Goal: Task Accomplishment & Management: Manage account settings

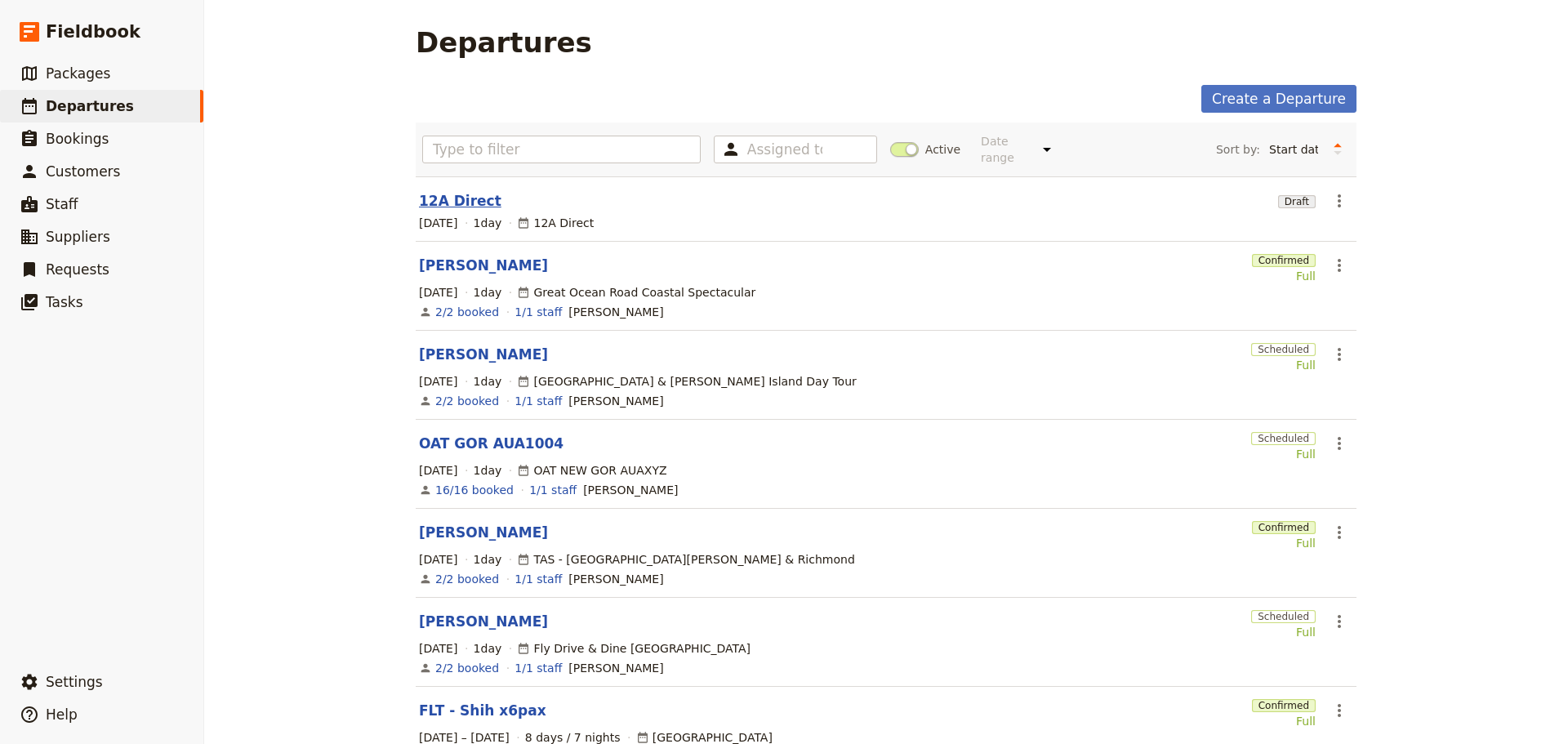
click at [459, 191] on link "12A Direct" at bounding box center [460, 201] width 82 height 20
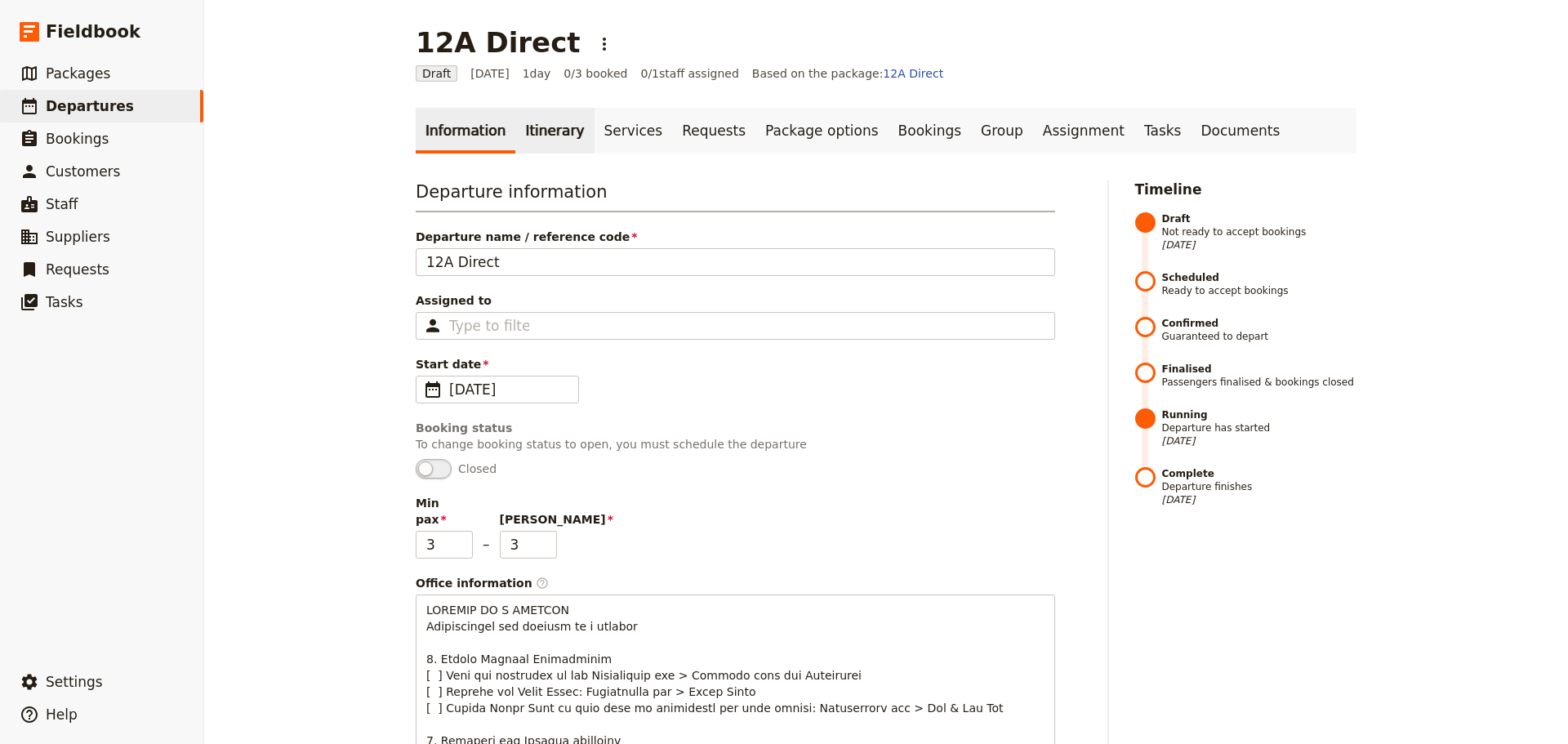
click at [519, 135] on link "Itinerary" at bounding box center [555, 130] width 79 height 46
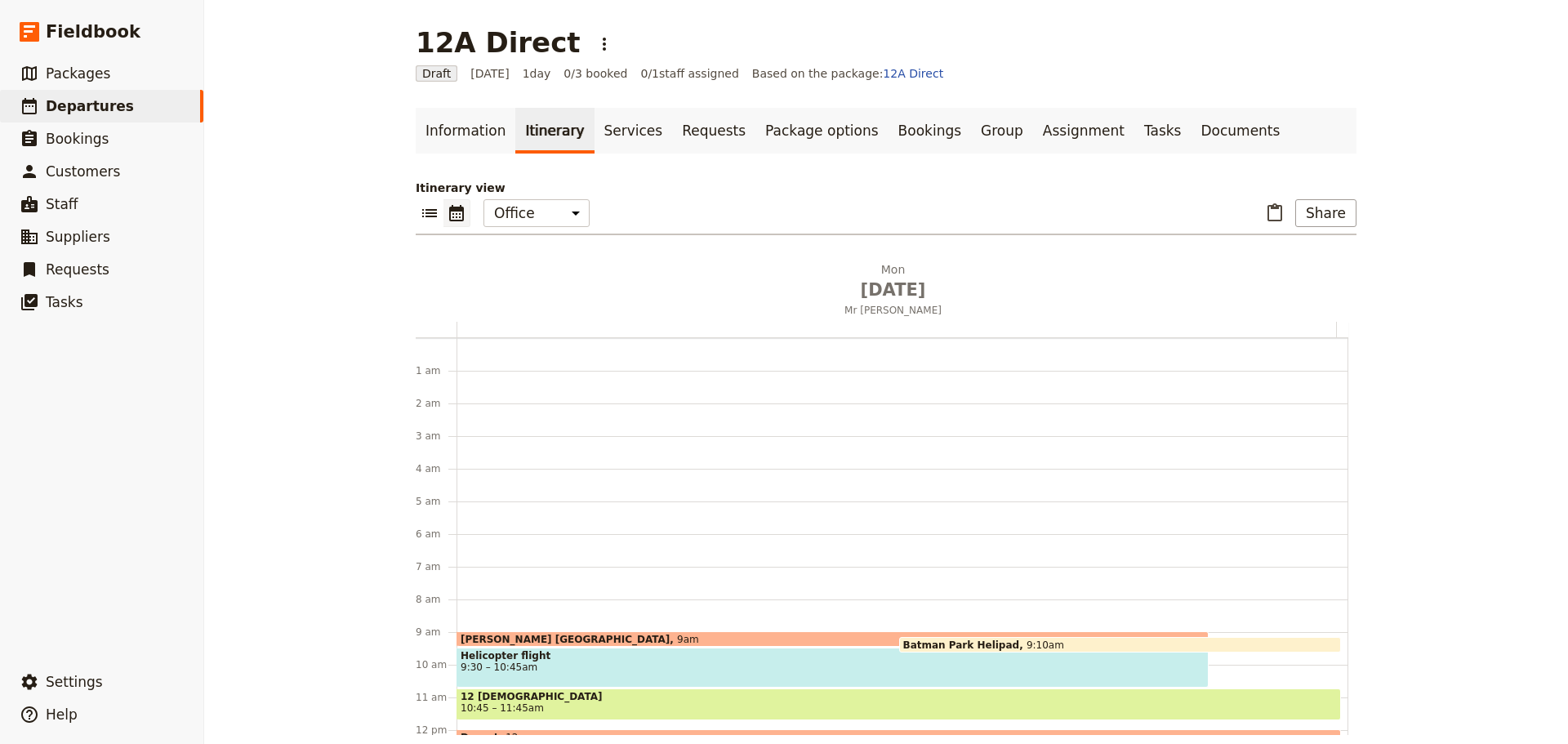
scroll to position [213, 0]
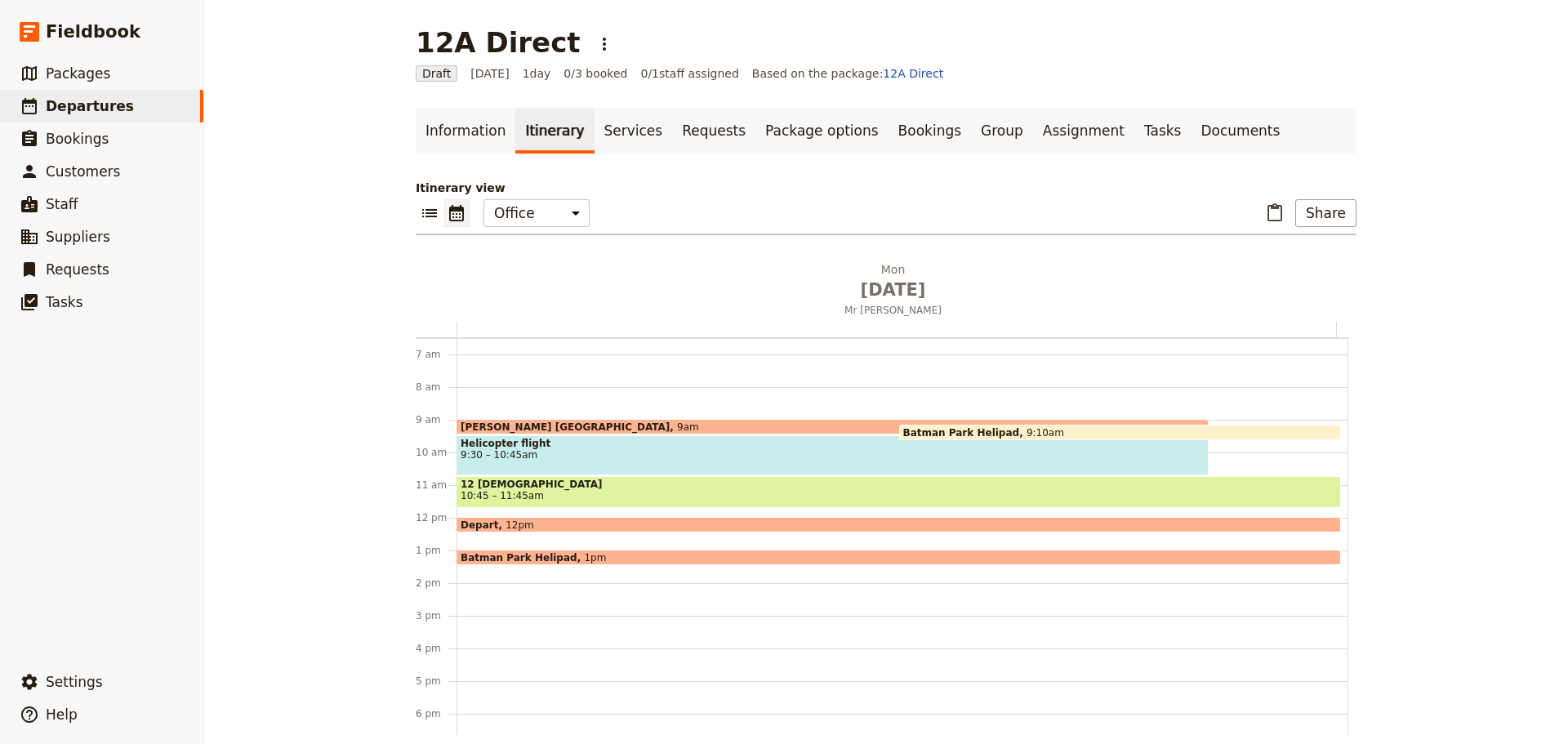
click at [549, 556] on span "Batman Park Helipad" at bounding box center [523, 557] width 124 height 10
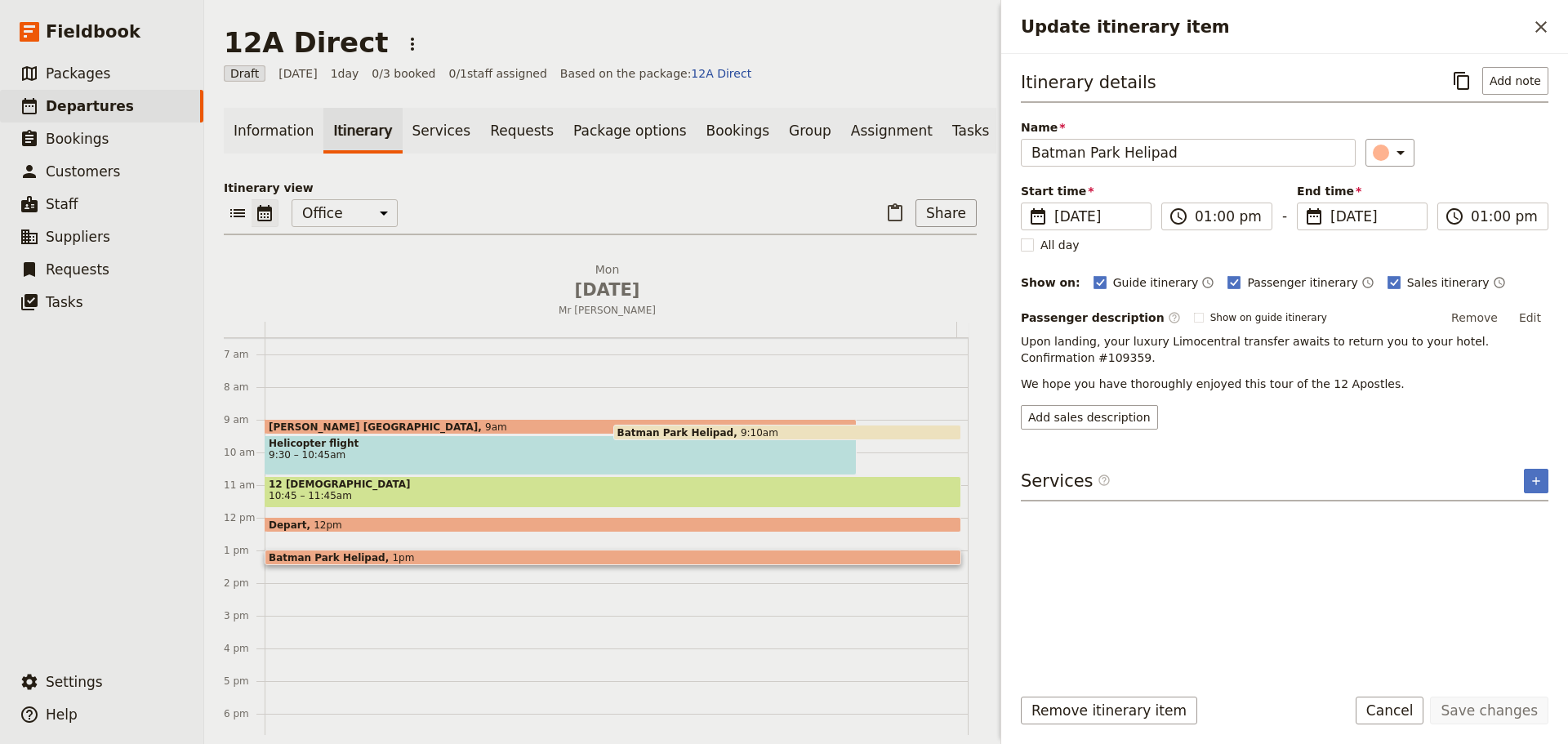
click at [488, 531] on div "Depart 12pm" at bounding box center [613, 525] width 697 height 16
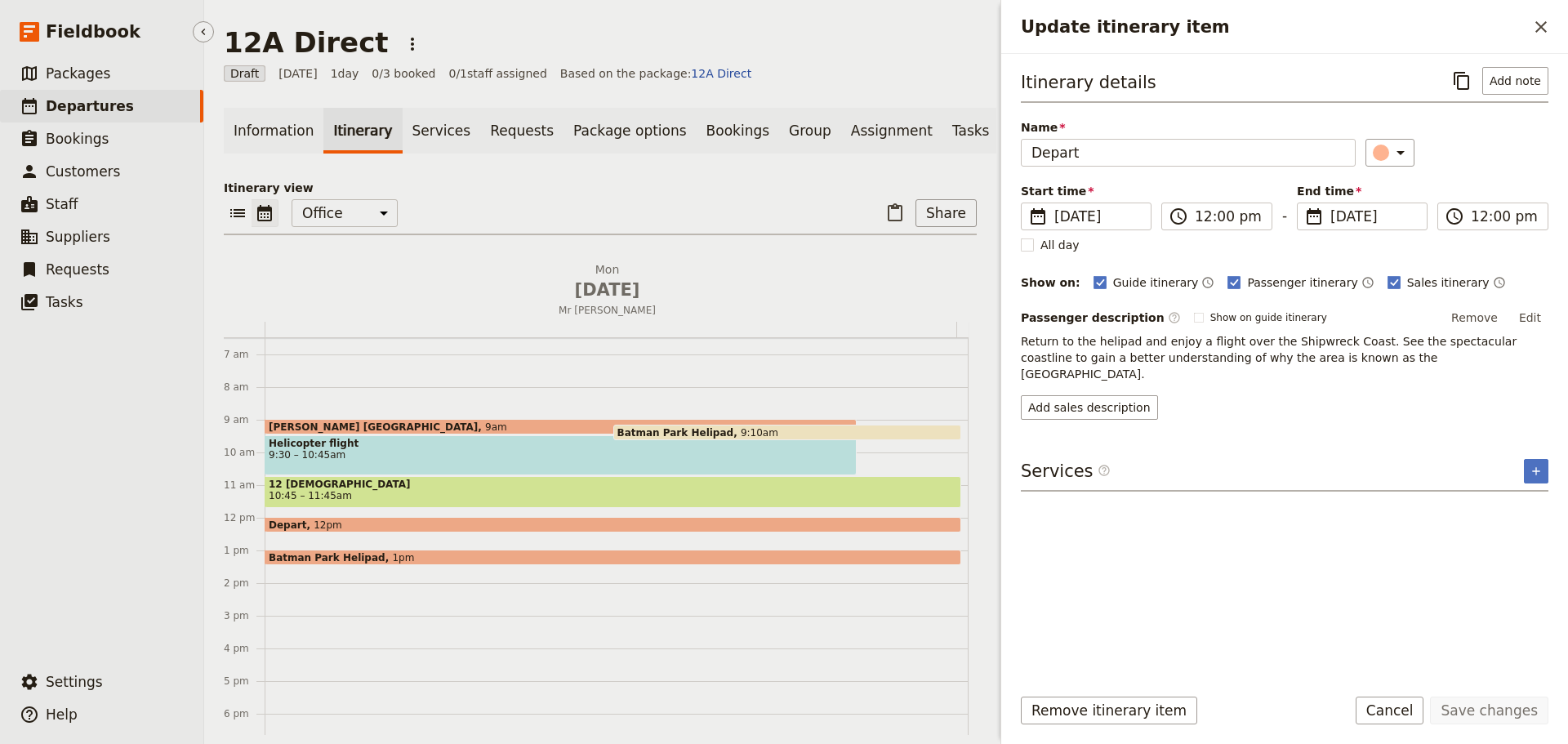
click at [60, 102] on span "Departures" at bounding box center [90, 106] width 88 height 16
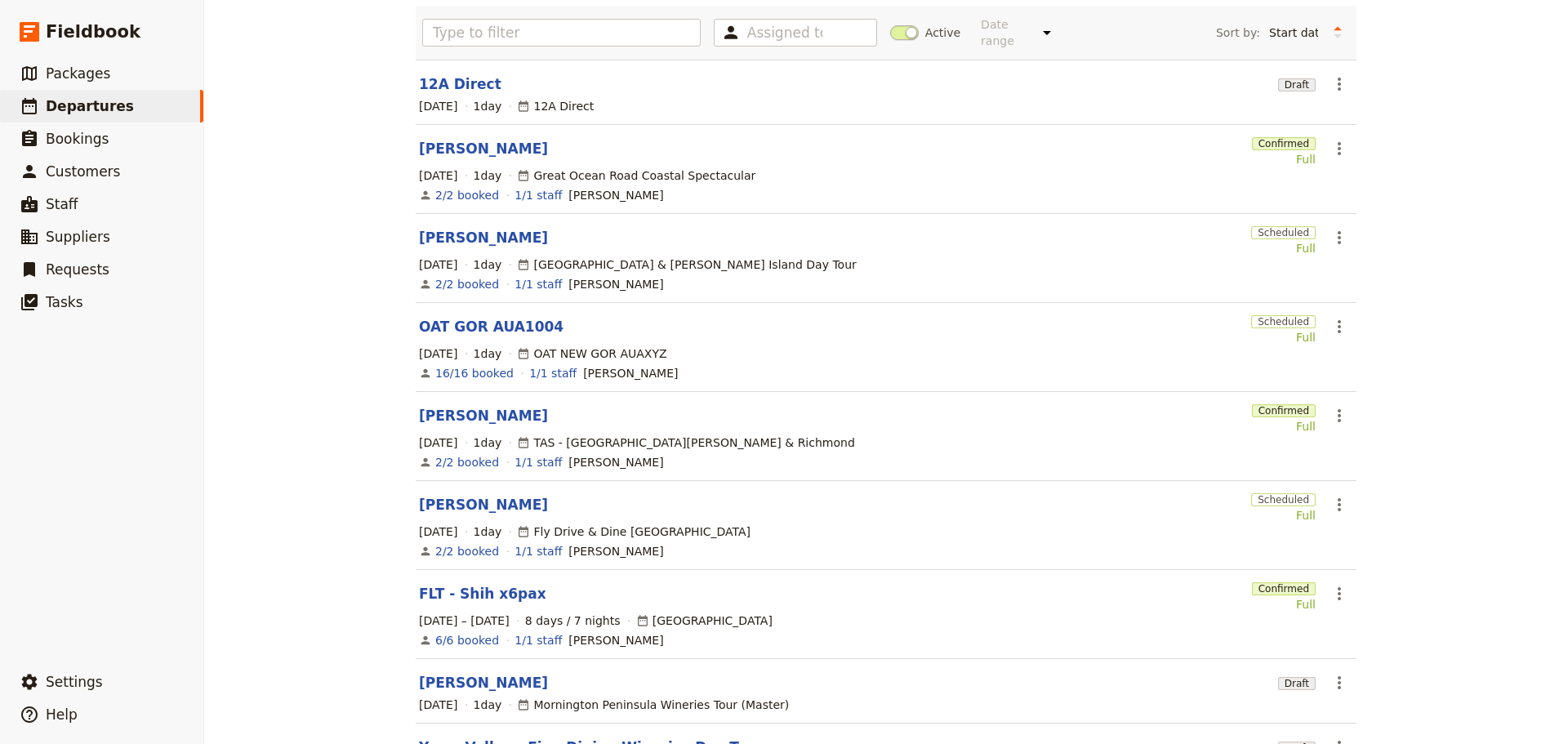
scroll to position [292, 0]
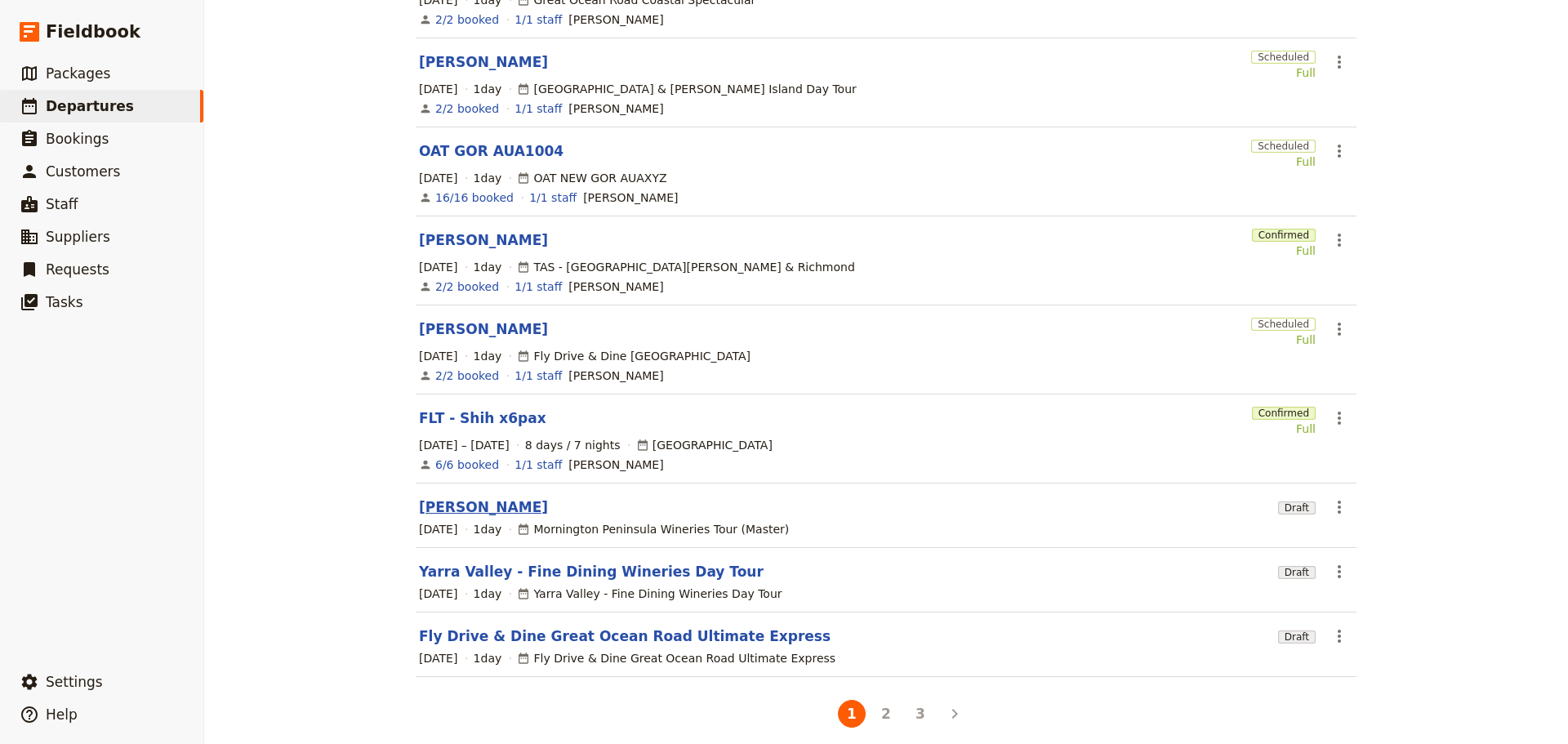
click at [451, 498] on link "[PERSON_NAME]" at bounding box center [483, 507] width 129 height 20
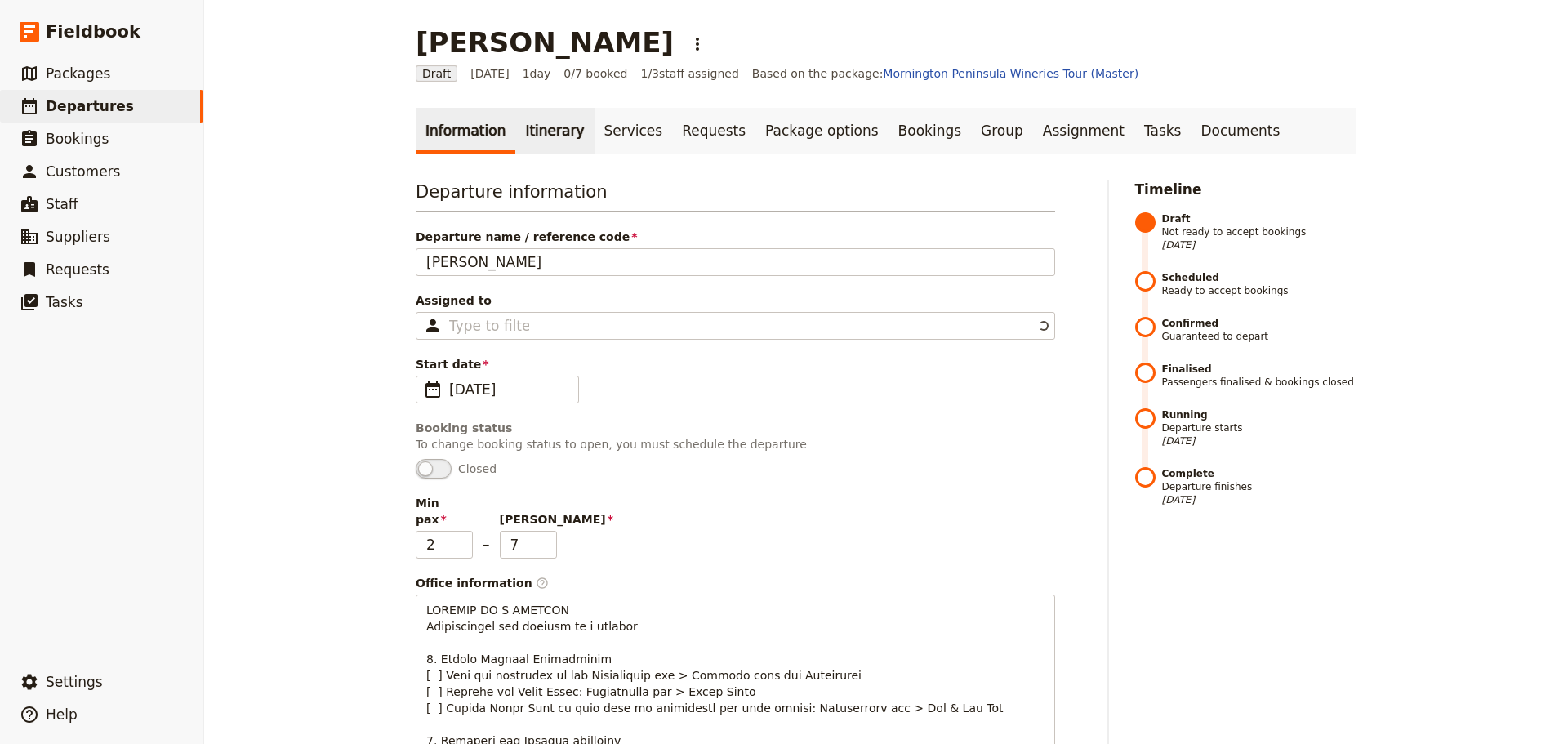
click at [532, 128] on link "Itinerary" at bounding box center [555, 130] width 79 height 46
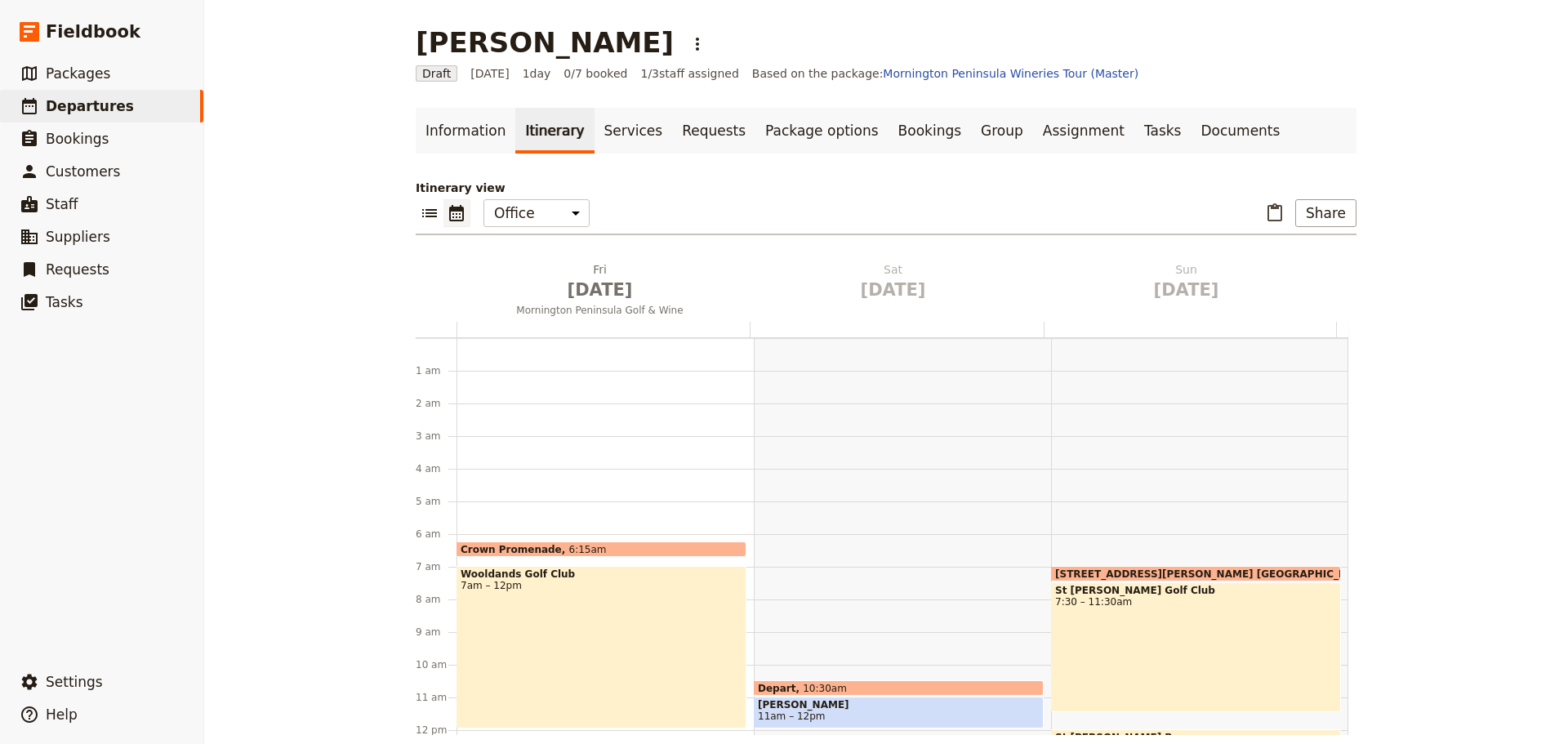
scroll to position [187, 0]
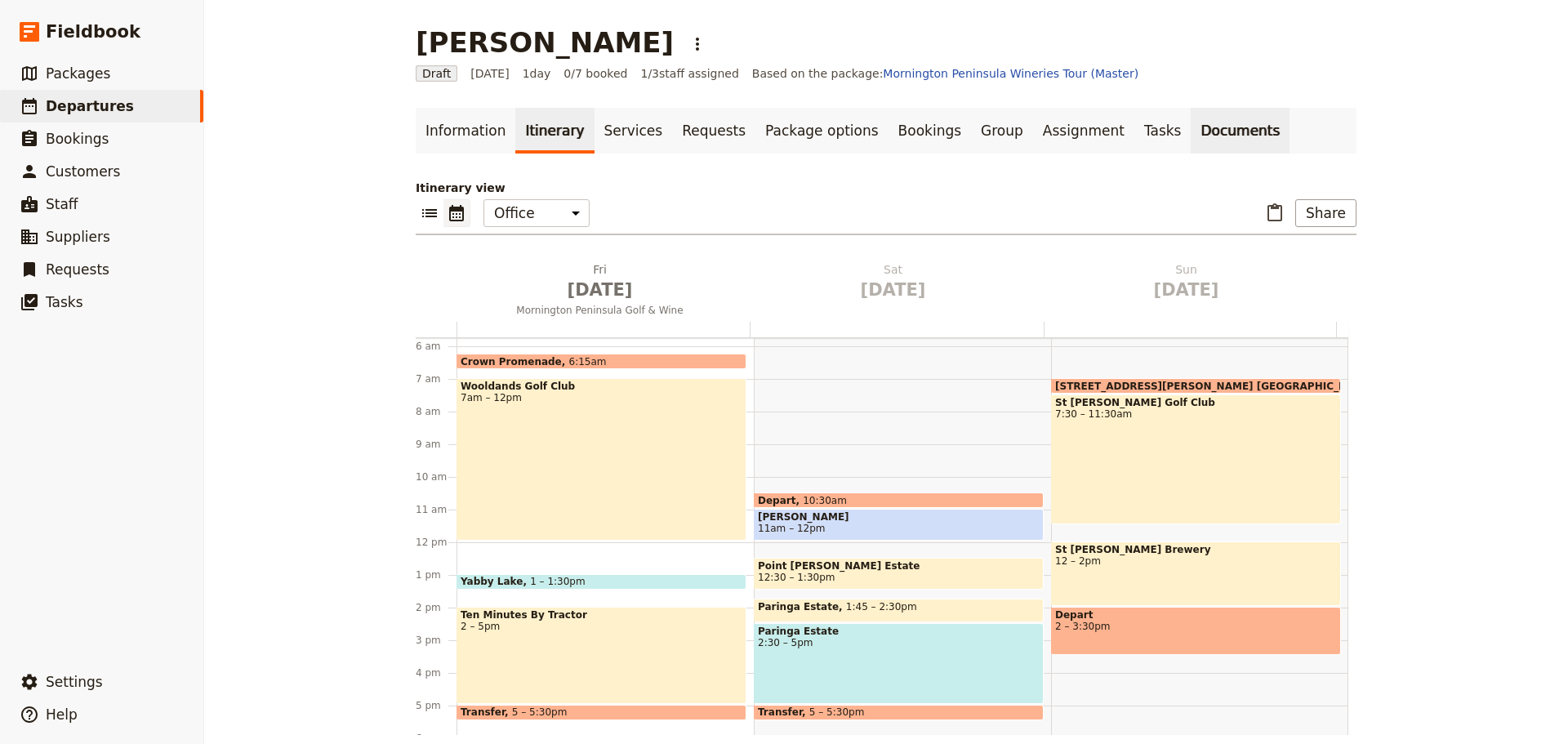
click at [1191, 130] on link "Documents" at bounding box center [1239, 130] width 98 height 46
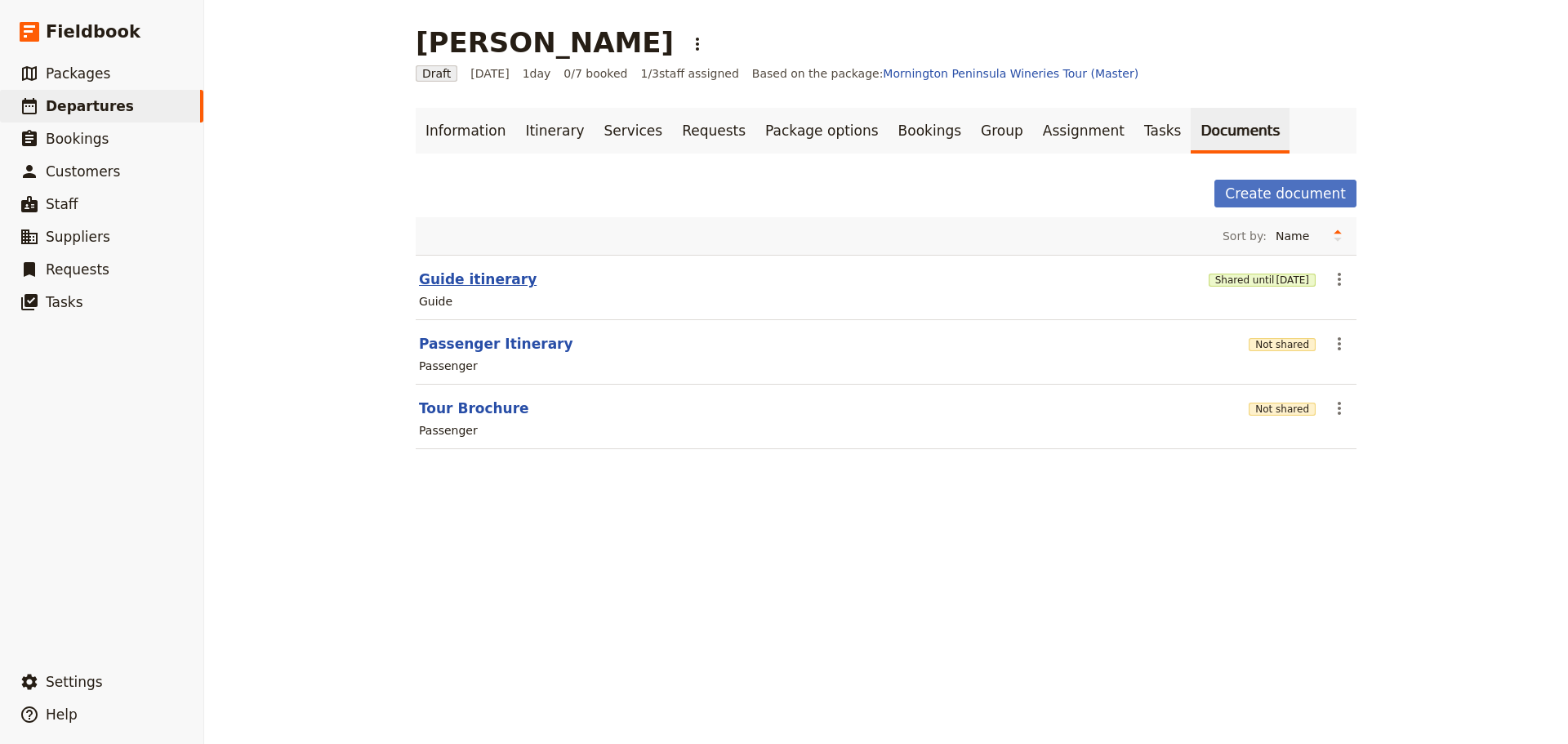
click at [460, 275] on button "Guide itinerary" at bounding box center [478, 279] width 118 height 20
select select "STAFF"
select select "RUN_SHEET"
select select "DEFAULT"
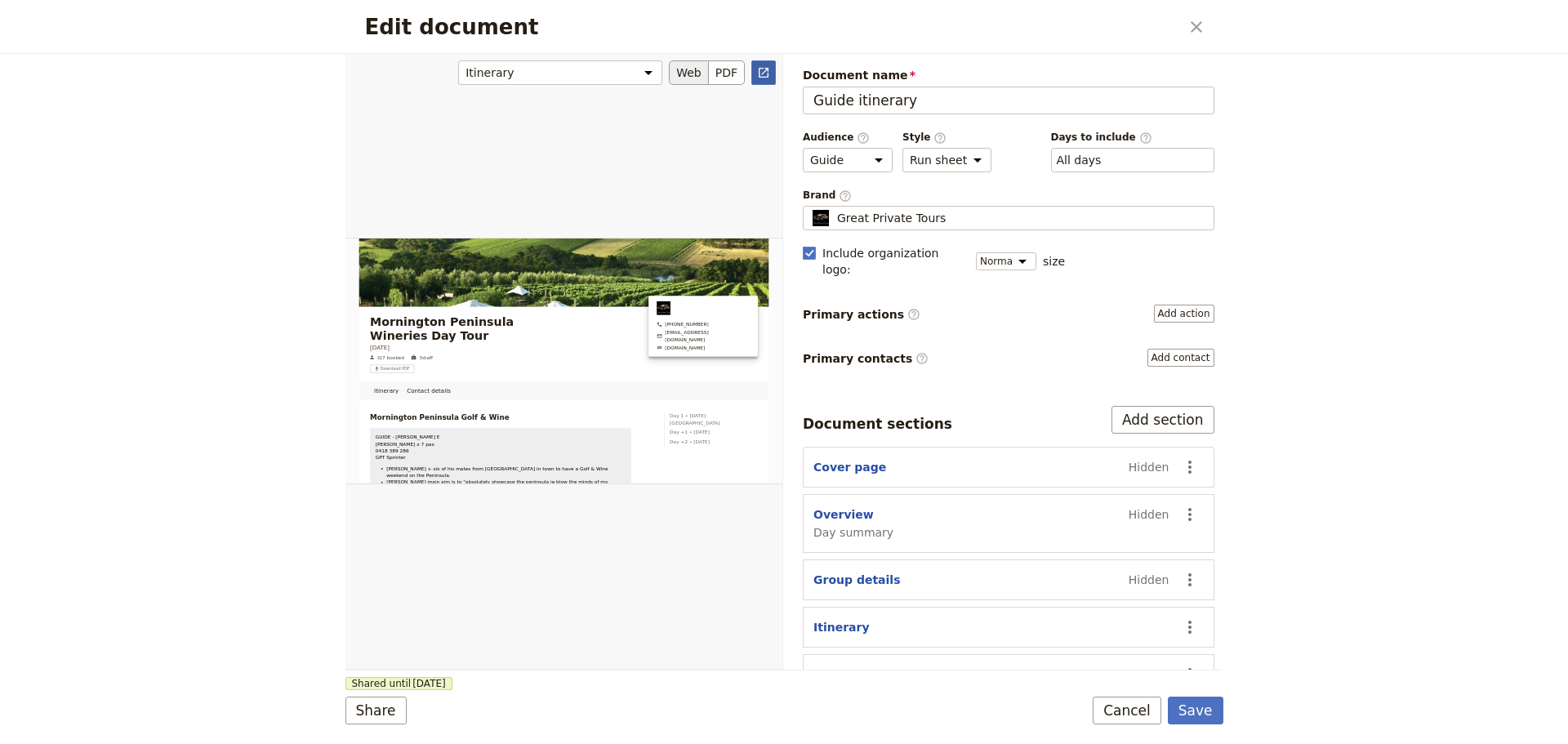
click at [770, 72] on link "​" at bounding box center [763, 73] width 24 height 24
click at [1122, 714] on button "Cancel" at bounding box center [1126, 711] width 68 height 28
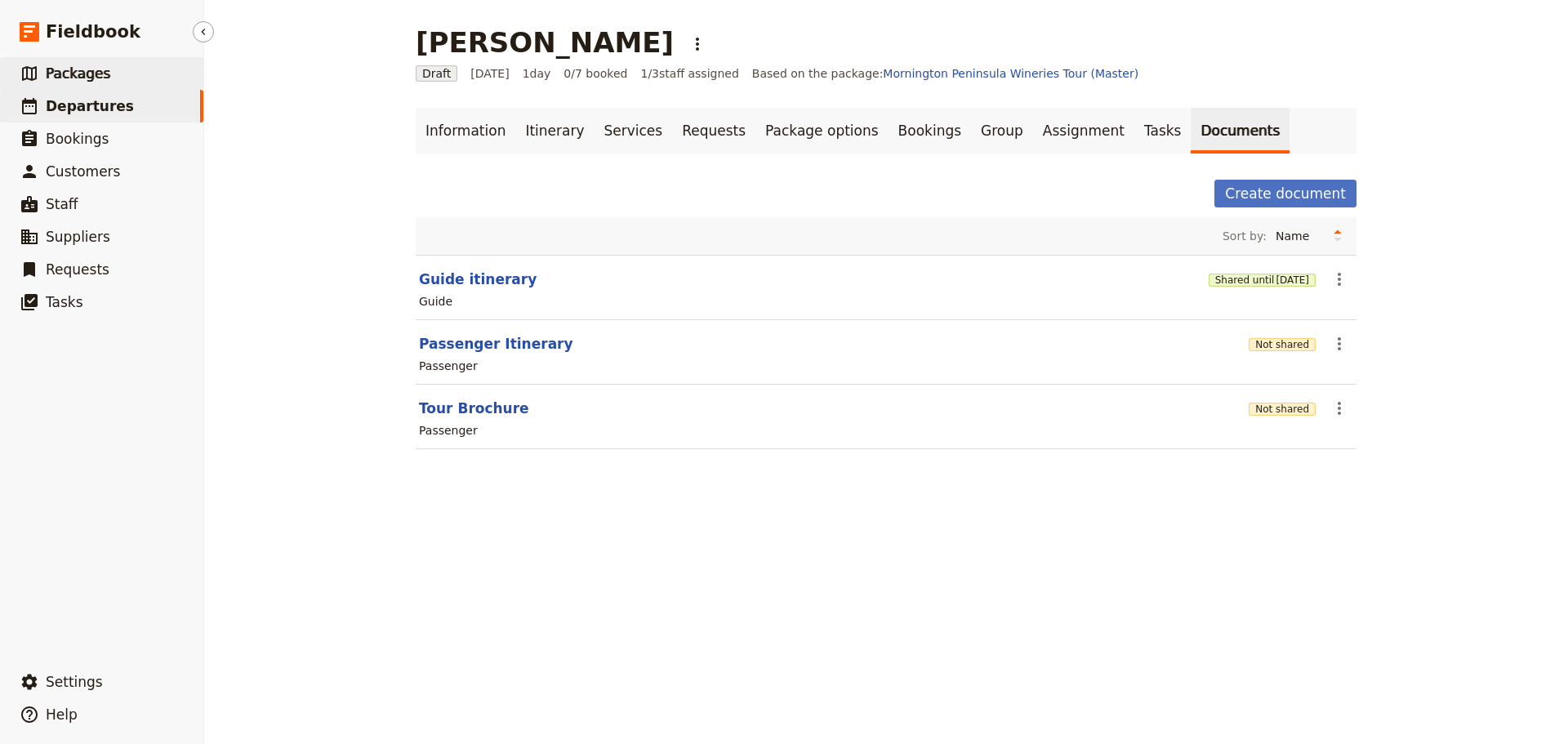
click at [78, 73] on span "Packages" at bounding box center [78, 73] width 65 height 16
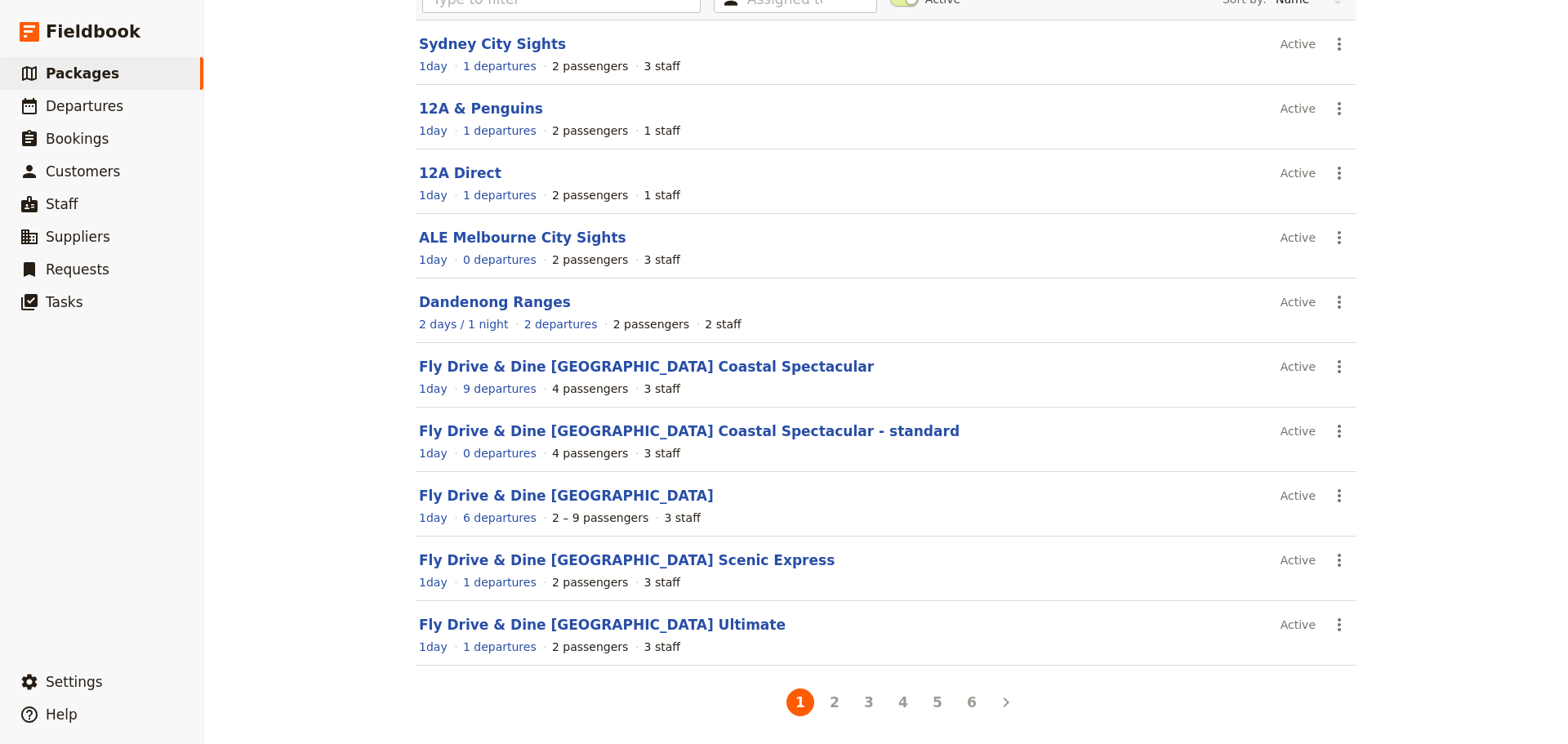
scroll to position [145, 0]
click at [81, 87] on link "​ Packages" at bounding box center [101, 73] width 203 height 33
click at [72, 101] on span "Departures" at bounding box center [84, 106] width 78 height 16
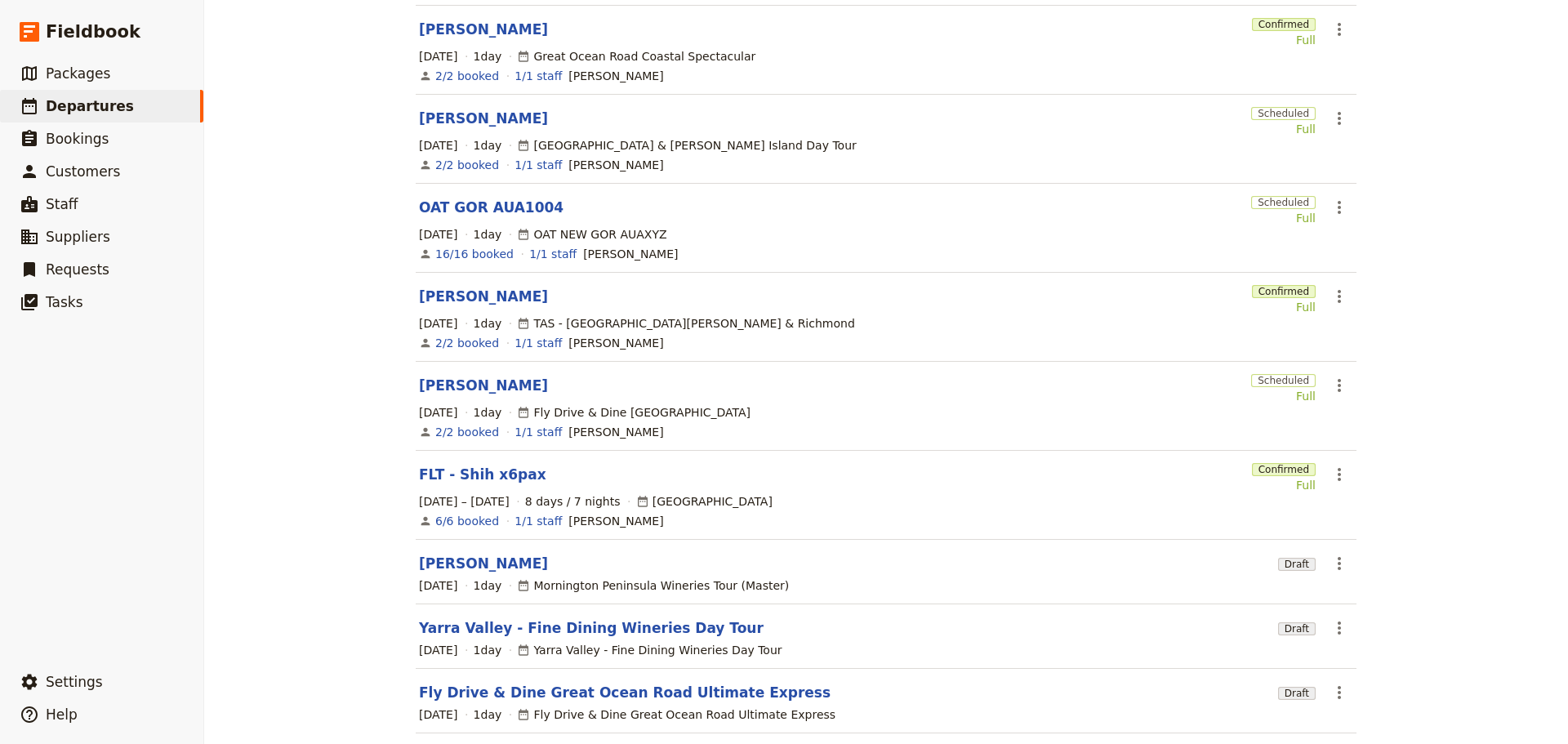
scroll to position [292, 0]
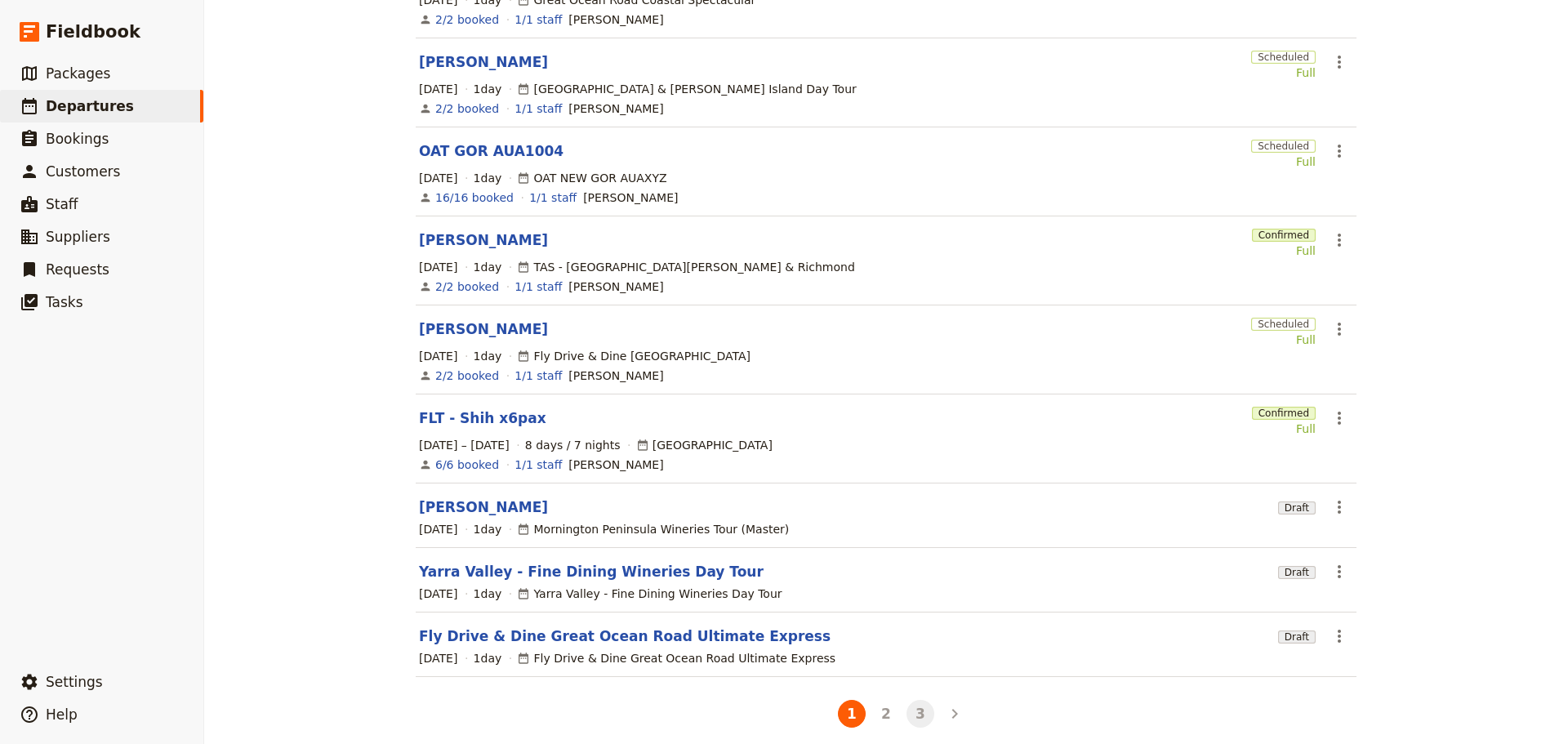
click at [915, 710] on button "3" at bounding box center [921, 714] width 28 height 28
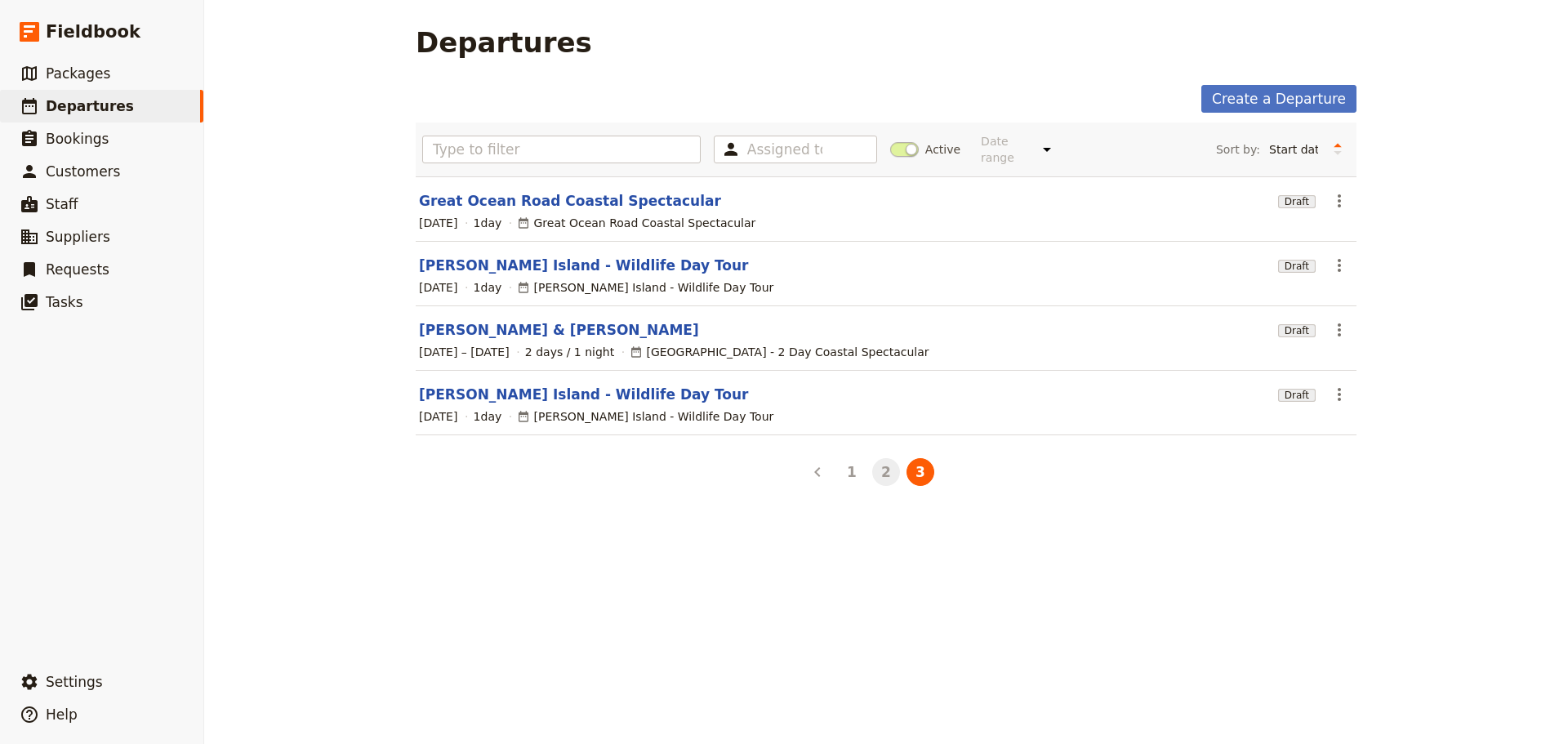
click at [881, 458] on button "2" at bounding box center [886, 472] width 28 height 28
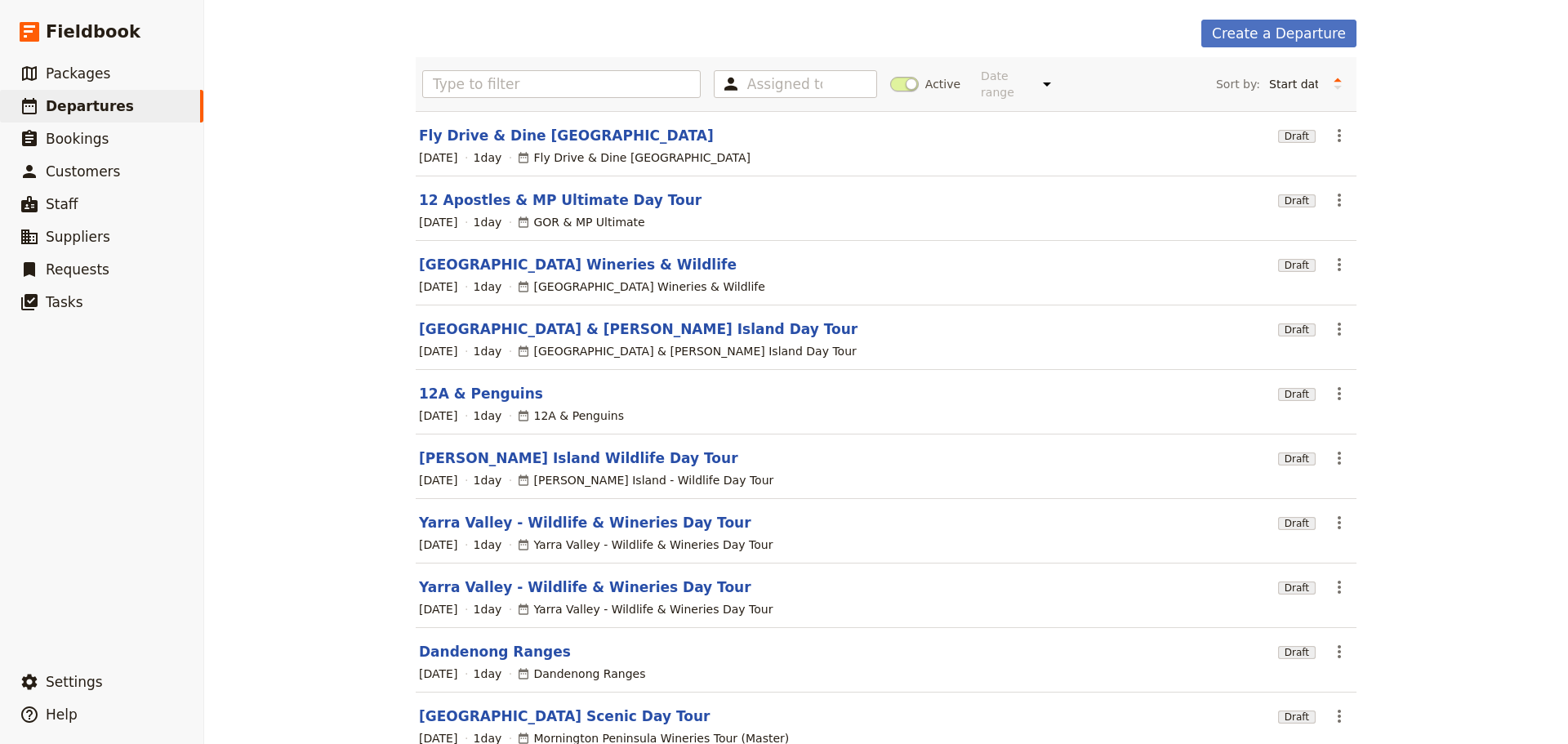
scroll to position [145, 0]
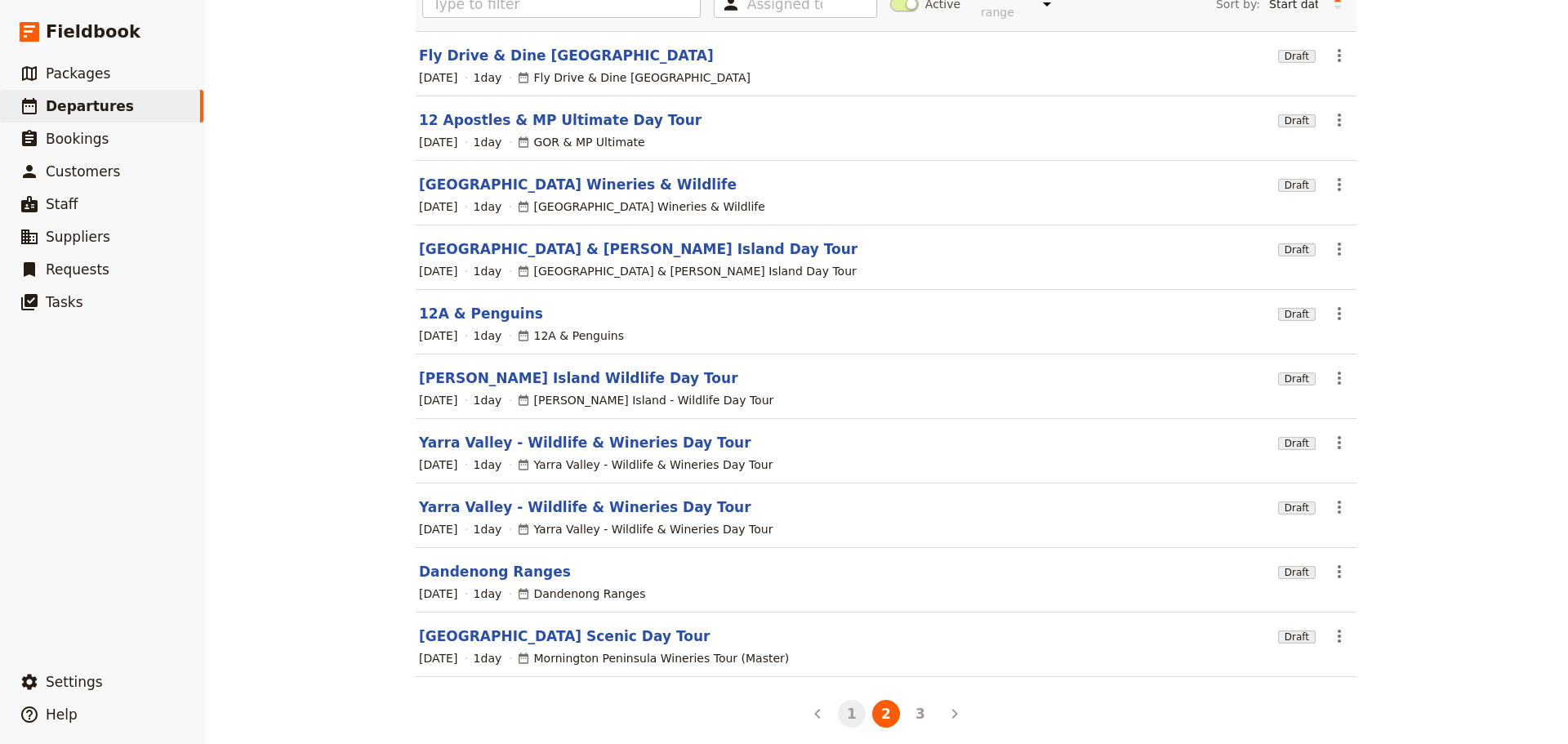
click at [843, 702] on button "1" at bounding box center [851, 714] width 28 height 28
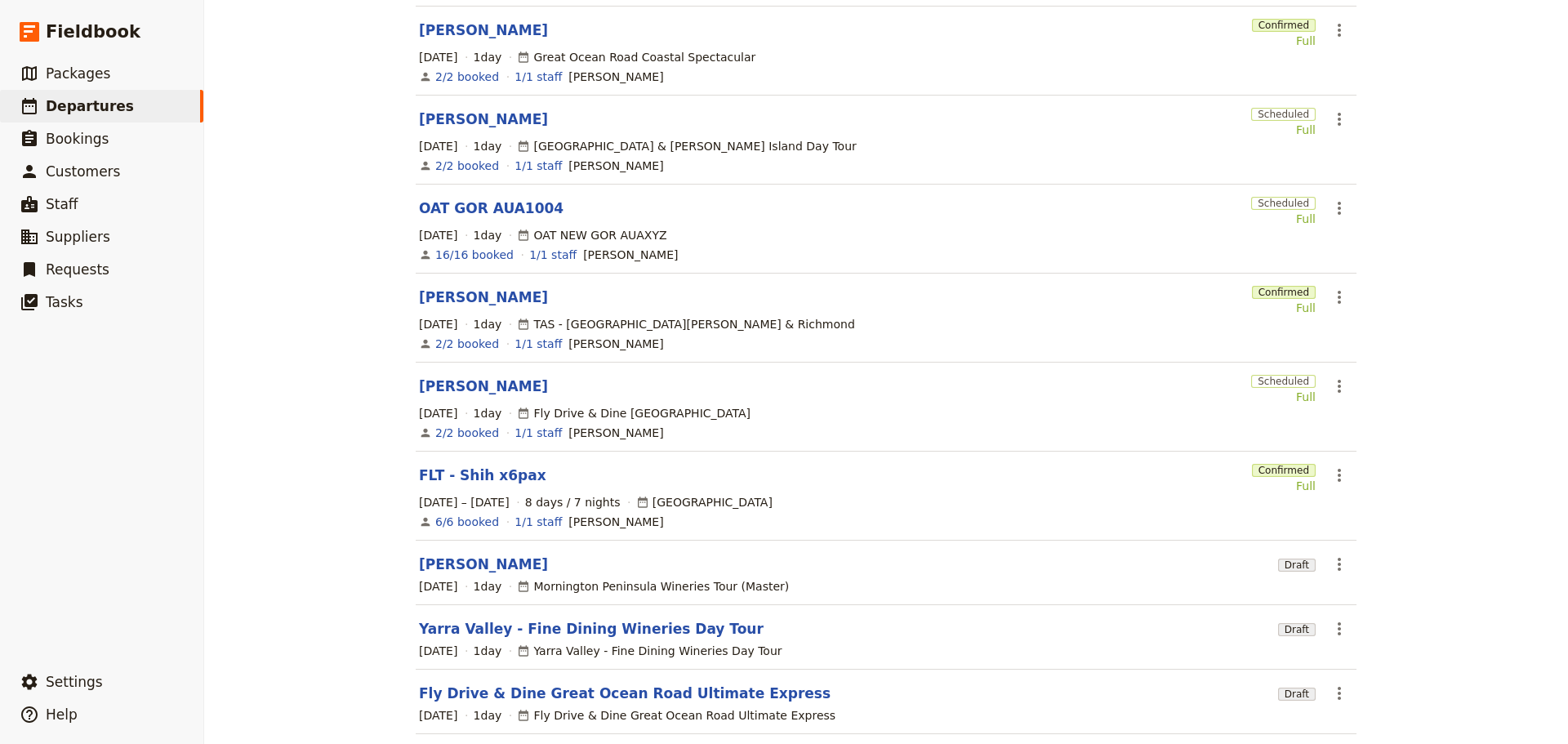
scroll to position [292, 0]
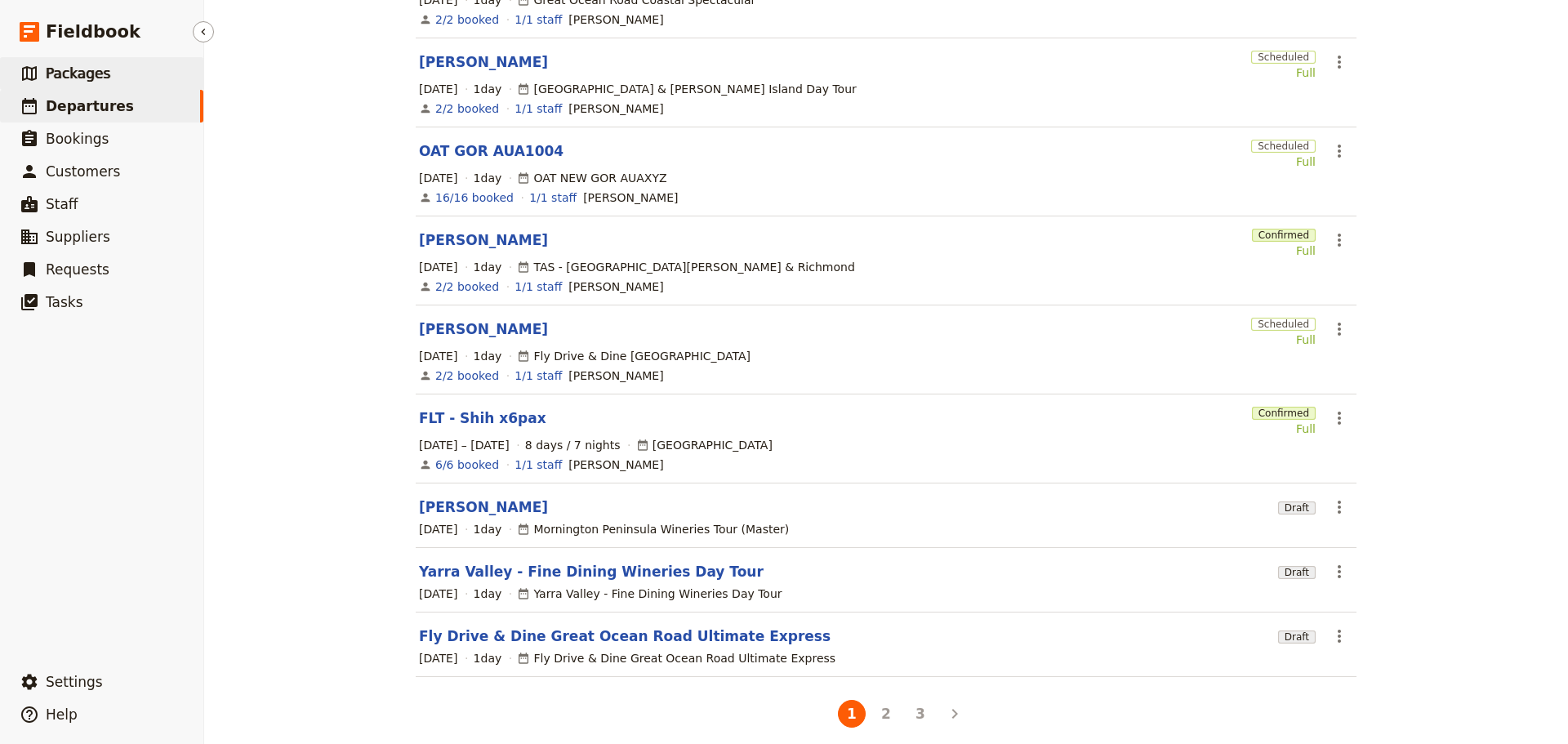
click at [106, 70] on link "​ Packages" at bounding box center [101, 73] width 203 height 33
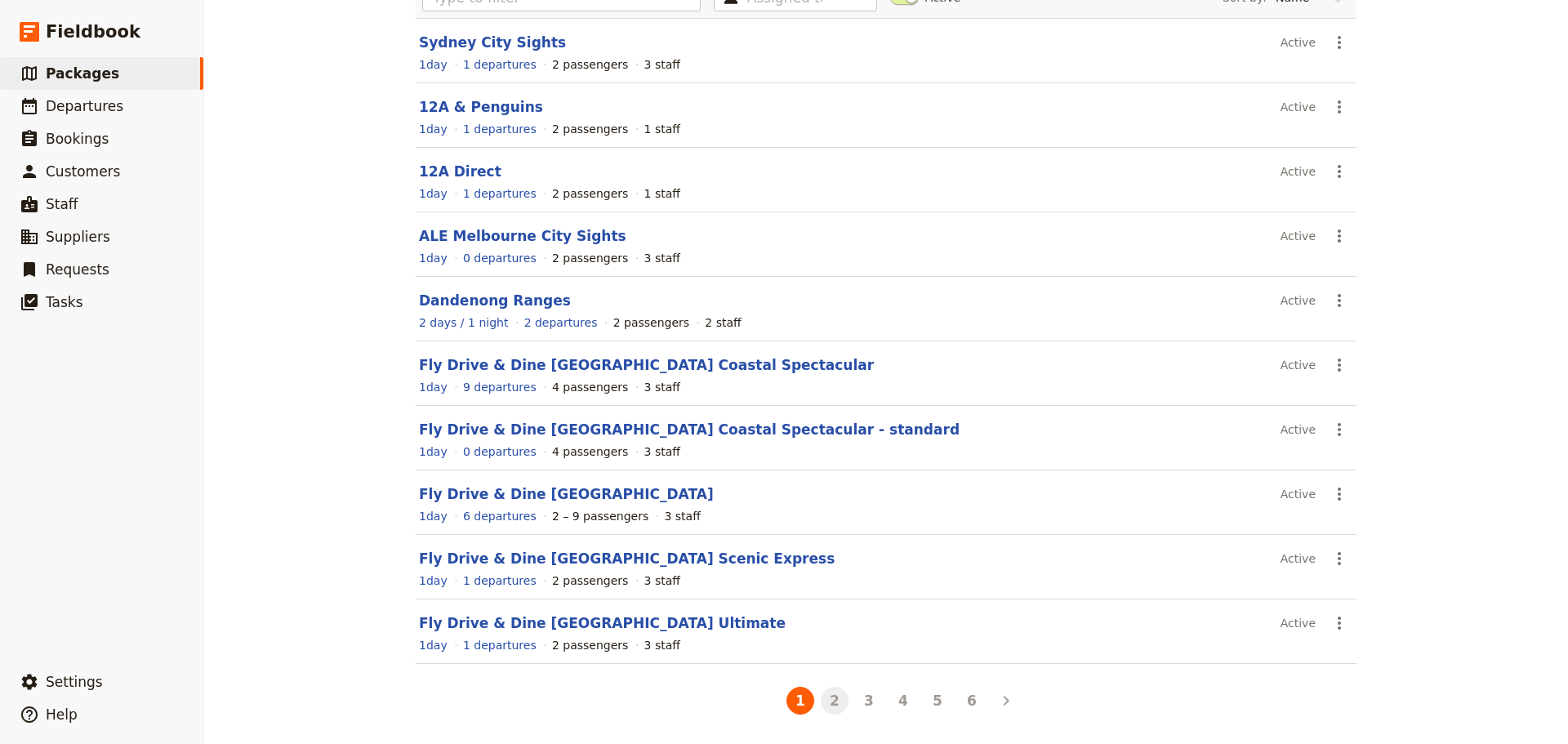
click at [823, 700] on button "2" at bounding box center [835, 701] width 28 height 28
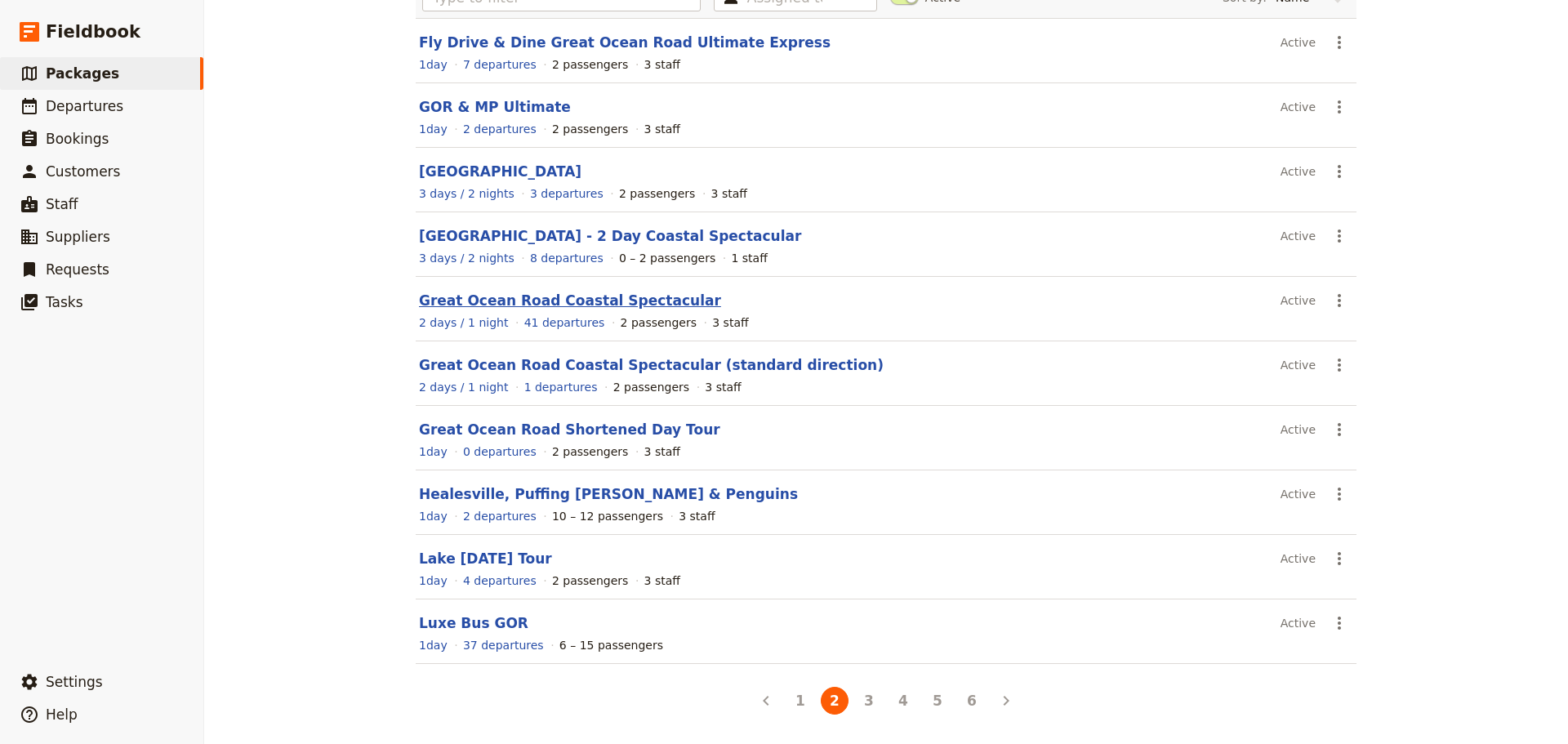
click at [430, 302] on link "Great Ocean Road Coastal Spectacular" at bounding box center [570, 300] width 303 height 16
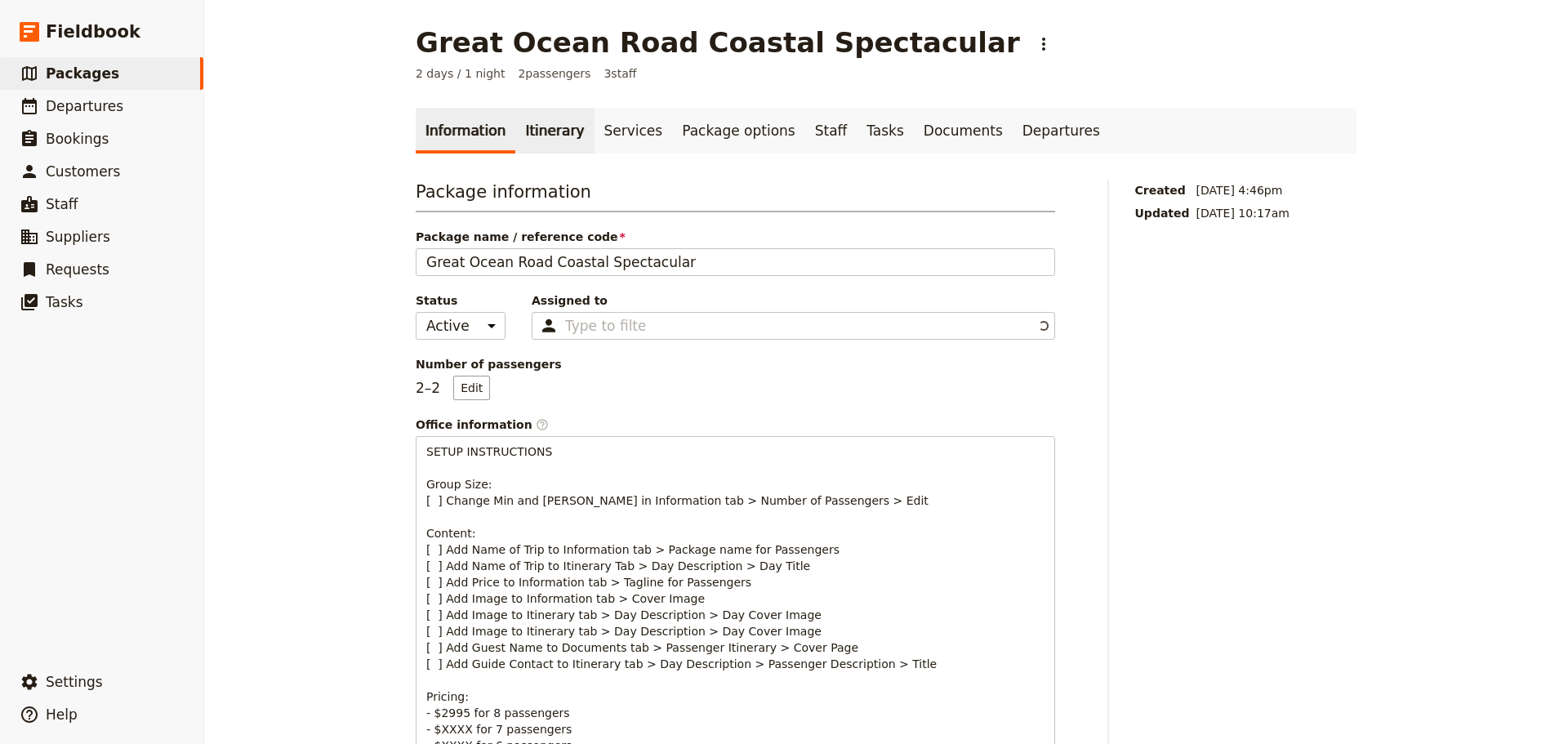
click at [566, 114] on link "Itinerary" at bounding box center [555, 130] width 79 height 46
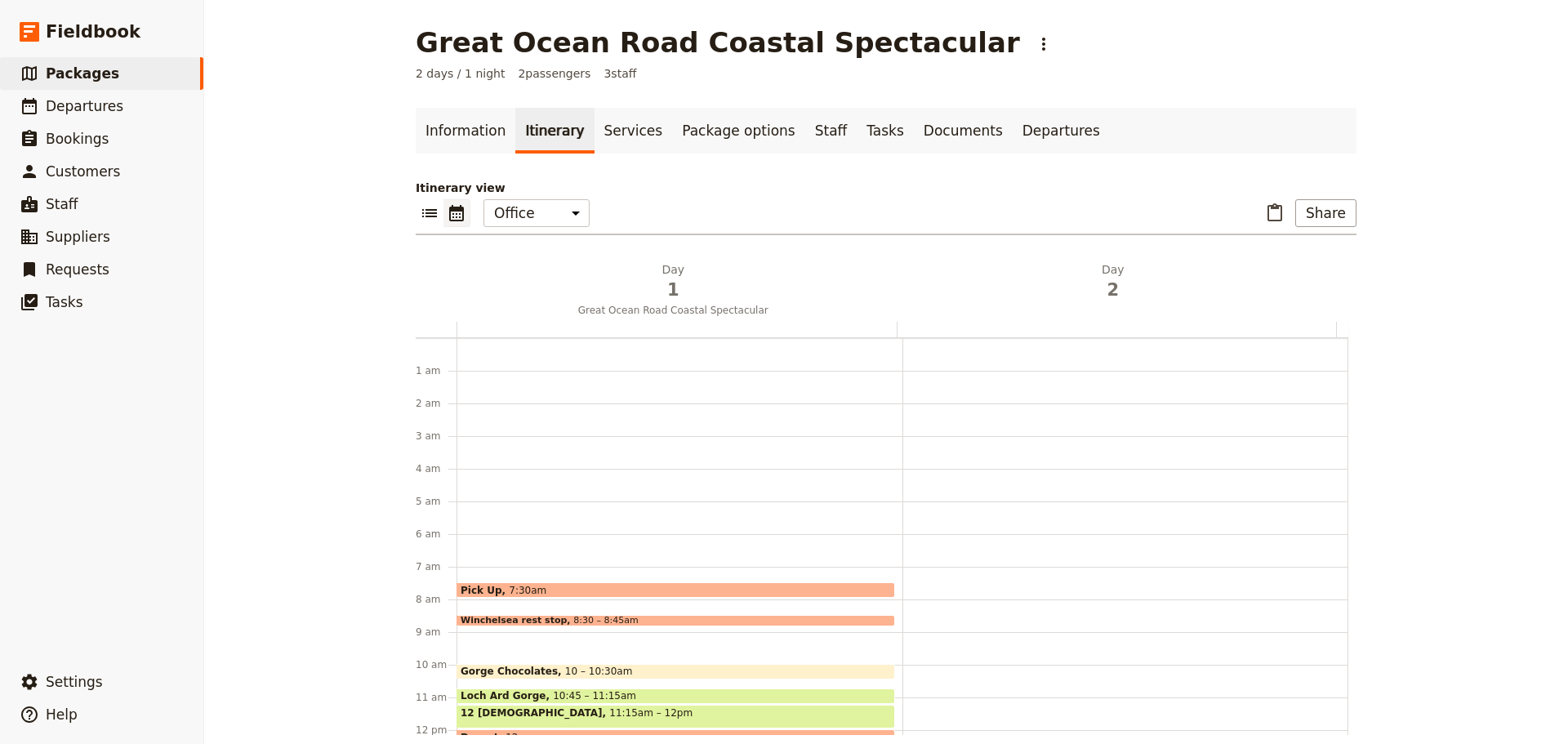
scroll to position [213, 0]
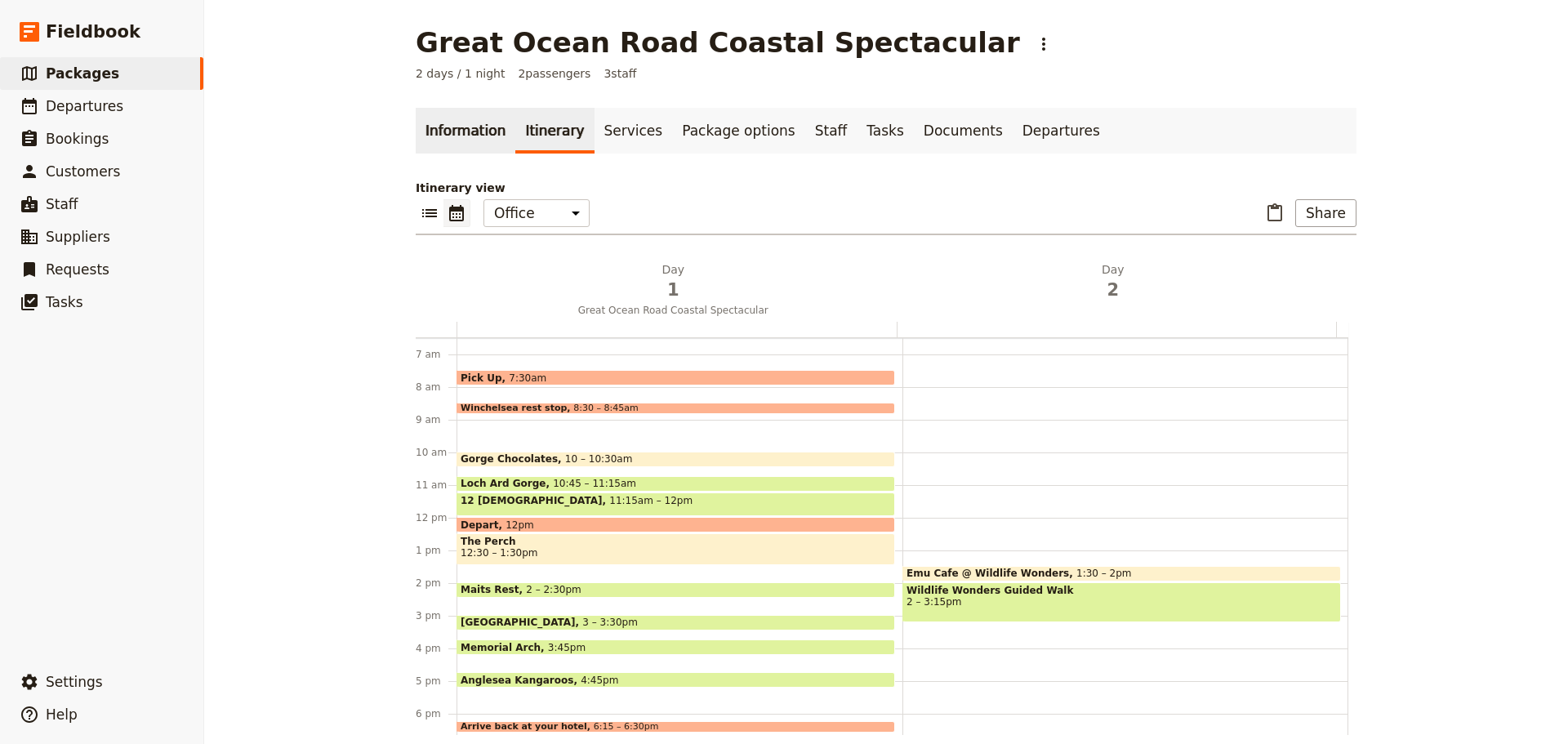
click at [445, 141] on link "Information" at bounding box center [466, 130] width 99 height 46
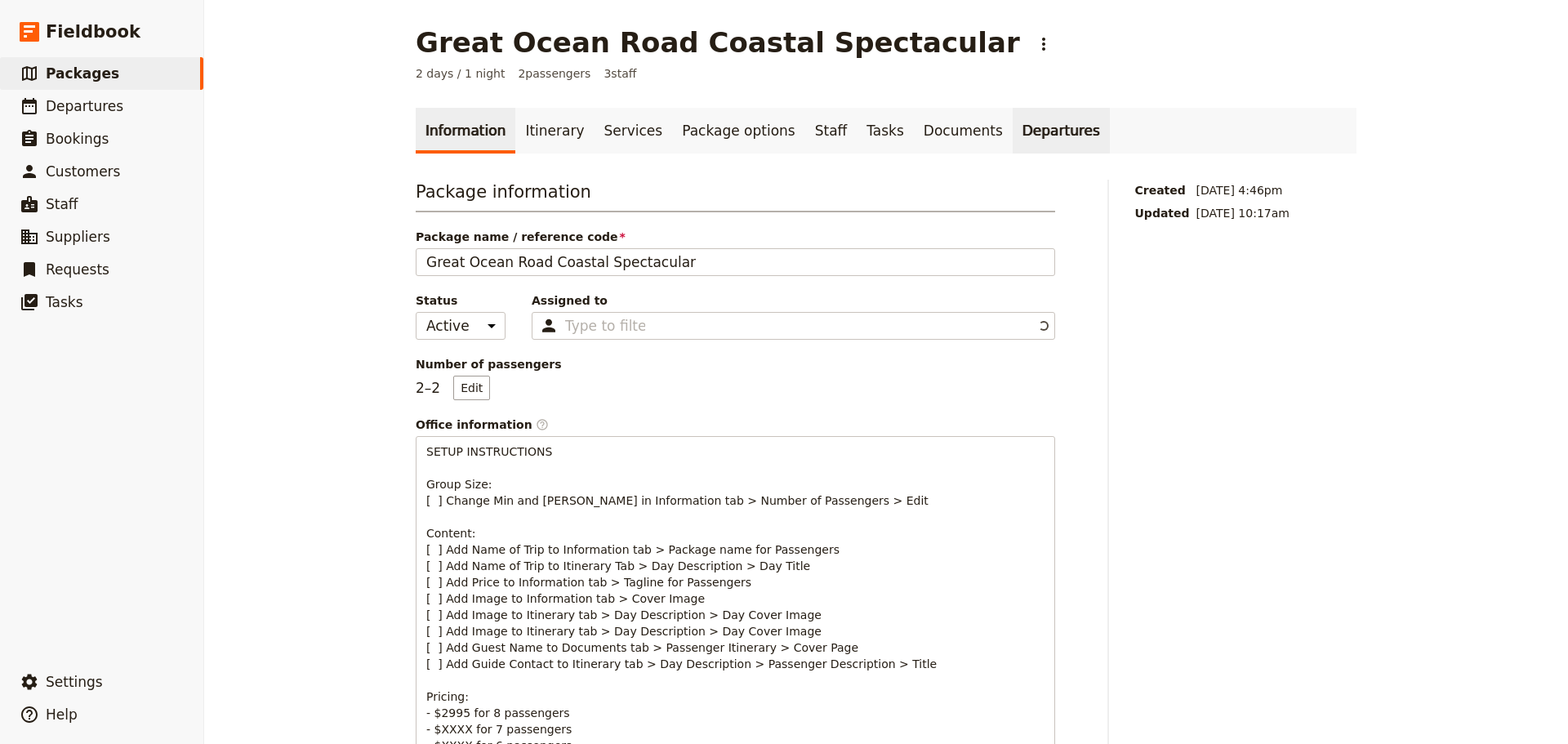
click at [1013, 141] on link "Departures" at bounding box center [1061, 130] width 97 height 46
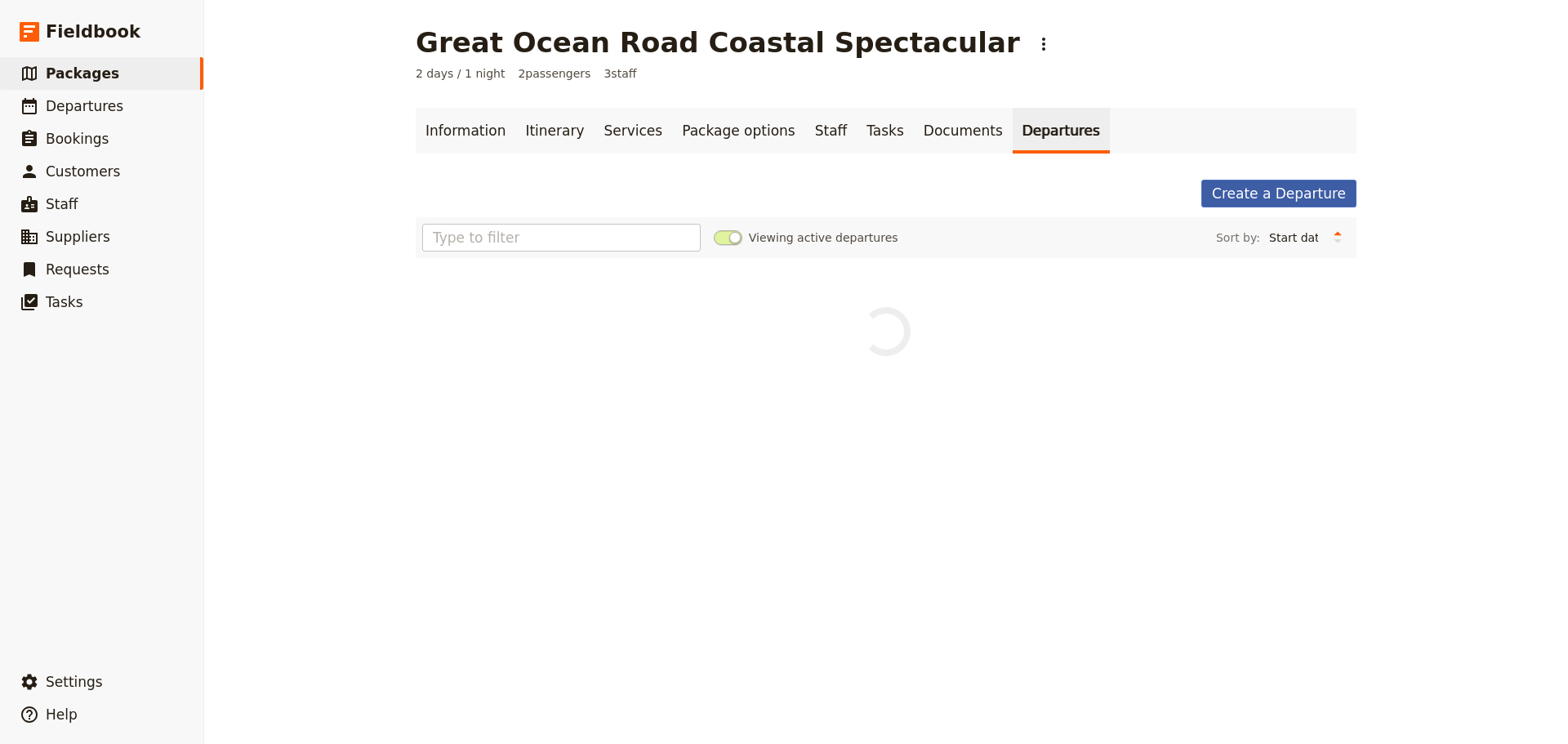
click at [1280, 200] on link "Create a Departure" at bounding box center [1279, 194] width 155 height 28
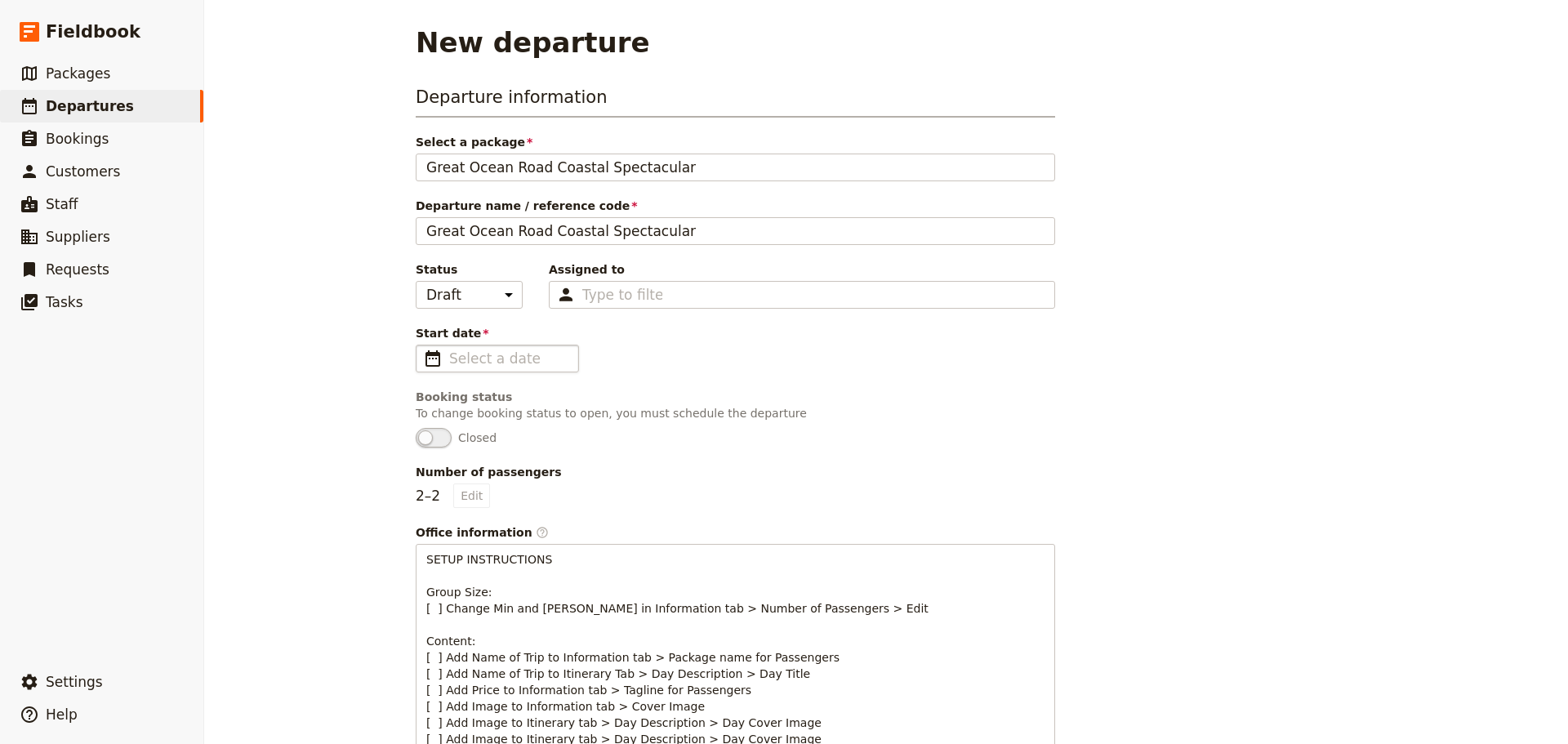
click at [423, 363] on span "​" at bounding box center [433, 358] width 20 height 20
click at [449, 363] on input "Start date ​" at bounding box center [508, 358] width 119 height 20
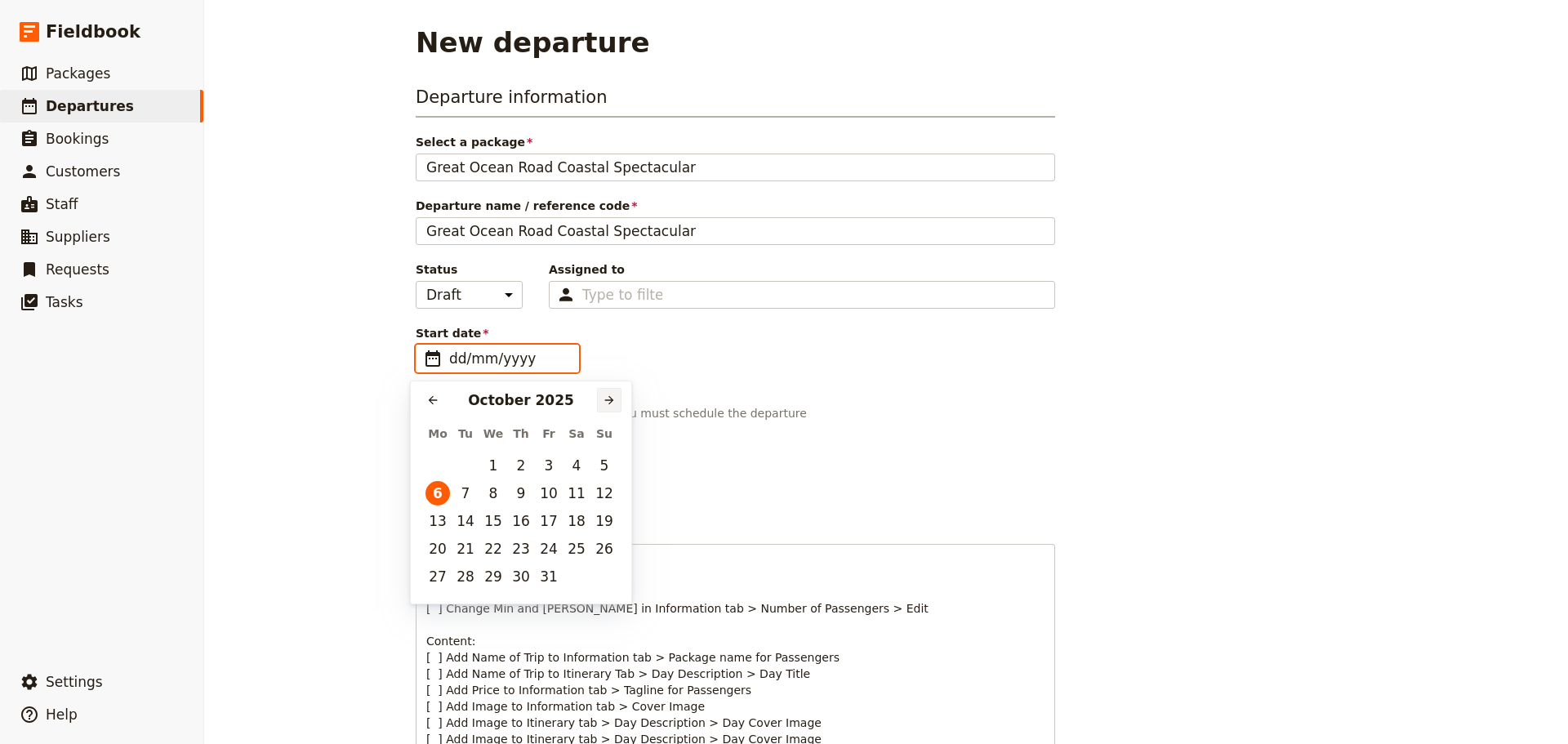
click at [614, 408] on button "​" at bounding box center [609, 400] width 24 height 24
click at [614, 409] on button "​" at bounding box center [609, 400] width 24 height 24
click at [431, 549] on button "22" at bounding box center [437, 549] width 24 height 24
type input "[DATE]"
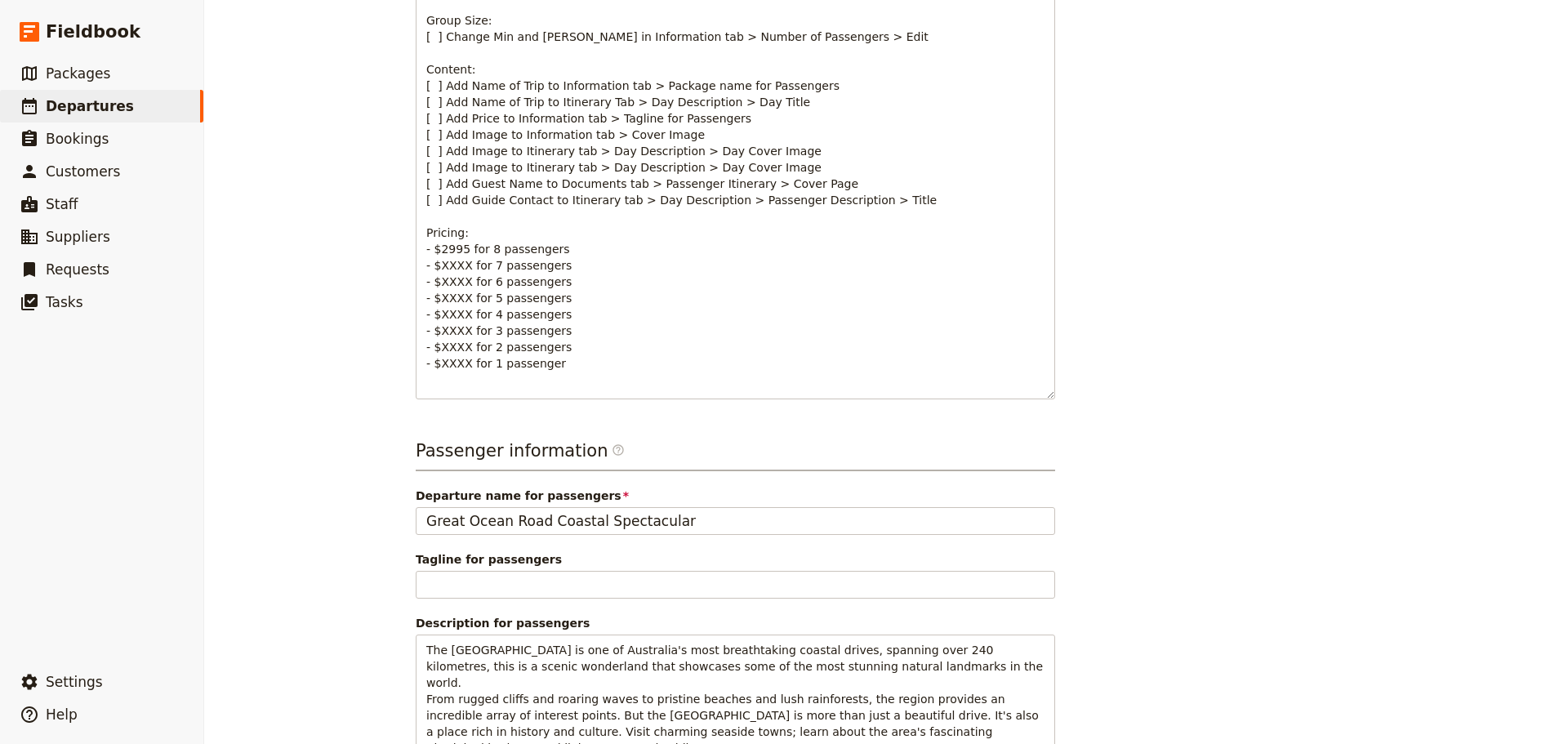
scroll to position [710, 0]
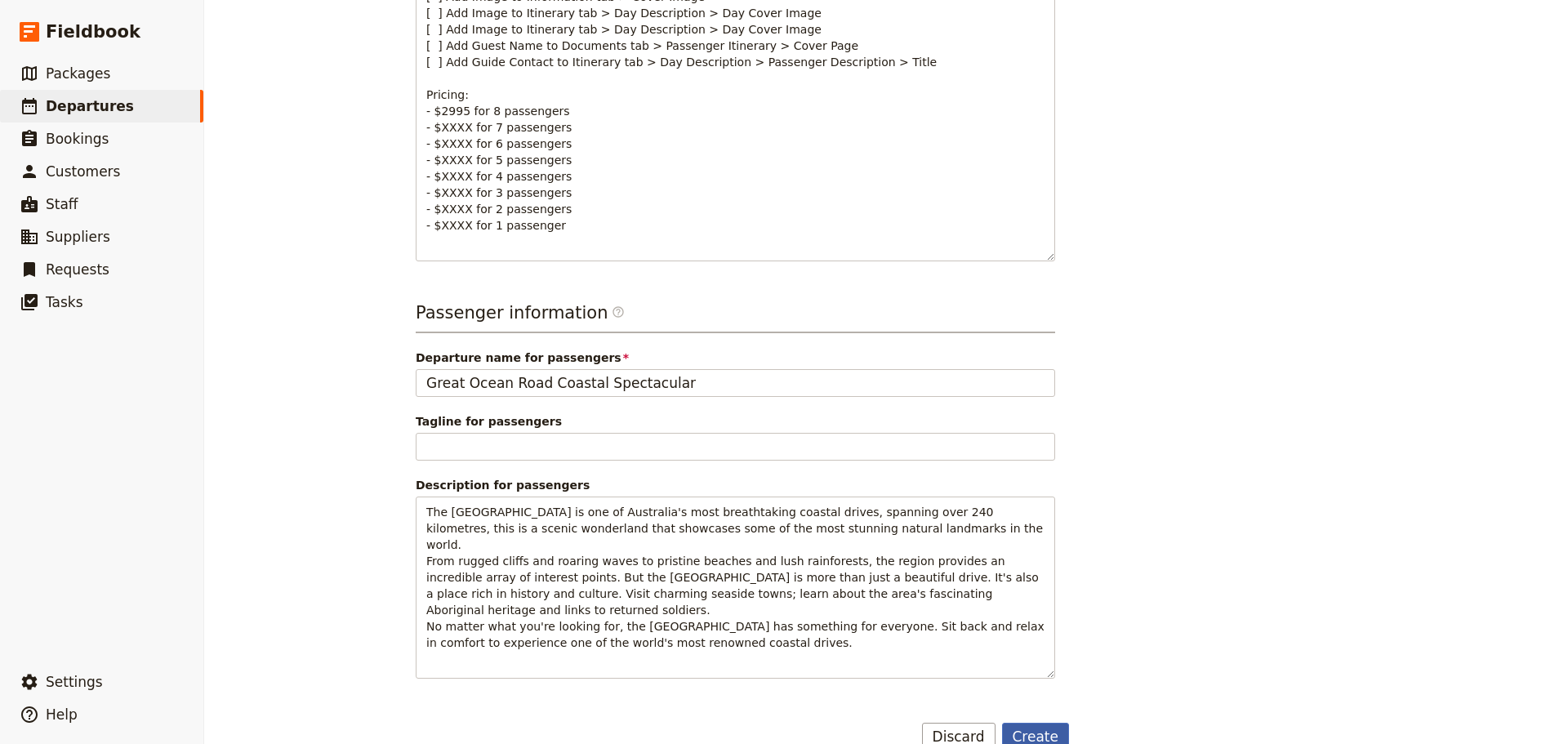
click at [1044, 722] on button "Create" at bounding box center [1036, 737] width 67 height 28
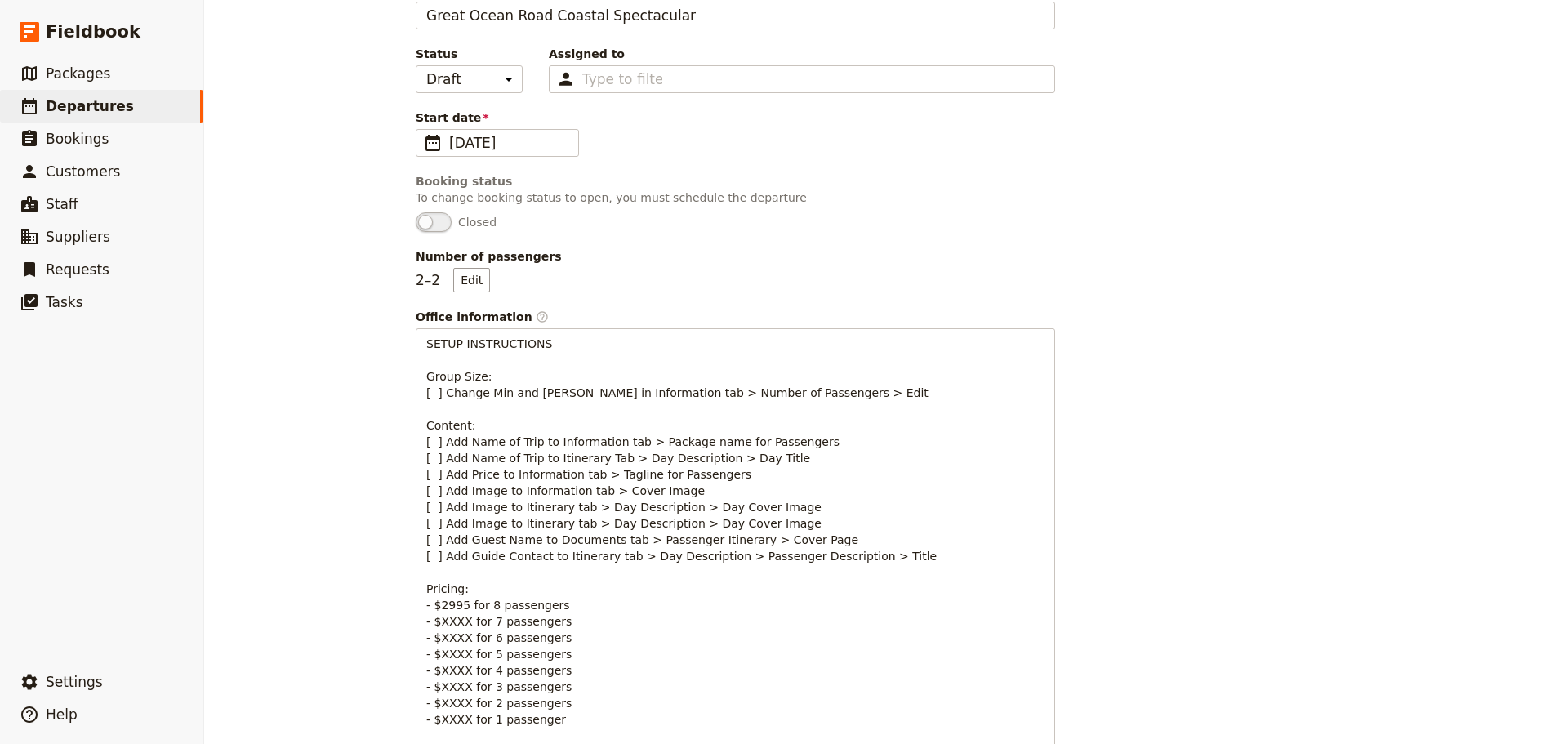
scroll to position [0, 0]
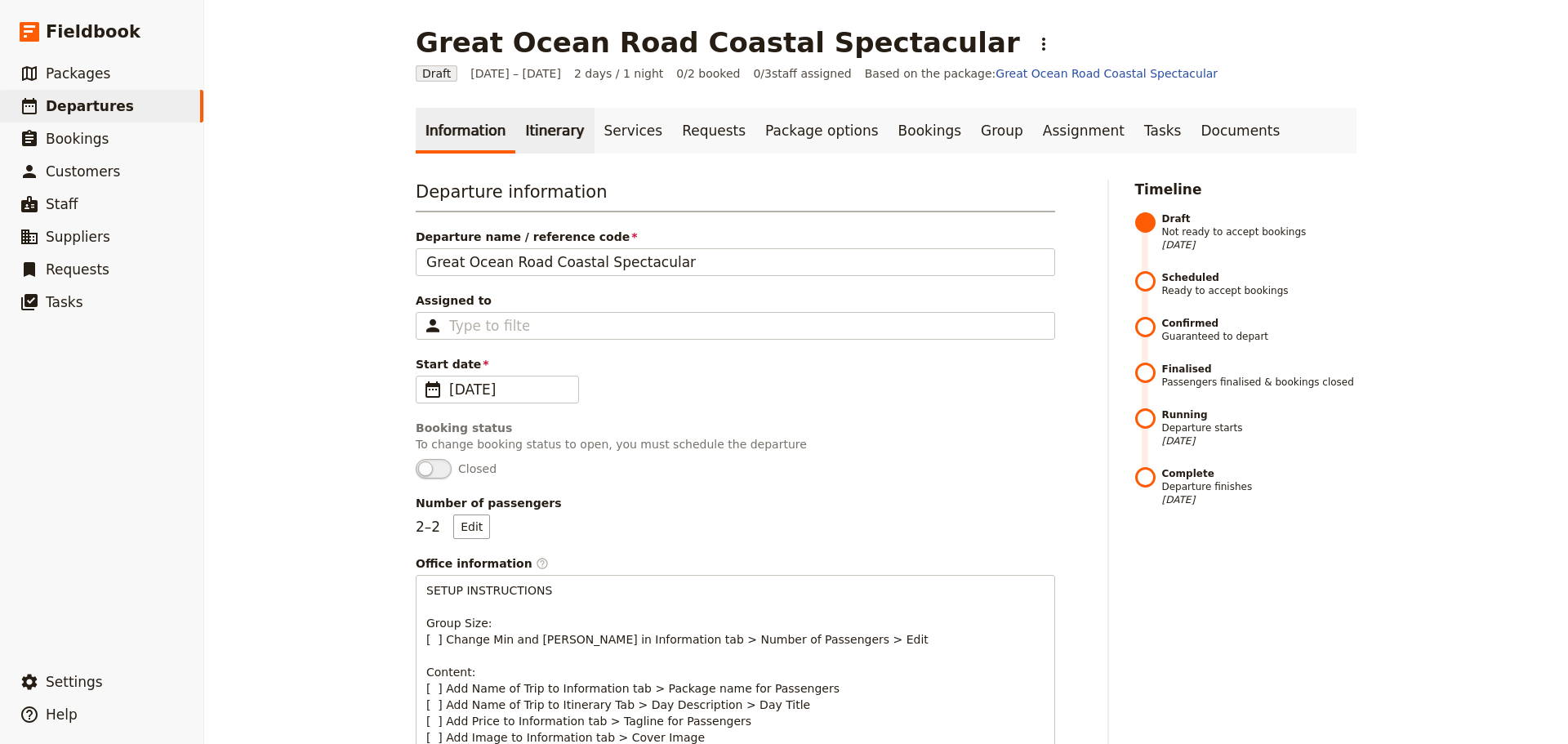
click at [515, 127] on link "Itinerary" at bounding box center [555, 130] width 79 height 46
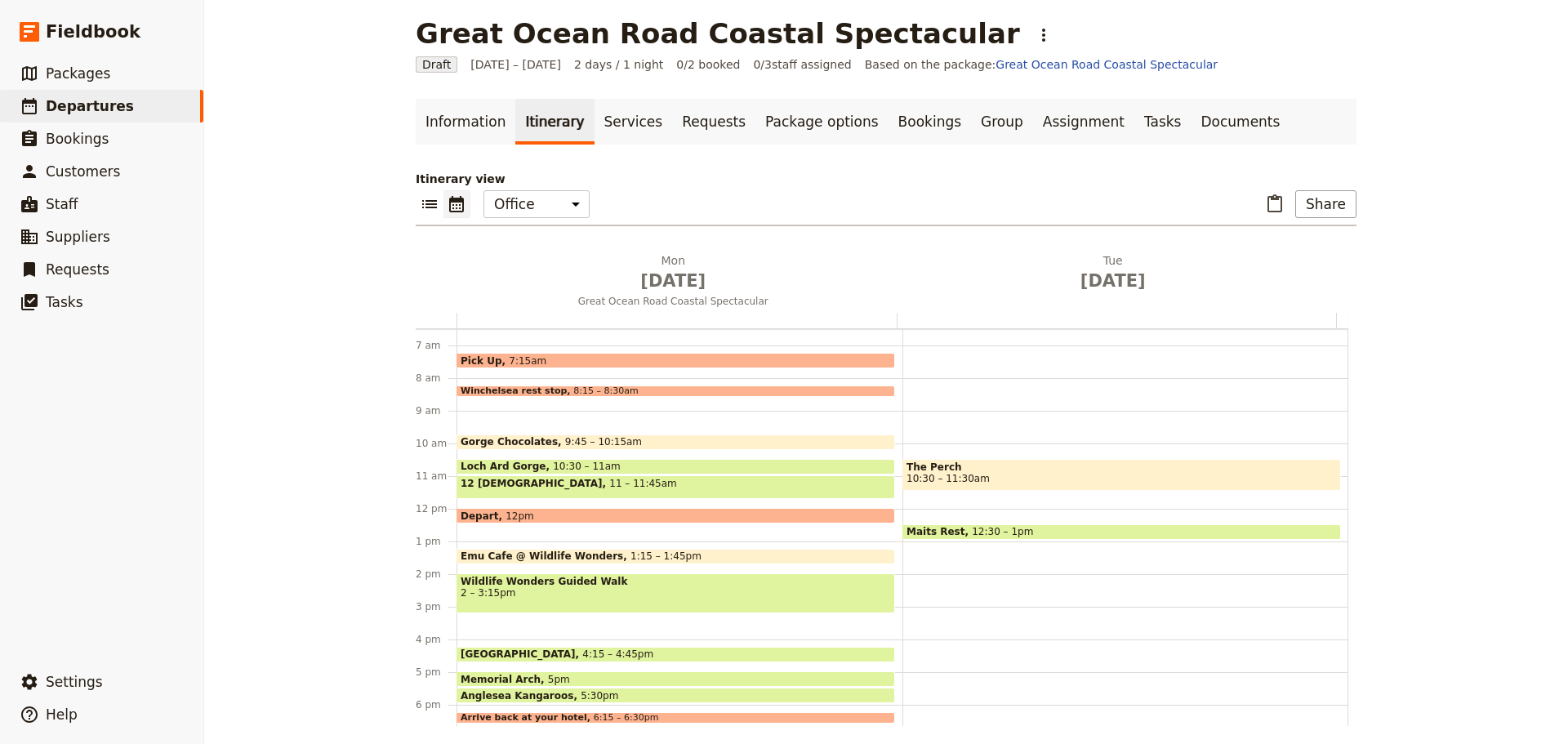
scroll to position [17, 0]
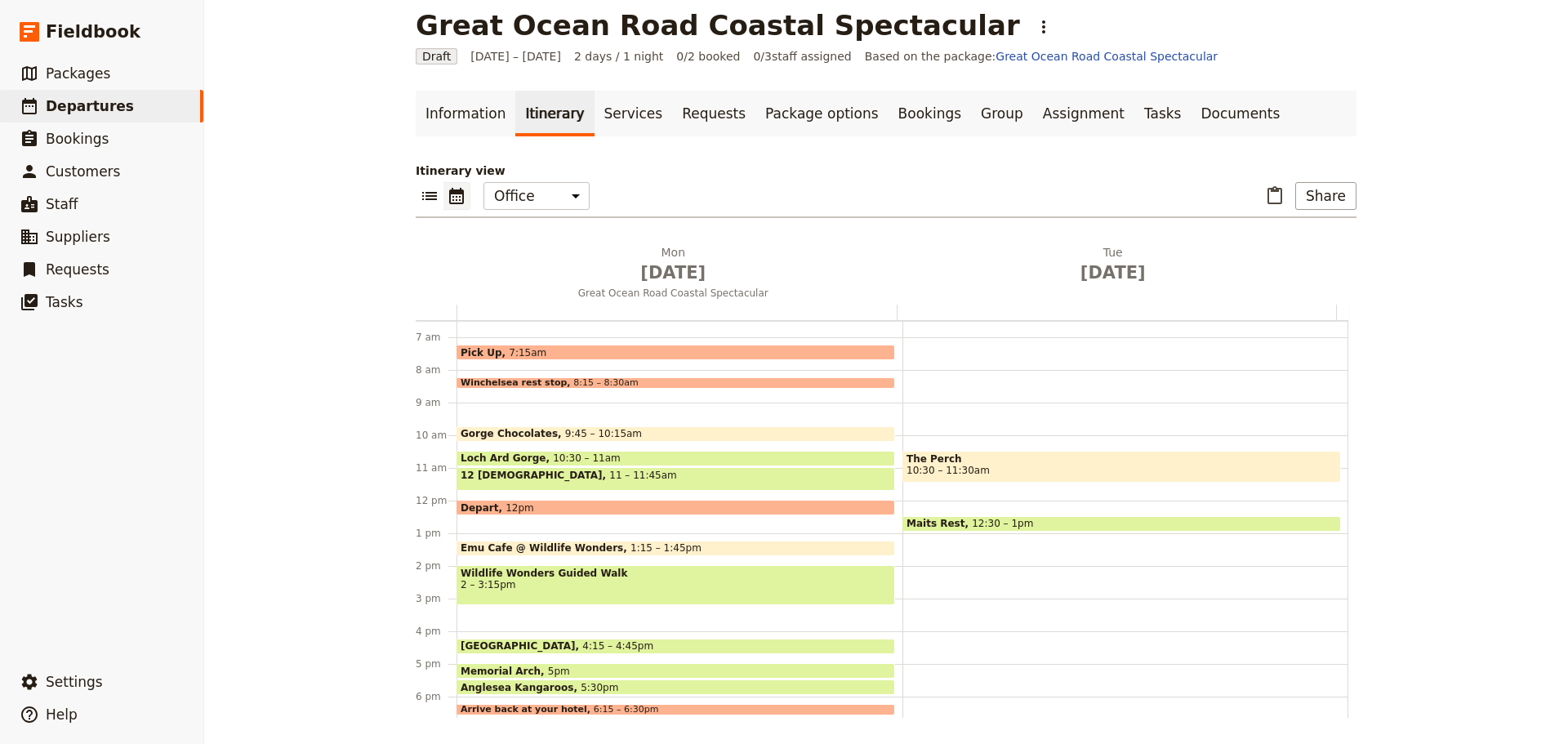
click at [581, 684] on span "5:30pm" at bounding box center [599, 687] width 37 height 10
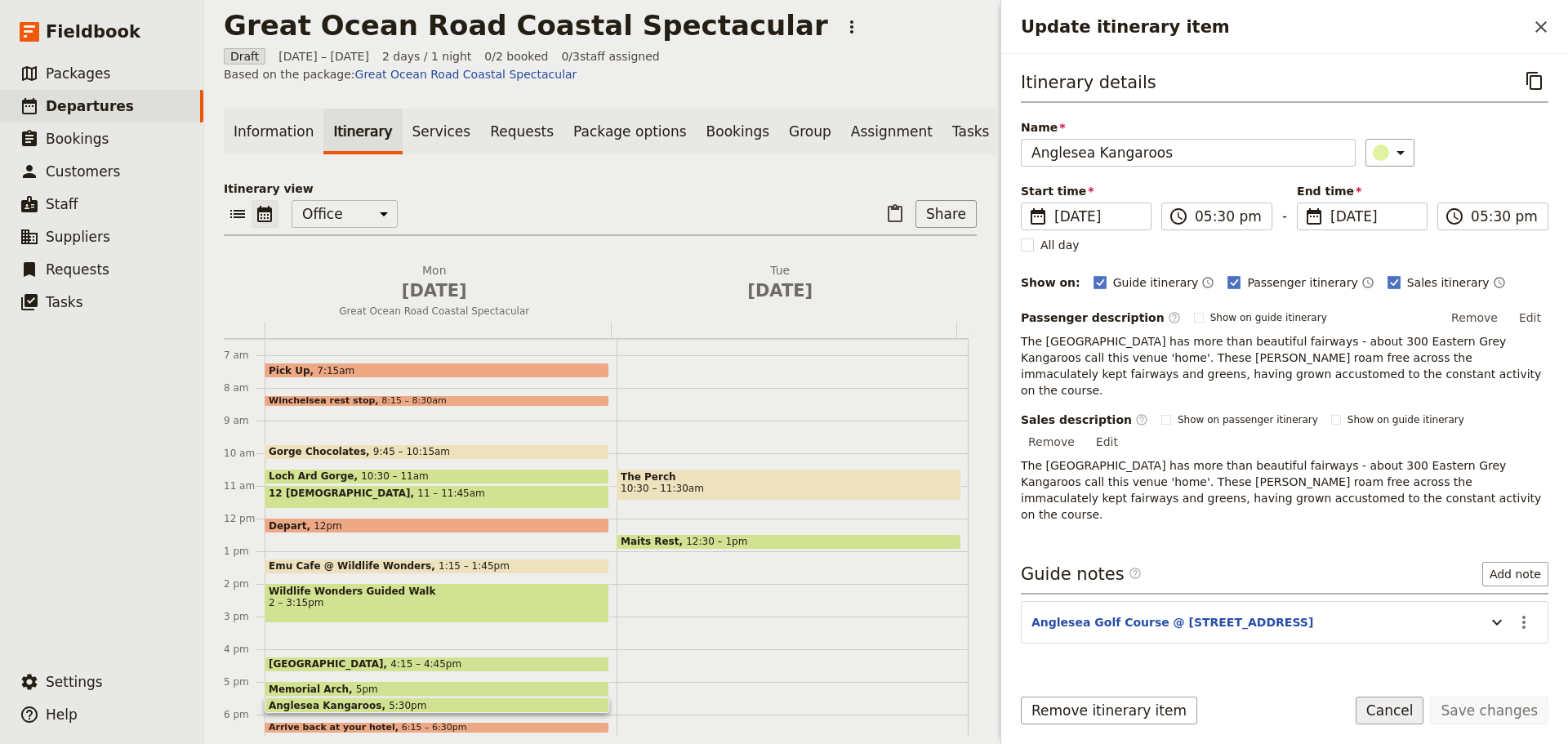
click at [1412, 710] on button "Cancel" at bounding box center [1389, 711] width 68 height 28
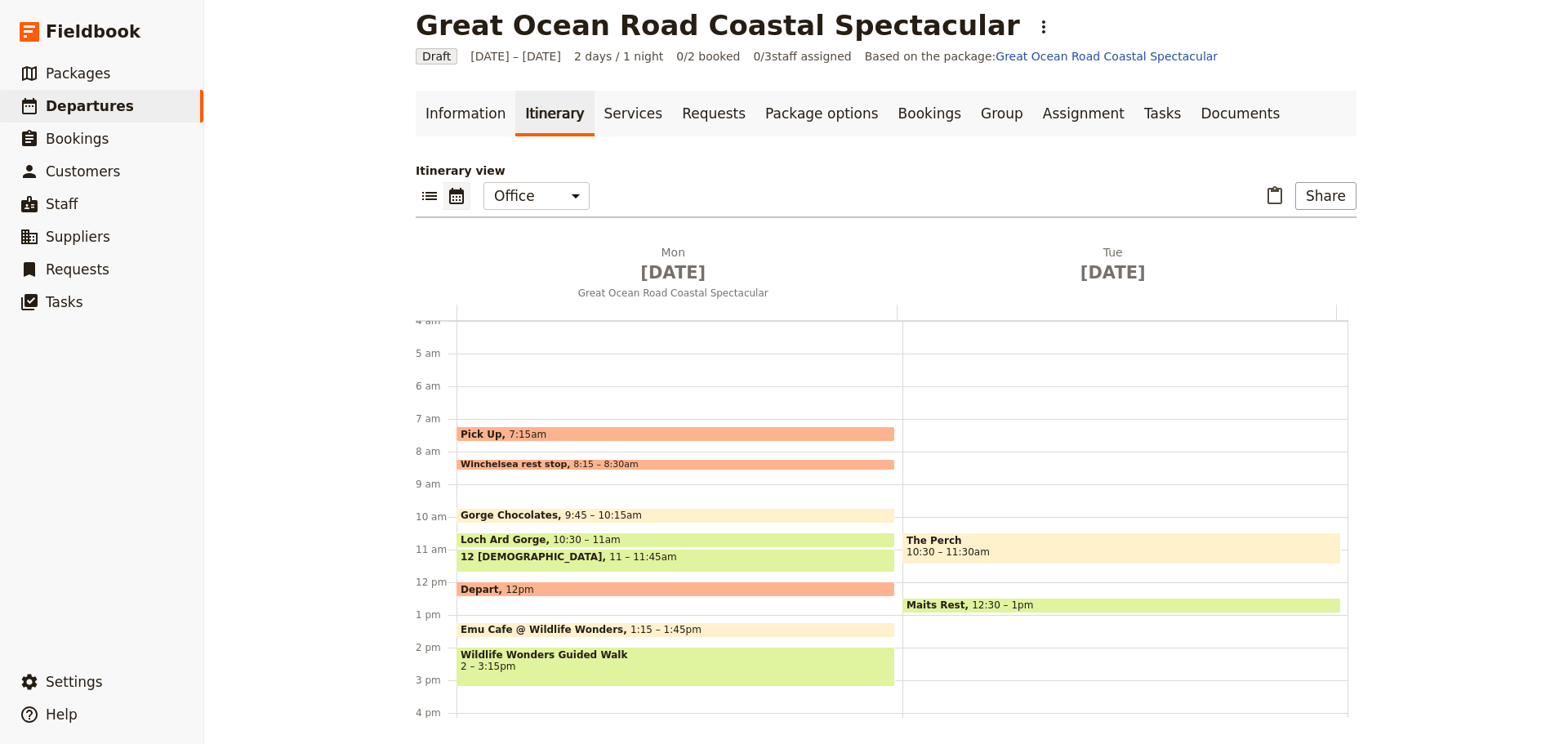
scroll to position [0, 0]
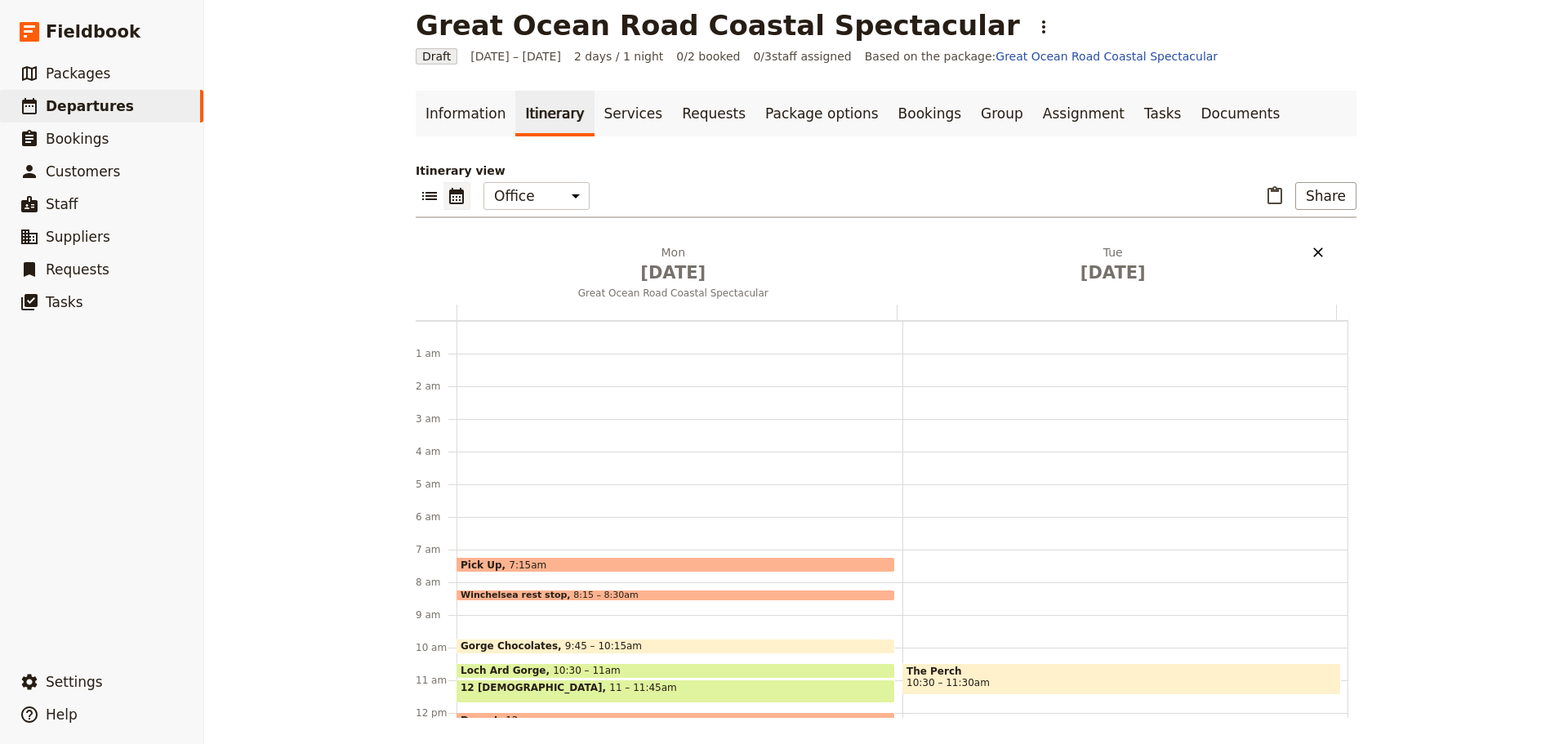
click at [1316, 253] on icon "Delete Tue Dec 23" at bounding box center [1317, 252] width 16 height 16
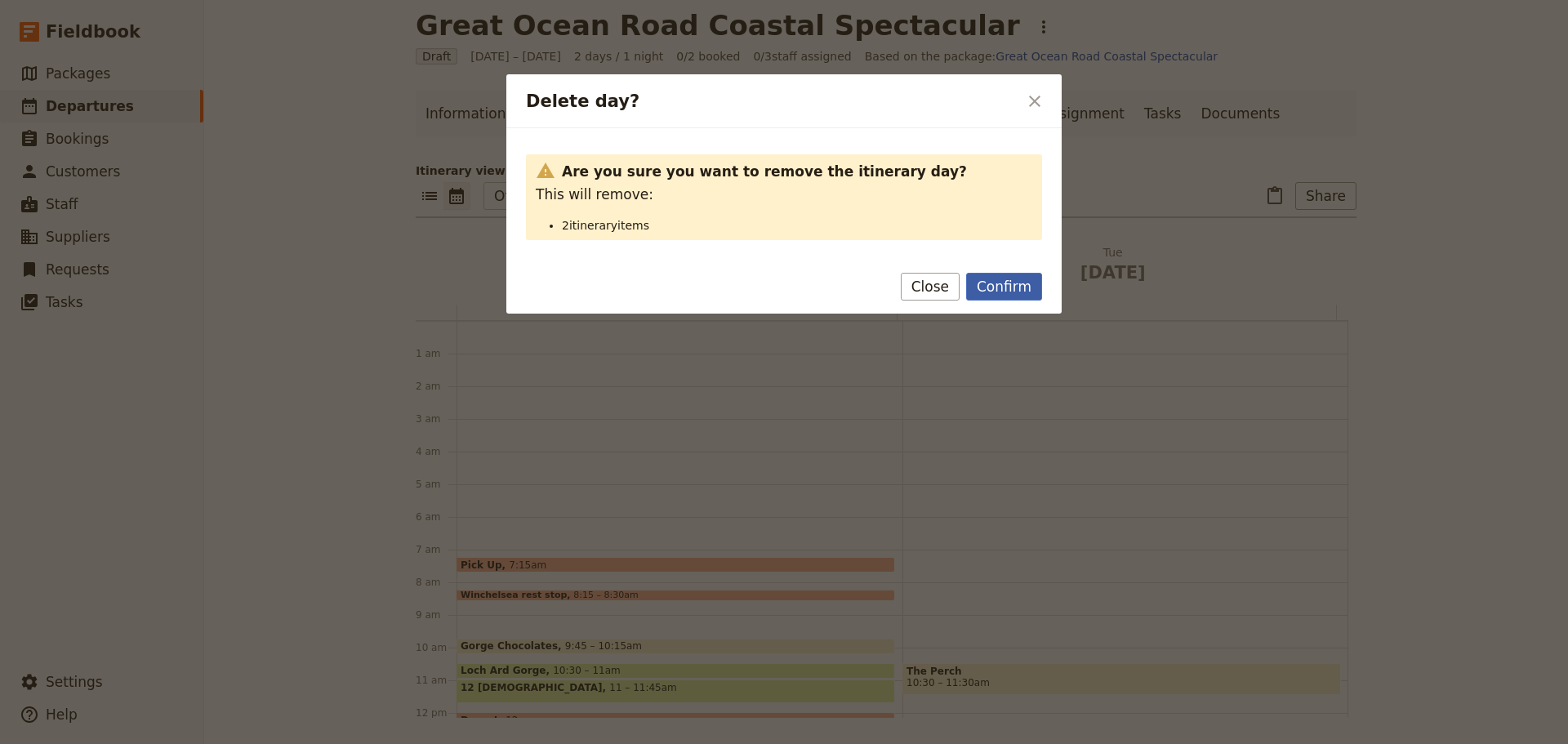
click at [1014, 297] on button "Confirm" at bounding box center [1003, 287] width 76 height 28
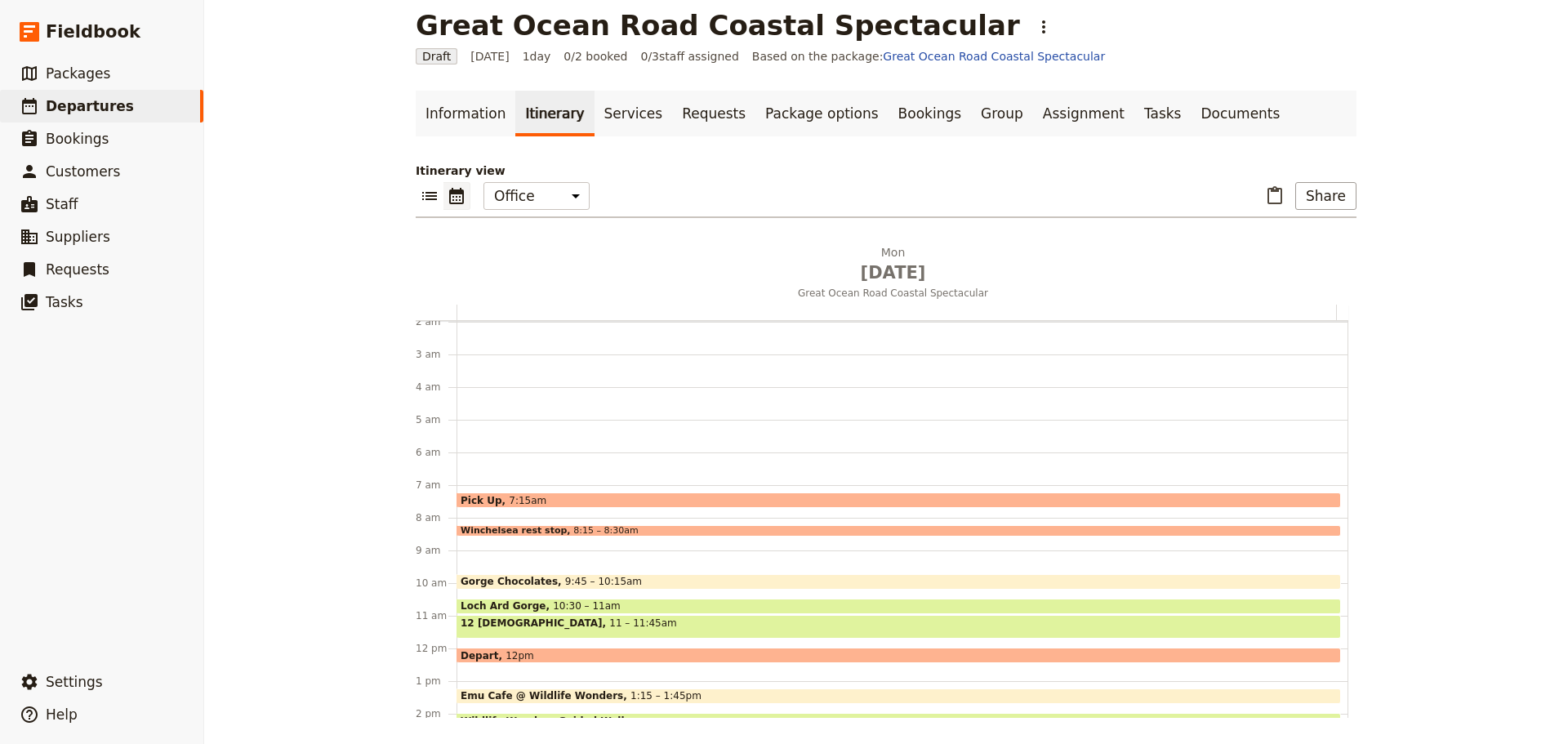
scroll to position [163, 0]
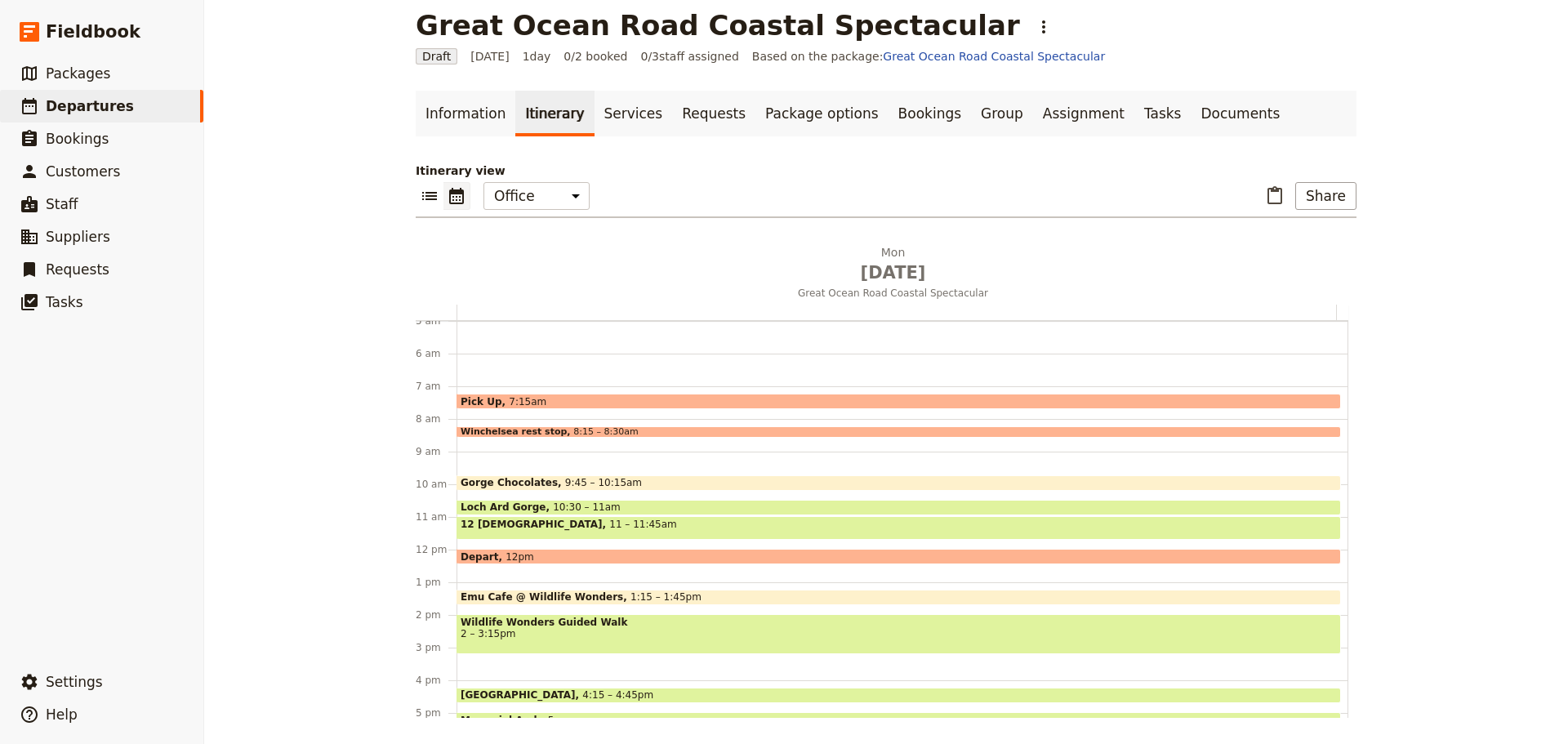
click at [637, 522] on div "12 [DEMOGRAPHIC_DATA] 11 – 11:45am" at bounding box center [898, 528] width 884 height 23
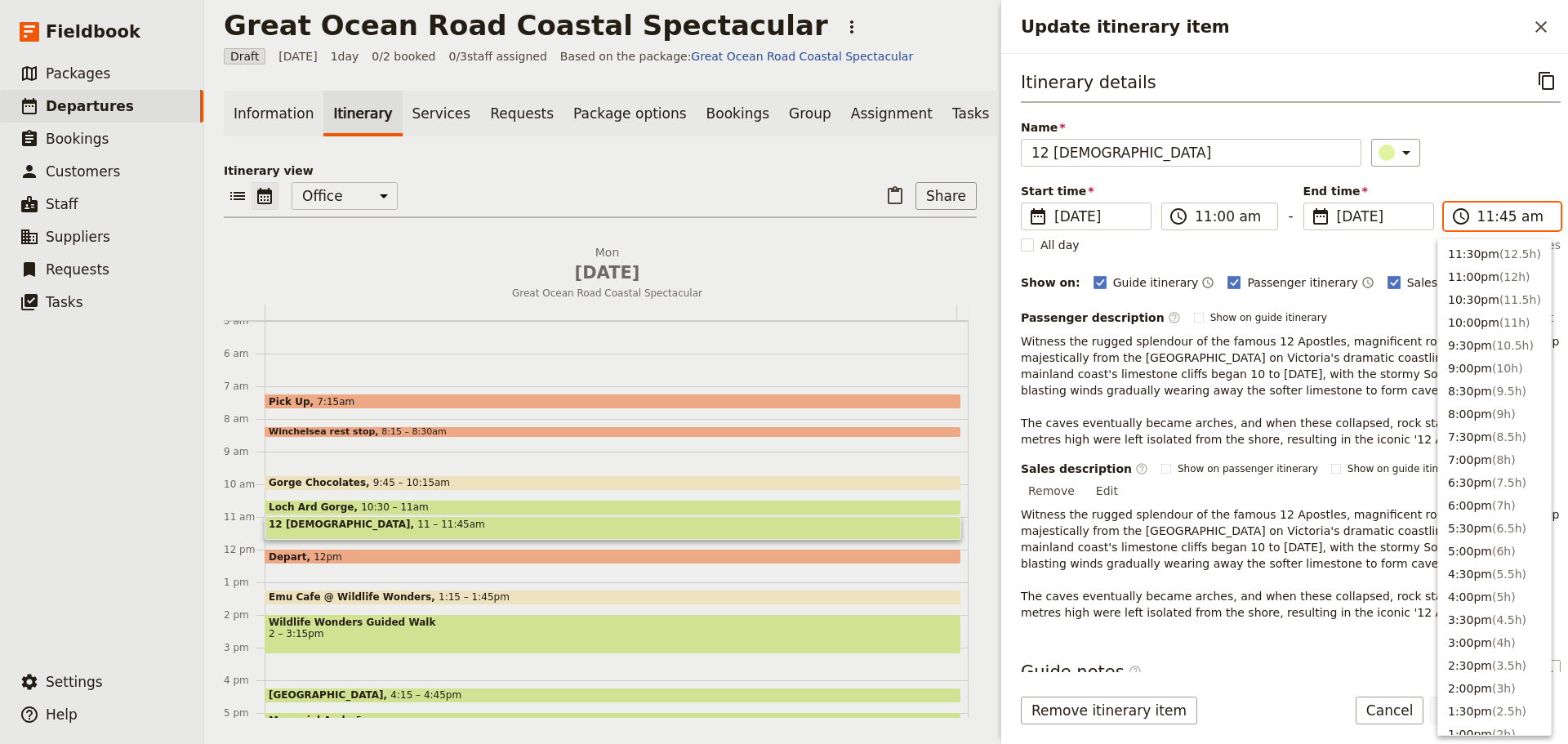
click at [1494, 210] on input "11:45 am" at bounding box center [1514, 216] width 73 height 20
click at [1485, 305] on button "12:00pm ( 1h )" at bounding box center [1494, 309] width 112 height 22
type input "12:00 pm"
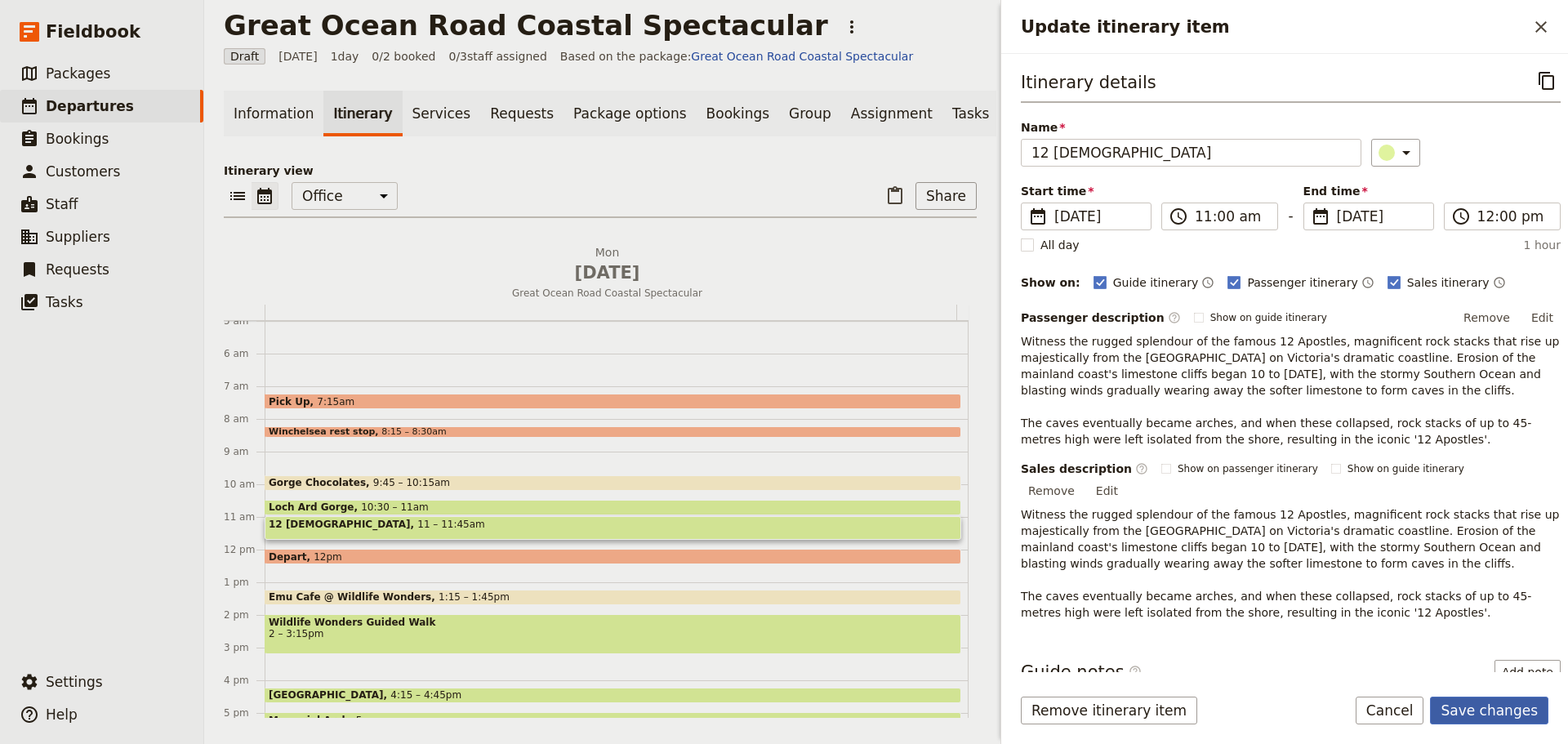
click at [1487, 713] on button "Save changes" at bounding box center [1488, 711] width 118 height 28
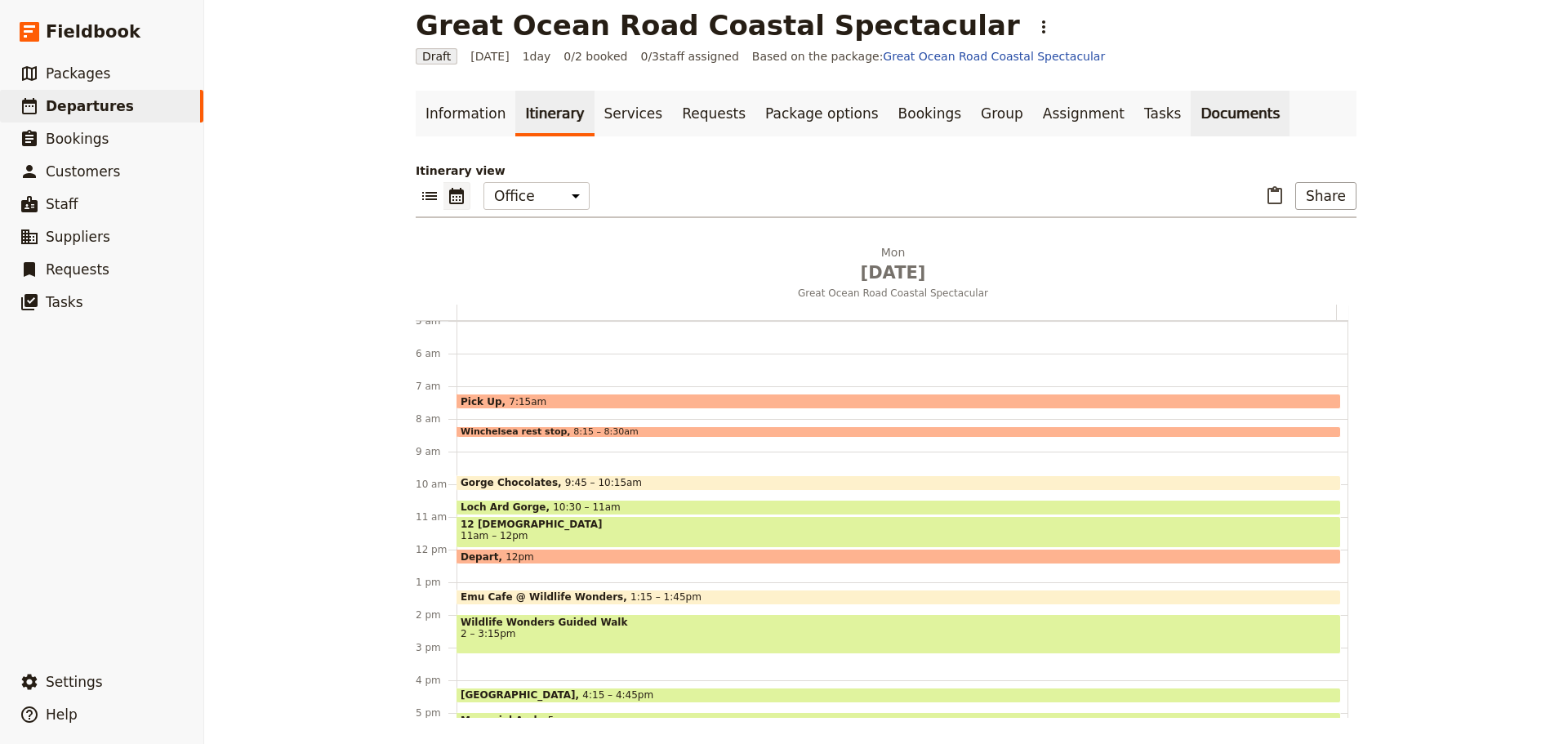
click at [1191, 98] on link "Documents" at bounding box center [1239, 113] width 98 height 46
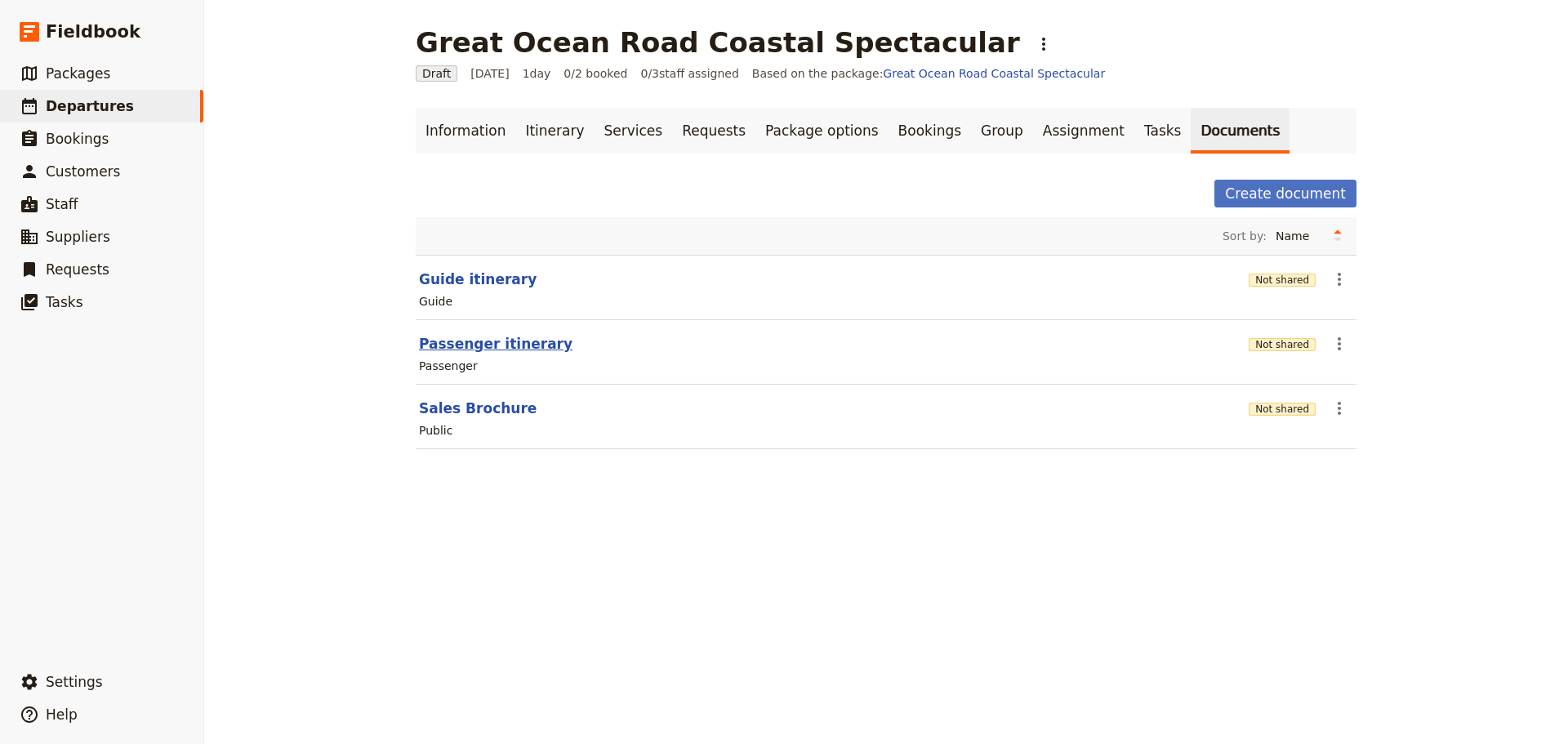
click at [434, 341] on button "Passenger itinerary" at bounding box center [496, 344] width 154 height 20
select select "PASSENGER"
select select "DEFAULT"
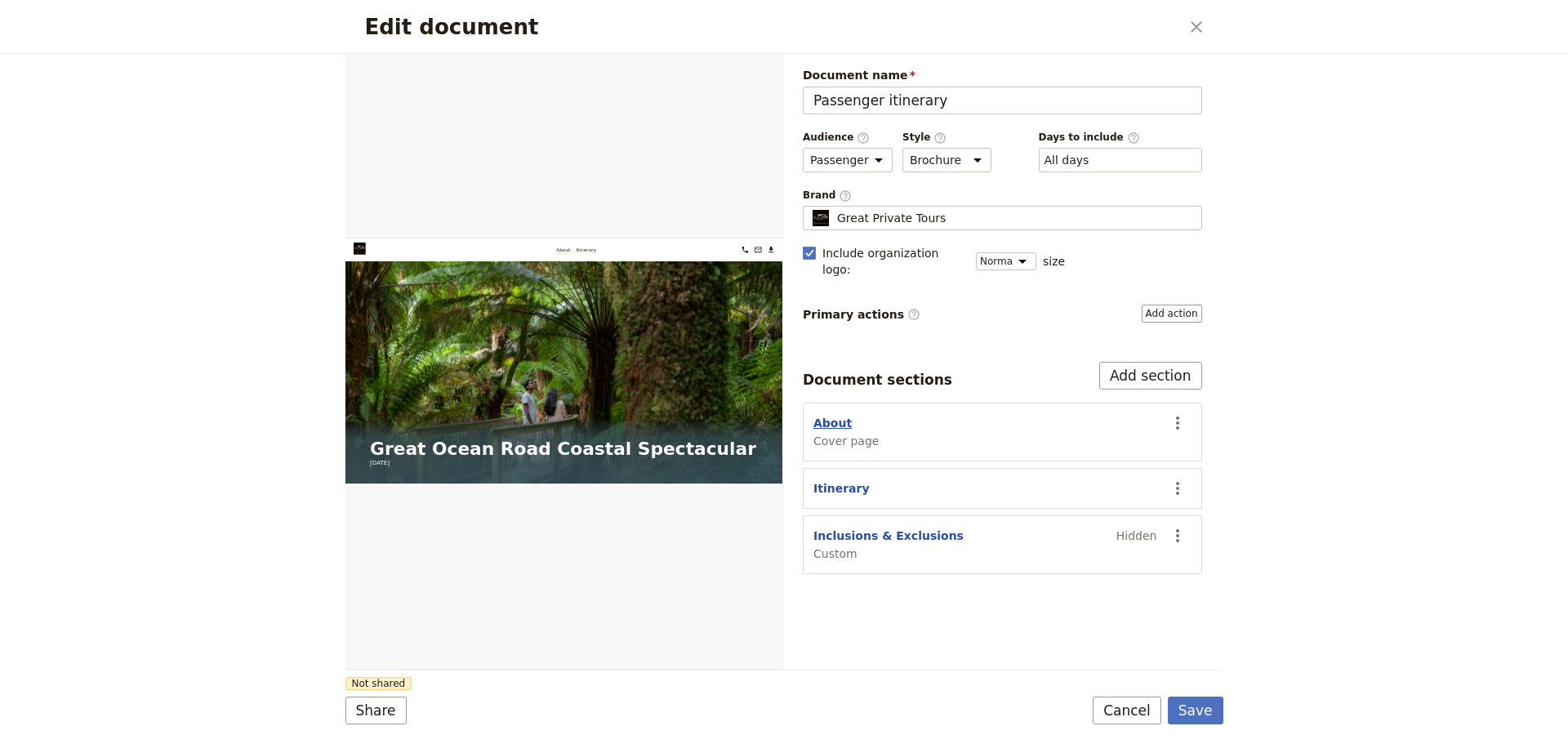
click at [831, 415] on button "About" at bounding box center [832, 423] width 38 height 16
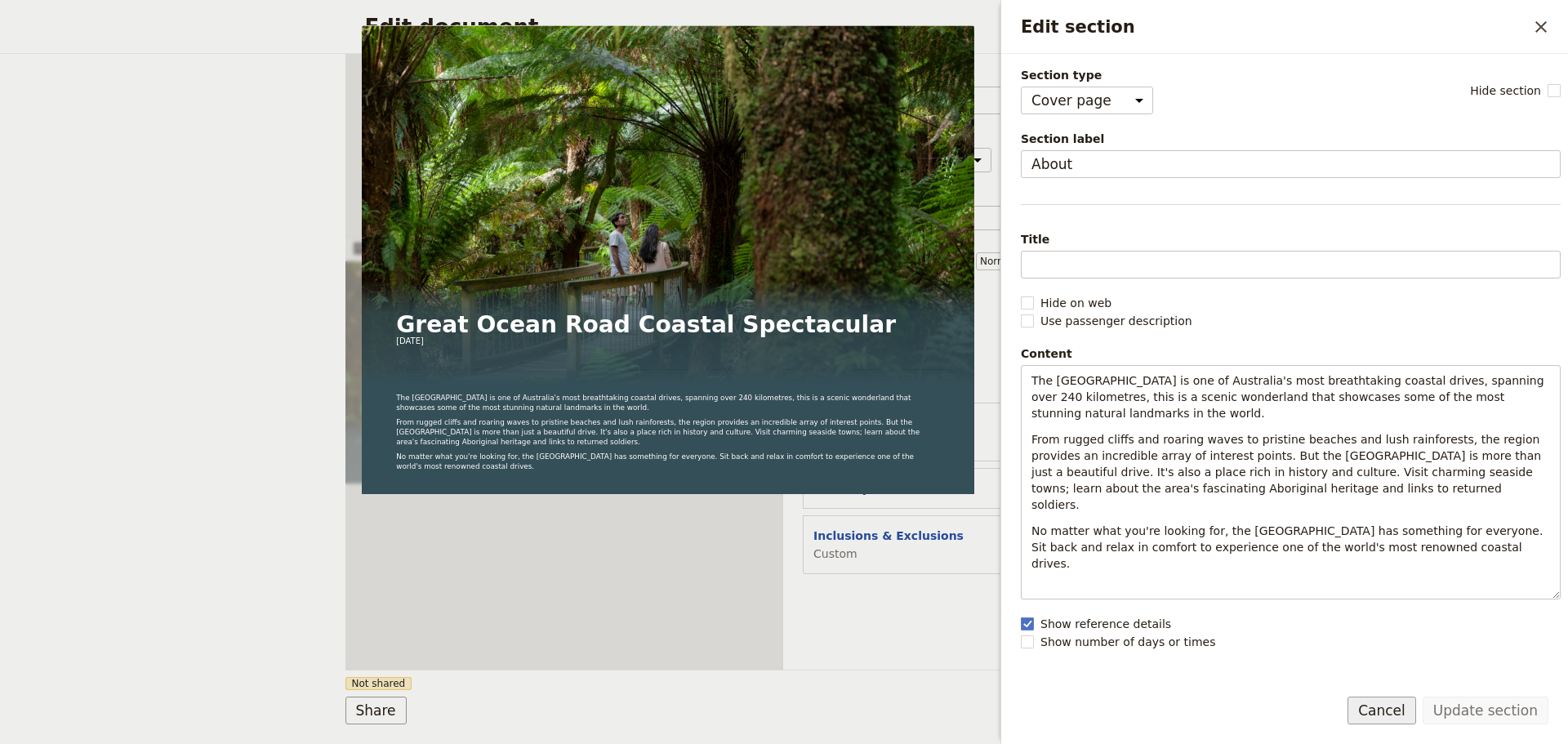
click at [1384, 703] on button "Cancel" at bounding box center [1381, 711] width 68 height 28
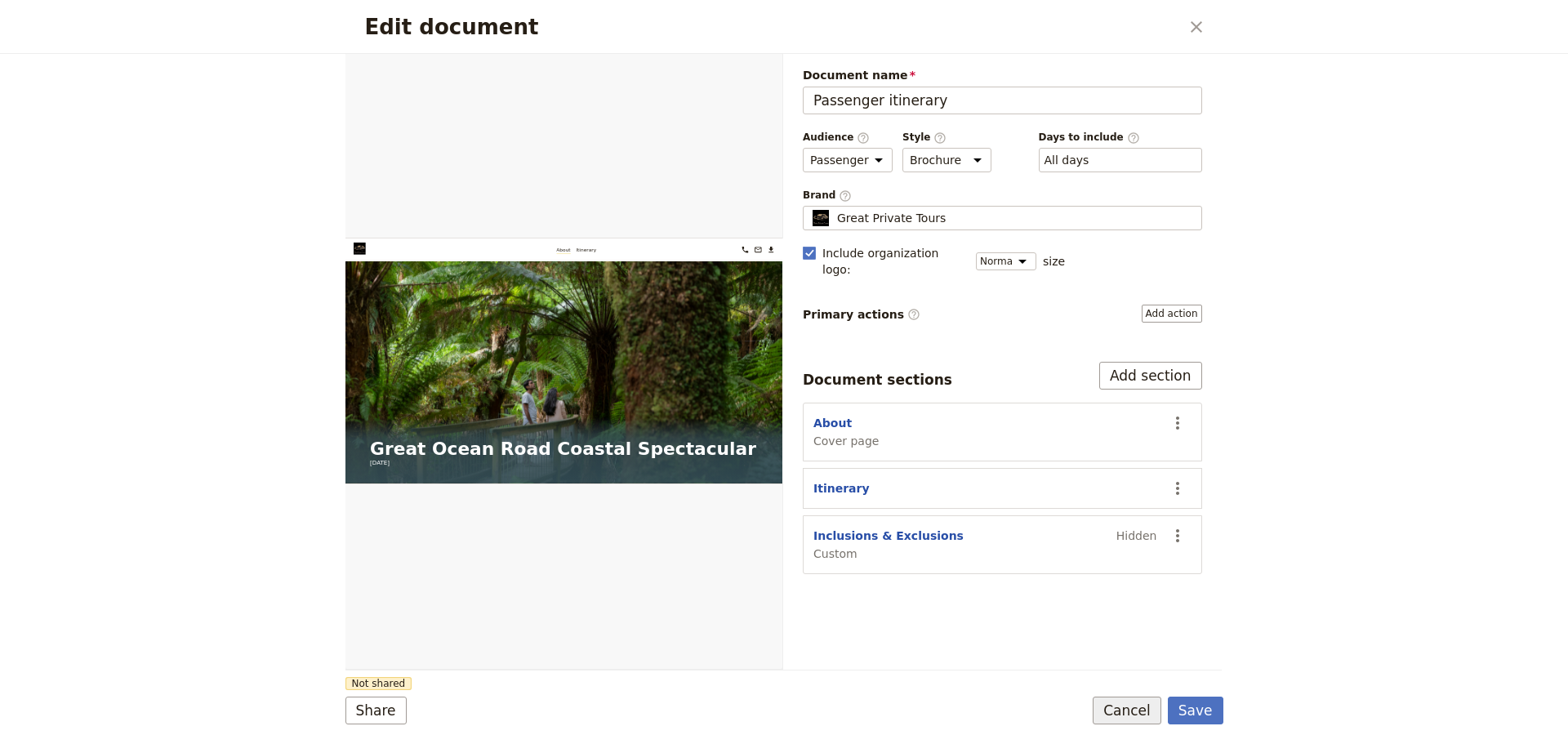
click at [1122, 710] on button "Cancel" at bounding box center [1126, 711] width 68 height 28
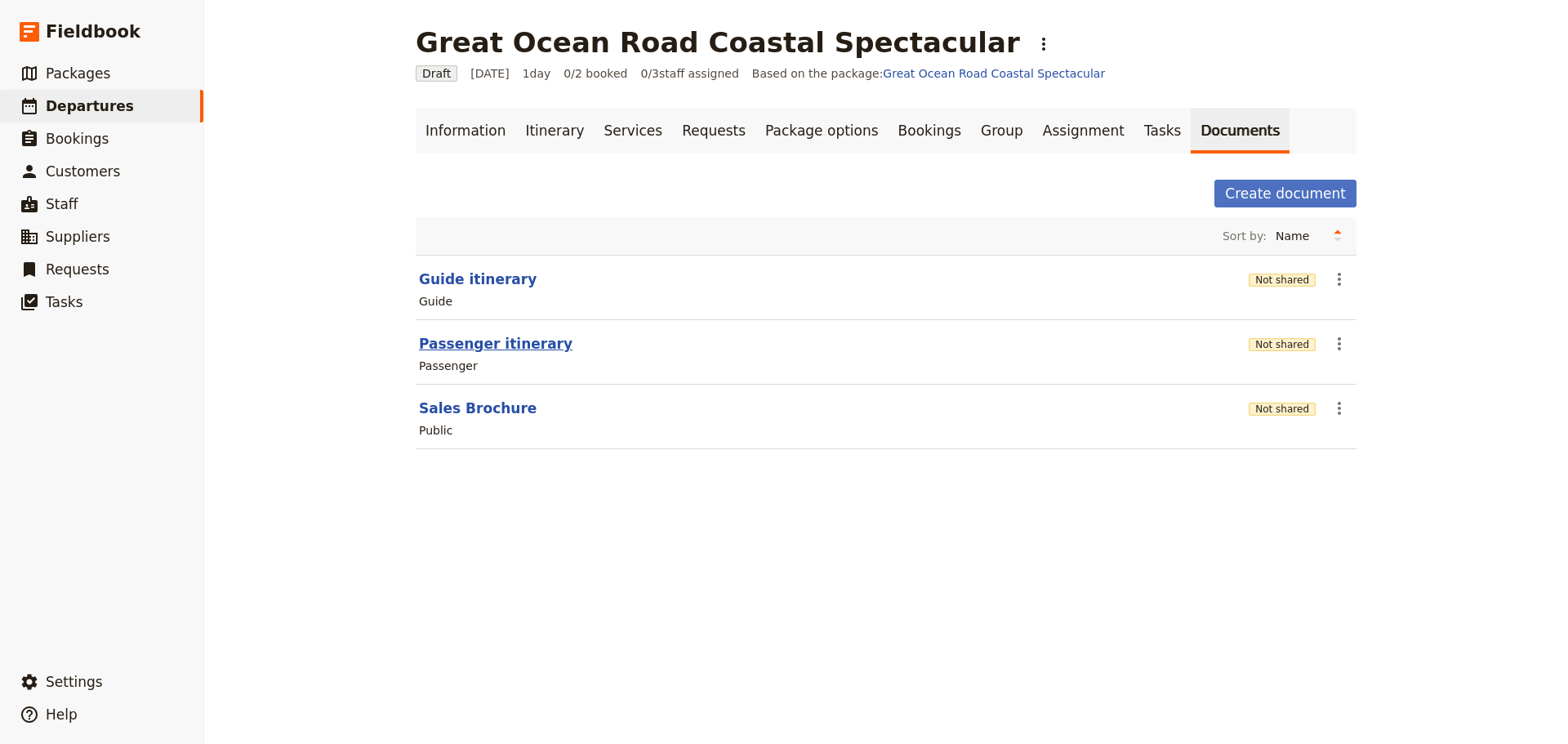
drag, startPoint x: 484, startPoint y: 333, endPoint x: 483, endPoint y: 350, distance: 17.0
click at [484, 334] on section "Passenger itinerary Not shared ​ Passenger" at bounding box center [886, 352] width 940 height 65
click at [482, 350] on button "Passenger itinerary" at bounding box center [496, 344] width 154 height 20
select select "PASSENGER"
select select "DEFAULT"
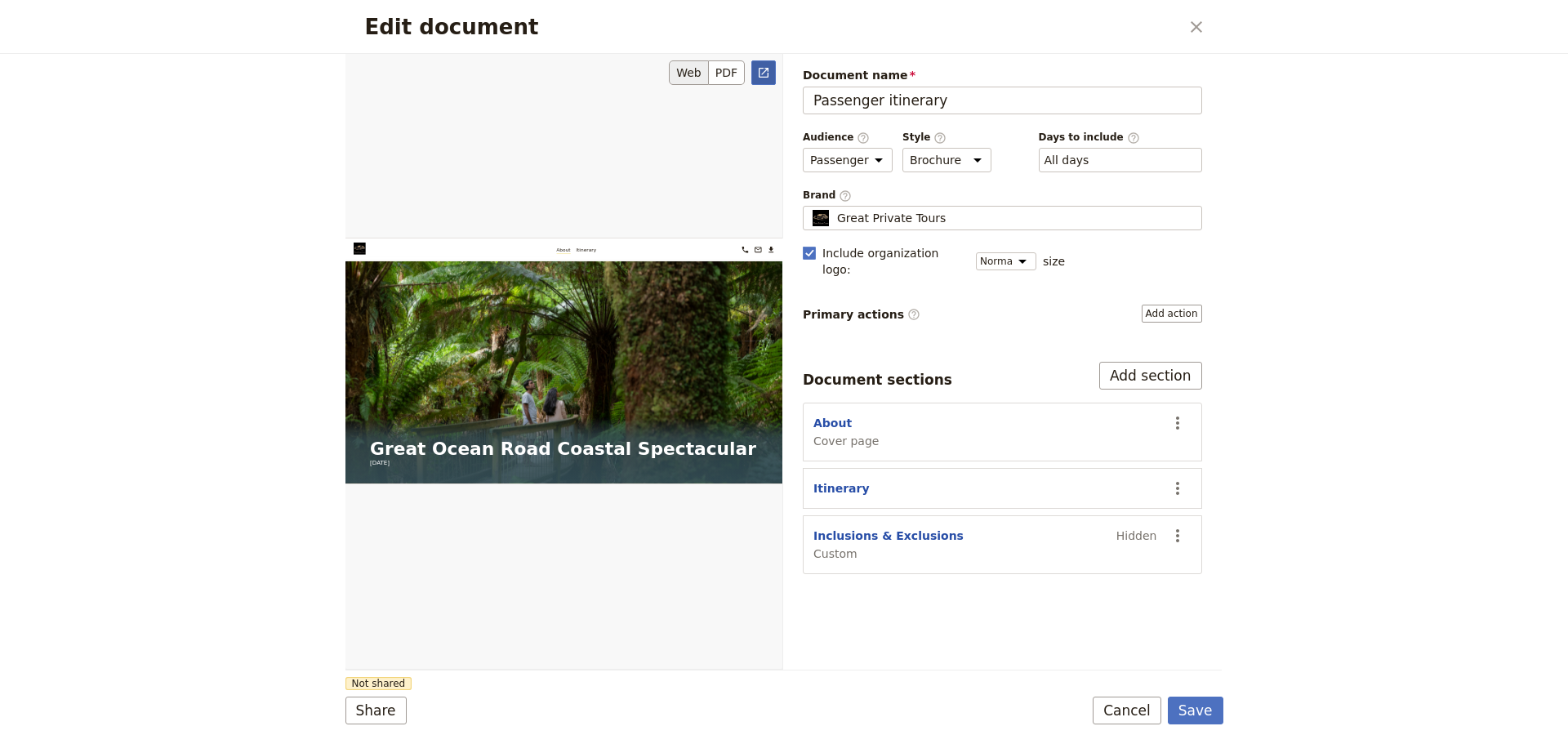
click at [770, 72] on link "​" at bounding box center [763, 73] width 24 height 24
drag, startPoint x: 1124, startPoint y: 725, endPoint x: 1139, endPoint y: 699, distance: 30.0
click at [1126, 717] on form "Web PDF ​ Document name Passenger itinerary Preview Audience ​ Public Passenger…" at bounding box center [784, 399] width 878 height 691
click at [1139, 699] on button "Cancel" at bounding box center [1126, 711] width 68 height 28
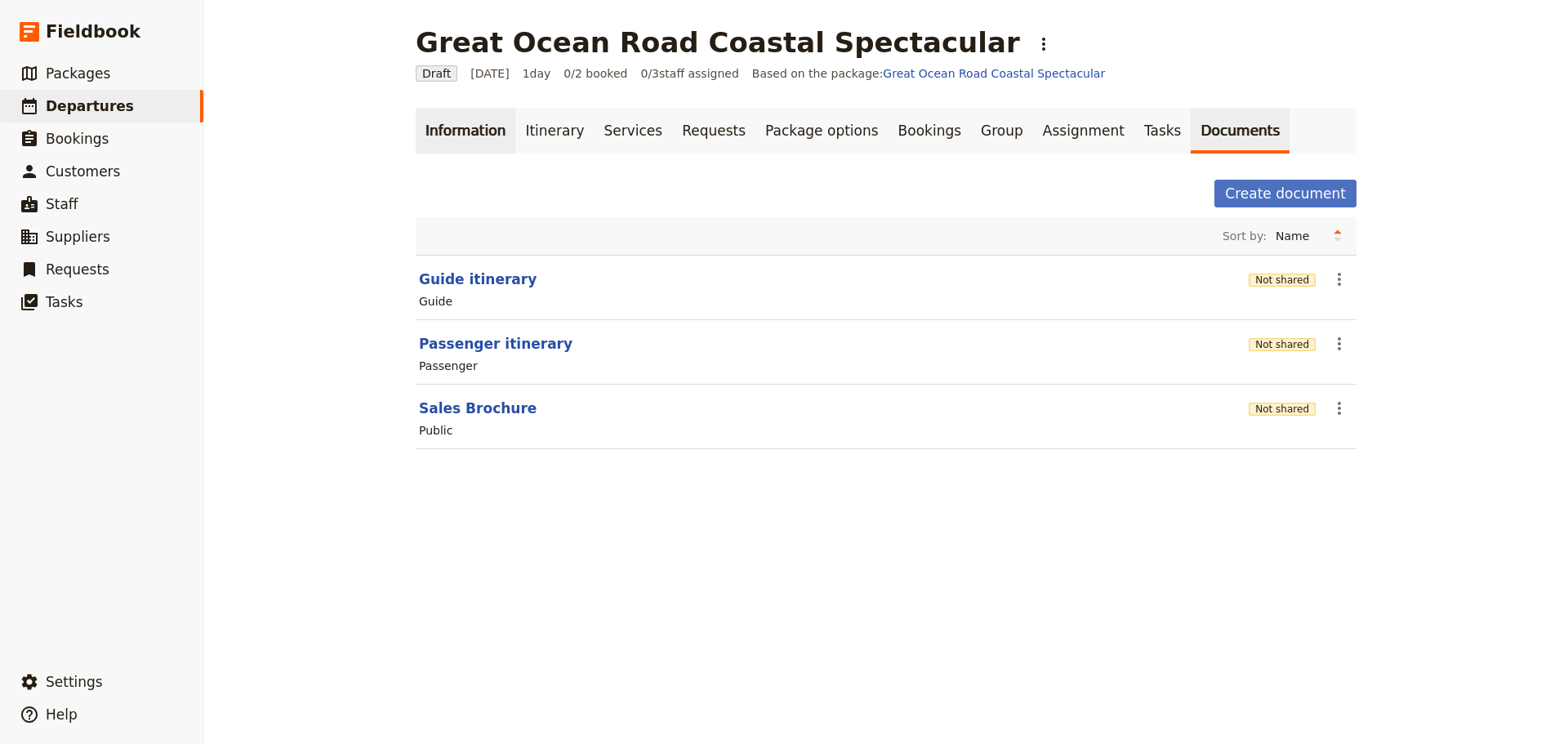
click at [465, 143] on link "Information" at bounding box center [466, 130] width 99 height 46
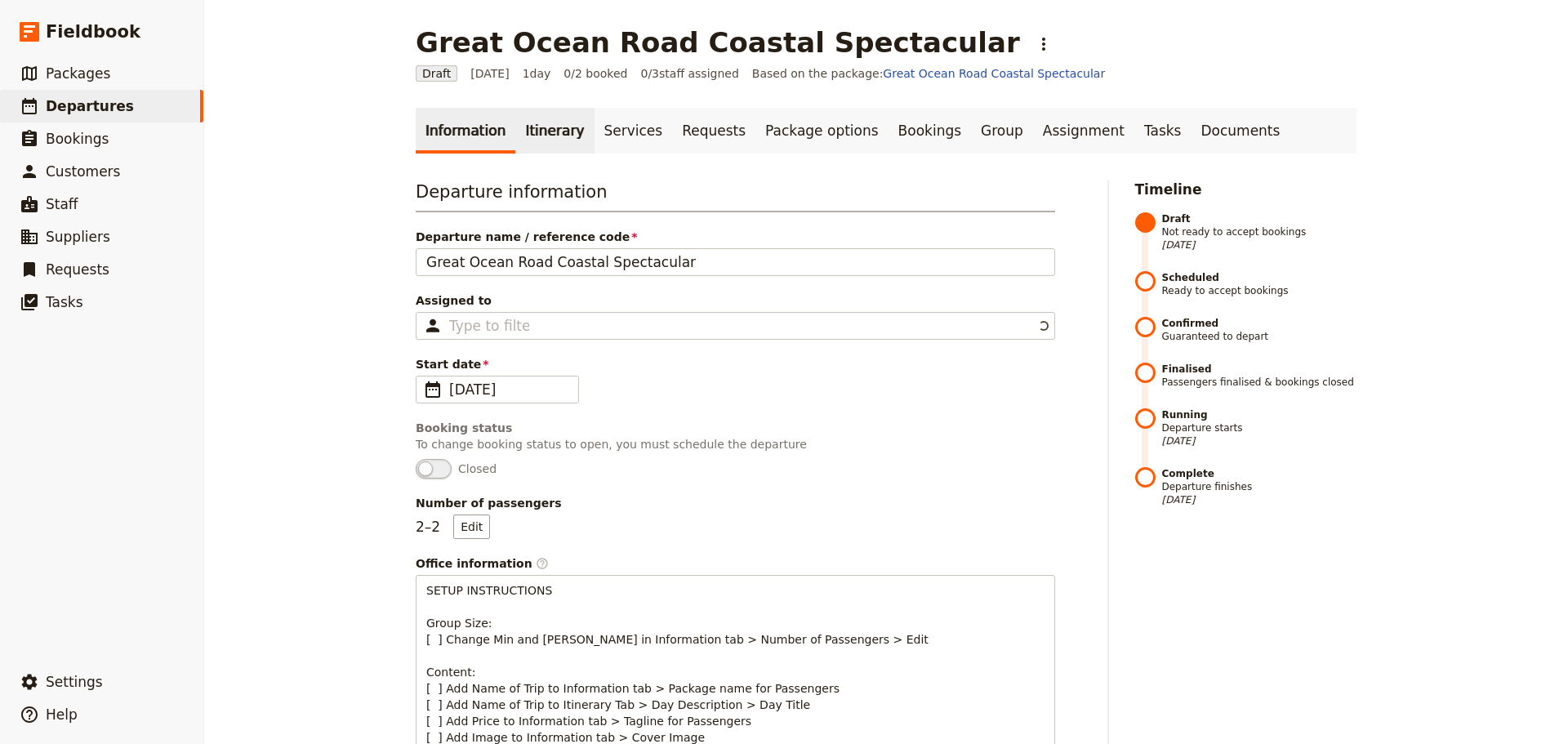
click at [525, 120] on link "Itinerary" at bounding box center [555, 130] width 79 height 46
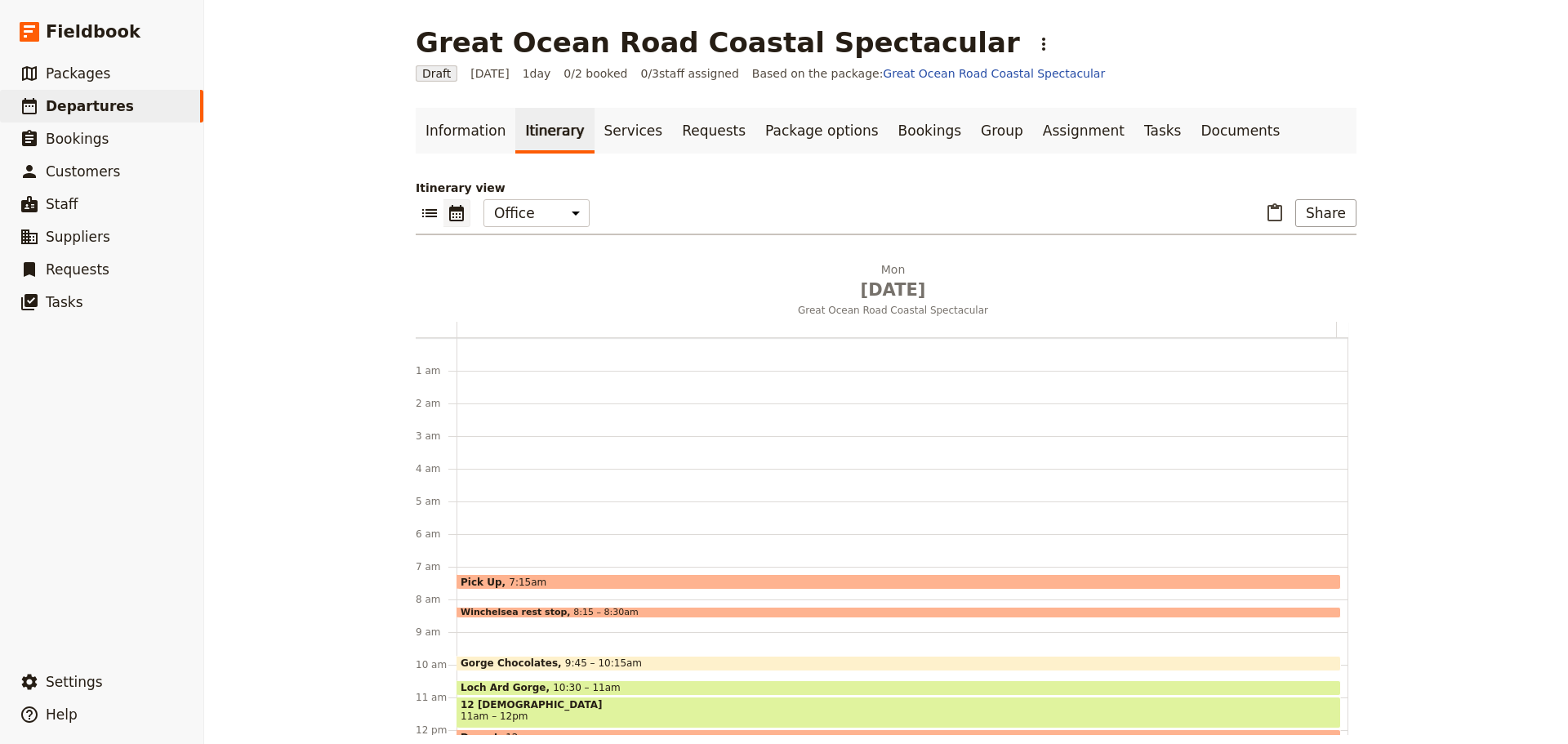
scroll to position [213, 0]
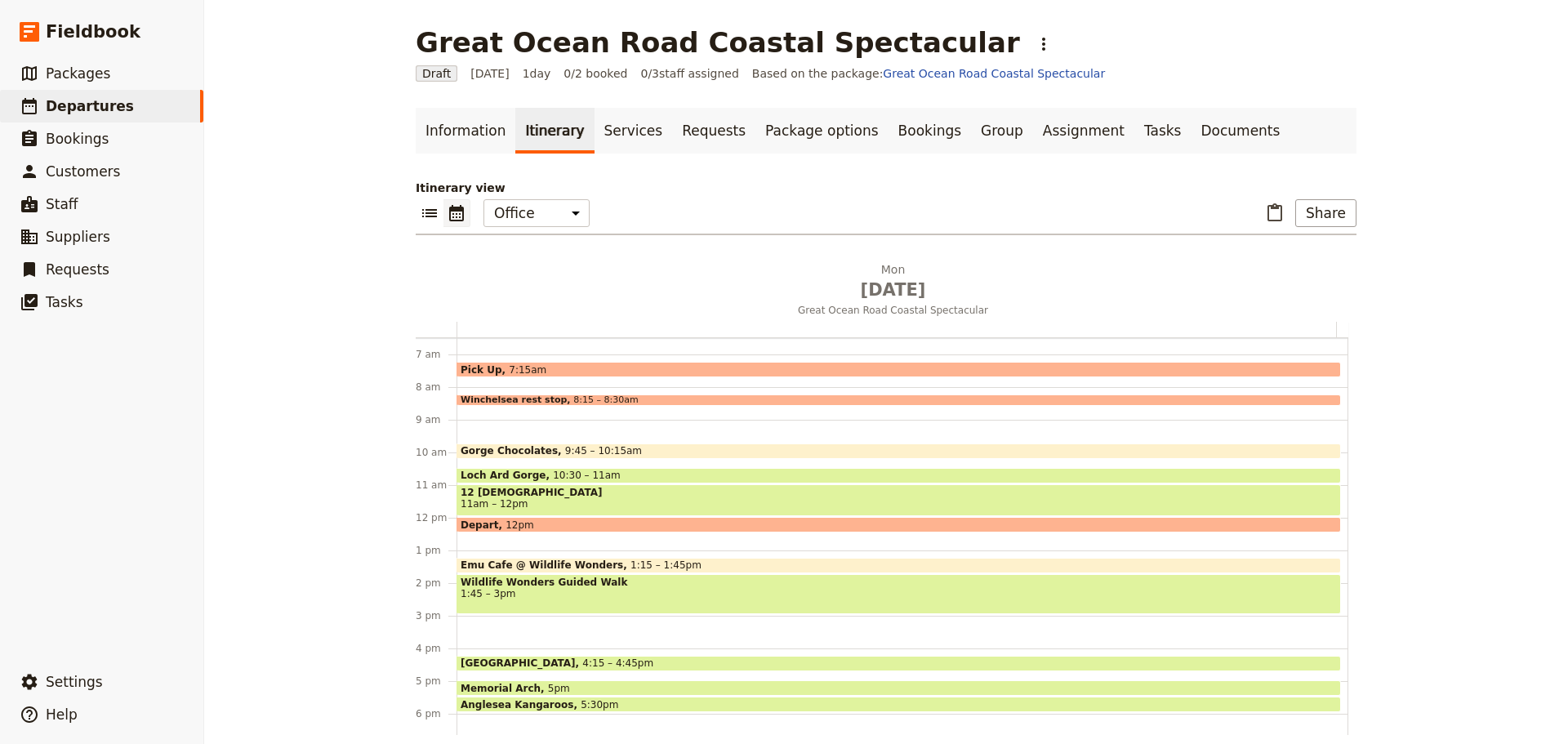
click at [513, 501] on span "11am – 12pm" at bounding box center [898, 504] width 876 height 11
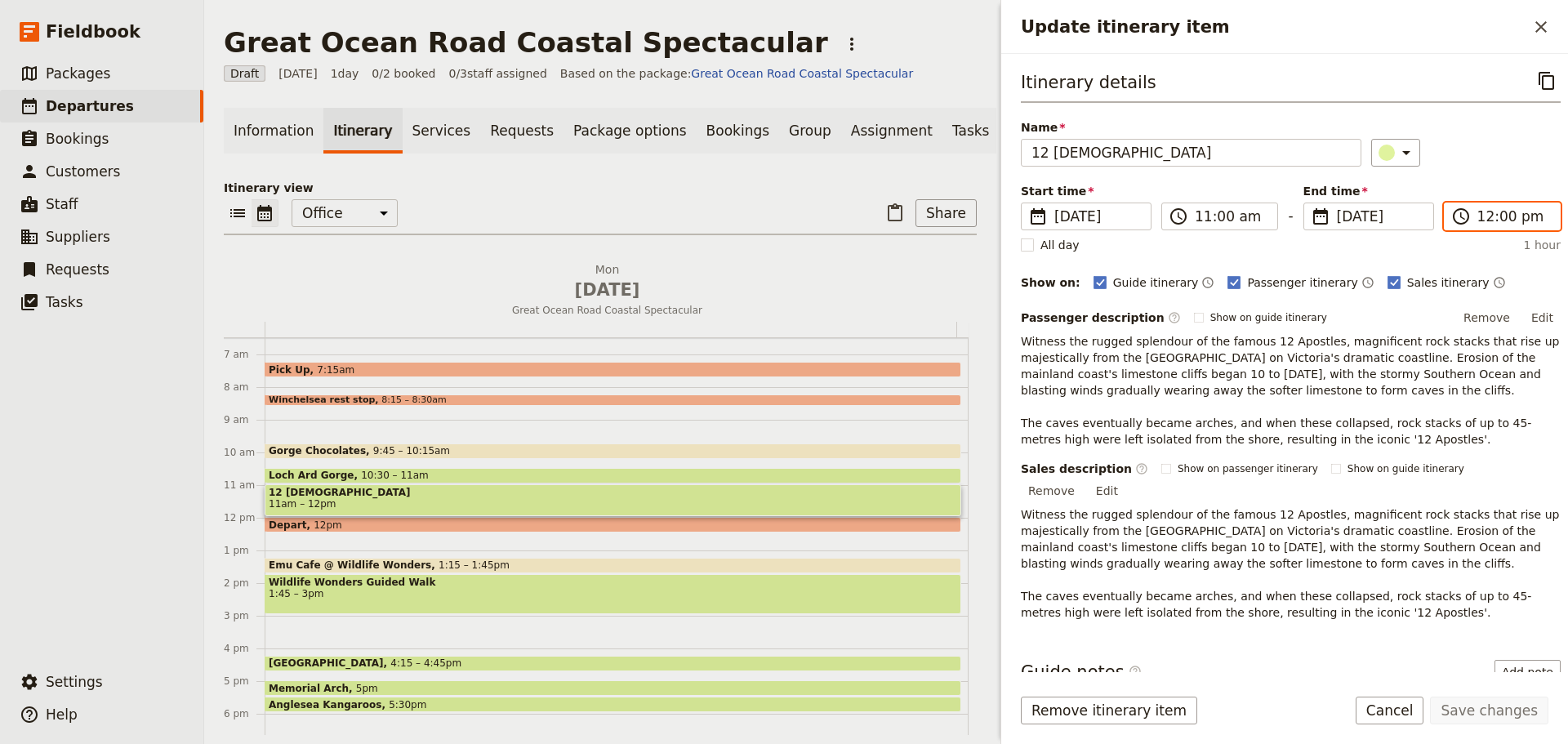
click at [1493, 219] on input "12:00 pm" at bounding box center [1514, 216] width 73 height 20
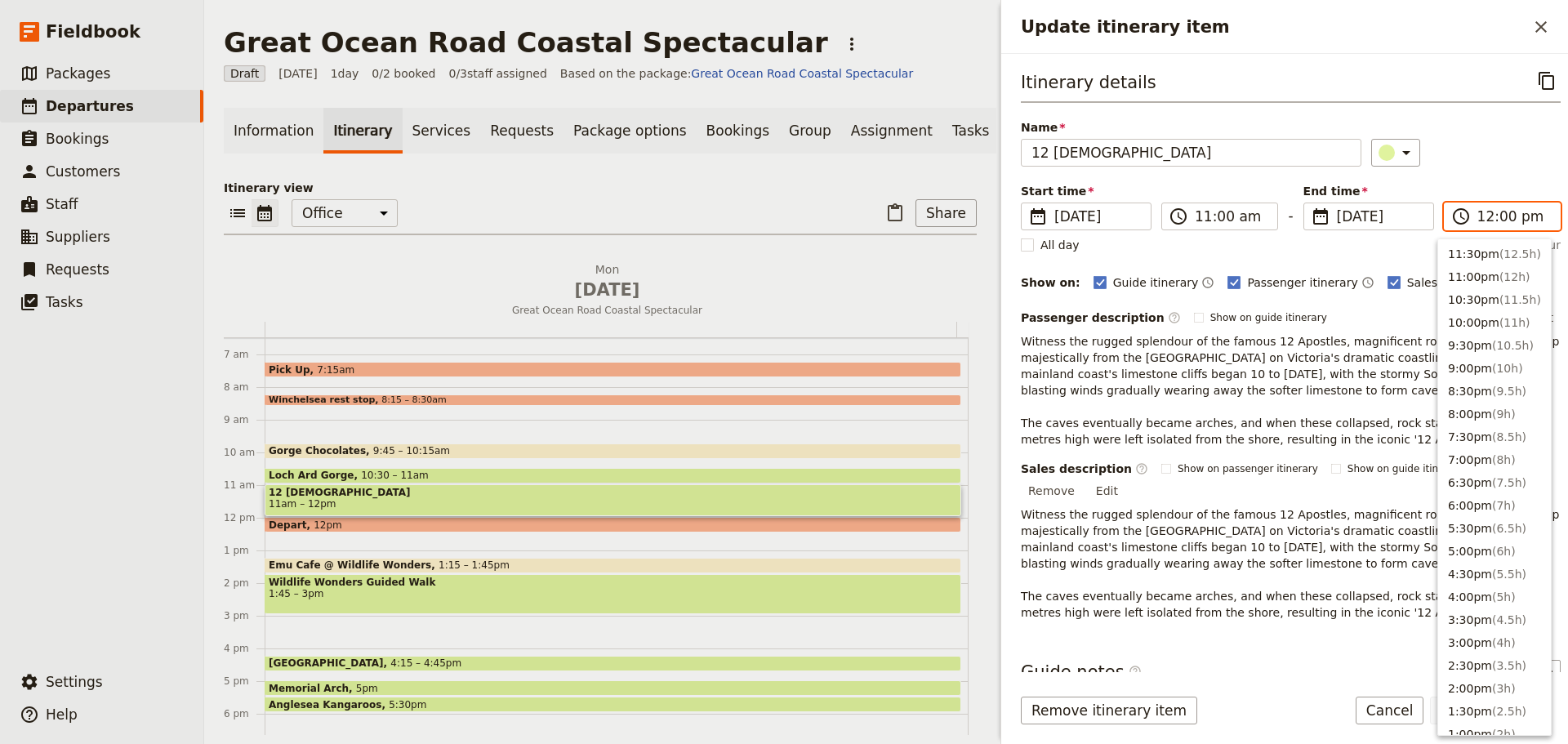
scroll to position [529, 0]
drag, startPoint x: 1491, startPoint y: 277, endPoint x: 1491, endPoint y: 226, distance: 51.0
click at [1500, 276] on span "( 0.5h )" at bounding box center [1516, 274] width 35 height 13
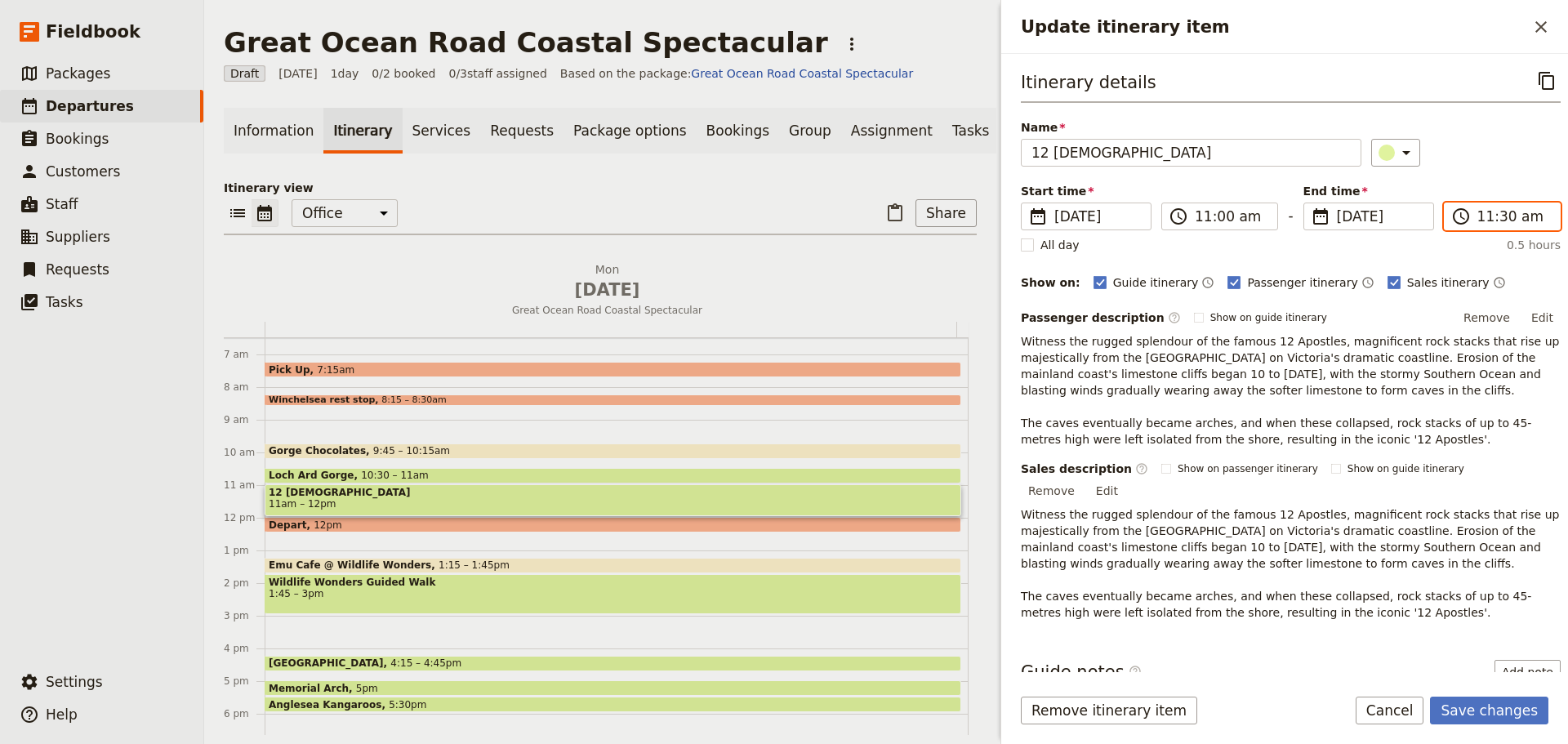
click at [1498, 213] on input "11:30 am" at bounding box center [1514, 216] width 73 height 20
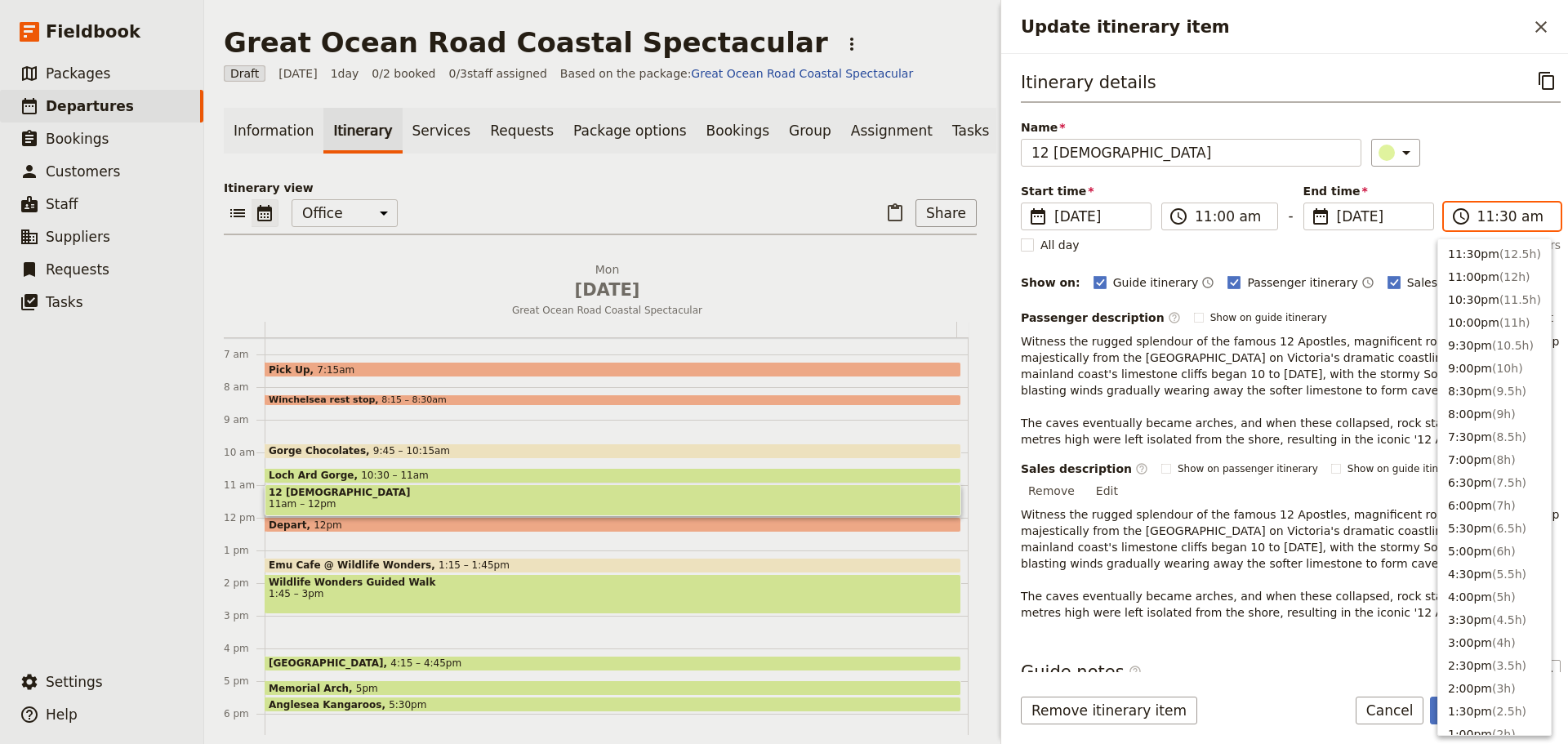
scroll to position [552, 0]
type input "11:45 am"
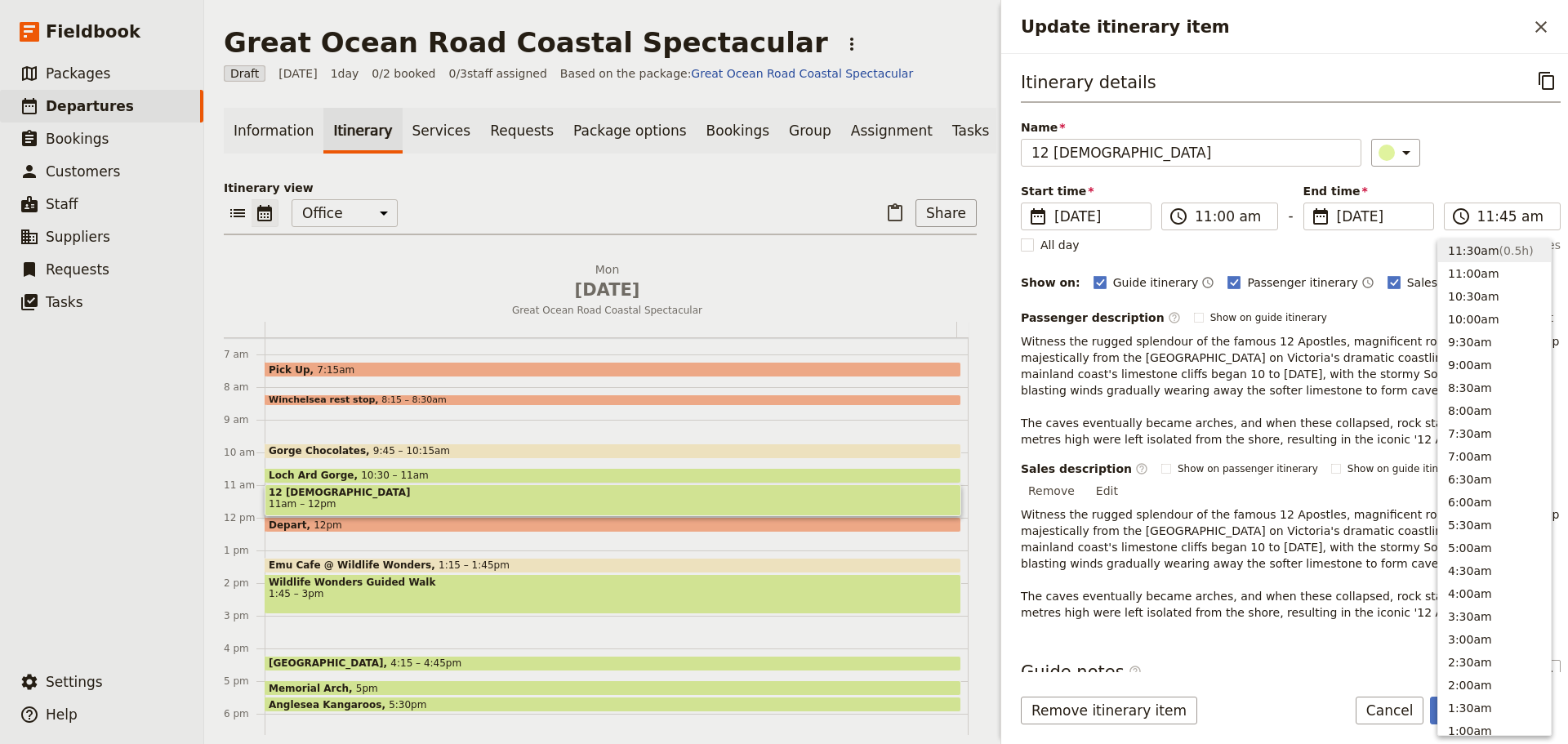
click at [1510, 156] on div "​" at bounding box center [1466, 153] width 189 height 28
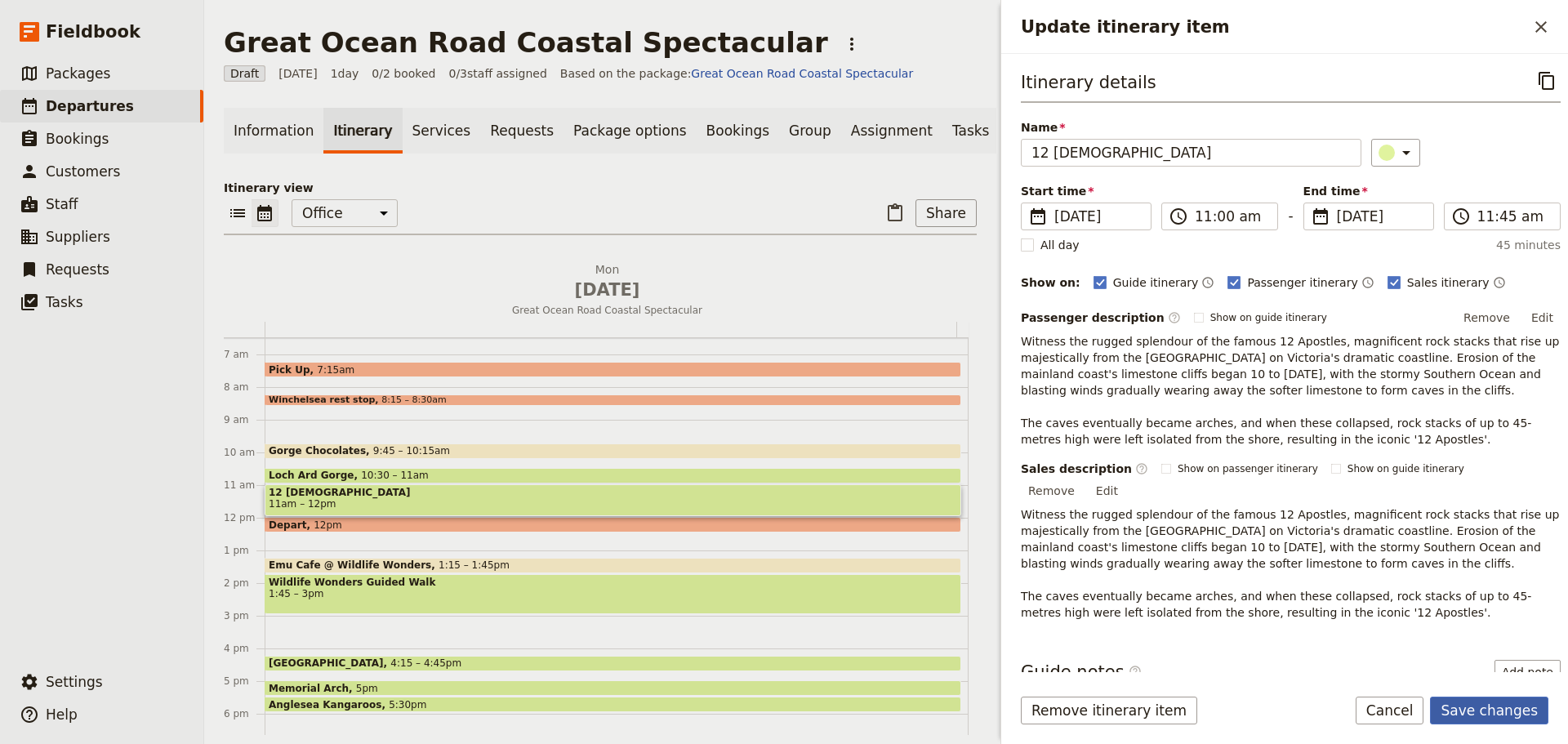
click at [1531, 710] on button "Save changes" at bounding box center [1488, 711] width 118 height 28
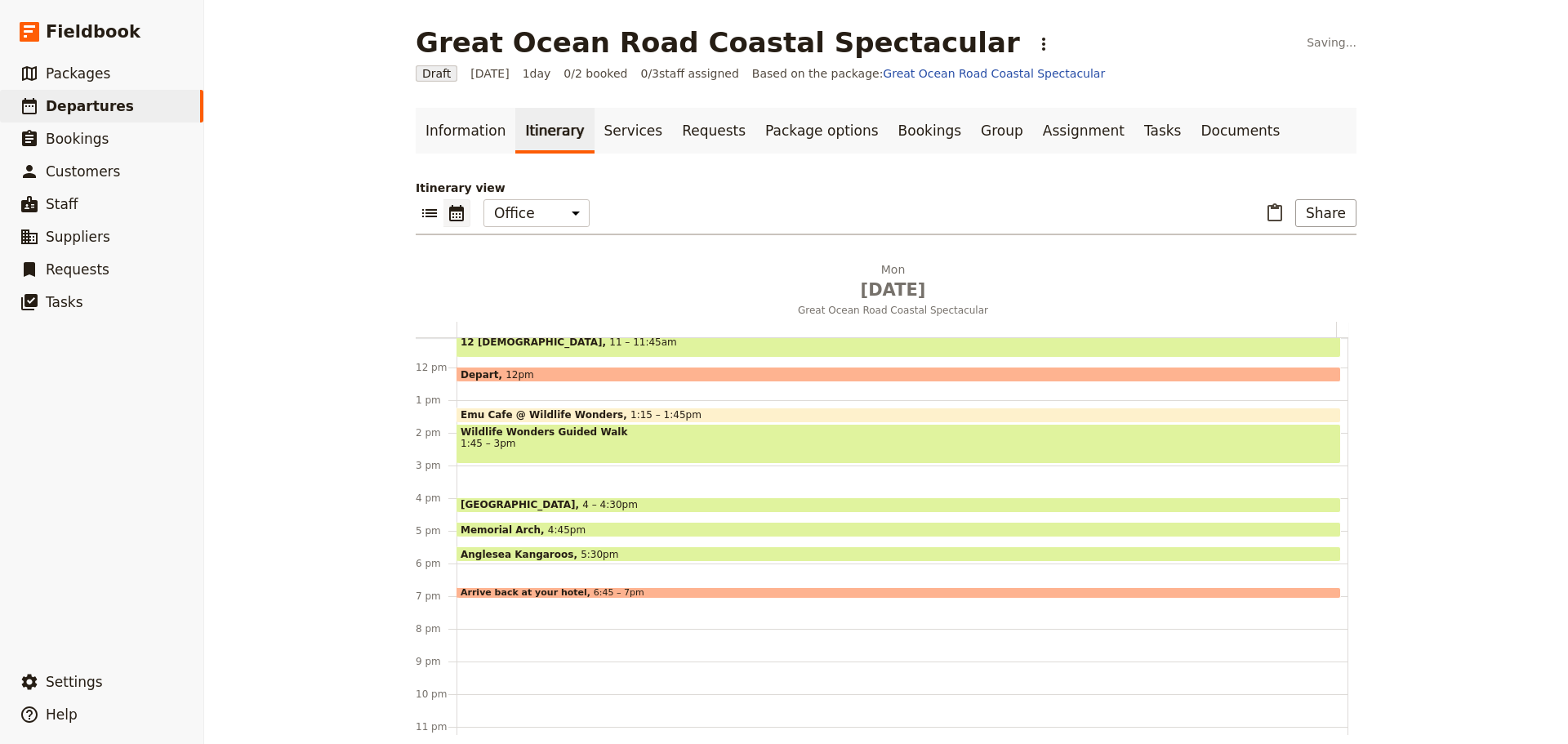
scroll to position [376, 0]
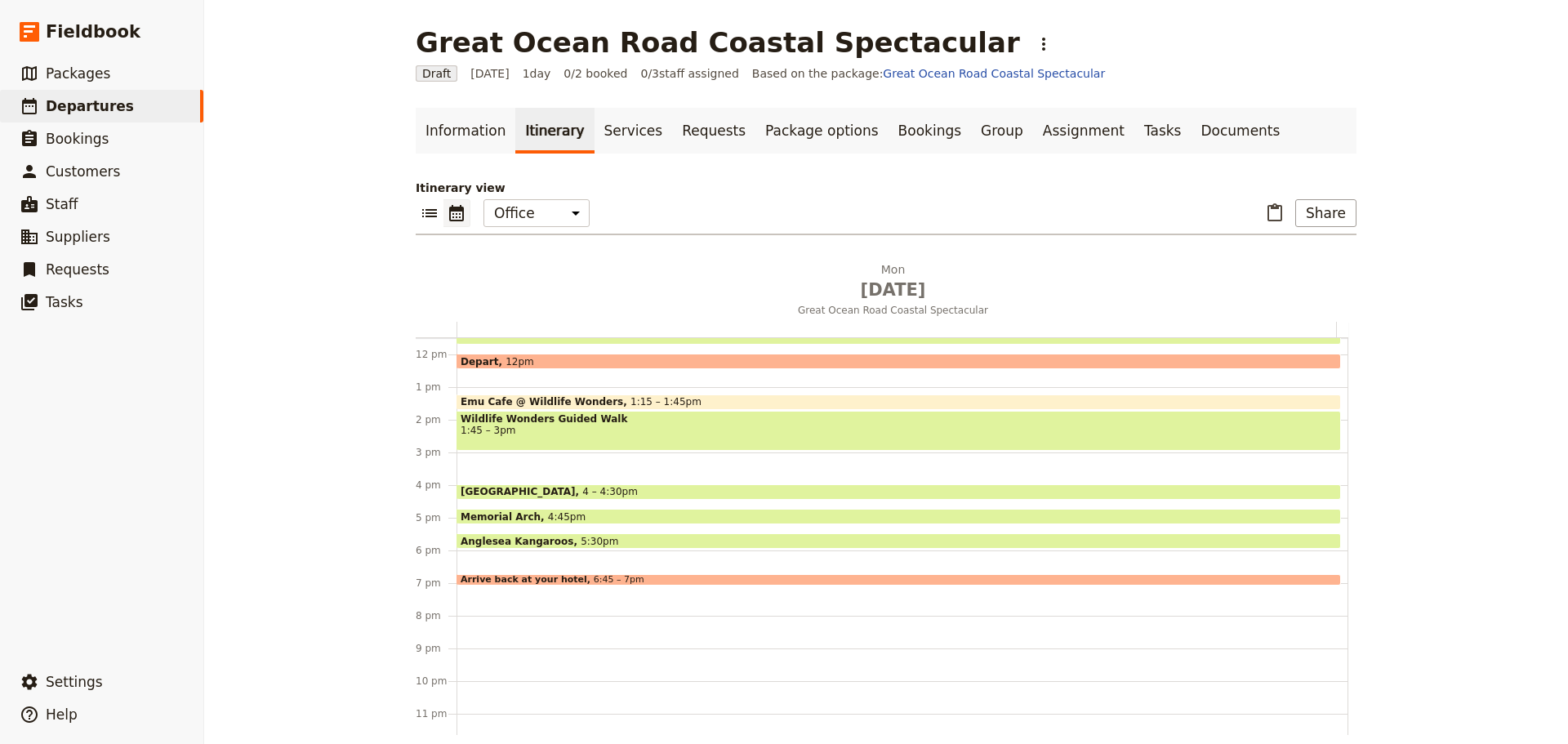
click at [539, 538] on span "Anglesea Kangaroos" at bounding box center [521, 541] width 120 height 10
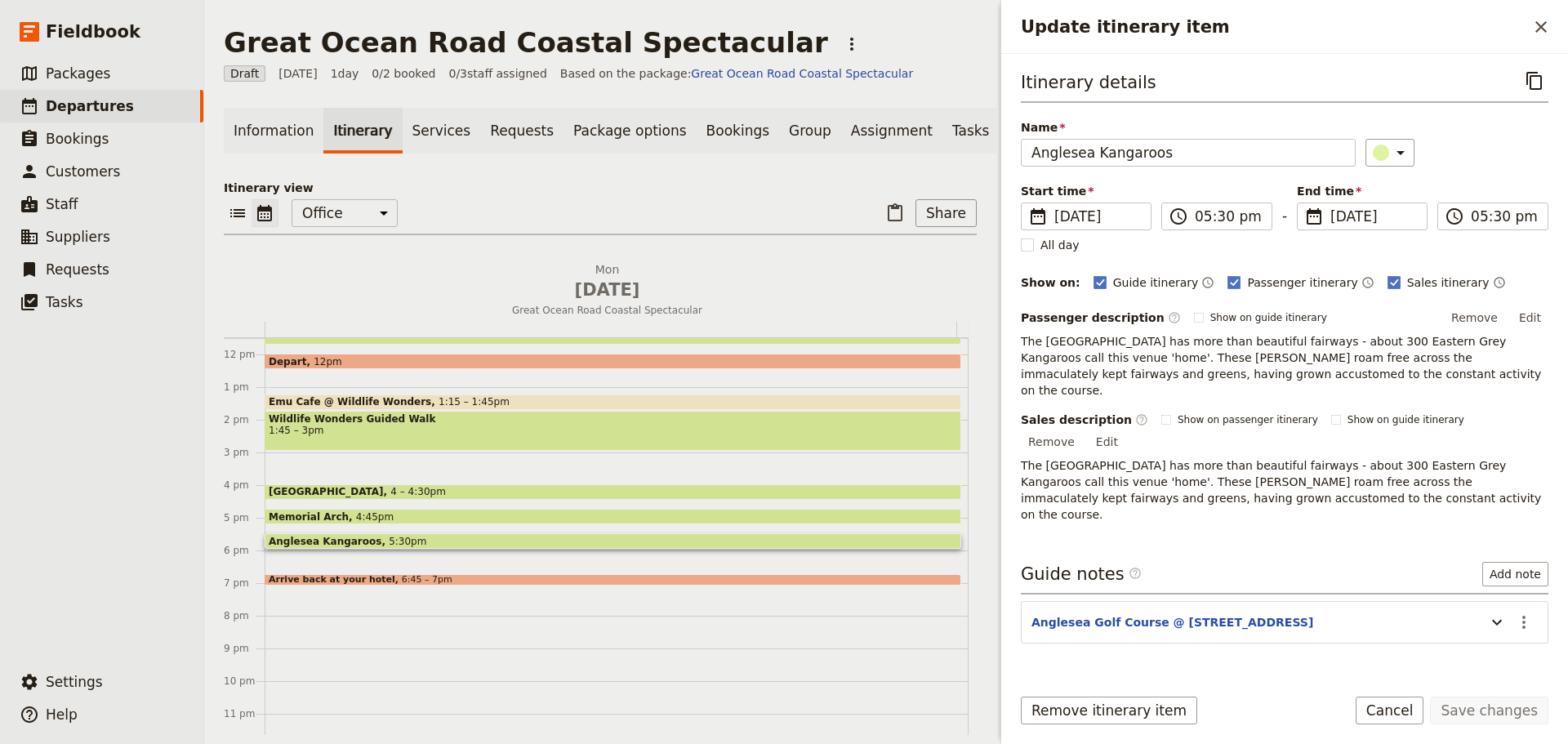
click at [1393, 704] on button "Cancel" at bounding box center [1389, 711] width 68 height 28
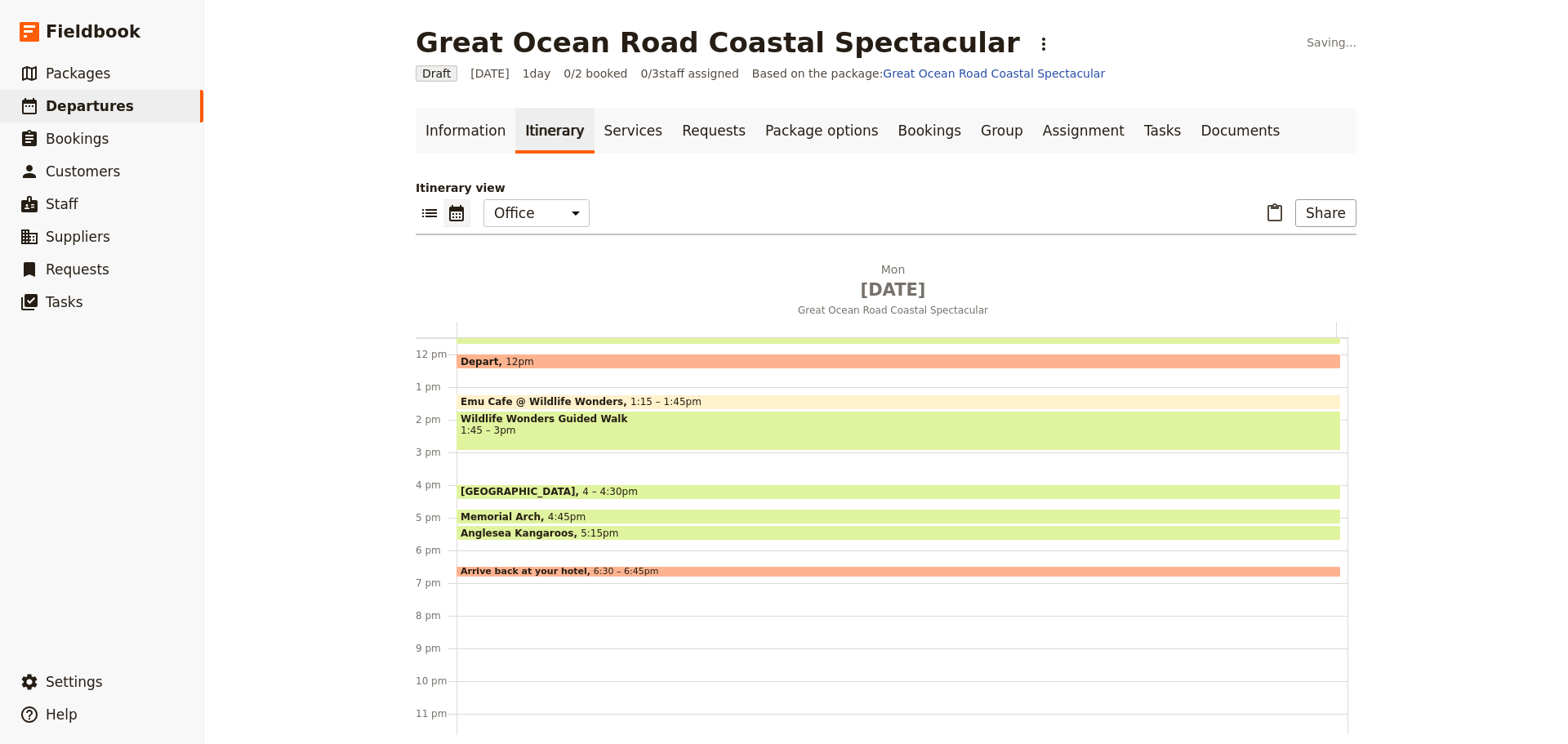
click at [1487, 392] on div "Great Ocean Road Coastal Spectacular ​ Saving... Draft [DATE] 1 day 0/2 booked …" at bounding box center [886, 372] width 1364 height 744
drag, startPoint x: 1158, startPoint y: 131, endPoint x: 1132, endPoint y: 138, distance: 26.9
click at [1191, 131] on link "Documents" at bounding box center [1239, 130] width 98 height 46
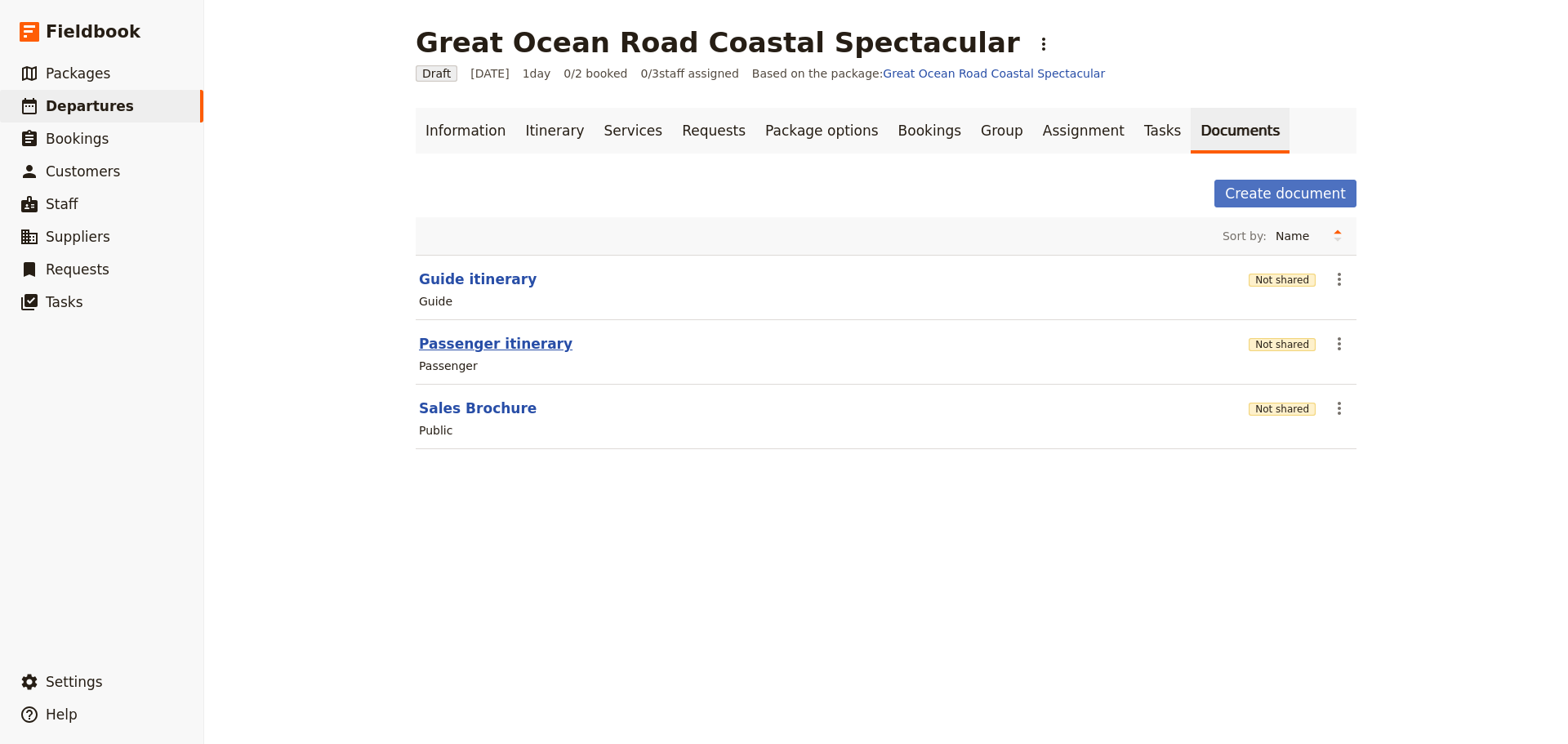
click at [449, 345] on button "Passenger itinerary" at bounding box center [496, 344] width 154 height 20
select select "PASSENGER"
select select "DEFAULT"
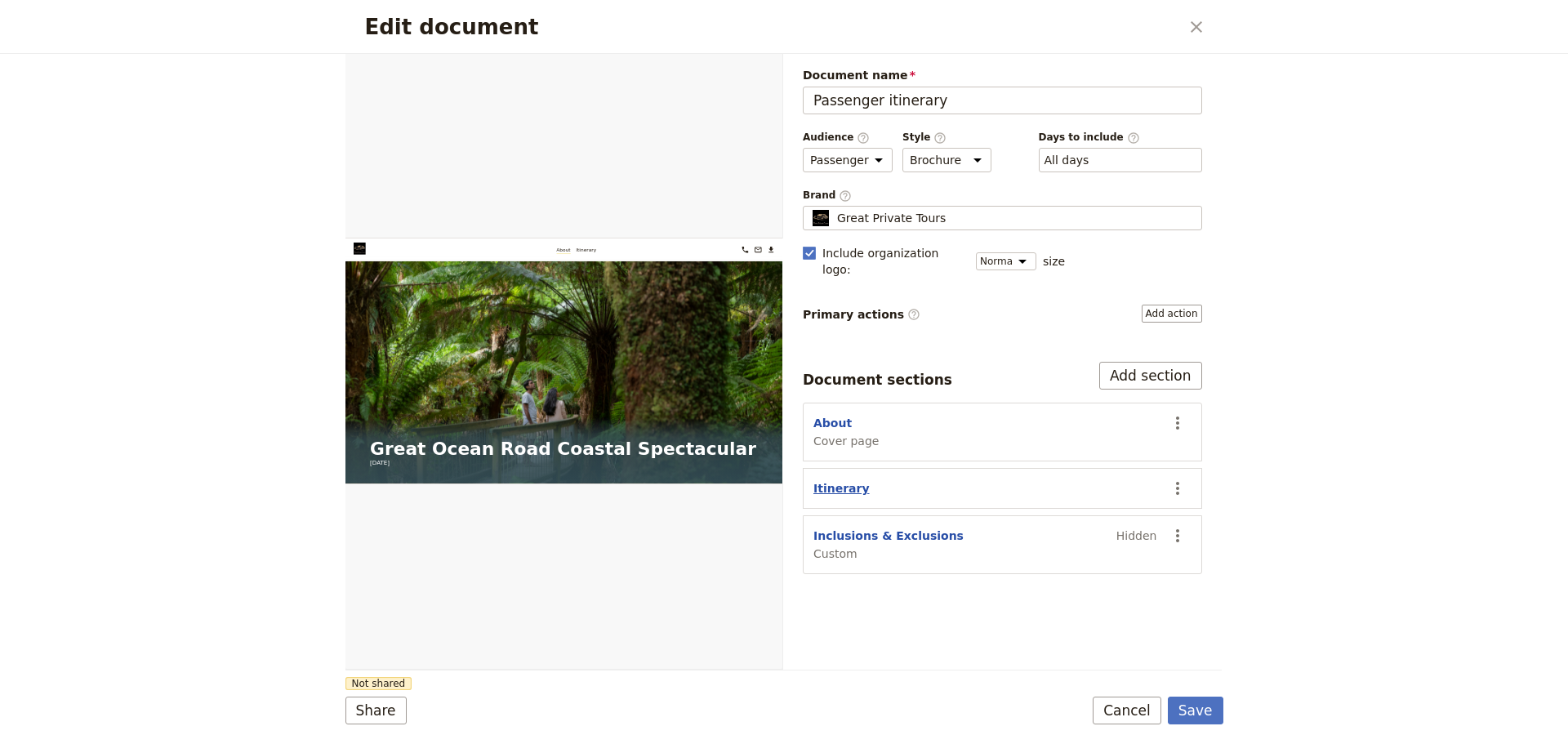
click at [837, 481] on button "Itinerary" at bounding box center [841, 488] width 56 height 16
select select "ITINERARY"
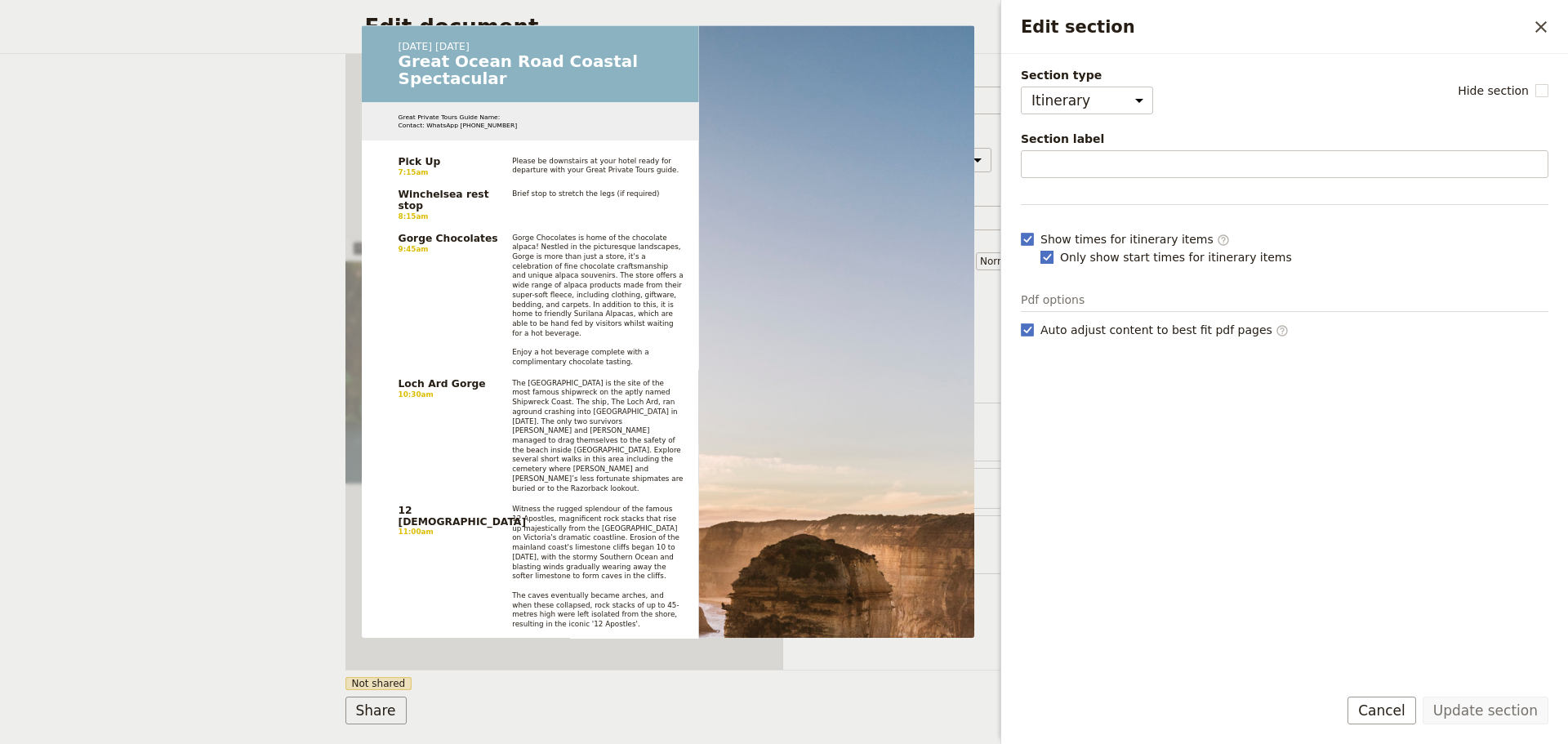
click at [1050, 253] on rect "Edit section" at bounding box center [1046, 257] width 12 height 12
click at [1041, 249] on input "Only show start times for itinerary items" at bounding box center [1040, 248] width 1 height 1
checkbox input "false"
click at [1502, 707] on button "Update section" at bounding box center [1486, 711] width 126 height 28
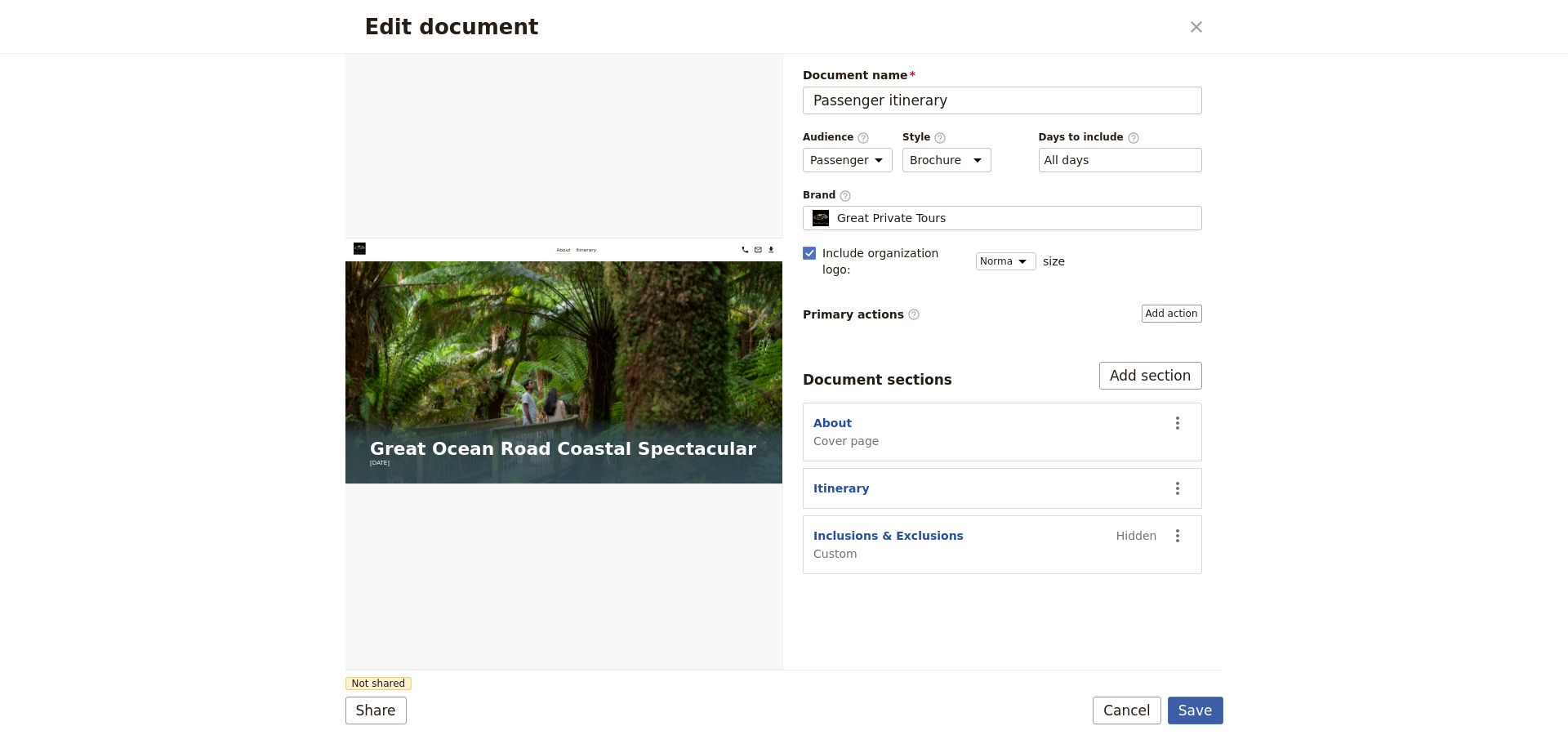
click at [1205, 708] on button "Save" at bounding box center [1195, 711] width 55 height 28
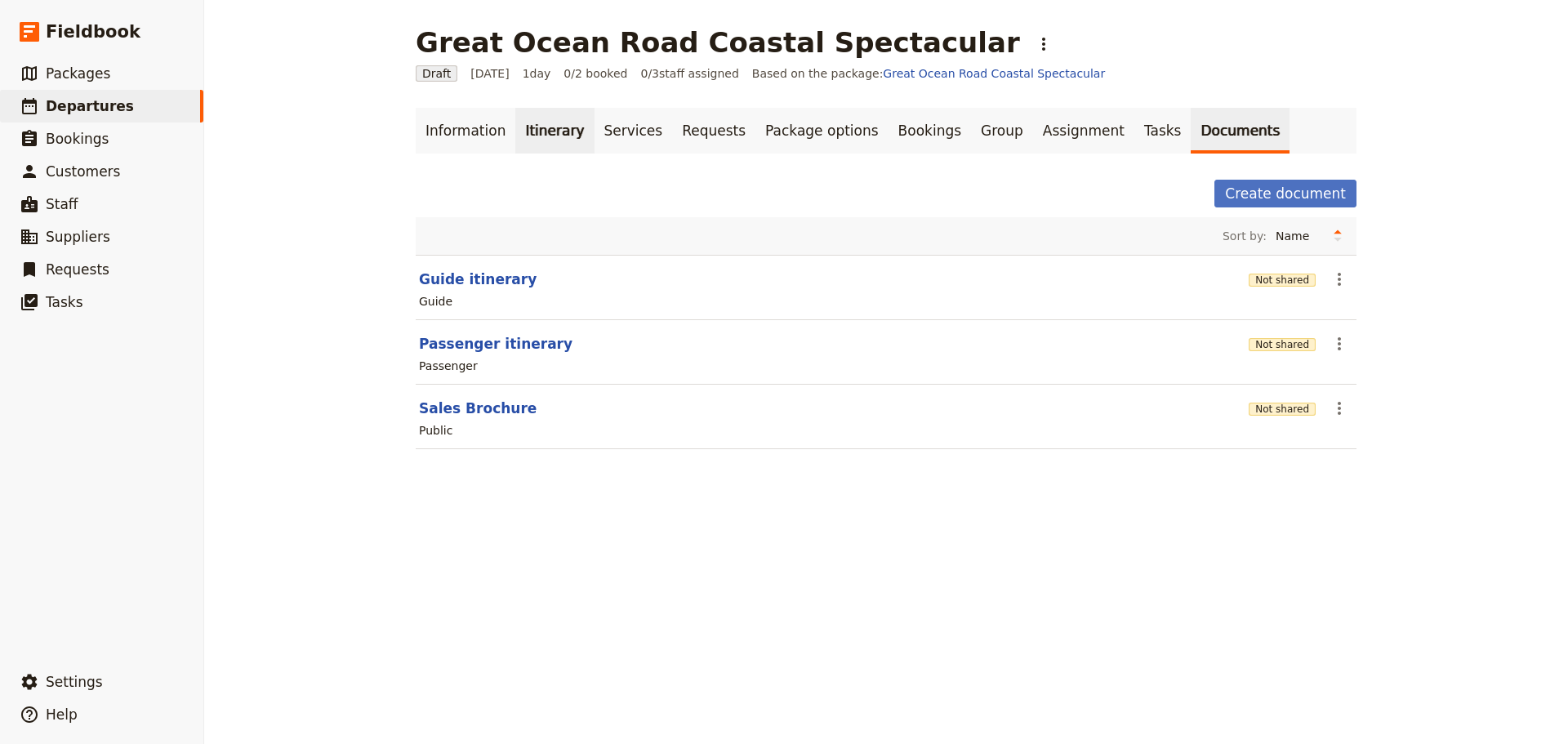
click at [521, 134] on link "Itinerary" at bounding box center [555, 130] width 79 height 46
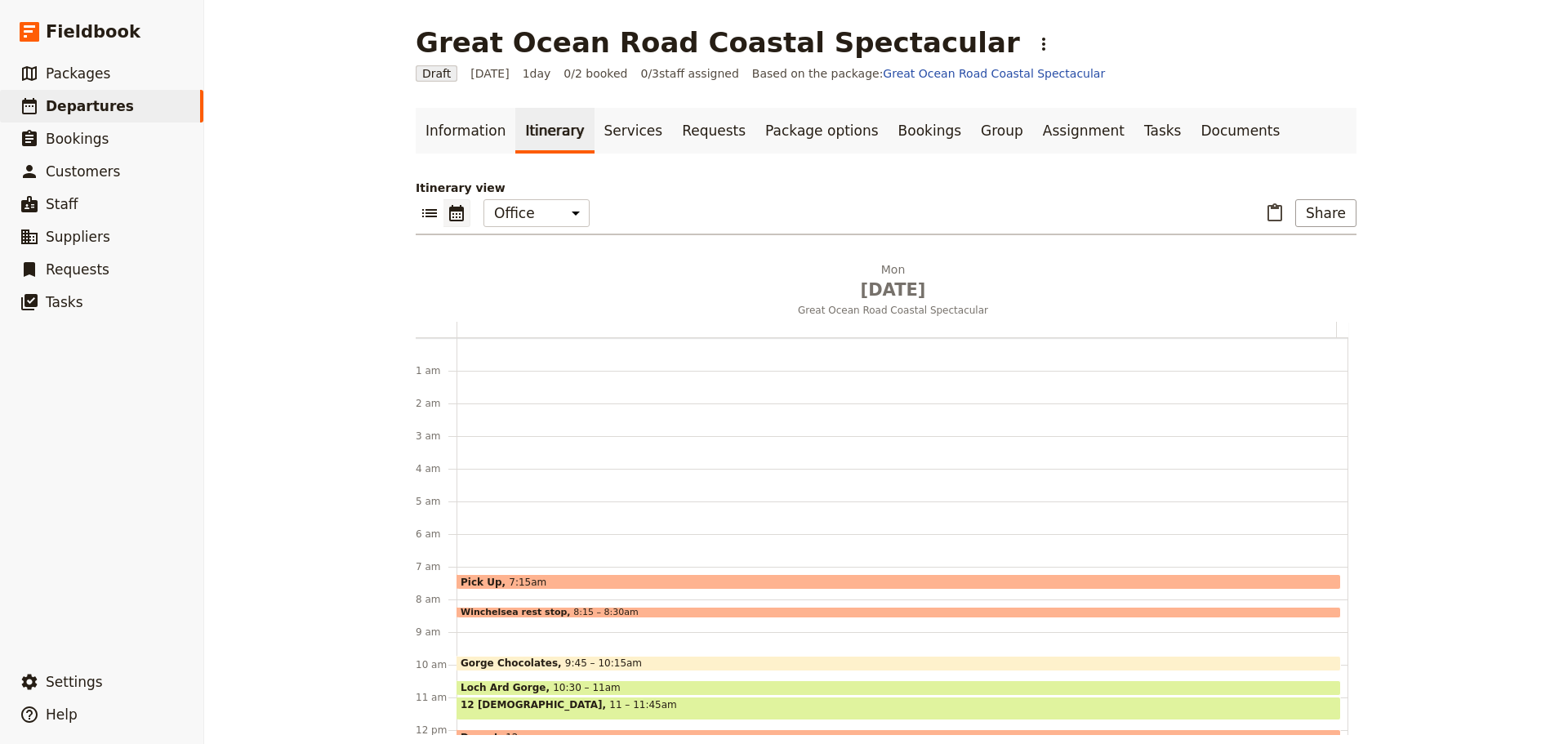
scroll to position [213, 0]
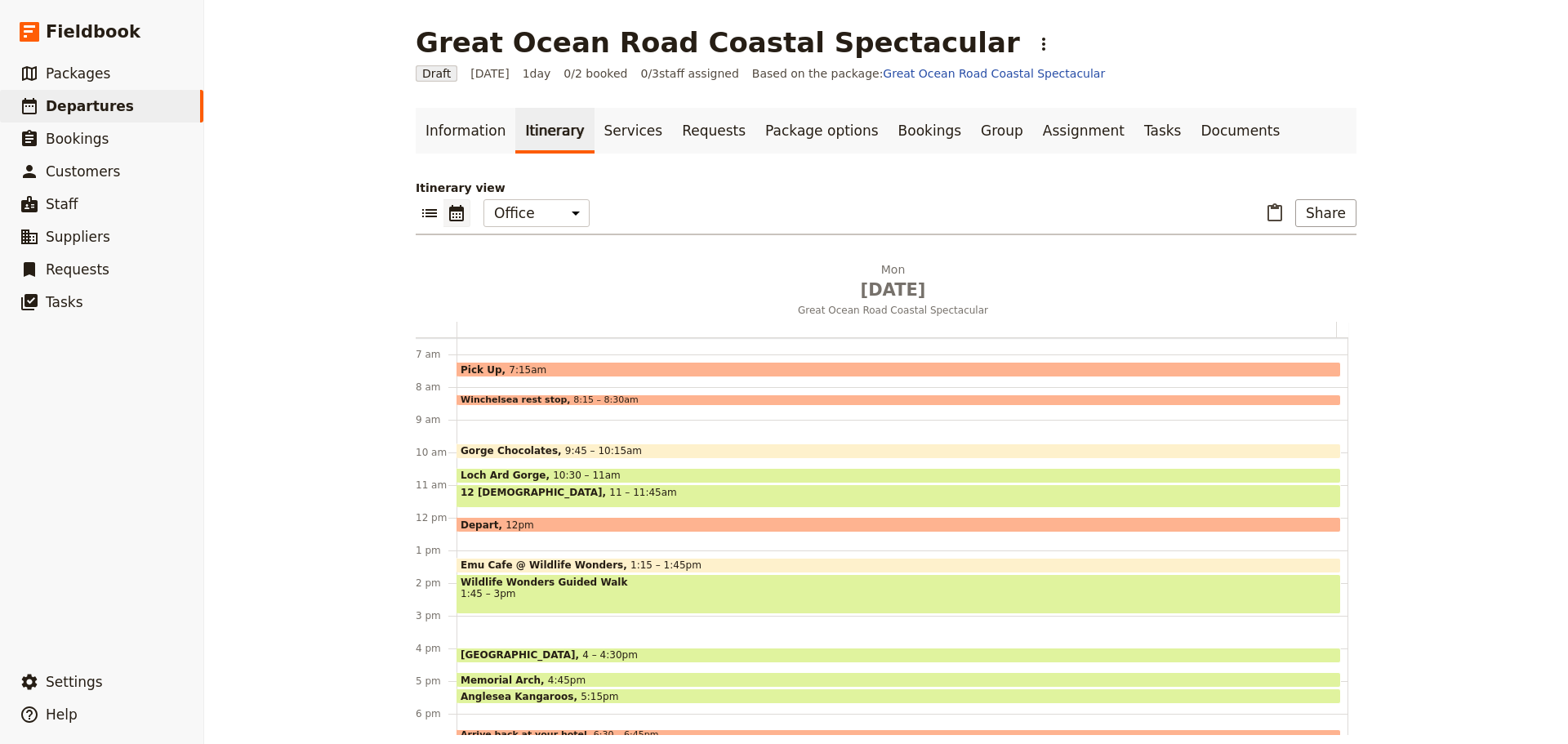
click at [518, 560] on span "Emu Cafe @ Wildlife Wonders" at bounding box center [545, 565] width 170 height 11
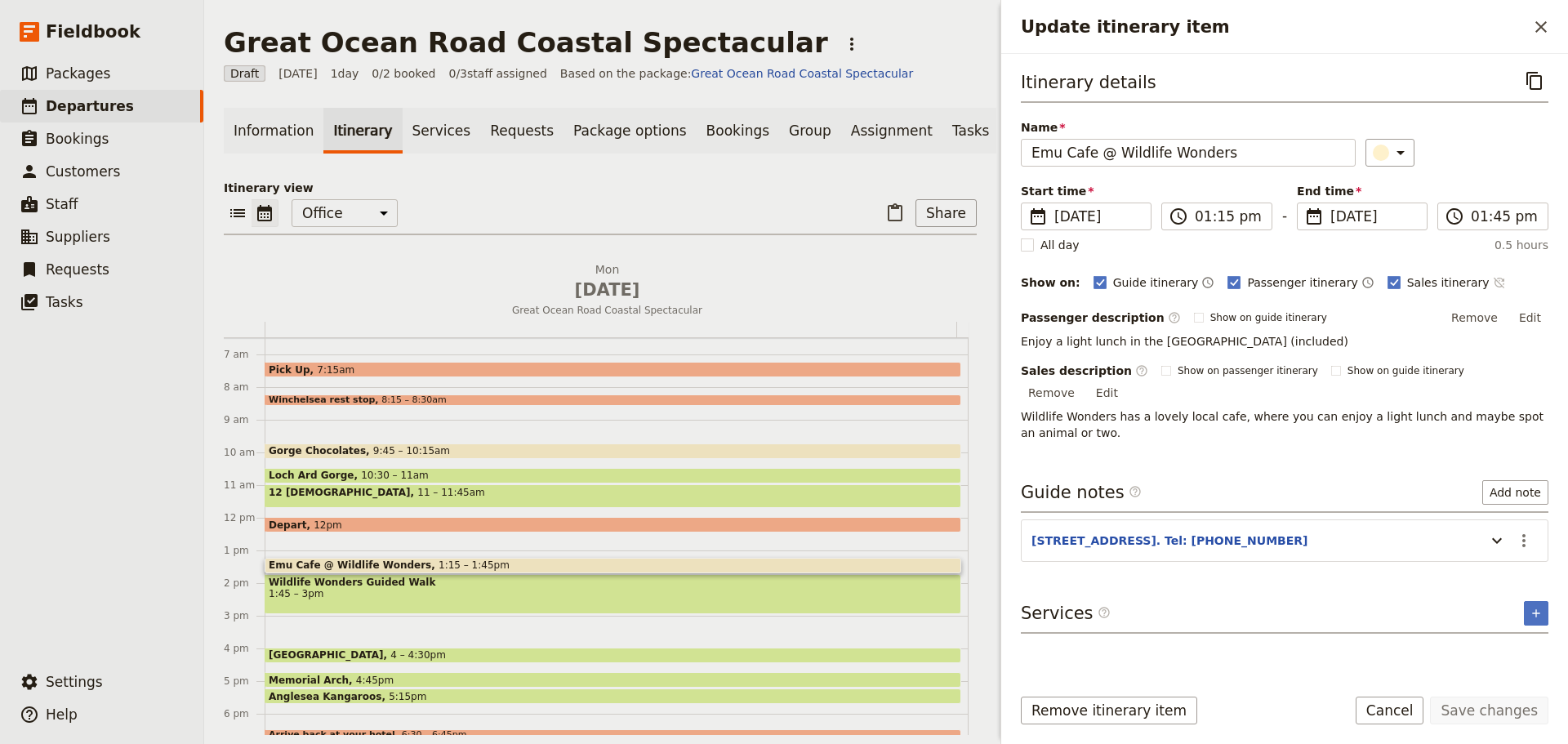
click at [1493, 277] on icon "Time not shown on sales itinerary" at bounding box center [1500, 283] width 13 height 13
click at [1520, 711] on button "Save changes" at bounding box center [1488, 711] width 118 height 28
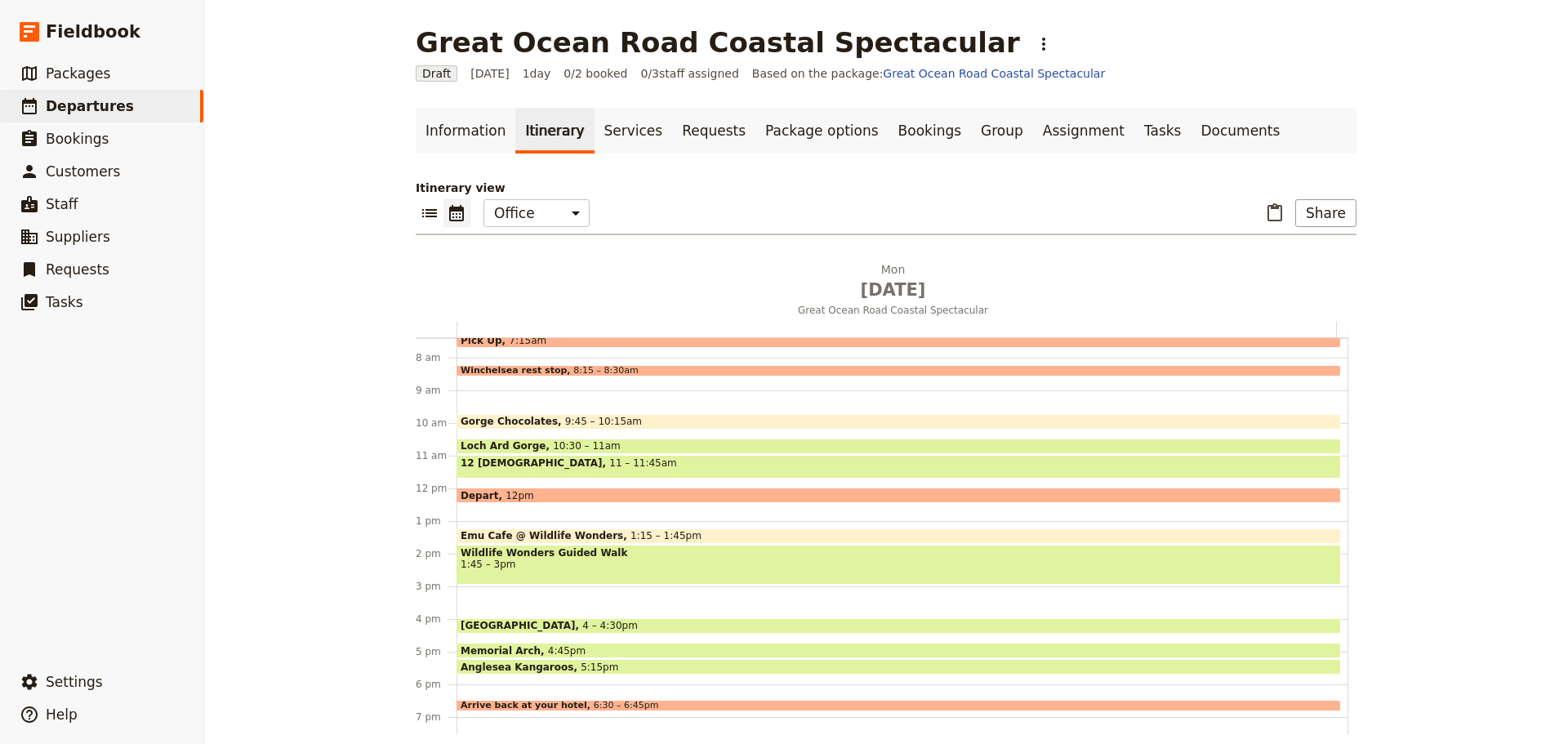
scroll to position [294, 0]
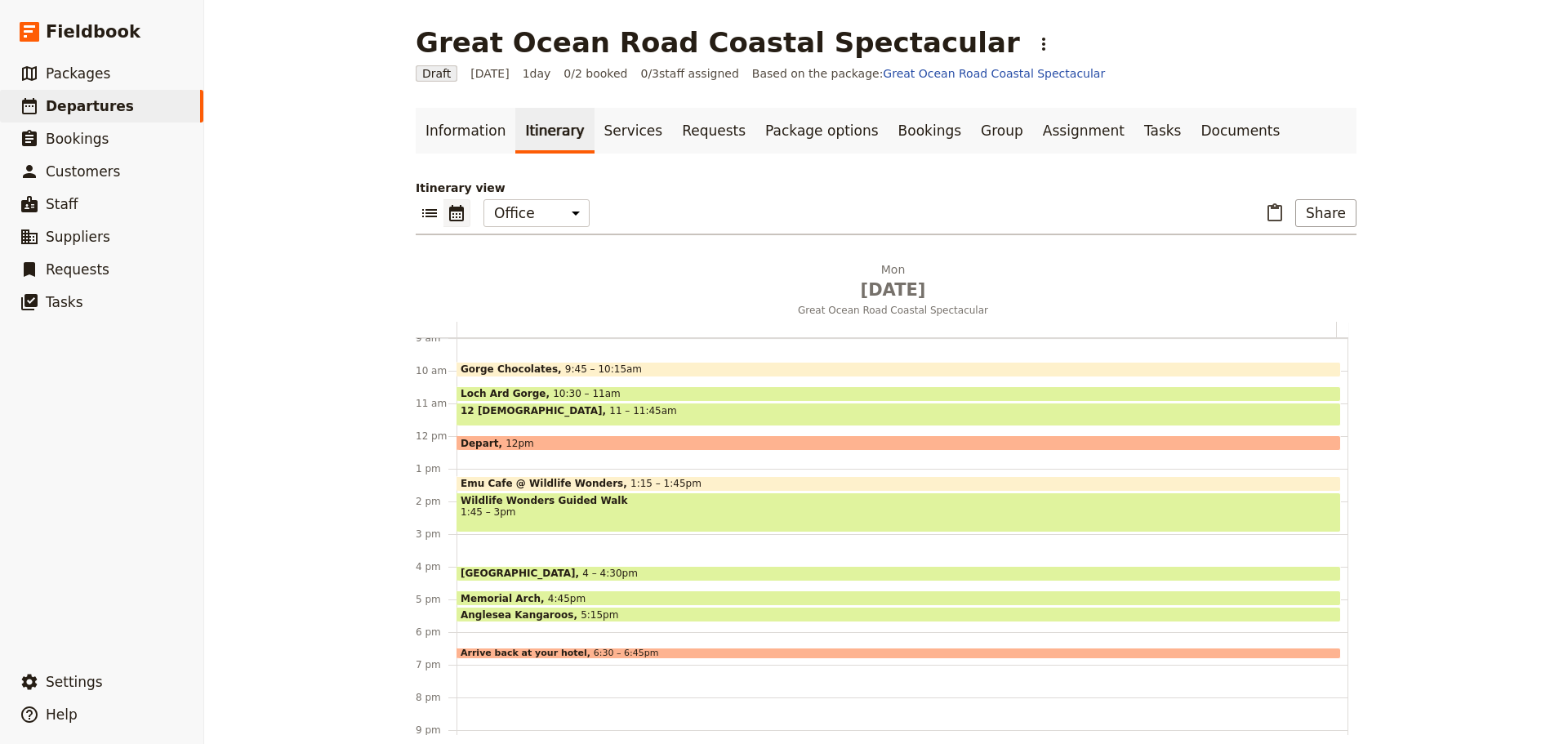
click at [594, 649] on span "6:30 – 6:45pm" at bounding box center [627, 653] width 66 height 9
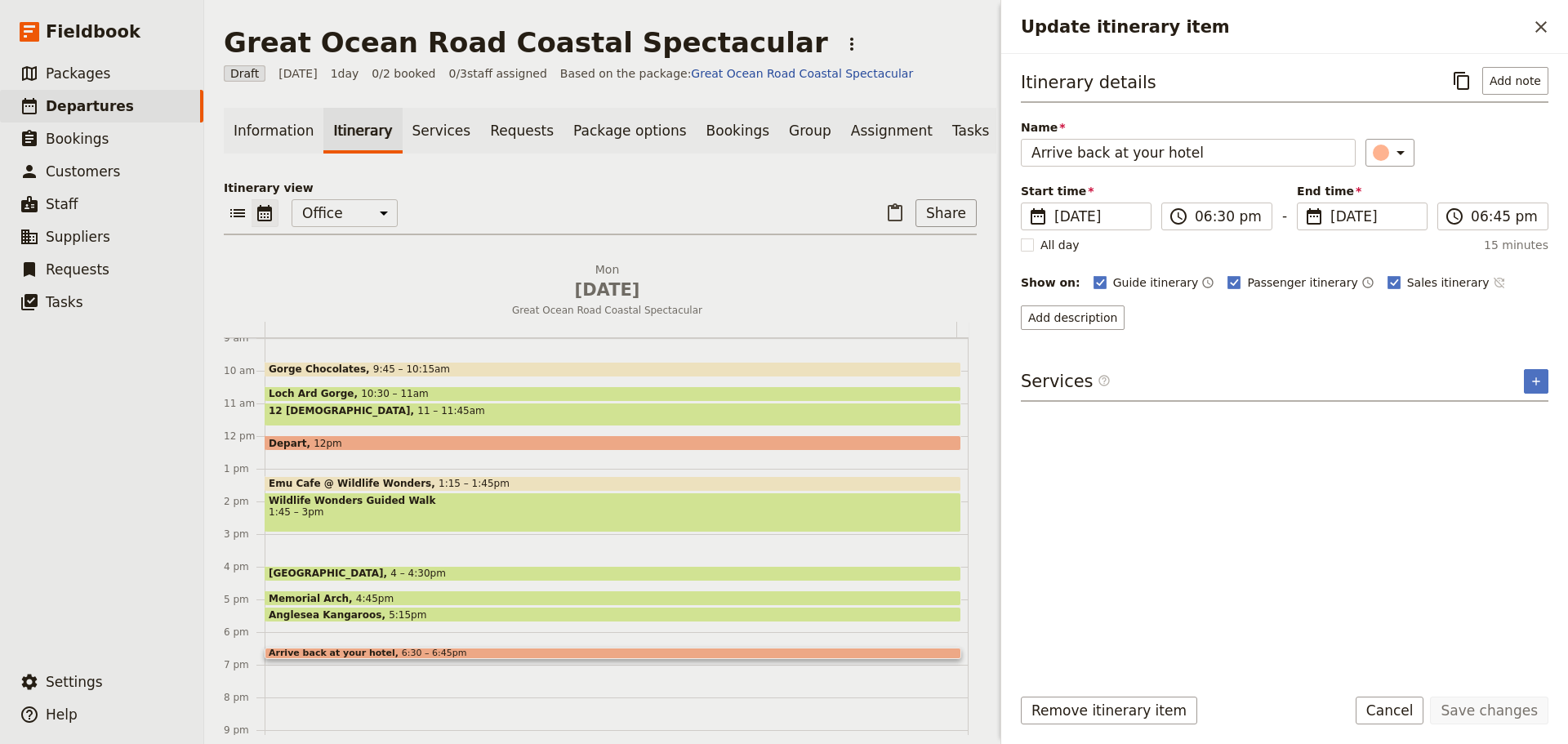
click at [1493, 283] on icon "Time not shown on sales itinerary" at bounding box center [1498, 282] width 10 height 10
click at [1482, 718] on button "Save changes" at bounding box center [1488, 711] width 118 height 28
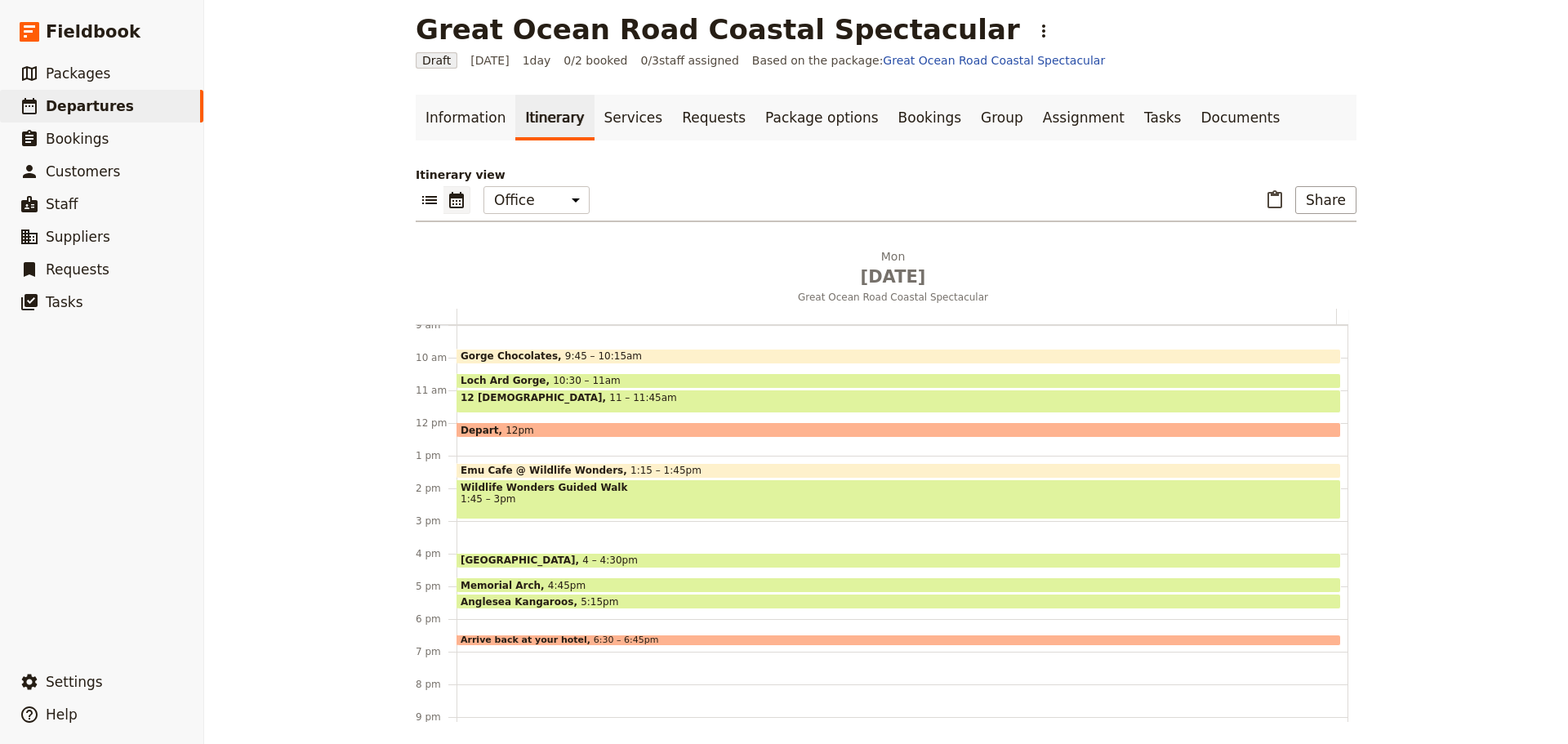
scroll to position [17, 0]
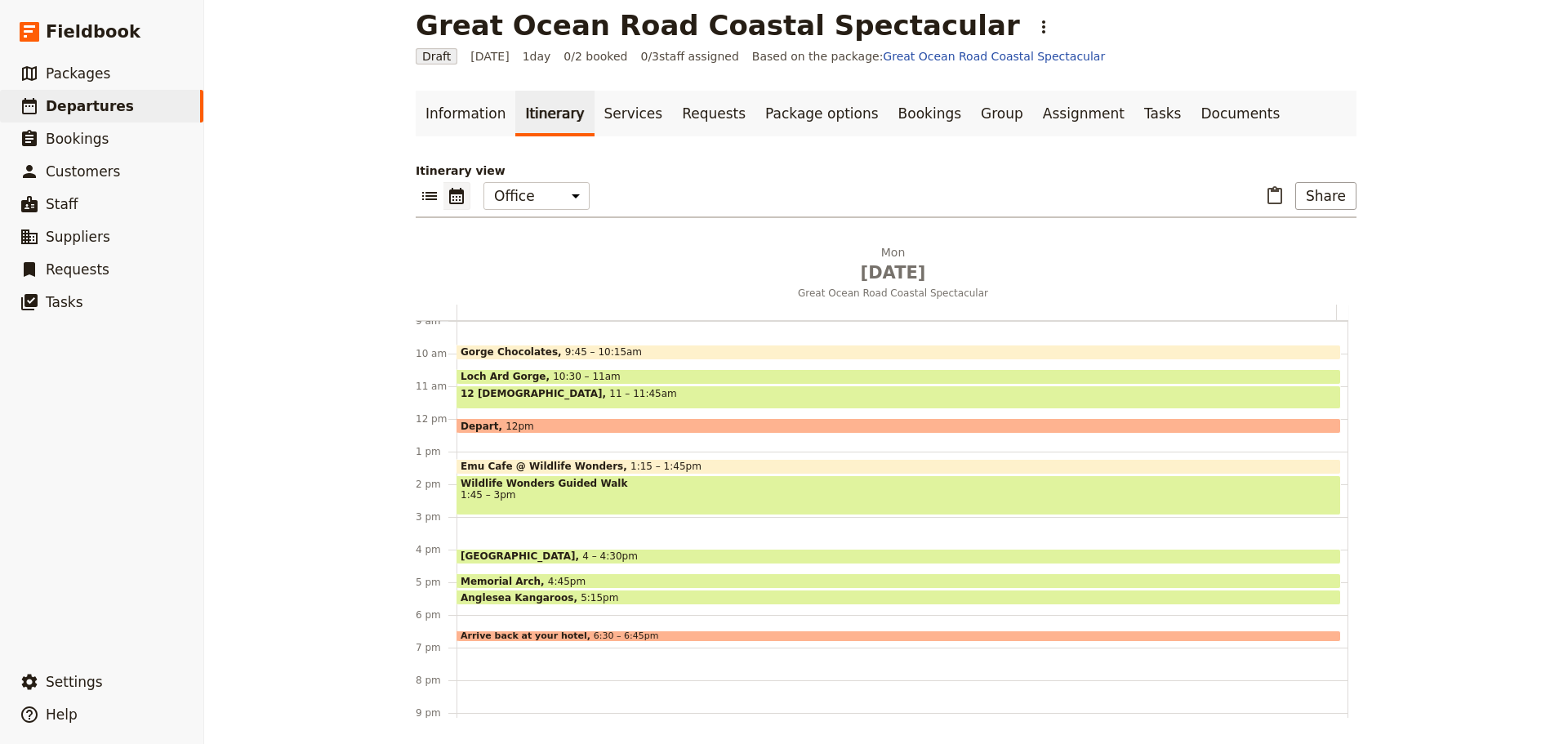
click at [612, 635] on span at bounding box center [898, 637] width 882 height 7
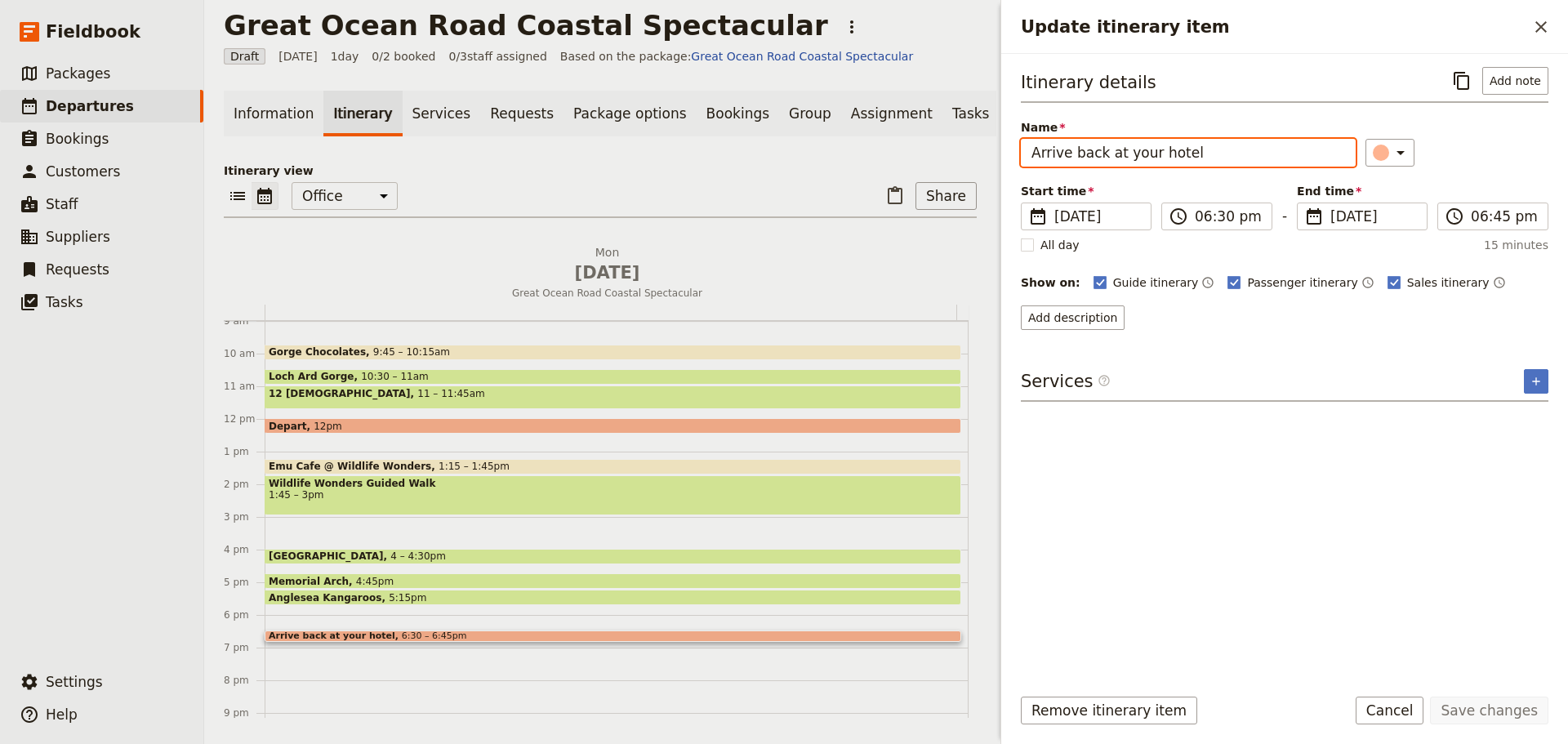
drag, startPoint x: 1202, startPoint y: 152, endPoint x: 805, endPoint y: 156, distance: 397.0
click at [806, 156] on div "[GEOGRAPHIC_DATA] Coastal Spectacular ​ Draft [DATE] 1 day 0/2 booked 0 / 3 sta…" at bounding box center [886, 372] width 1364 height 744
type input "Melbourne CBD"
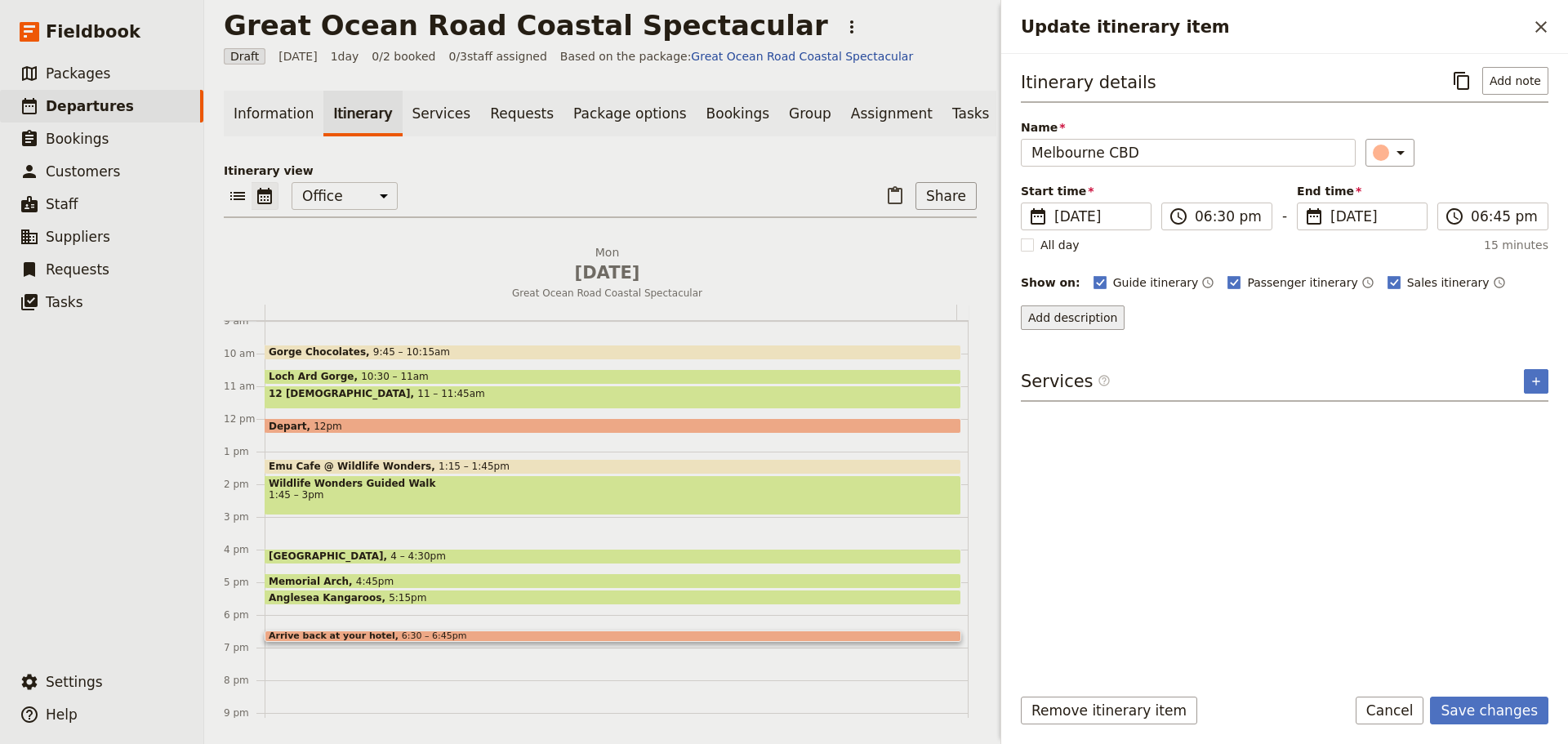
click at [1072, 319] on button "Add description" at bounding box center [1072, 318] width 104 height 24
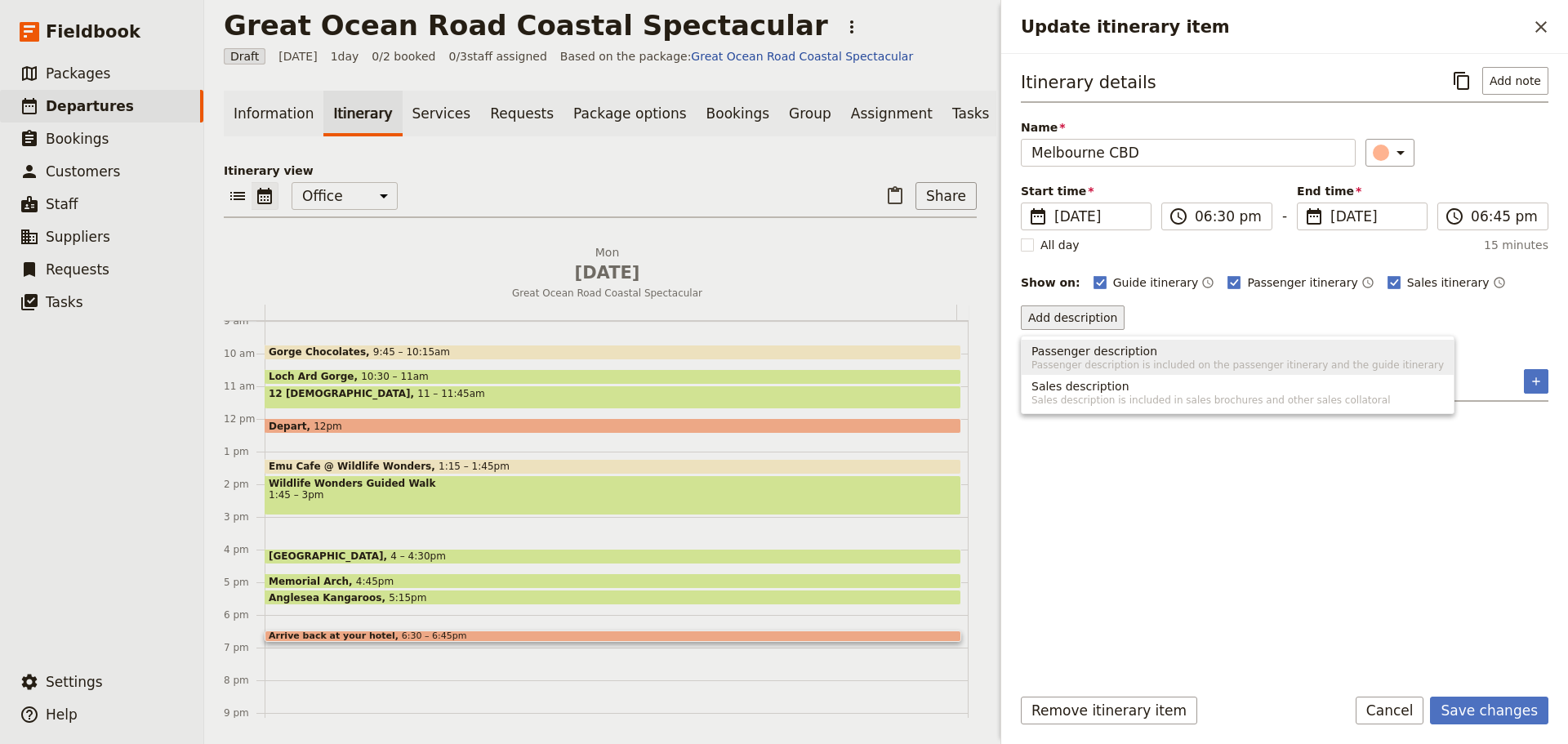
click at [1060, 344] on span "Passenger description" at bounding box center [1094, 350] width 126 height 16
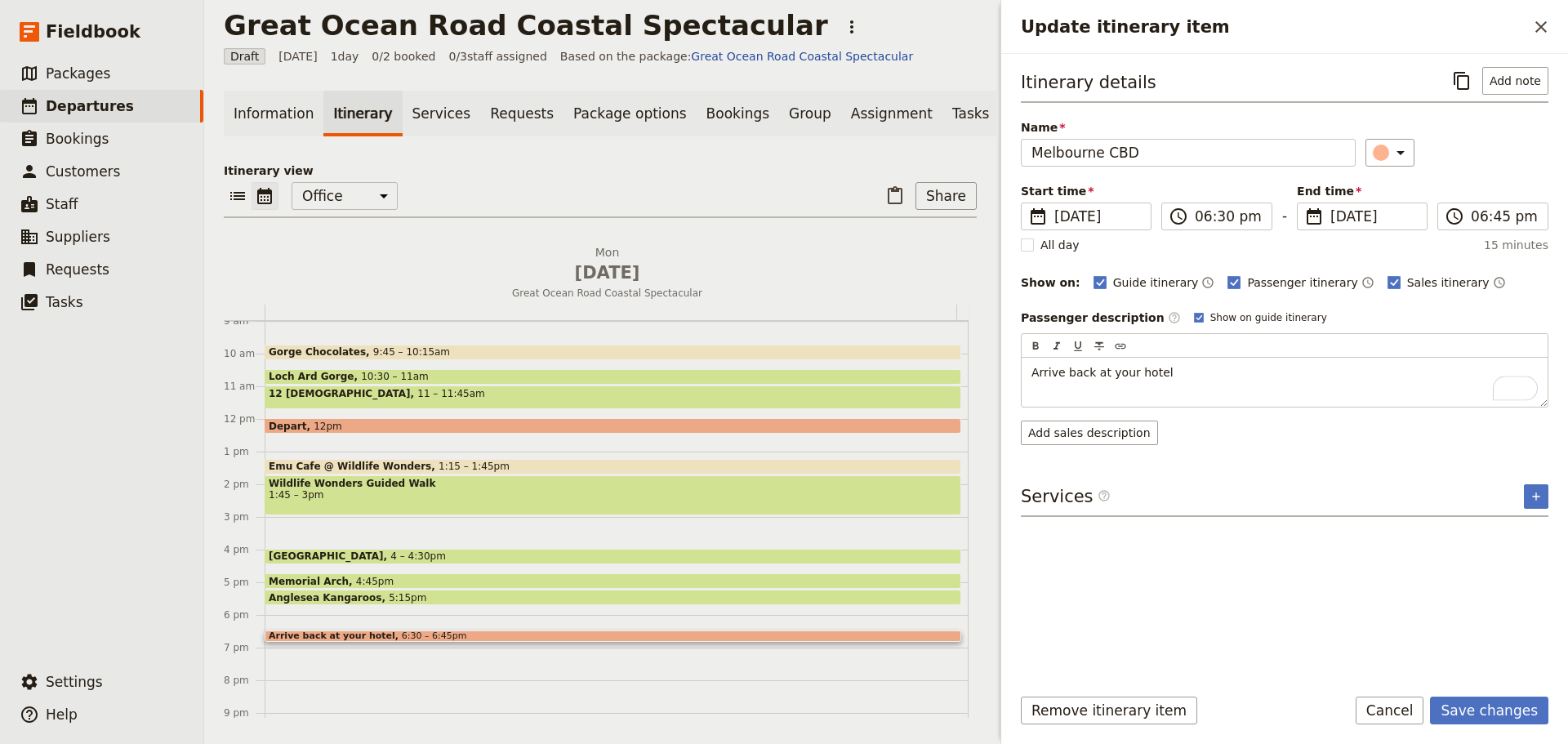
click at [1482, 677] on form "Itinerary details ​ Add note Name [GEOGRAPHIC_DATA] CBD ​ Start time ​ [DATE] […" at bounding box center [1284, 399] width 567 height 691
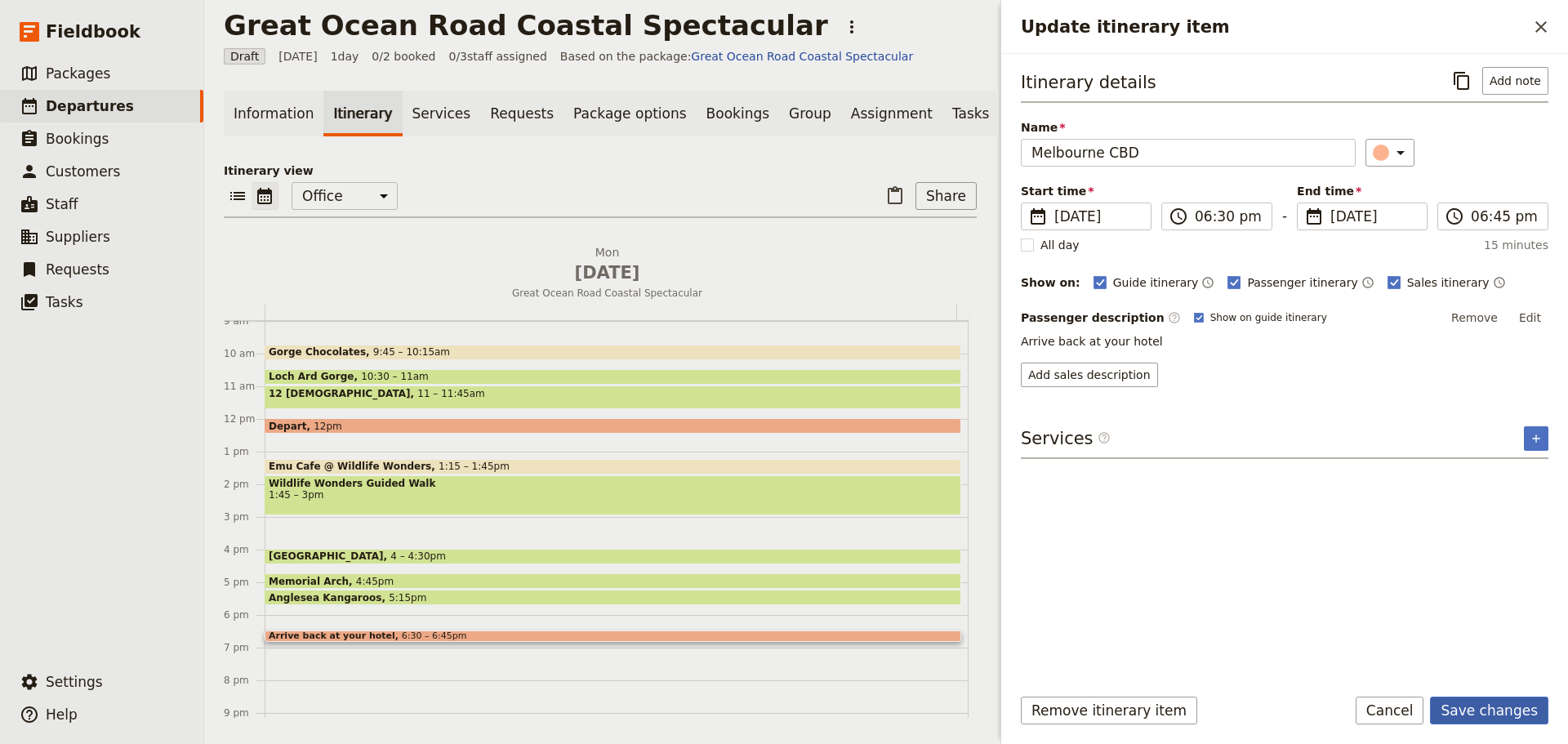
click at [1489, 704] on button "Save changes" at bounding box center [1488, 711] width 118 height 28
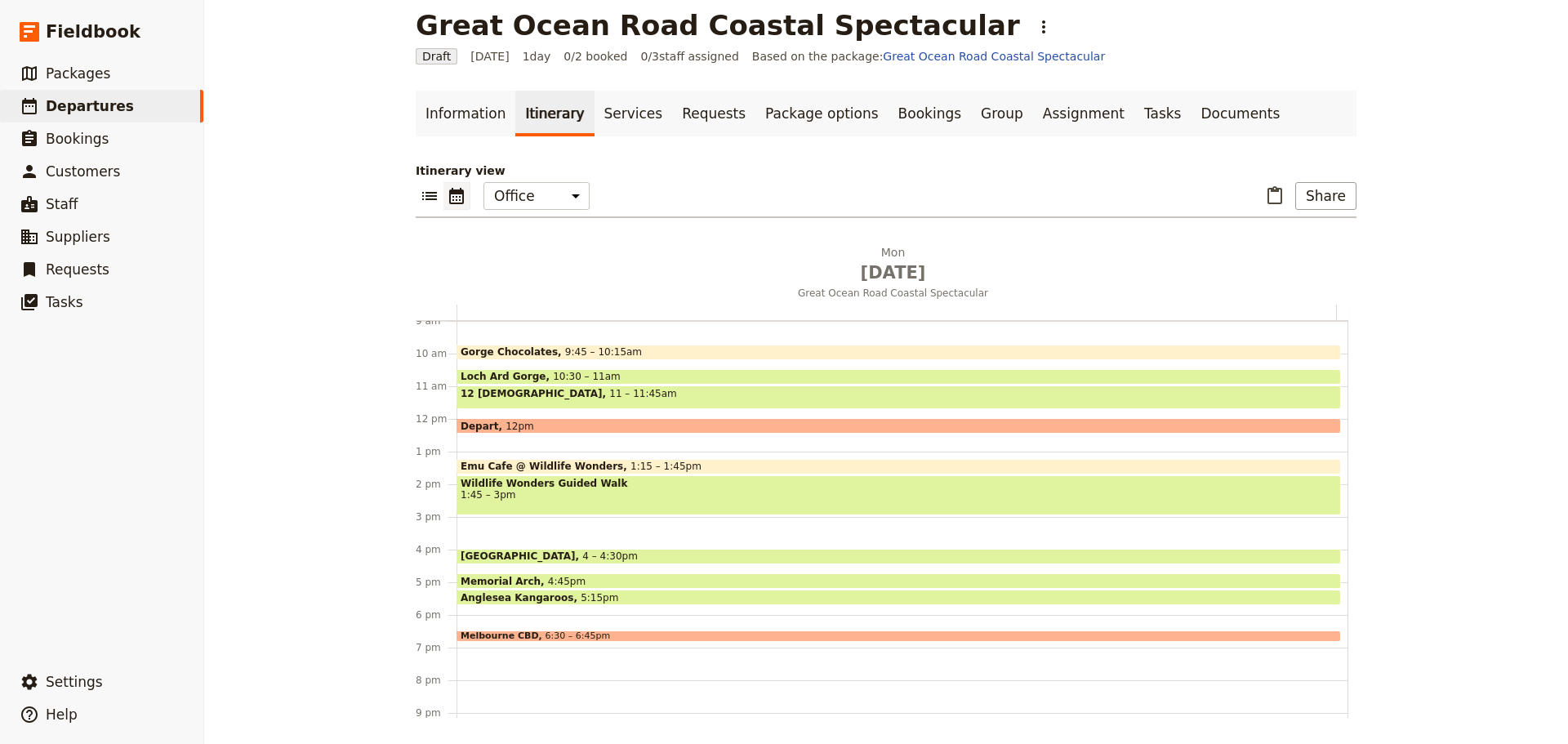
click at [653, 637] on span at bounding box center [898, 637] width 882 height 7
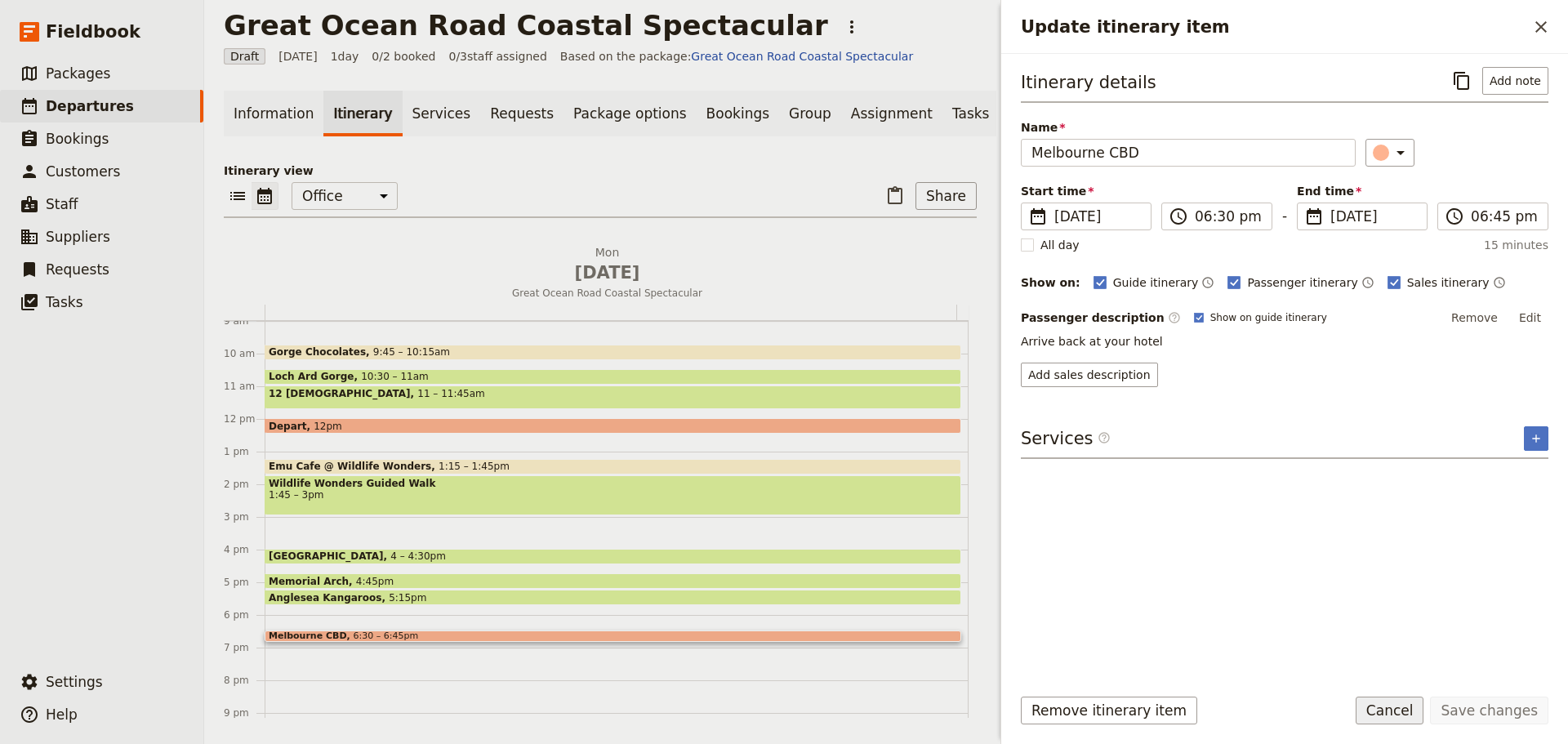
click at [1396, 715] on button "Cancel" at bounding box center [1389, 711] width 68 height 28
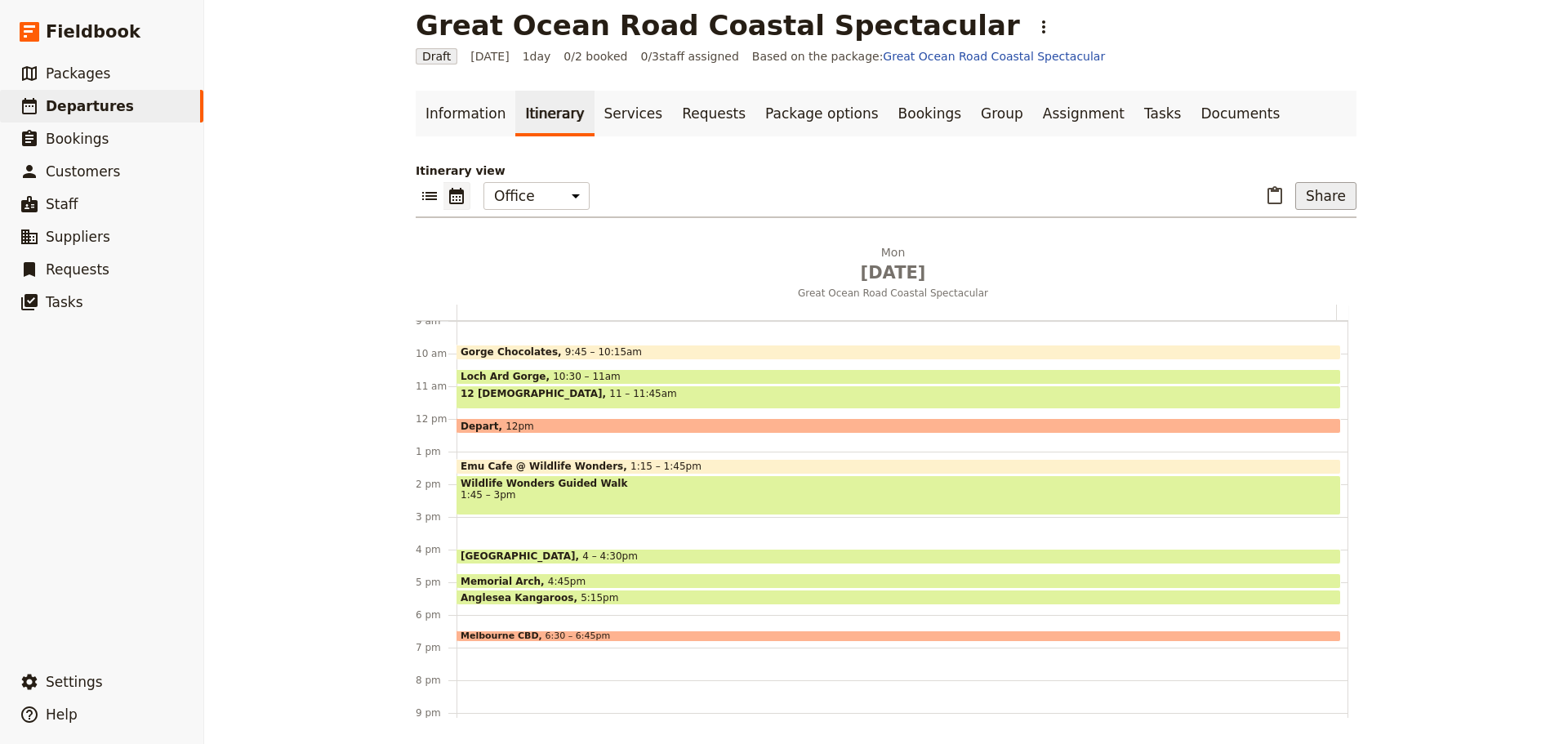
click at [1309, 182] on button "Share" at bounding box center [1325, 196] width 61 height 28
click at [1288, 260] on span "Passenger itinerary" at bounding box center [1284, 254] width 111 height 16
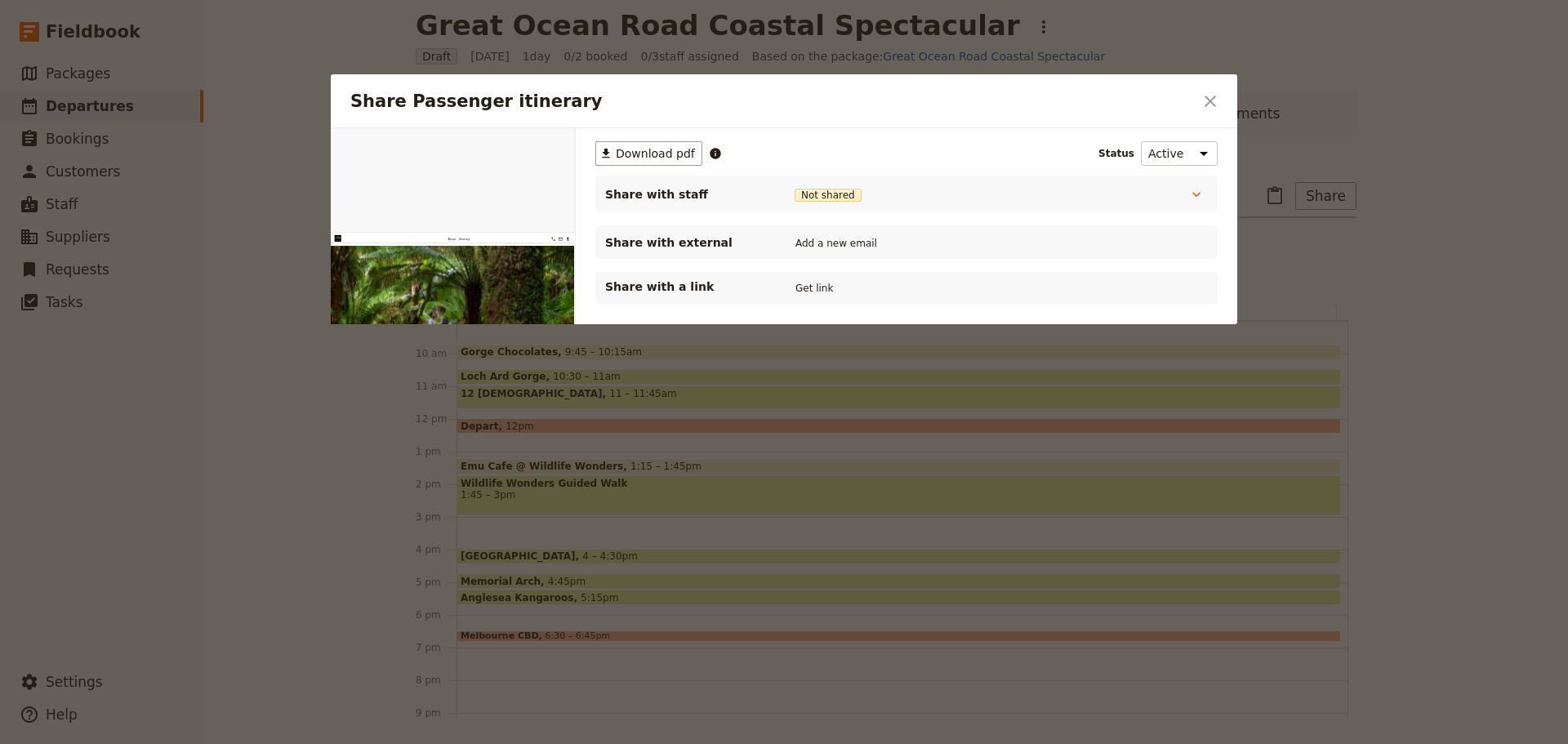
scroll to position [0, 0]
click at [811, 287] on button "Get link" at bounding box center [814, 288] width 46 height 18
click at [1220, 93] on button "​" at bounding box center [1210, 101] width 28 height 28
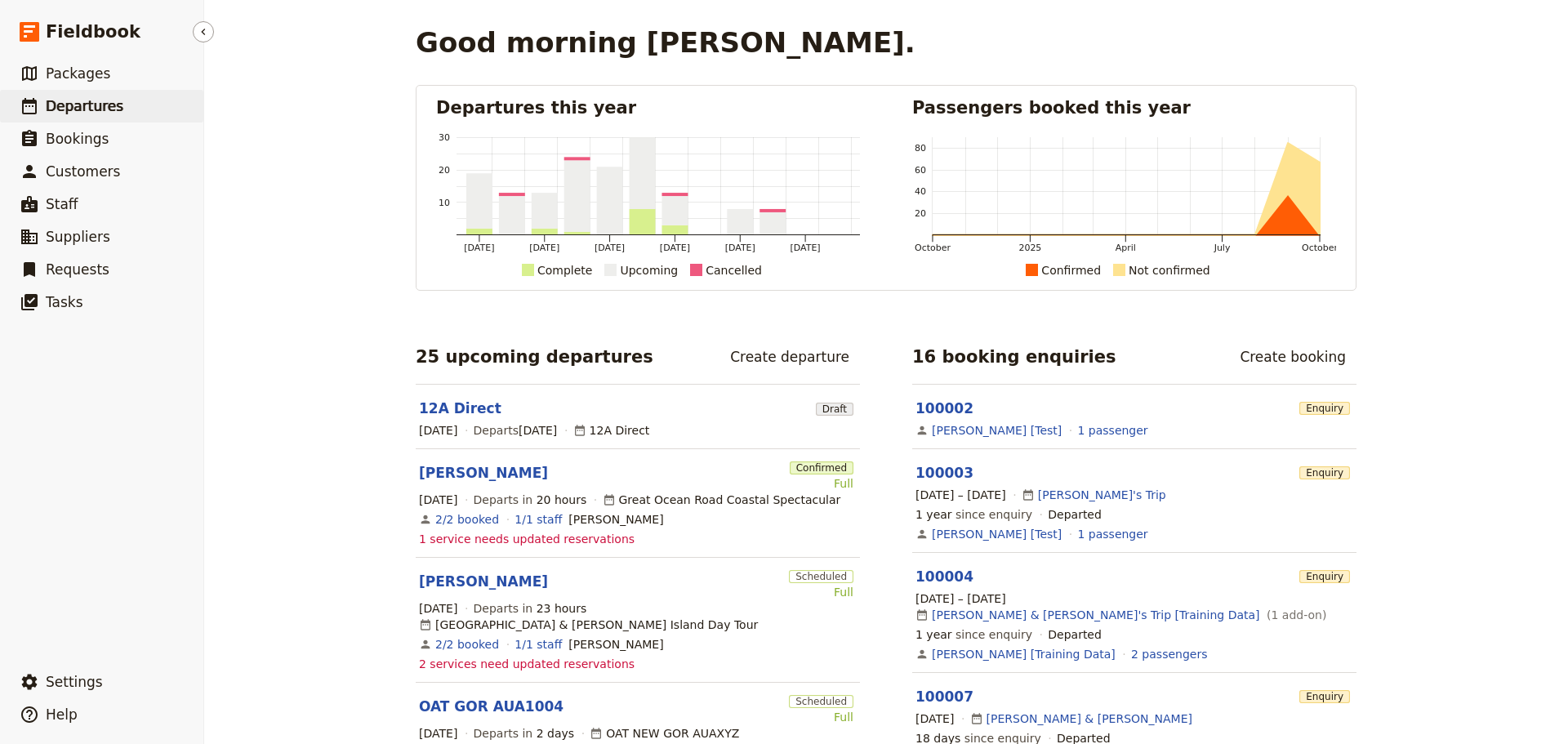
click at [88, 107] on span "Departures" at bounding box center [84, 106] width 78 height 16
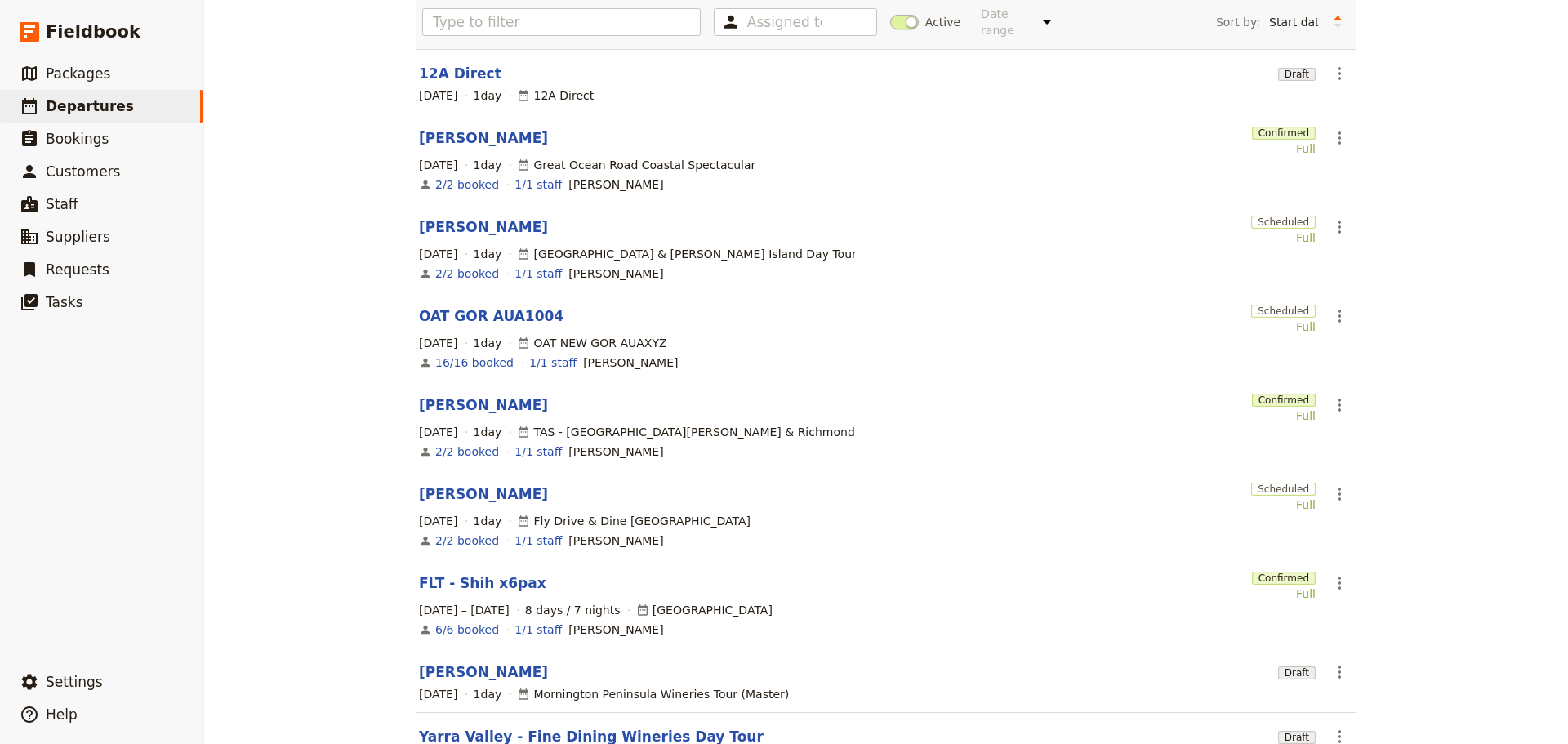
scroll to position [292, 0]
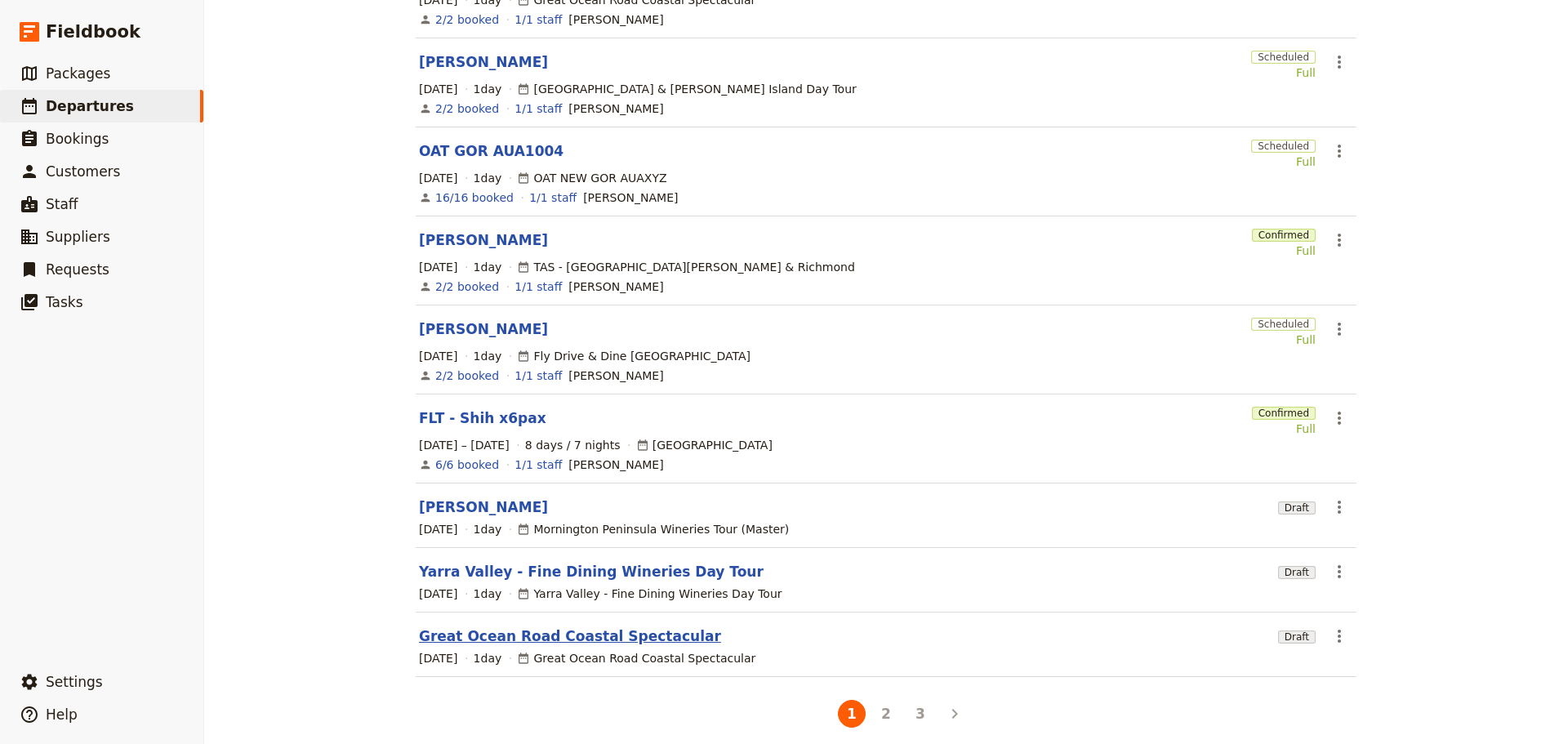
click at [525, 627] on link "Great Ocean Road Coastal Spectacular" at bounding box center [570, 636] width 303 height 20
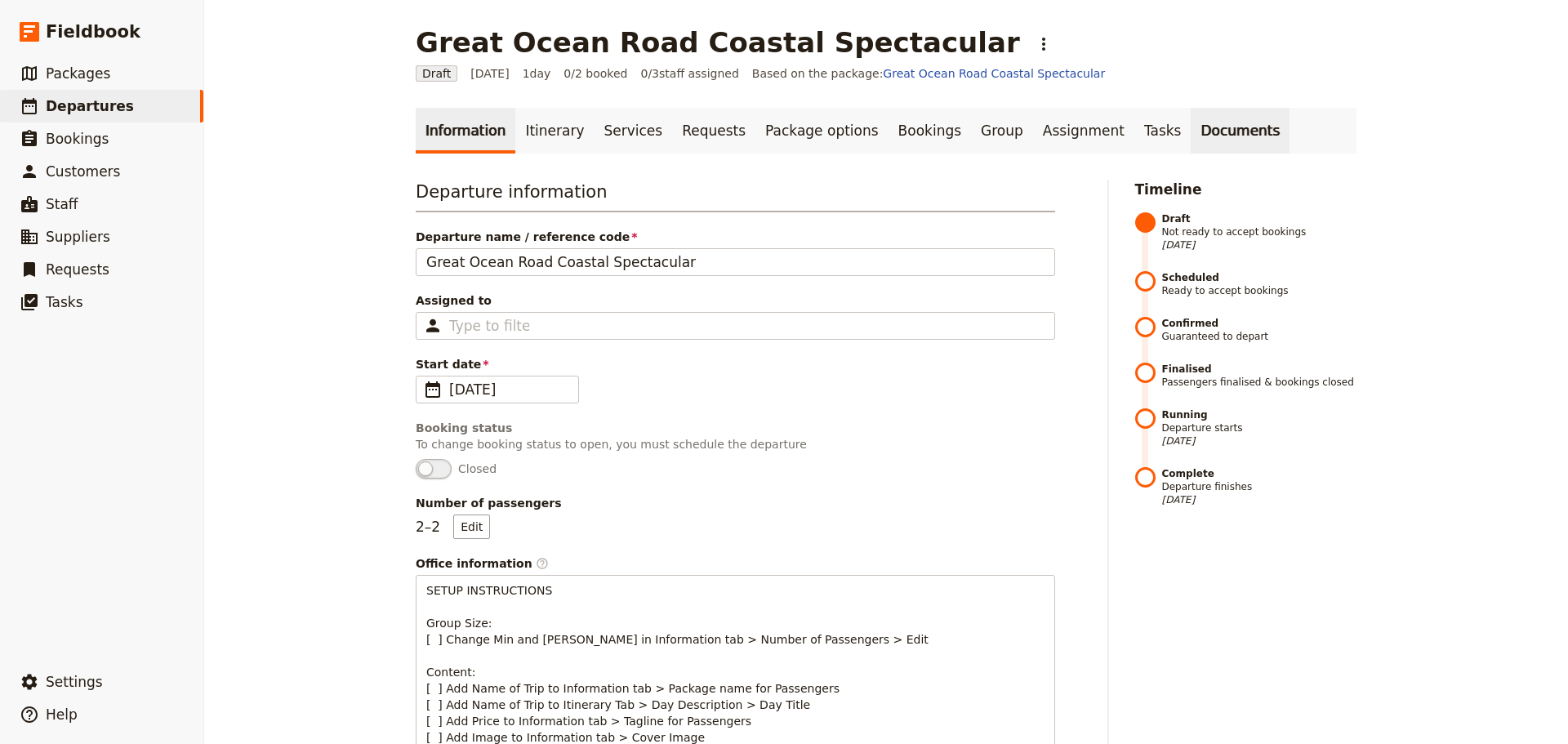
click at [1191, 126] on link "Documents" at bounding box center [1239, 130] width 98 height 46
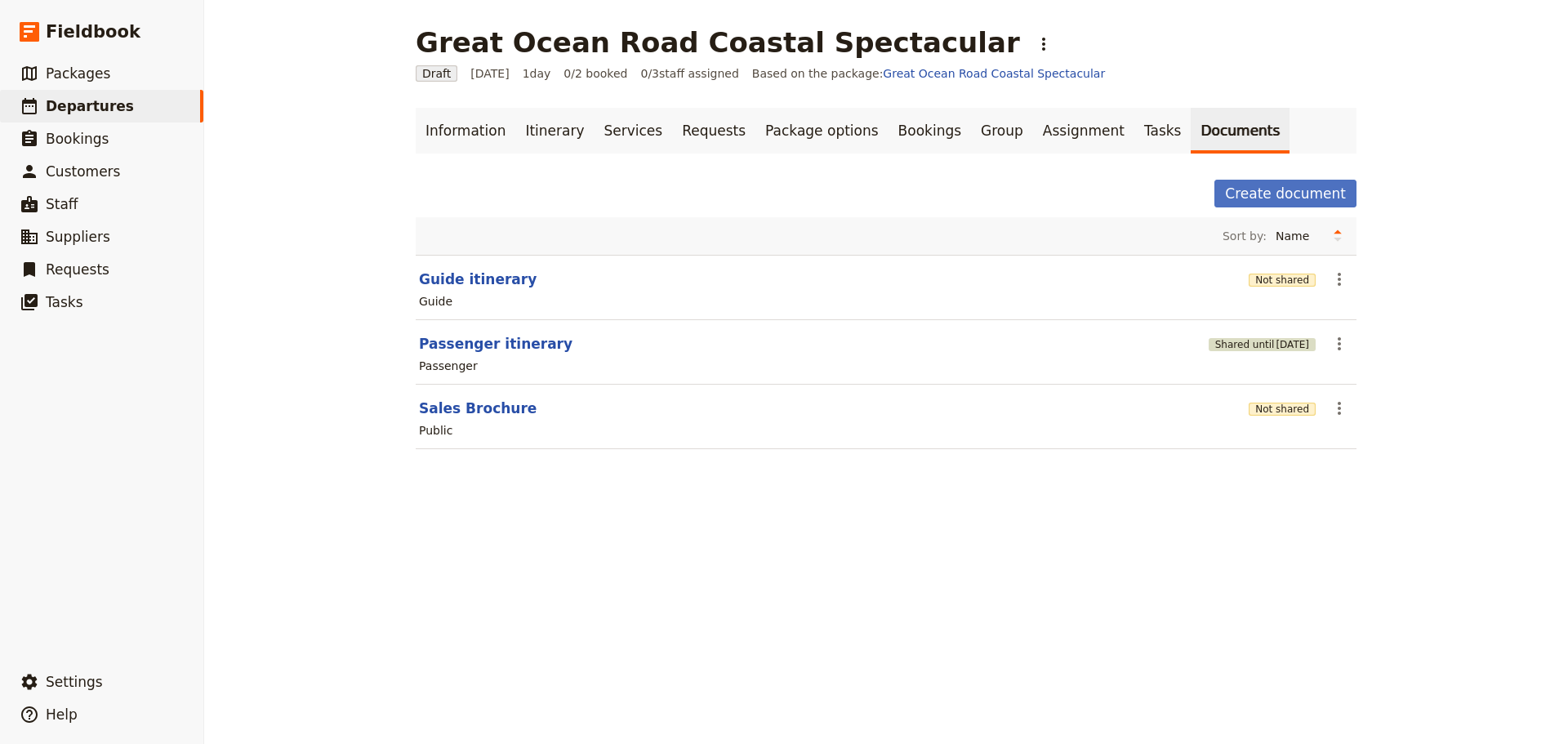
click at [1292, 342] on span "[DATE]" at bounding box center [1293, 345] width 34 height 13
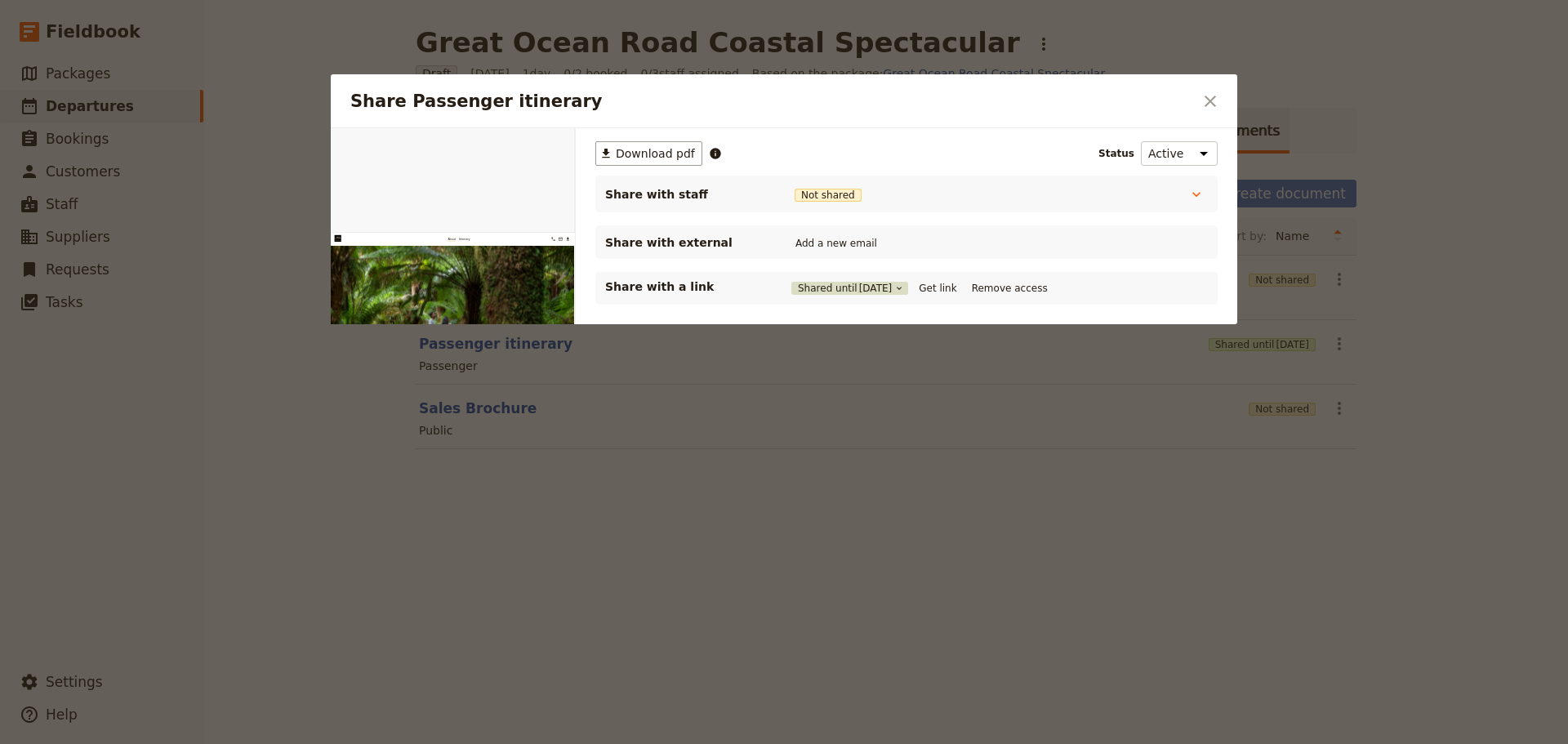
click at [861, 288] on span "[DATE]" at bounding box center [876, 289] width 34 height 13
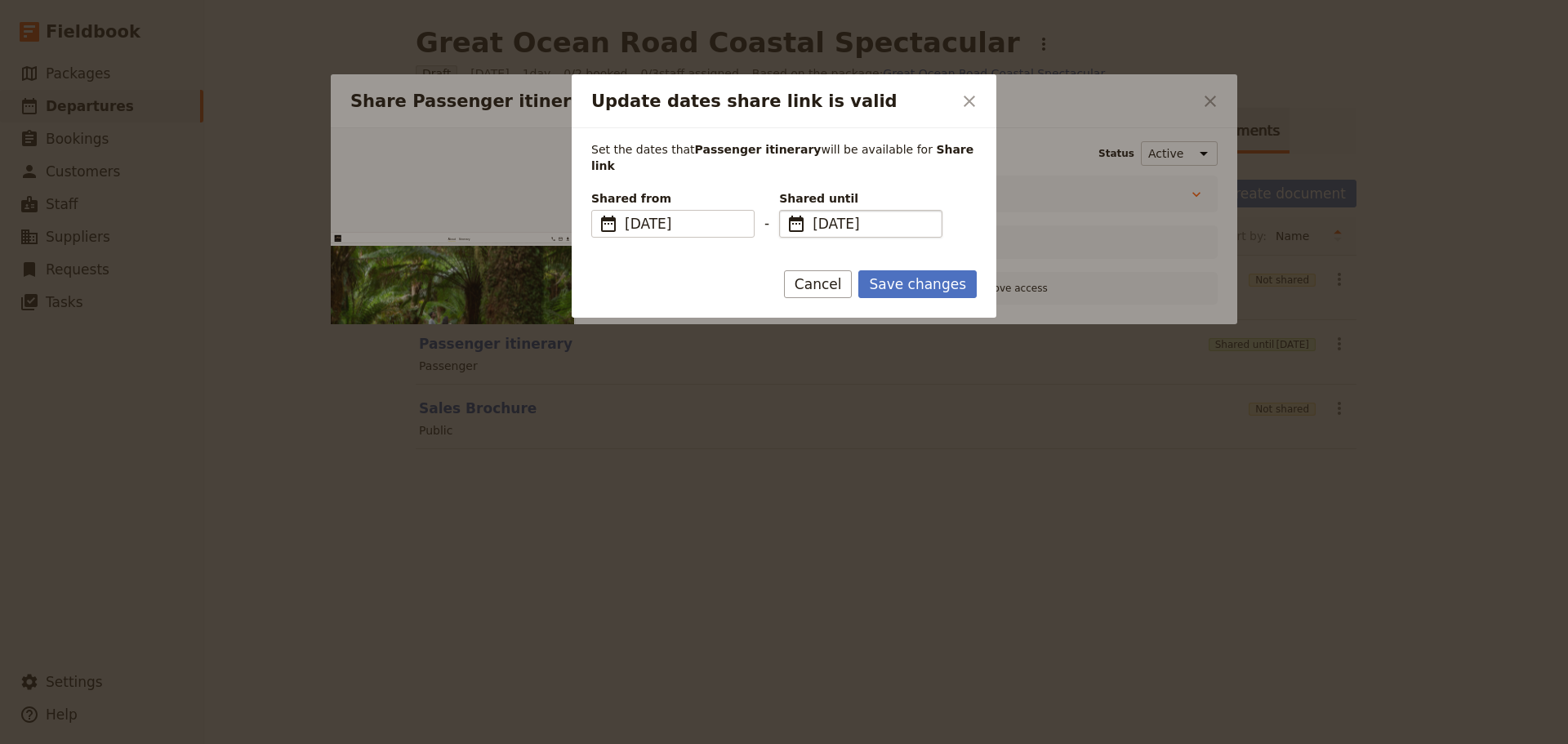
click at [816, 214] on span "[DATE]" at bounding box center [871, 223] width 119 height 20
click at [786, 210] on input "22/01/2026" at bounding box center [786, 210] width 1 height 1
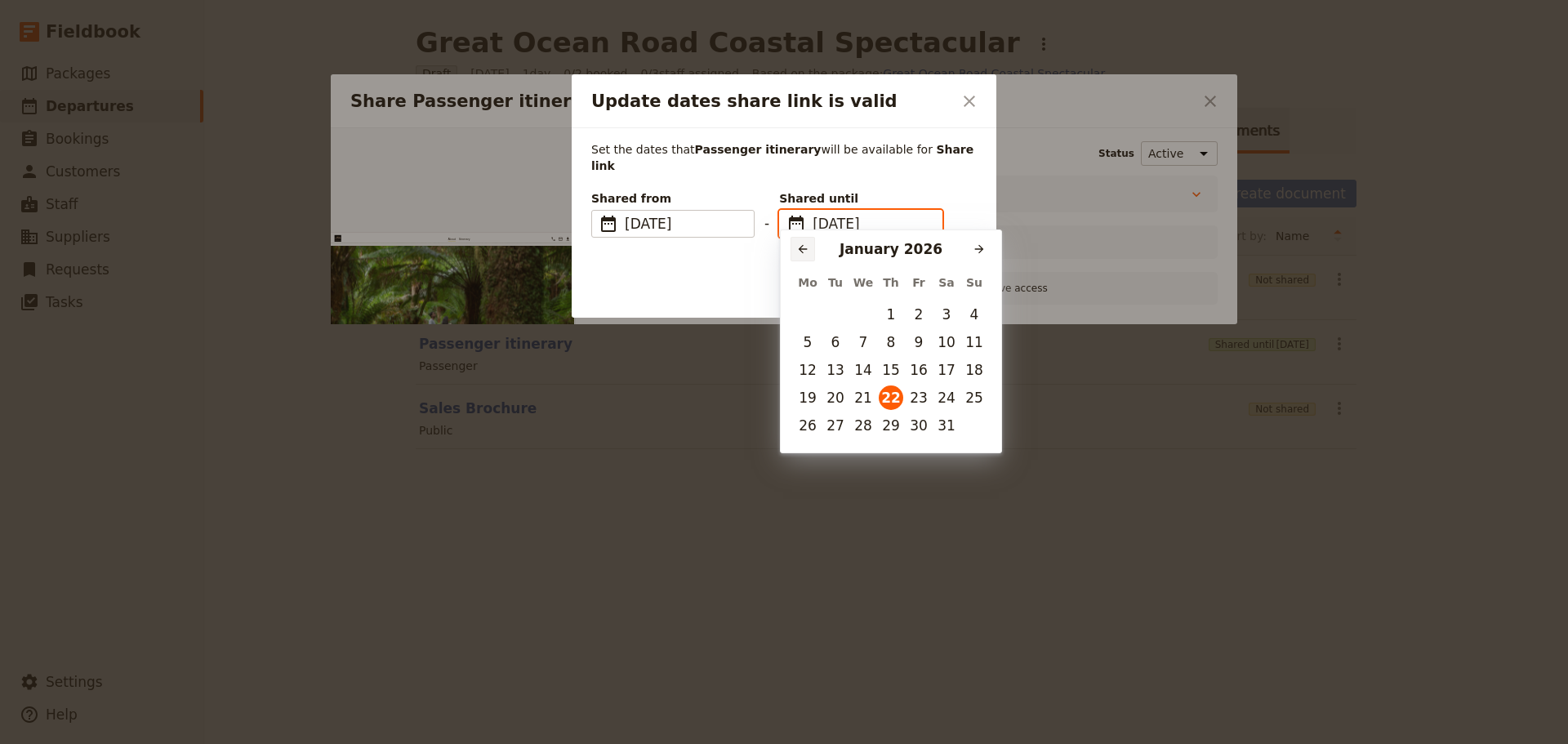
click at [791, 243] on button "​" at bounding box center [803, 249] width 24 height 24
click at [922, 342] on button "10" at bounding box center [919, 342] width 24 height 24
type input "10/10/2025"
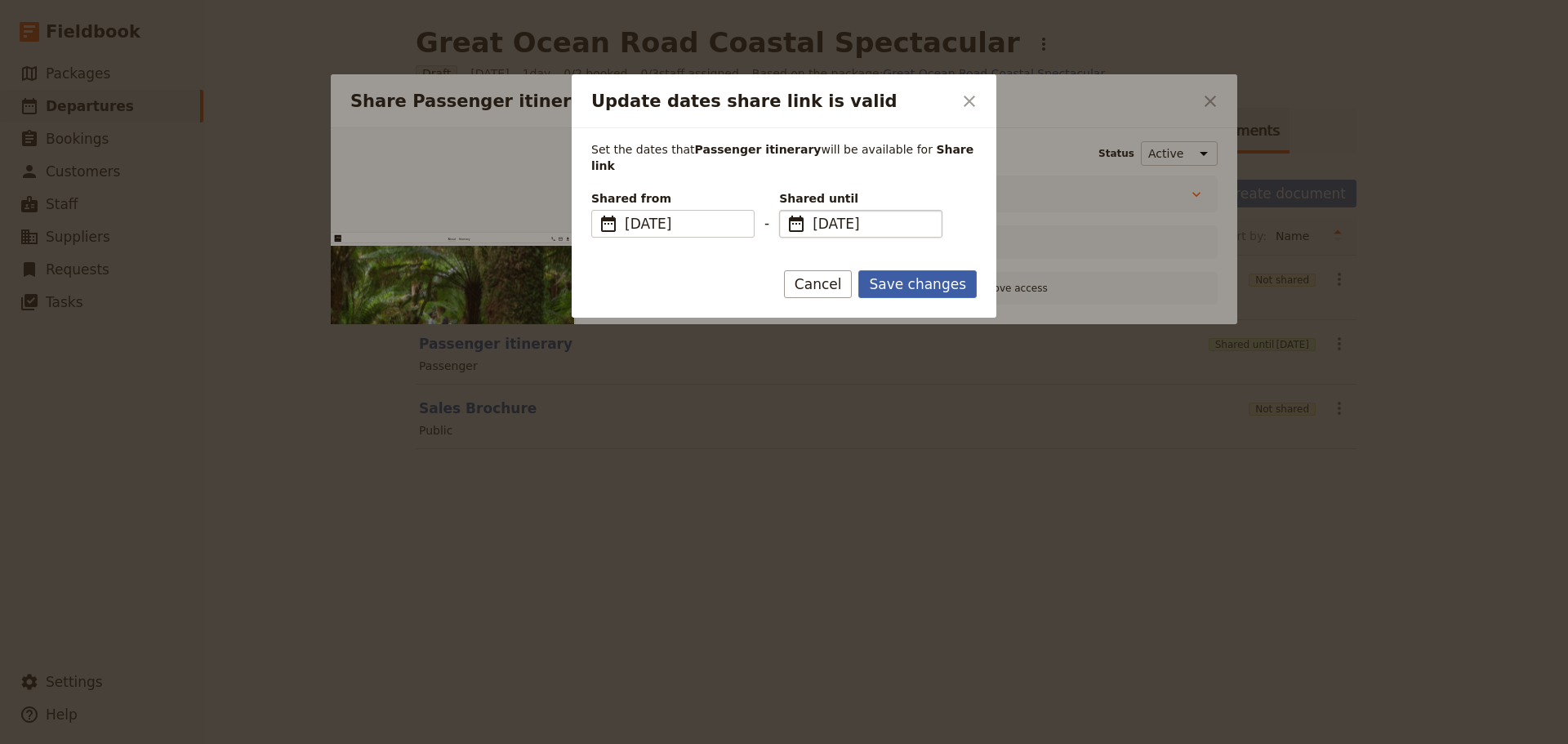
click at [932, 271] on button "Save changes" at bounding box center [917, 285] width 118 height 28
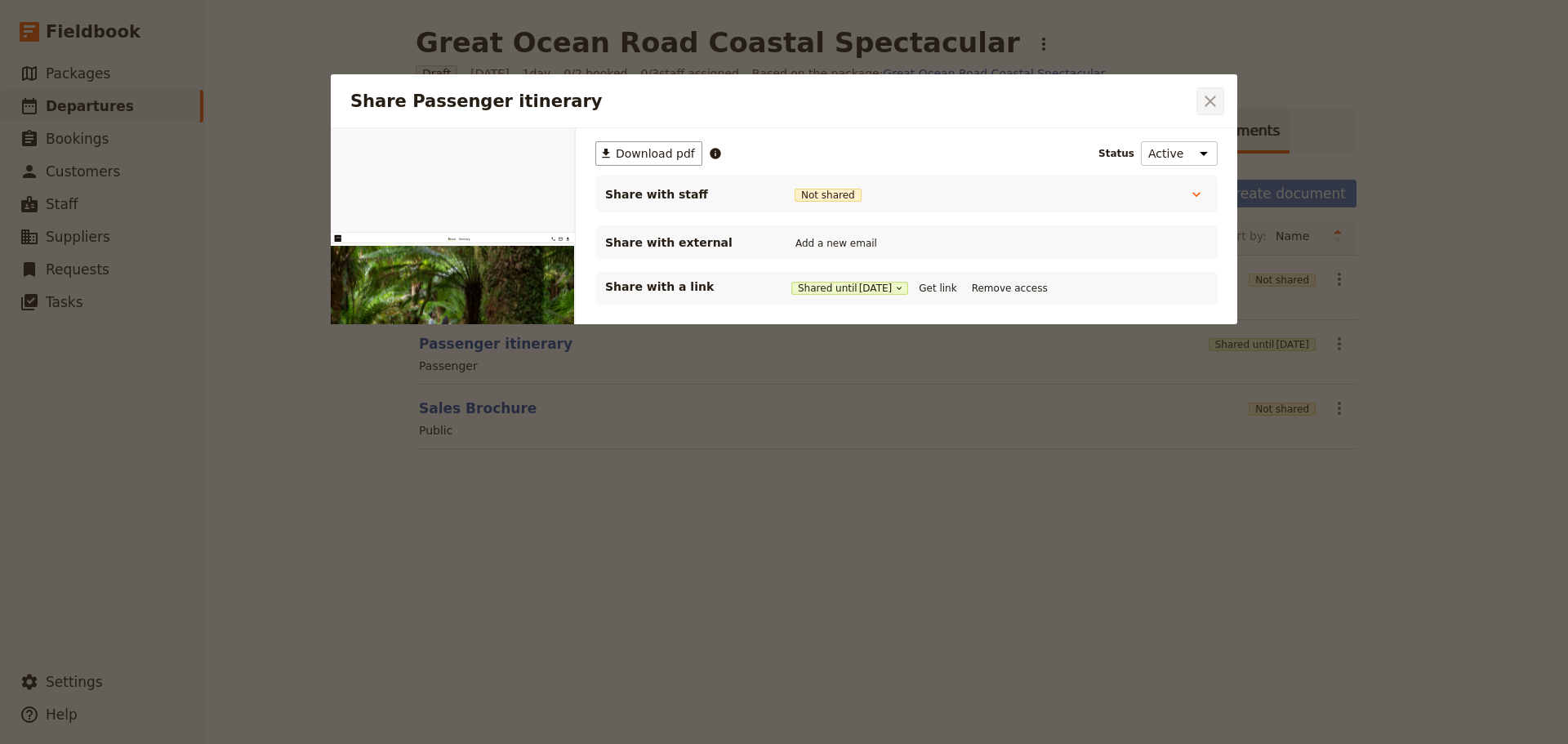
click at [1205, 100] on icon "Close dialog" at bounding box center [1209, 101] width 20 height 20
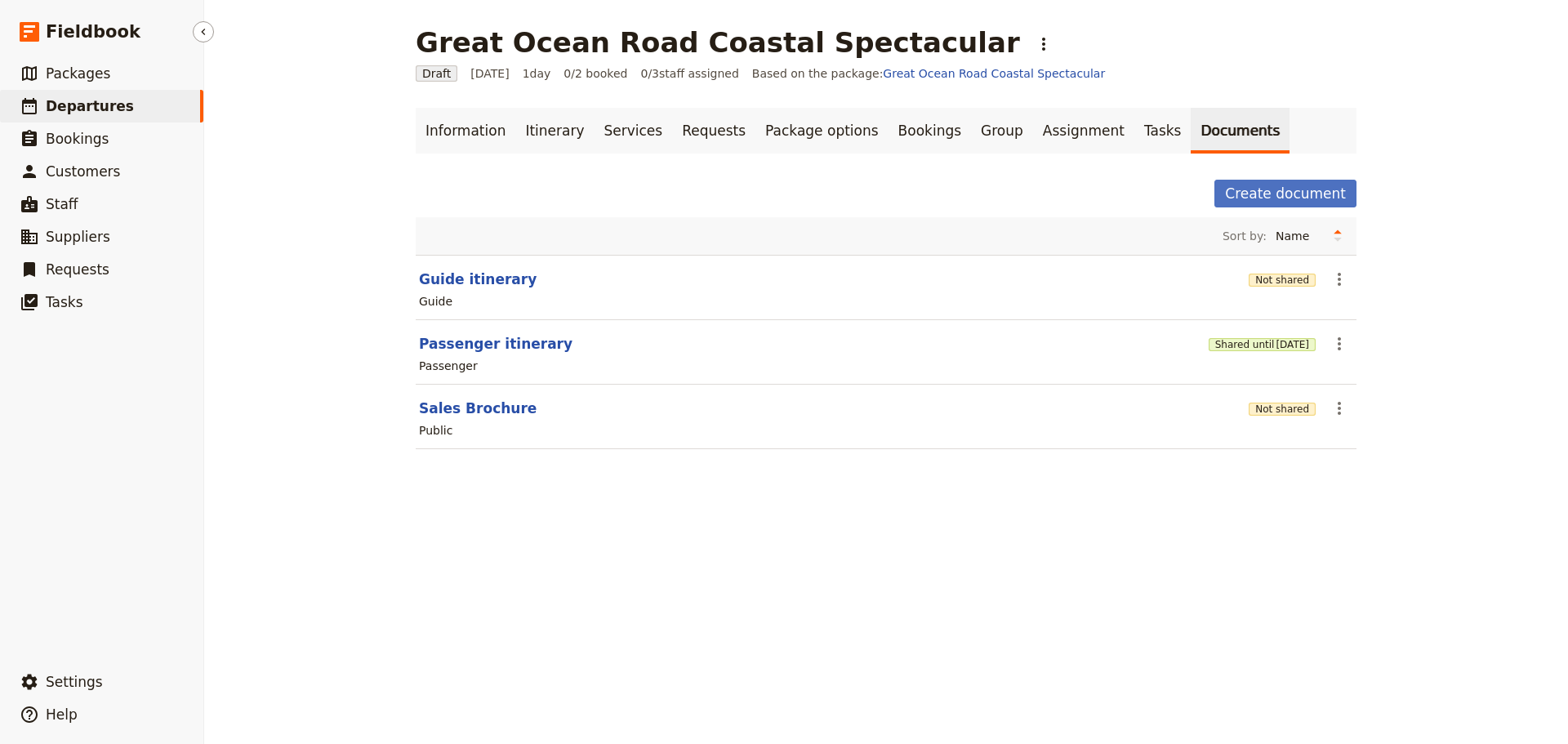
click at [105, 103] on span "Departures" at bounding box center [90, 106] width 88 height 16
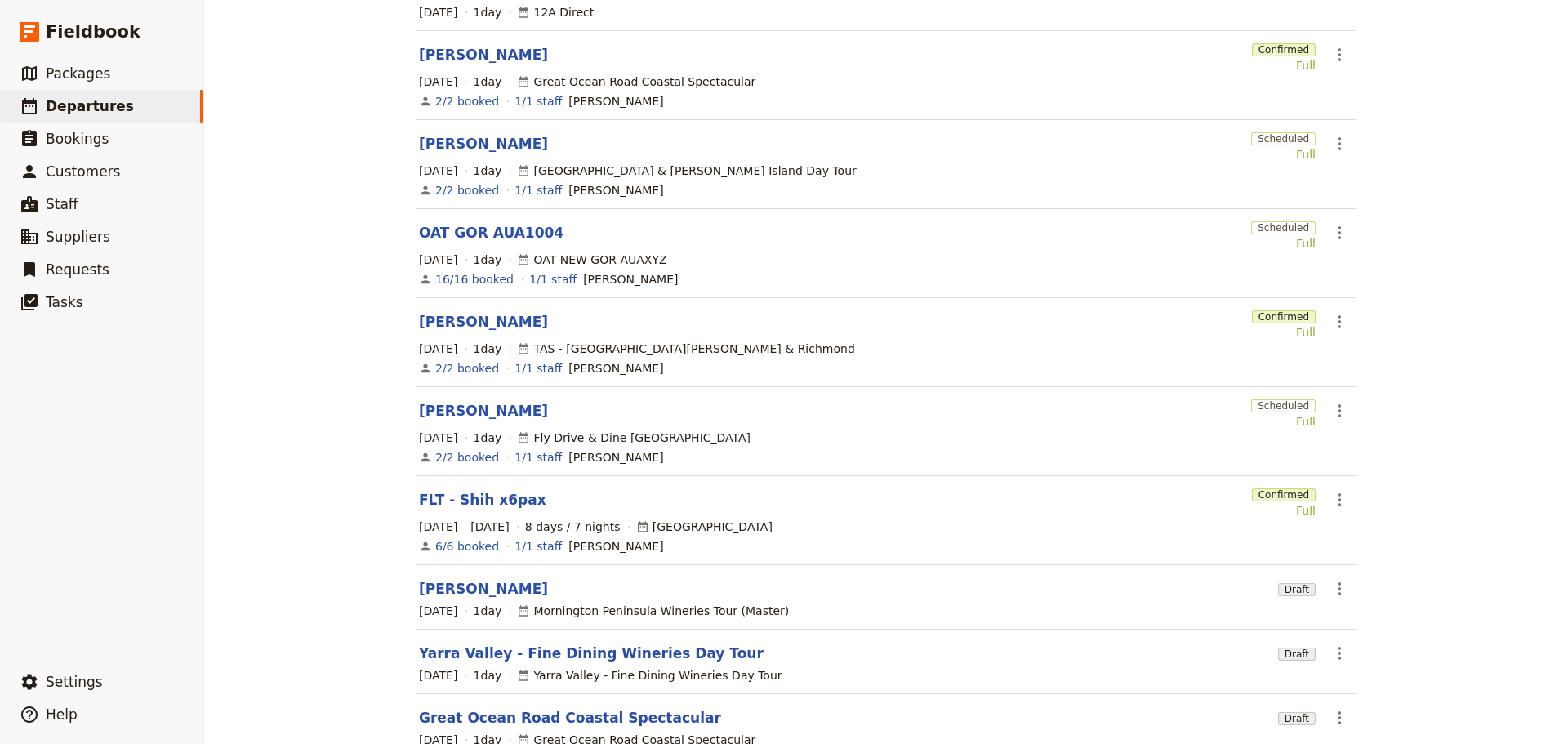
scroll to position [292, 0]
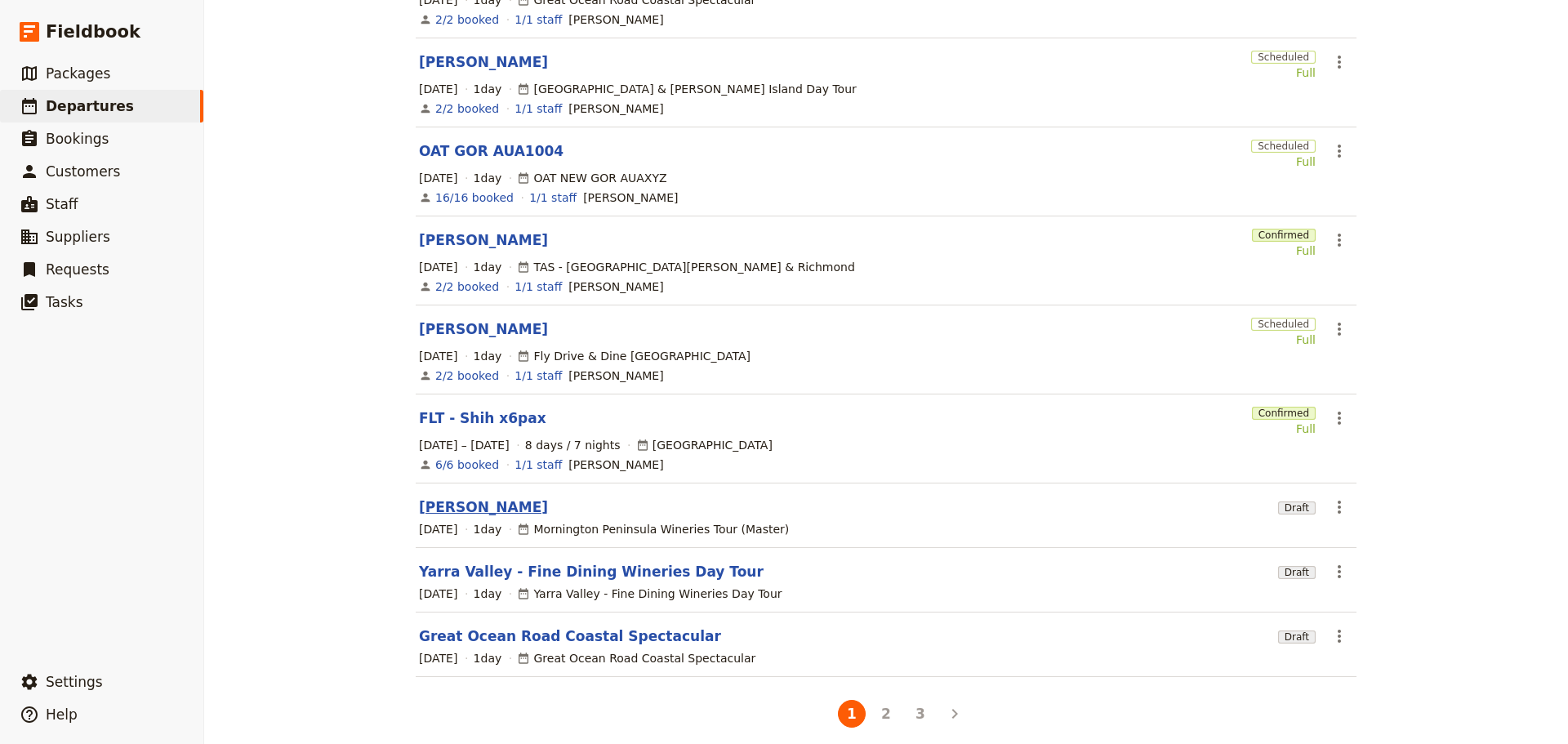
click at [430, 498] on link "[PERSON_NAME]" at bounding box center [483, 507] width 129 height 20
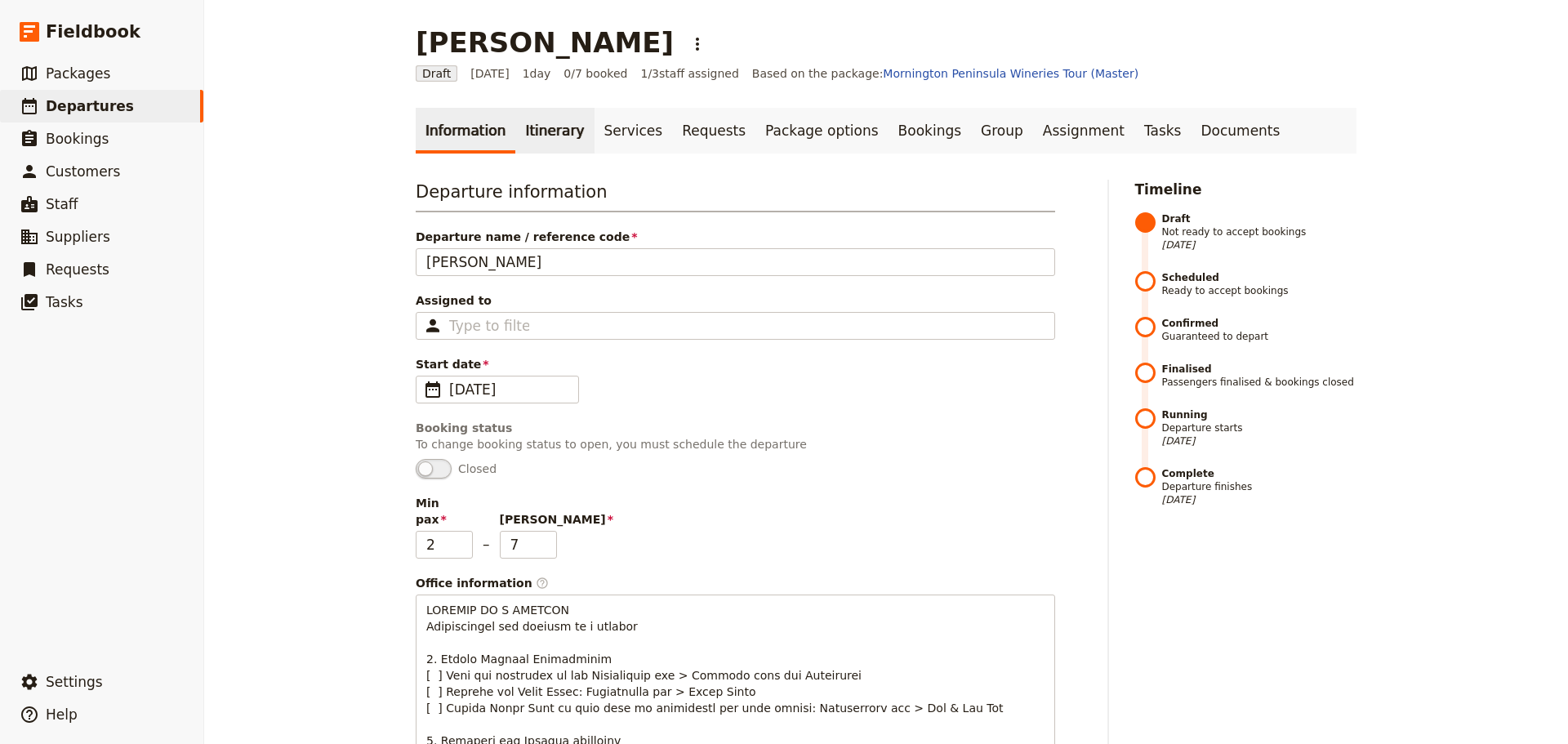
click at [517, 131] on link "Itinerary" at bounding box center [555, 130] width 79 height 46
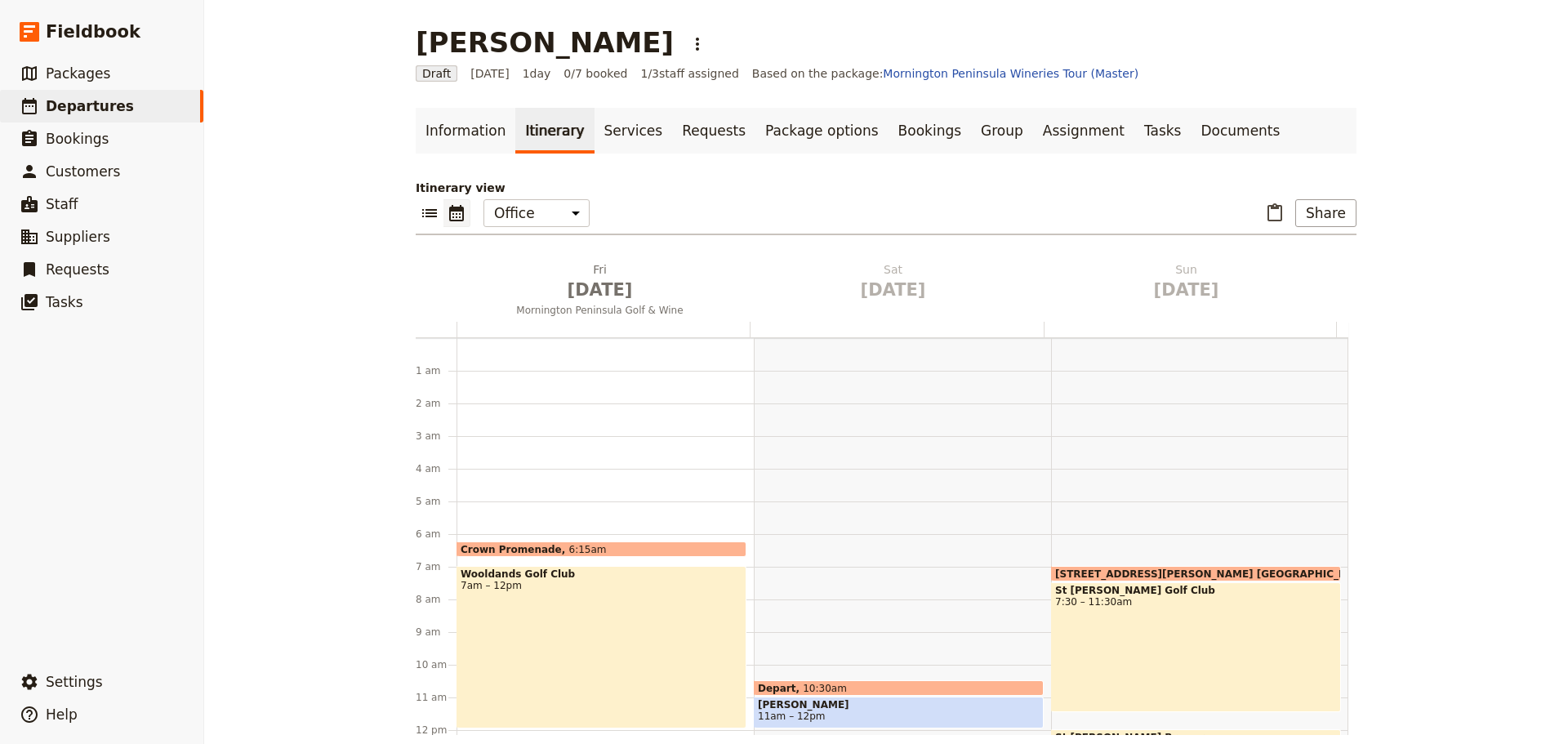
scroll to position [187, 0]
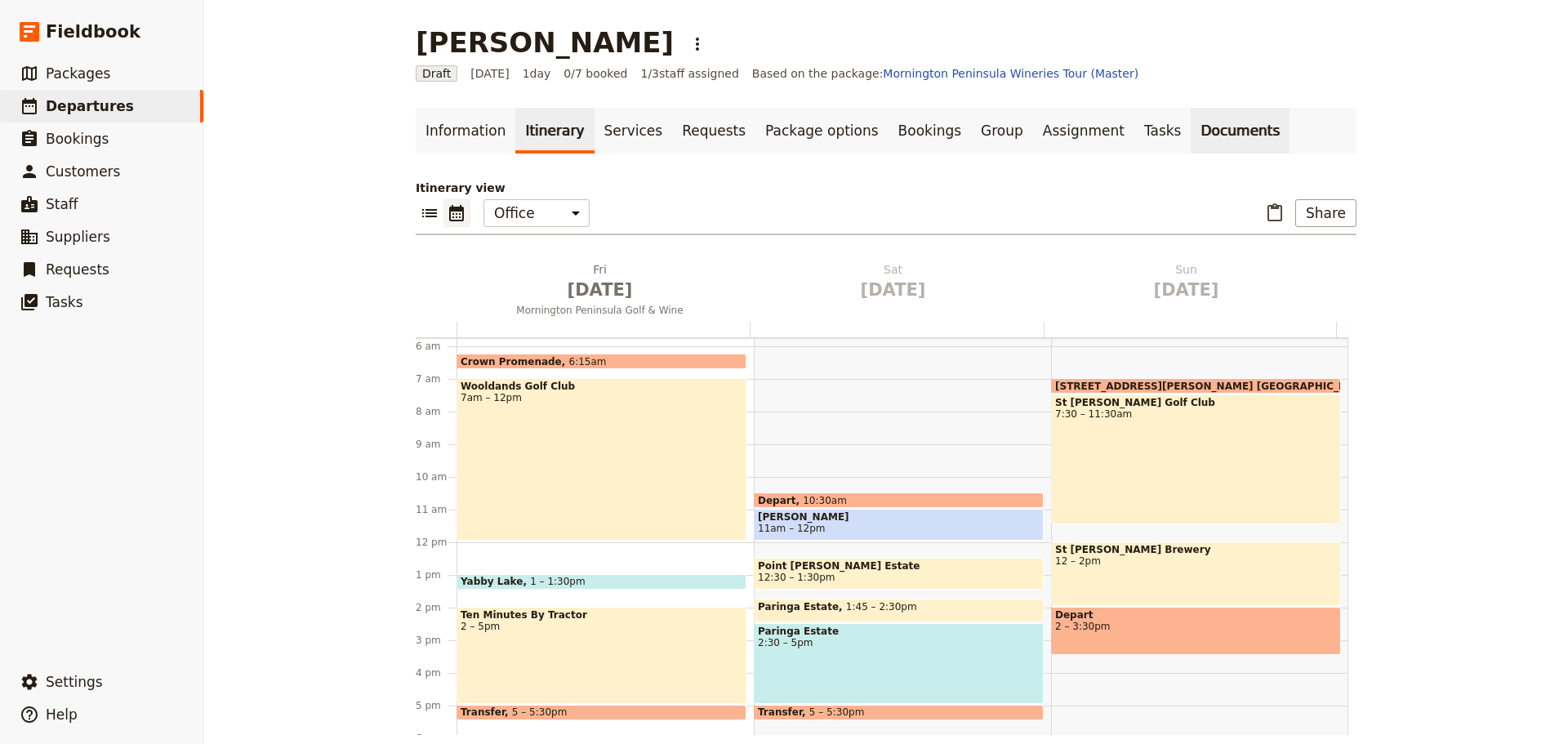
click at [1191, 130] on link "Documents" at bounding box center [1239, 130] width 98 height 46
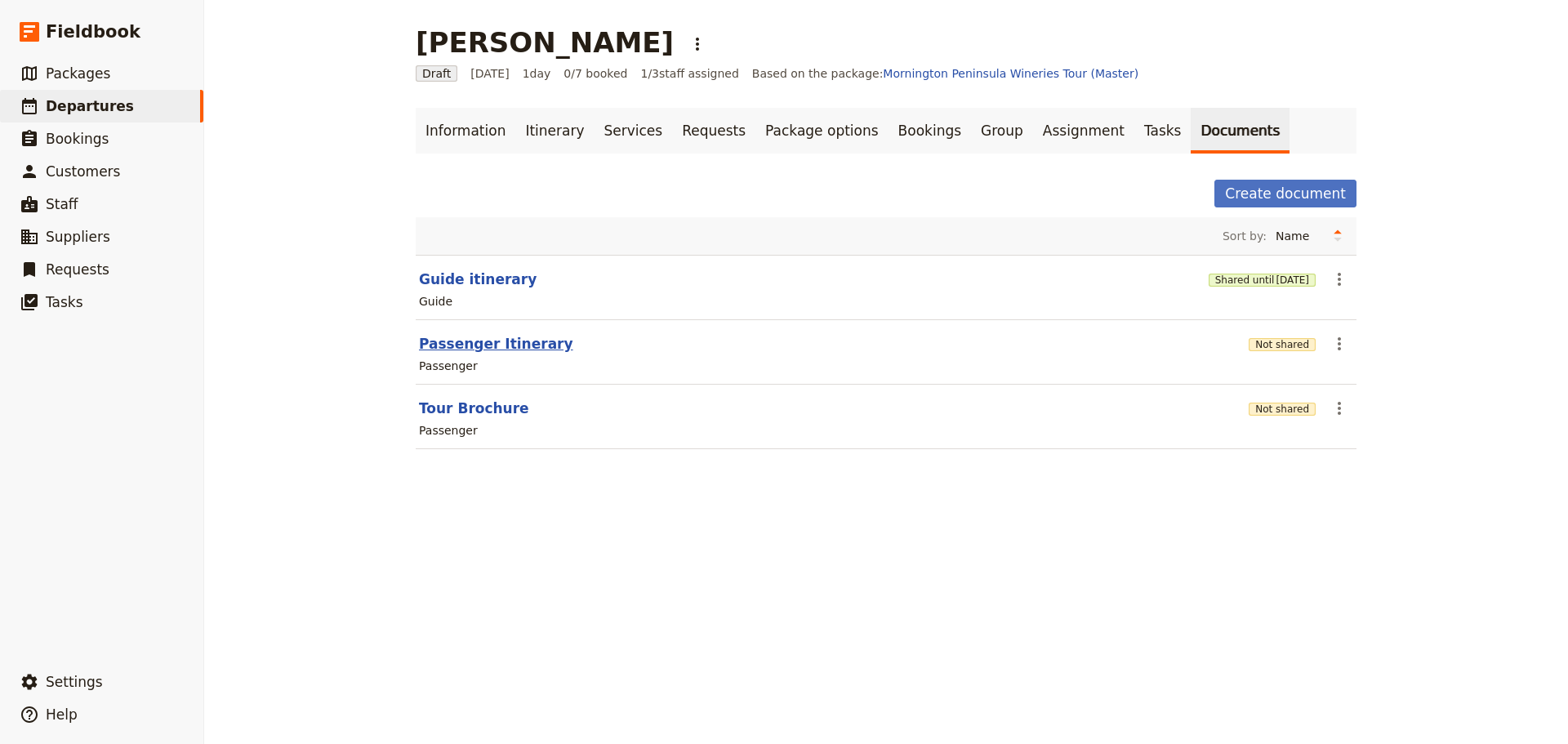
click at [455, 345] on button "Passenger Itinerary" at bounding box center [496, 344] width 155 height 20
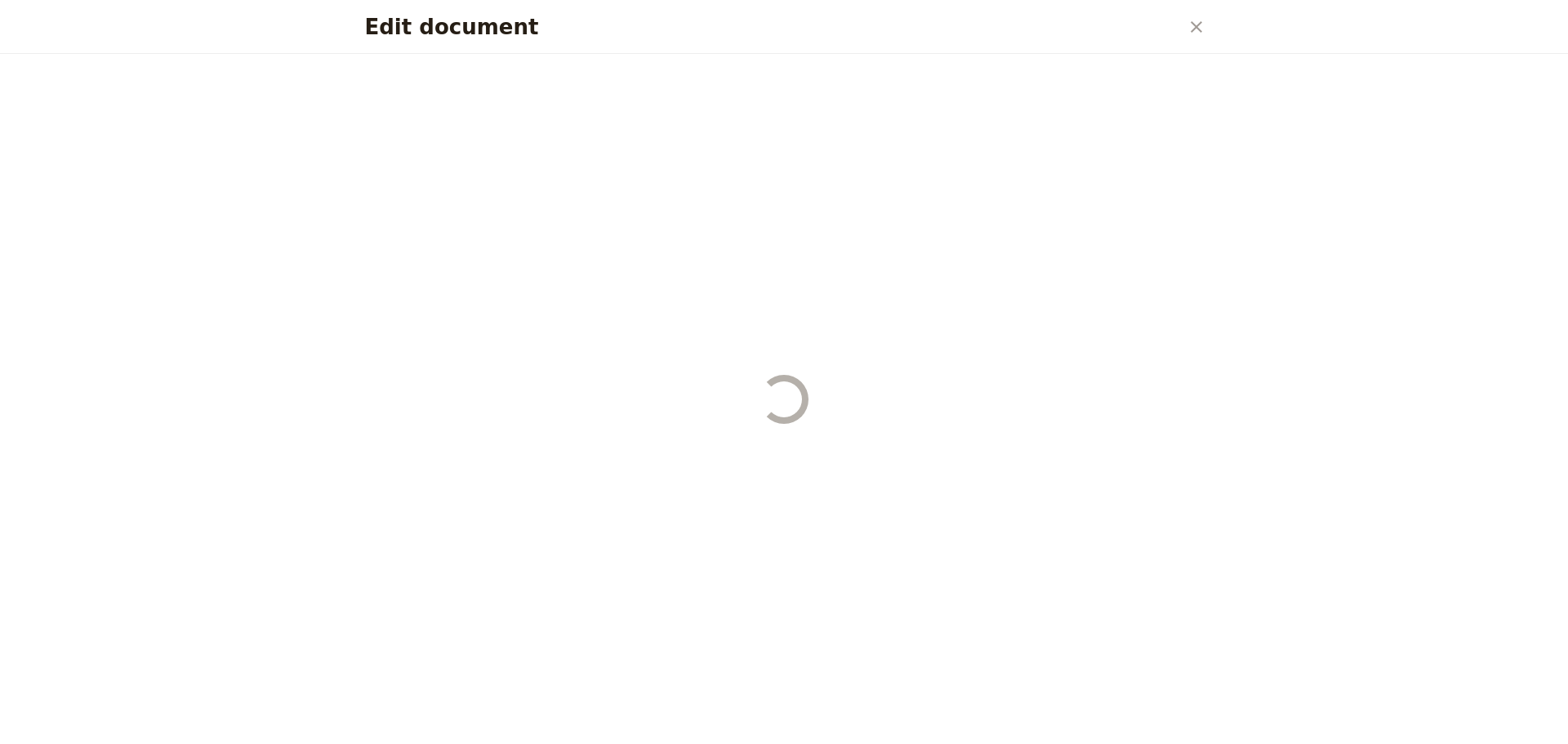
select select "PASSENGER"
select select "DEFAULT"
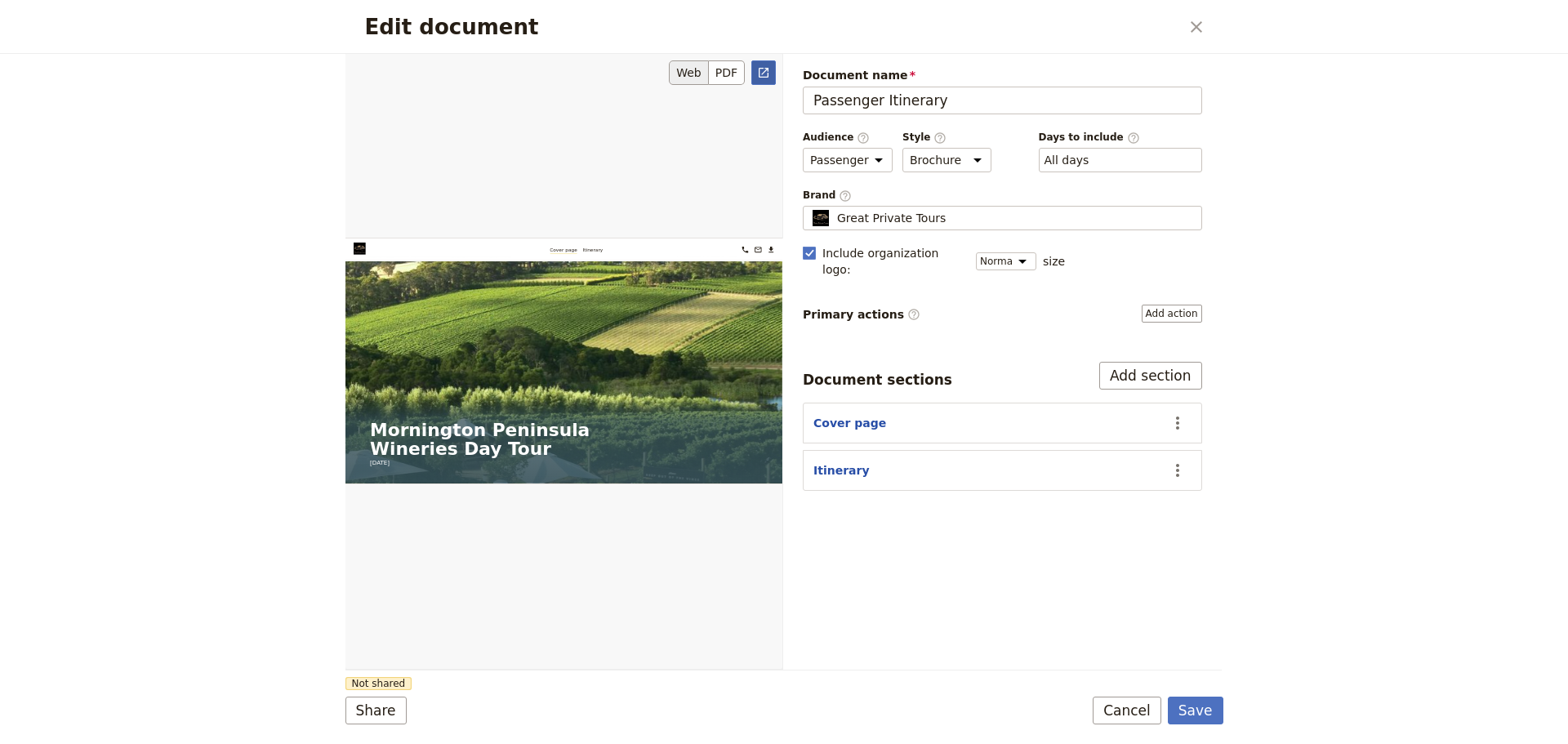
click at [761, 75] on icon "Open full preview" at bounding box center [763, 73] width 13 height 13
click at [1136, 708] on button "Cancel" at bounding box center [1126, 711] width 68 height 28
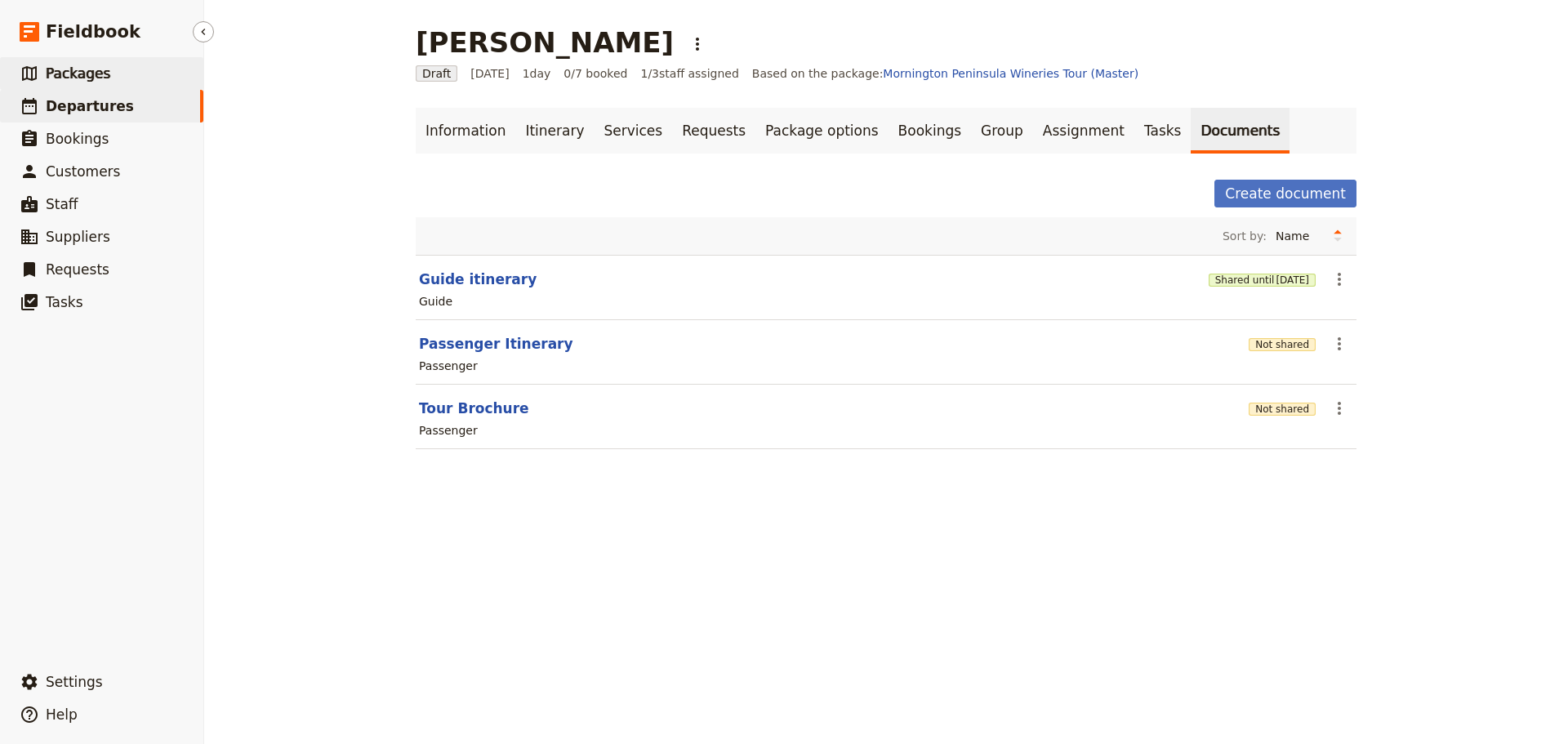
click at [82, 67] on span "Packages" at bounding box center [78, 73] width 65 height 16
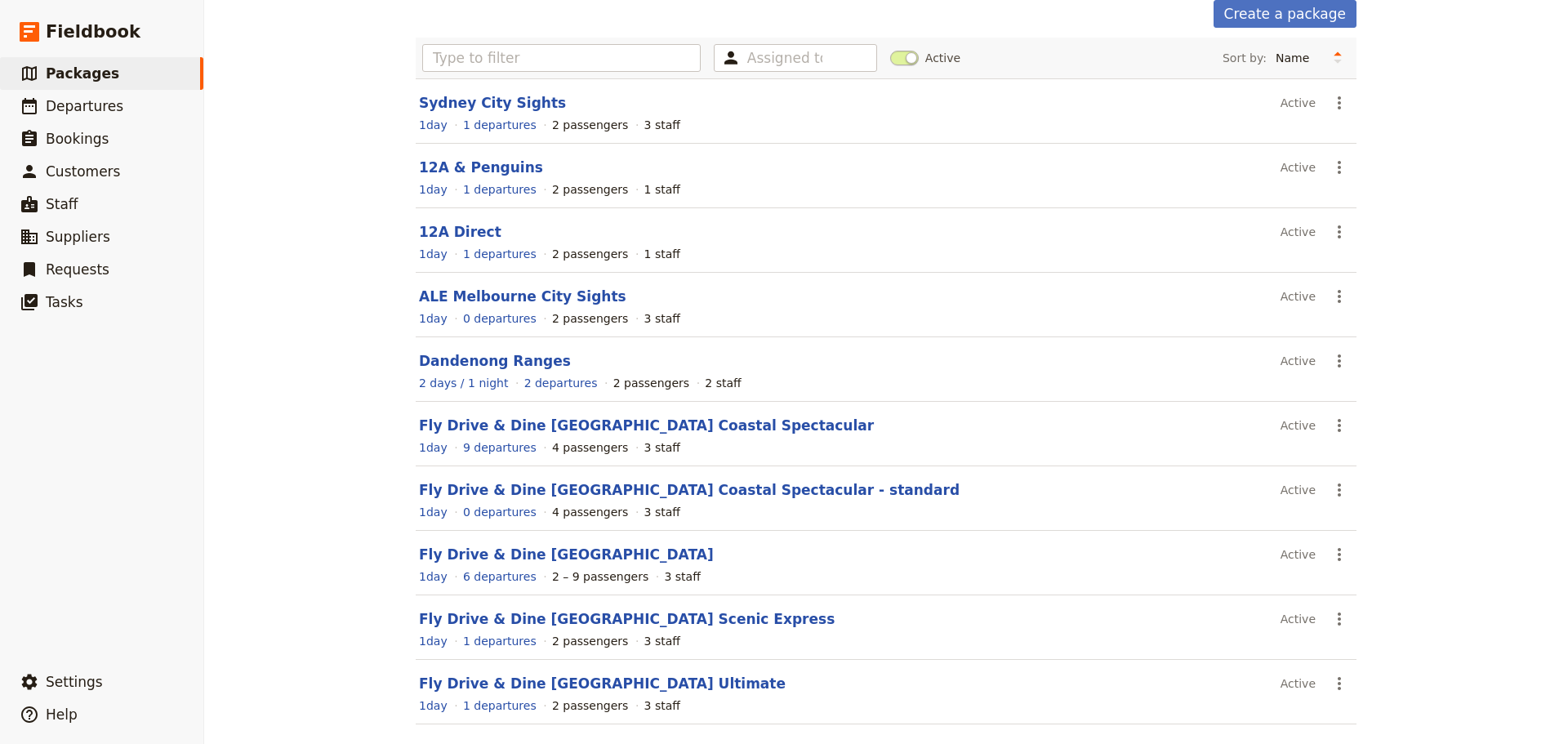
scroll to position [145, 0]
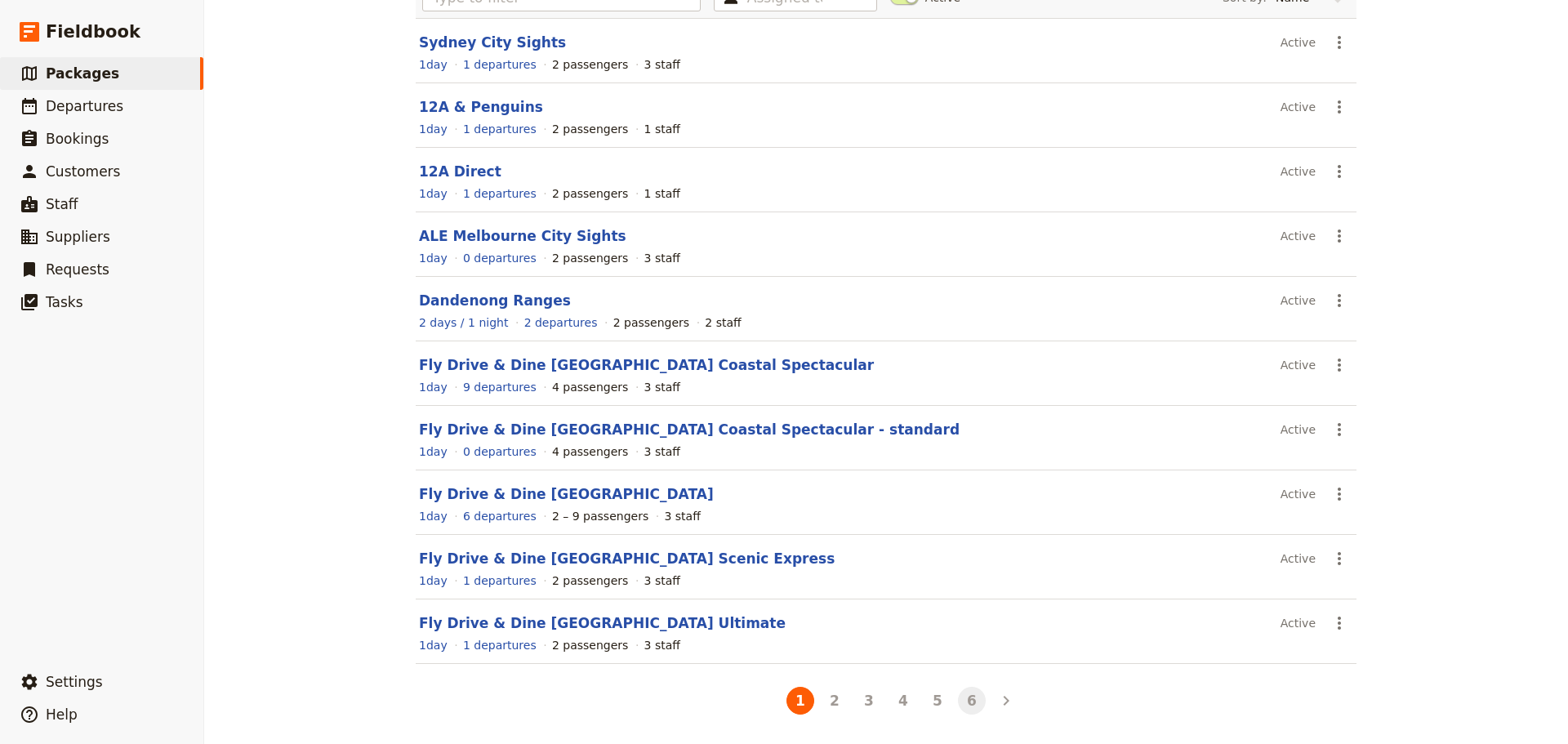
click at [965, 693] on button "6" at bounding box center [972, 701] width 28 height 28
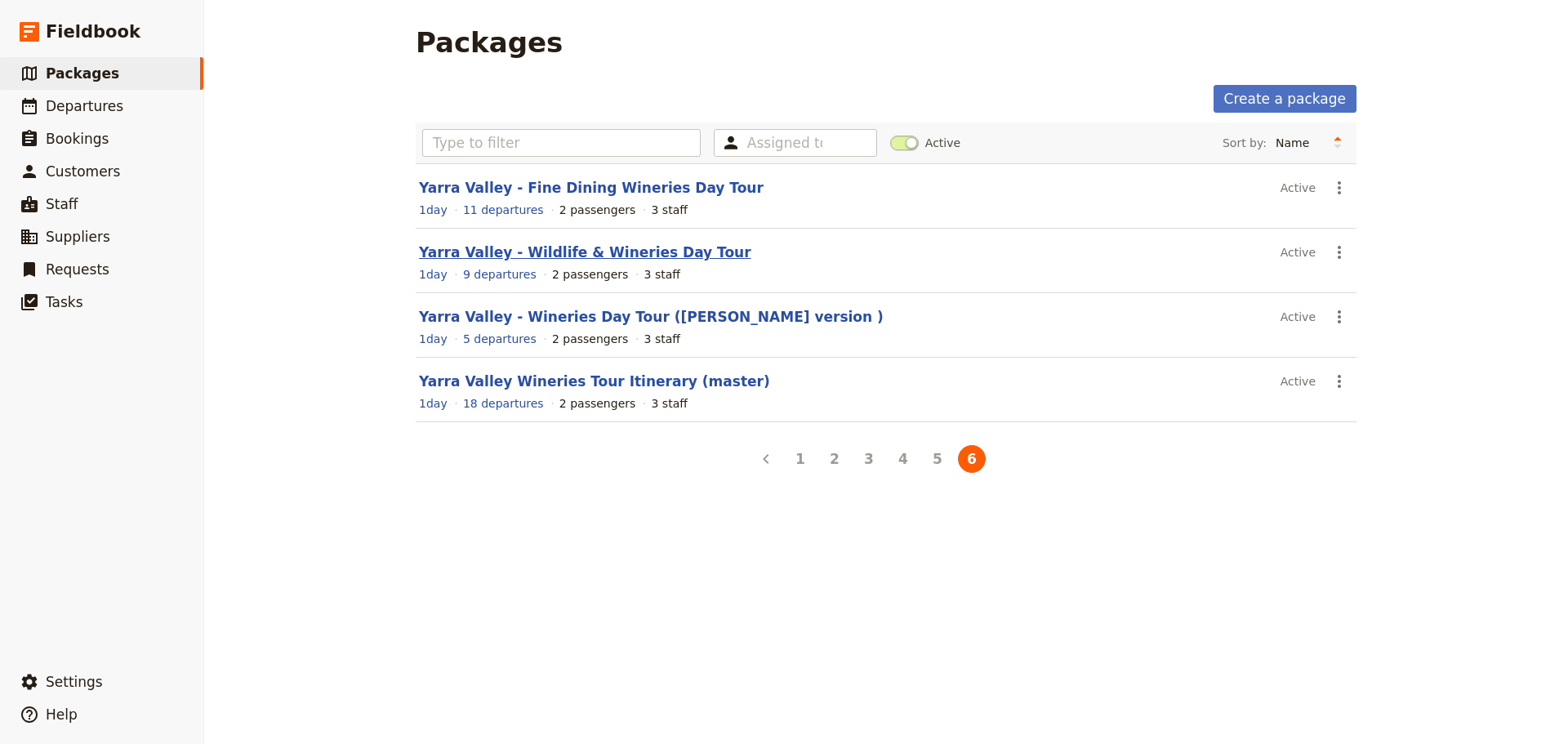
click at [554, 250] on link "Yarra Valley - Wildlife & Wineries Day Tour" at bounding box center [584, 252] width 333 height 16
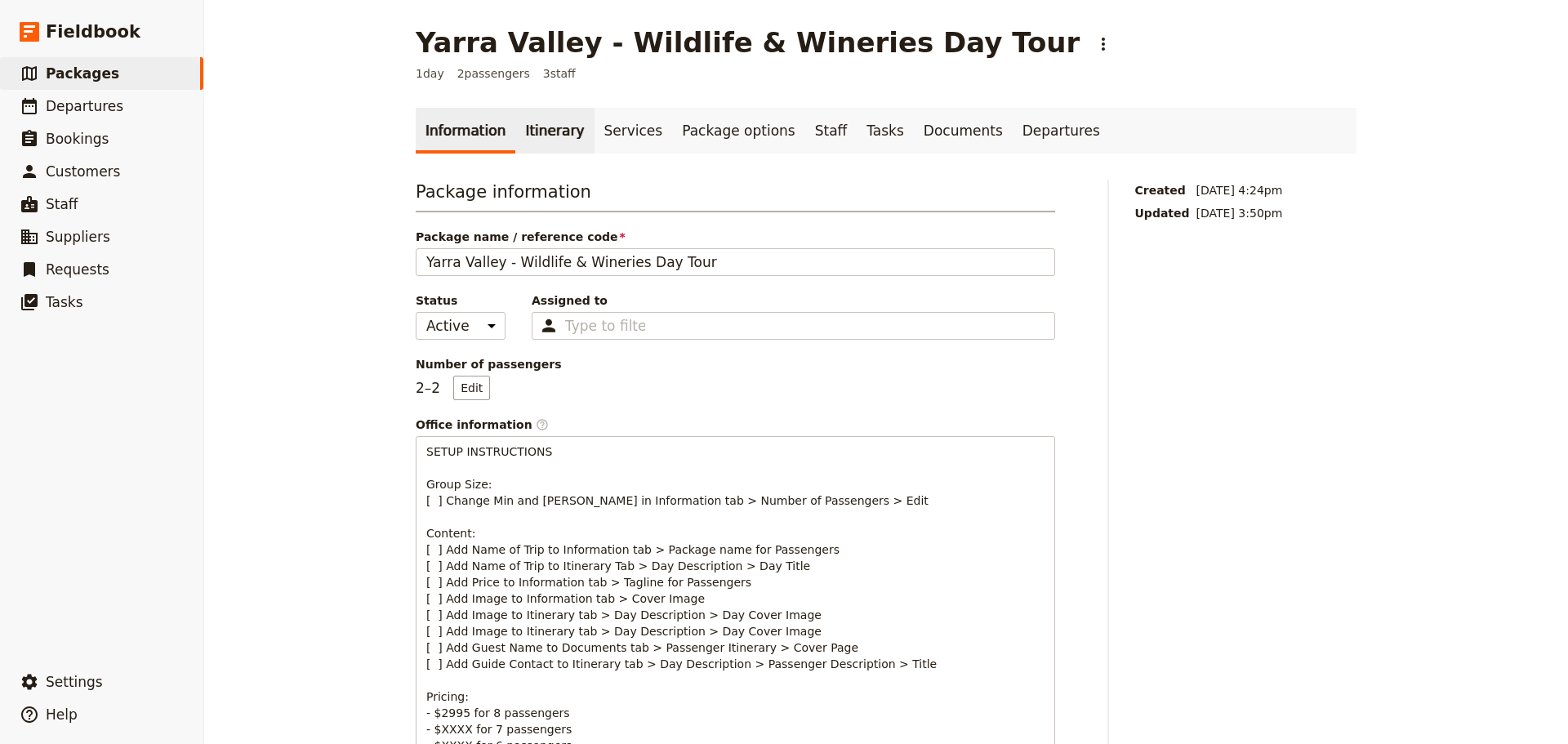
click at [525, 136] on link "Itinerary" at bounding box center [555, 130] width 79 height 46
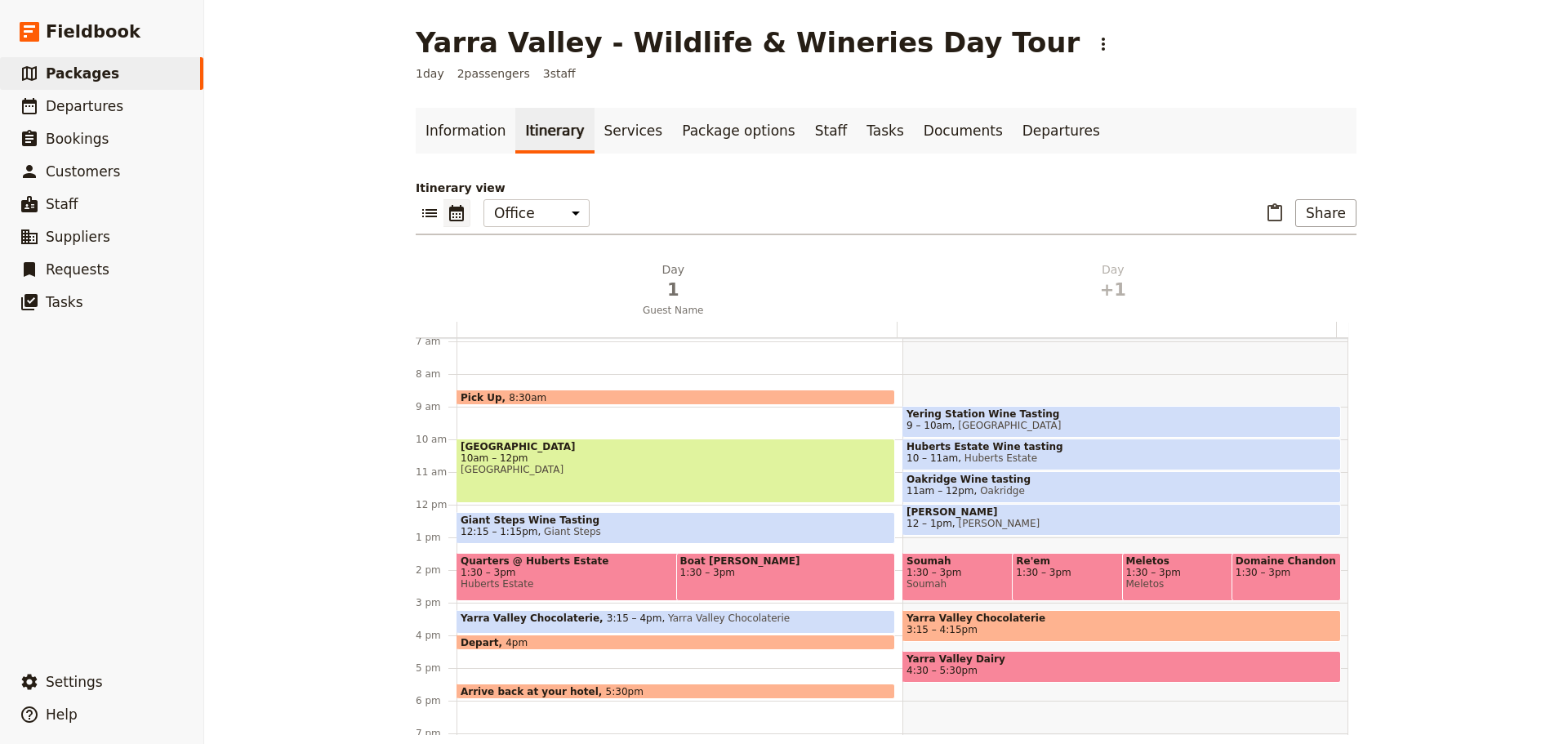
scroll to position [224, 0]
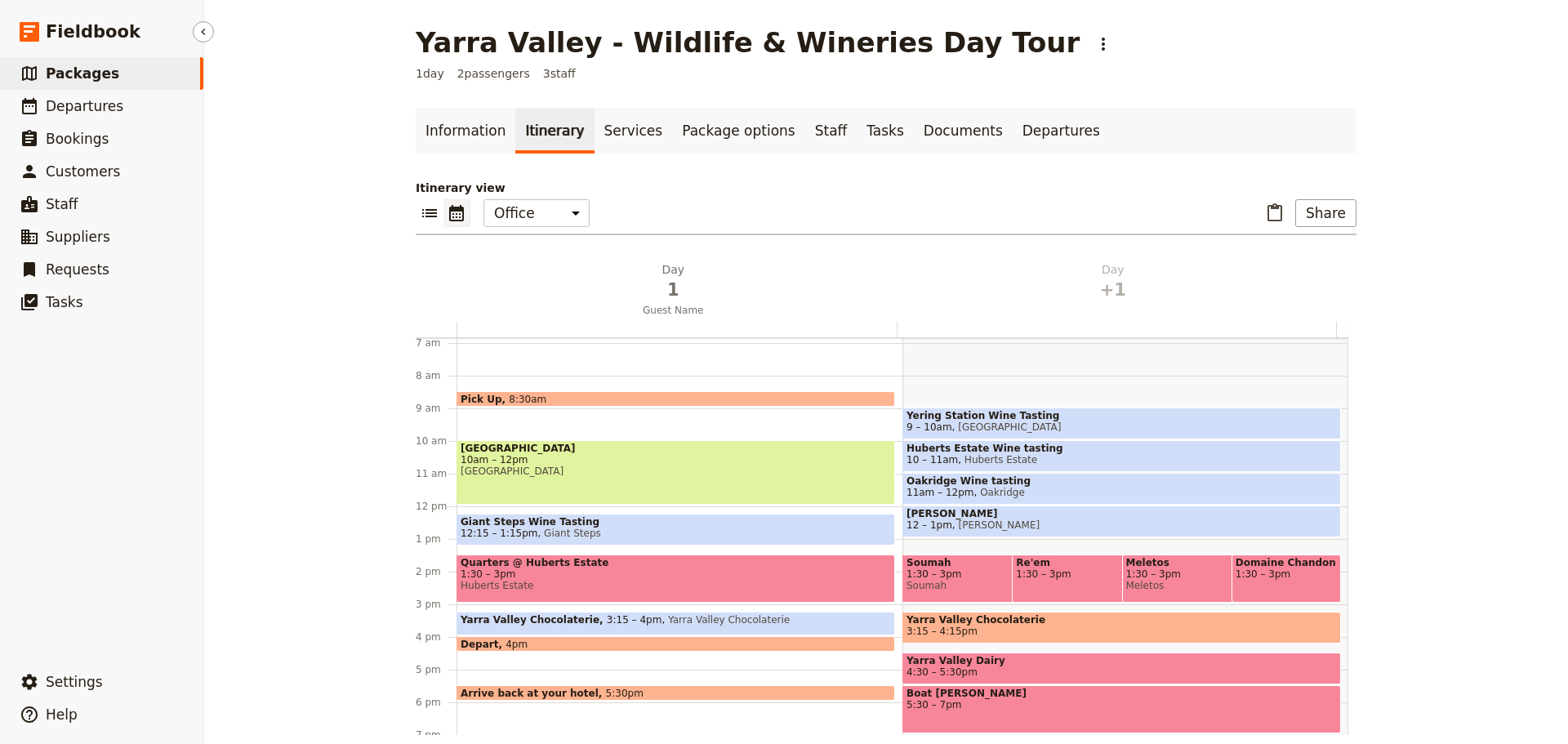
click at [94, 71] on span "Packages" at bounding box center [82, 73] width 73 height 16
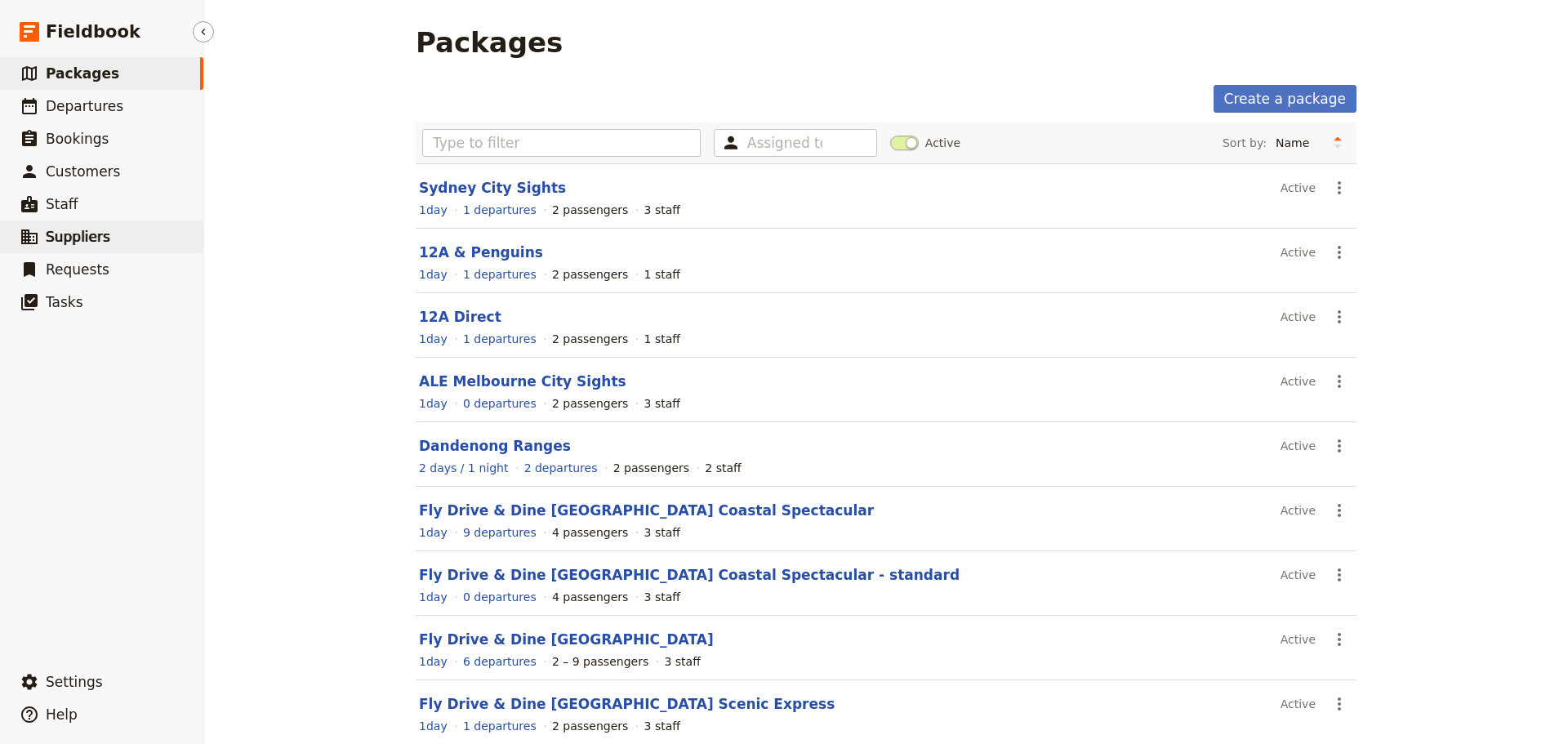
click at [49, 240] on span "Suppliers" at bounding box center [78, 236] width 65 height 16
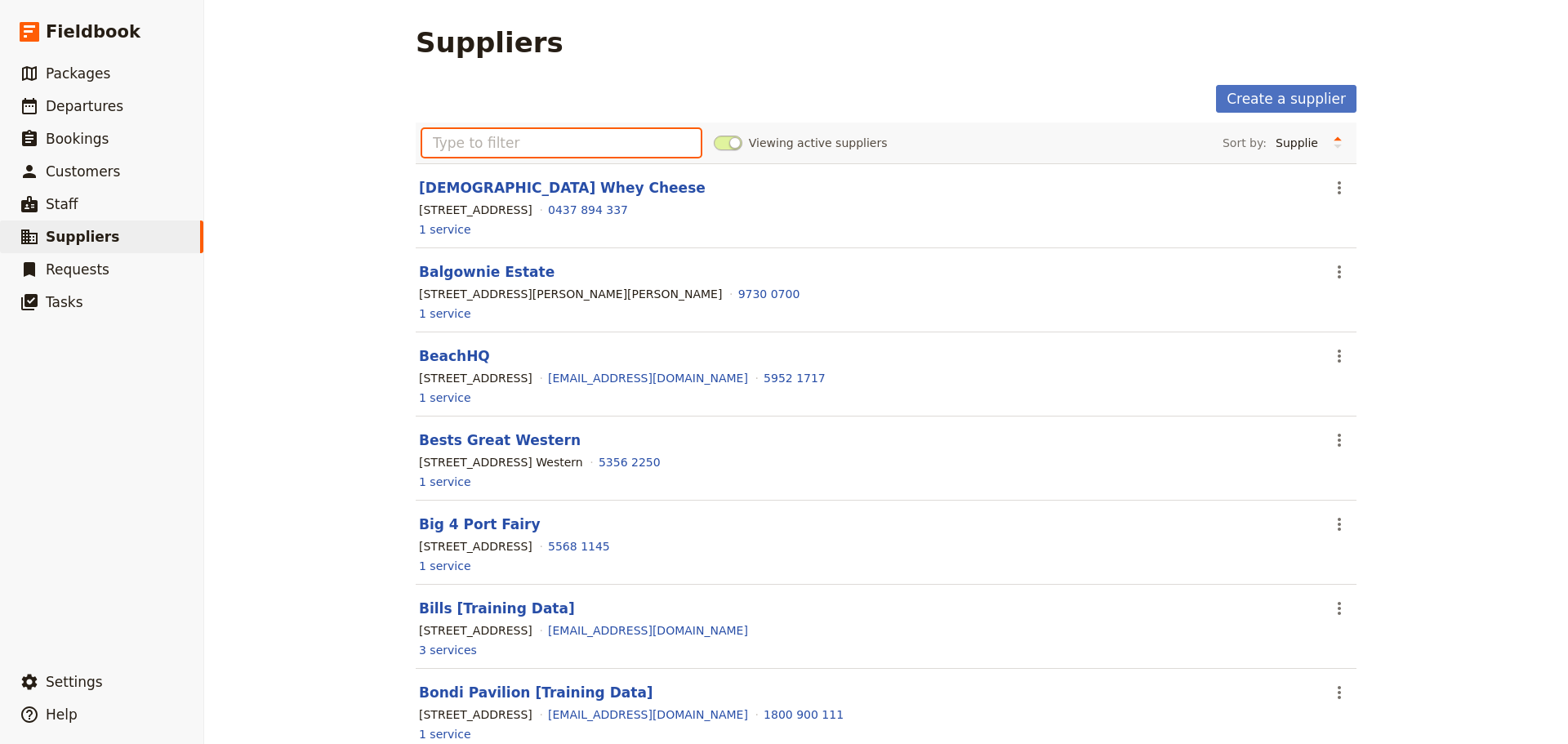
click at [563, 150] on input "text" at bounding box center [561, 143] width 278 height 28
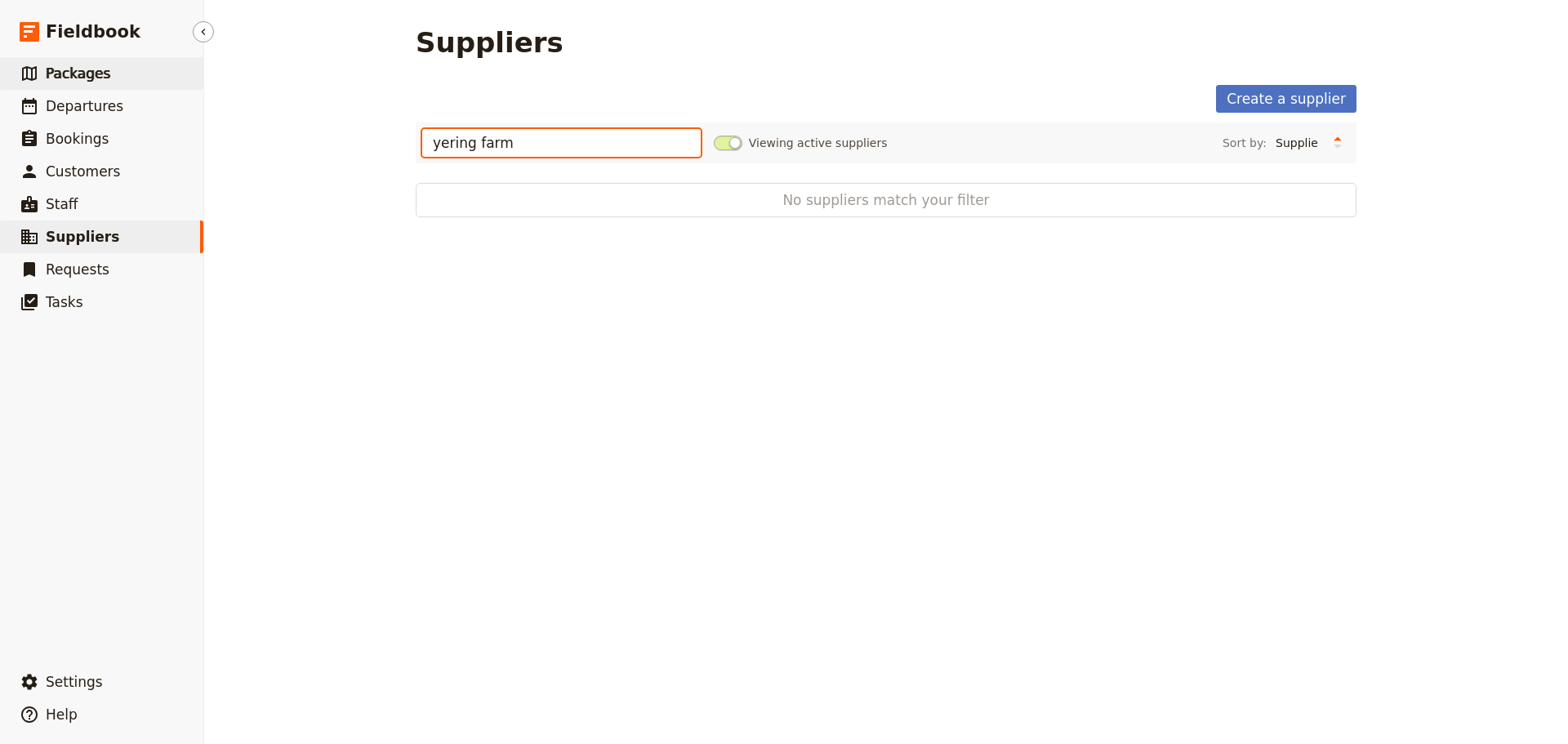
type input "yering farm"
click at [111, 74] on link "​ Packages" at bounding box center [101, 73] width 203 height 33
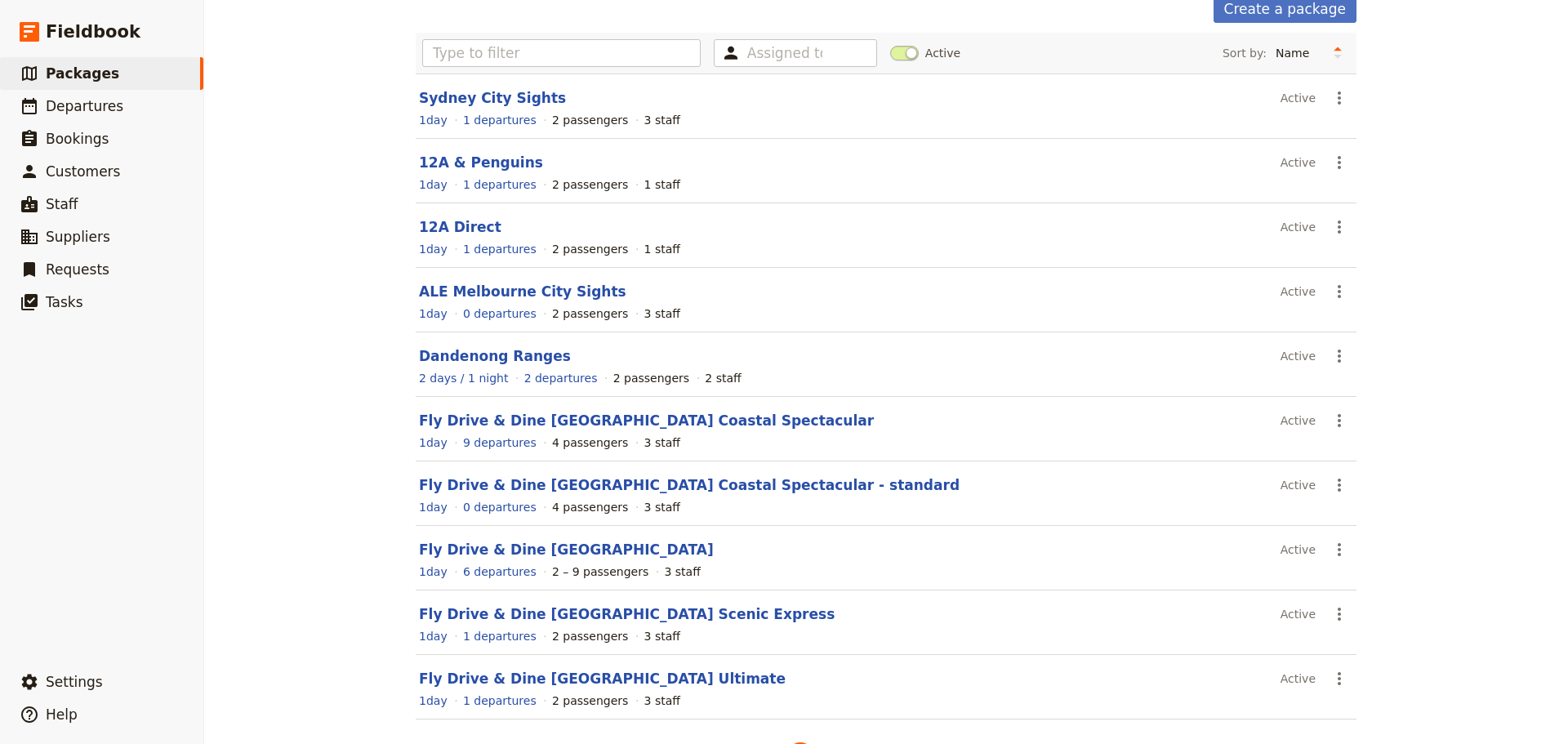
scroll to position [145, 0]
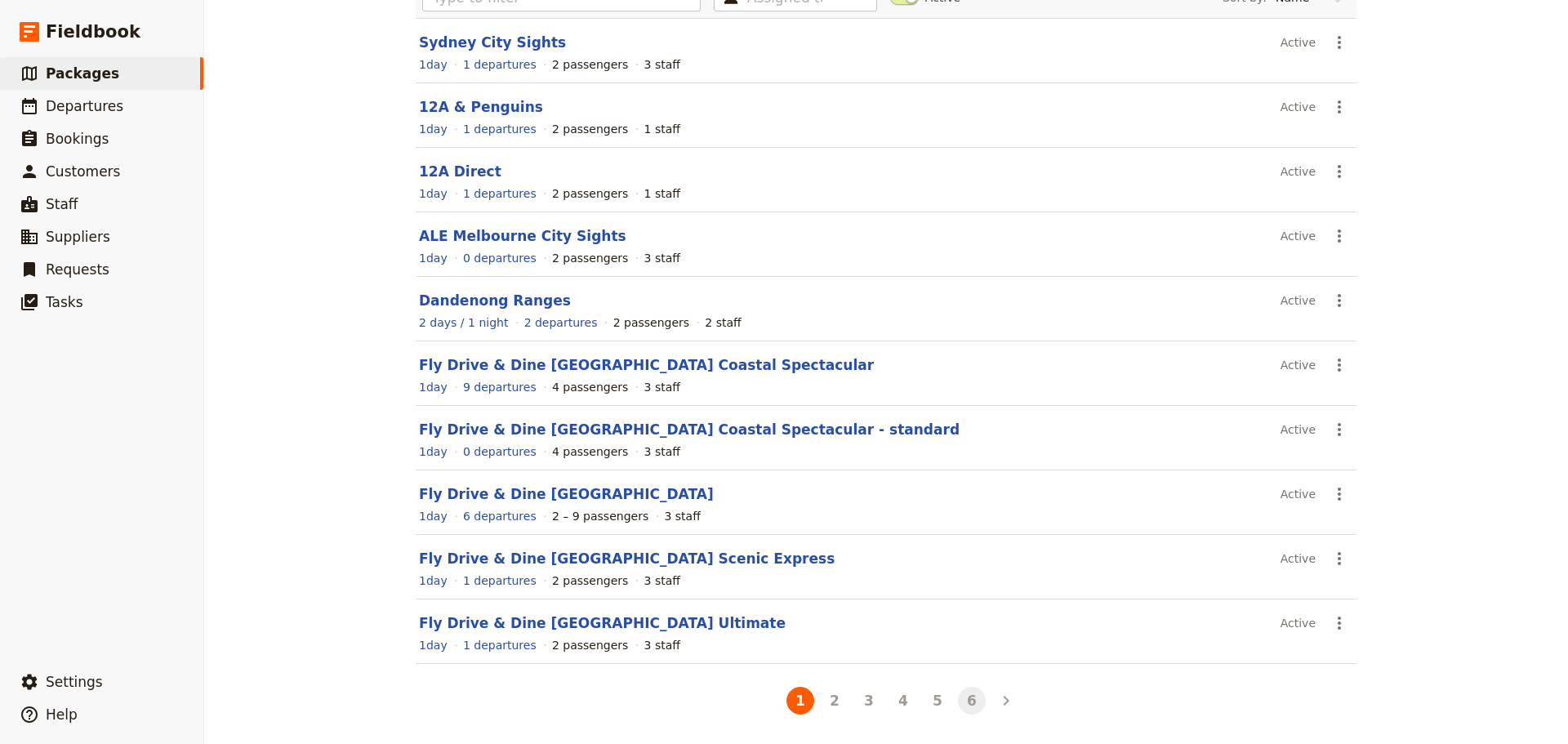
click at [961, 701] on button "6" at bounding box center [972, 701] width 28 height 28
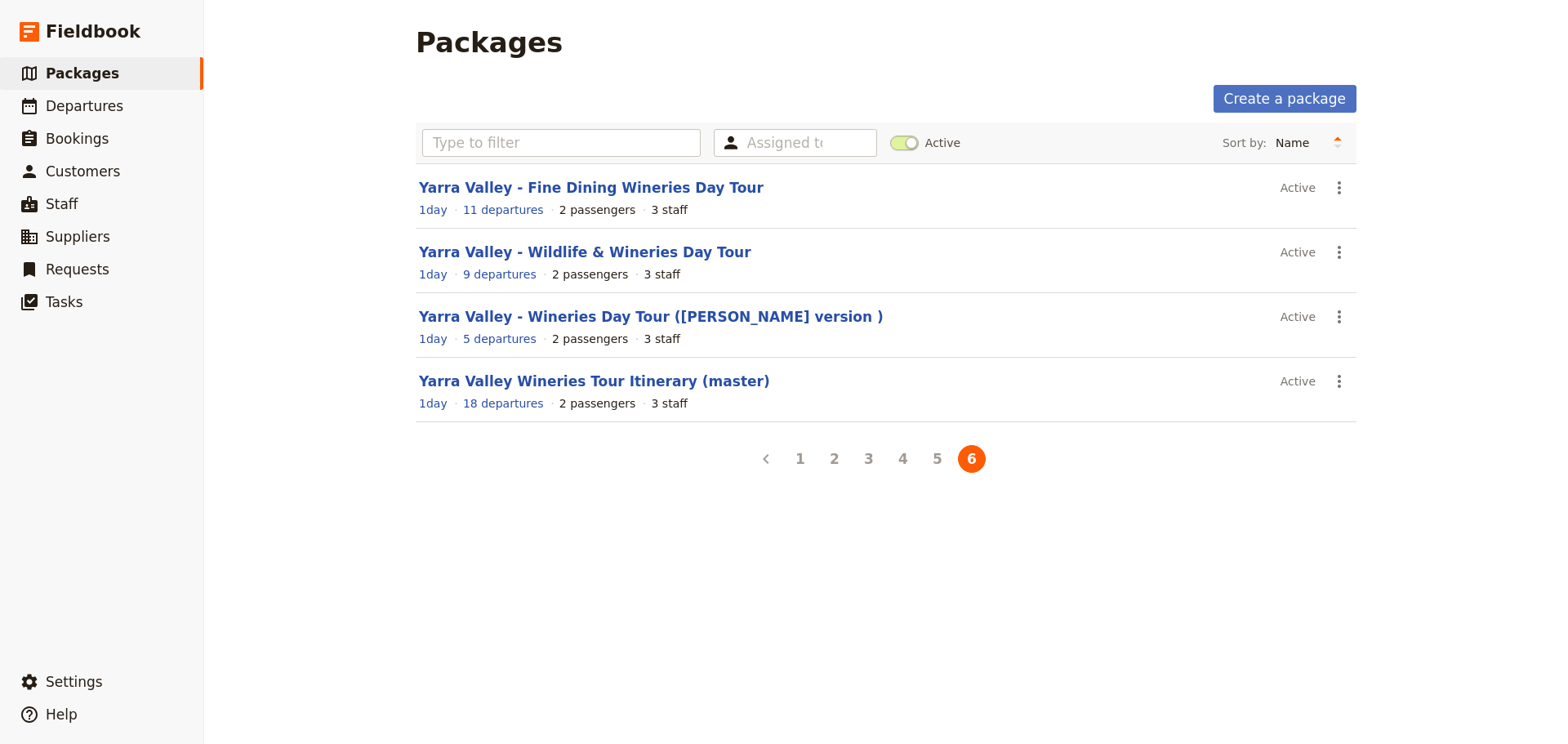
scroll to position [0, 0]
click at [511, 251] on link "Yarra Valley - Wildlife & Wineries Day Tour" at bounding box center [584, 252] width 333 height 16
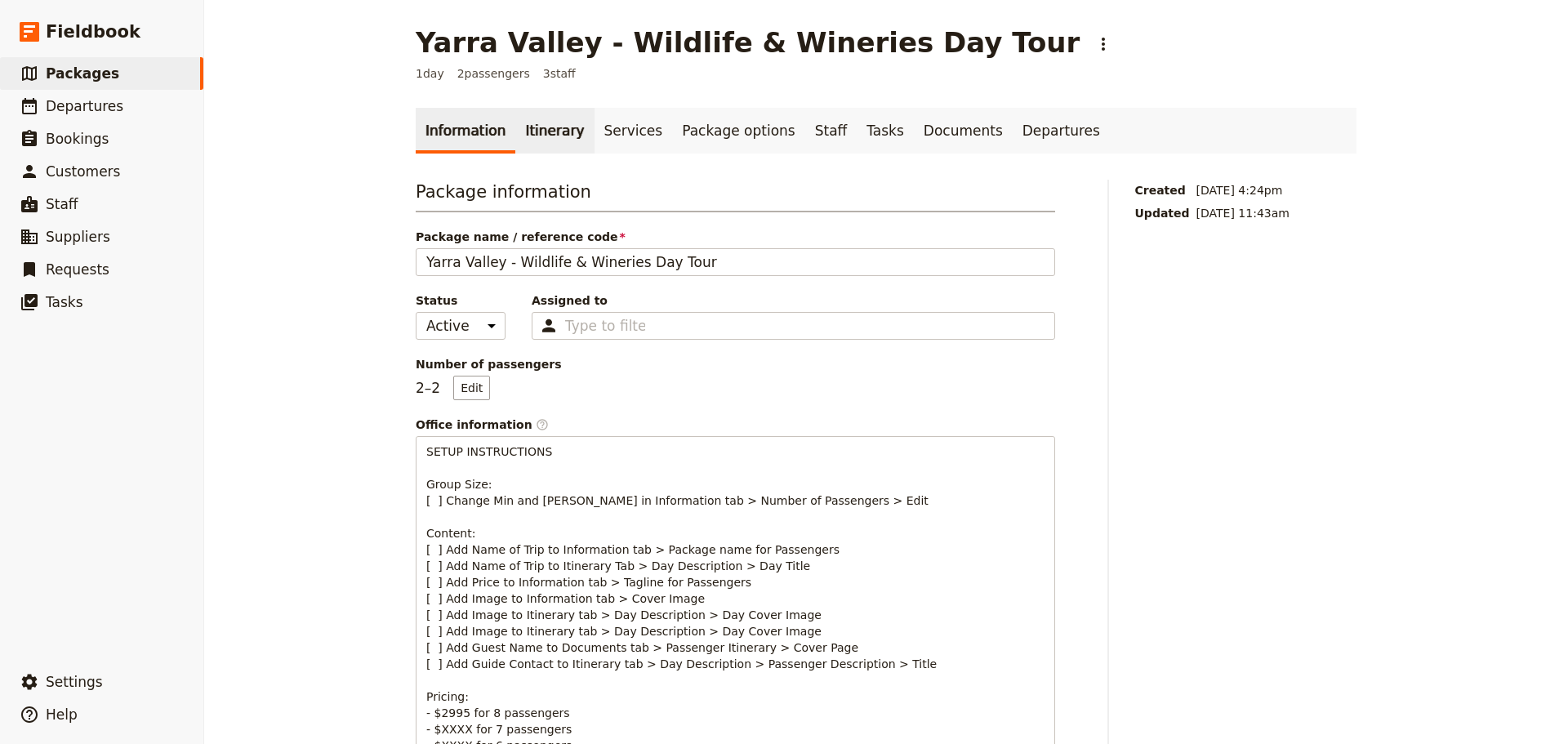
click at [538, 129] on link "Itinerary" at bounding box center [555, 130] width 79 height 46
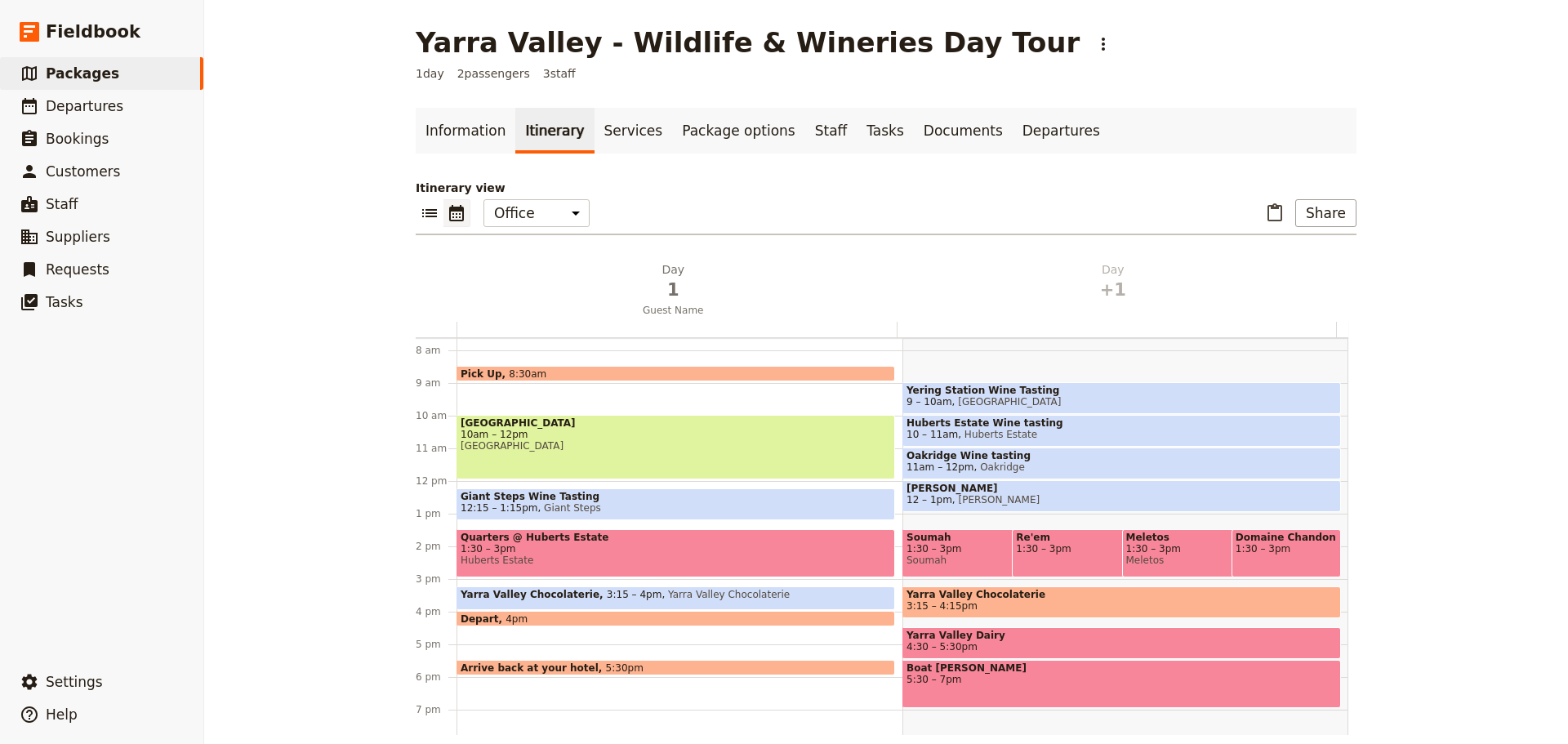
scroll to position [213, 0]
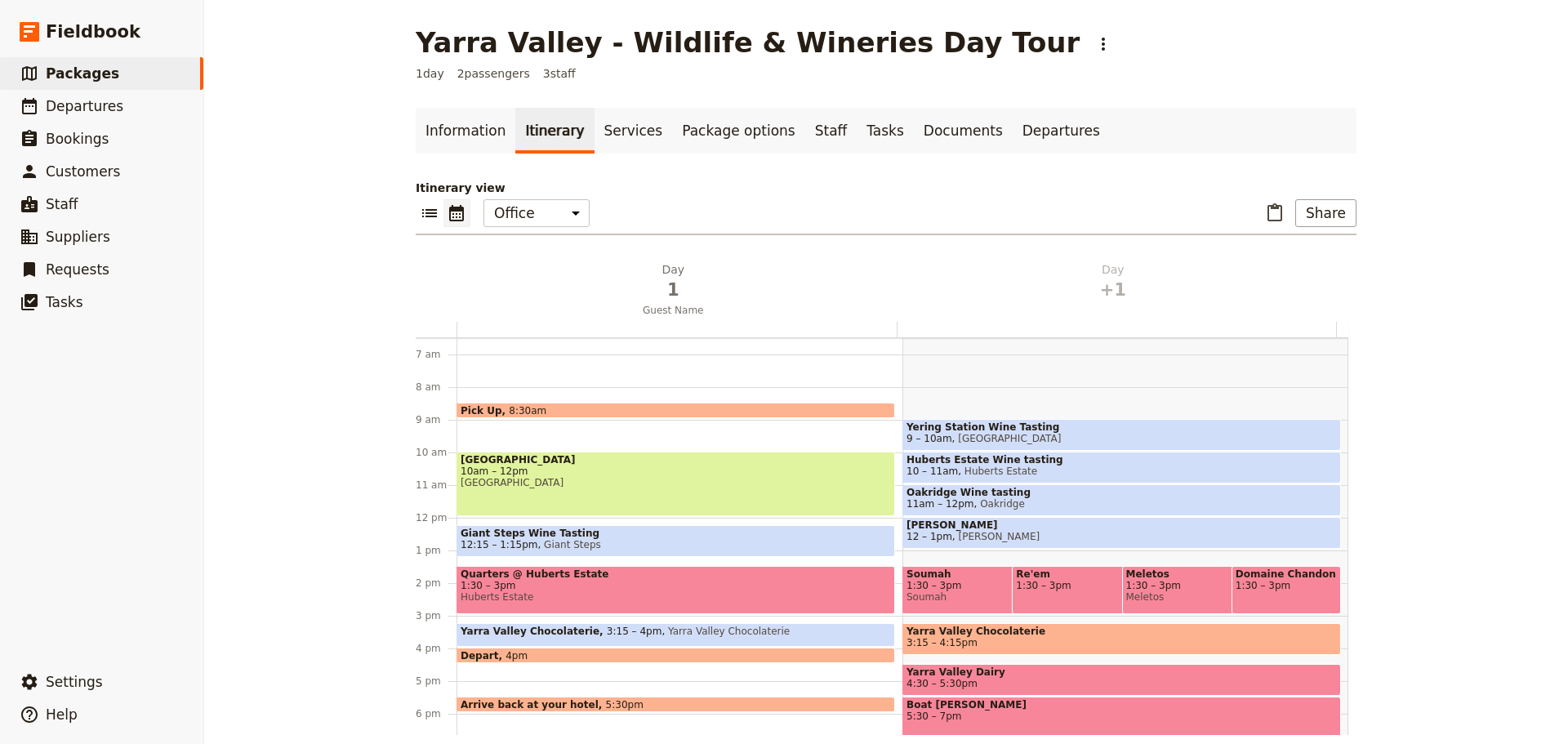
click at [1029, 472] on span "10 – 11am Huberts Estate" at bounding box center [1121, 471] width 430 height 11
select select "2"
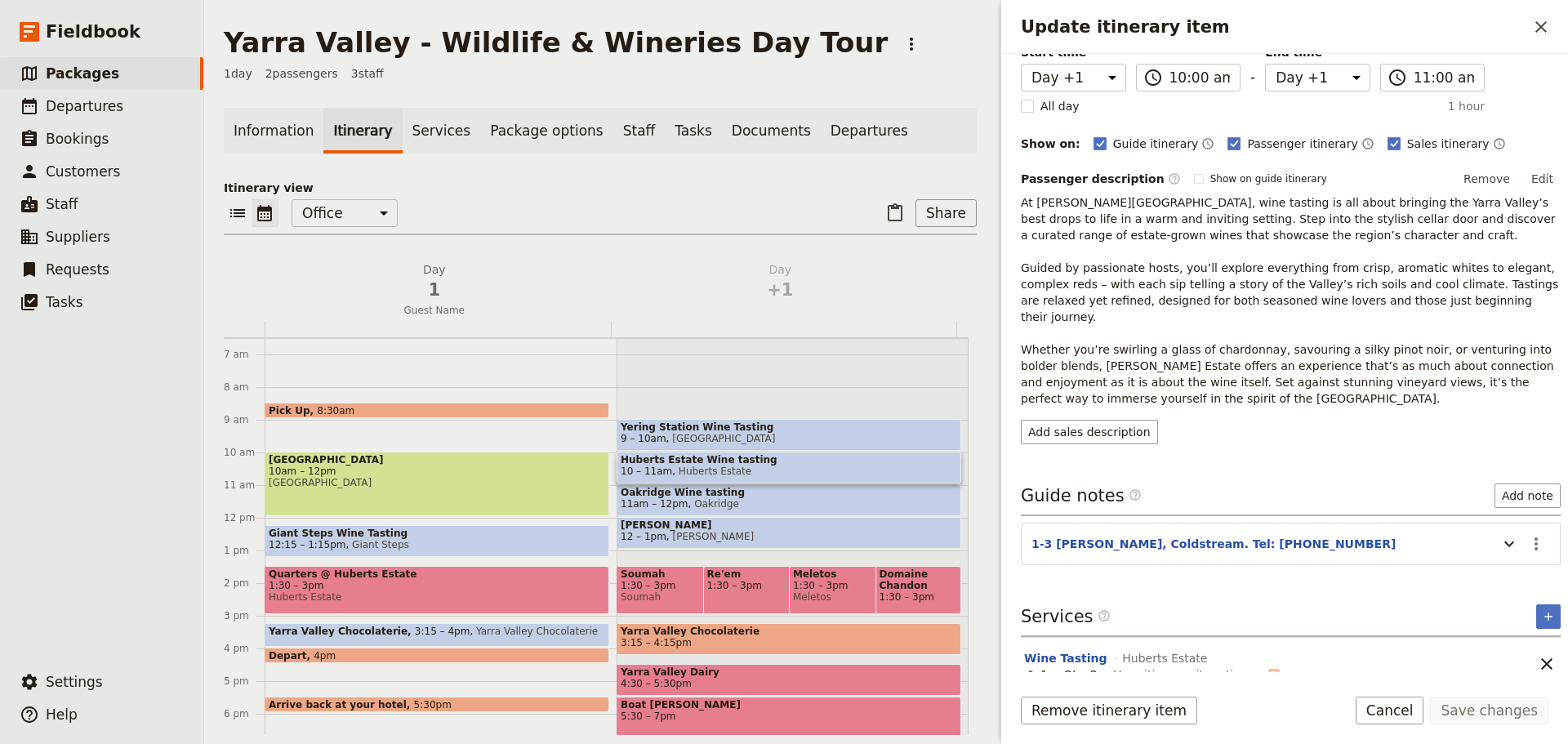
scroll to position [140, 0]
click at [1500, 533] on icon "Update itinerary item" at bounding box center [1509, 543] width 20 height 20
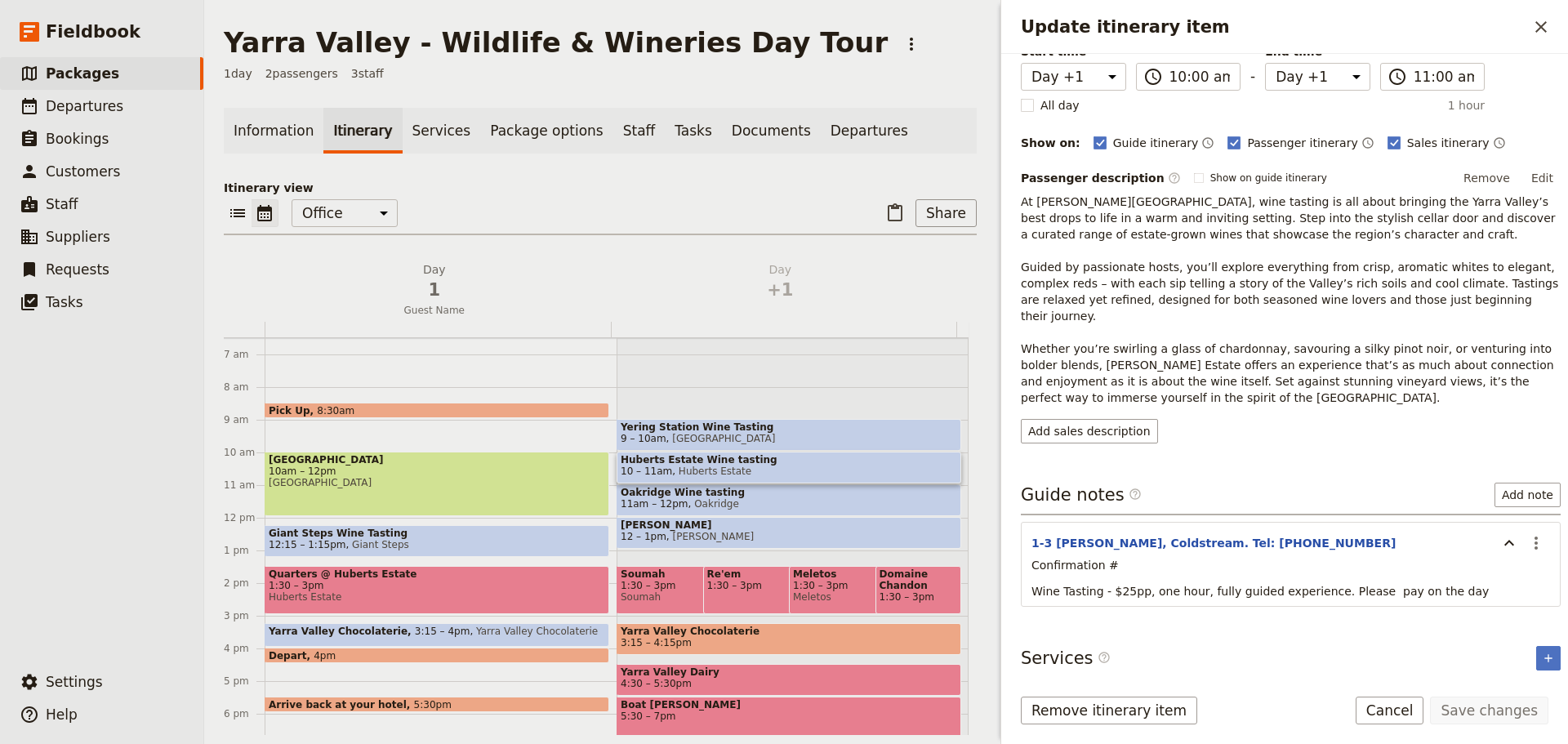
click at [1401, 711] on button "Cancel" at bounding box center [1389, 711] width 68 height 28
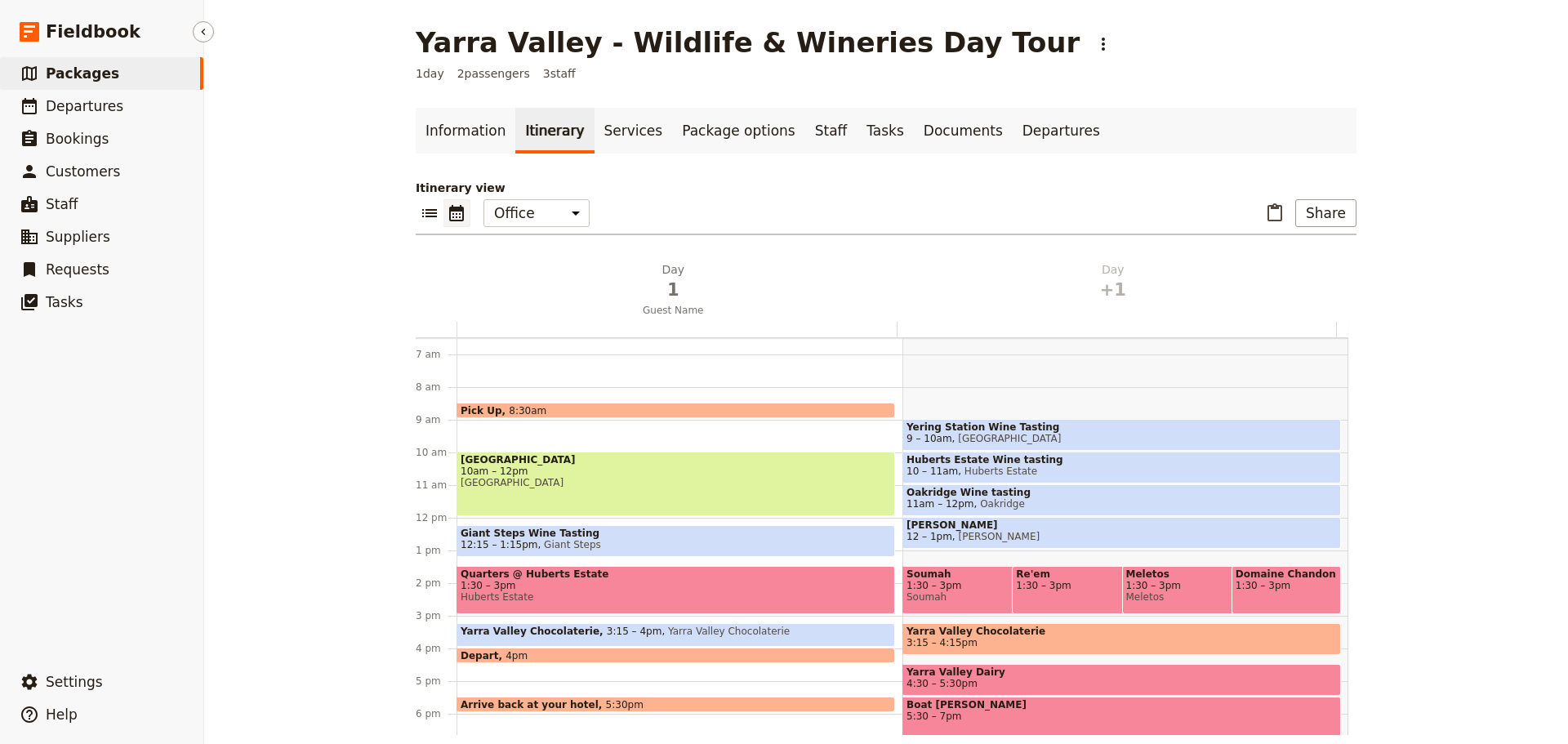
click at [46, 66] on span "Packages" at bounding box center [82, 73] width 73 height 16
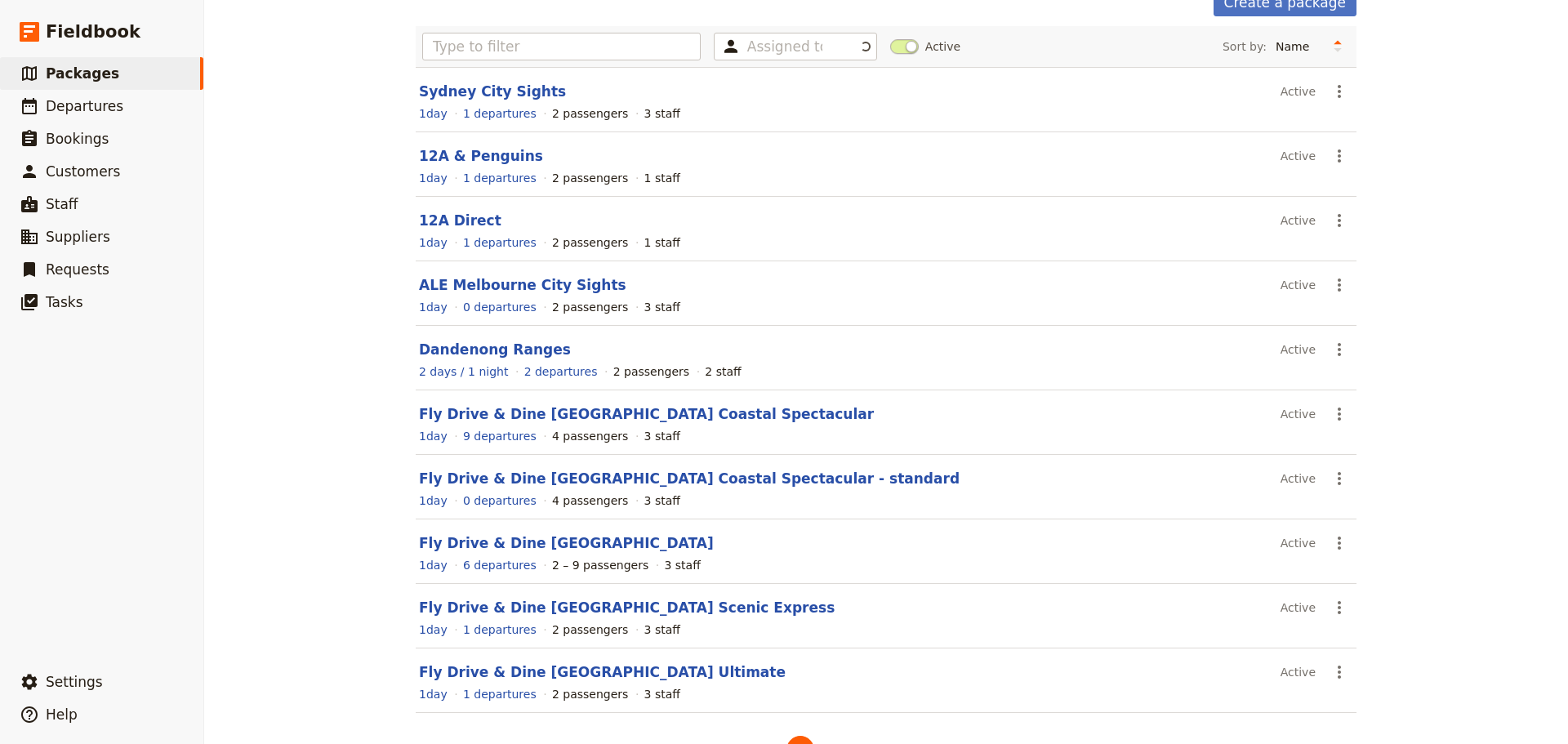
scroll to position [145, 0]
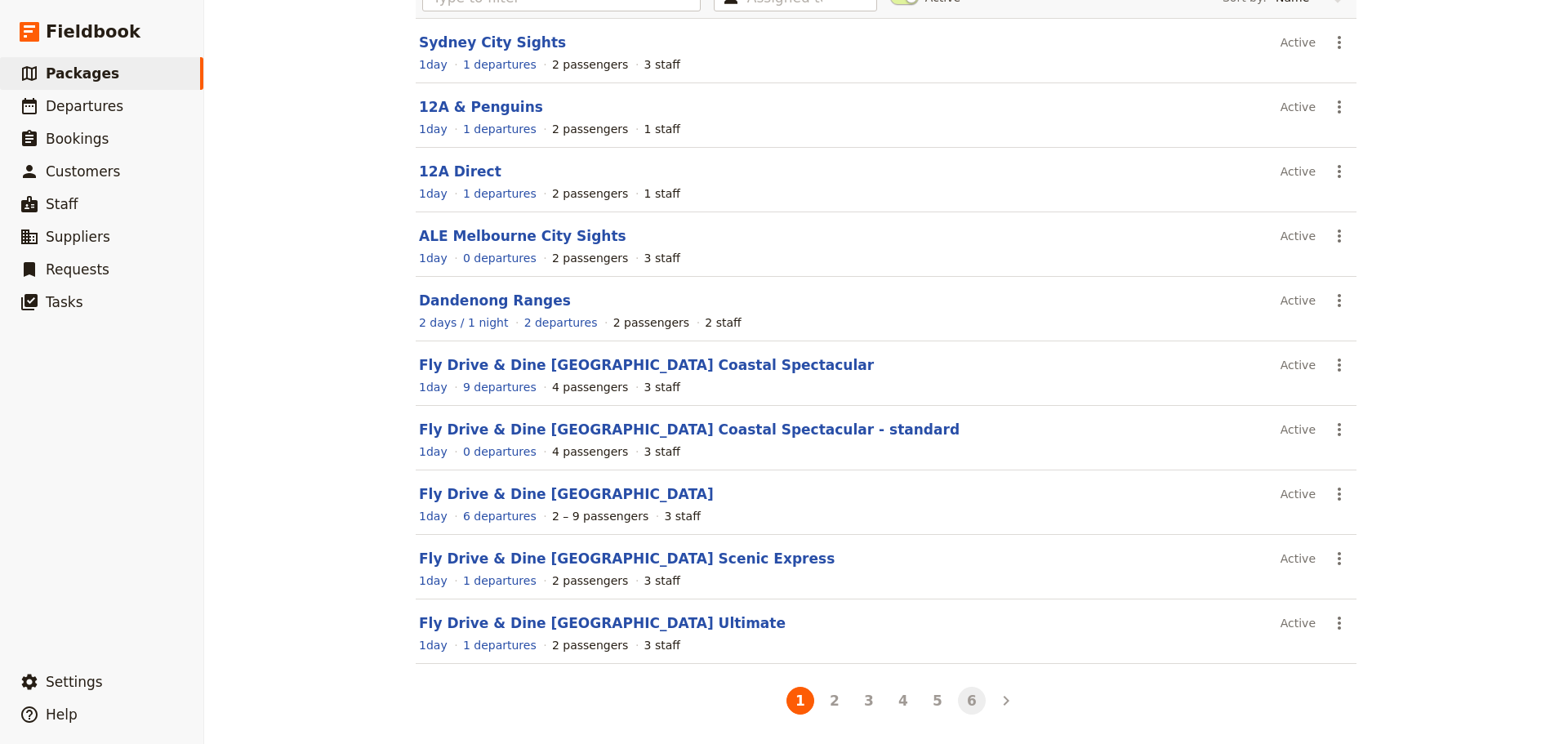
click at [971, 705] on button "6" at bounding box center [972, 701] width 28 height 28
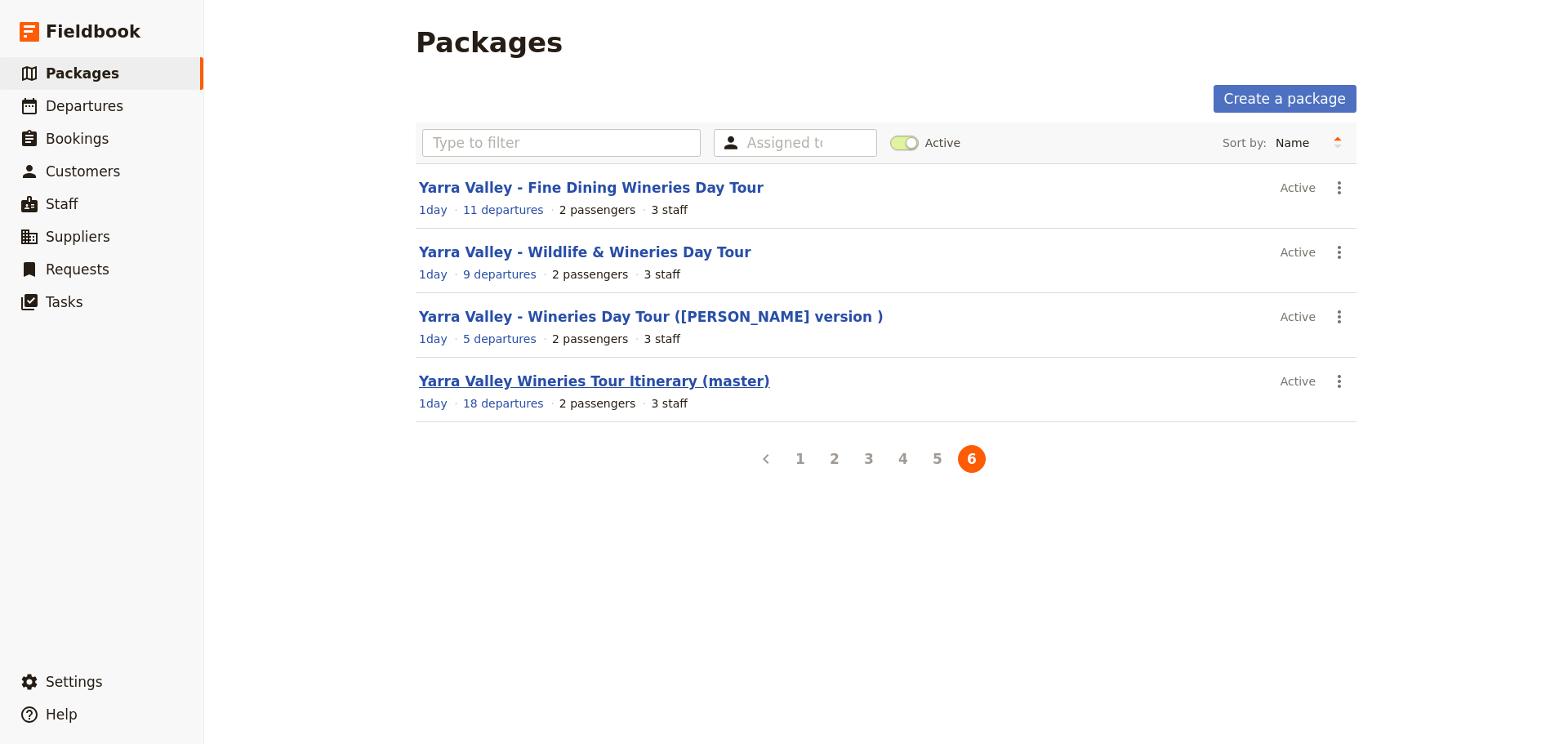
click at [586, 379] on link "Yarra Valley Wineries Tour Itinerary (master)" at bounding box center [594, 380] width 351 height 16
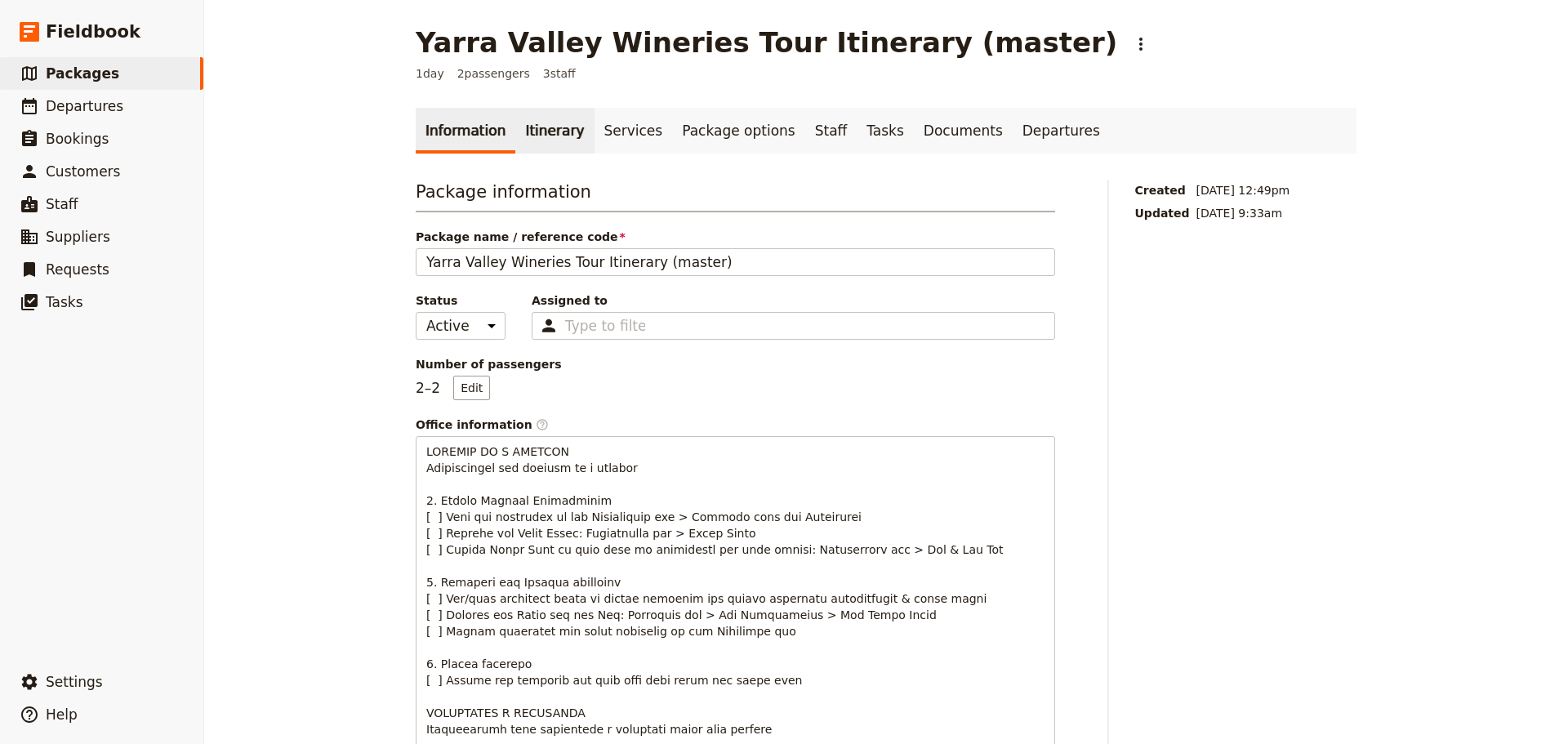
click at [539, 137] on link "Itinerary" at bounding box center [555, 130] width 79 height 46
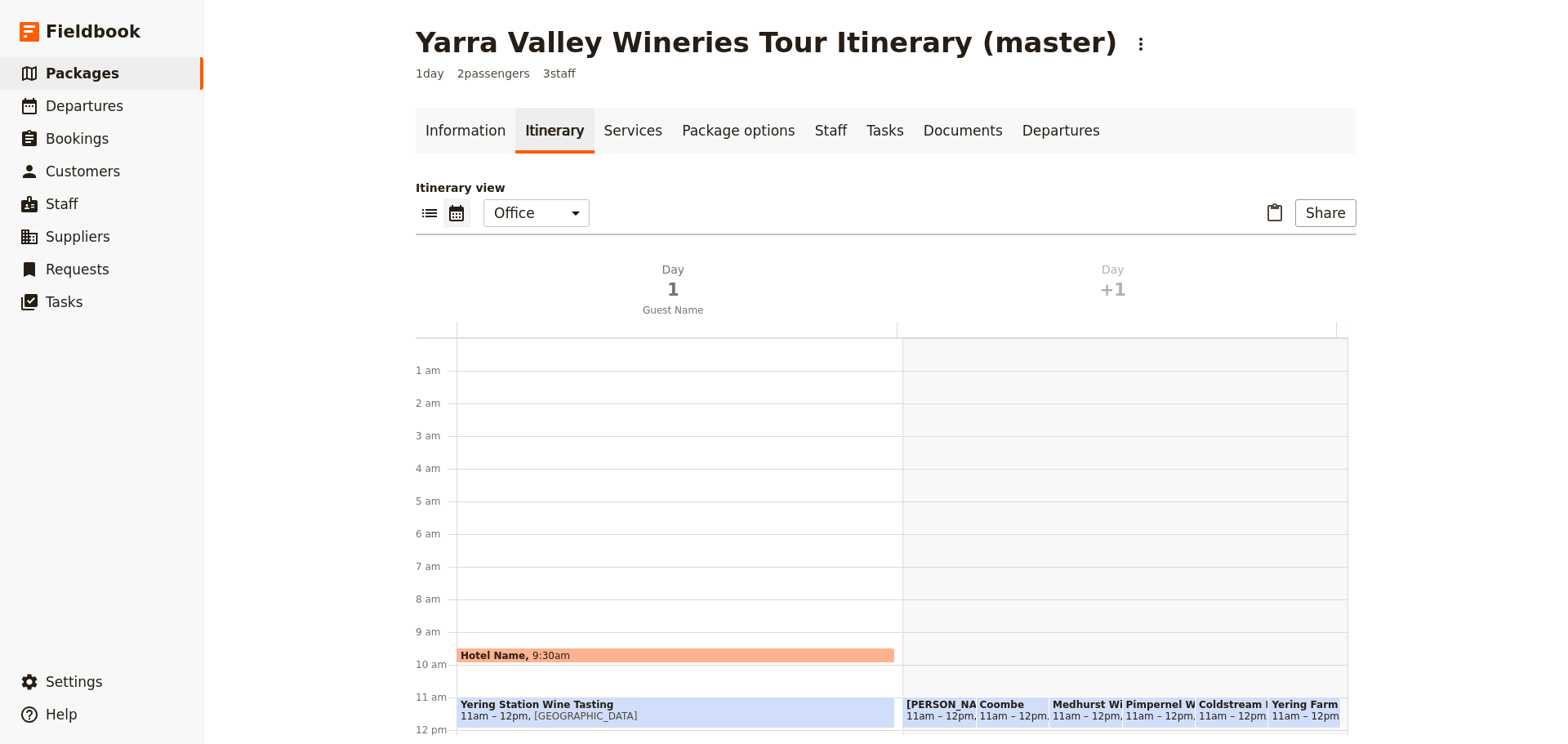
scroll to position [213, 0]
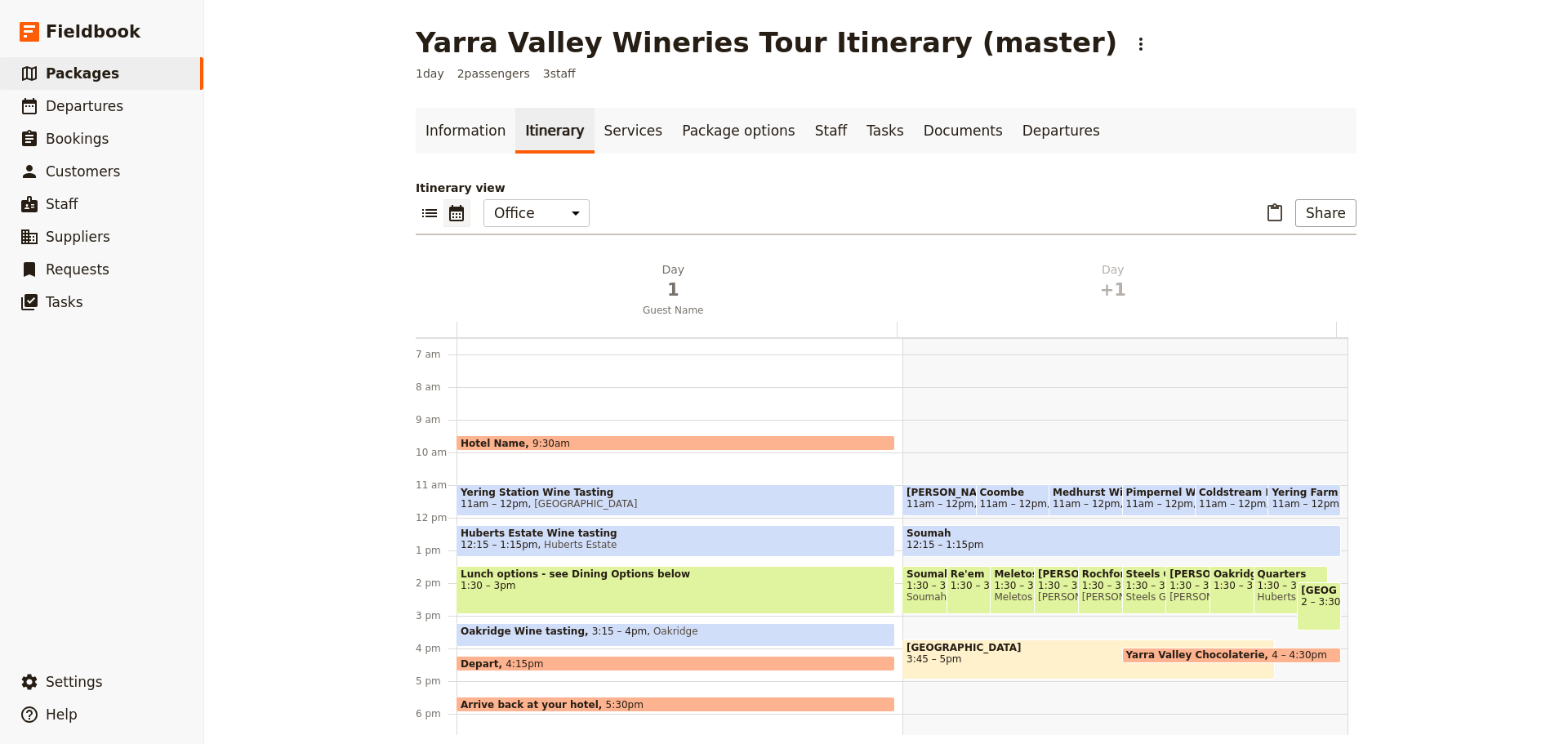
click at [994, 495] on span "Coombe" at bounding box center [1038, 493] width 116 height 11
select select "2"
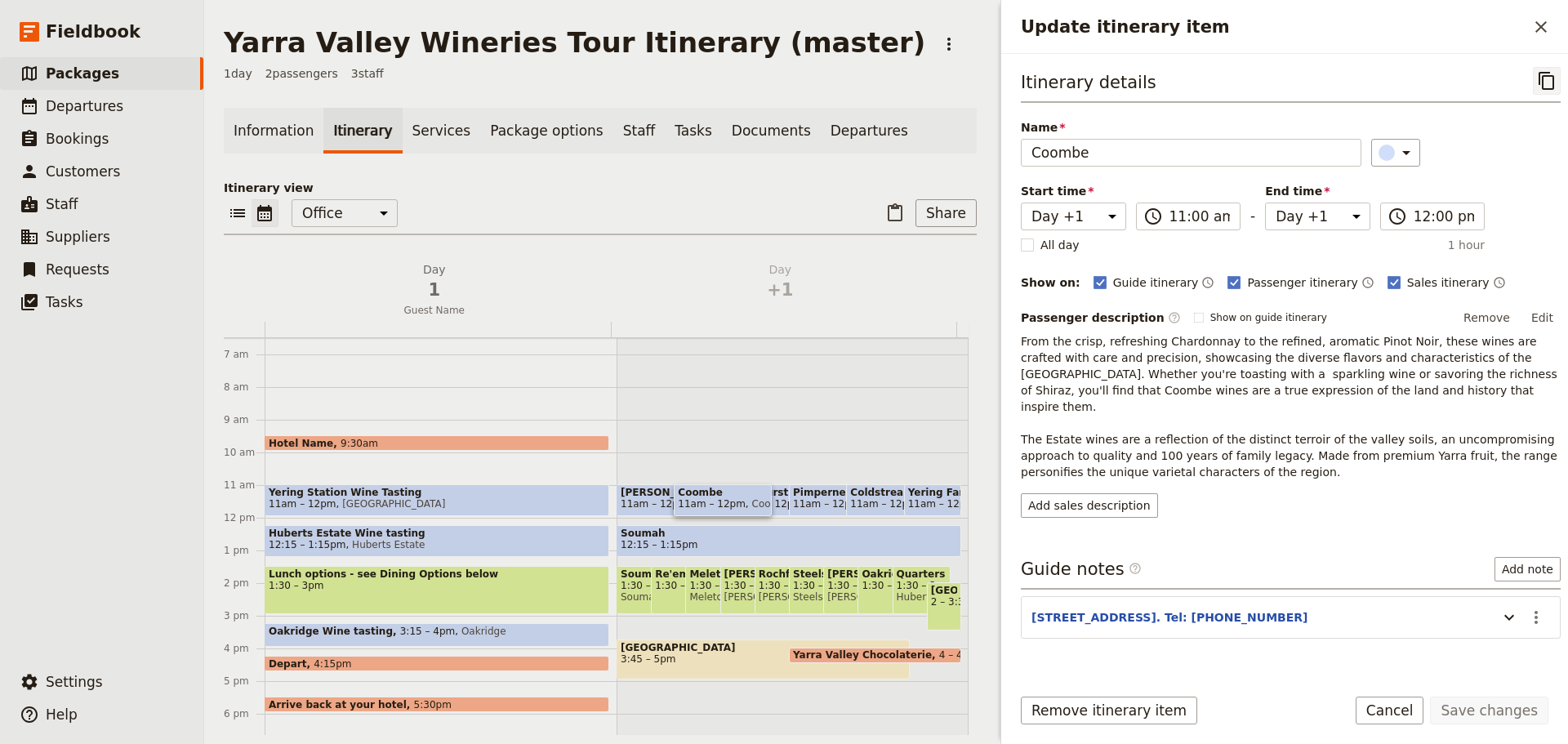
click at [1537, 75] on icon "Copy itinerary item" at bounding box center [1546, 81] width 20 height 20
click at [82, 67] on span "Packages" at bounding box center [82, 73] width 73 height 16
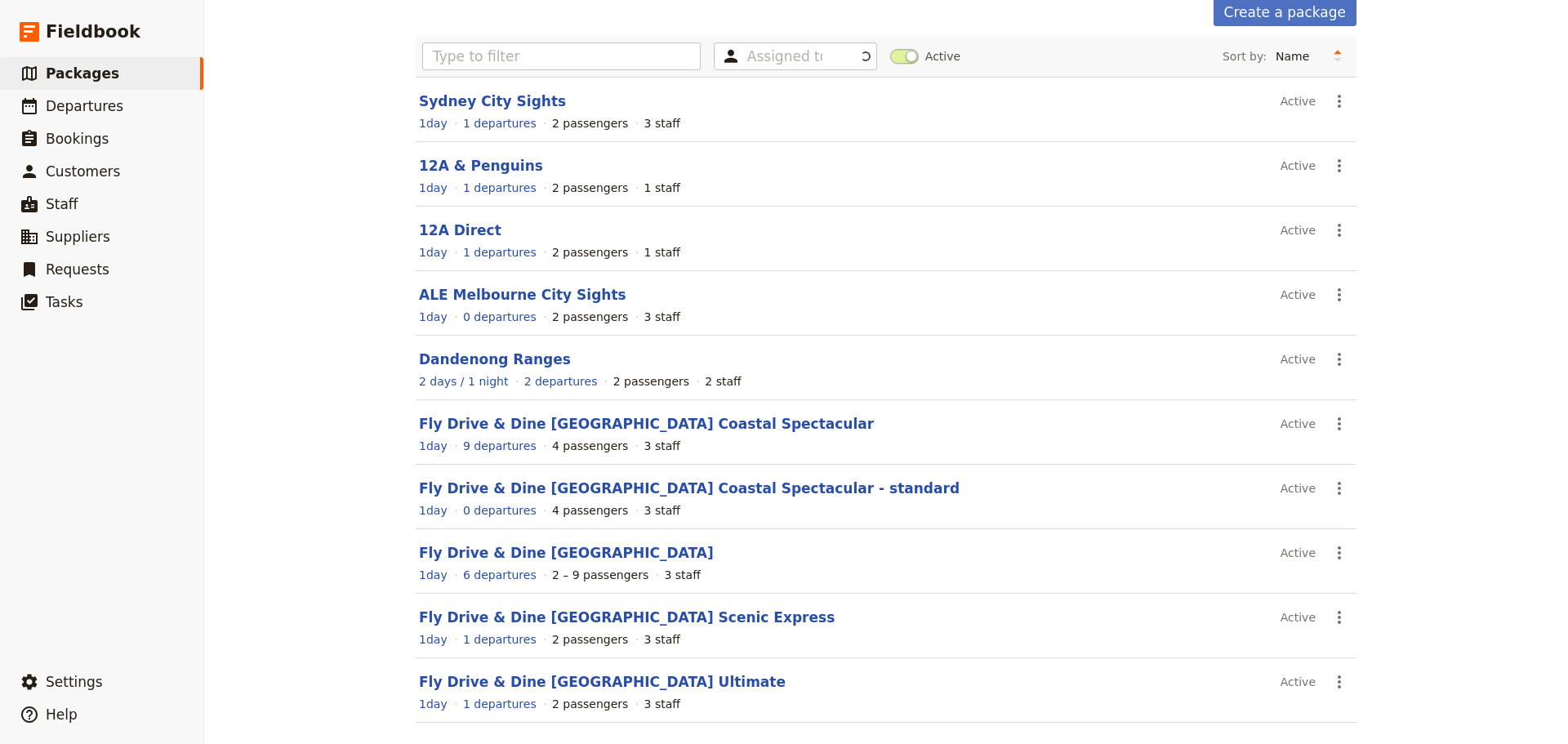
scroll to position [145, 0]
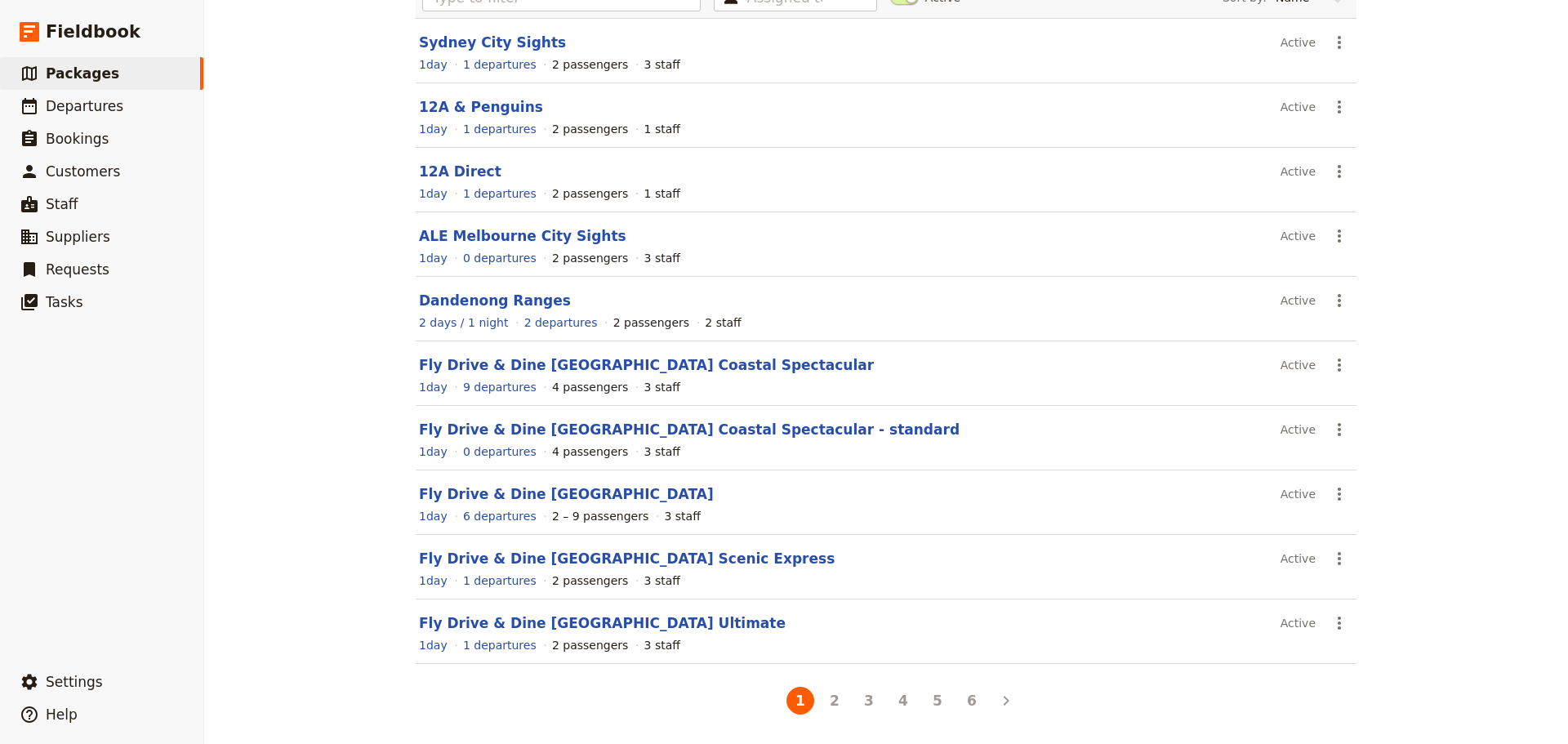
click at [966, 697] on button "6" at bounding box center [972, 701] width 28 height 28
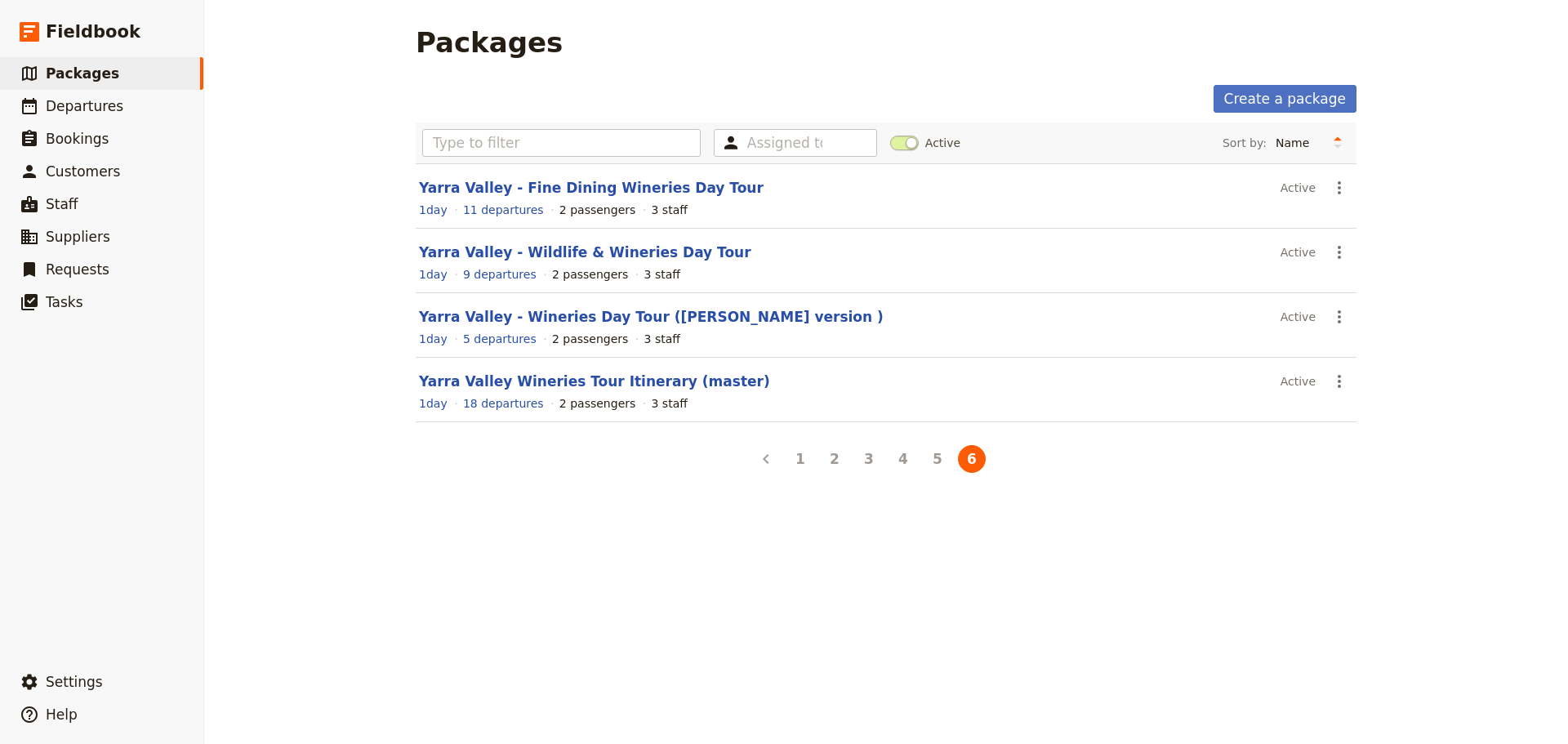
scroll to position [0, 0]
click at [506, 246] on link "Yarra Valley - Wildlife & Wineries Day Tour" at bounding box center [584, 252] width 333 height 16
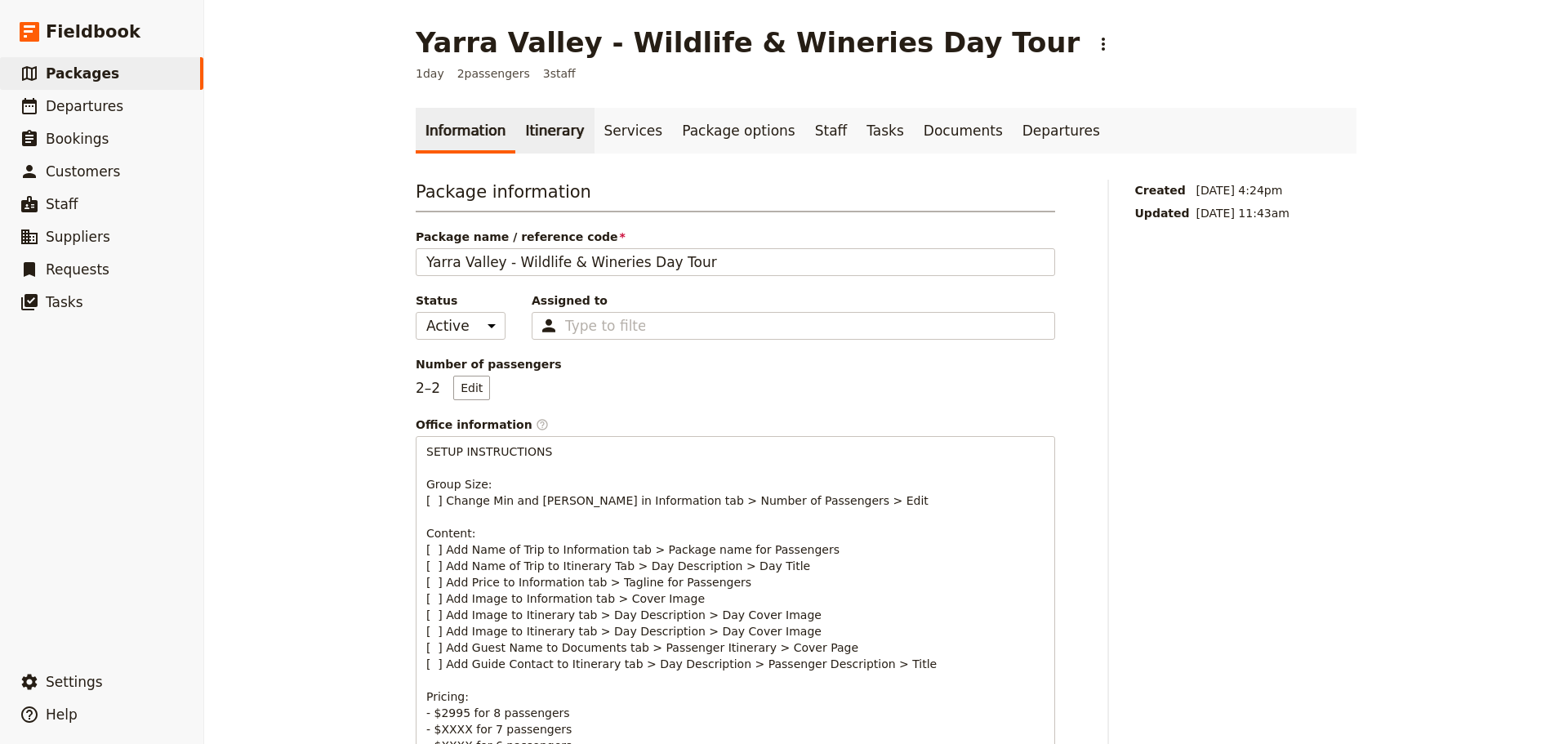
click at [534, 118] on link "Itinerary" at bounding box center [555, 130] width 79 height 46
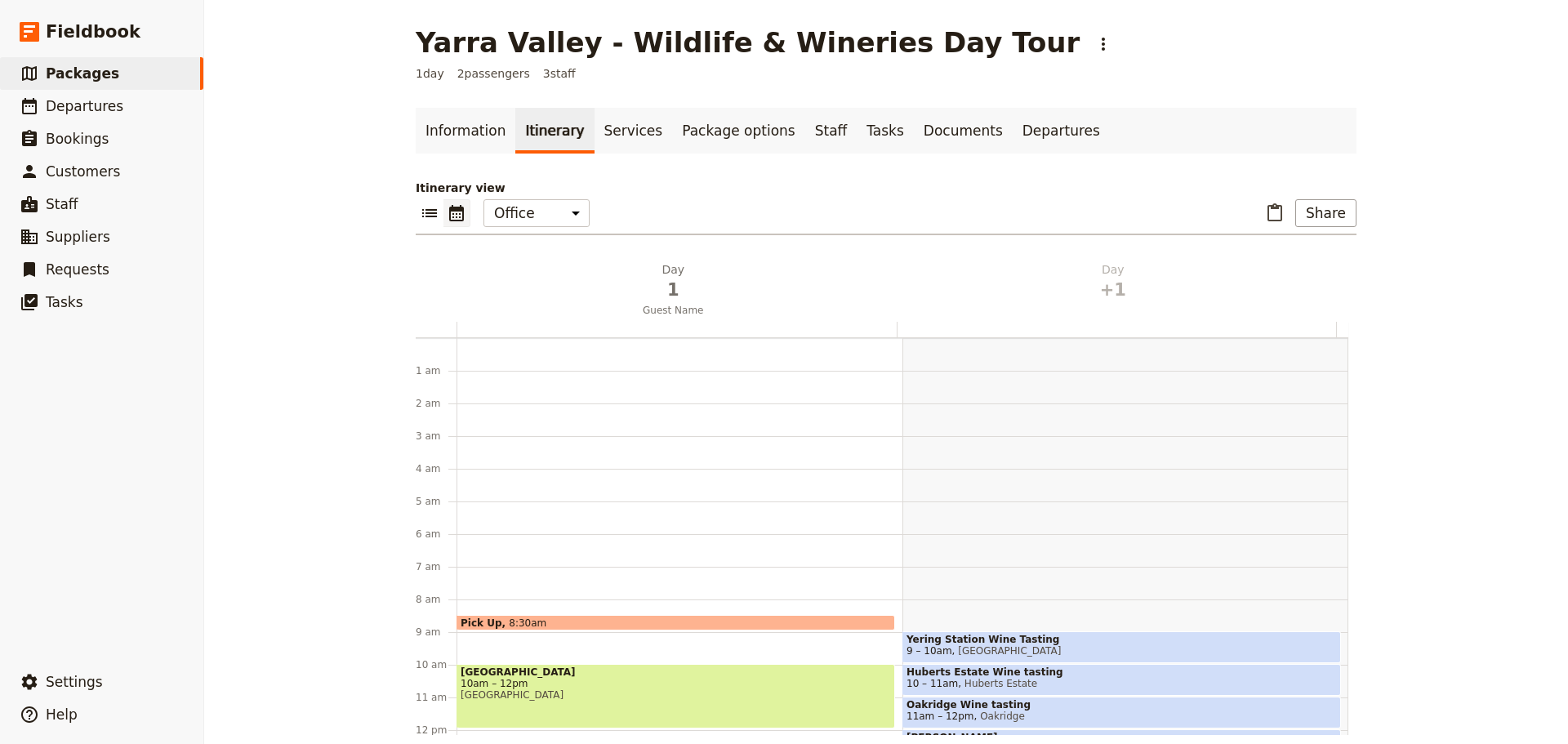
scroll to position [213, 0]
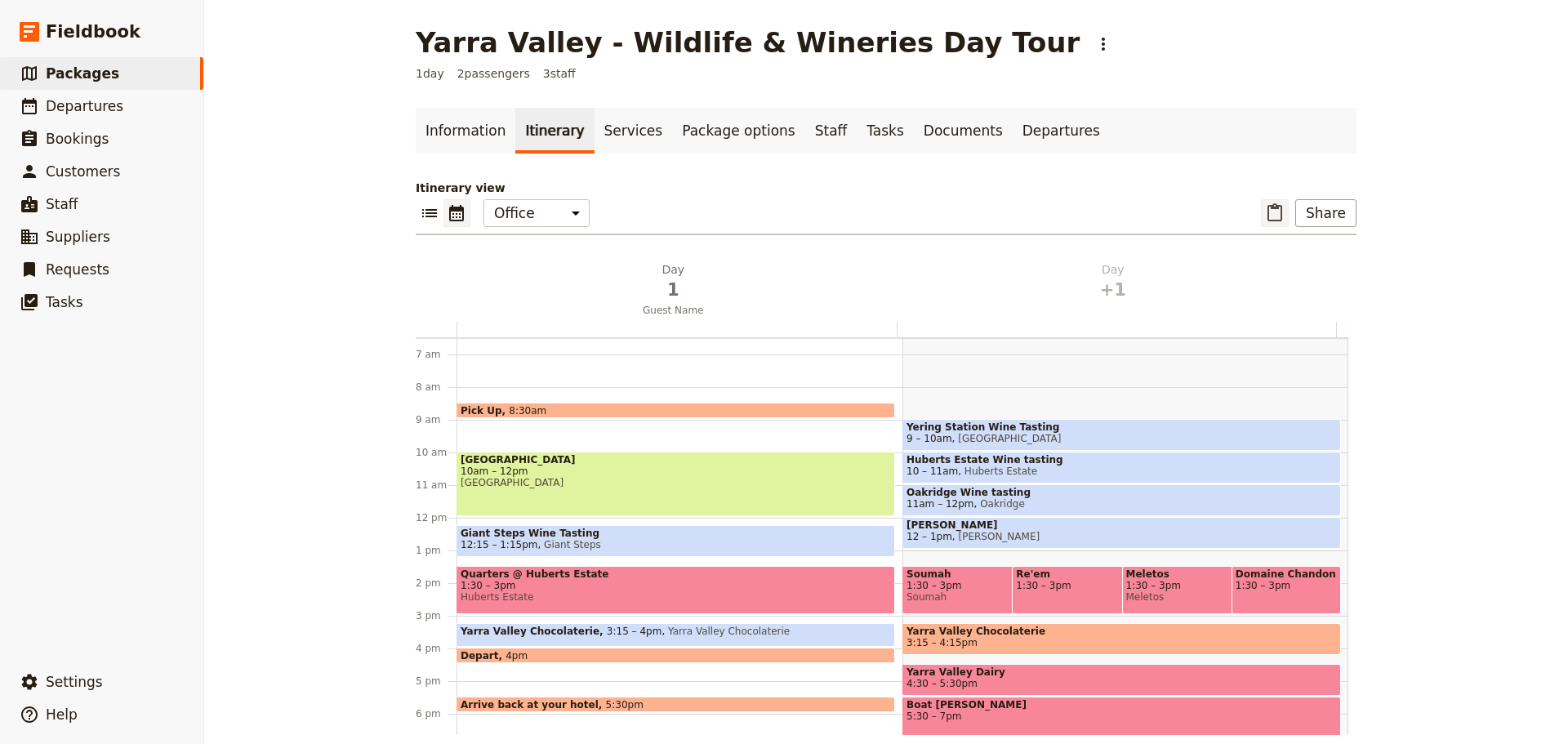
click at [1275, 214] on icon "Paste itinerary item" at bounding box center [1274, 213] width 20 height 20
select select "2"
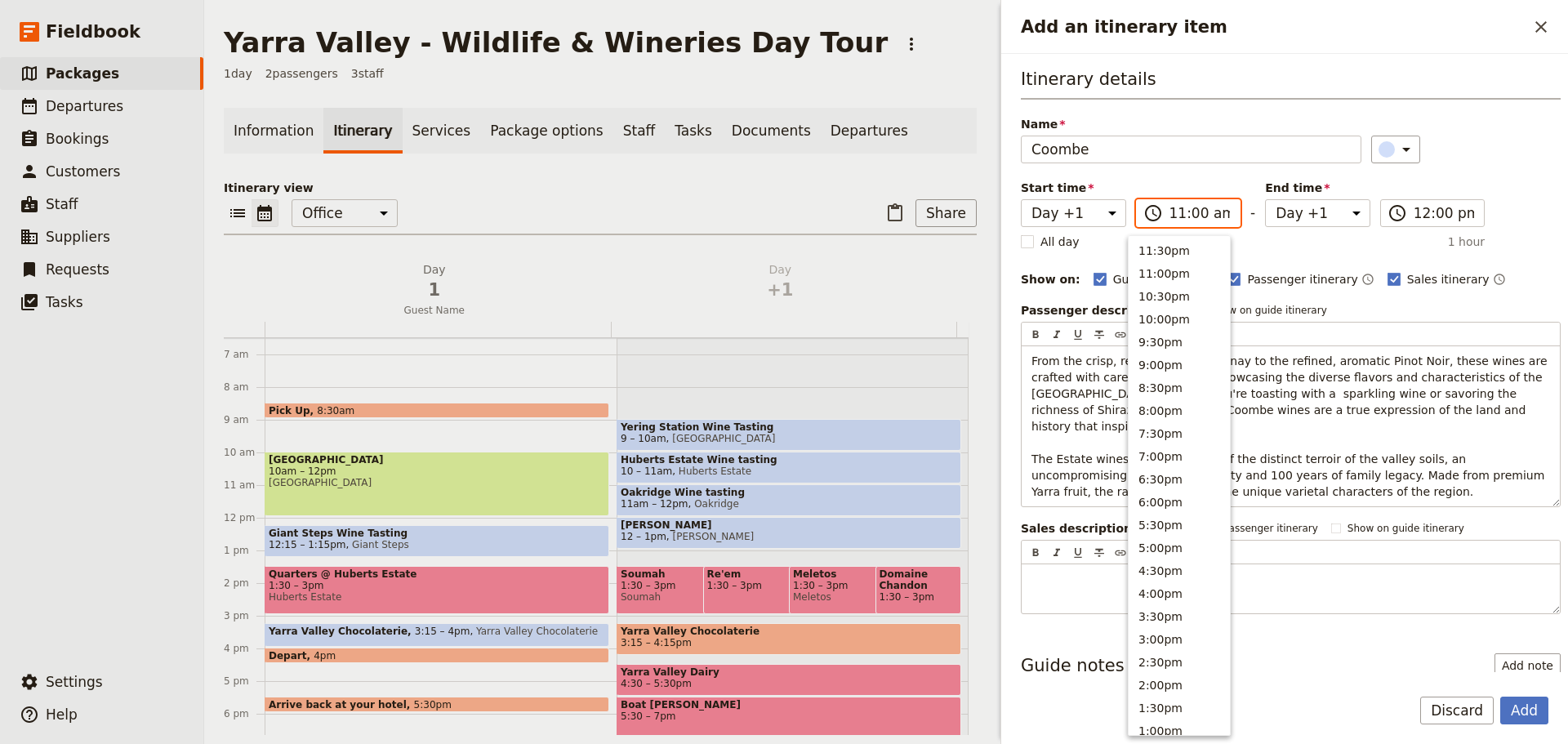
click at [1208, 210] on input "11:00 am" at bounding box center [1199, 213] width 61 height 20
click at [1170, 339] on button "4:00pm" at bounding box center [1179, 346] width 101 height 22
type input "04:00 pm"
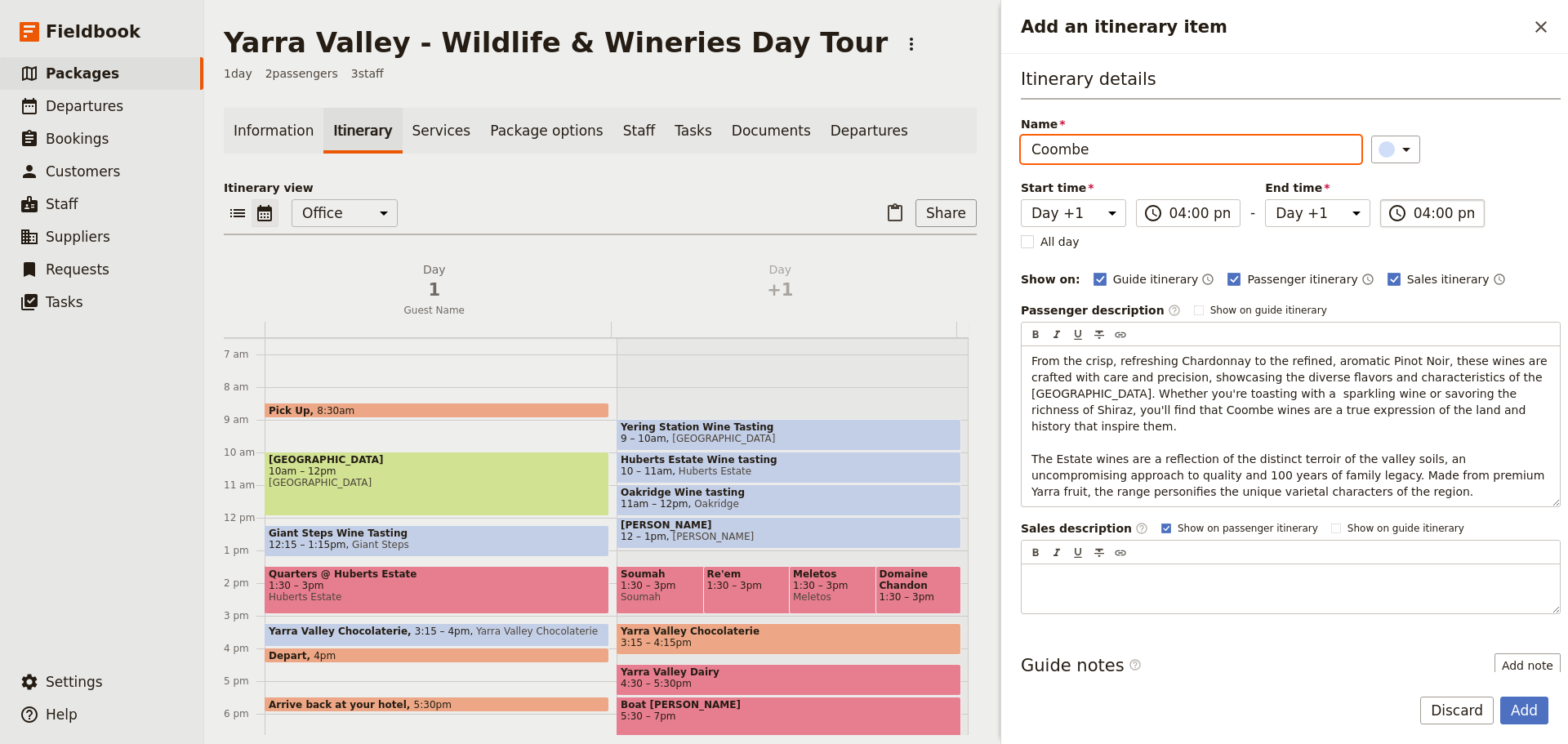
click at [1430, 207] on input "04:00 pm" at bounding box center [1443, 213] width 61 height 20
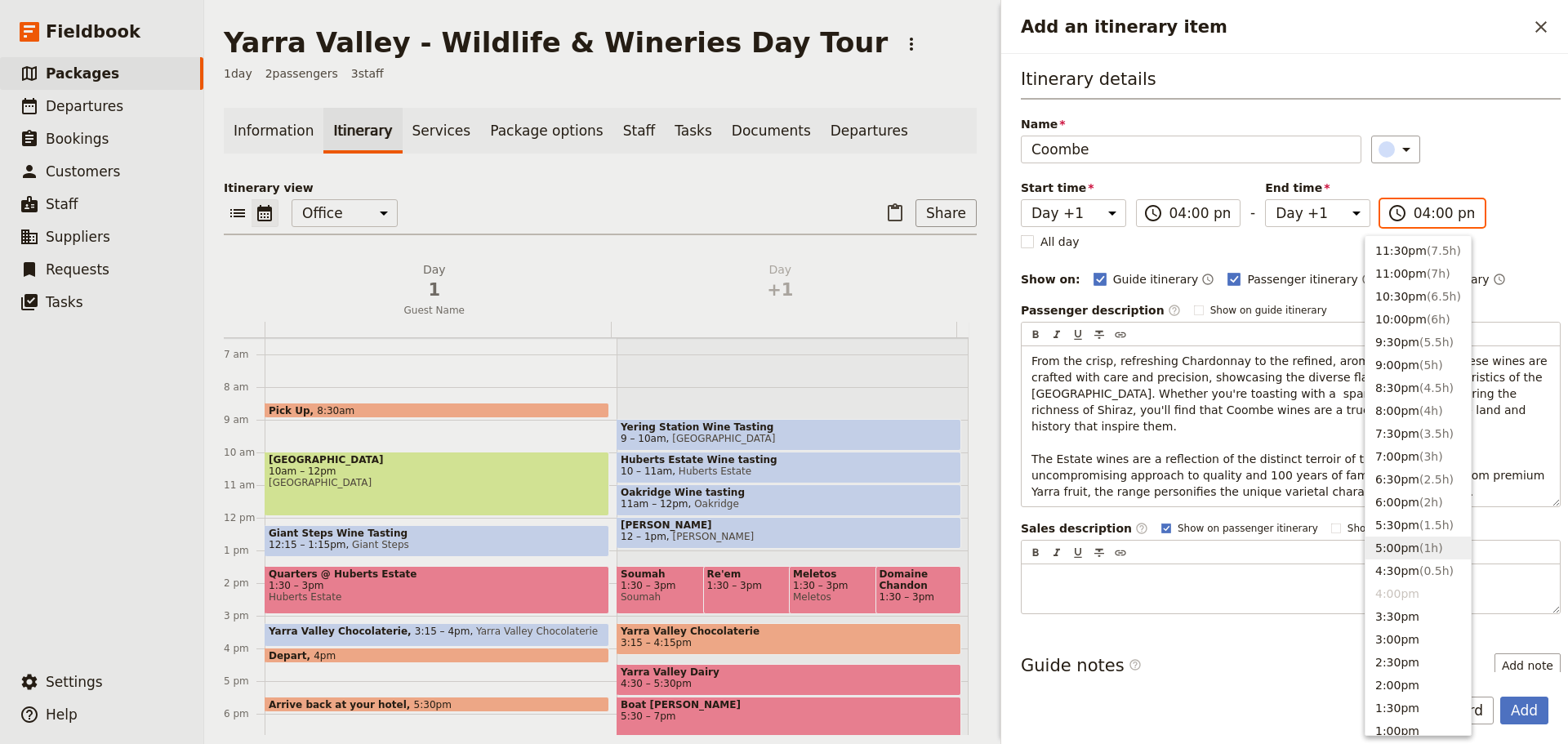
click at [1419, 546] on span "( 1h )" at bounding box center [1430, 548] width 23 height 13
type input "05:00 pm"
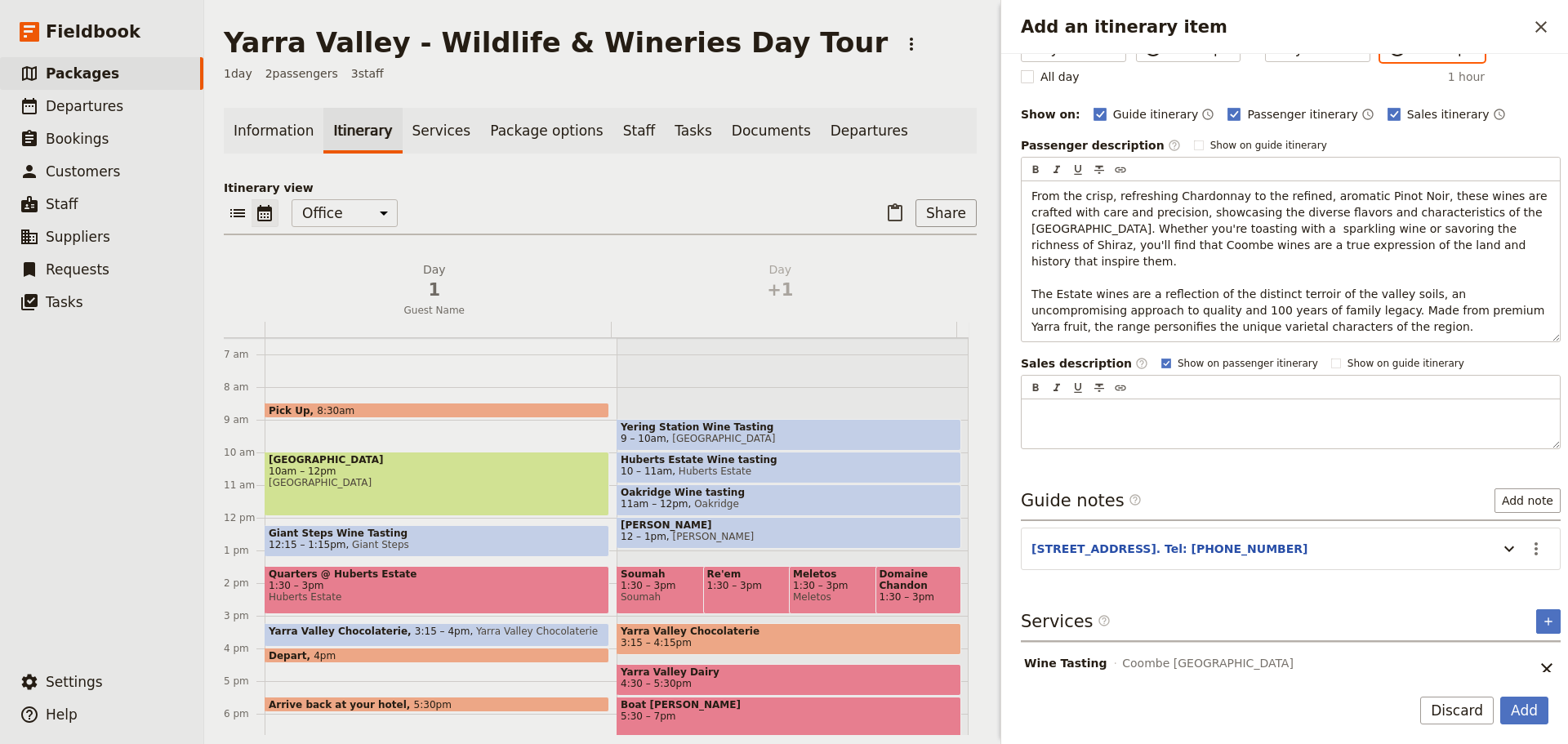
scroll to position [171, 0]
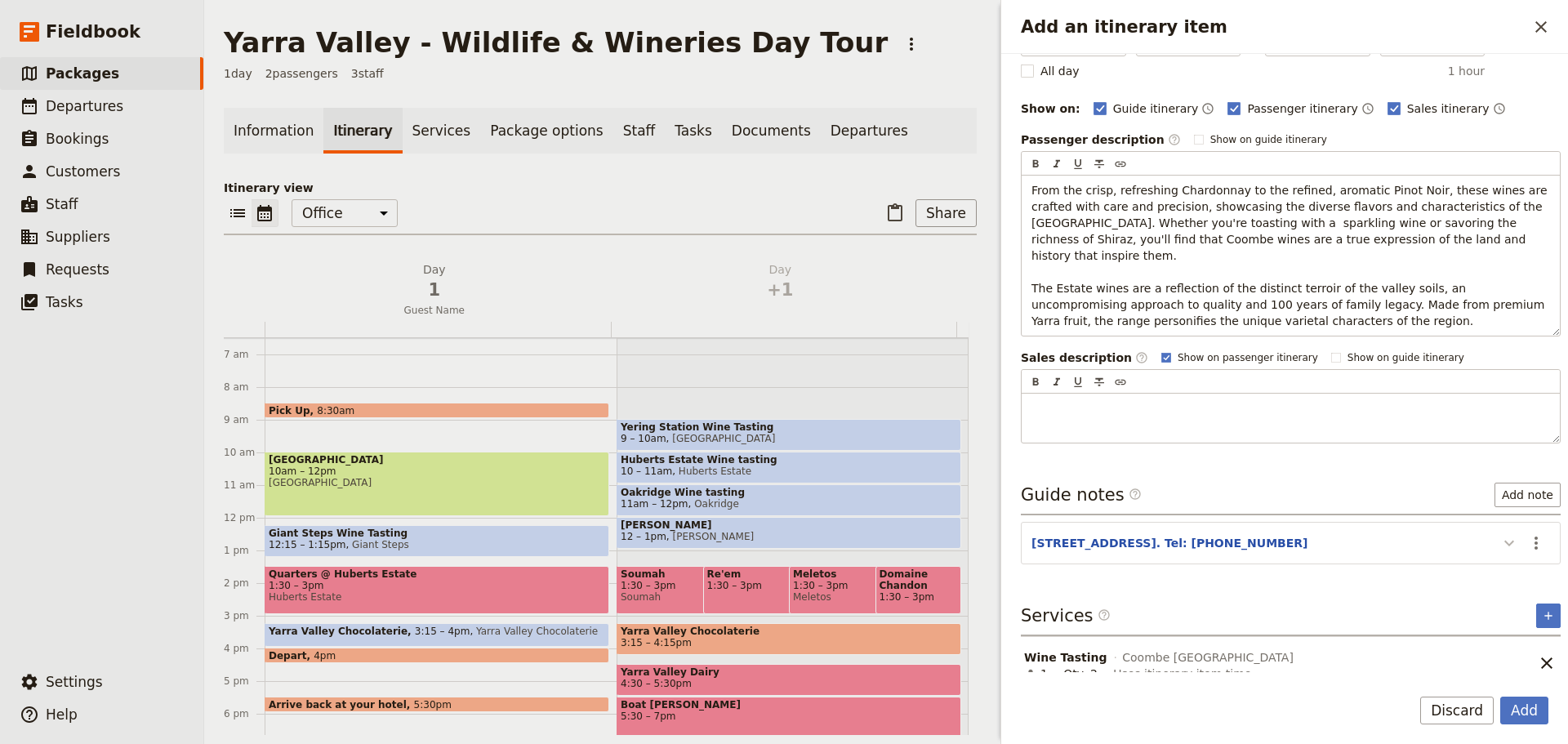
click at [1500, 533] on icon "Add an itinerary item" at bounding box center [1509, 543] width 20 height 20
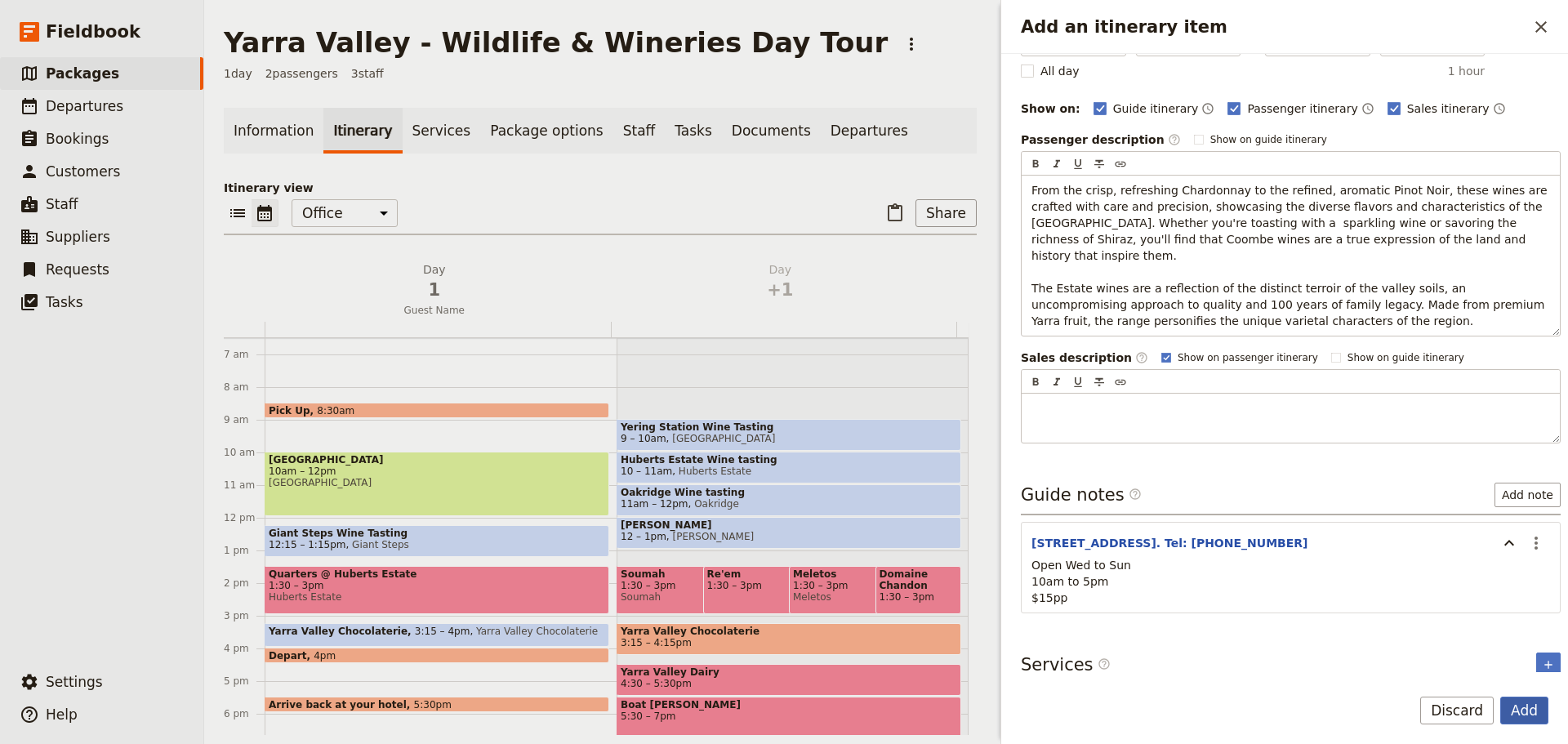
click at [1531, 709] on button "Add" at bounding box center [1523, 711] width 48 height 28
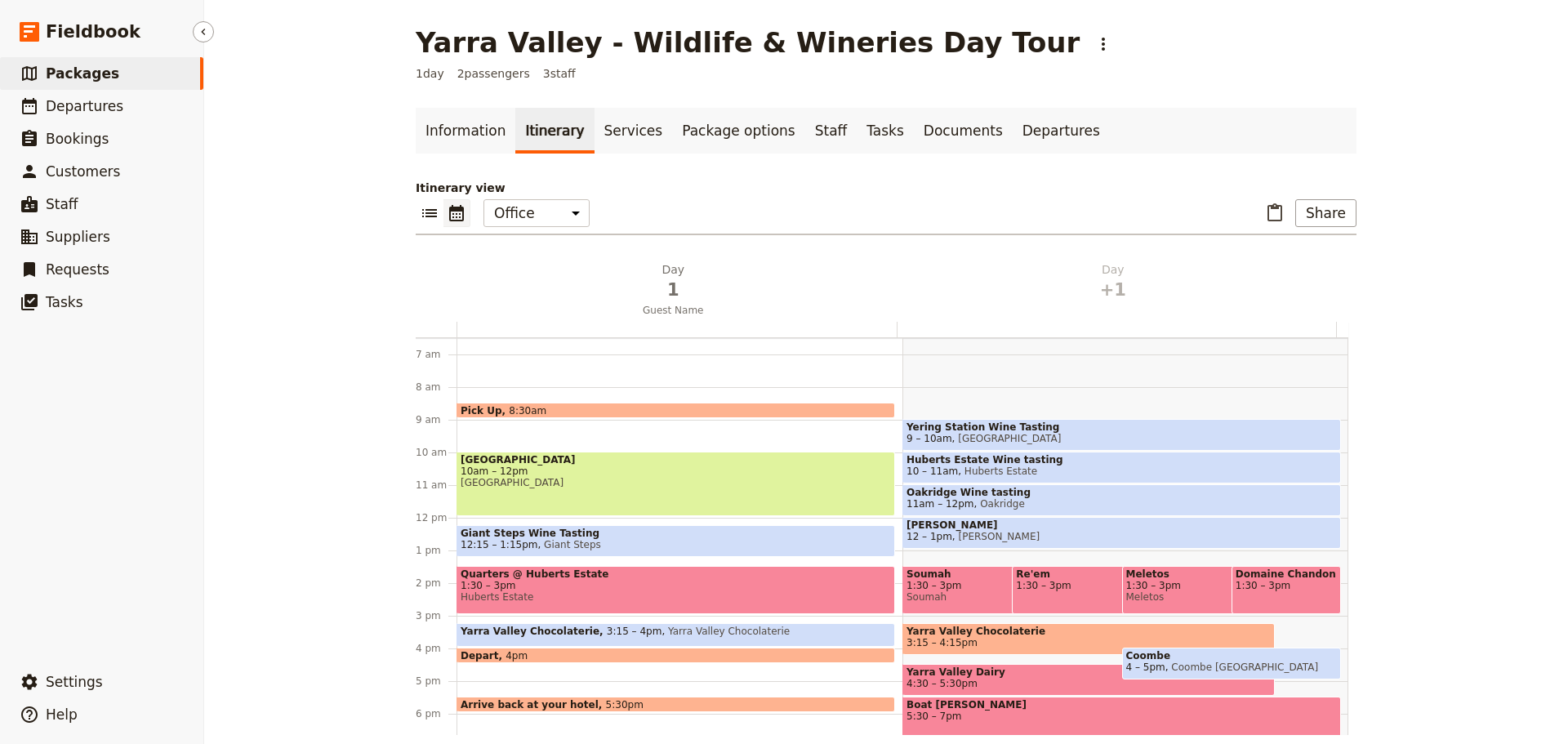
click at [118, 80] on link "​ Packages" at bounding box center [101, 73] width 203 height 33
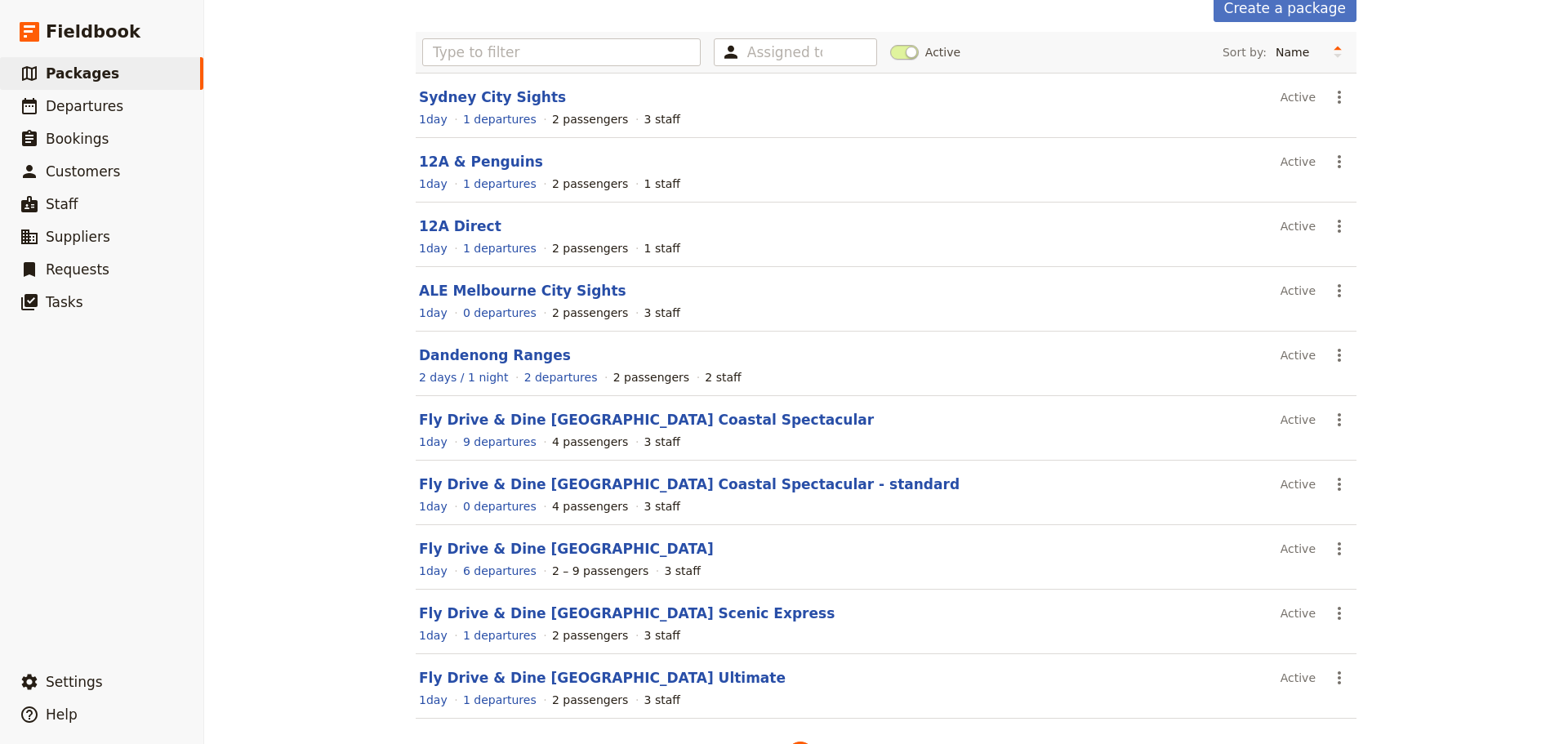
scroll to position [145, 0]
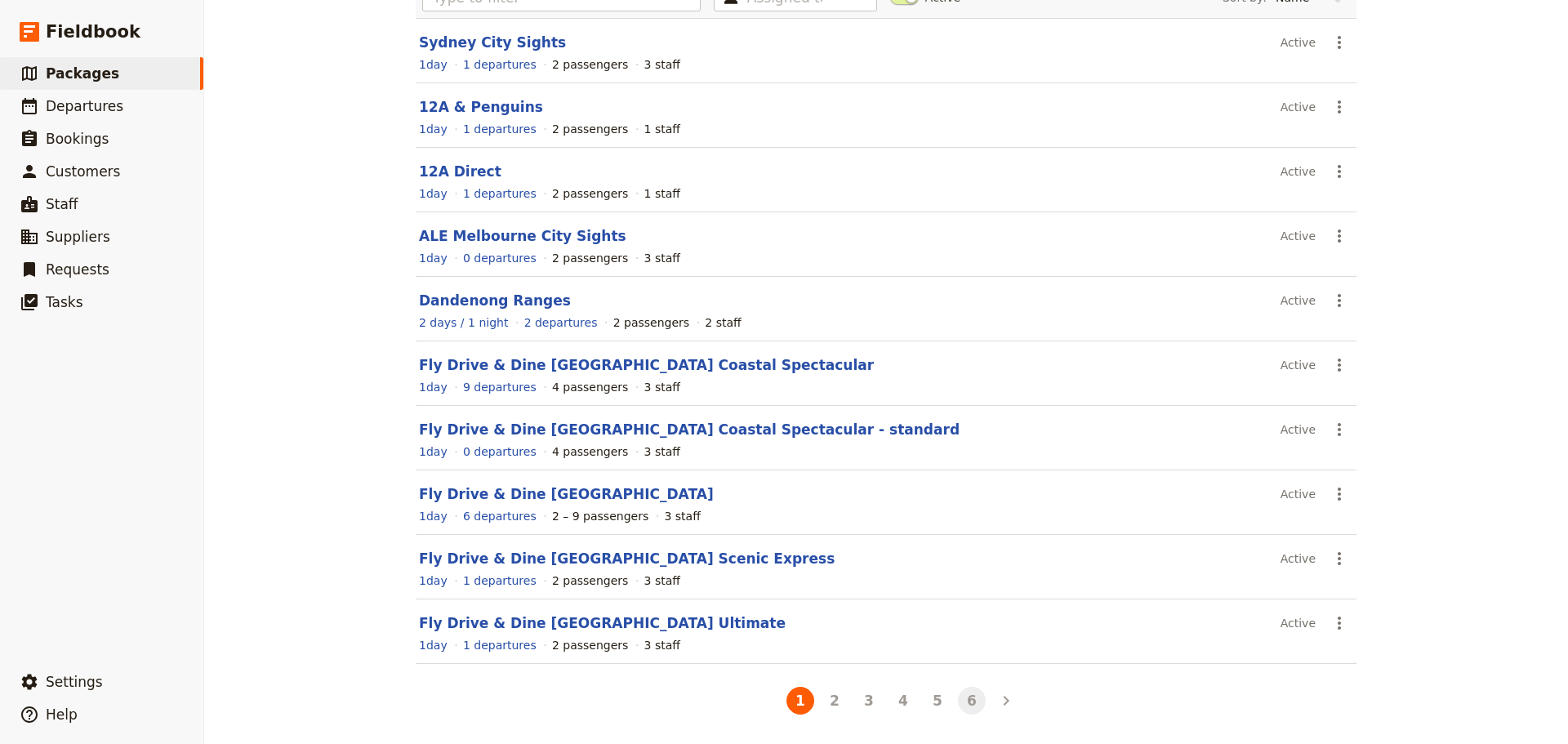
click at [960, 697] on button "6" at bounding box center [972, 701] width 28 height 28
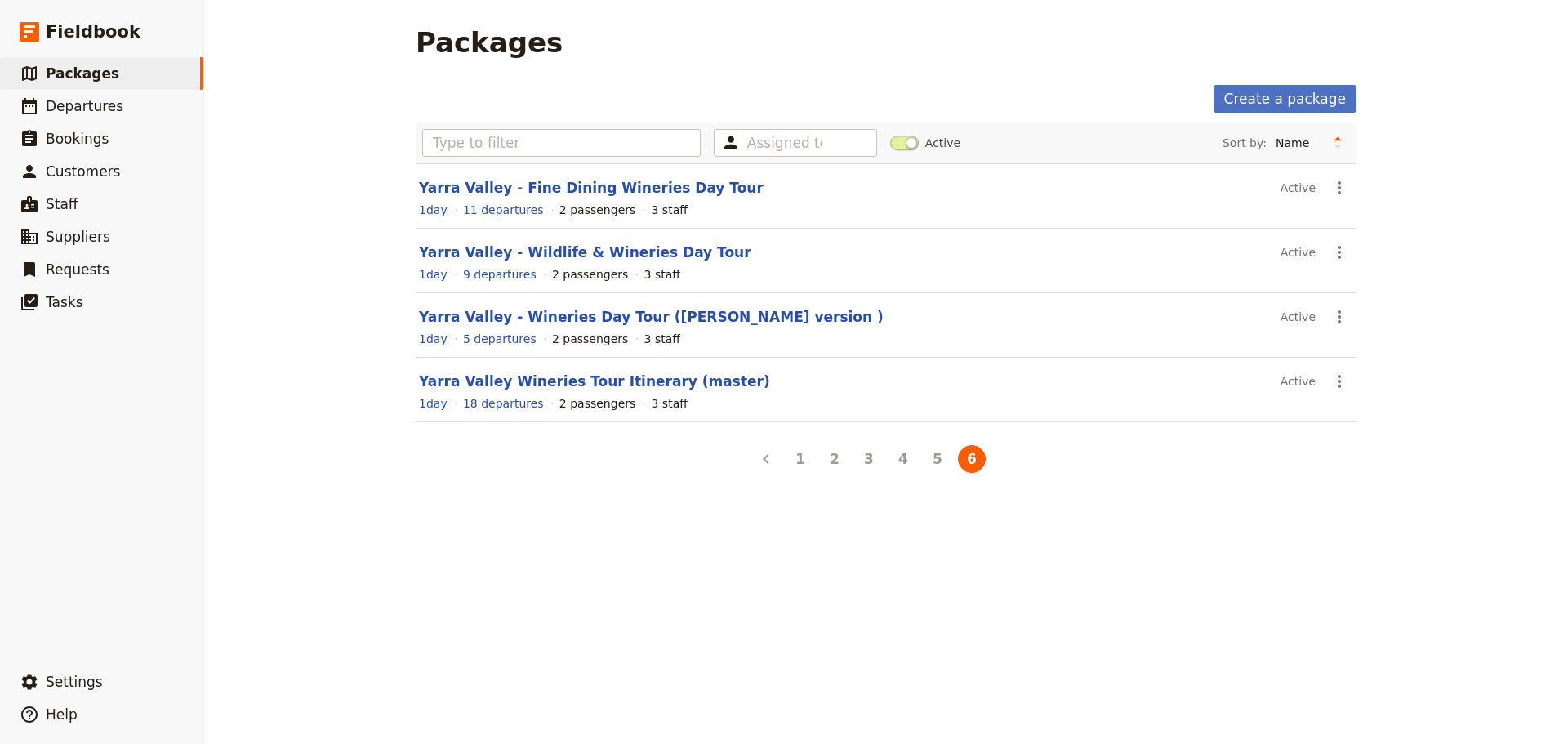
scroll to position [0, 0]
click at [524, 389] on link "Yarra Valley Wineries Tour Itinerary (master)" at bounding box center [594, 380] width 351 height 16
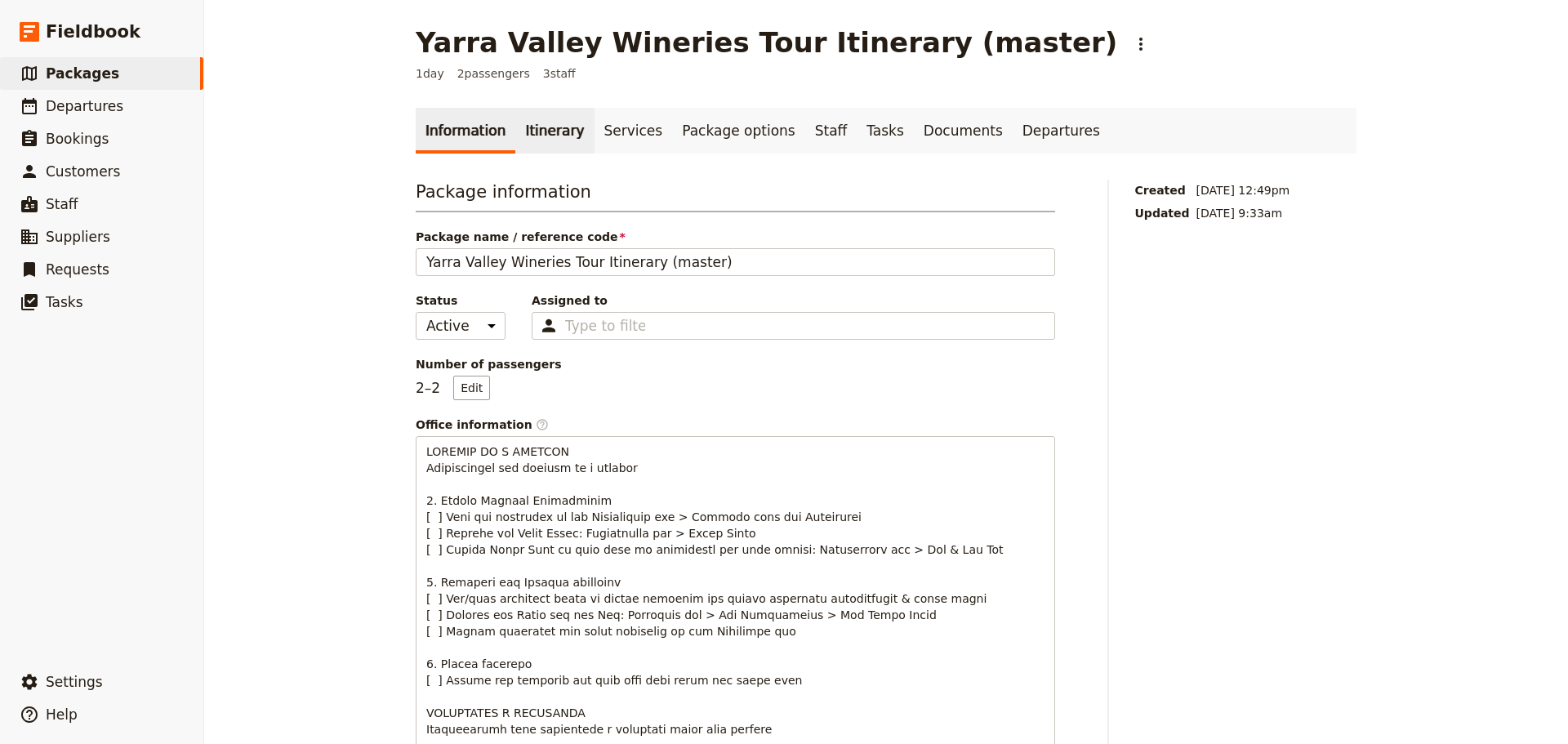
click at [552, 129] on link "Itinerary" at bounding box center [555, 130] width 79 height 46
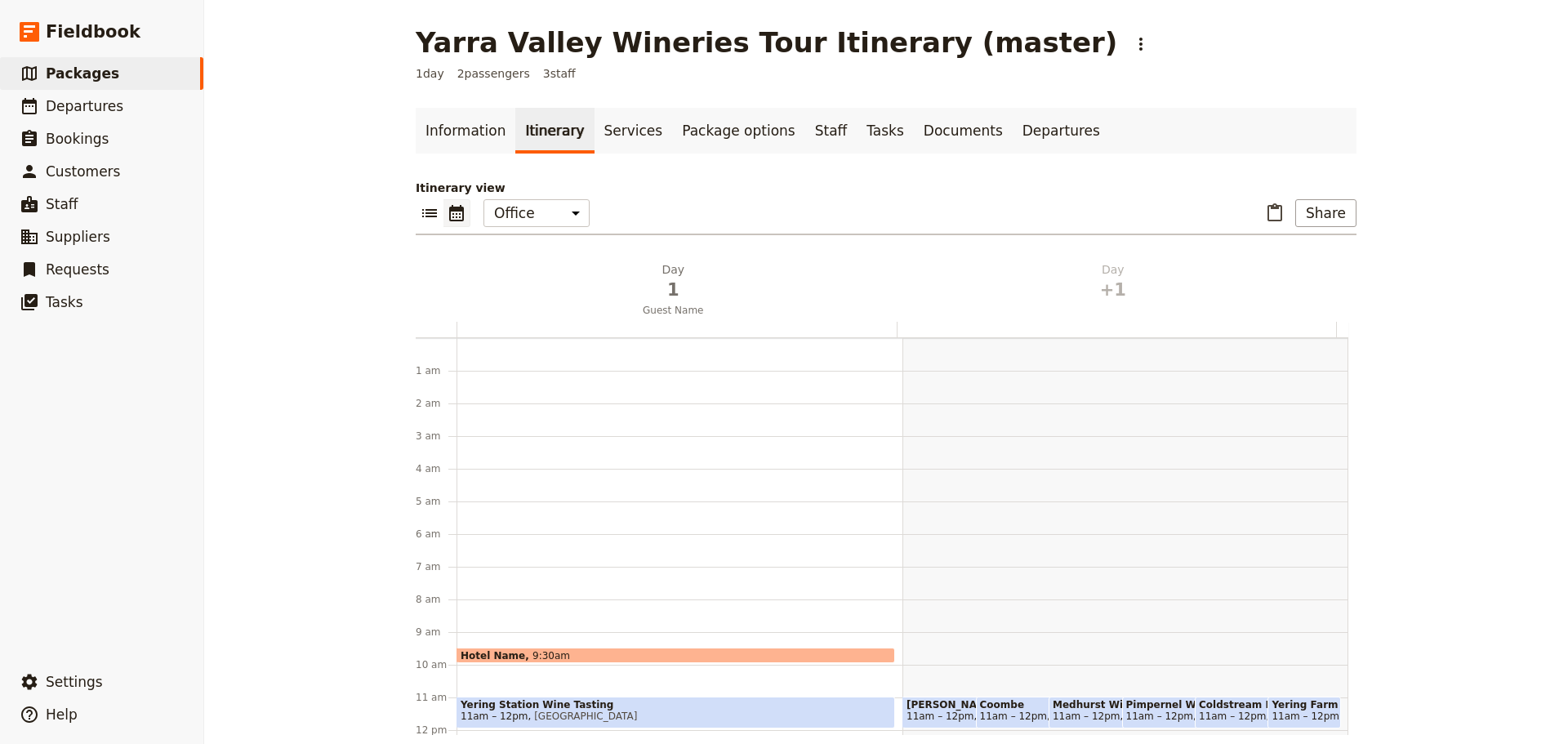
scroll to position [213, 0]
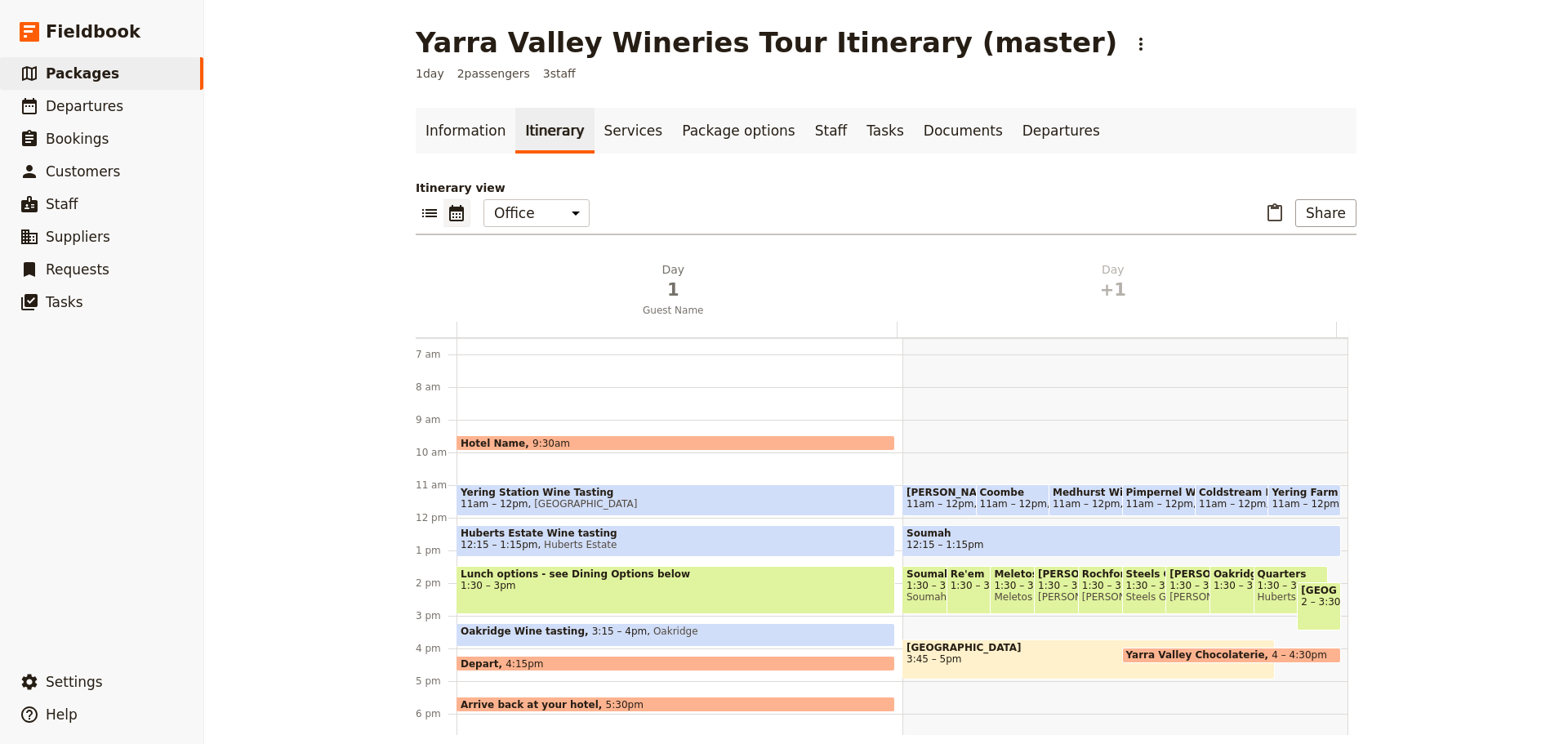
click at [1277, 500] on span "11am – 12pm" at bounding box center [1305, 504] width 67 height 11
select select "2"
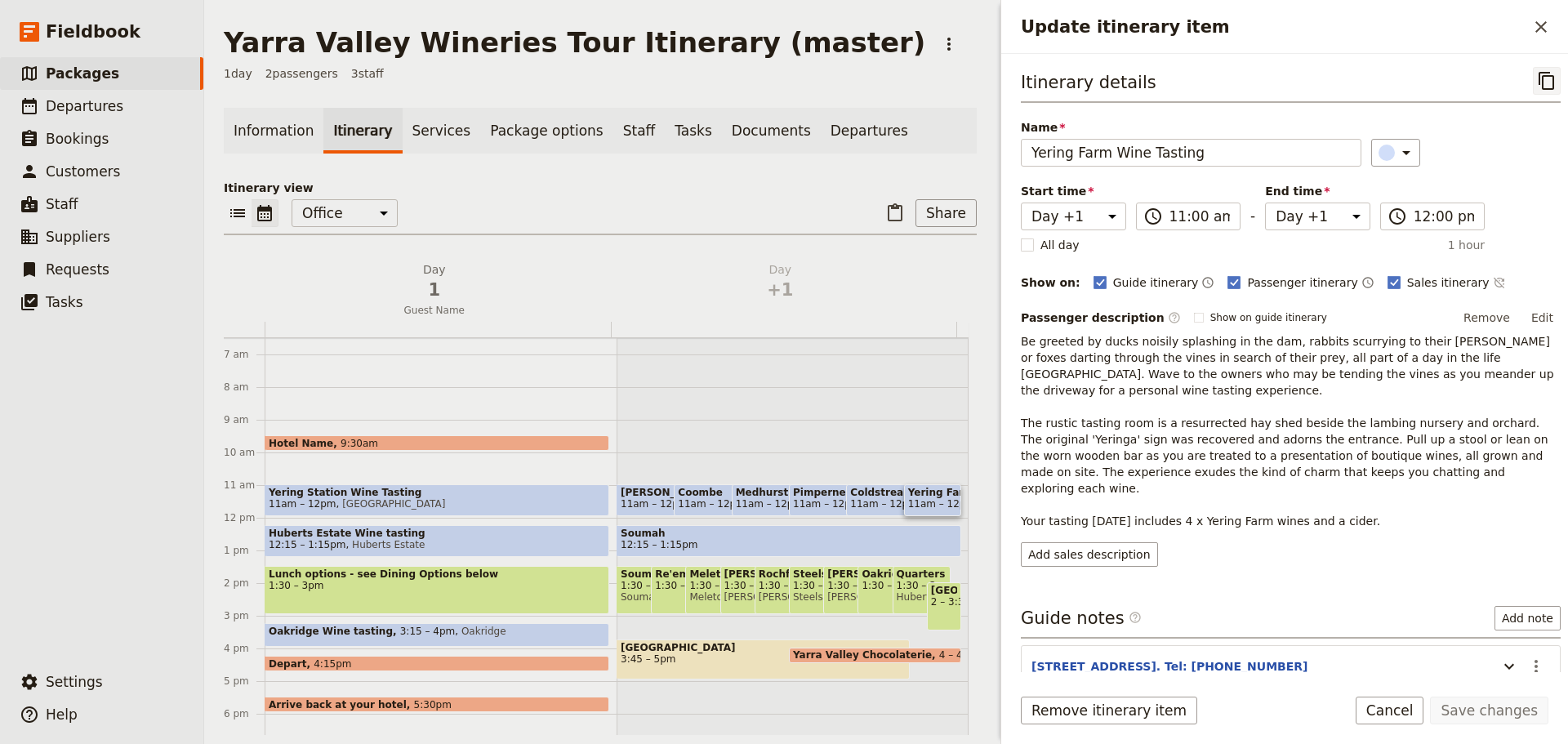
click at [1537, 79] on icon "Copy itinerary item" at bounding box center [1546, 81] width 20 height 20
click at [1500, 657] on icon "Update itinerary item" at bounding box center [1509, 666] width 20 height 20
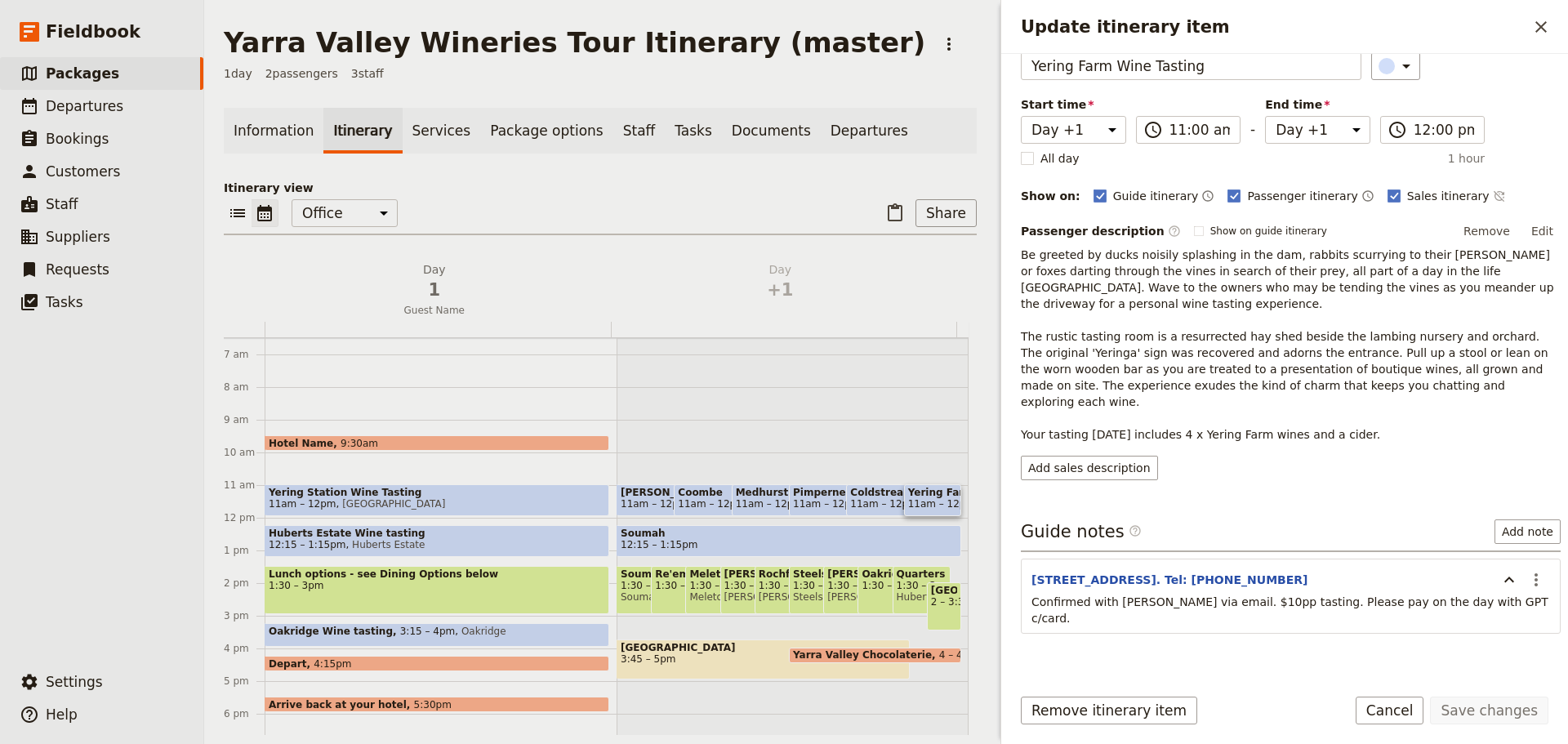
scroll to position [87, 0]
click at [1526, 570] on icon "Actions" at bounding box center [1535, 579] width 20 height 20
click at [1508, 599] on span "Edit note" at bounding box center [1488, 597] width 76 height 16
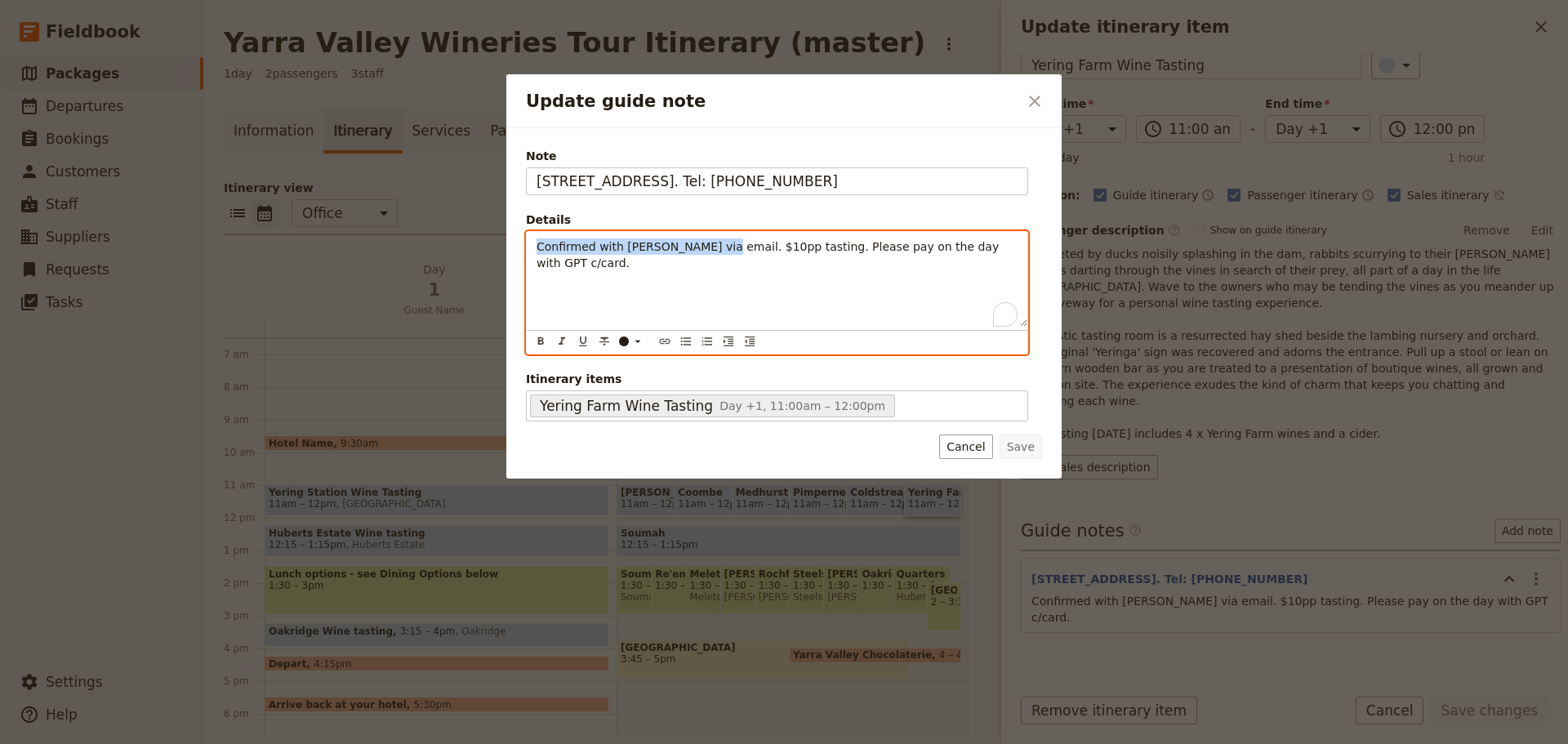
drag, startPoint x: 704, startPoint y: 246, endPoint x: 419, endPoint y: 232, distance: 285.3
click at [419, 743] on div "Update guide note ​ Note 19-21 St Huberts Rd, Yering. Tel: 9739 0461 Details Co…" at bounding box center [784, 744] width 1568 height 0
click at [681, 345] on icon "Bulleted list" at bounding box center [686, 341] width 9 height 8
click at [640, 249] on span "$10pp tasting. Please pay on the day with GPT c/card." at bounding box center [717, 246] width 310 height 13
click at [637, 251] on span "$10pp tasting. Please pay on the day with GPT c/card." at bounding box center [717, 246] width 310 height 13
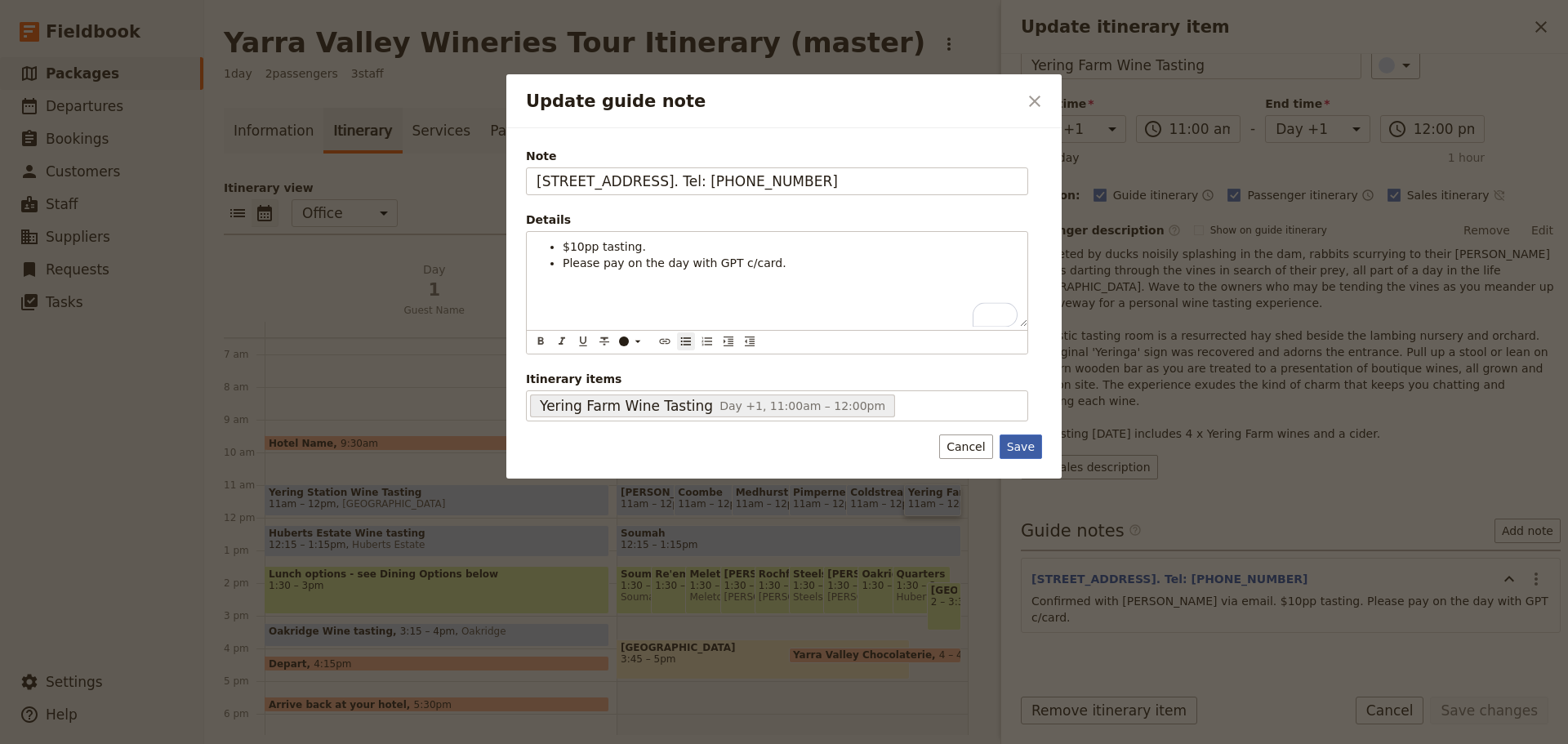
click at [1016, 442] on button "Save" at bounding box center [1020, 447] width 42 height 24
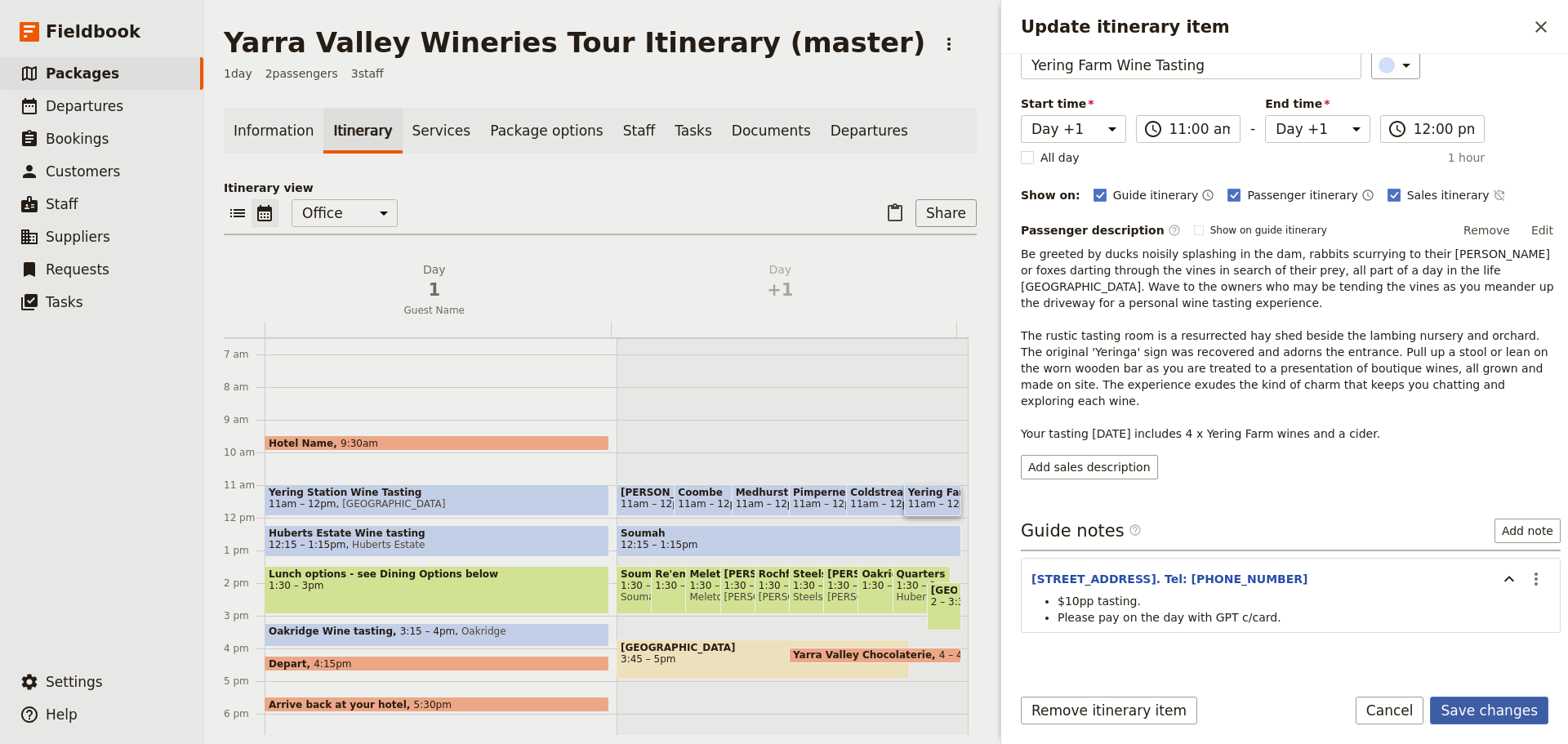
click at [1464, 709] on button "Save changes" at bounding box center [1488, 711] width 118 height 28
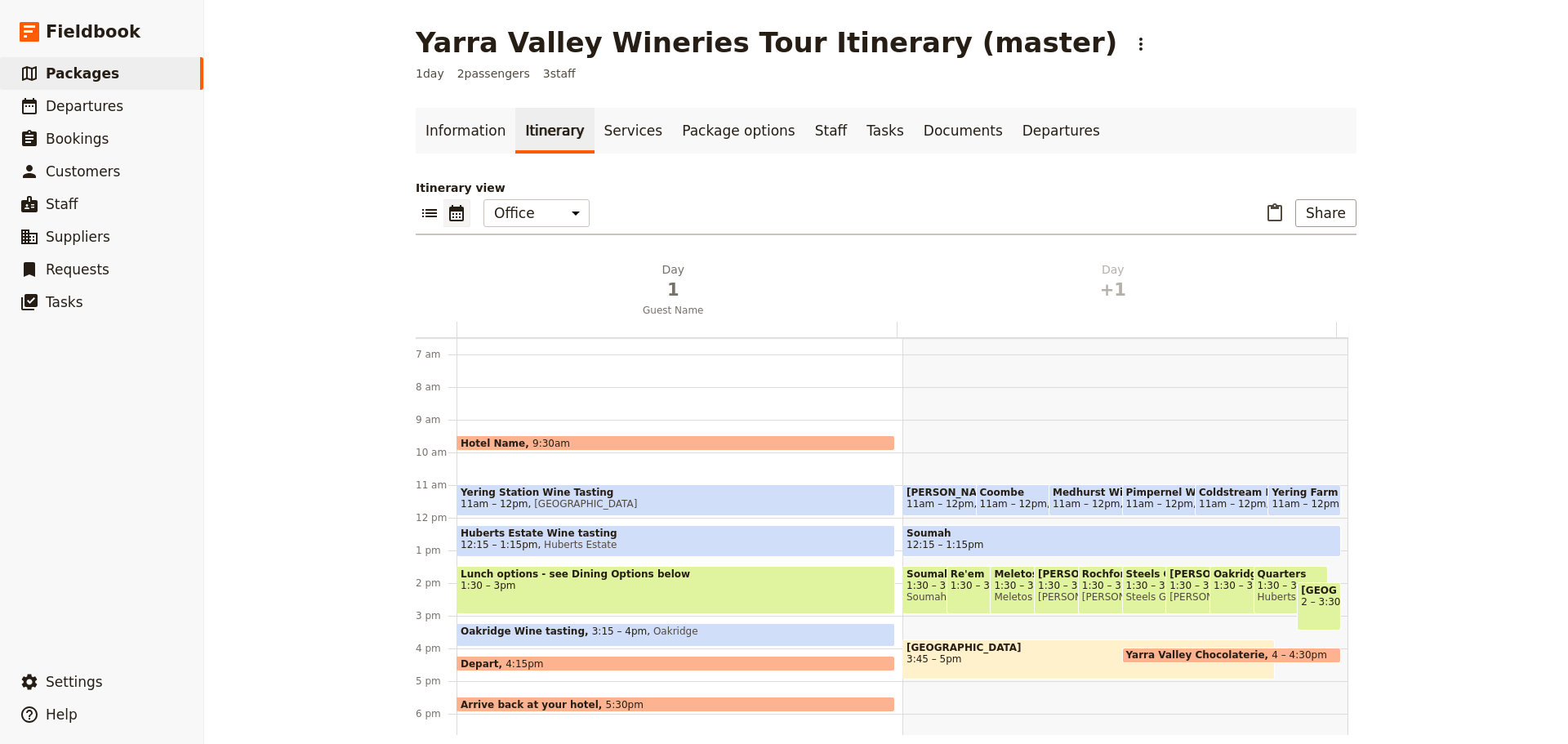
click at [1271, 498] on span "11am – 12pm" at bounding box center [1305, 504] width 67 height 11
select select "2"
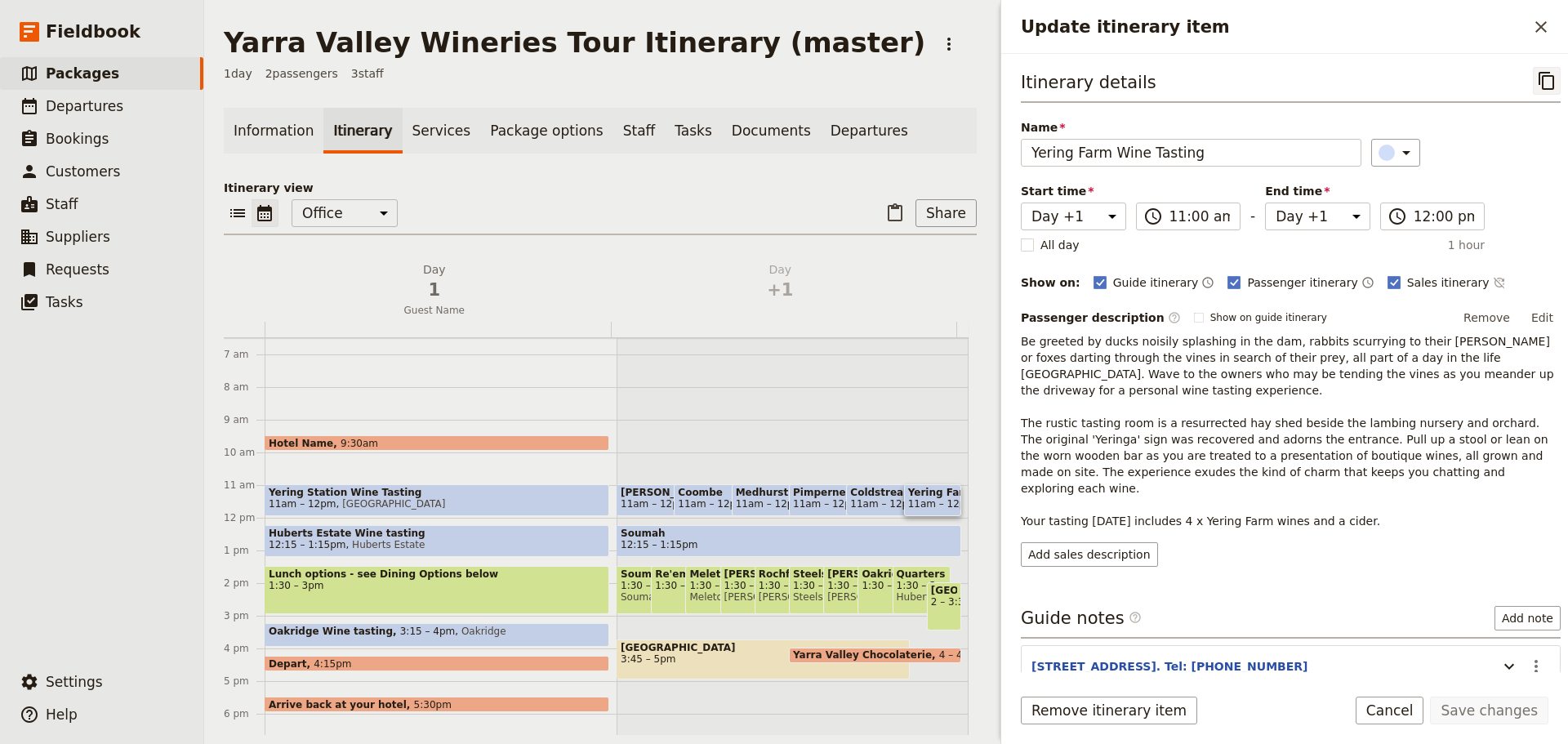
click at [1537, 81] on icon "Copy itinerary item" at bounding box center [1546, 81] width 20 height 20
click at [103, 73] on span "Packages" at bounding box center [82, 73] width 73 height 16
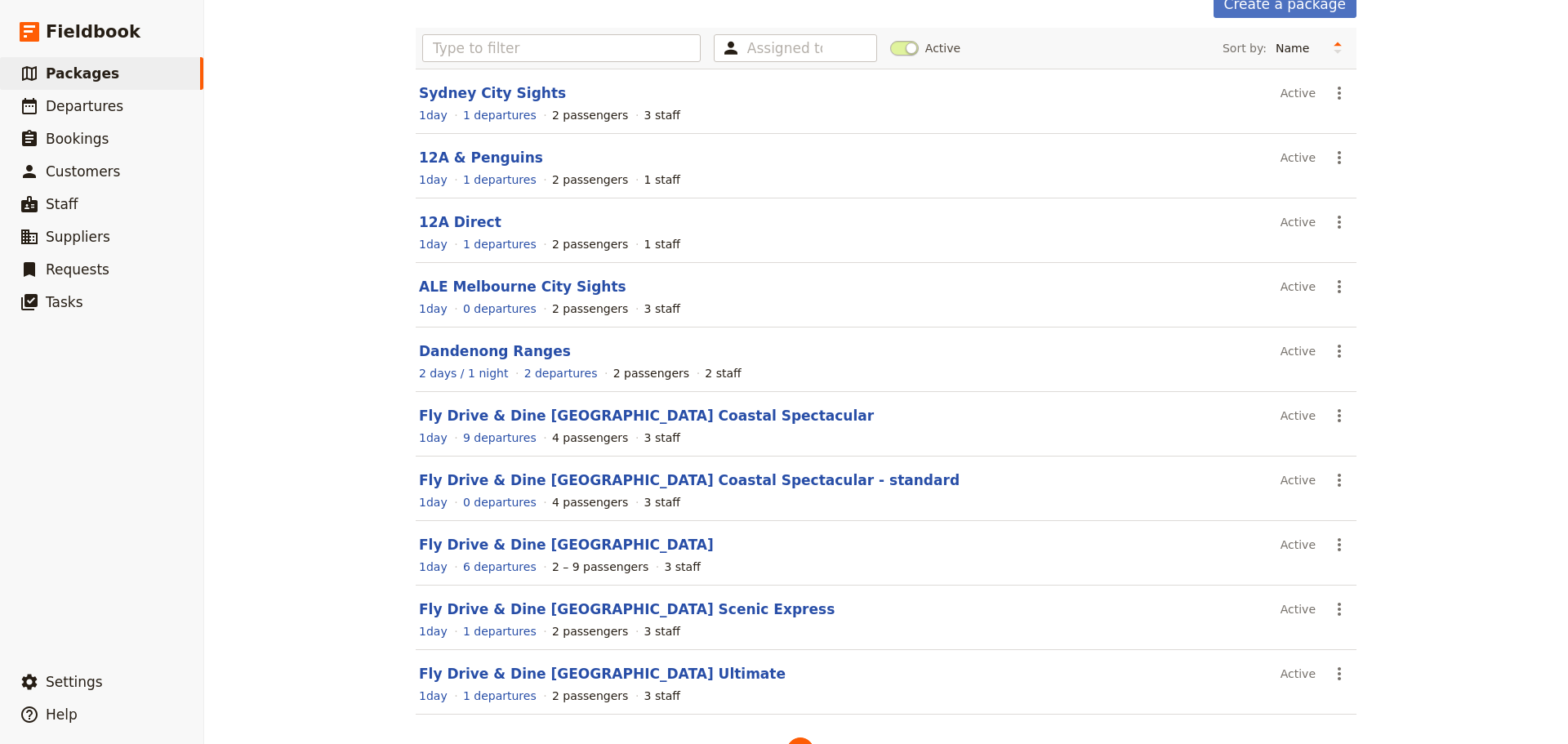
scroll to position [145, 0]
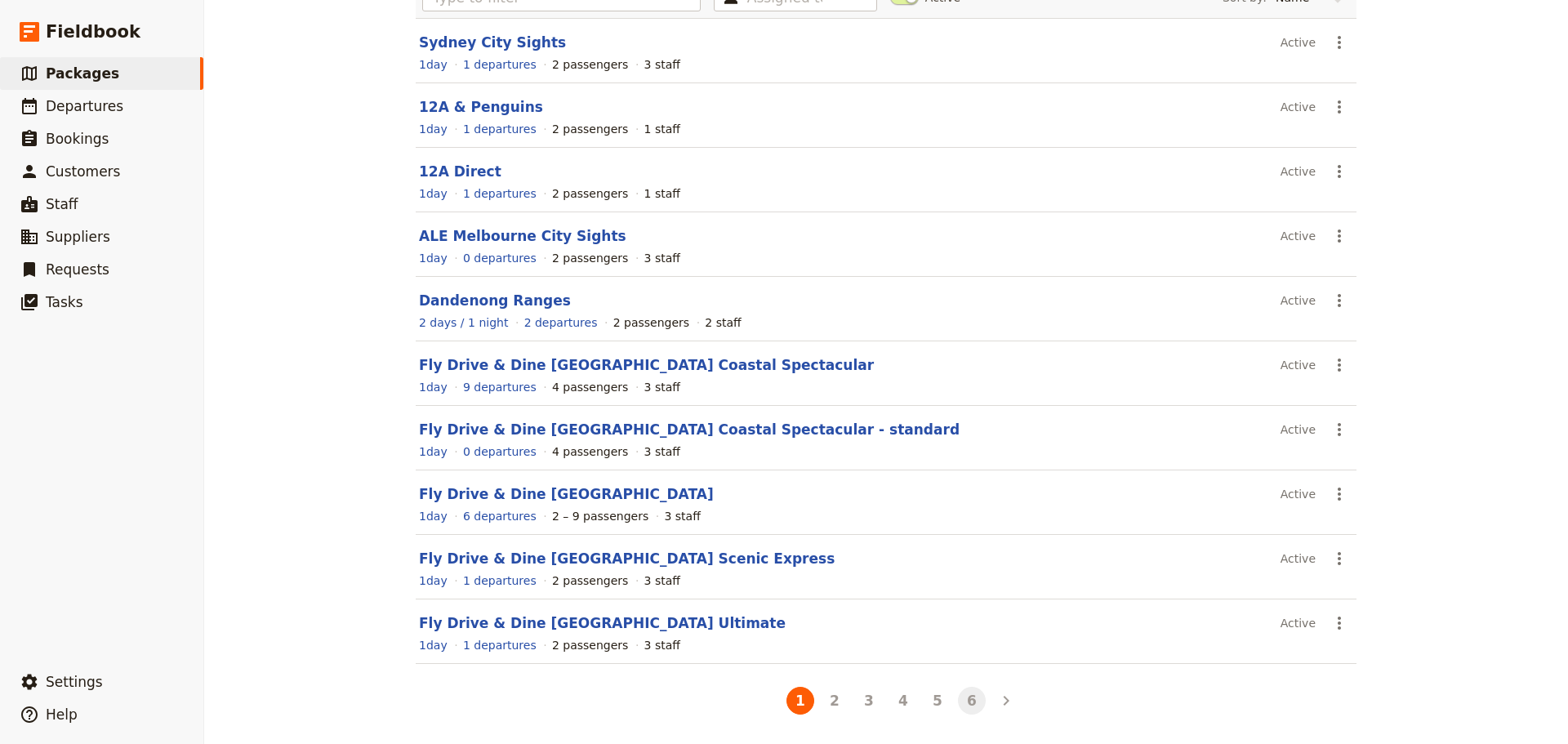
click at [966, 704] on button "6" at bounding box center [972, 701] width 28 height 28
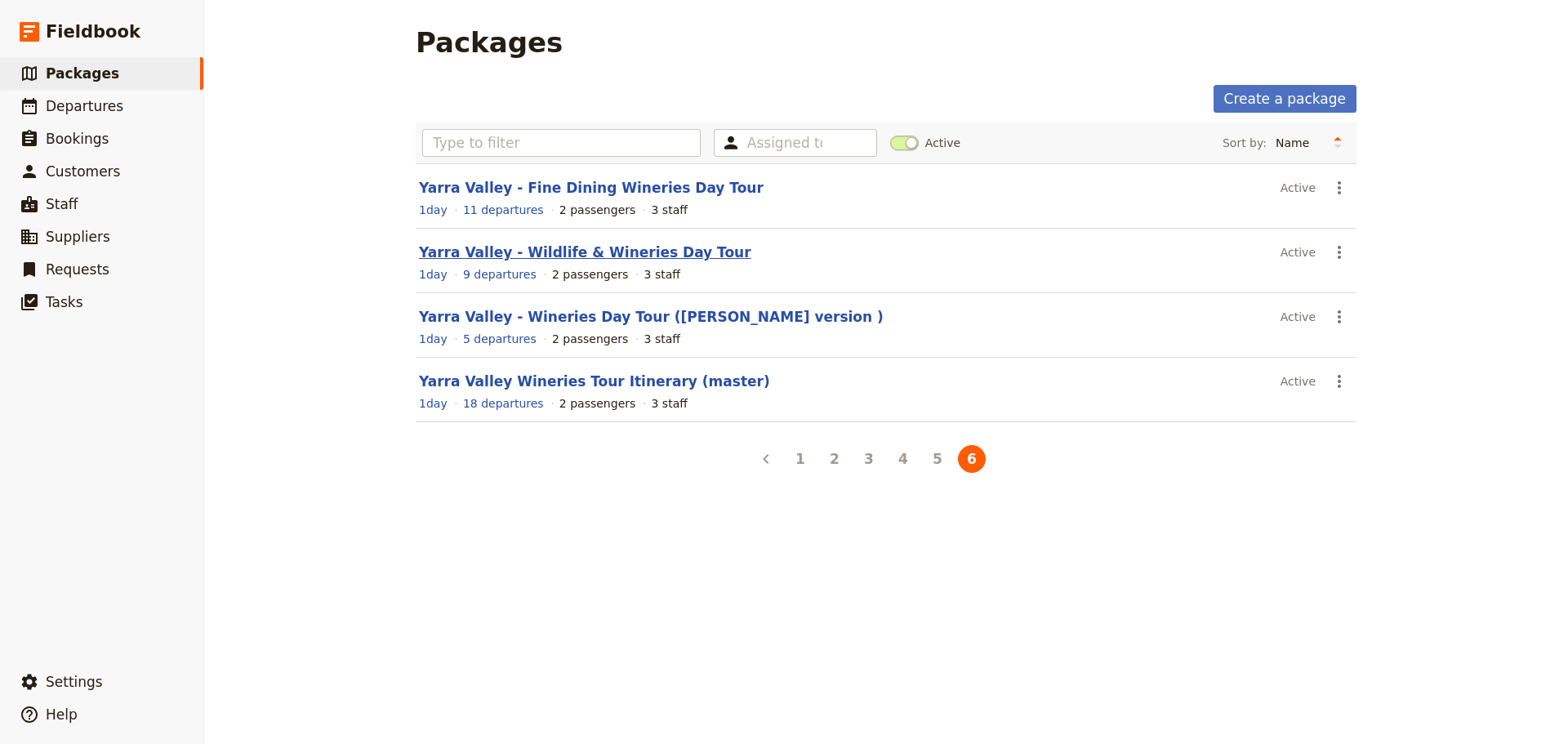
click at [497, 246] on link "Yarra Valley - Wildlife & Wineries Day Tour" at bounding box center [584, 252] width 333 height 16
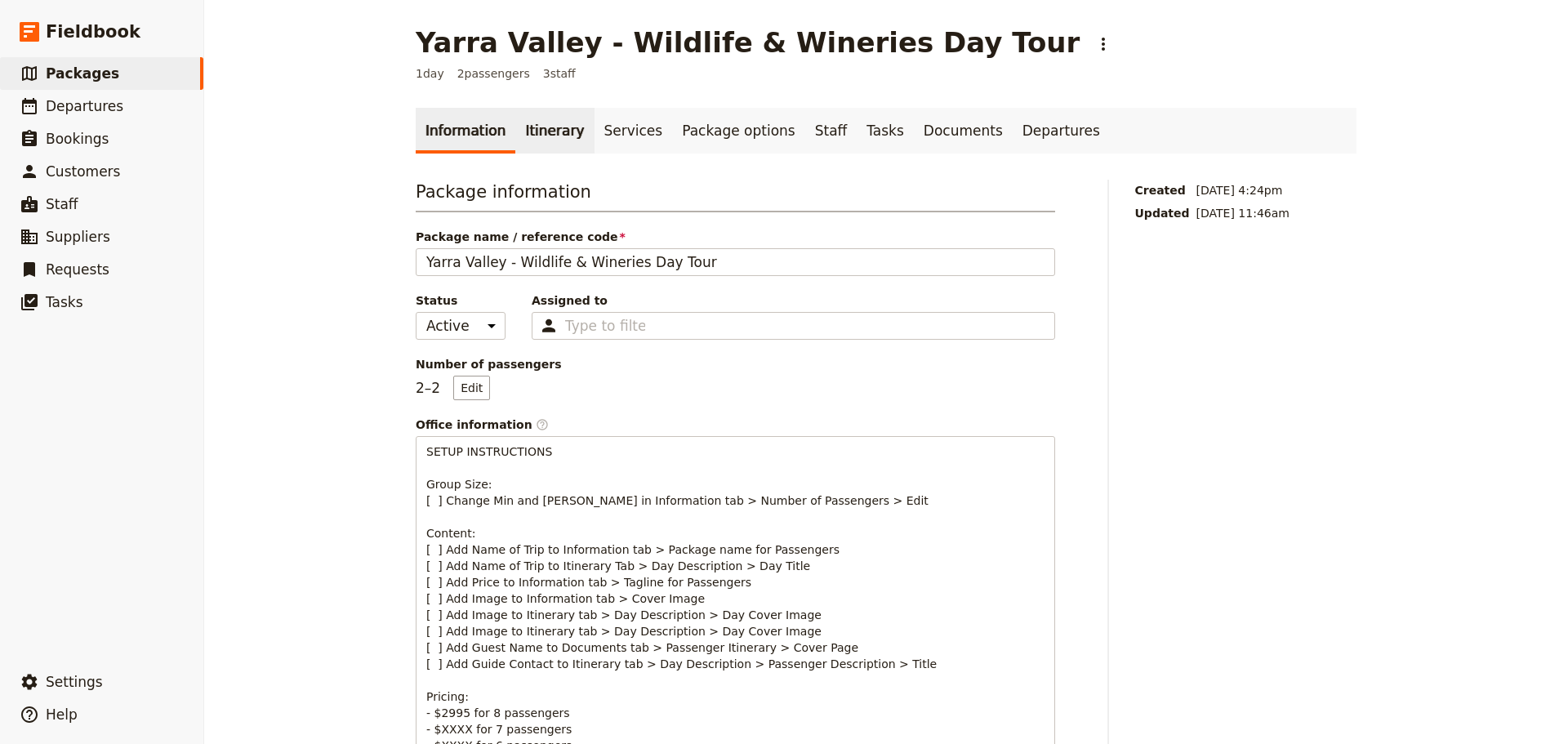
click at [548, 124] on link "Itinerary" at bounding box center [555, 130] width 79 height 46
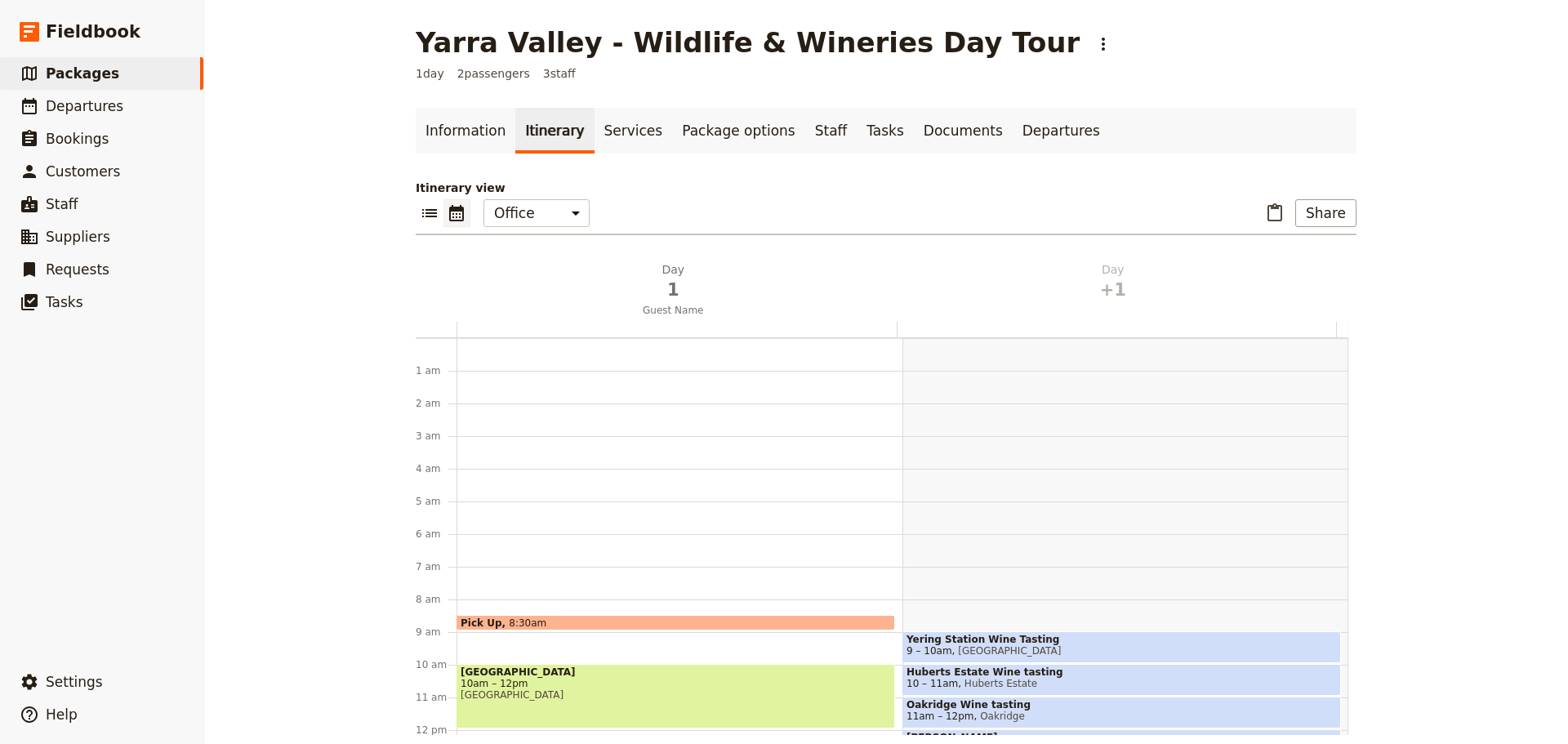
scroll to position [213, 0]
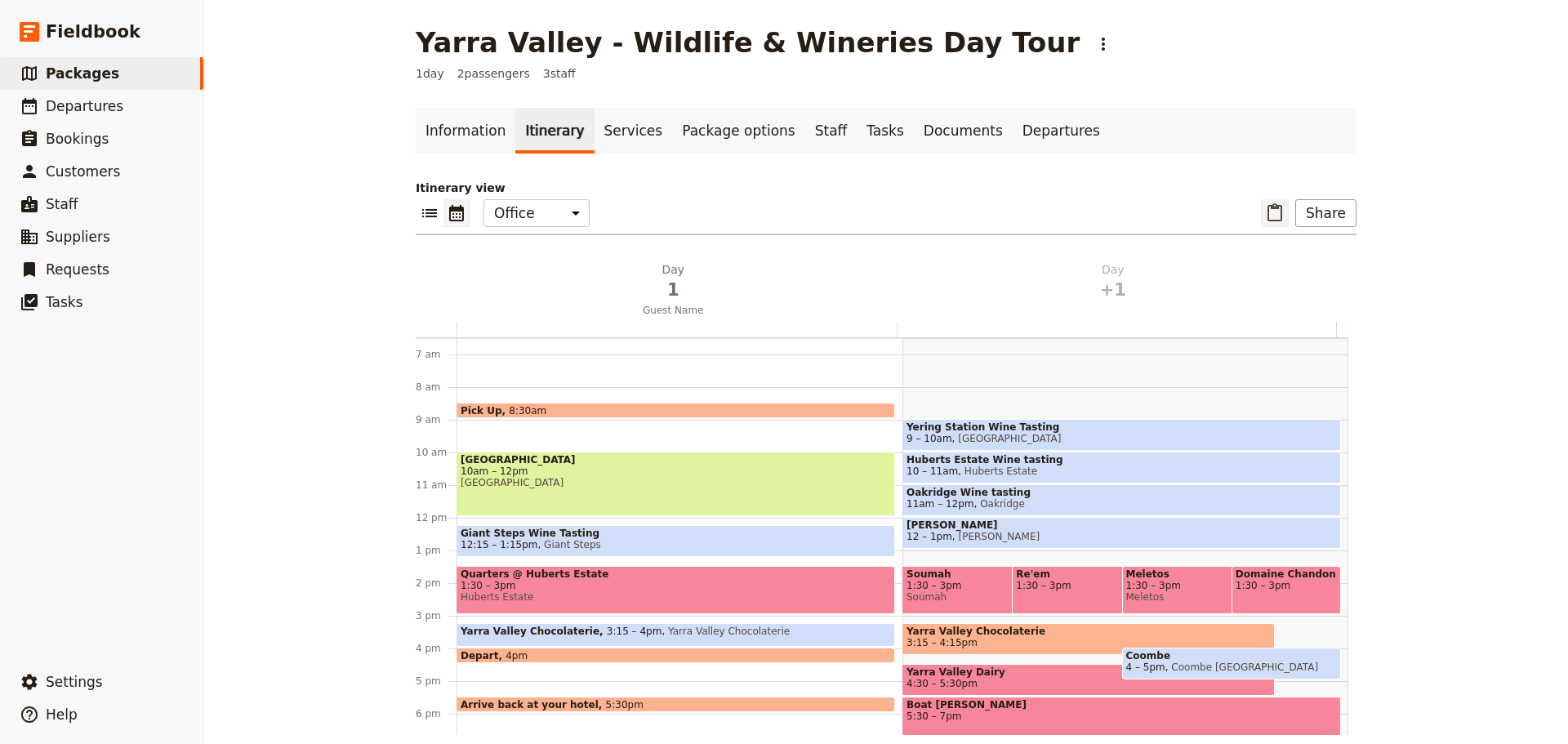
click at [1276, 213] on icon "Paste itinerary item" at bounding box center [1274, 213] width 20 height 20
select select "2"
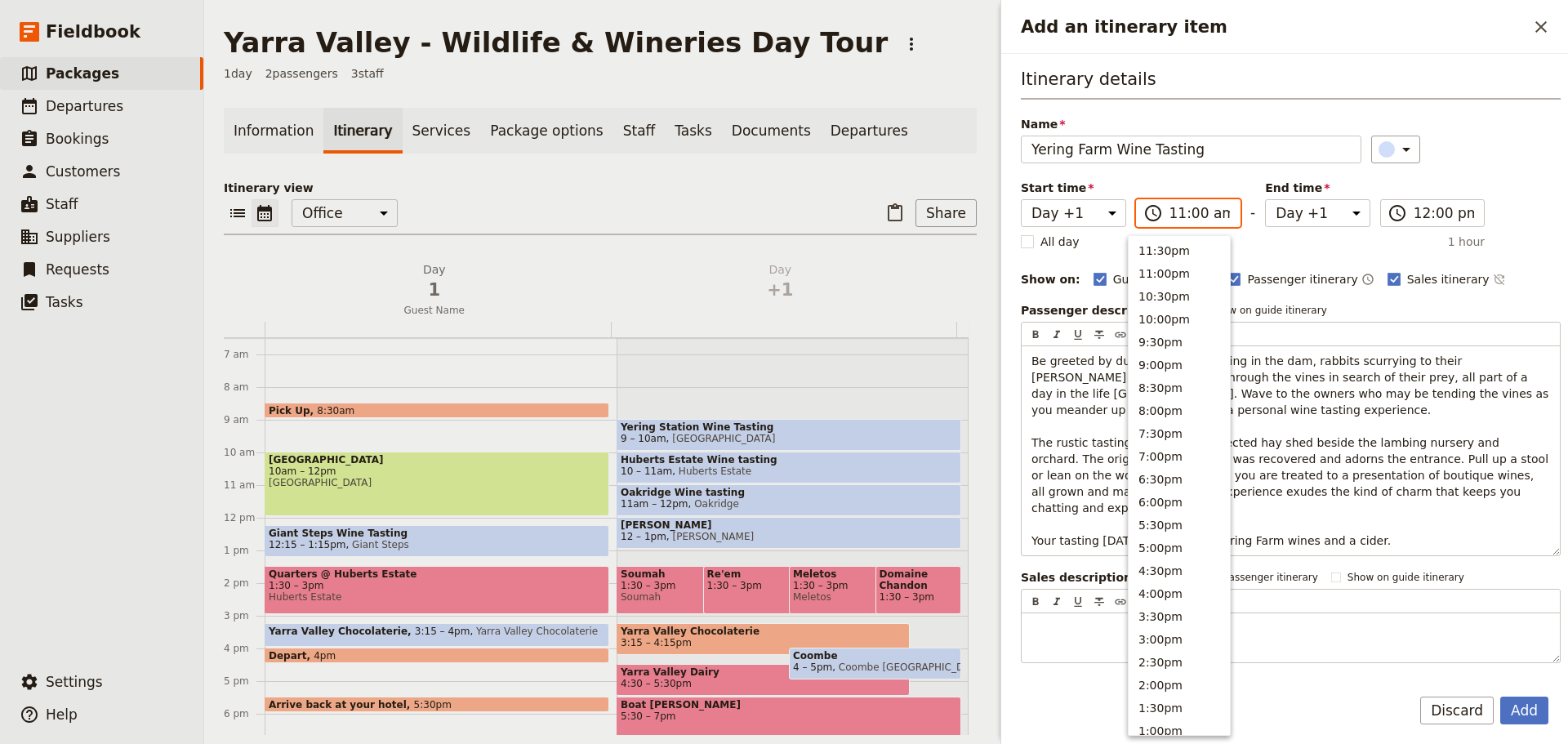
click at [1199, 214] on input "11:00 am" at bounding box center [1199, 213] width 61 height 20
click at [1186, 259] on button "4:00pm" at bounding box center [1179, 263] width 101 height 22
type input "04:00 pm"
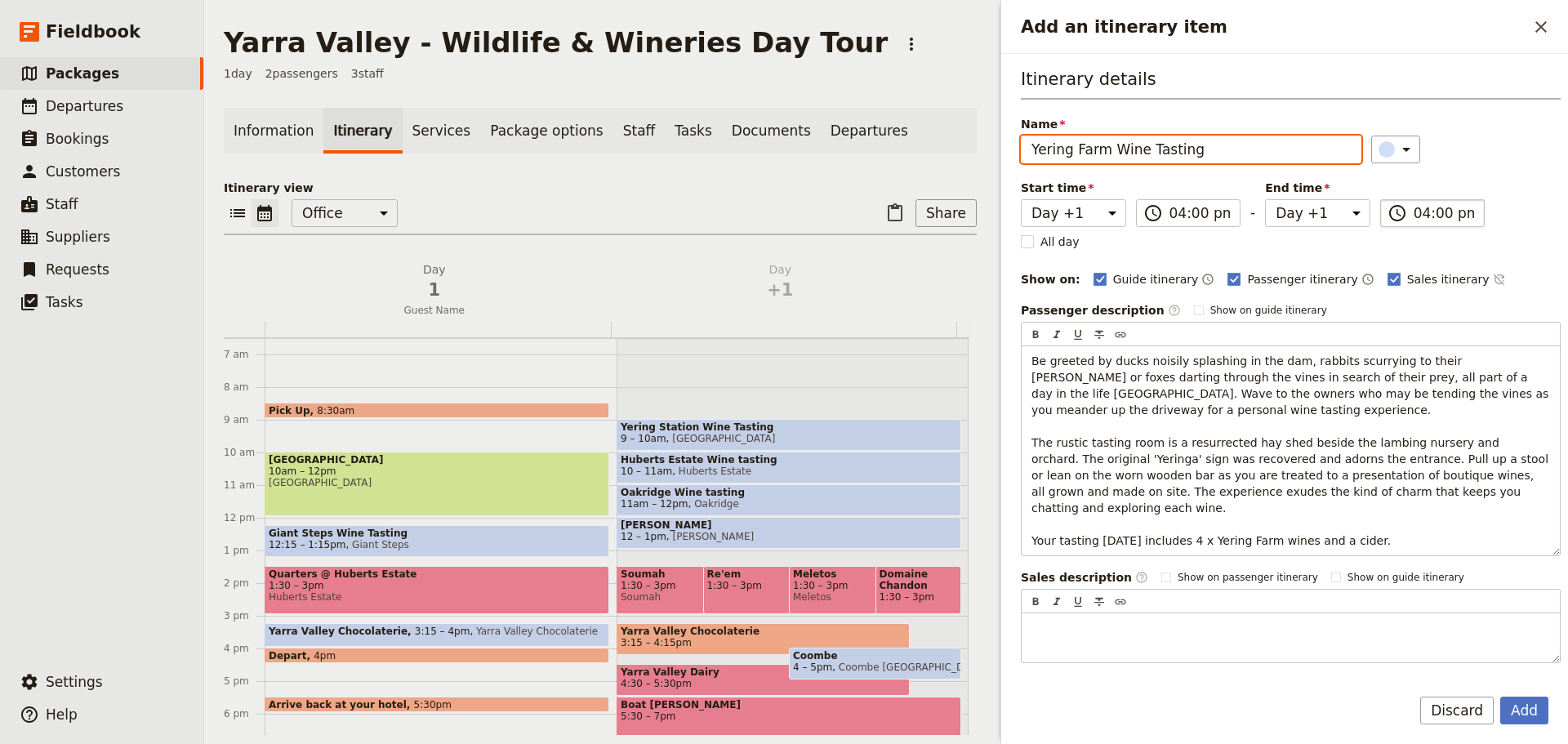
click at [1455, 214] on input "04:00 pm" at bounding box center [1443, 213] width 61 height 20
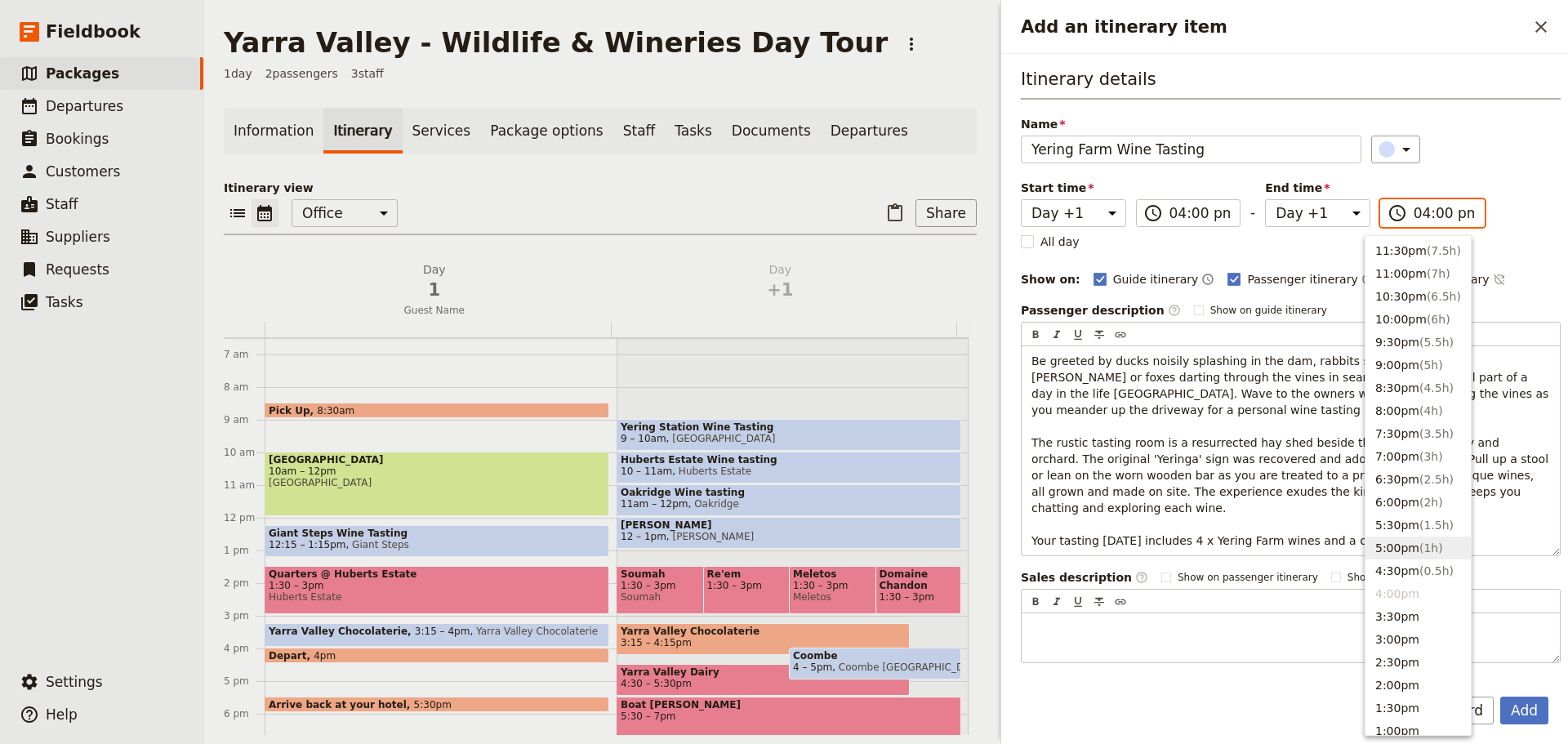
click at [1403, 550] on button "5:00pm ( 1h )" at bounding box center [1418, 548] width 105 height 22
type input "05:00 pm"
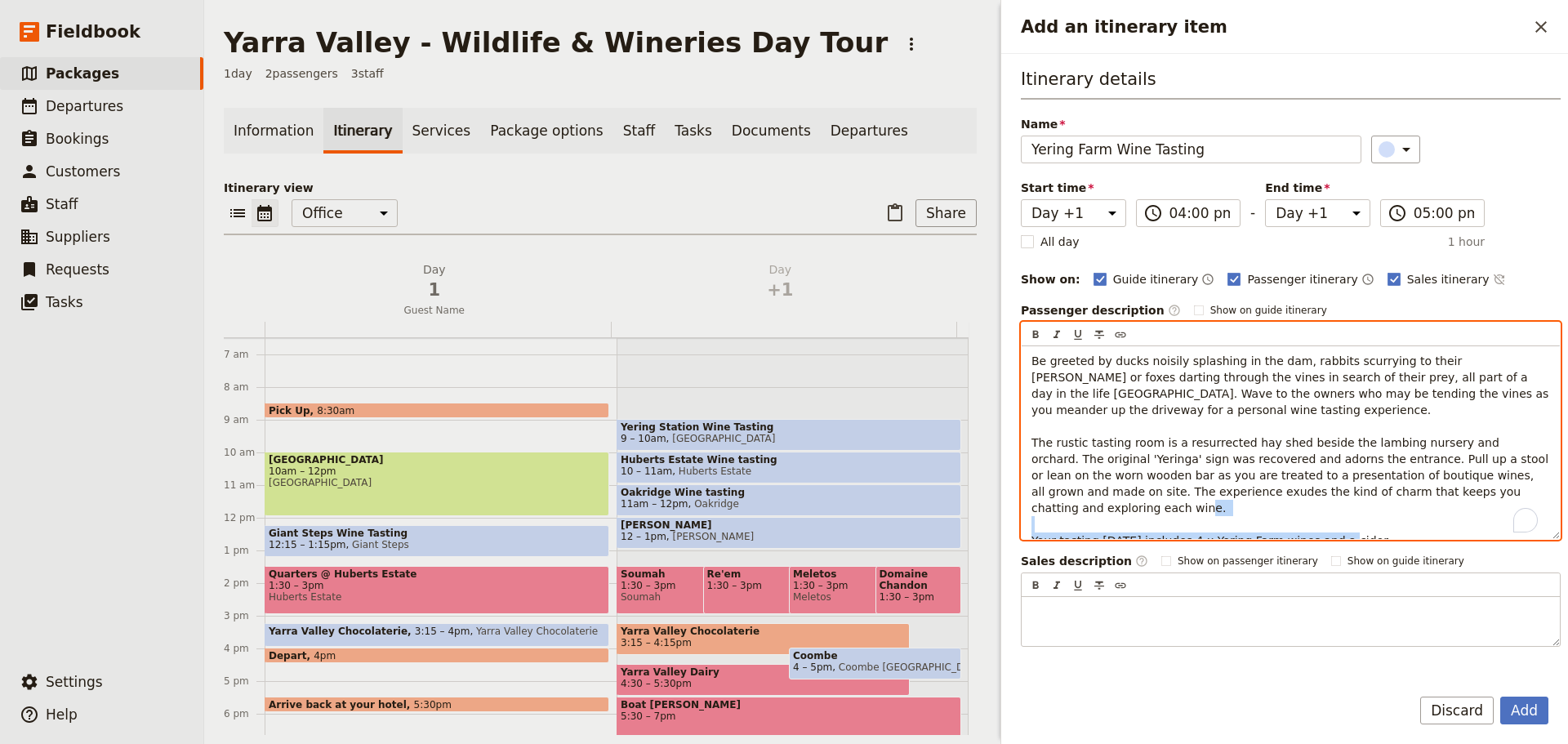
drag, startPoint x: 1374, startPoint y: 525, endPoint x: 1021, endPoint y: 529, distance: 353.0
click at [1021, 529] on div "​ ​ ​ ​ ​ Be greeted by ducks noisily splashing in the dam, rabbits scurrying t…" at bounding box center [1291, 430] width 540 height 218
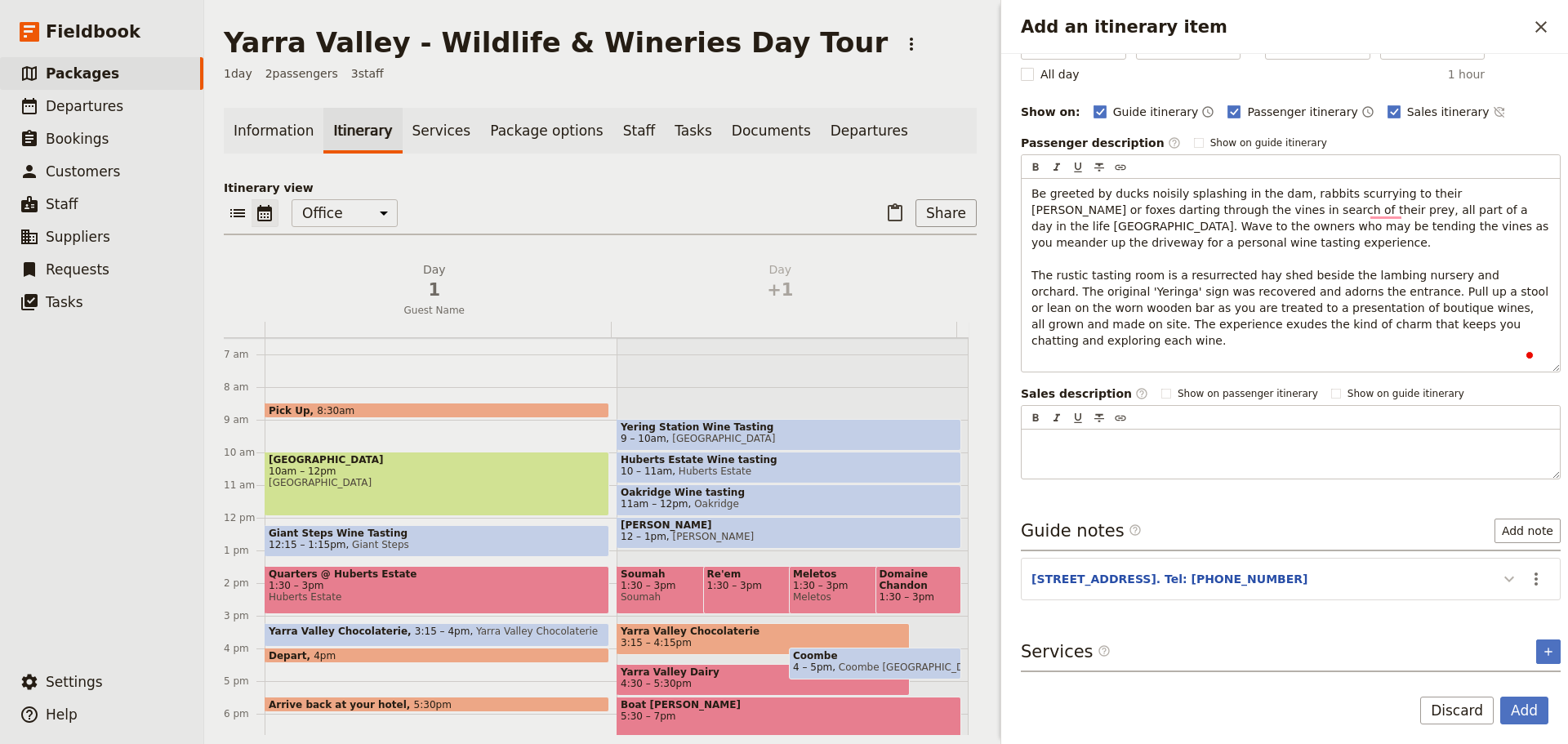
click at [1500, 570] on icon "Add an itinerary item" at bounding box center [1509, 579] width 20 height 20
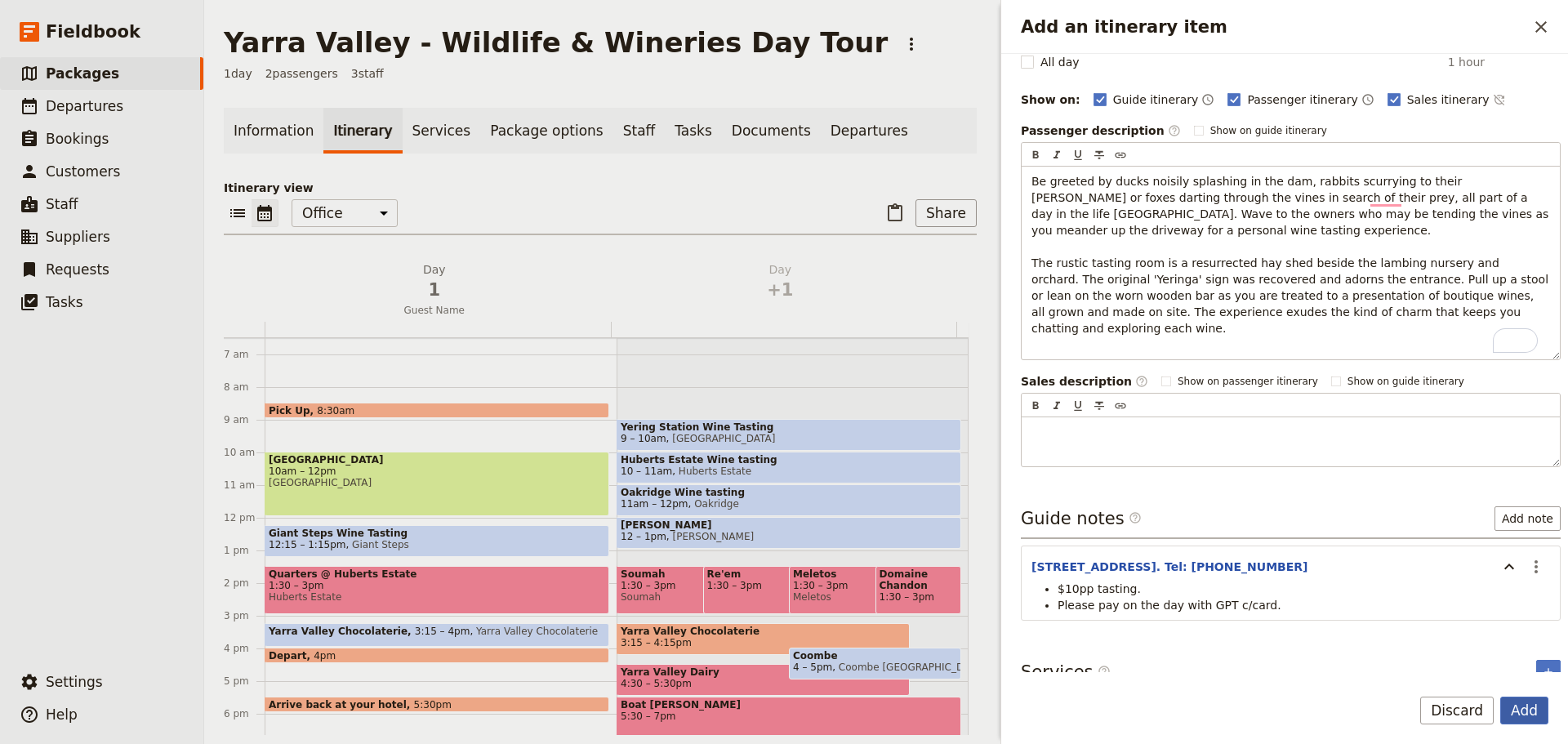
click at [1523, 704] on button "Add" at bounding box center [1523, 711] width 48 height 28
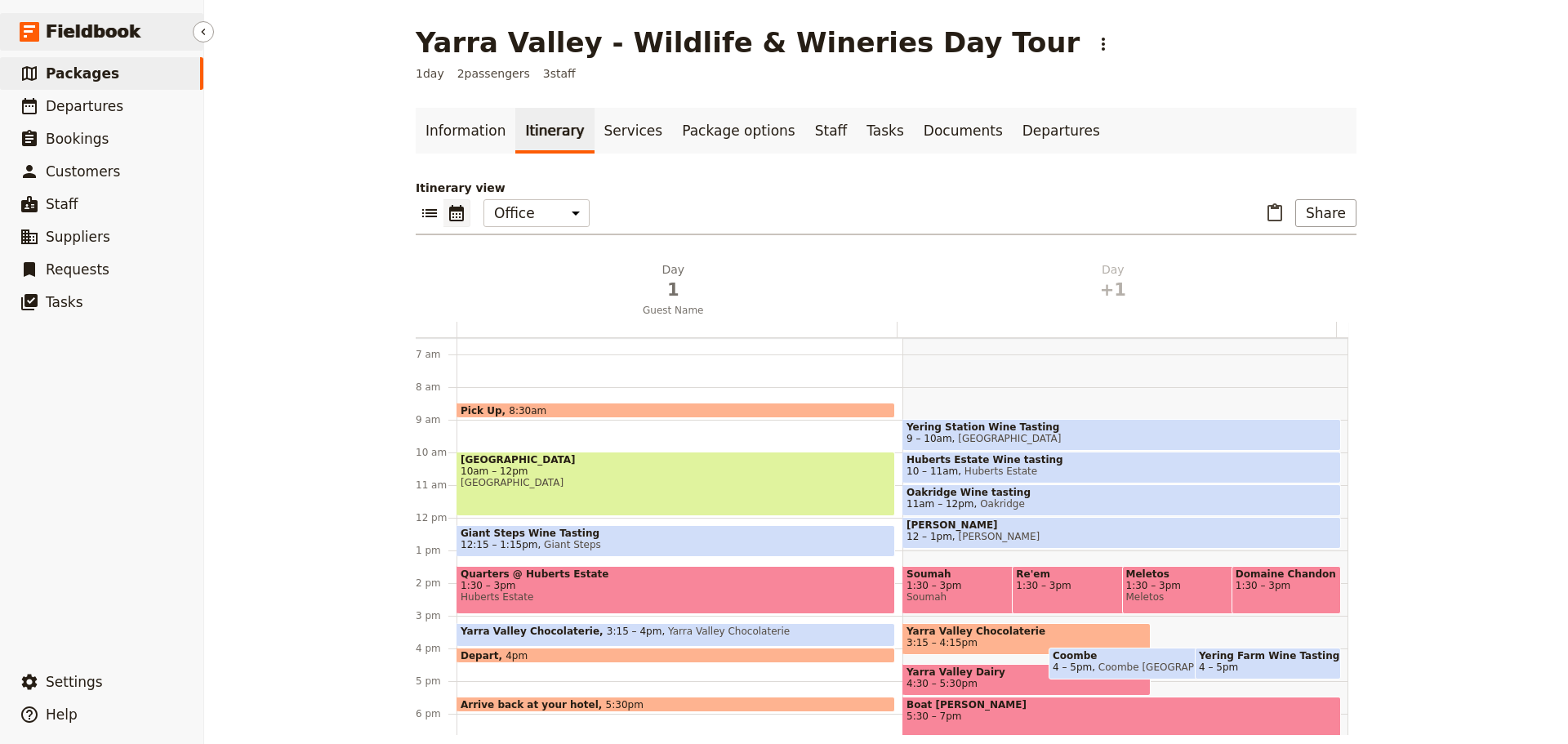
drag, startPoint x: 153, startPoint y: 68, endPoint x: 143, endPoint y: 30, distance: 39.3
click at [153, 68] on link "​ Packages" at bounding box center [101, 73] width 203 height 33
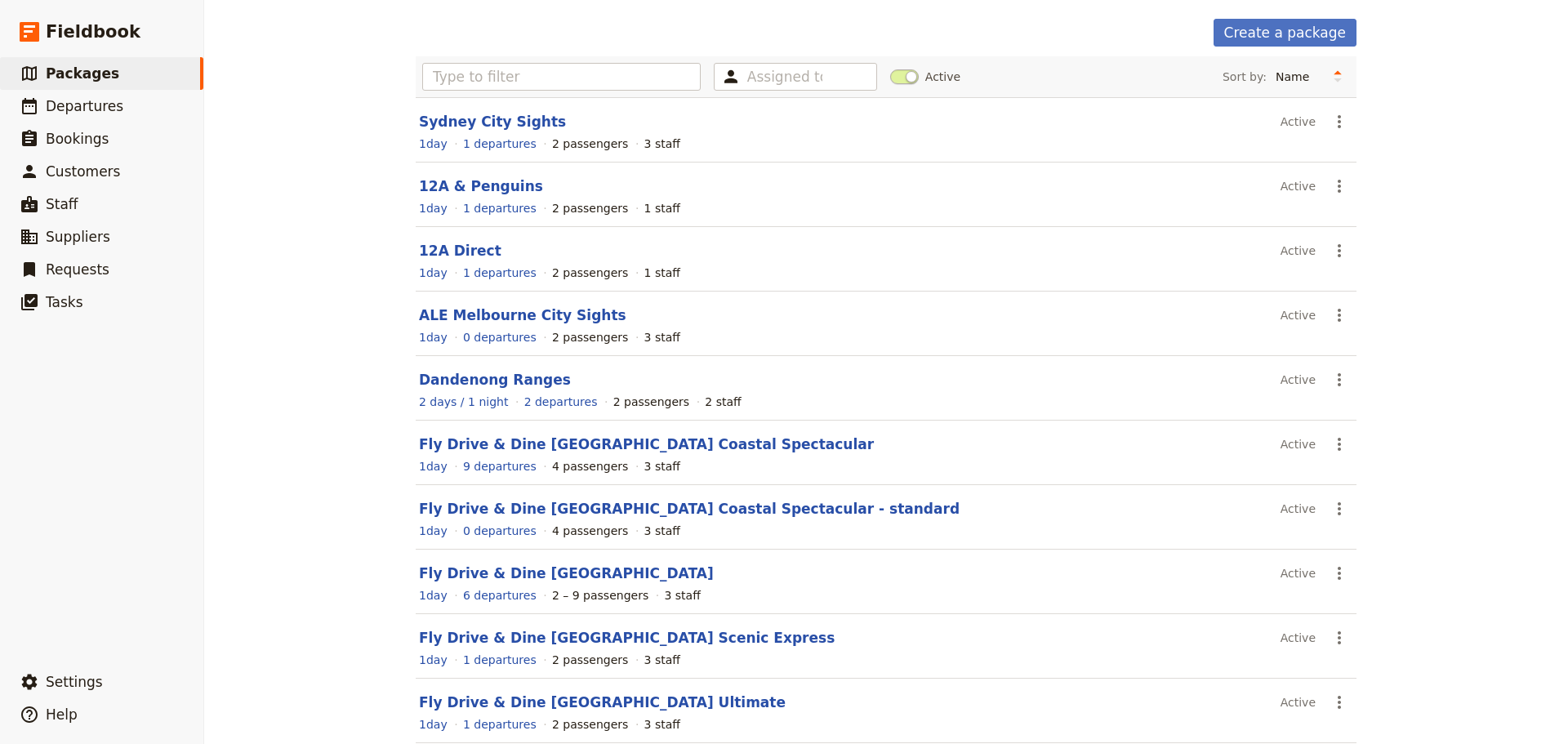
scroll to position [145, 0]
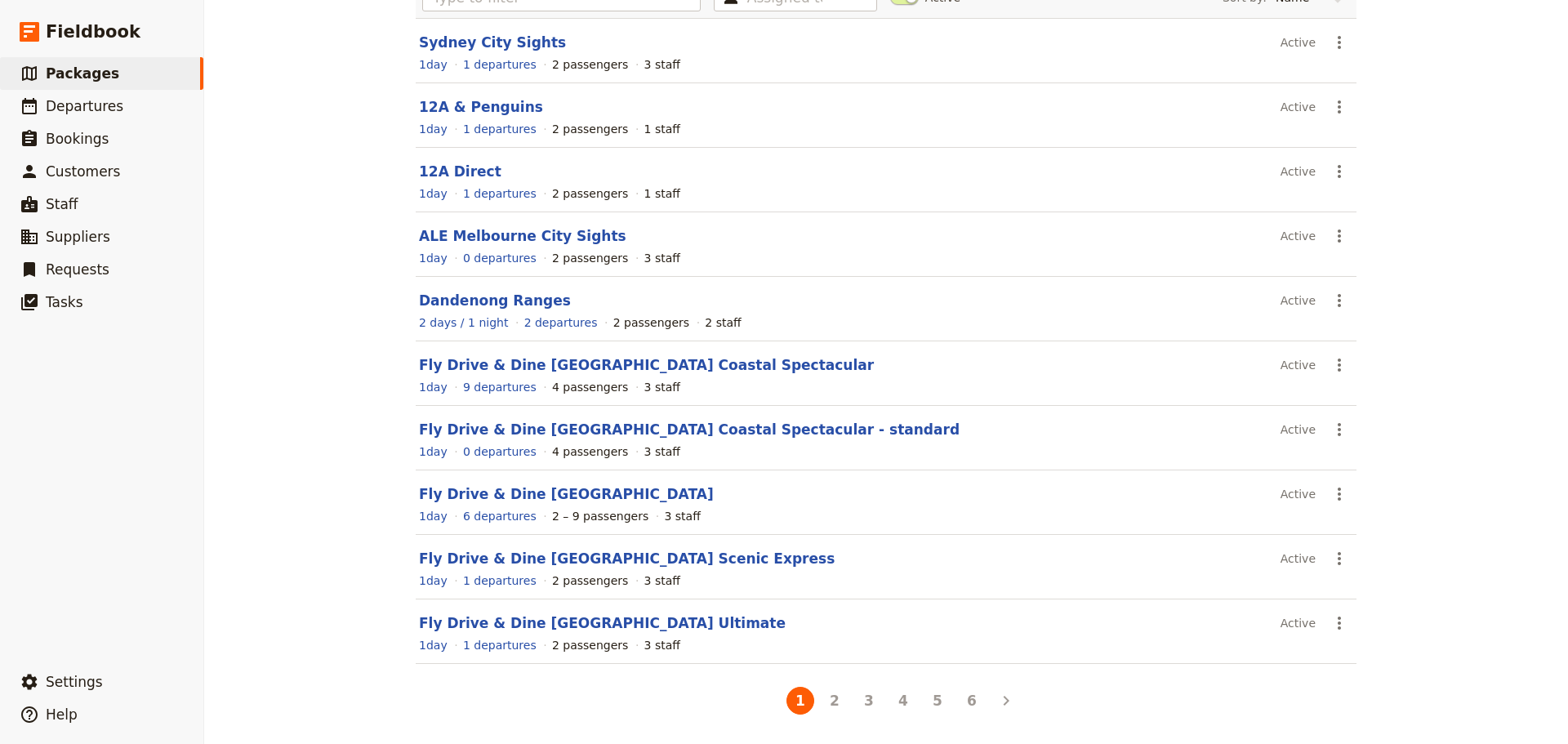
click at [858, 698] on button "3" at bounding box center [869, 701] width 28 height 28
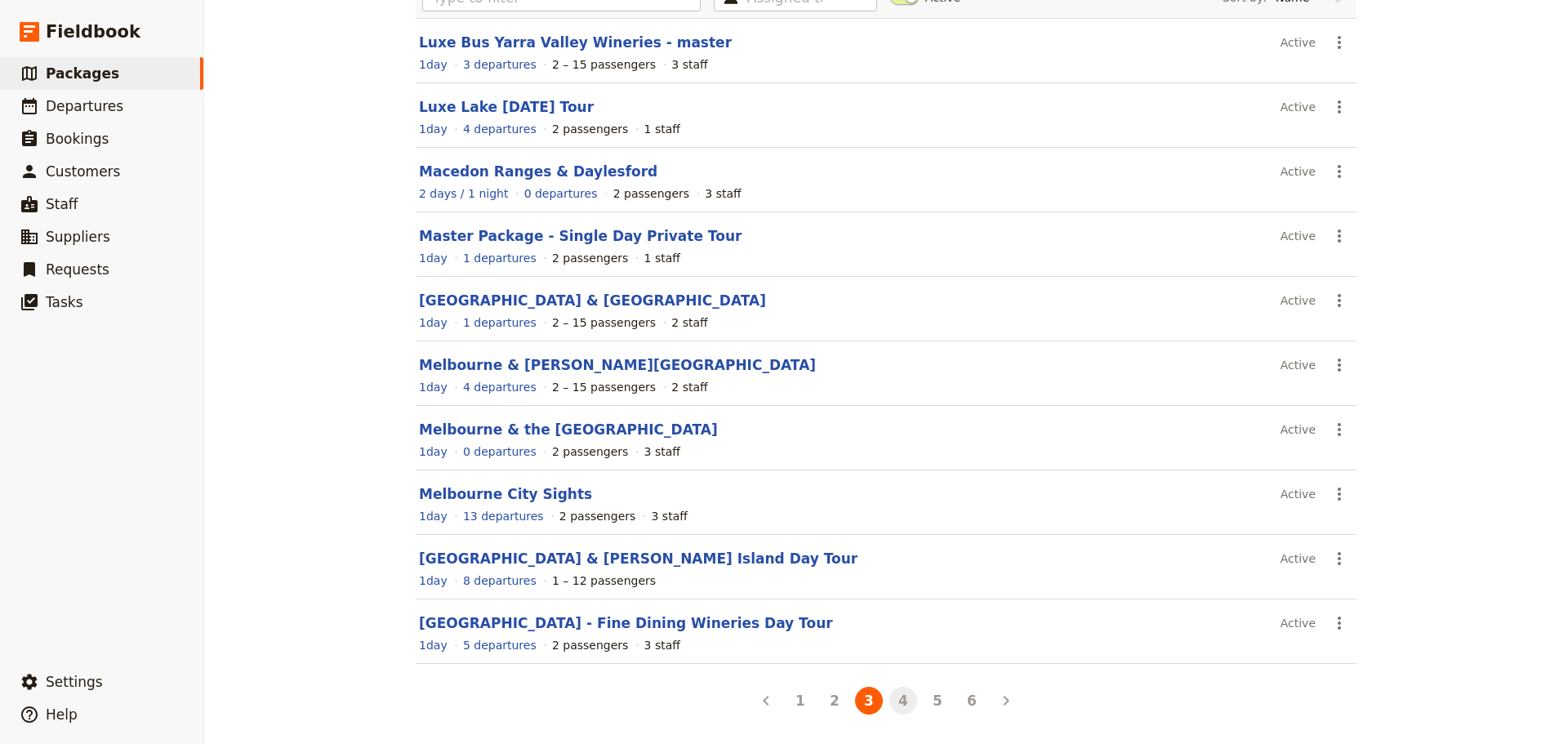
click at [893, 704] on button "4" at bounding box center [903, 701] width 28 height 28
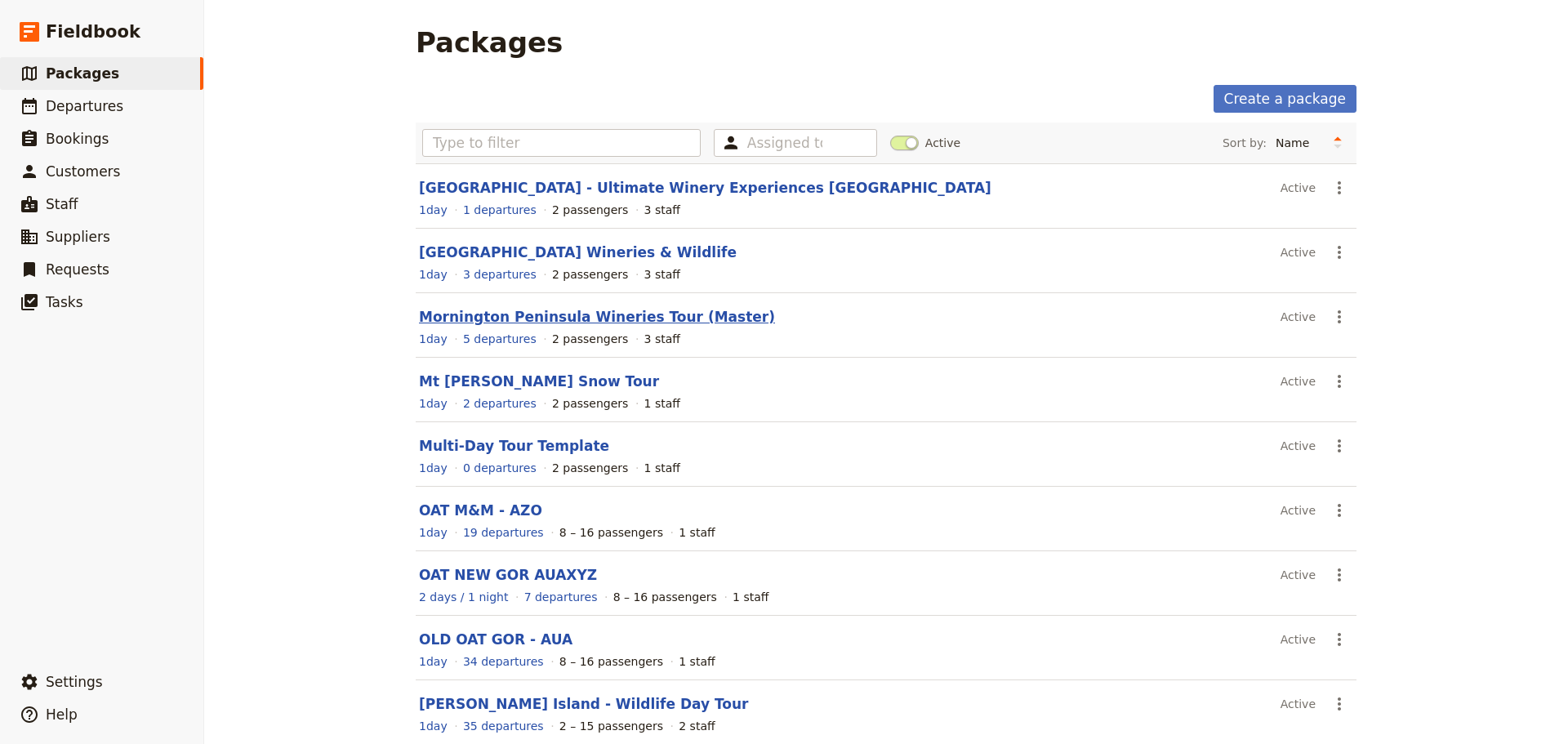
click at [608, 320] on link "Mornington Peninsula Wineries Tour (Master)" at bounding box center [597, 317] width 356 height 16
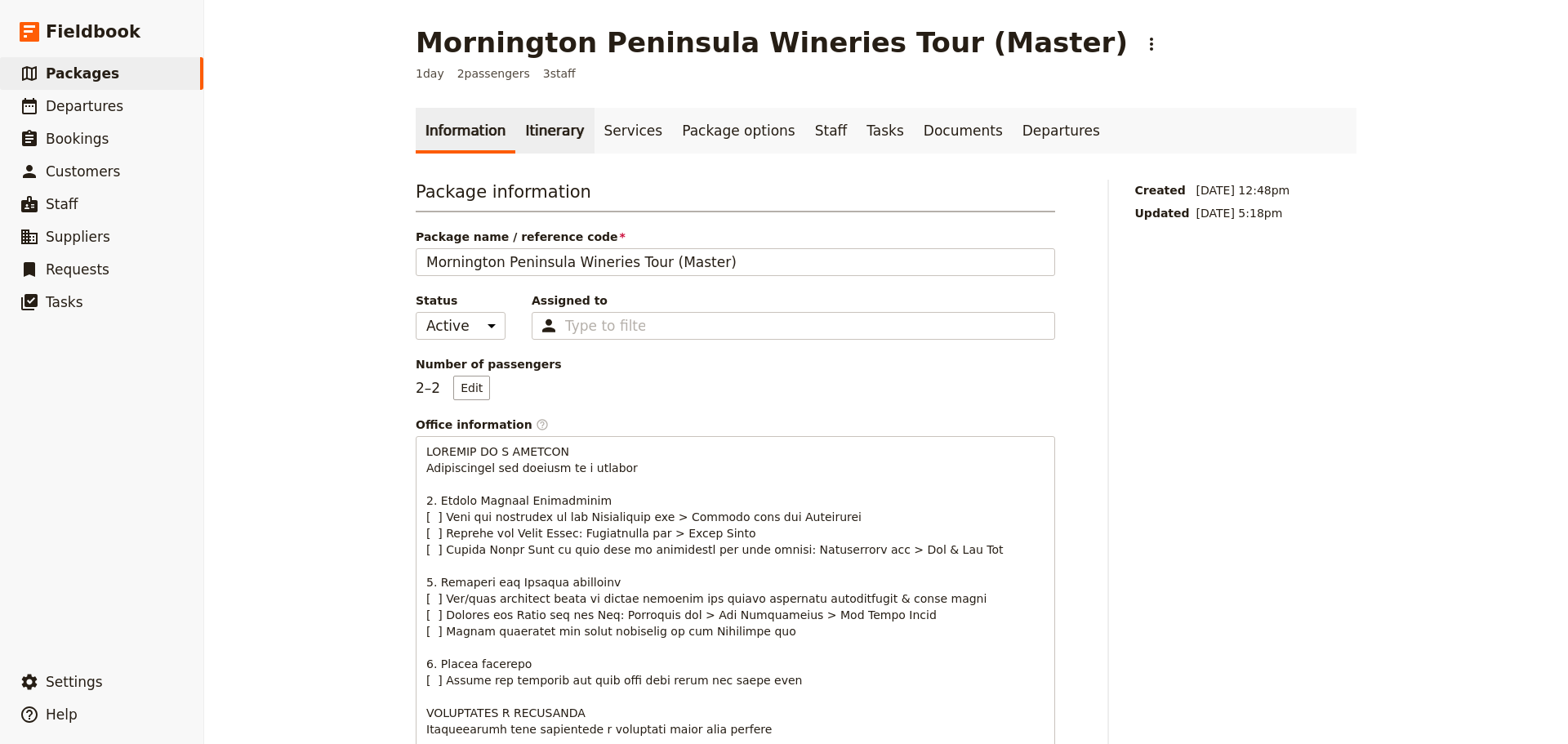
click at [556, 141] on link "Itinerary" at bounding box center [555, 130] width 79 height 46
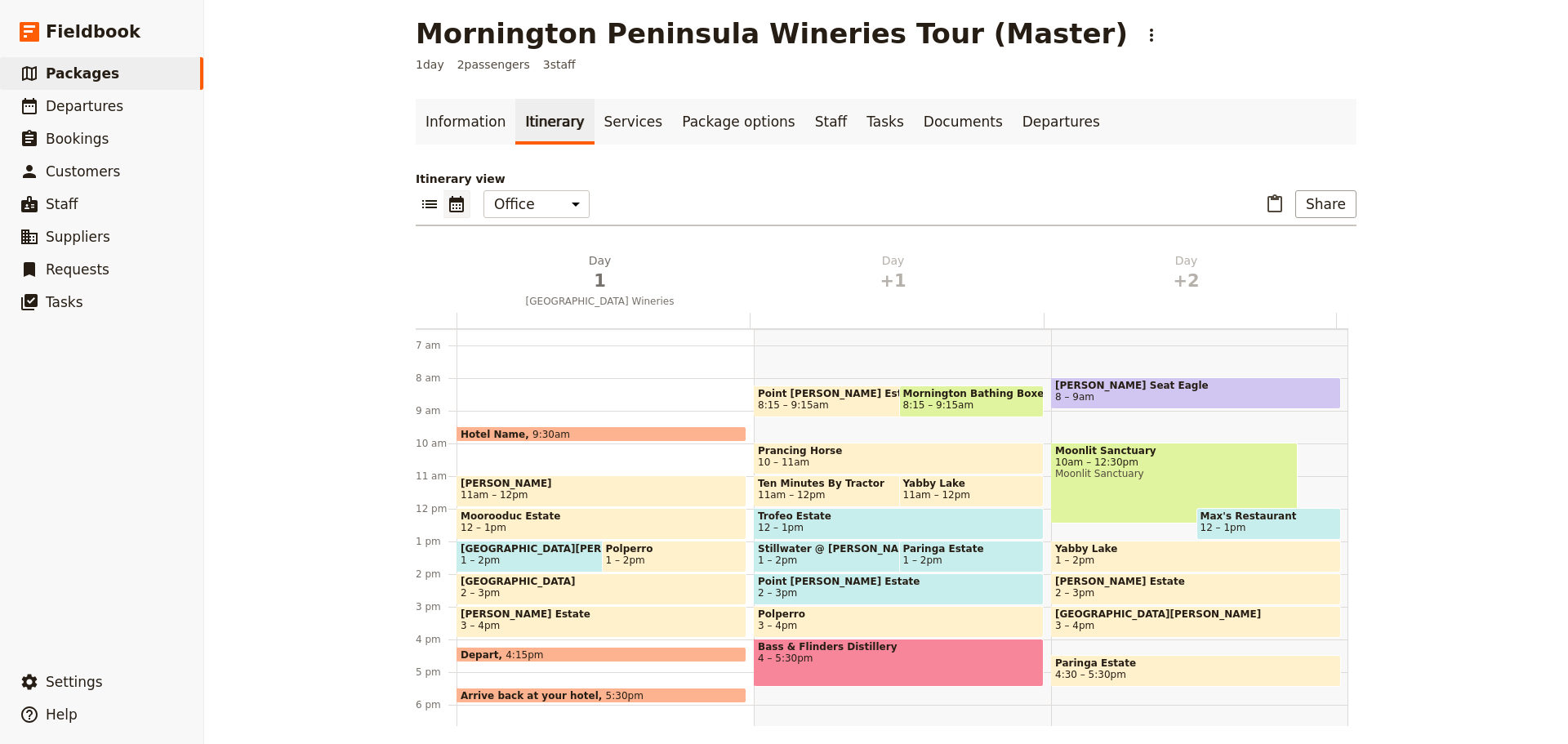
scroll to position [17, 0]
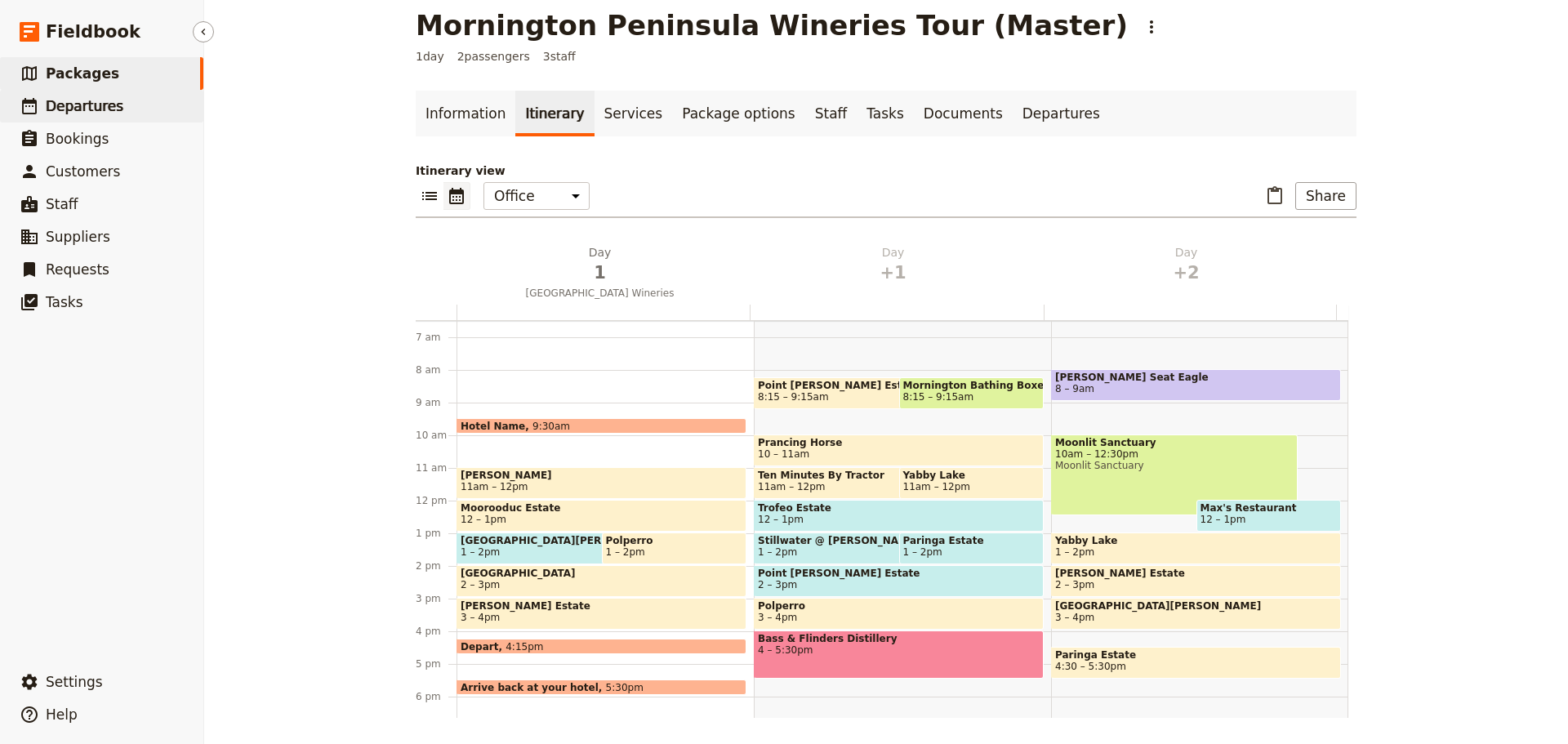
click at [124, 111] on link "​ Departures" at bounding box center [101, 106] width 203 height 33
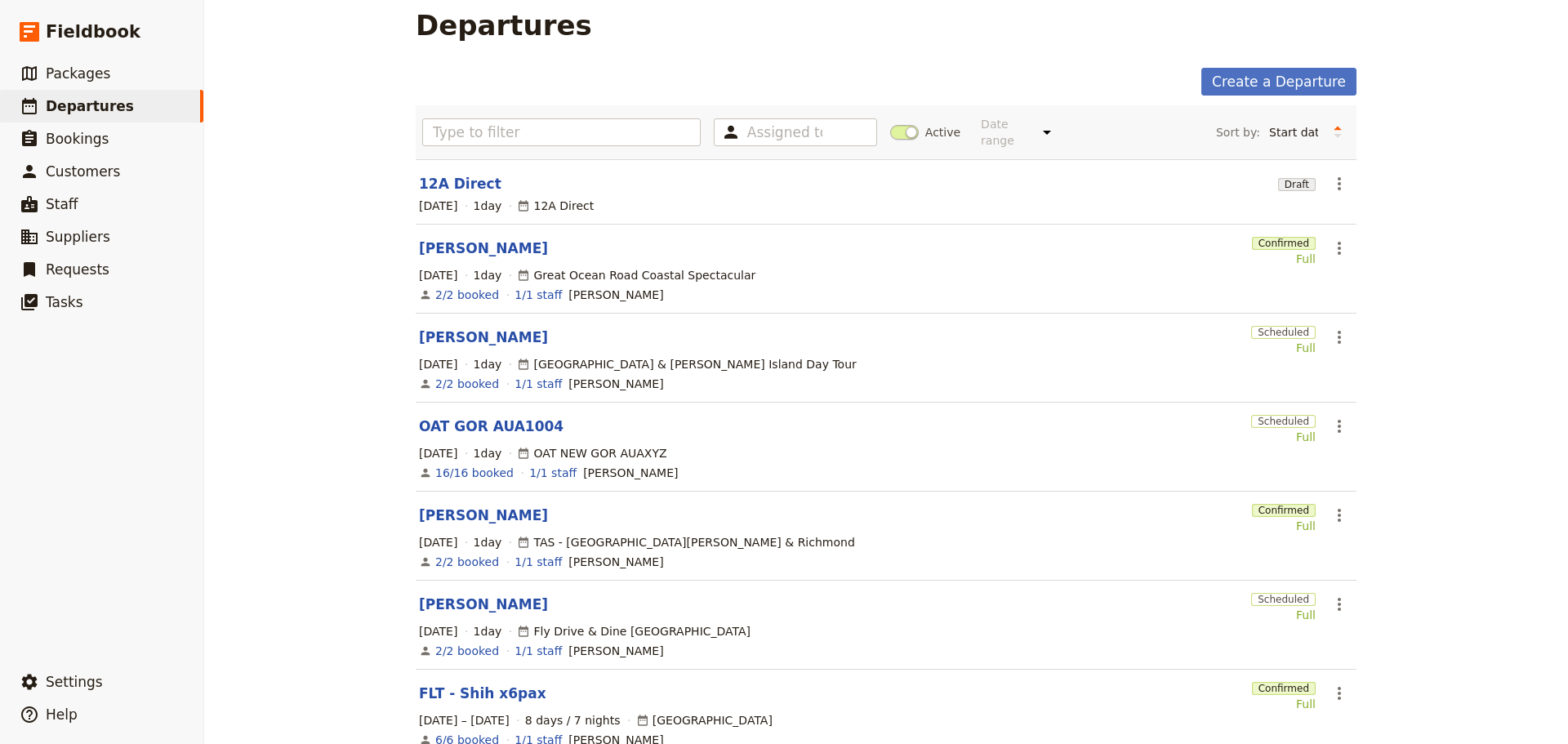
click at [895, 125] on span at bounding box center [904, 132] width 29 height 15
click at [890, 125] on input "Active" at bounding box center [890, 125] width 0 height 0
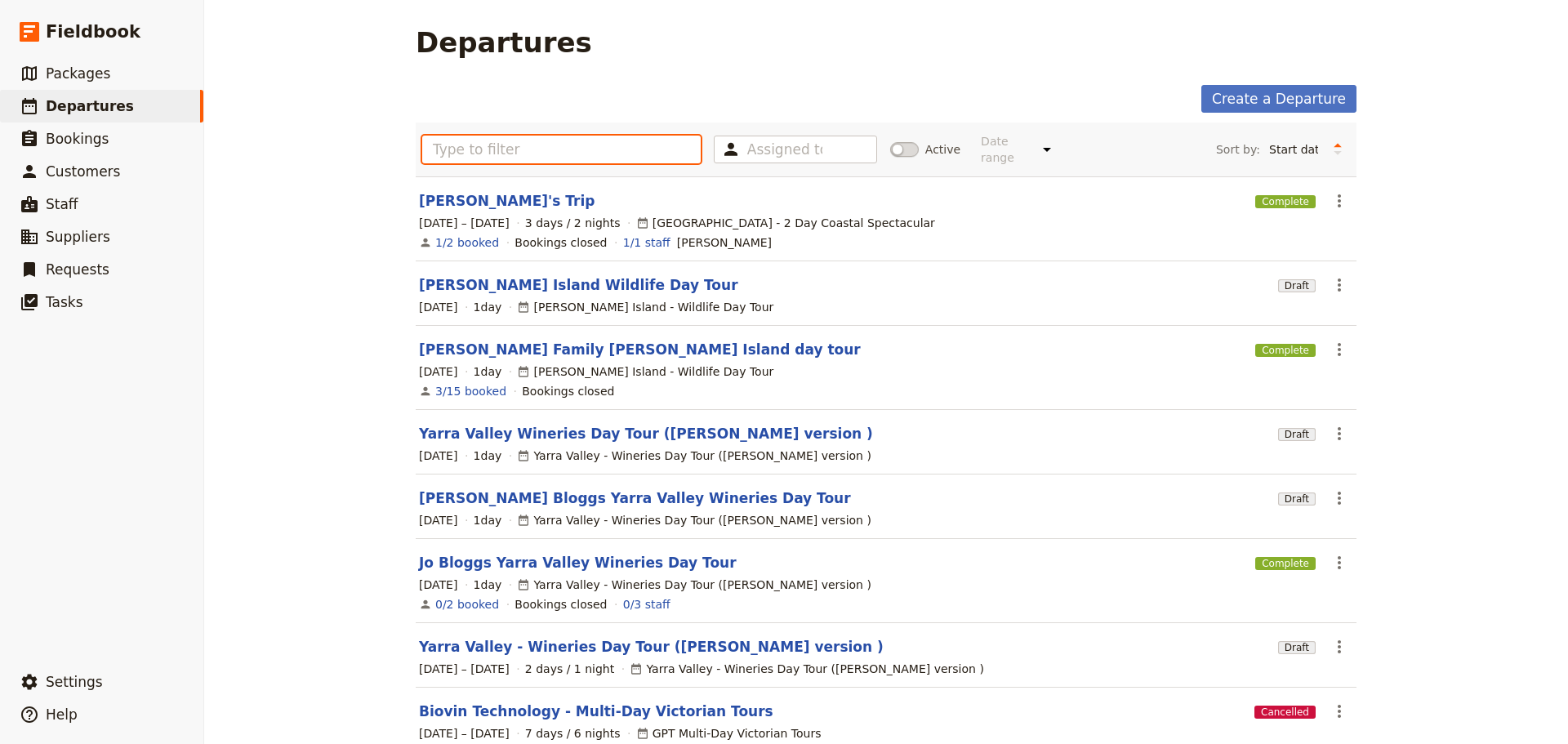
click at [455, 140] on input "text" at bounding box center [561, 150] width 278 height 28
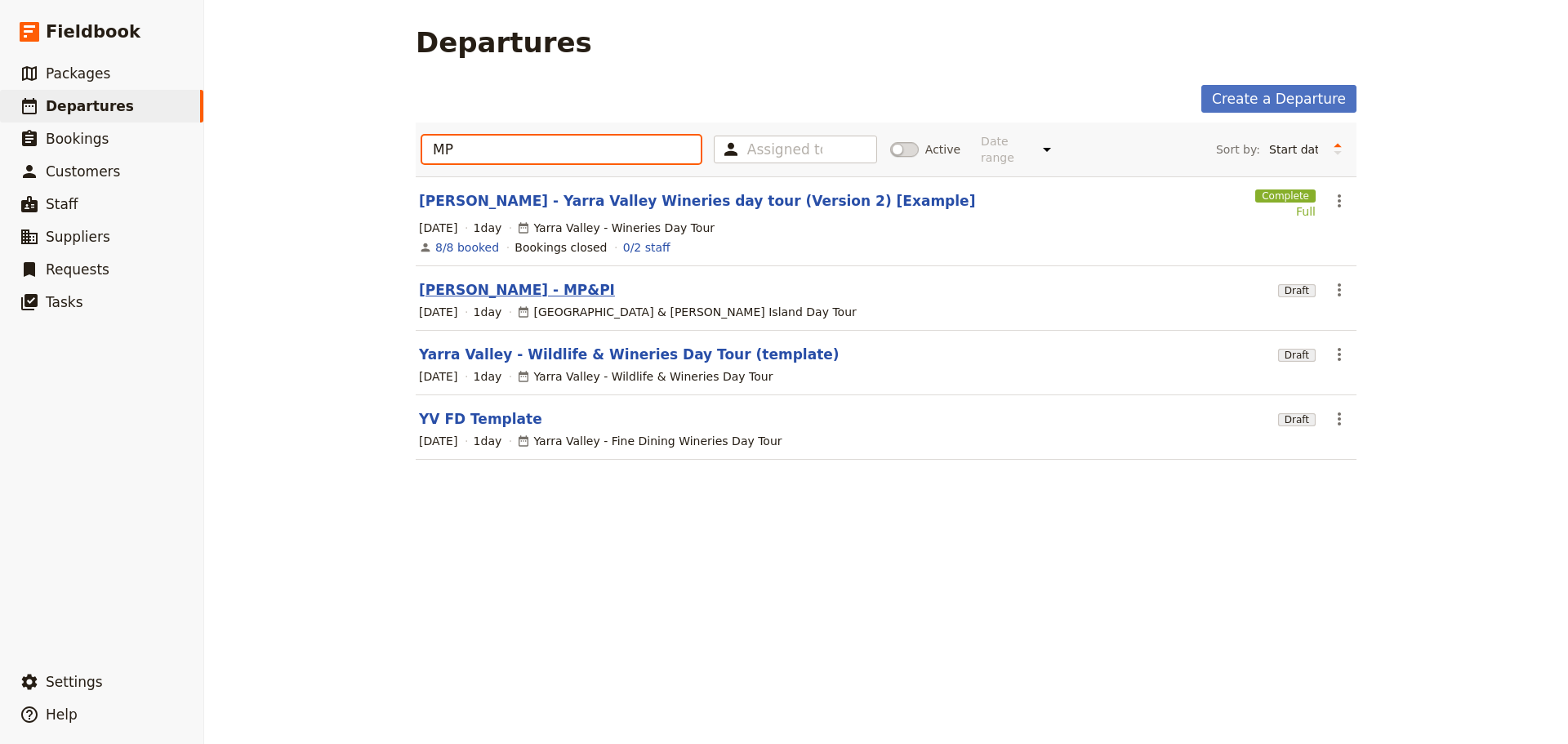
type input "MP"
click at [473, 280] on link "Lara Rich - MP&PI" at bounding box center [516, 290] width 196 height 20
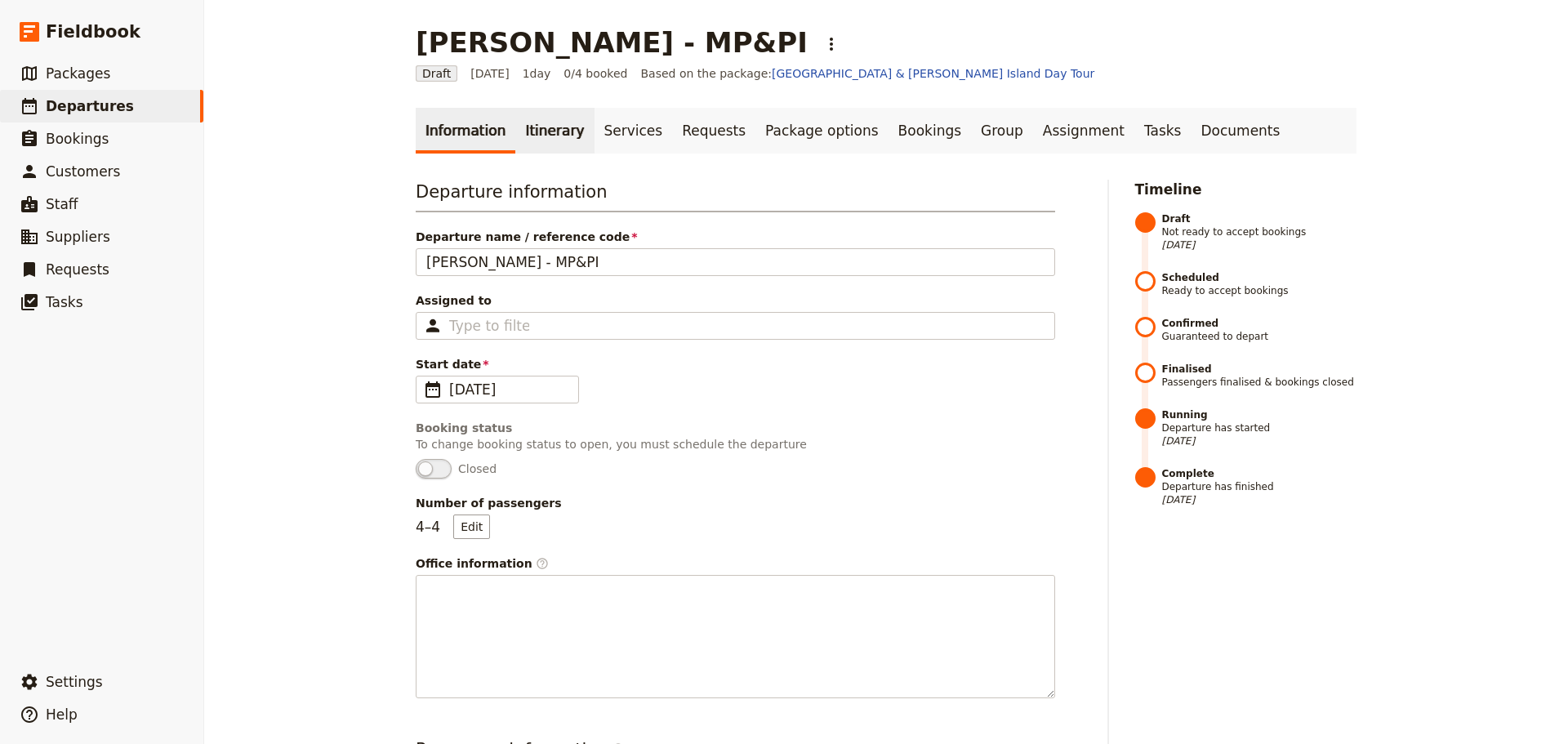
click at [561, 124] on link "Itinerary" at bounding box center [555, 130] width 79 height 46
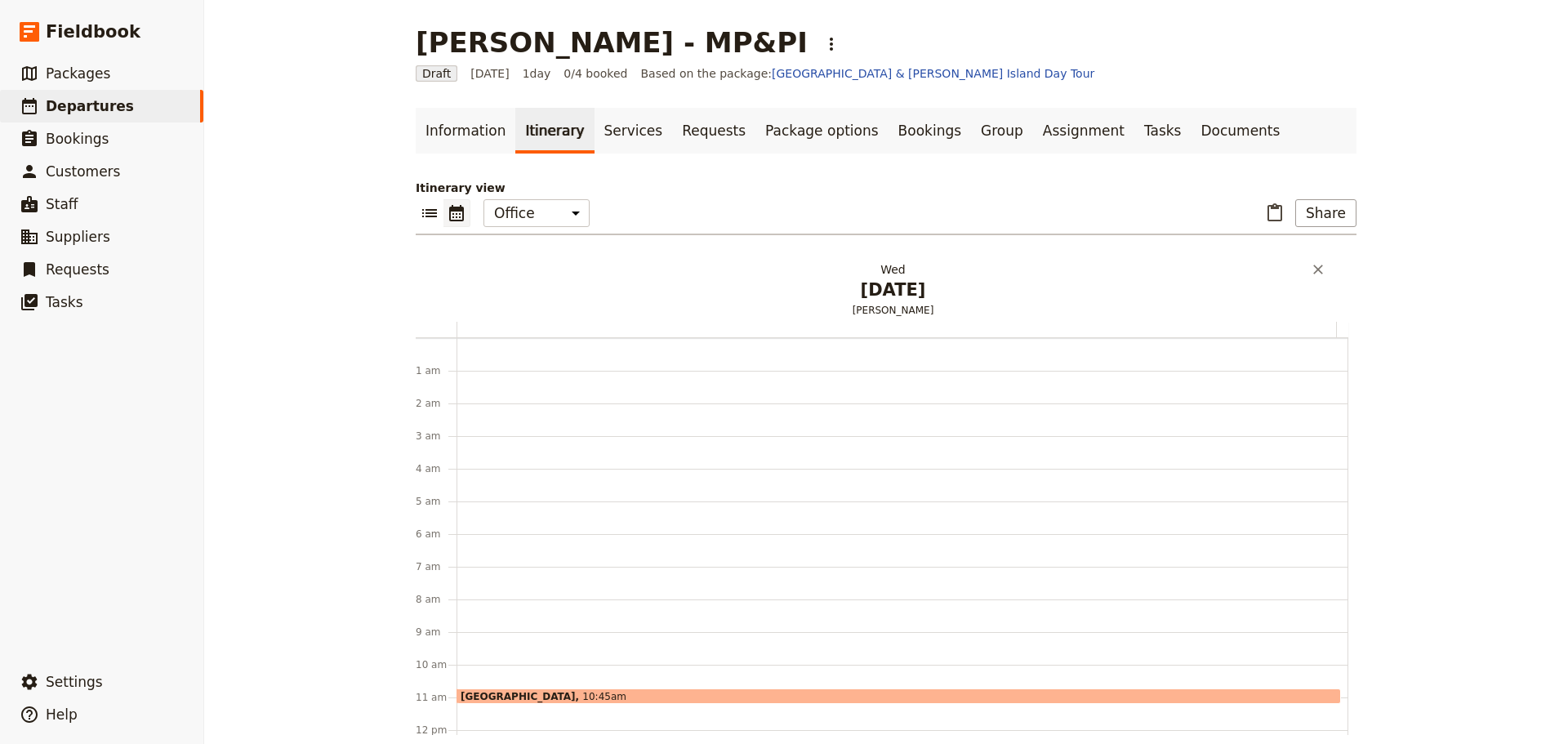
scroll to position [213, 0]
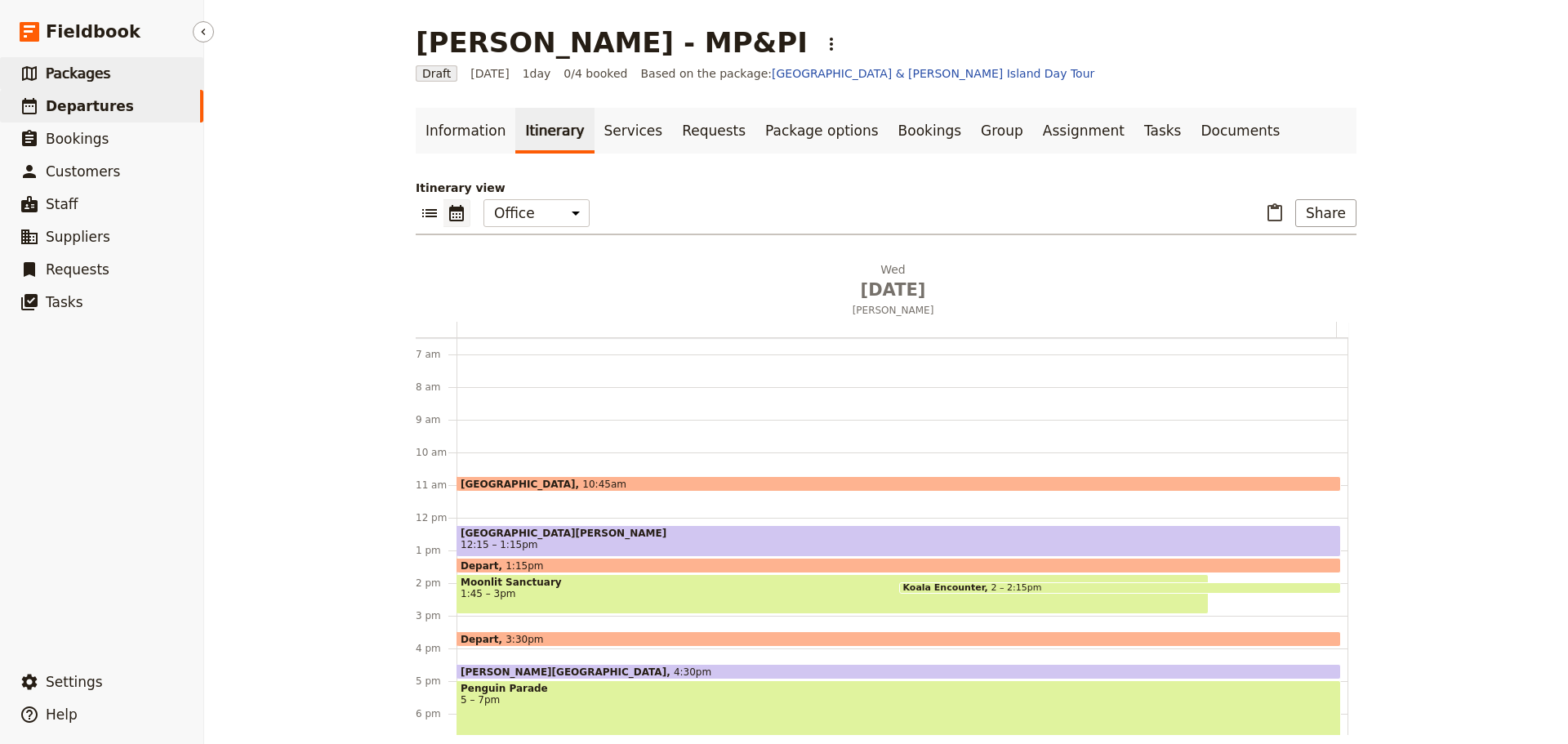
click at [52, 78] on span "Packages" at bounding box center [78, 73] width 65 height 16
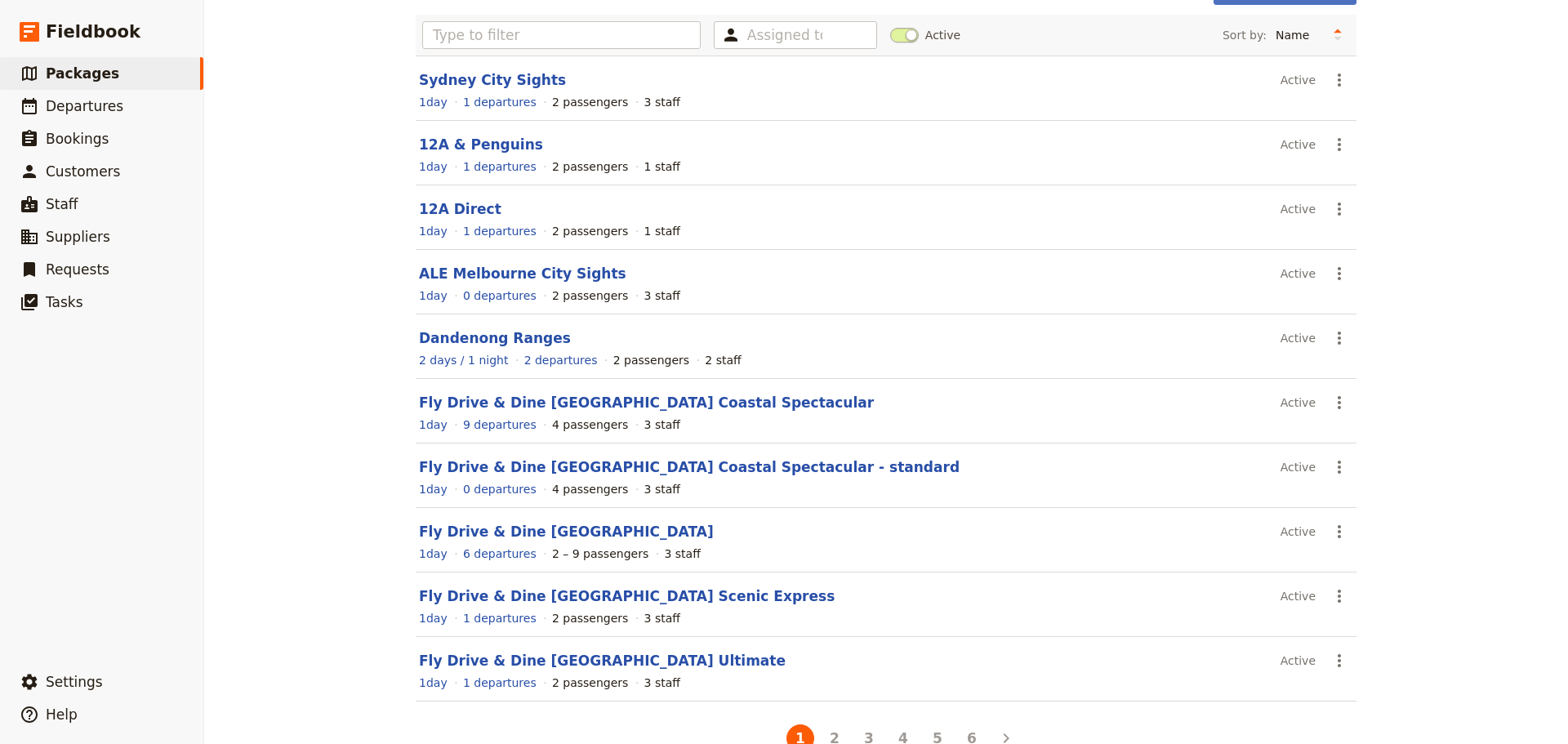
scroll to position [145, 0]
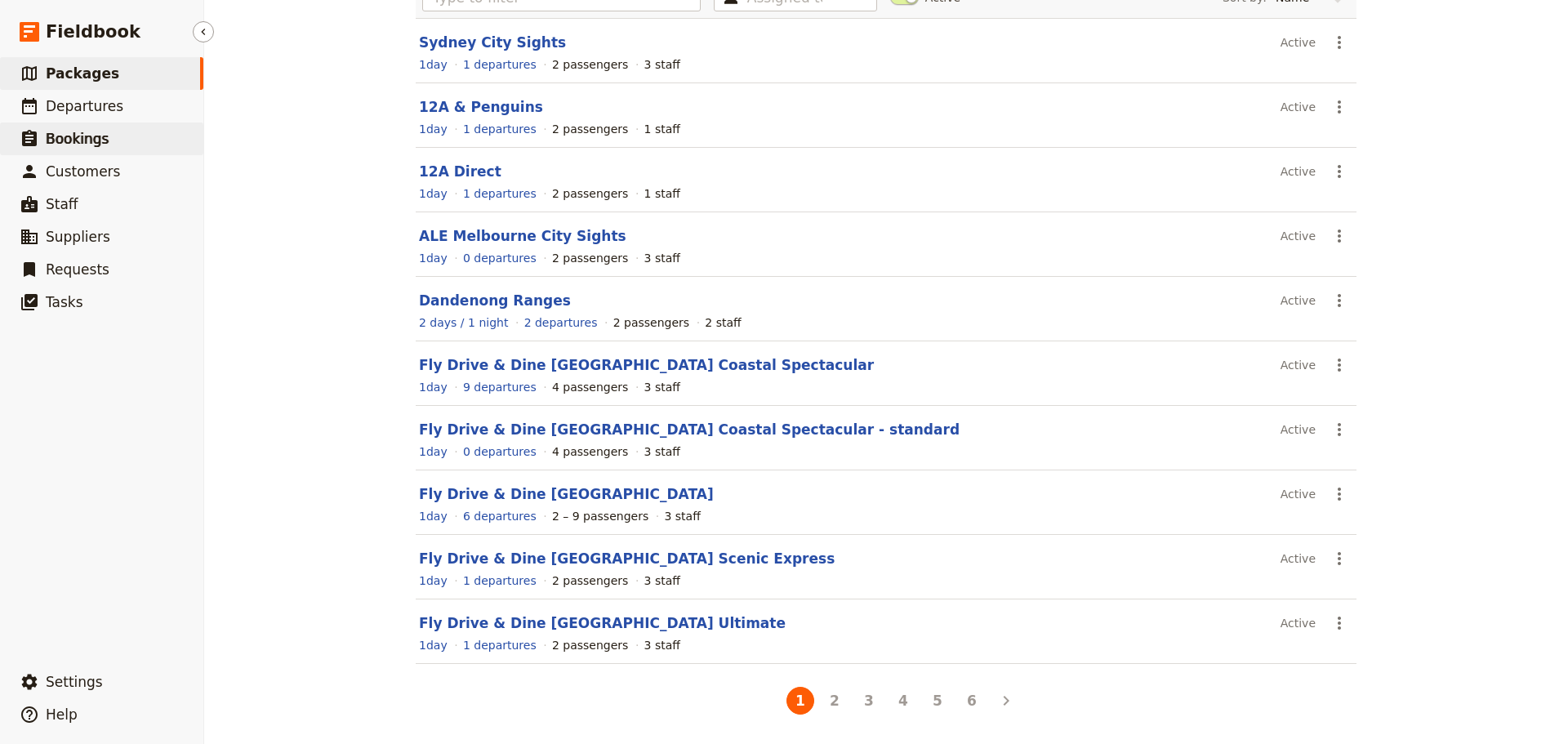
click at [86, 124] on link "​ Bookings" at bounding box center [101, 139] width 203 height 33
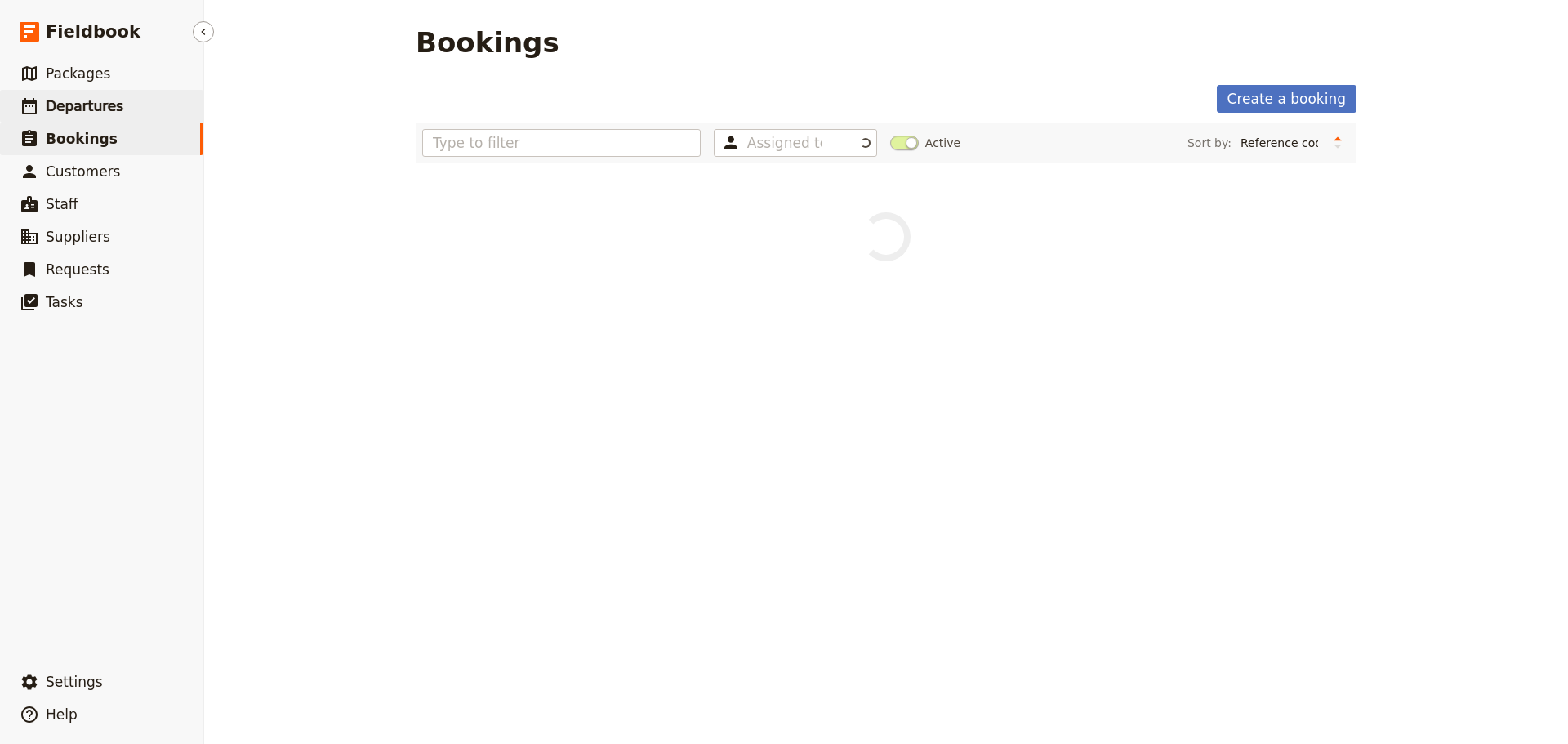
click at [65, 98] on span "Departures" at bounding box center [84, 106] width 78 height 16
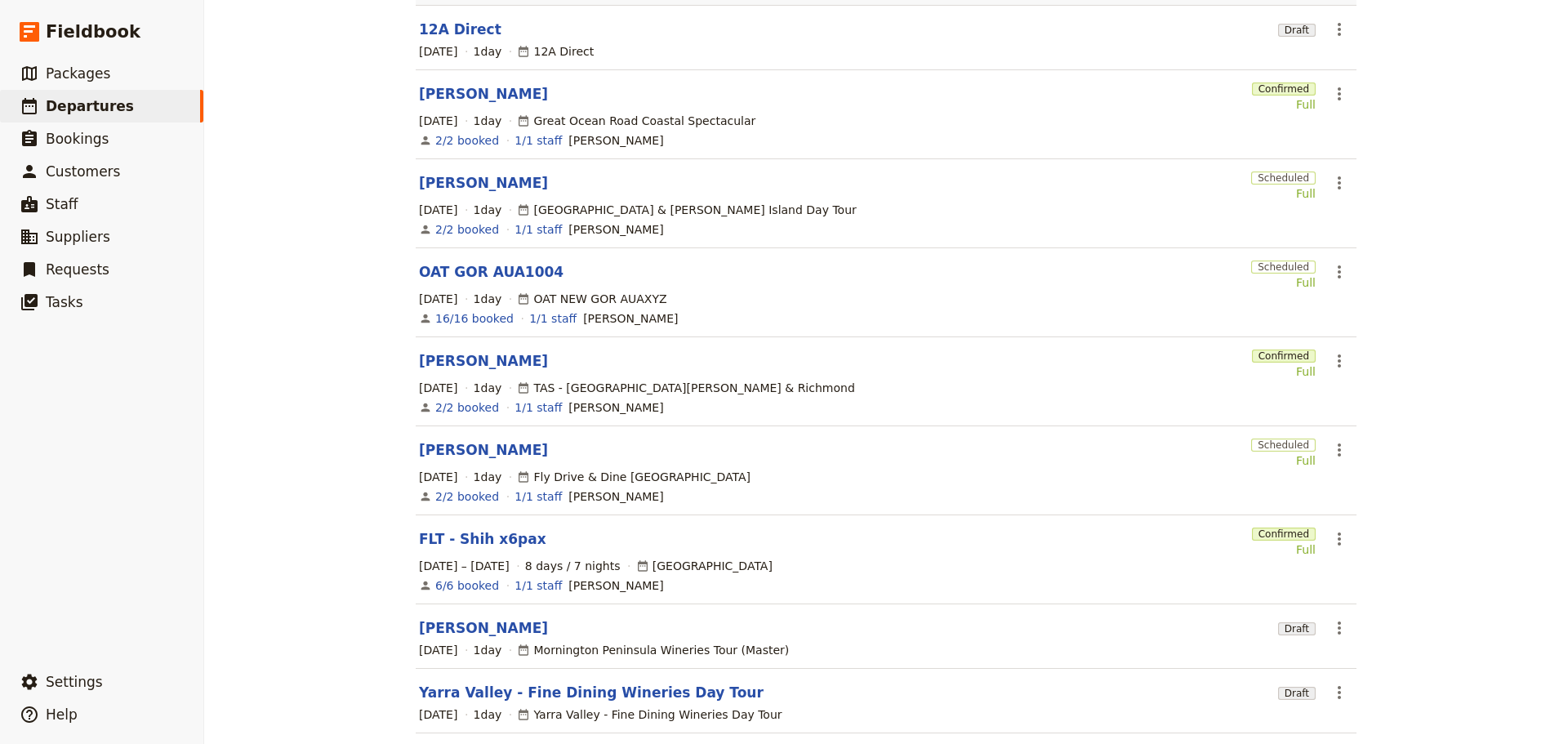
scroll to position [292, 0]
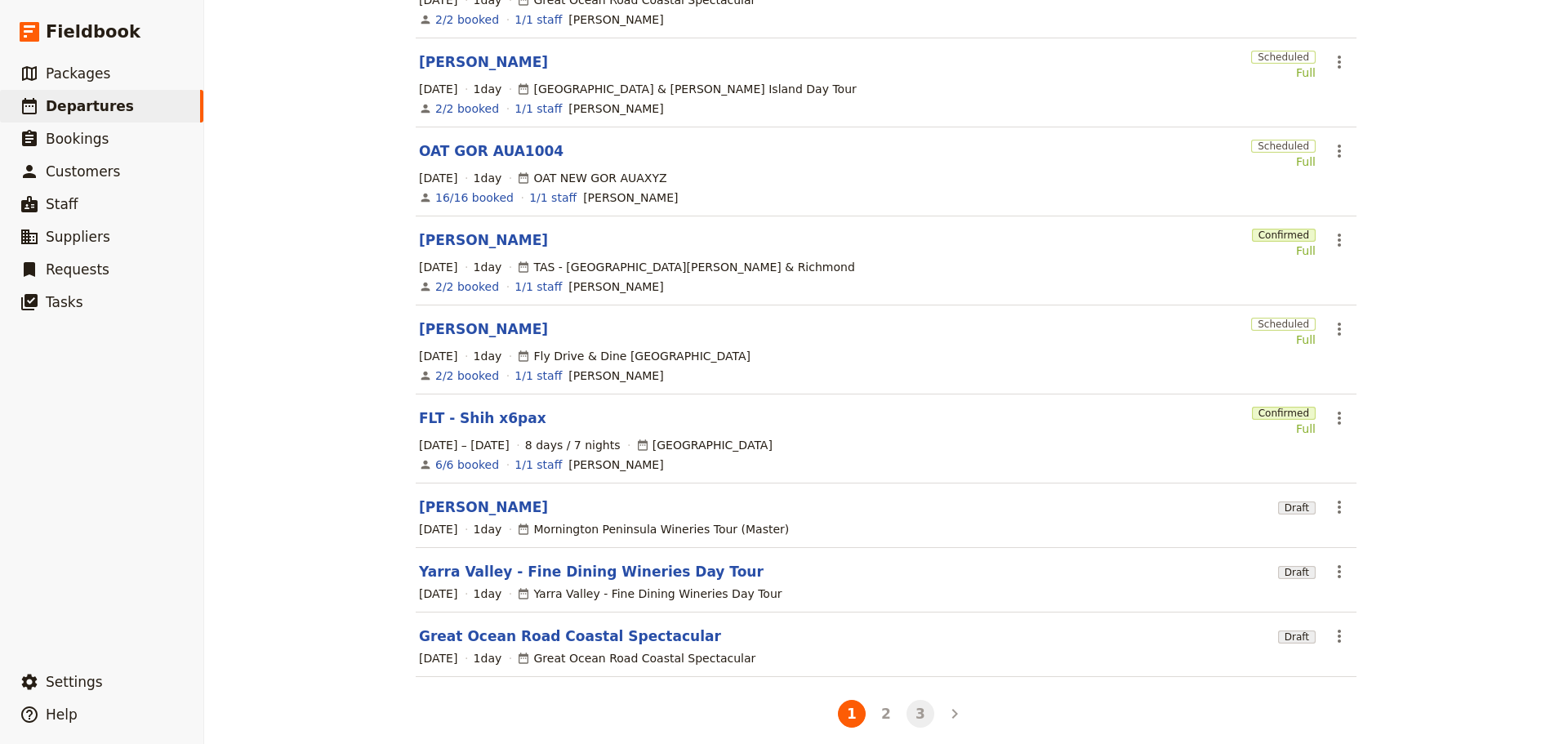
click at [916, 702] on button "3" at bounding box center [921, 714] width 28 height 28
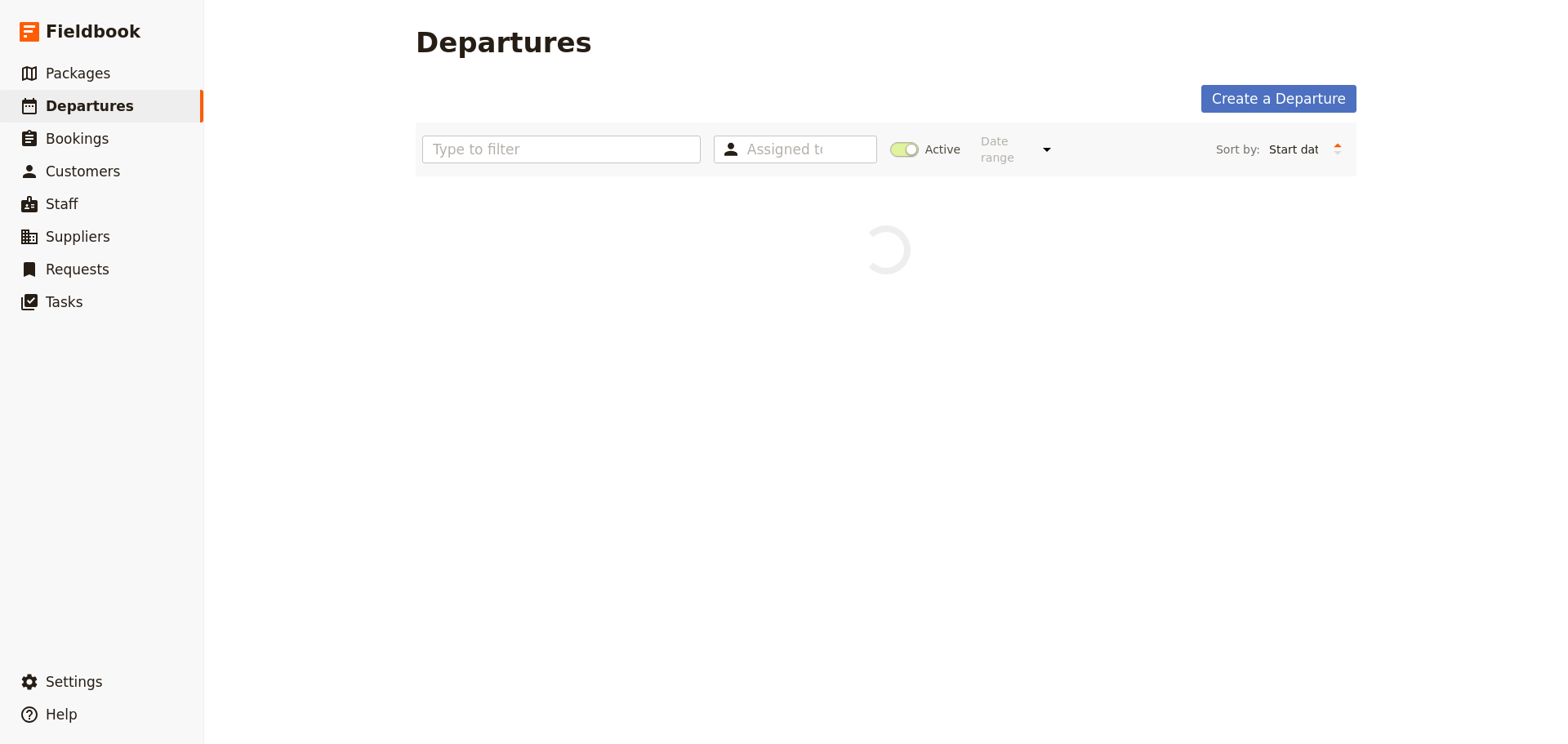
scroll to position [0, 0]
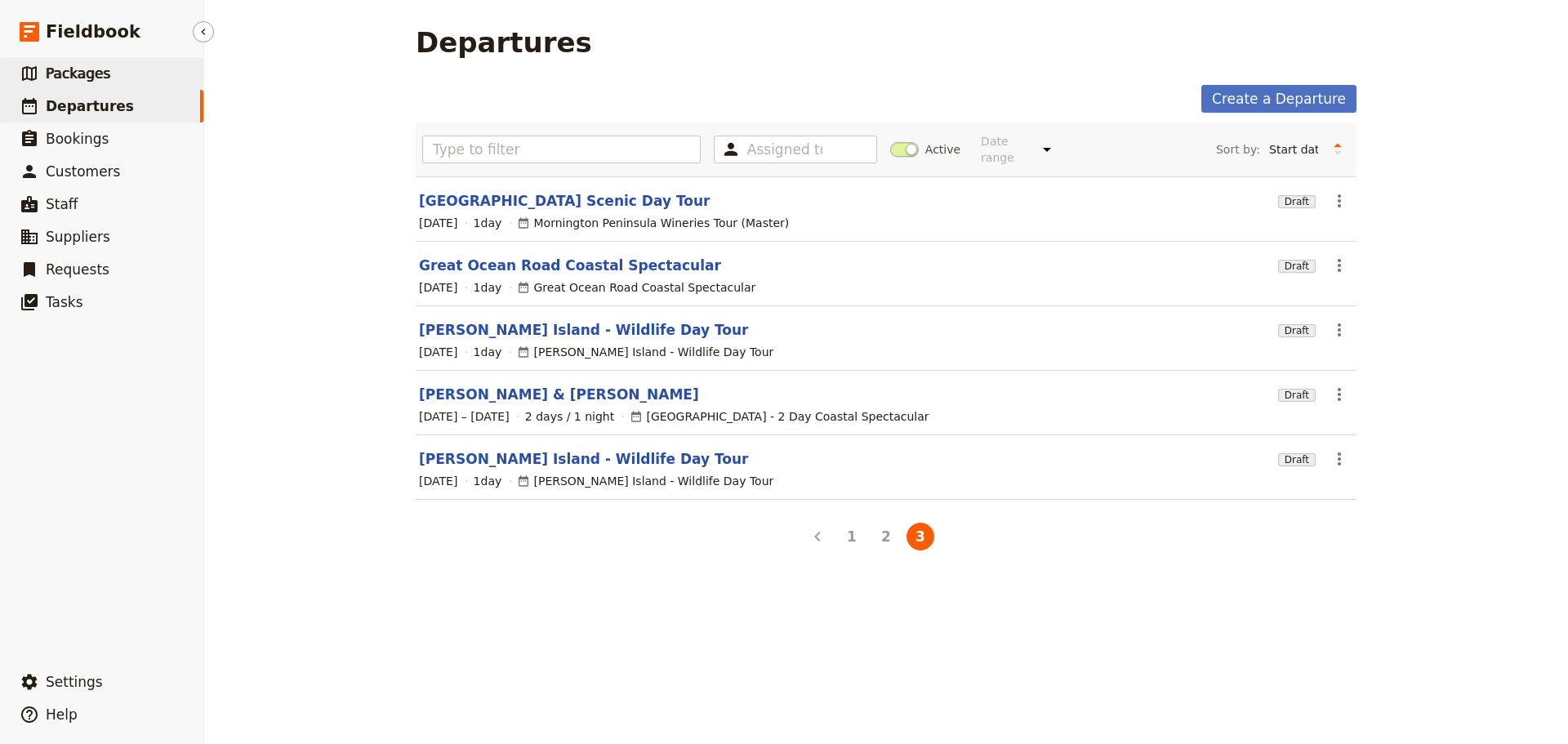
click at [84, 78] on span "Packages" at bounding box center [78, 73] width 65 height 16
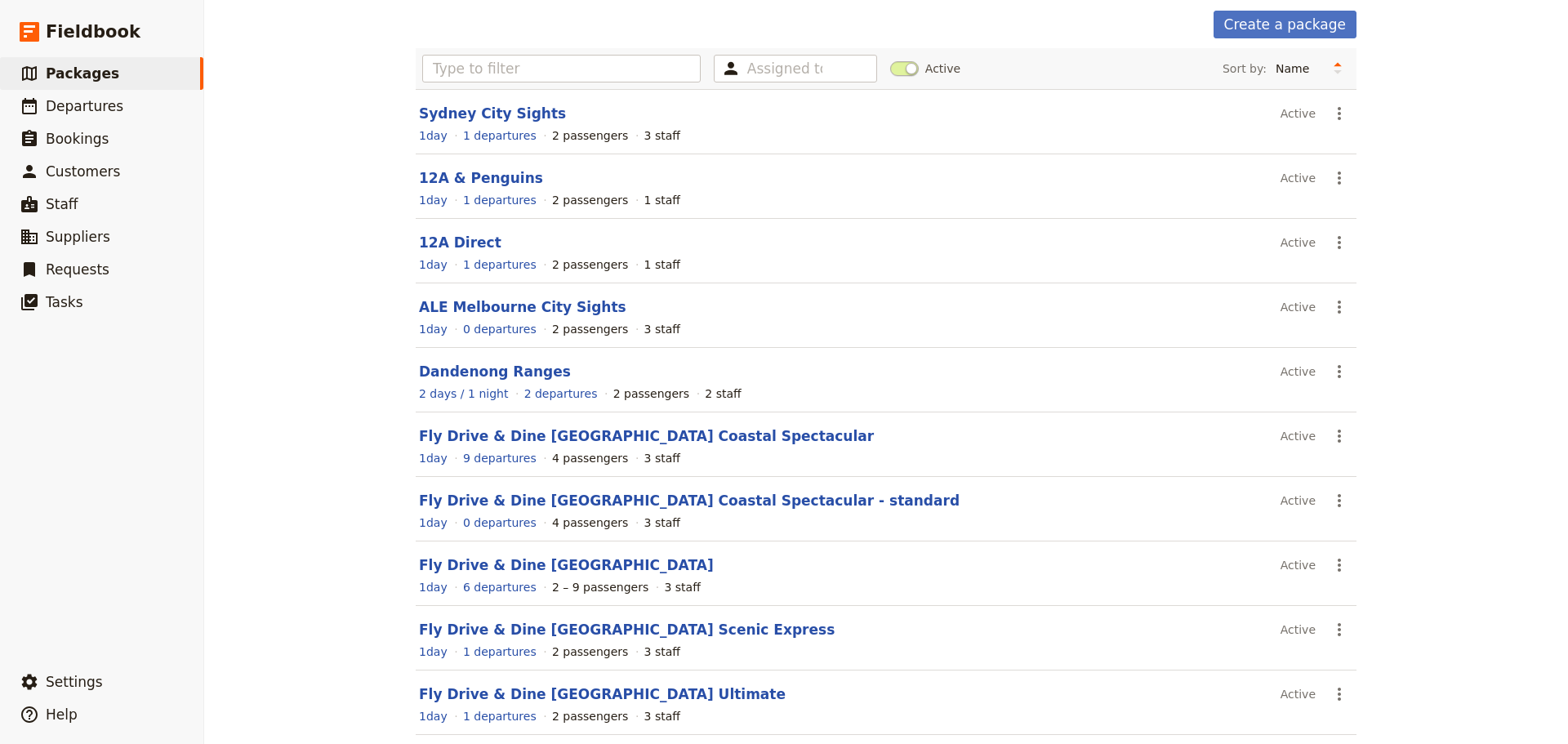
scroll to position [145, 0]
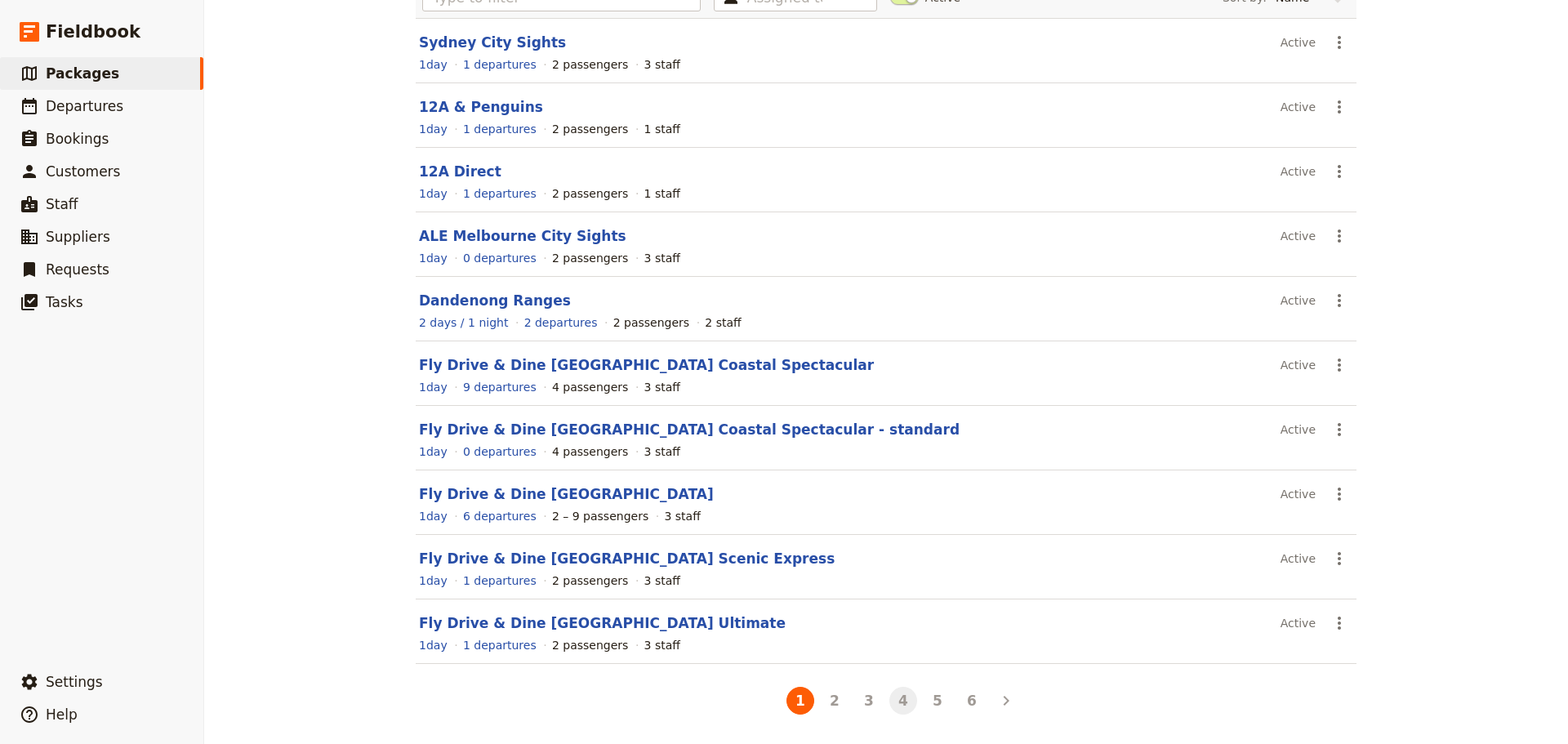
click at [900, 704] on button "4" at bounding box center [903, 701] width 28 height 28
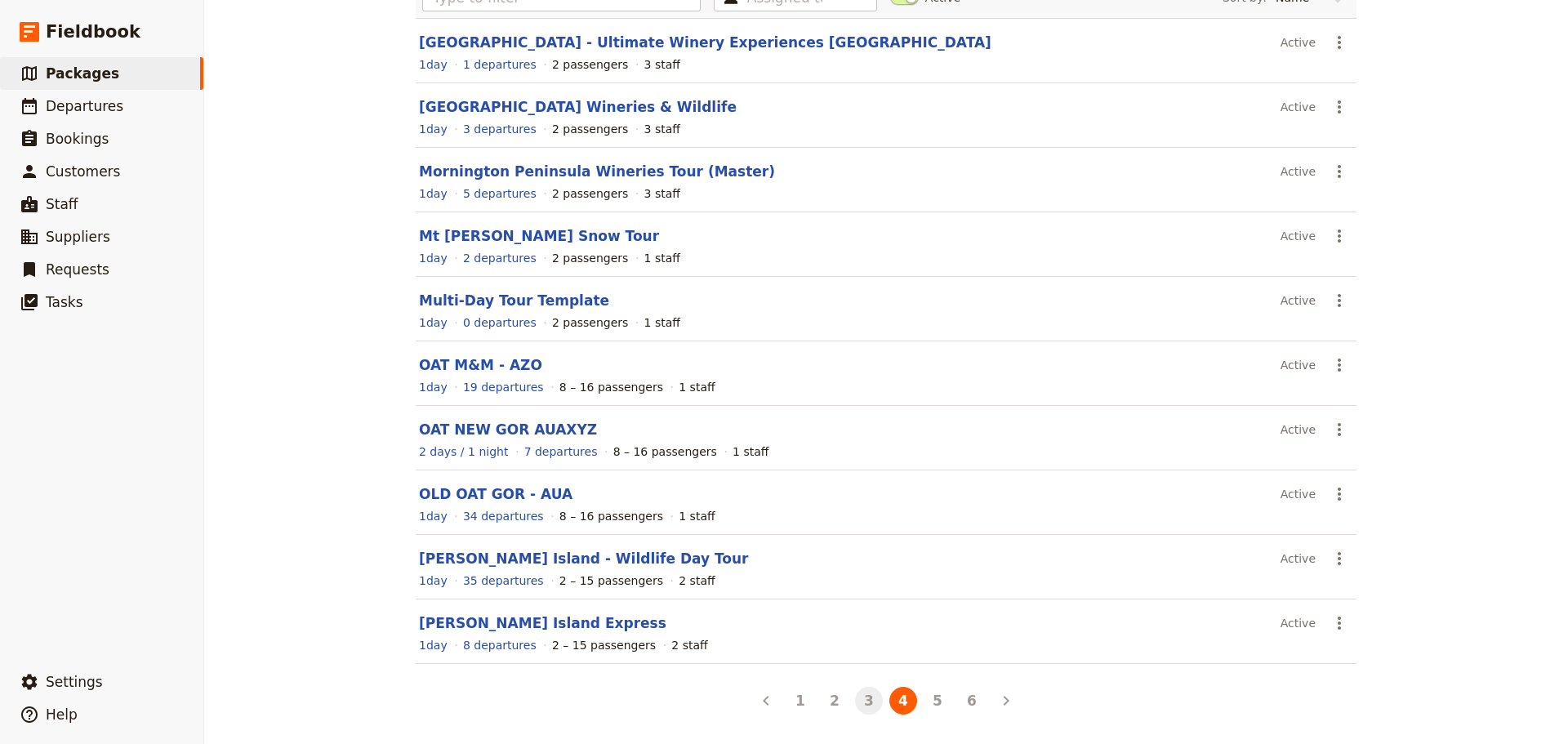
click at [865, 705] on button "3" at bounding box center [869, 701] width 28 height 28
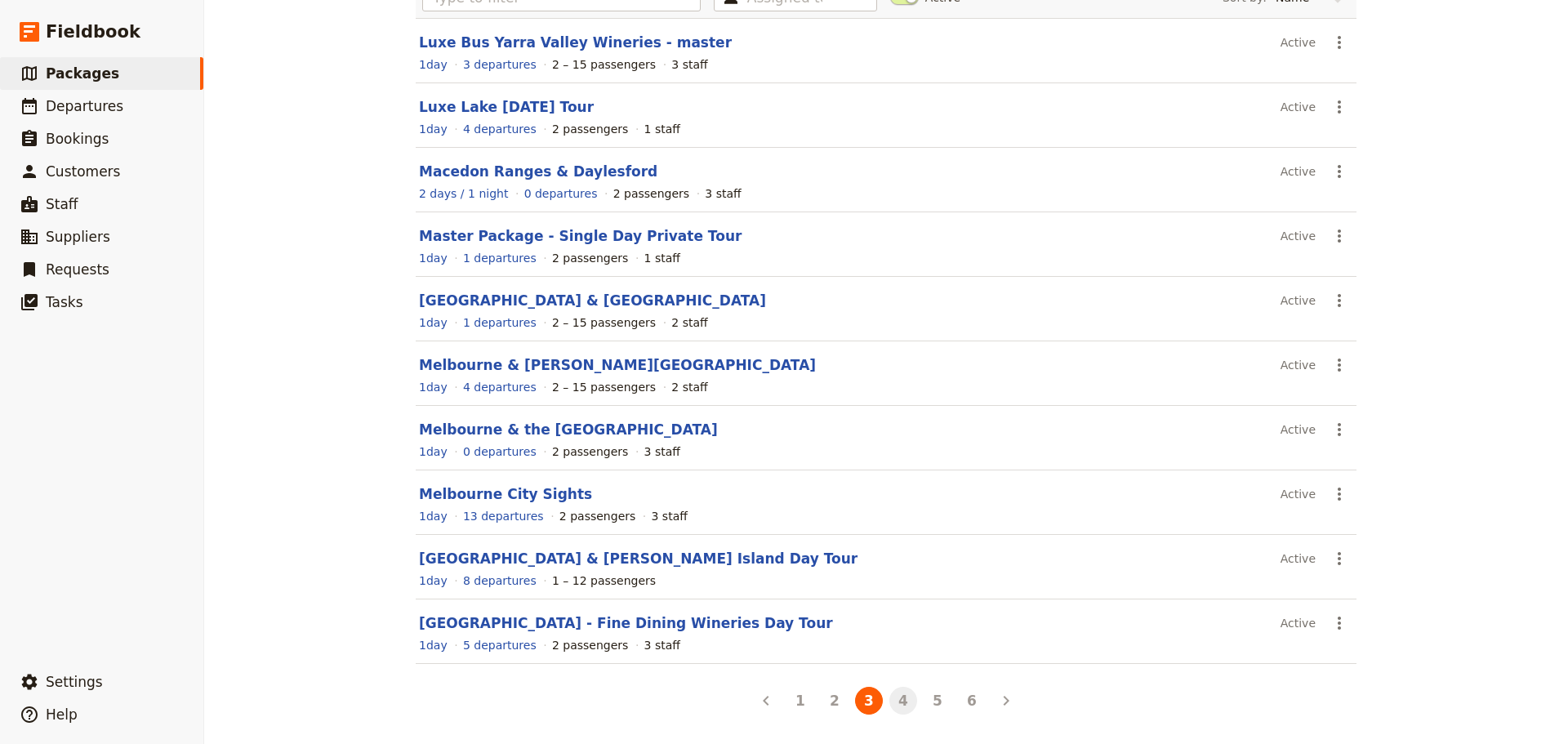
click at [895, 704] on button "4" at bounding box center [903, 701] width 28 height 28
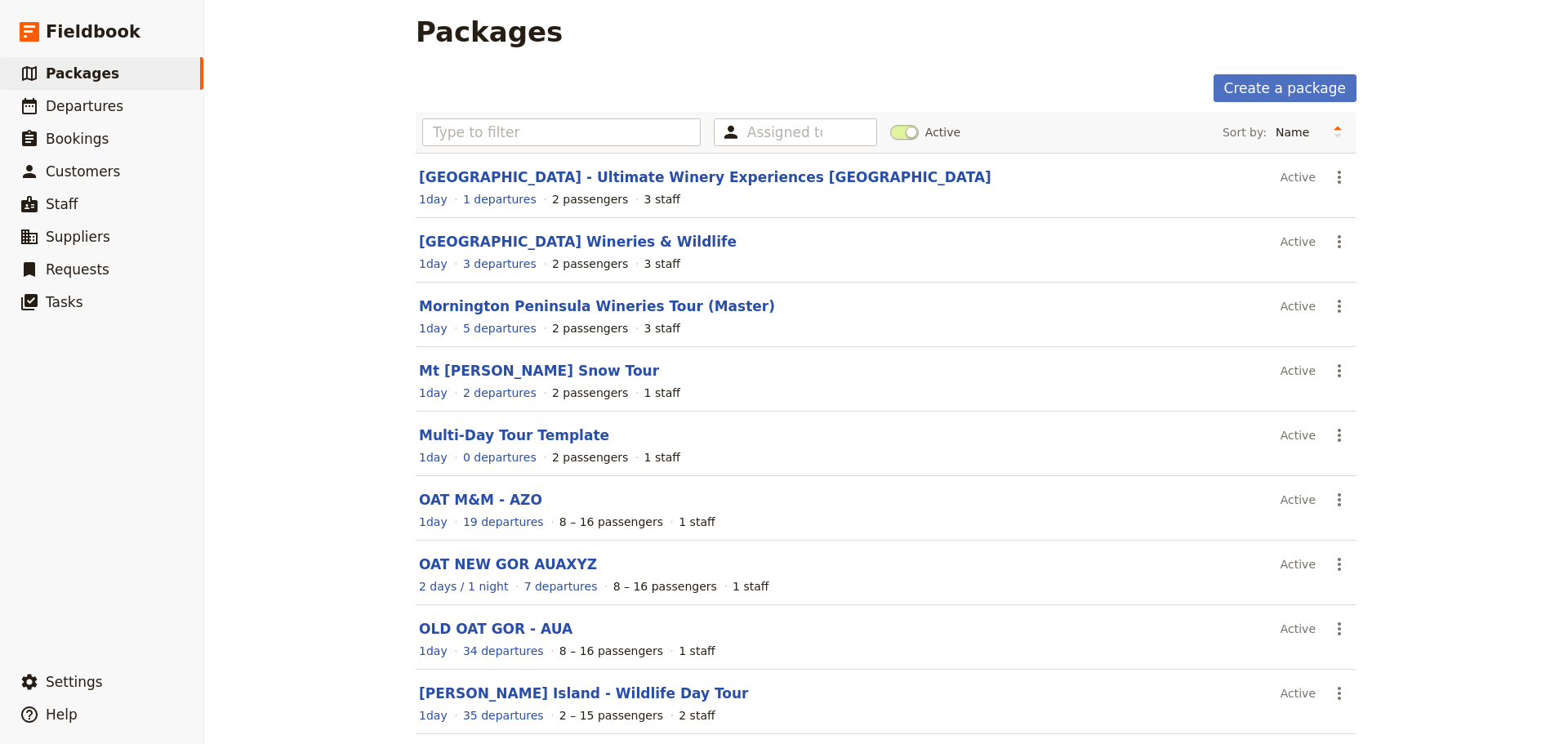
scroll to position [0, 0]
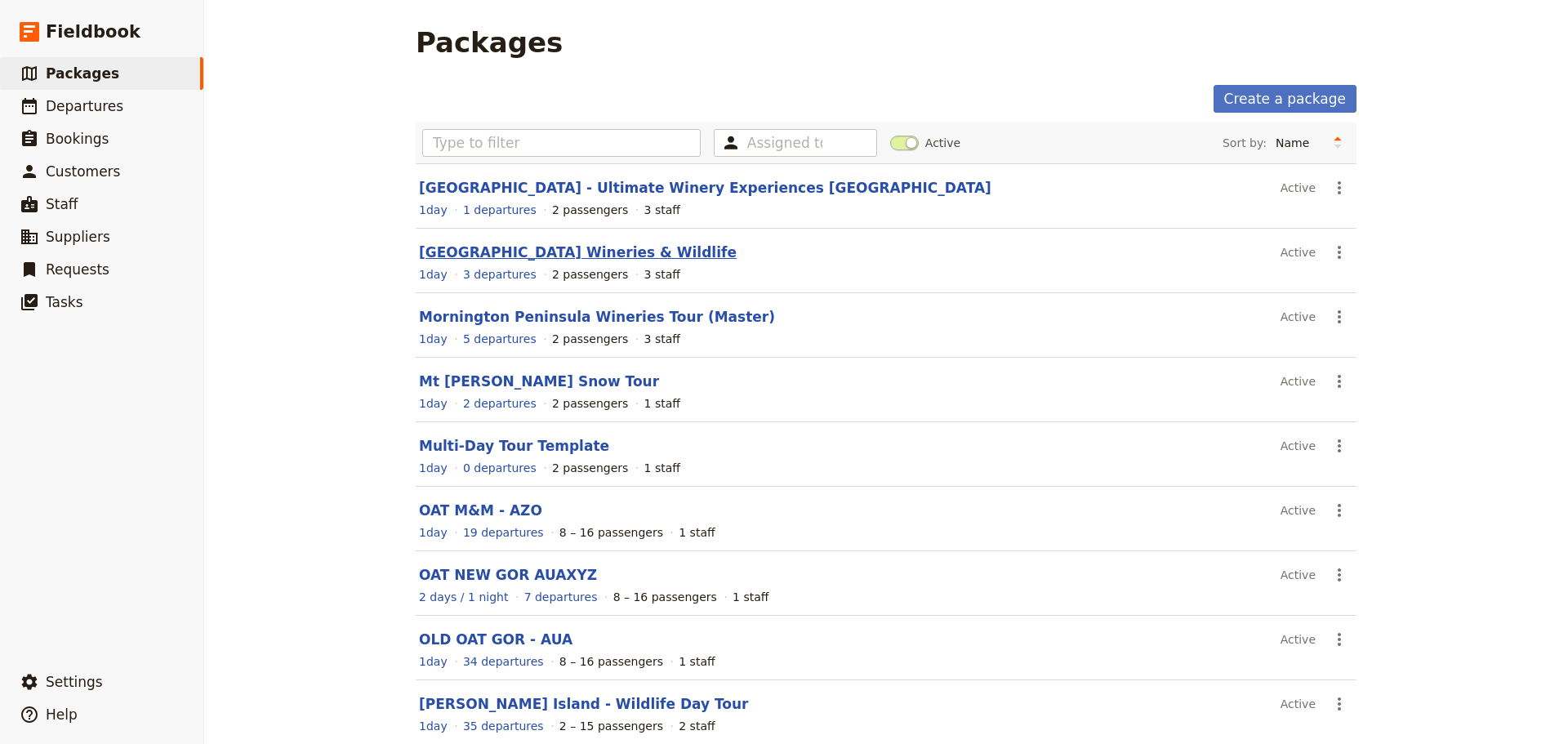
click at [519, 258] on link "[GEOGRAPHIC_DATA] Wineries & Wildlife" at bounding box center [577, 252] width 318 height 16
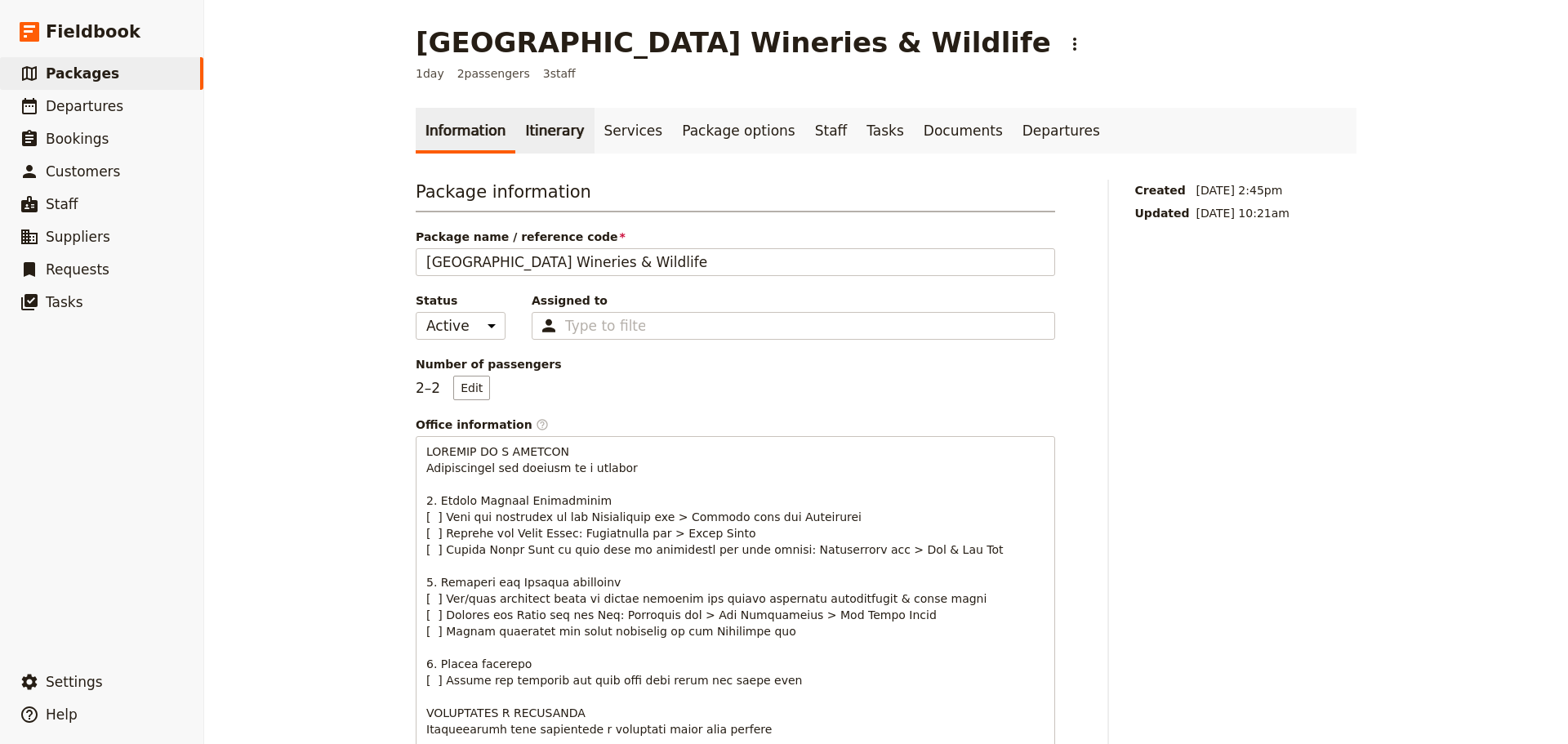
click at [554, 130] on link "Itinerary" at bounding box center [555, 130] width 79 height 46
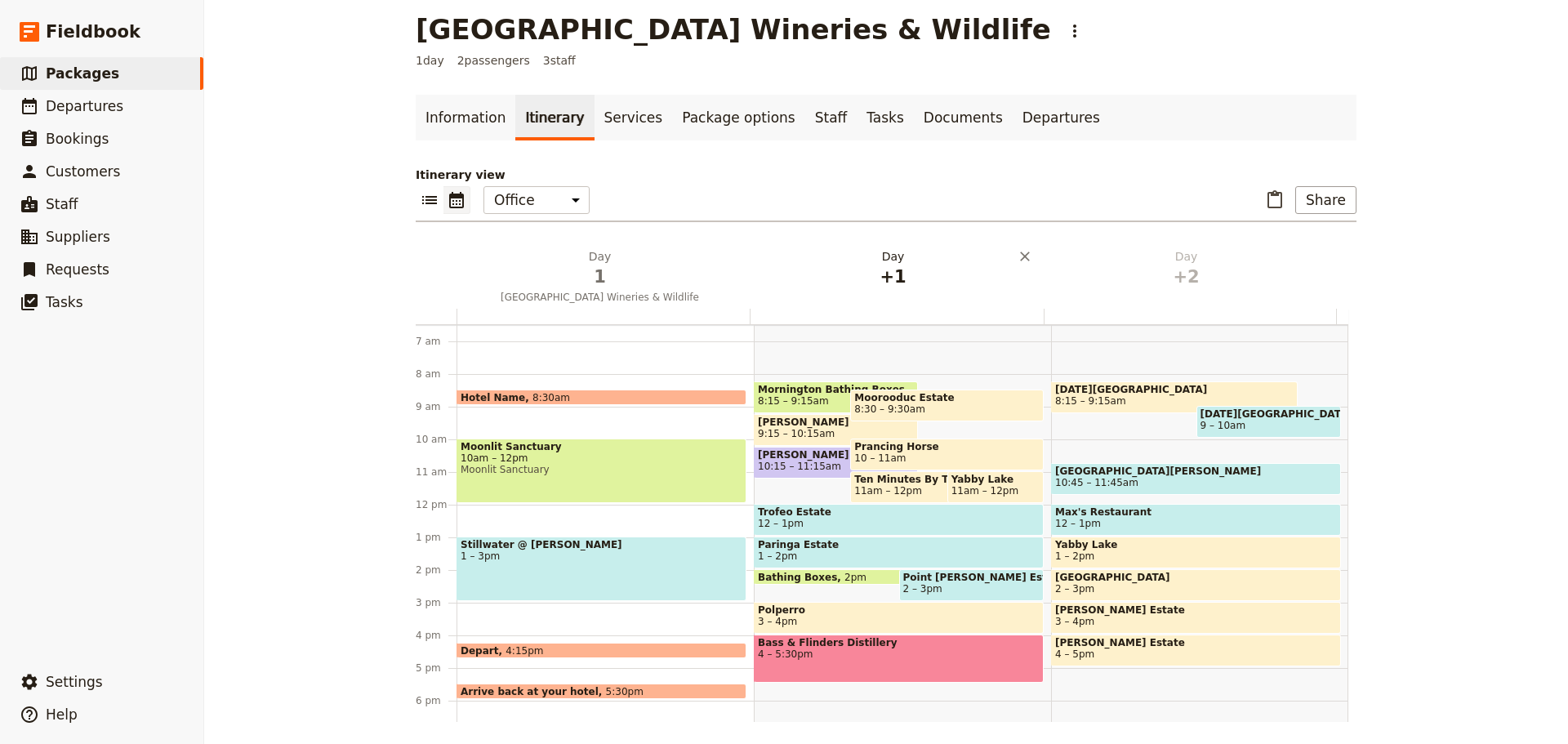
scroll to position [17, 0]
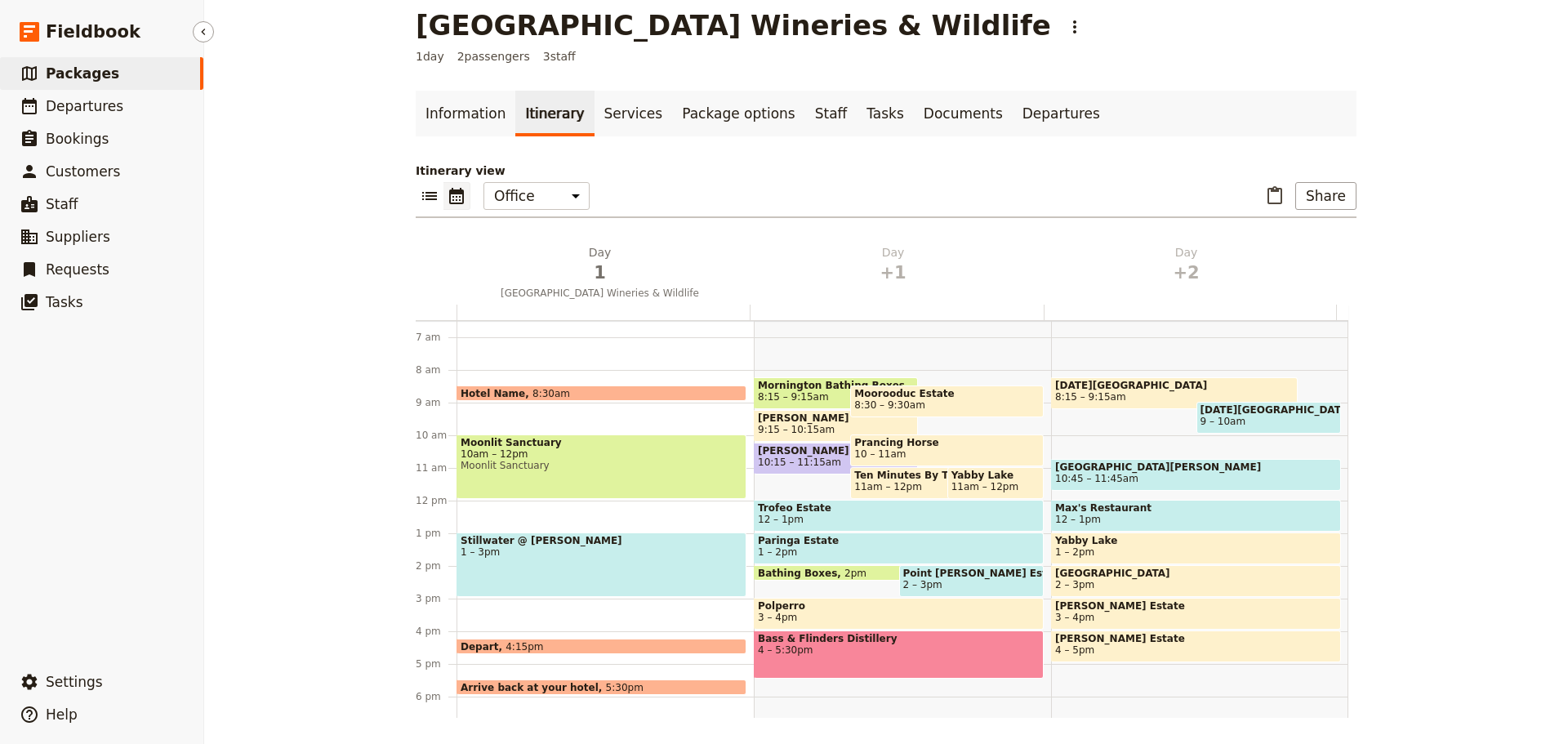
click at [92, 67] on span "Packages" at bounding box center [82, 73] width 73 height 16
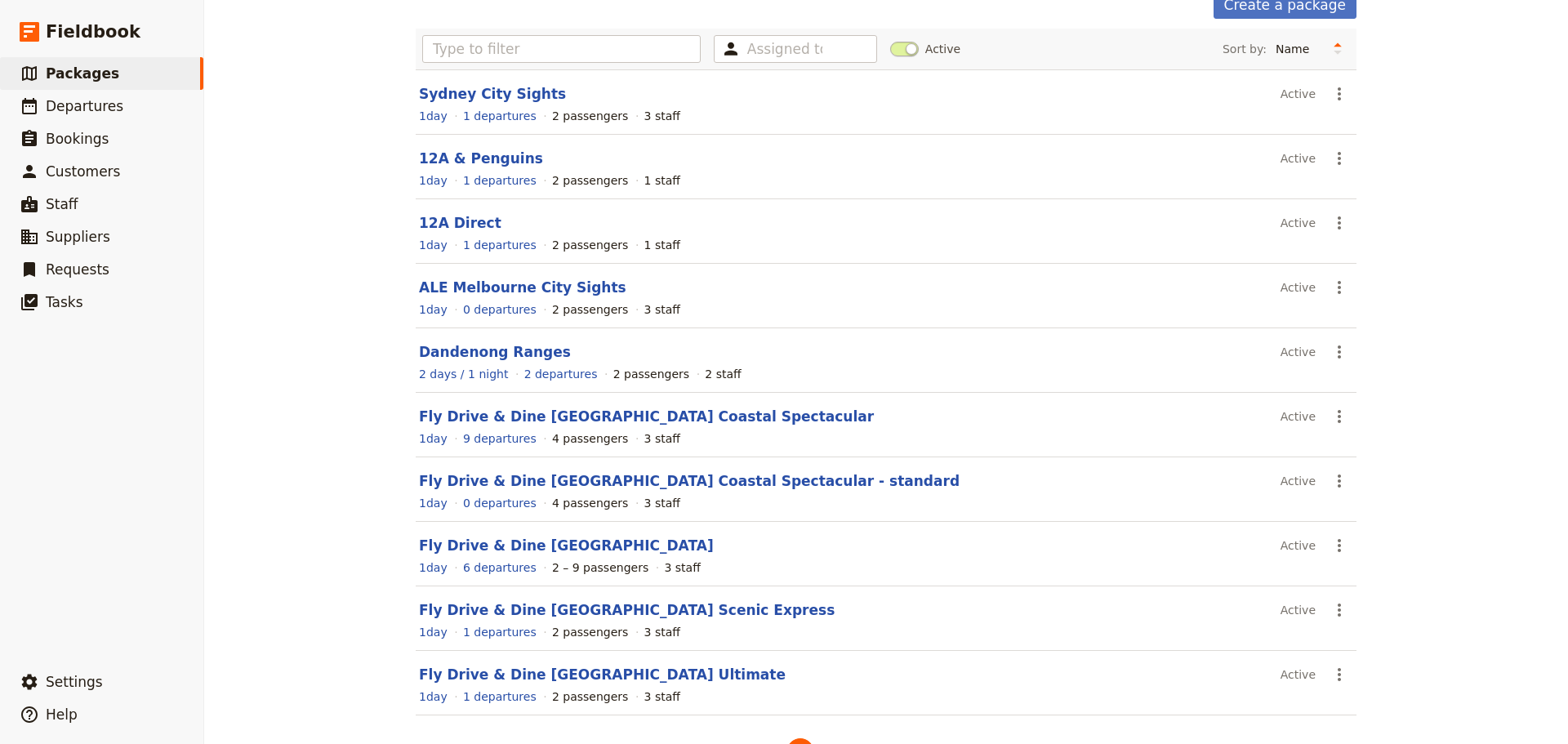
scroll to position [145, 0]
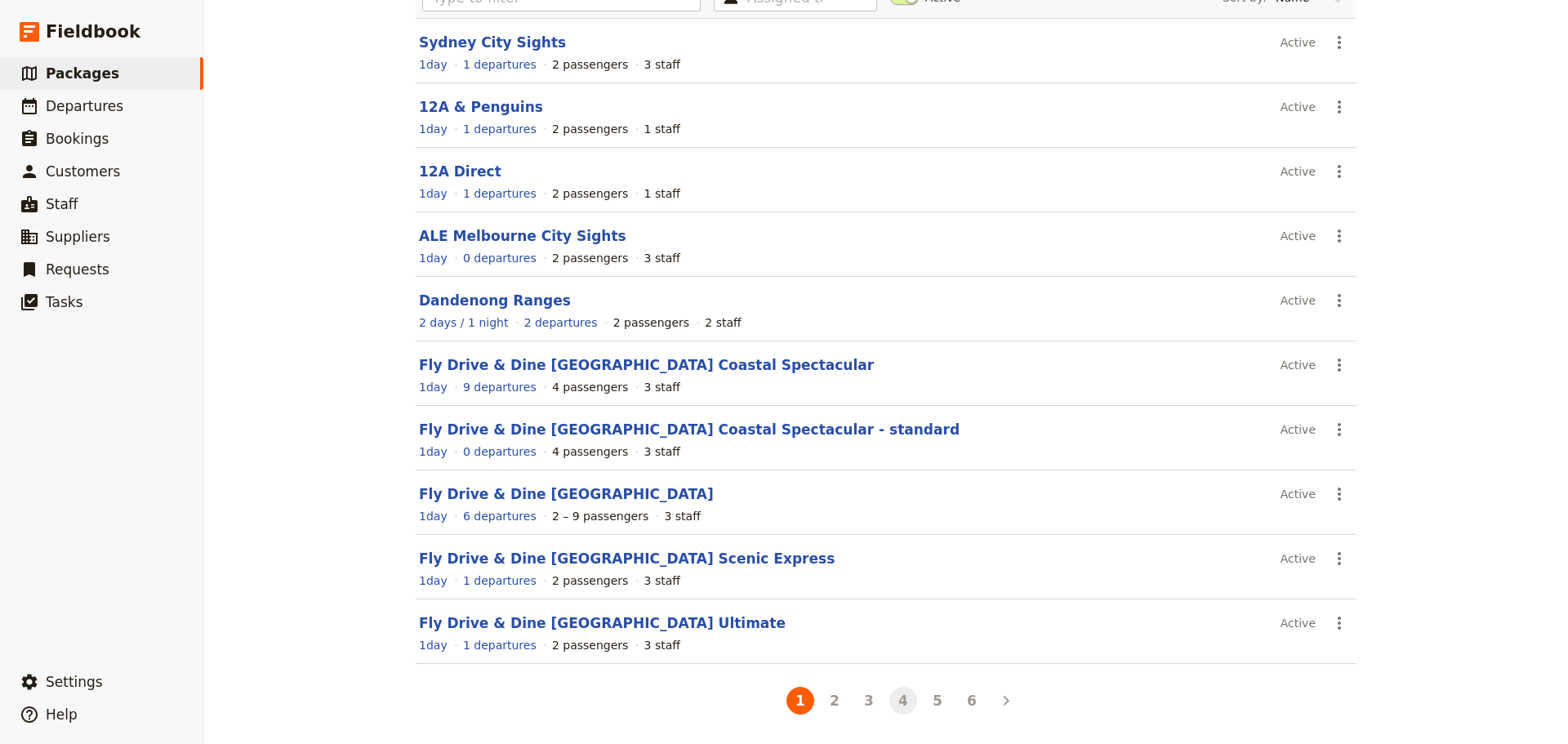
click at [890, 695] on button "4" at bounding box center [903, 701] width 28 height 28
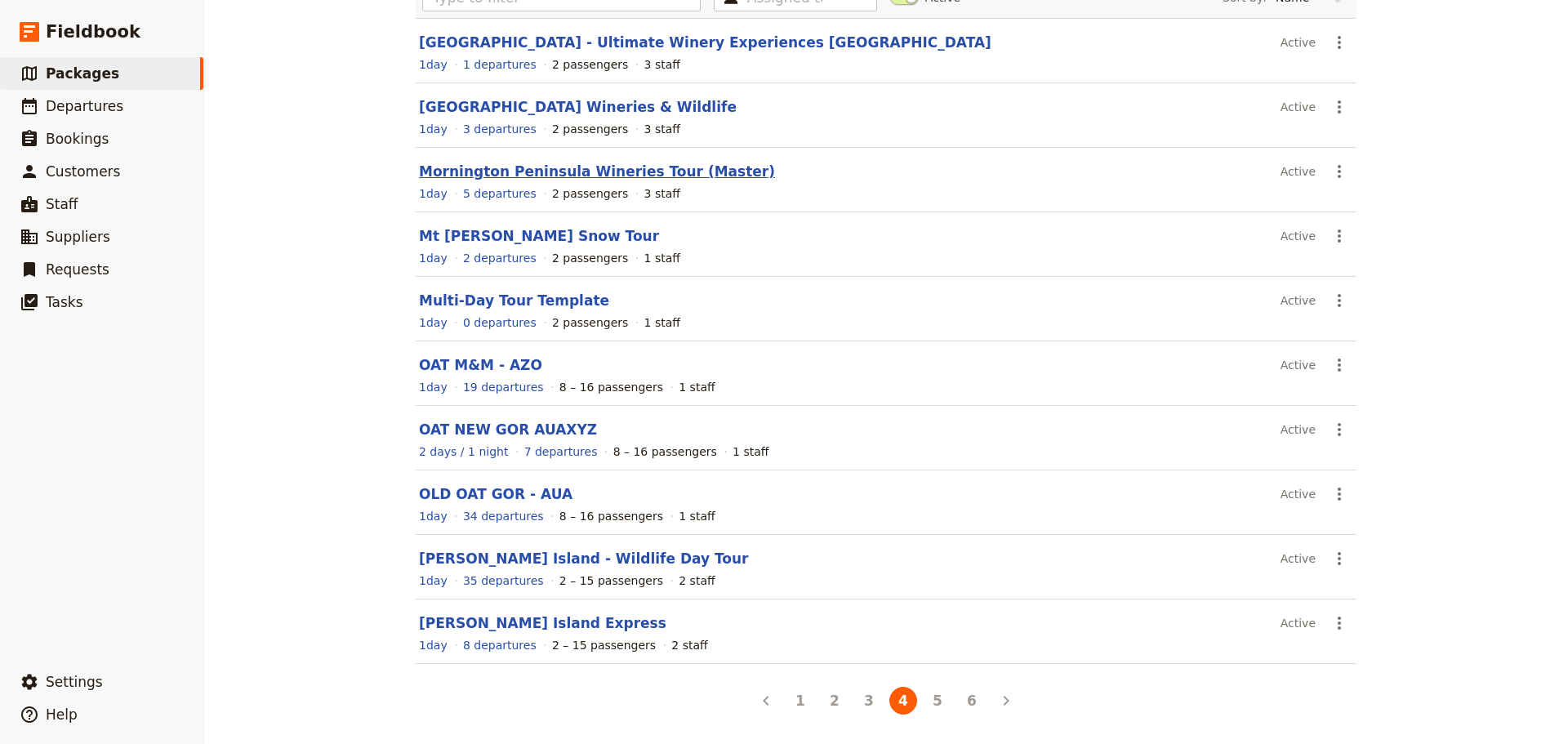
click at [597, 167] on link "Mornington Peninsula Wineries Tour (Master)" at bounding box center [597, 171] width 356 height 16
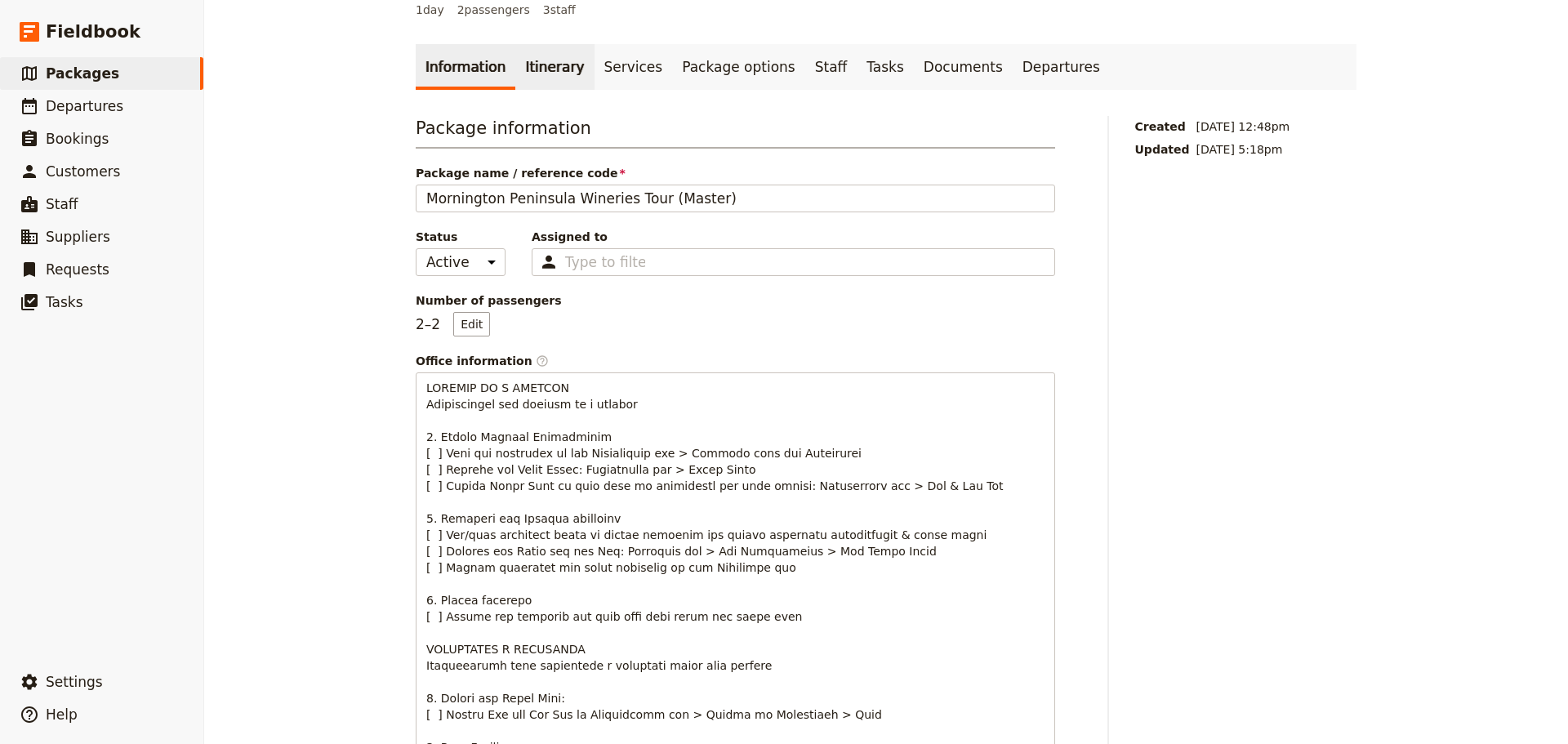
click at [538, 81] on link "Itinerary" at bounding box center [555, 67] width 79 height 46
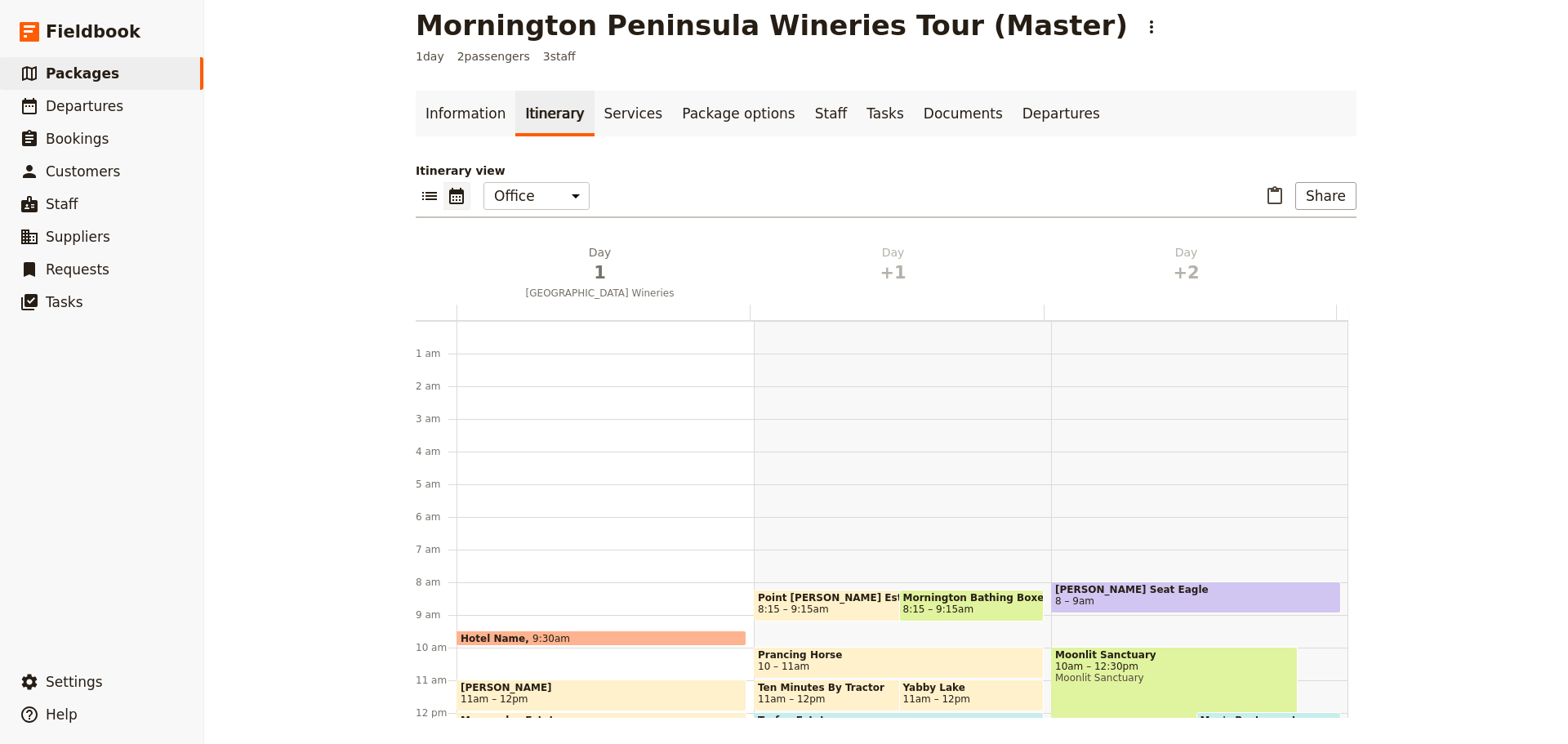
scroll to position [213, 0]
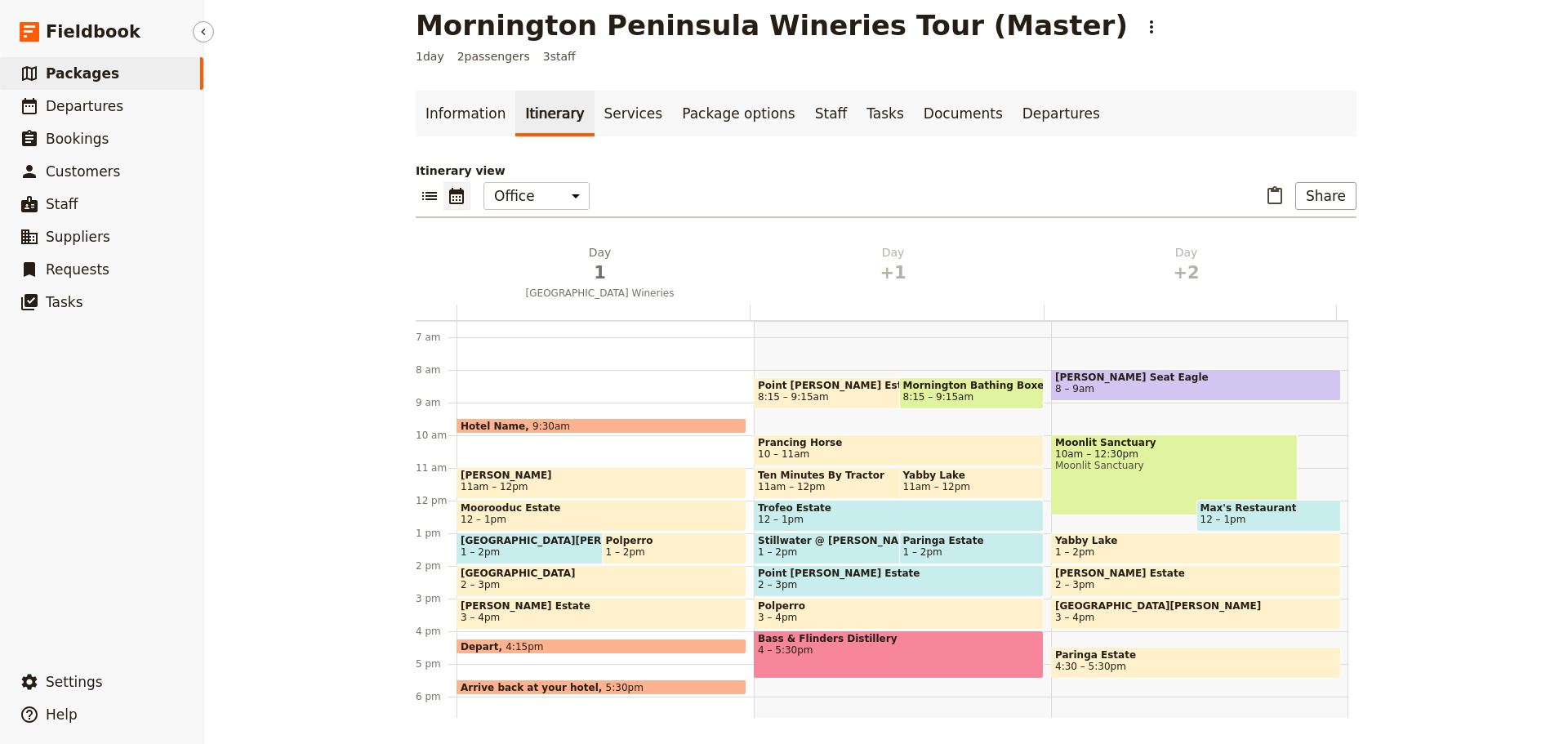
click at [99, 67] on span "Packages" at bounding box center [82, 73] width 73 height 16
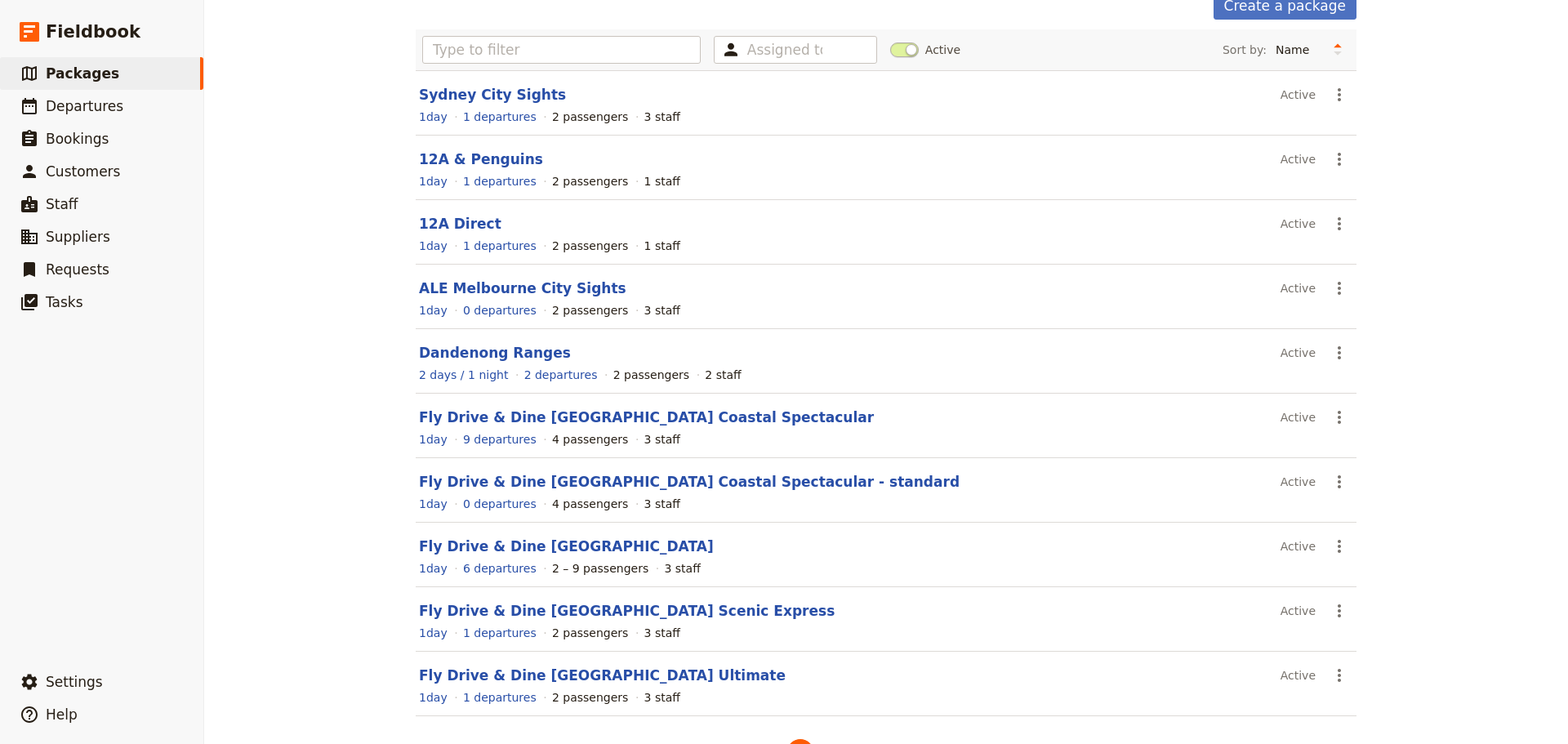
scroll to position [145, 0]
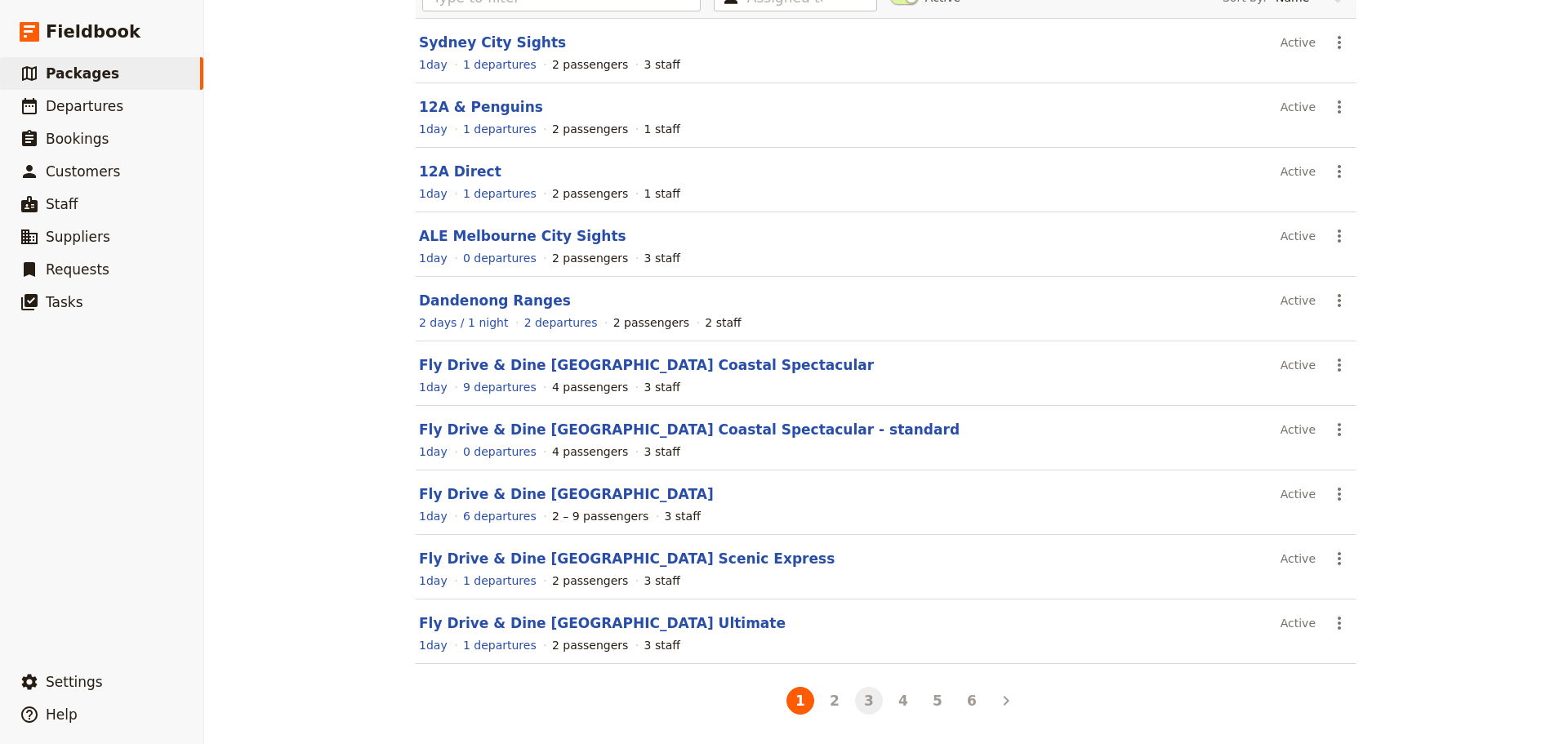
click at [863, 698] on button "3" at bounding box center [869, 701] width 28 height 28
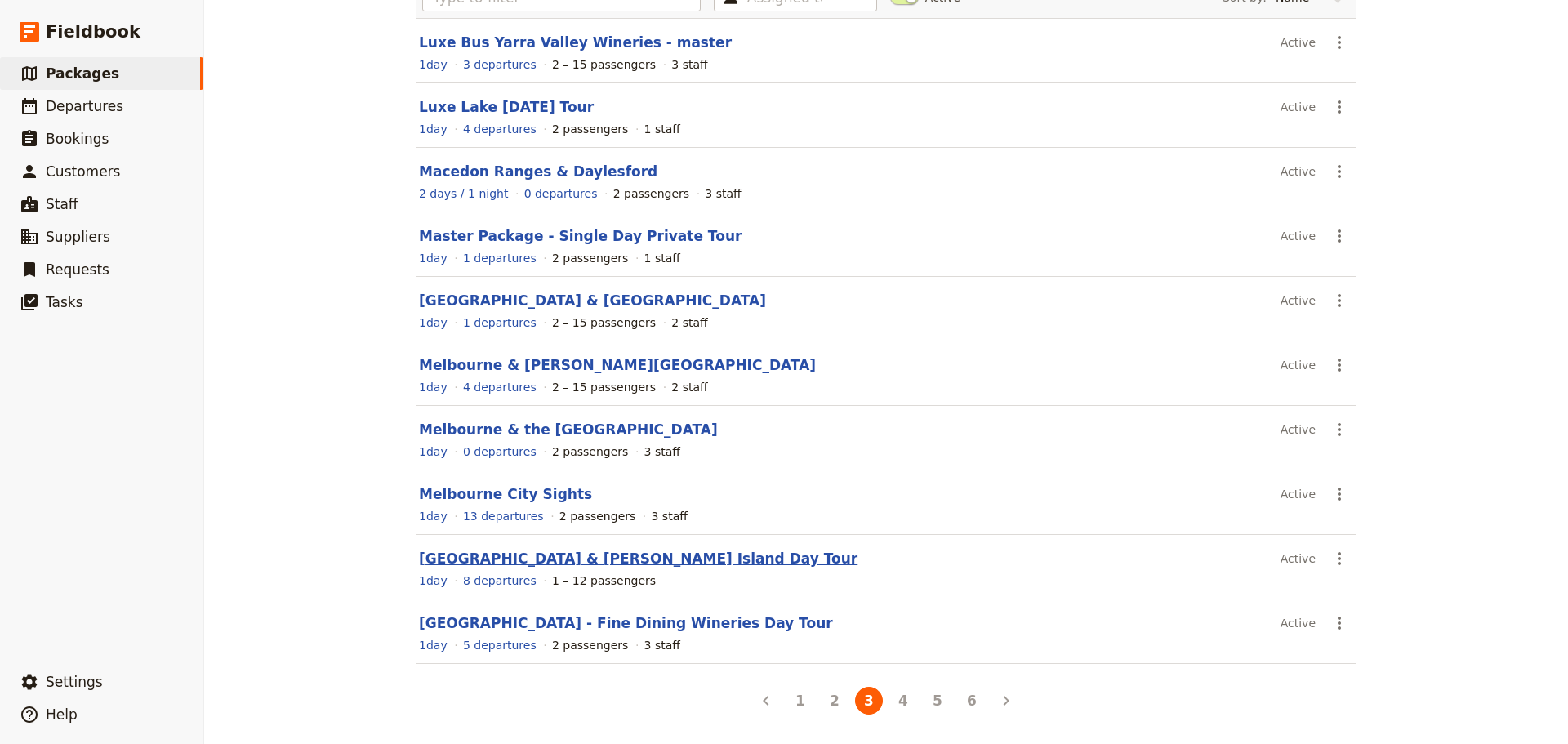
click at [486, 556] on link "[GEOGRAPHIC_DATA] & [PERSON_NAME] Island Day Tour" at bounding box center [638, 558] width 438 height 16
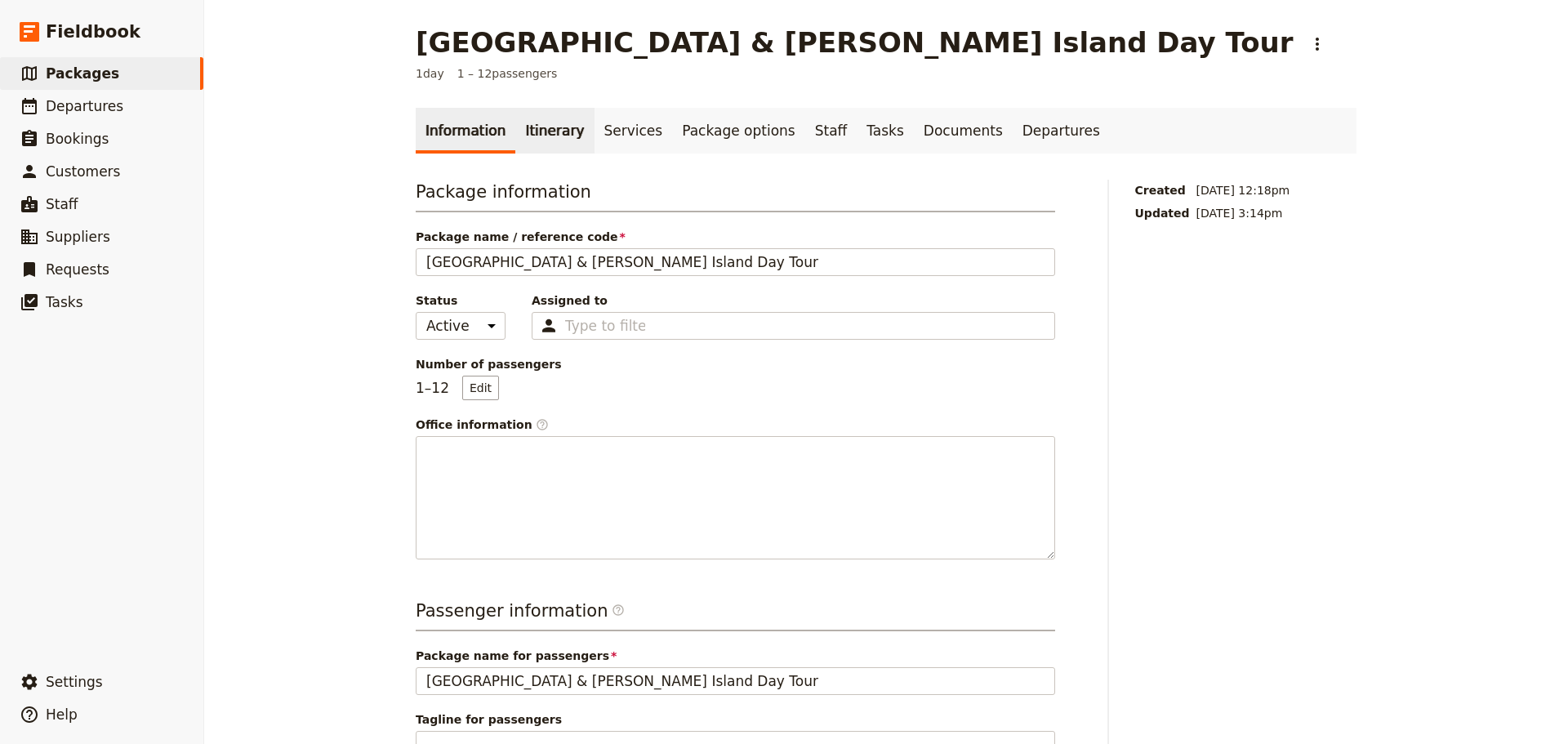
click at [541, 137] on link "Itinerary" at bounding box center [555, 130] width 79 height 46
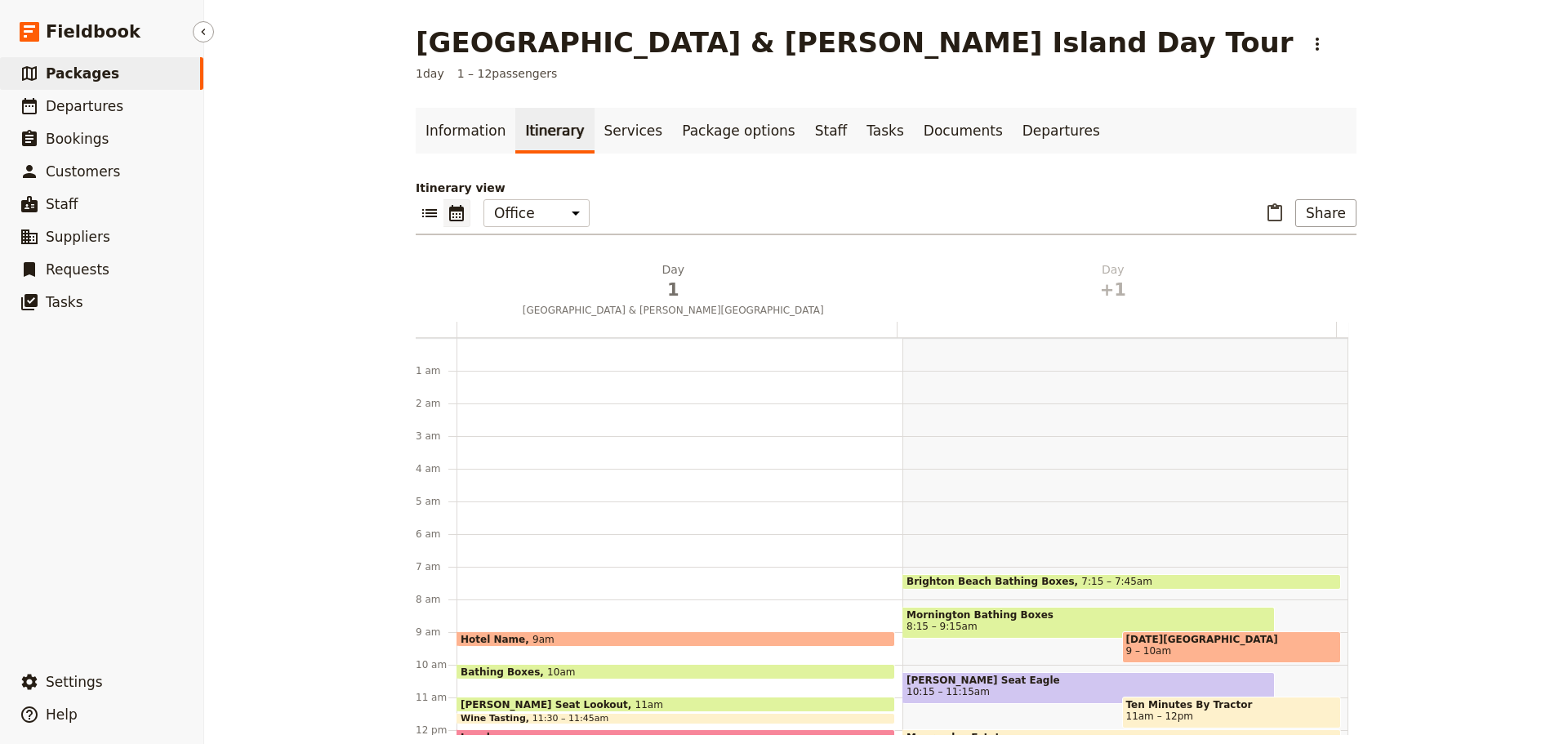
click at [78, 63] on link "​ Packages" at bounding box center [101, 73] width 203 height 33
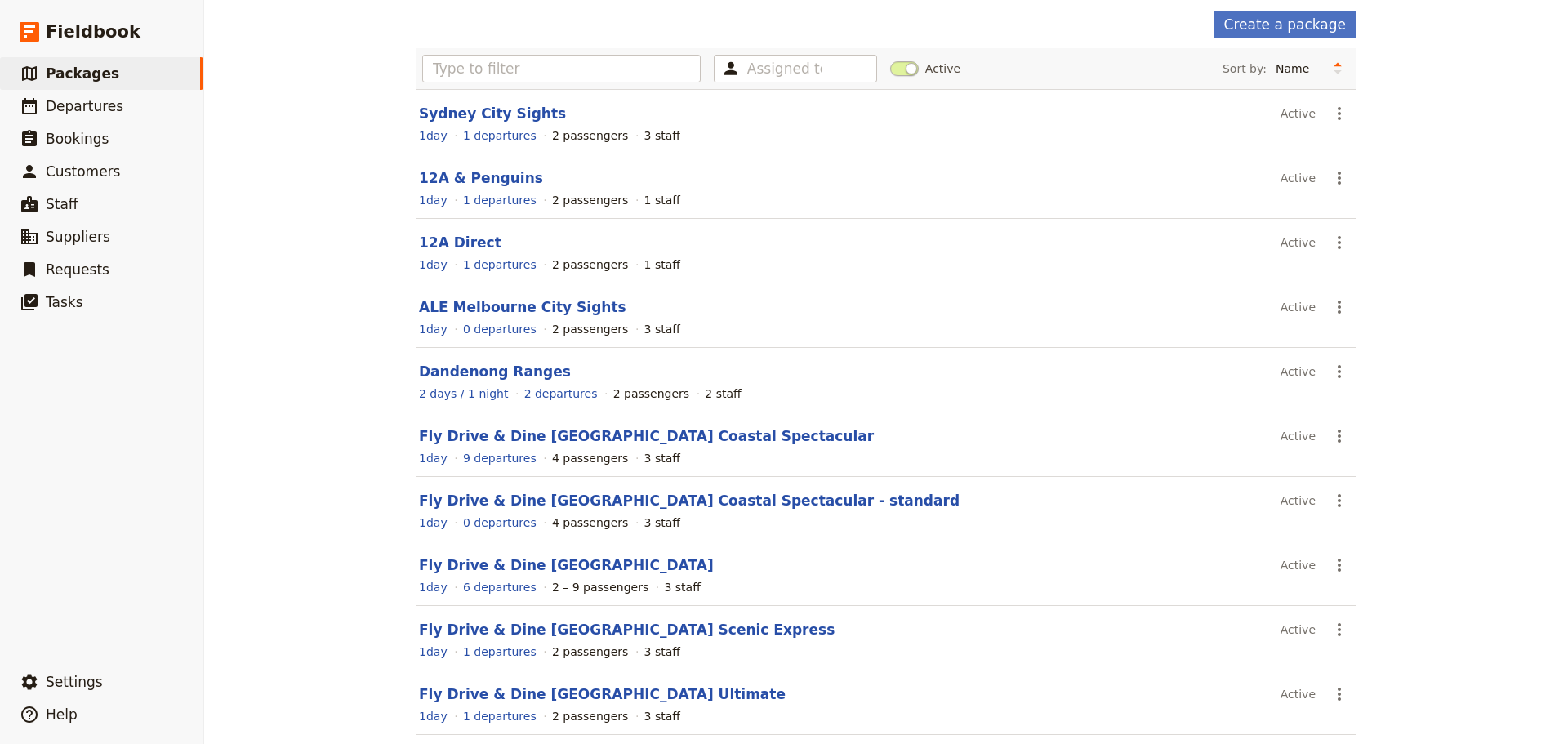
scroll to position [145, 0]
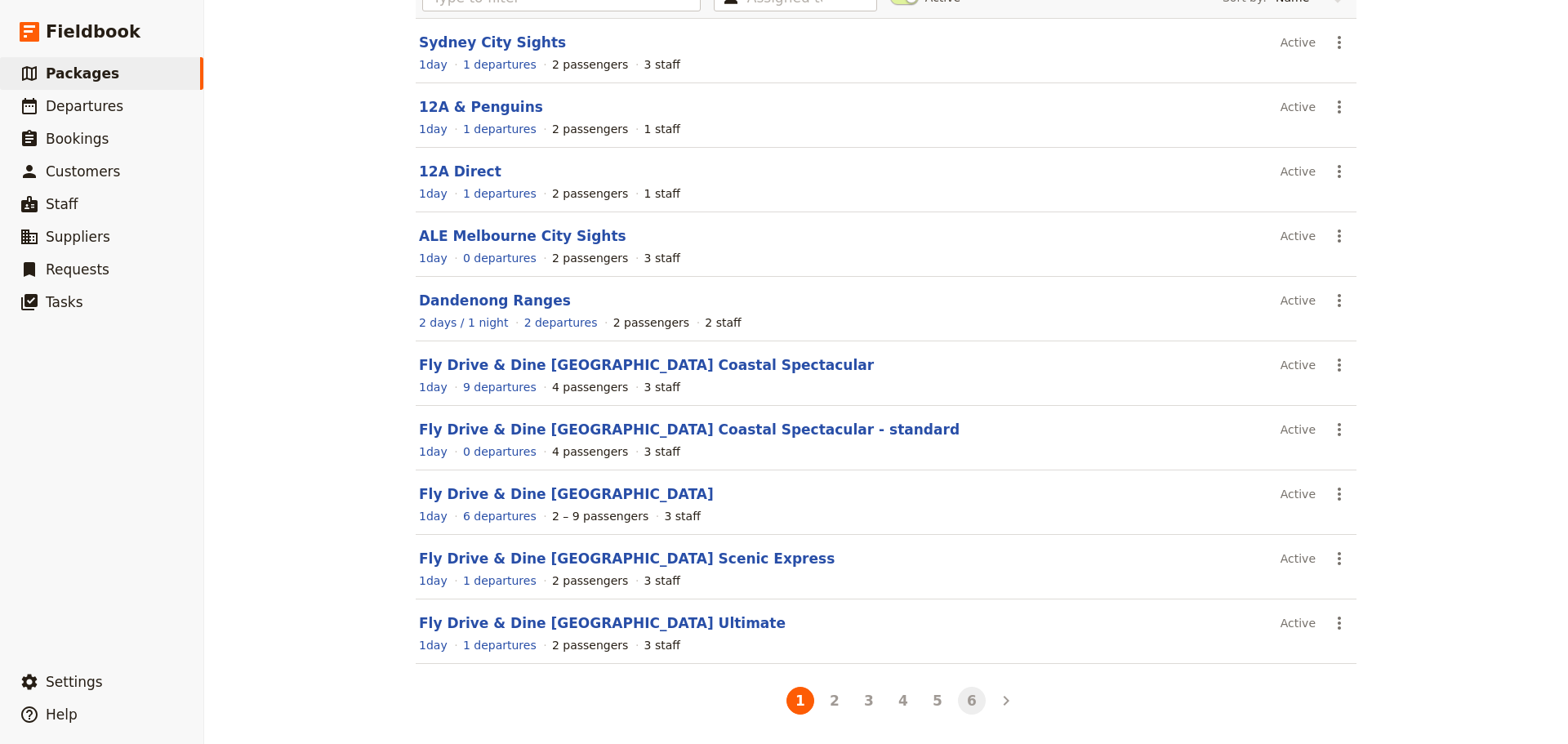
click at [965, 694] on button "6" at bounding box center [972, 701] width 28 height 28
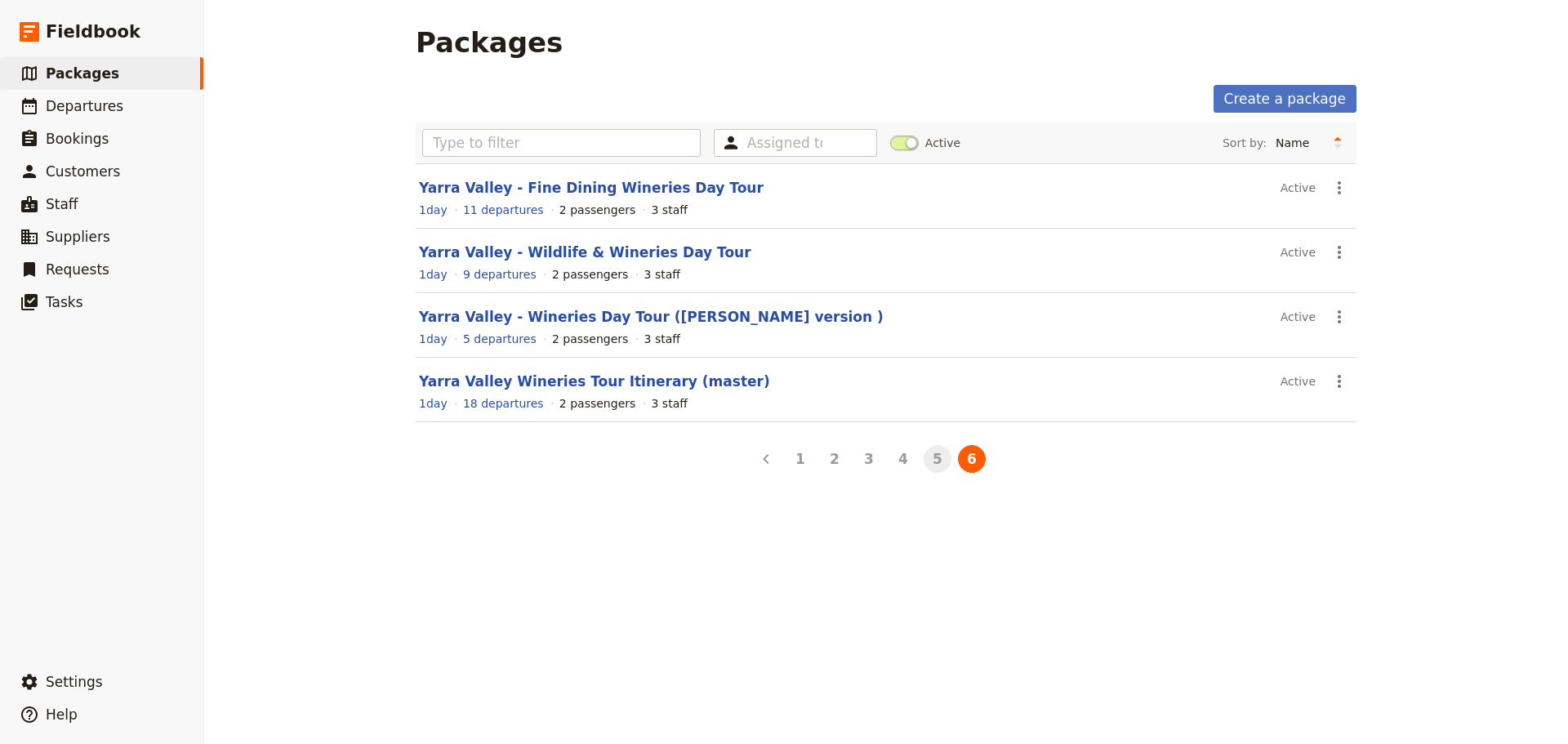
click at [932, 462] on button "5" at bounding box center [938, 459] width 28 height 28
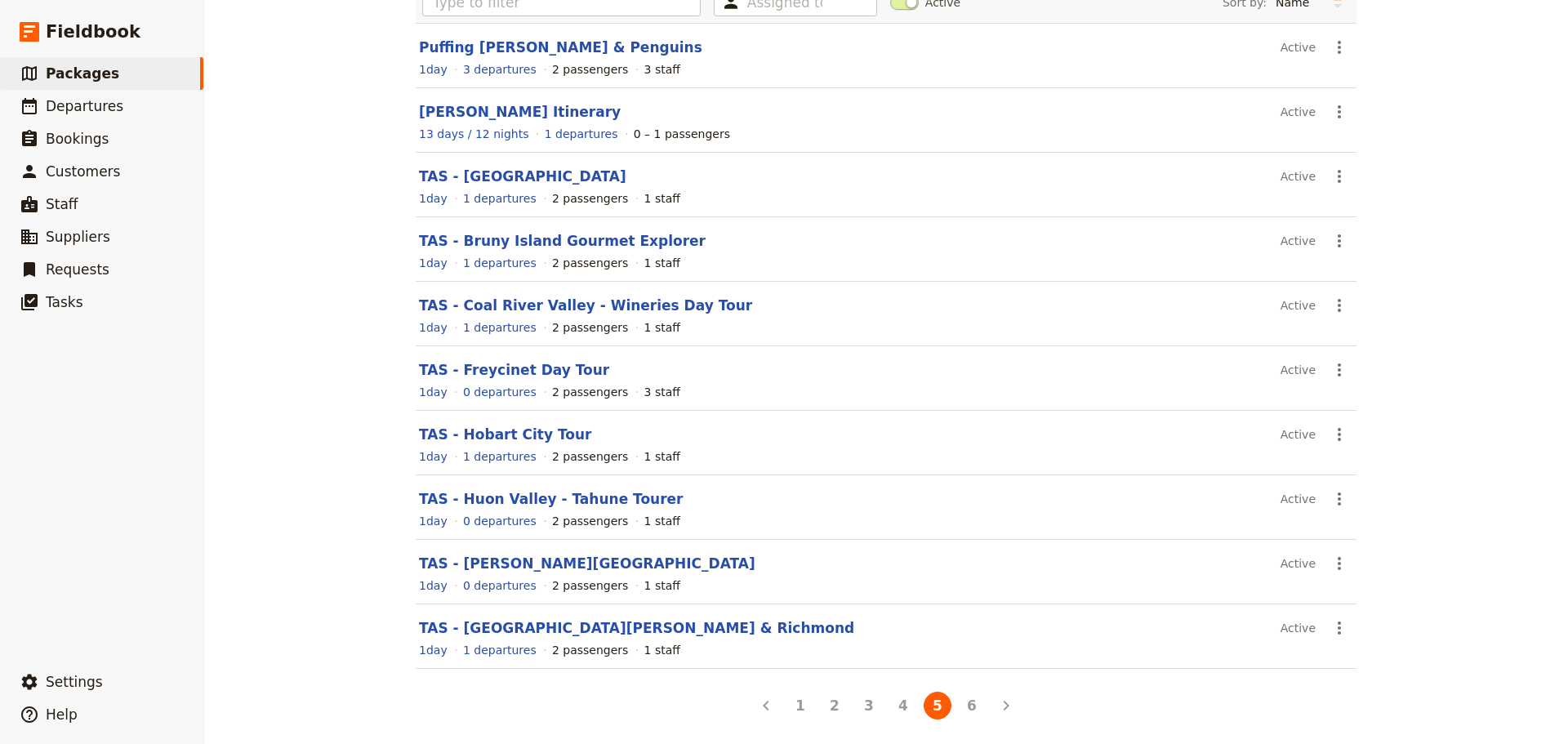
scroll to position [145, 0]
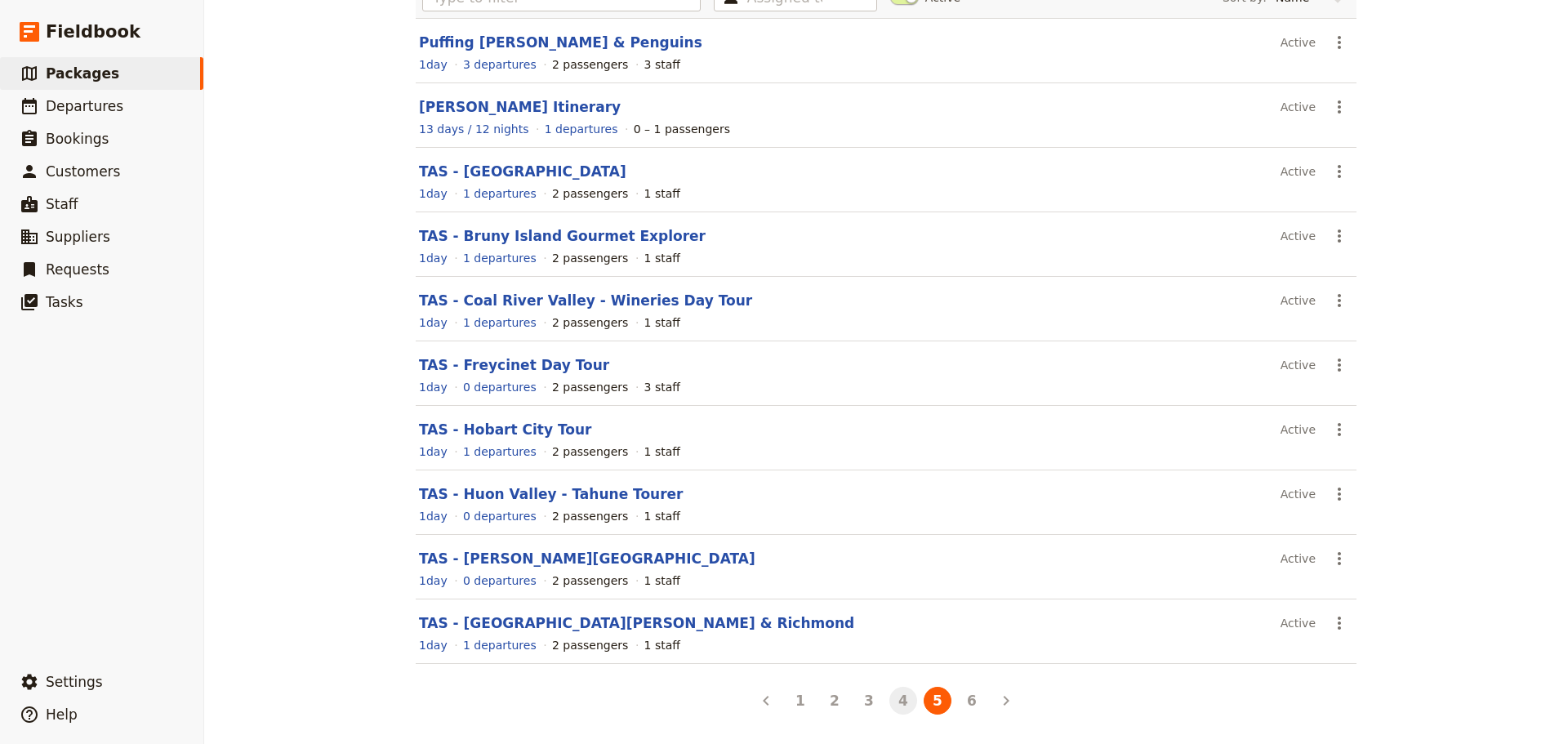
drag, startPoint x: 897, startPoint y: 715, endPoint x: 897, endPoint y: 705, distance: 10.0
click at [897, 706] on li "4" at bounding box center [903, 701] width 35 height 35
click at [897, 705] on button "4" at bounding box center [903, 701] width 28 height 28
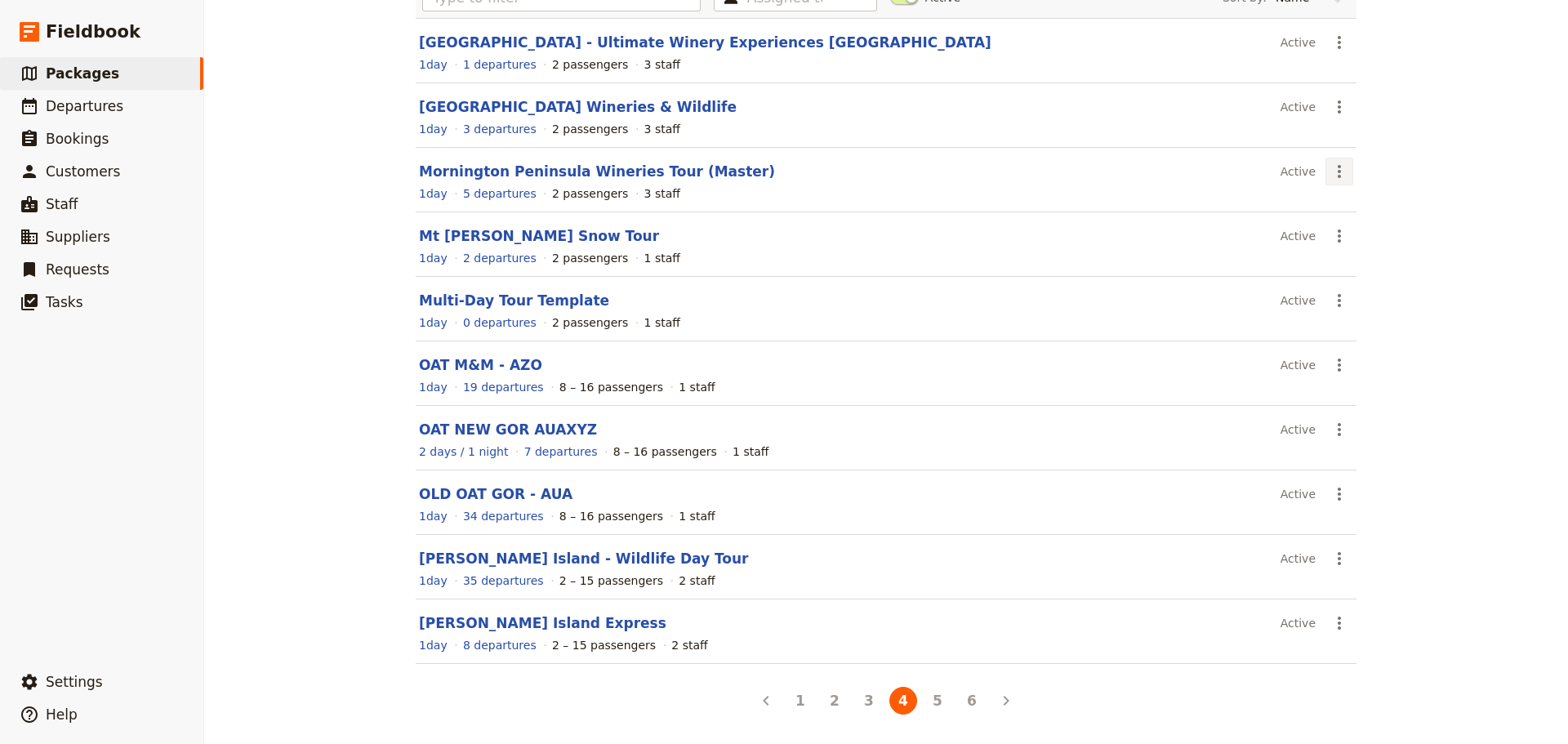
click at [1331, 171] on icon "Actions" at bounding box center [1339, 171] width 20 height 20
click at [1358, 246] on span "Clone this package" at bounding box center [1384, 253] width 109 height 16
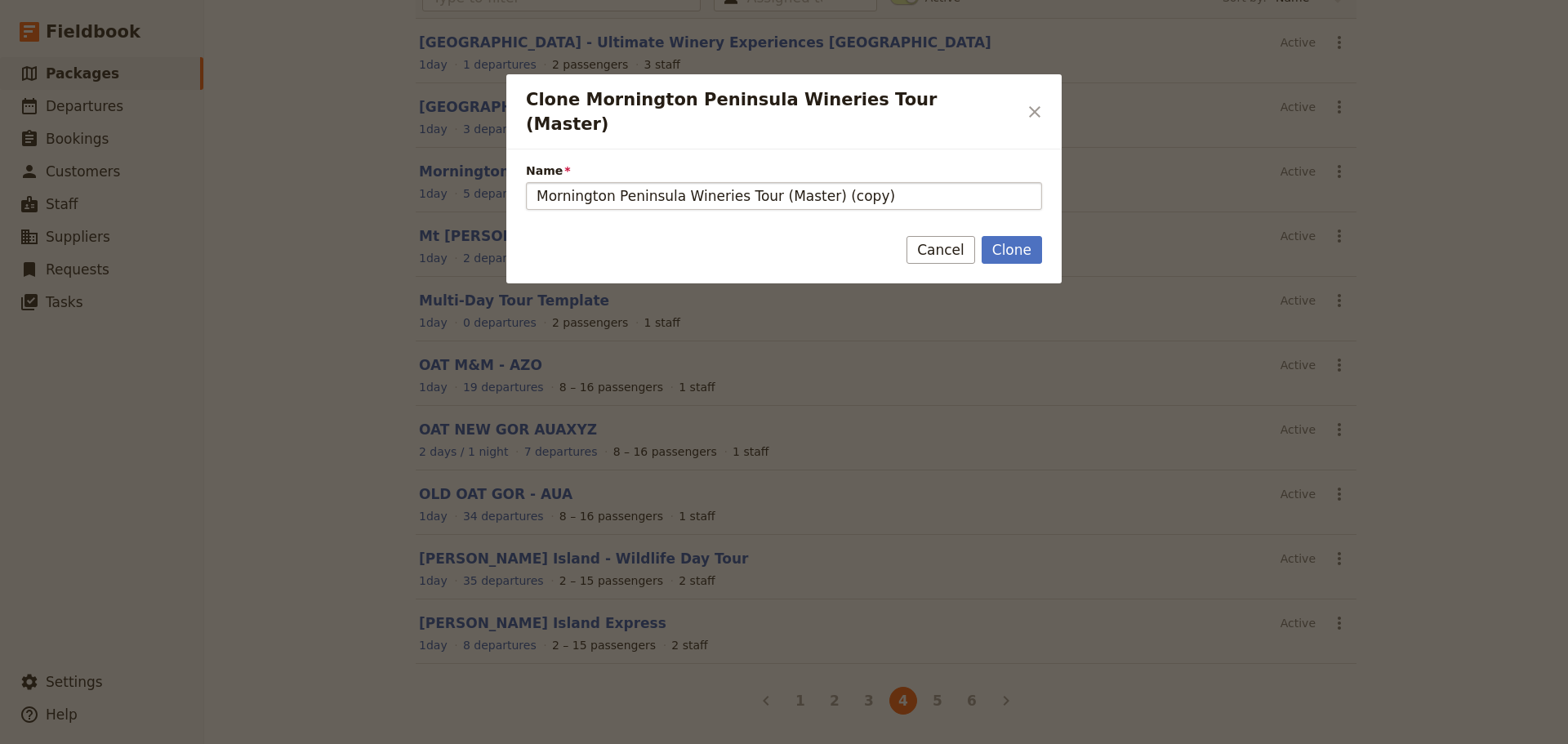
click at [828, 182] on input "Mornington Peninsula Wineries Tour (Master) (copy)" at bounding box center [783, 196] width 516 height 28
click at [855, 182] on input "Mornington Peninsula Wineries Tour (Master) (copy)" at bounding box center [783, 196] width 516 height 28
drag, startPoint x: 865, startPoint y: 176, endPoint x: 673, endPoint y: 177, distance: 192.0
click at [673, 182] on input "Mornington Peninsula Wineries Tour (Master) (copy)" at bounding box center [783, 196] width 516 height 28
type input "Mornington Peninsula Indulgence"
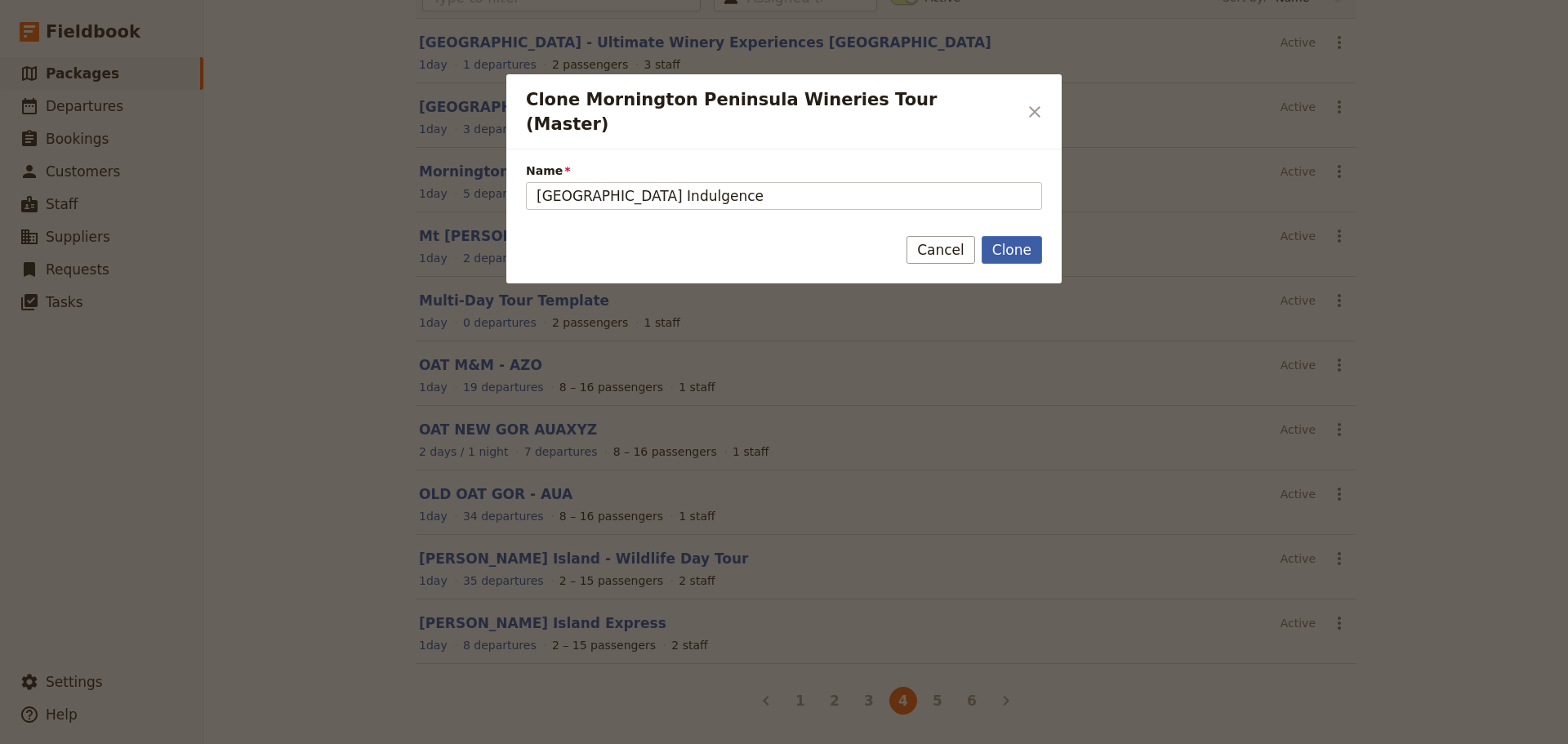
click at [1013, 236] on button "Clone" at bounding box center [1012, 250] width 61 height 28
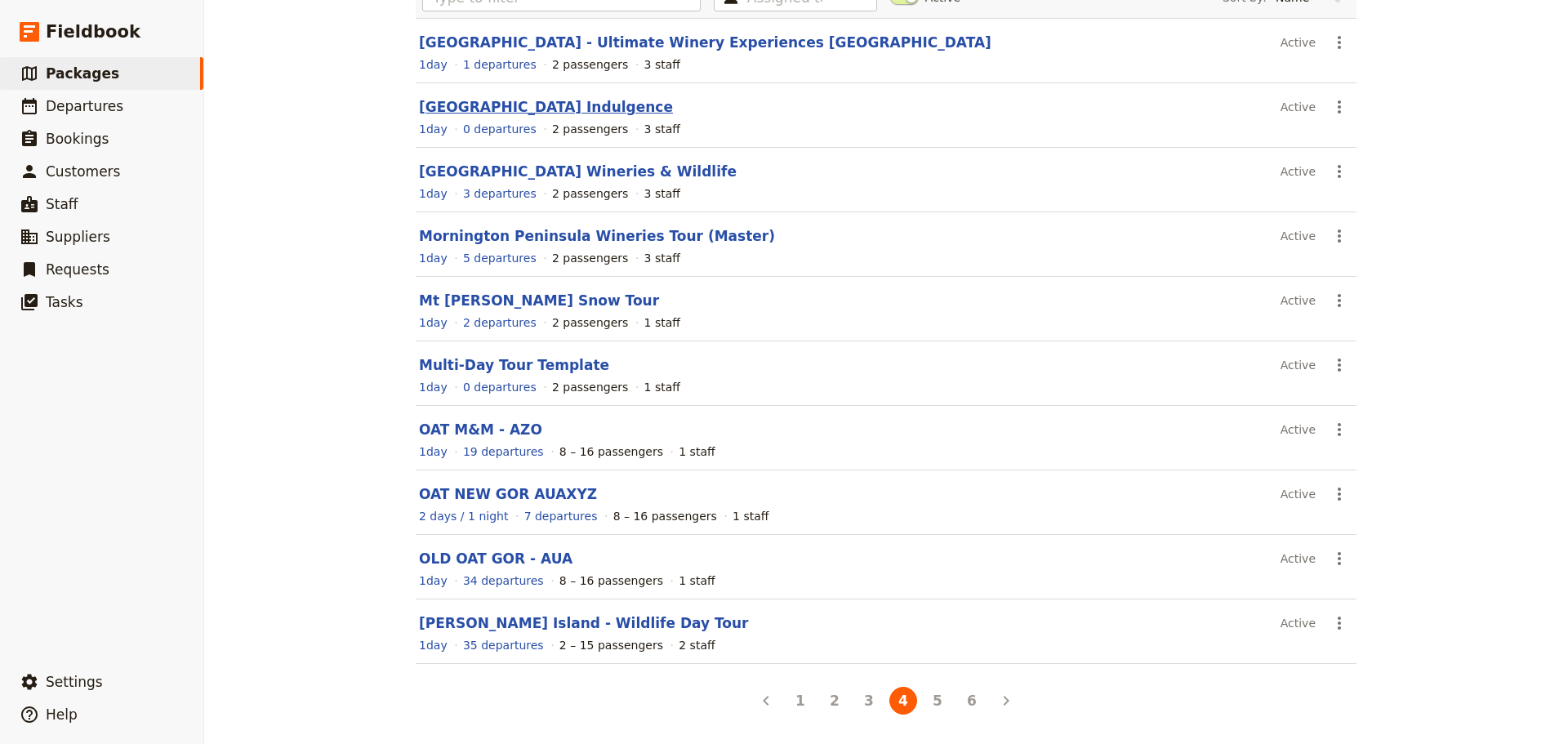
click at [547, 98] on link "Mornington Peninsula Indulgence" at bounding box center [545, 106] width 254 height 16
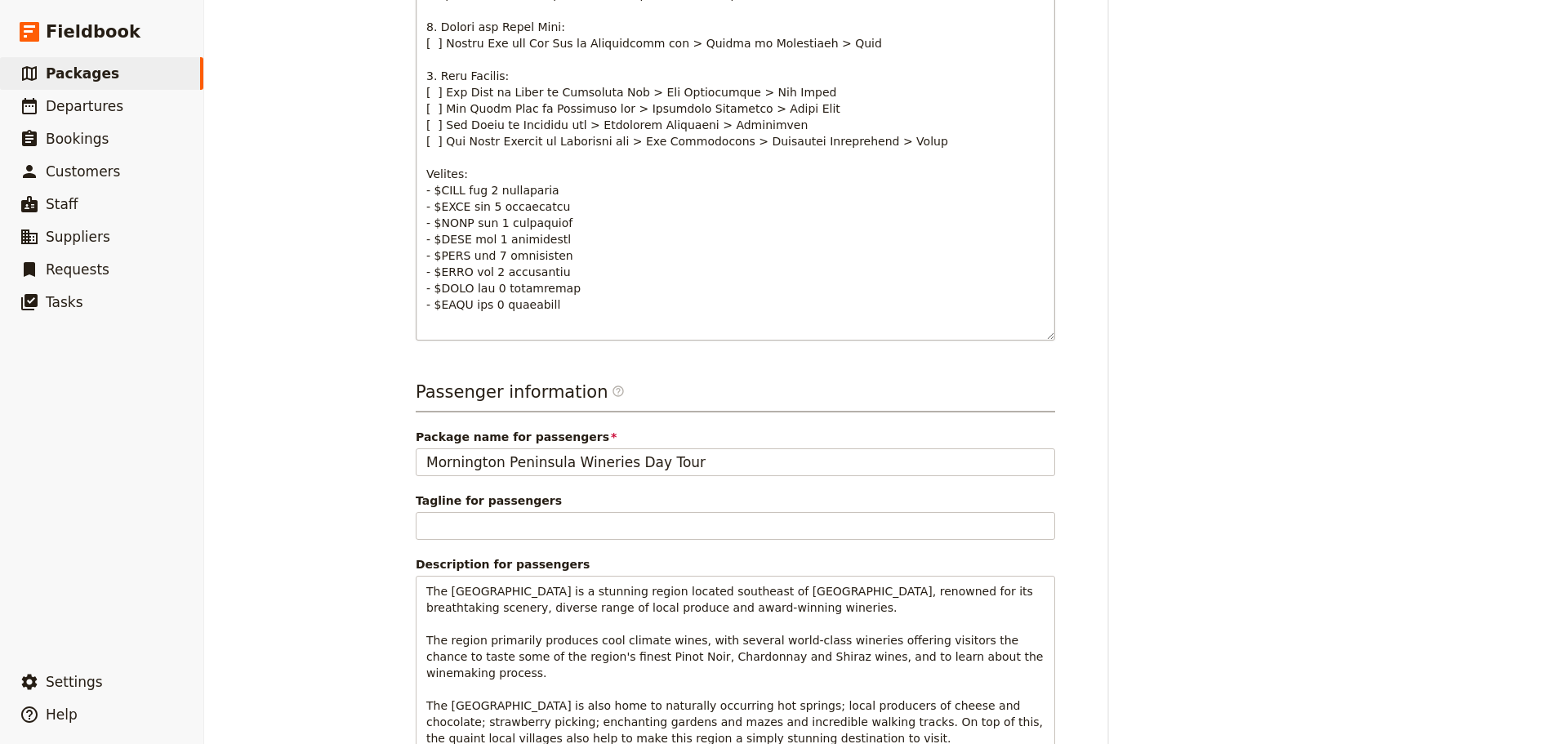
scroll to position [980, 0]
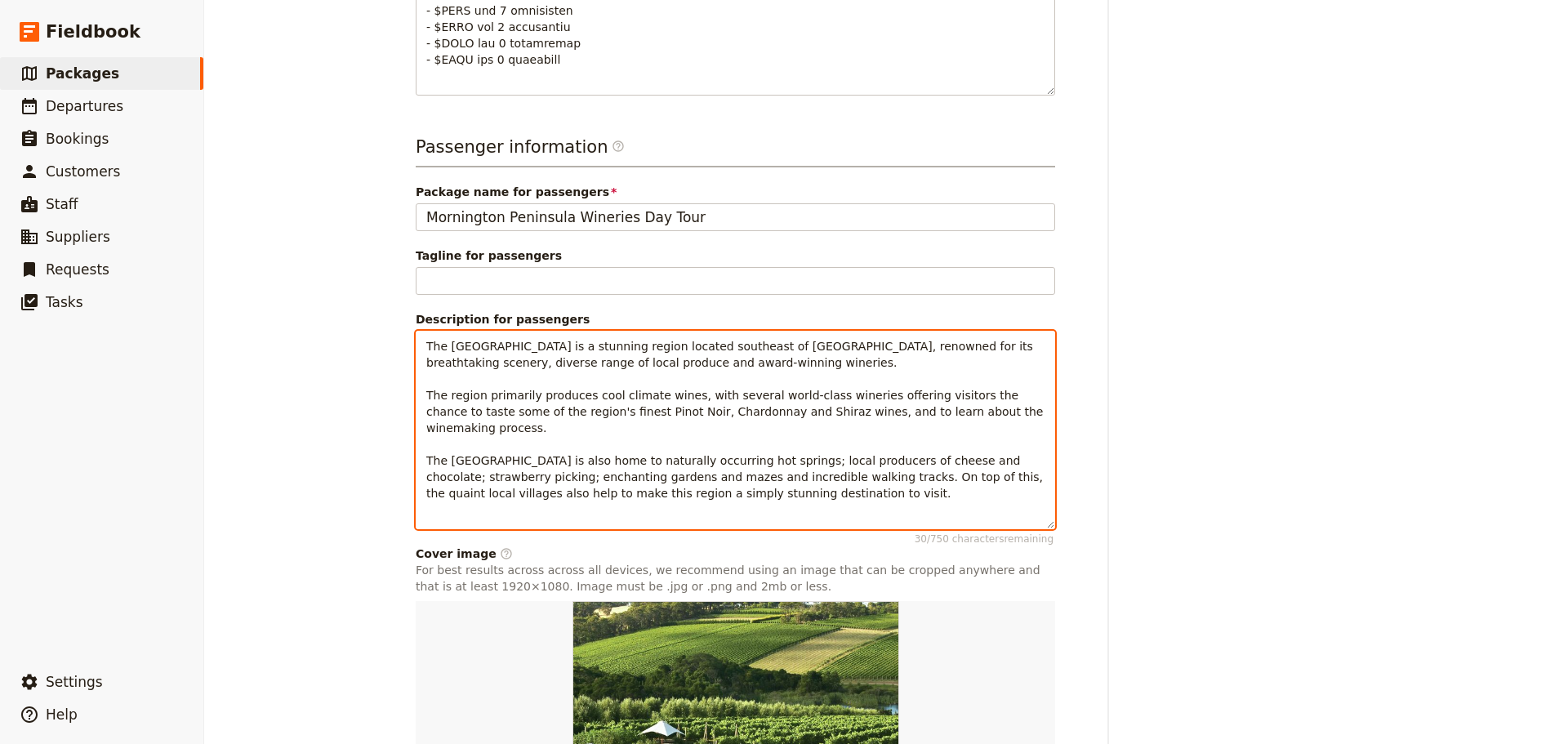
click at [767, 479] on p "The [GEOGRAPHIC_DATA] is a stunning region located southeast of [GEOGRAPHIC_DAT…" at bounding box center [735, 420] width 618 height 163
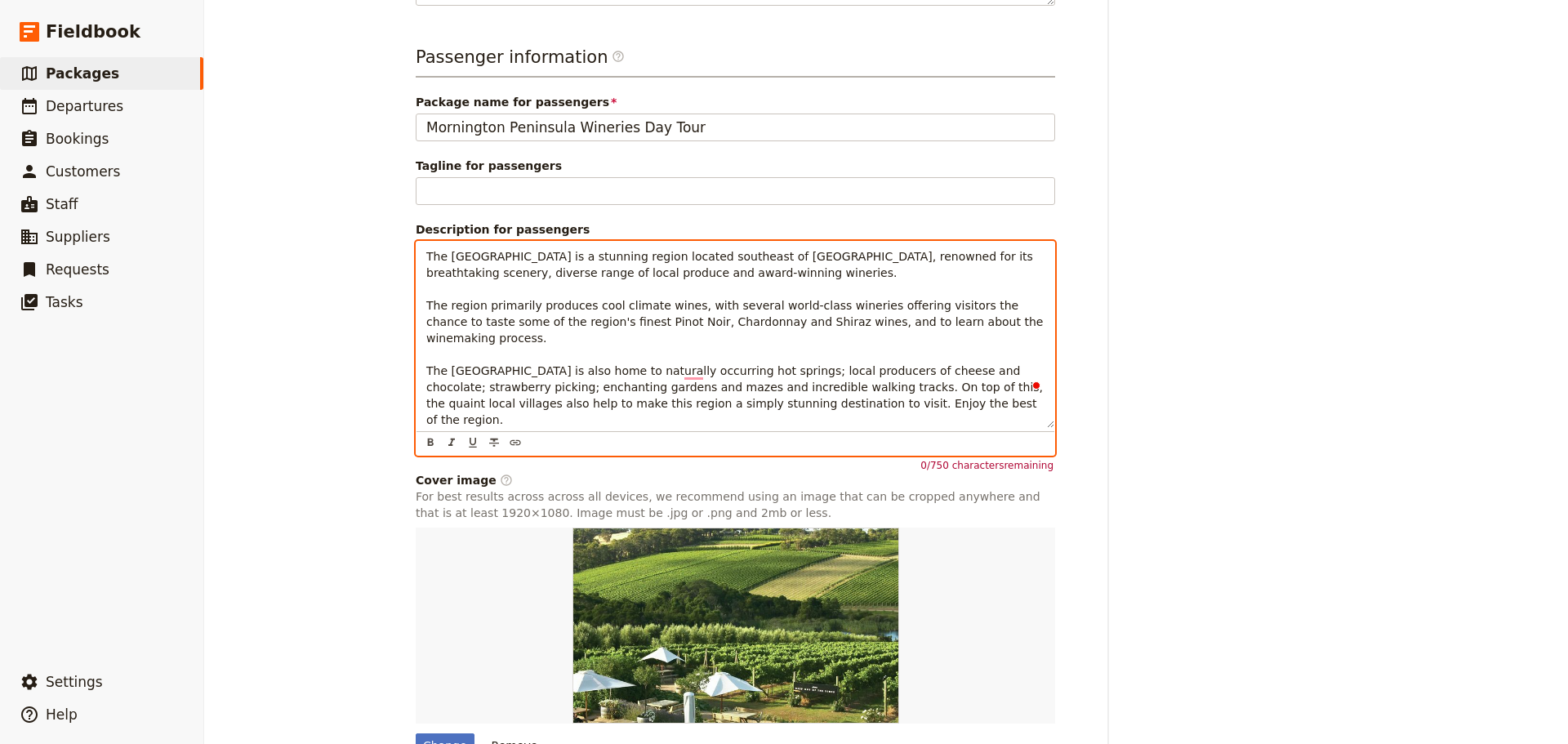
scroll to position [1131, 0]
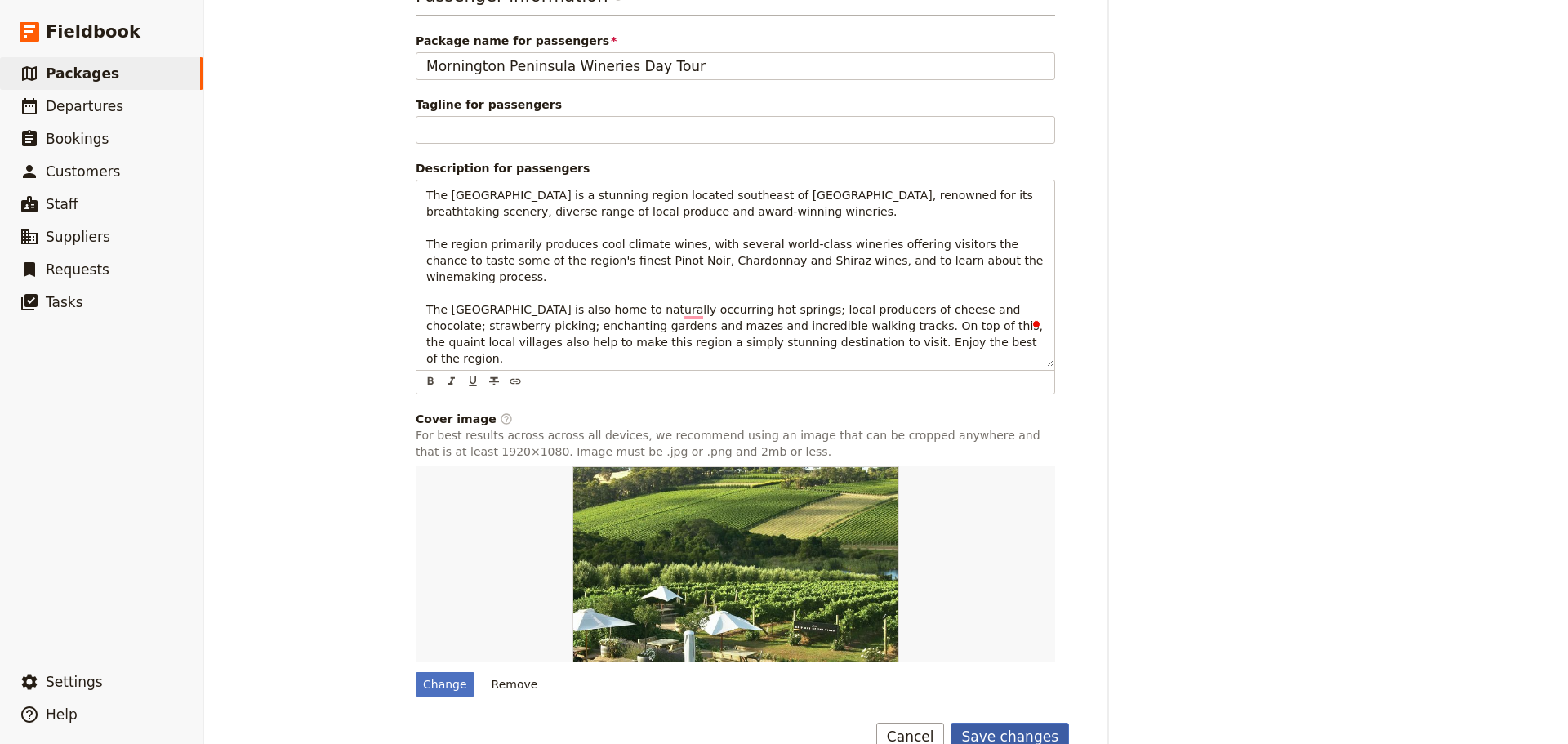
click at [985, 722] on button "Save changes" at bounding box center [1010, 737] width 118 height 28
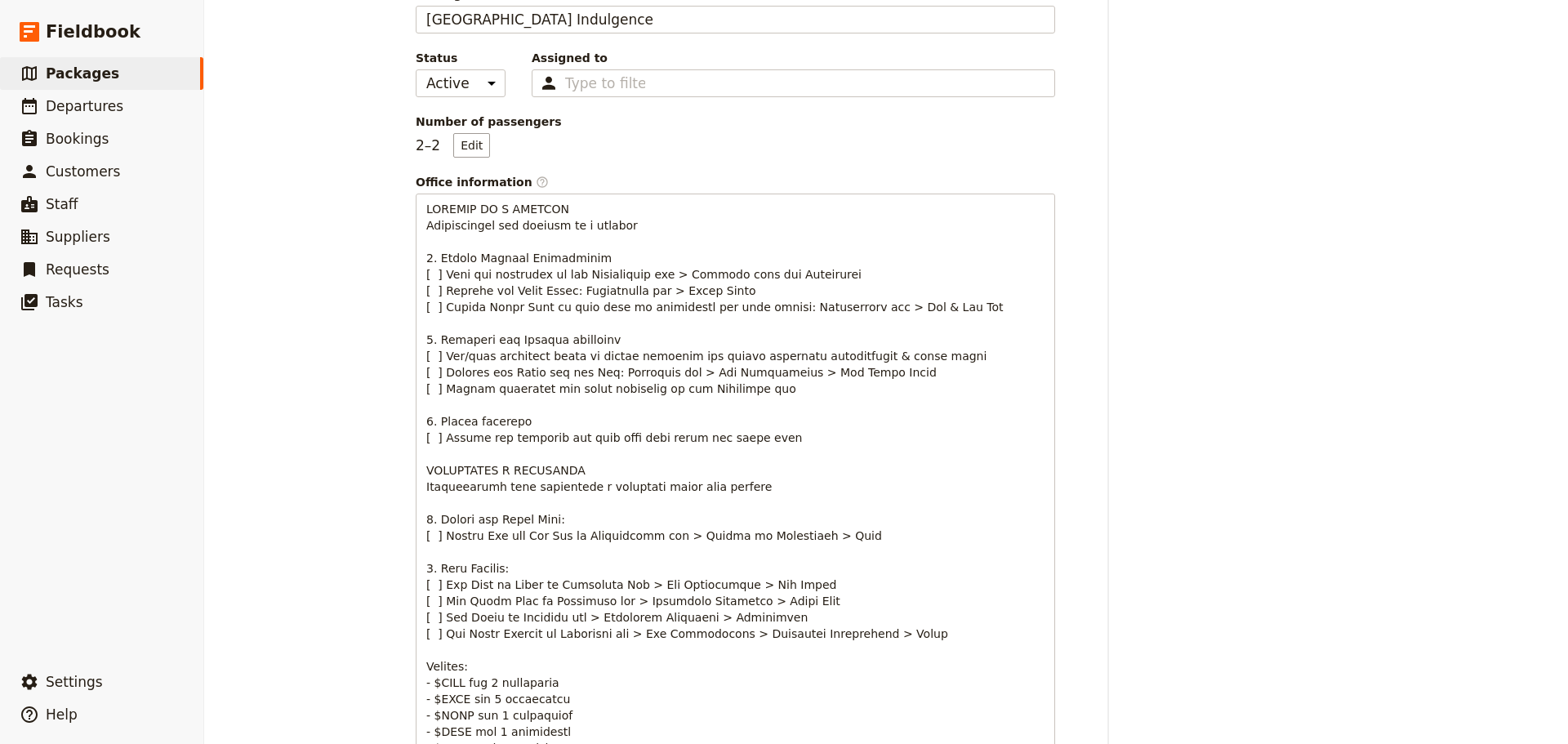
scroll to position [0, 0]
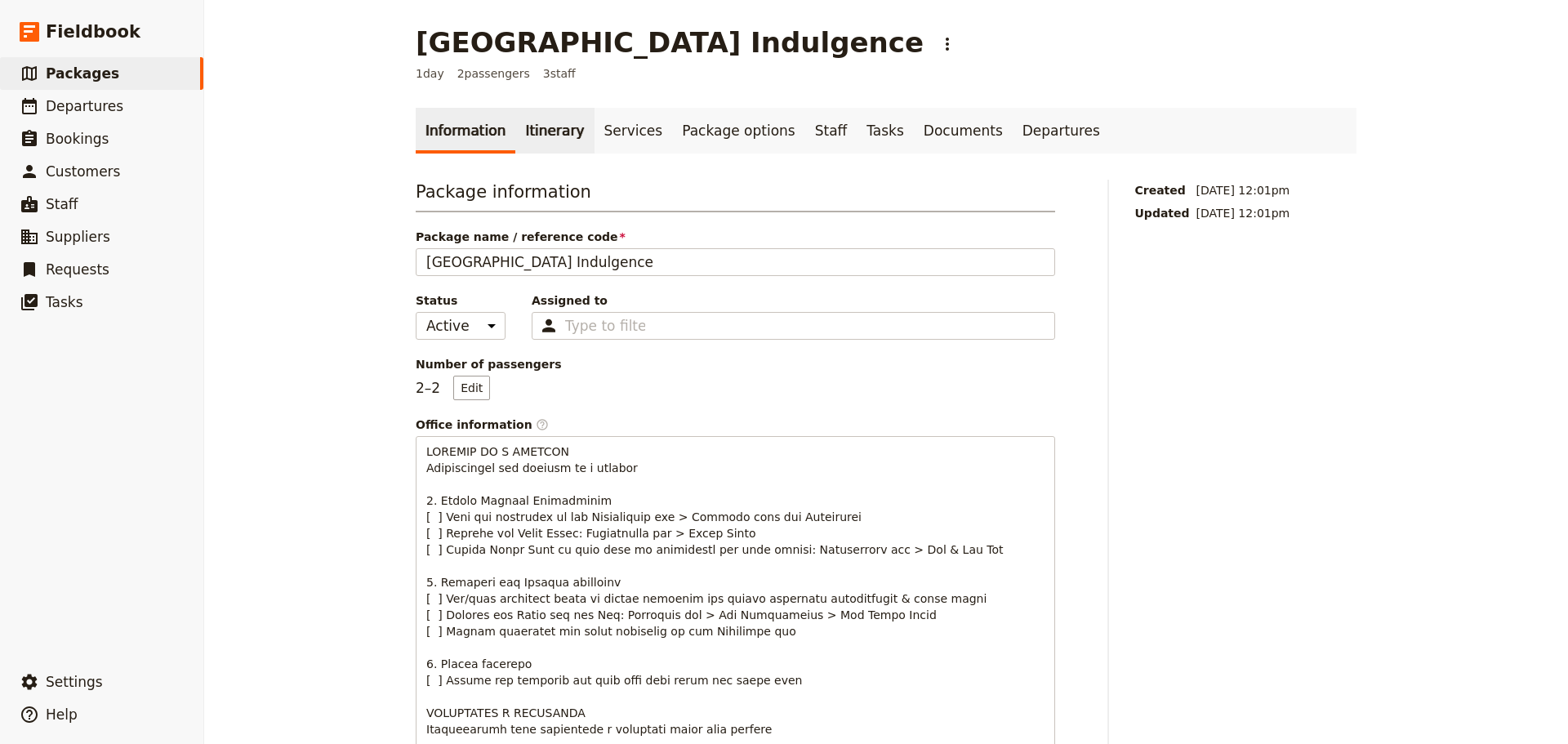
click at [544, 120] on link "Itinerary" at bounding box center [555, 130] width 79 height 46
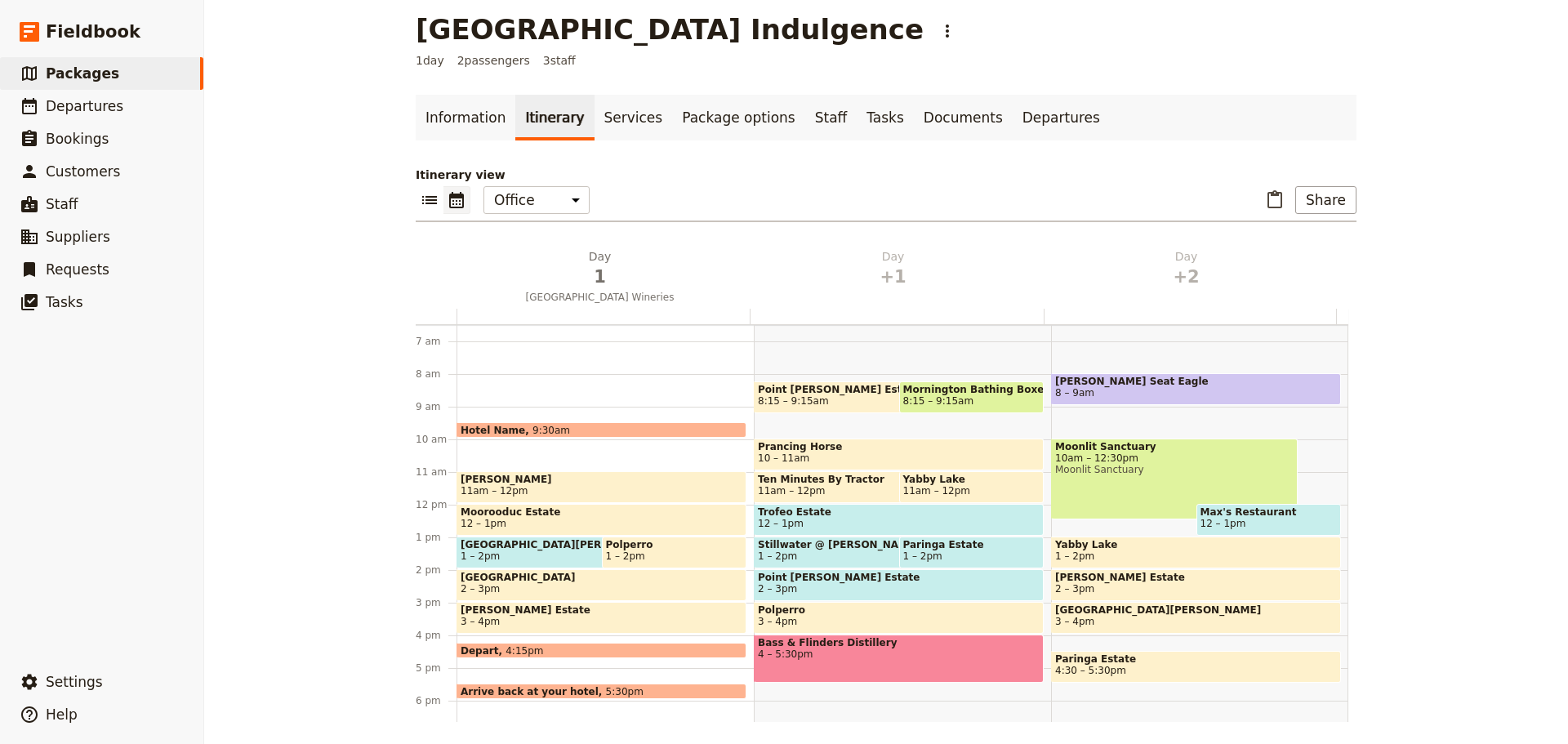
scroll to position [17, 0]
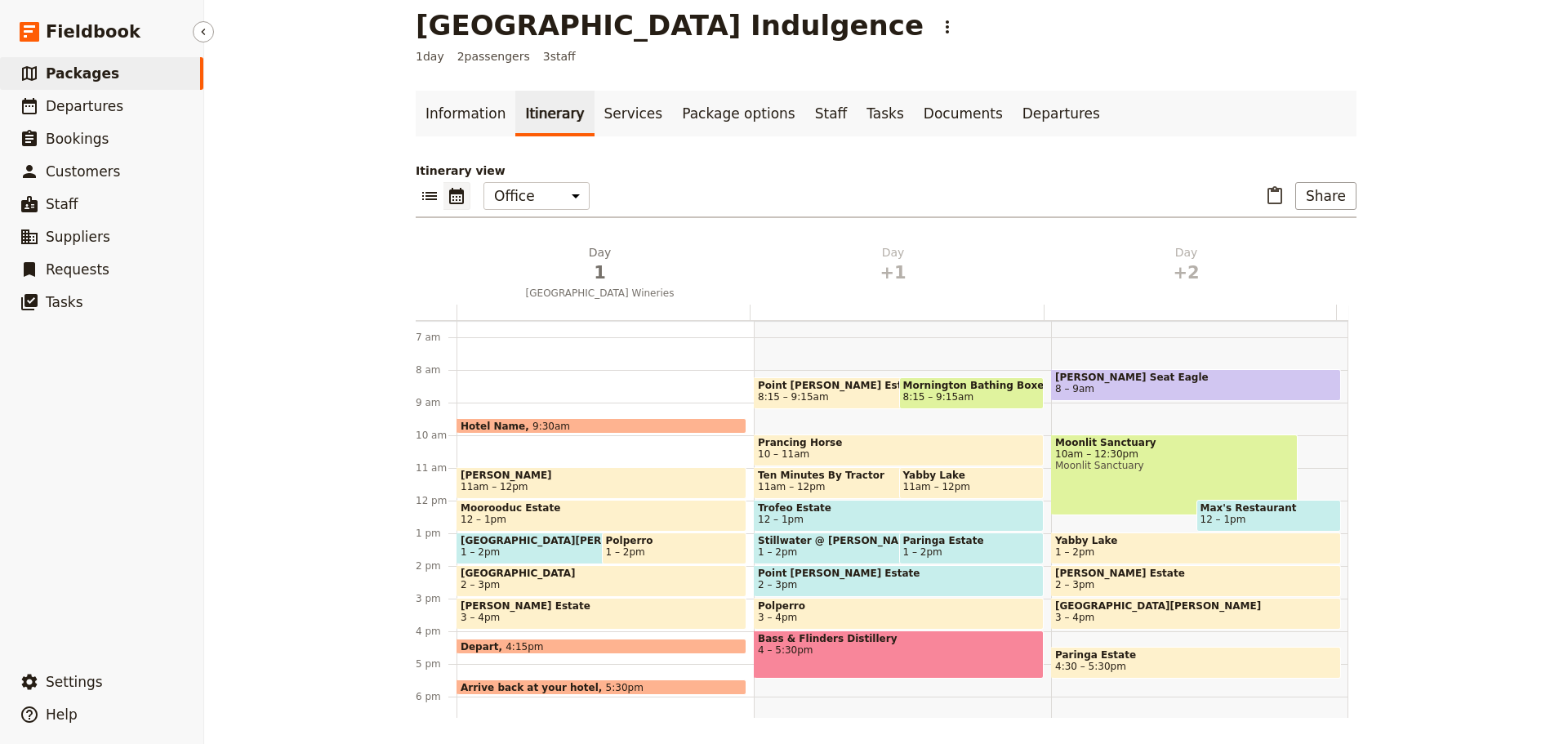
click at [54, 68] on span "Packages" at bounding box center [82, 73] width 73 height 16
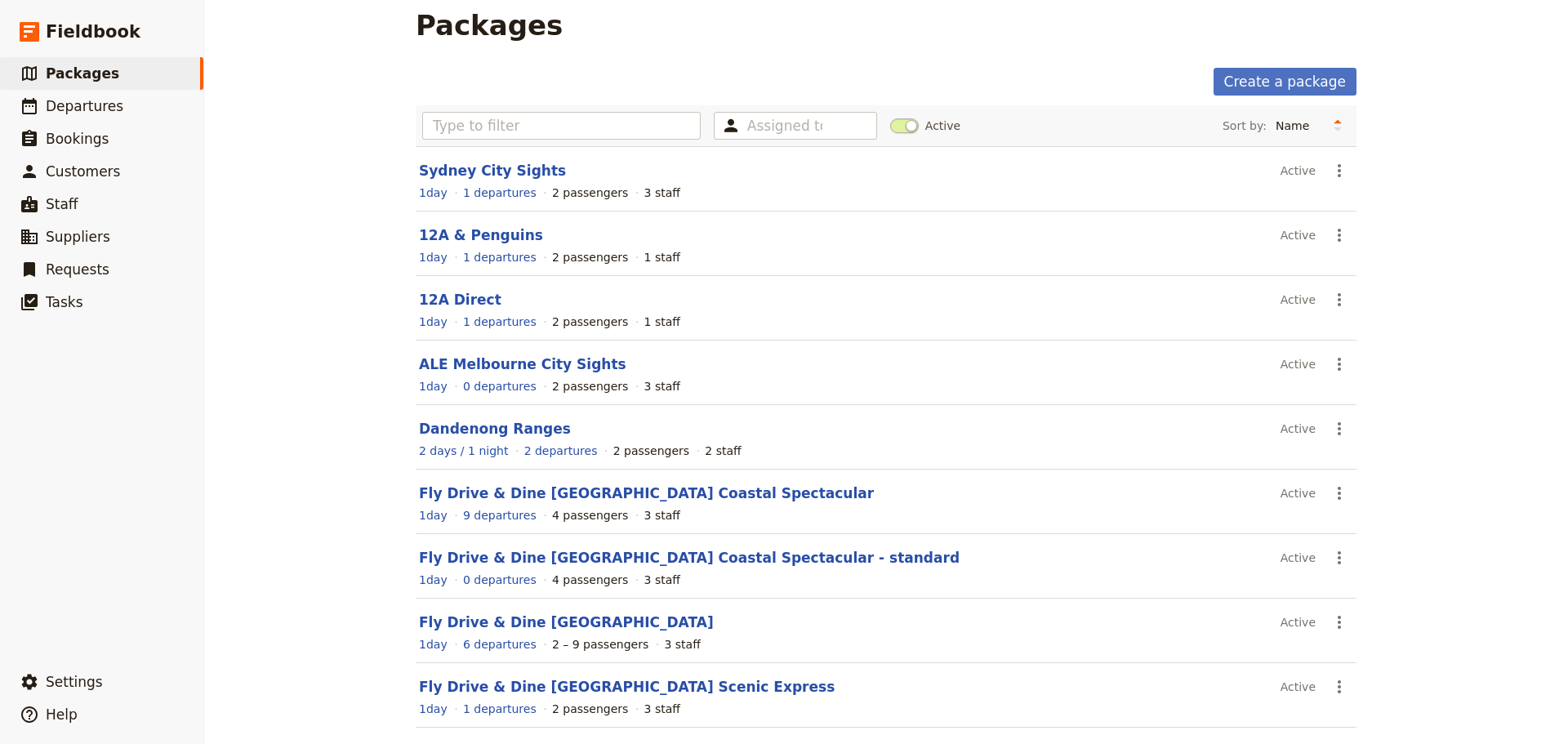
click at [891, 126] on span at bounding box center [904, 126] width 29 height 15
click at [890, 118] on input "Active" at bounding box center [890, 118] width 0 height 0
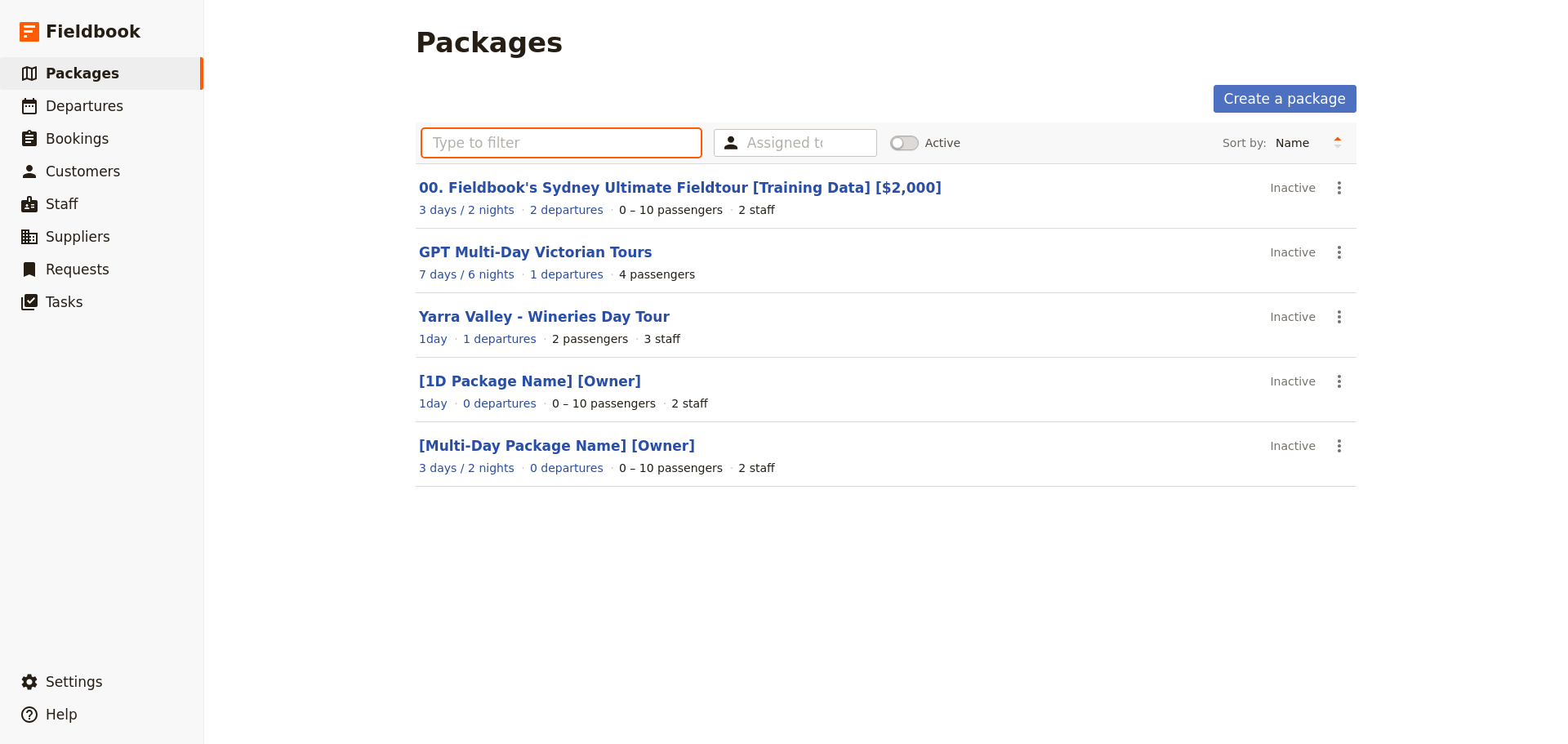
click at [603, 150] on input "text" at bounding box center [561, 143] width 278 height 28
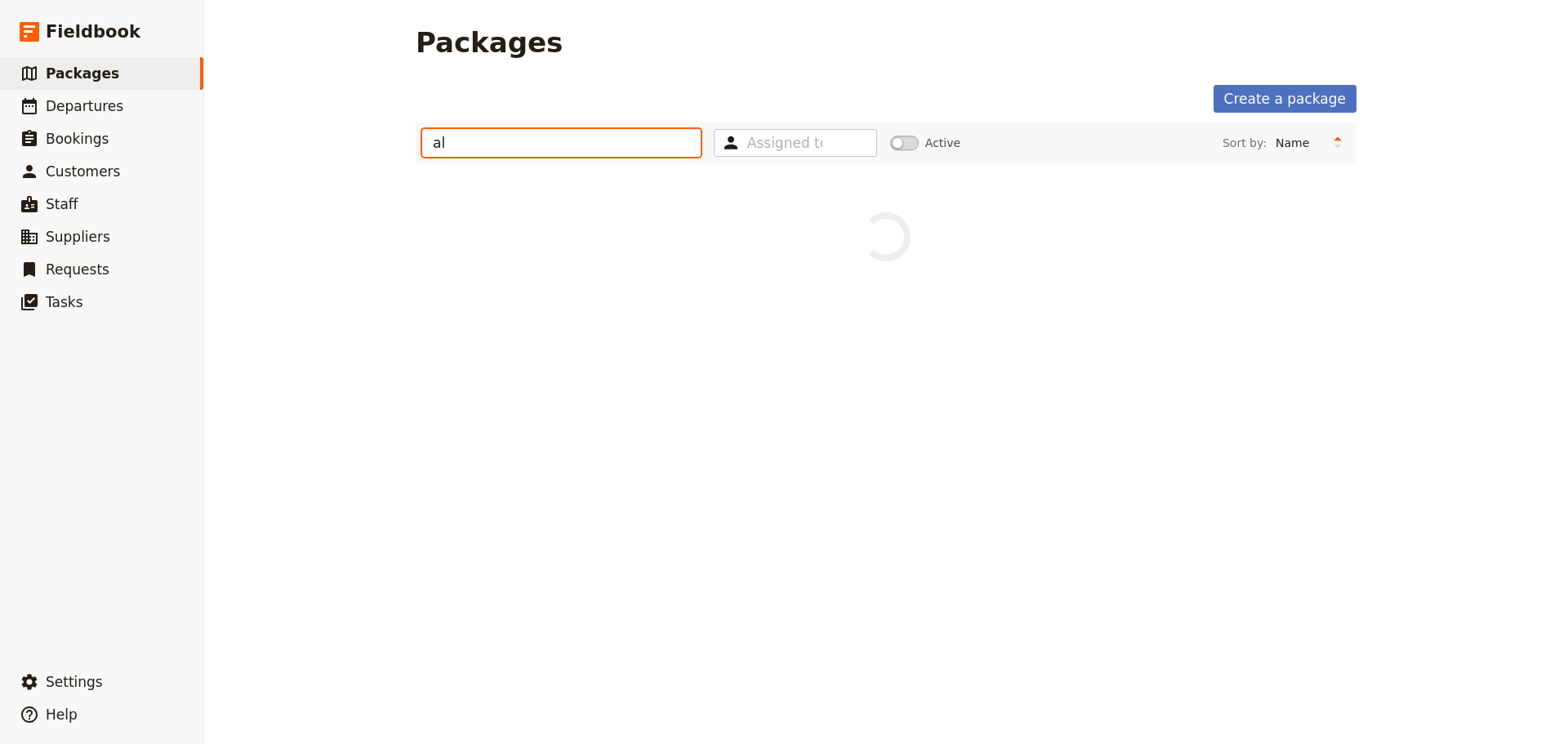
type input "a"
type input "mornington peninsula"
click at [908, 138] on span at bounding box center [904, 143] width 29 height 15
click at [890, 135] on input "Active" at bounding box center [890, 135] width 0 height 0
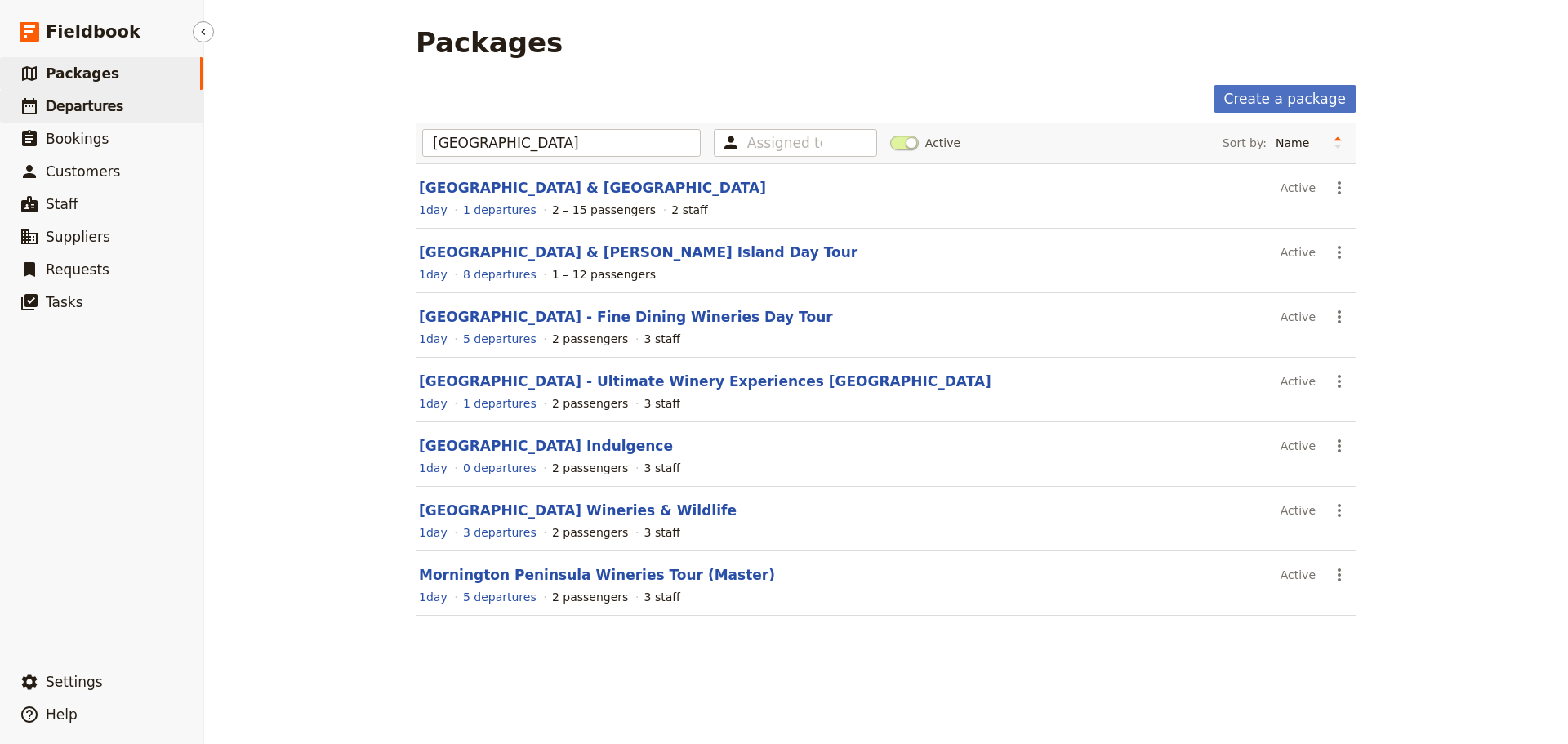
click at [102, 107] on span "Departures" at bounding box center [84, 106] width 78 height 16
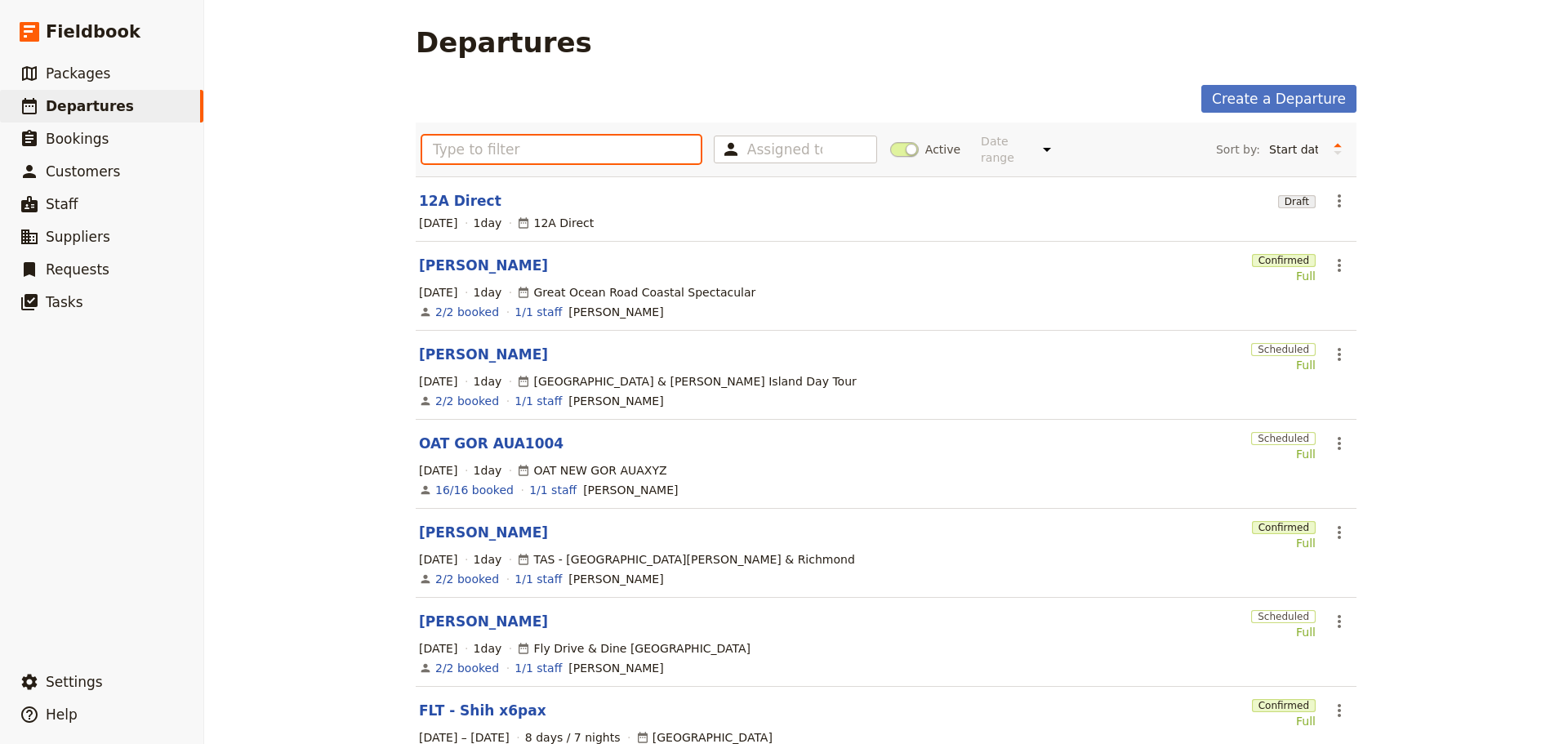
click at [596, 144] on input "text" at bounding box center [561, 150] width 278 height 28
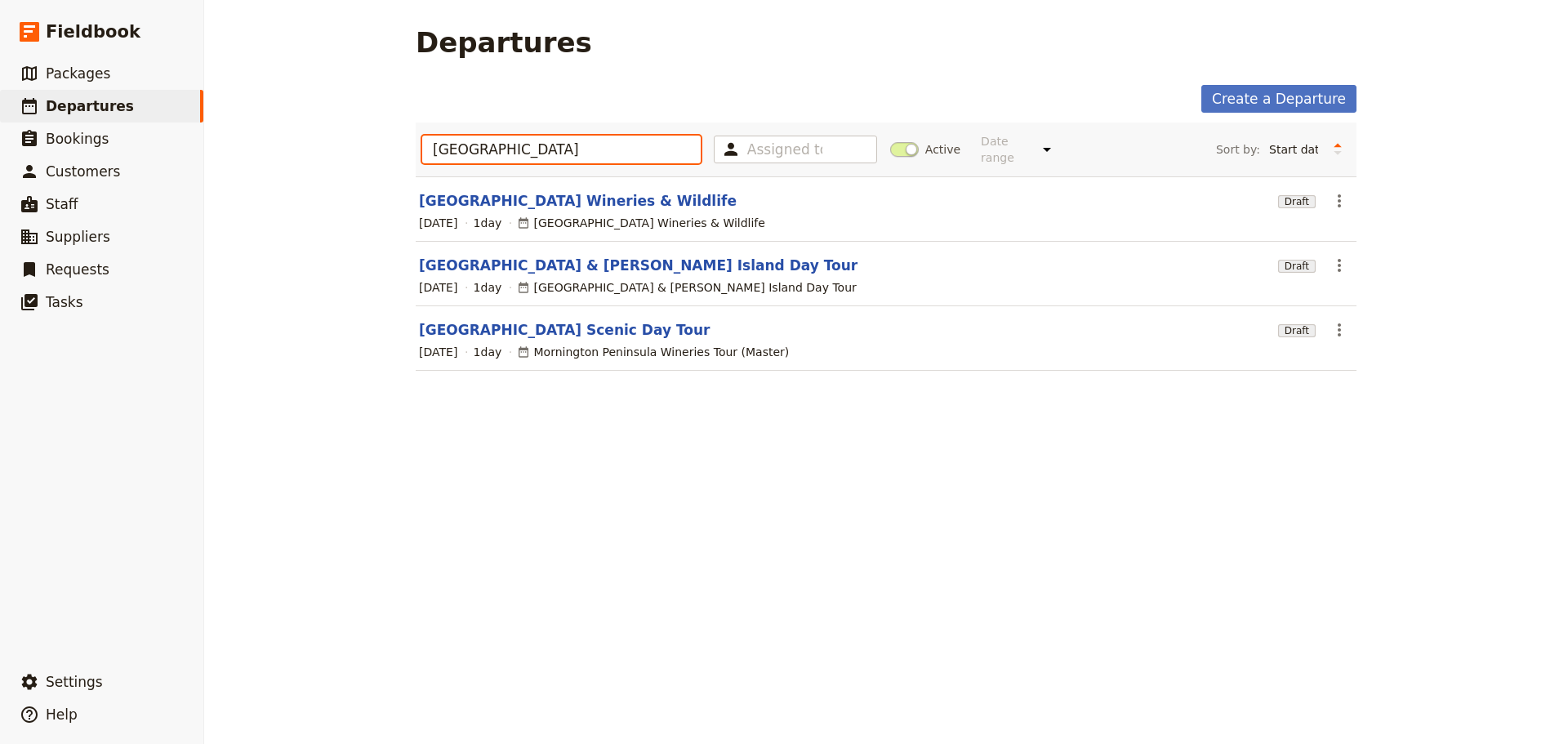
type input "mornington peninsula"
click at [890, 148] on span at bounding box center [904, 150] width 29 height 15
click at [890, 141] on input "Active" at bounding box center [890, 141] width 0 height 0
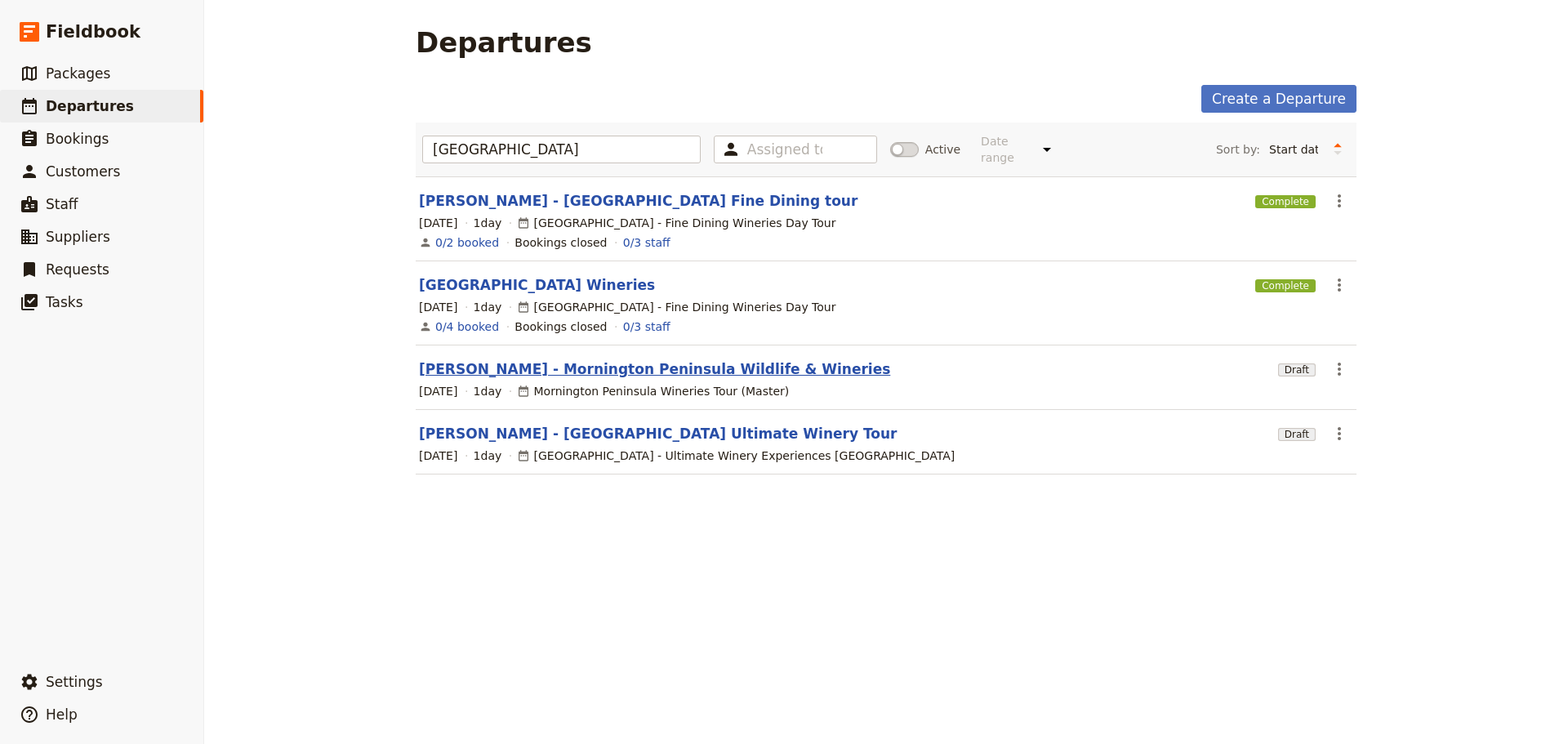
click at [688, 360] on link "Bryan DeBoer - Mornington Peninsula Wildlife & Wineries" at bounding box center [654, 369] width 471 height 20
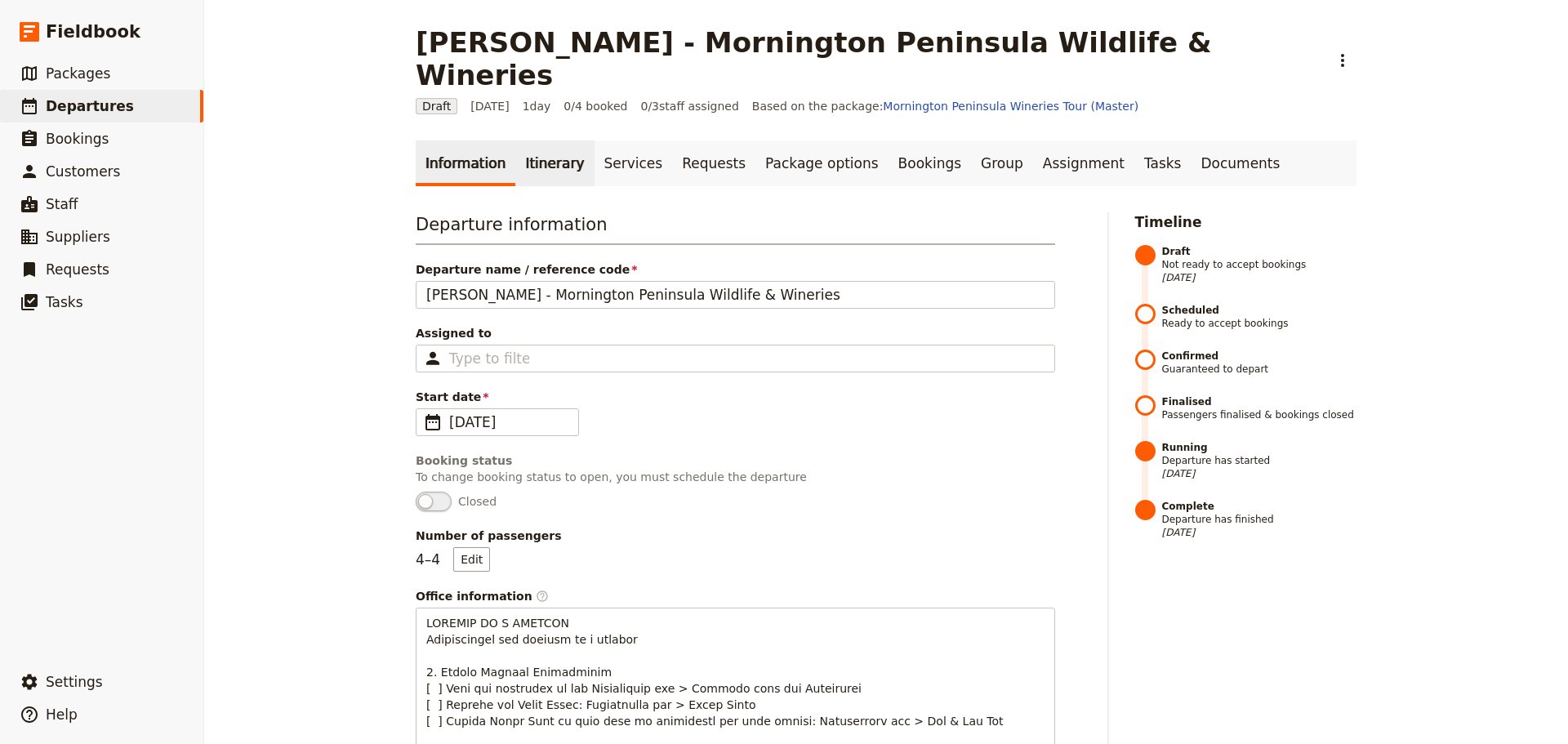
click at [537, 141] on link "Itinerary" at bounding box center [555, 163] width 79 height 46
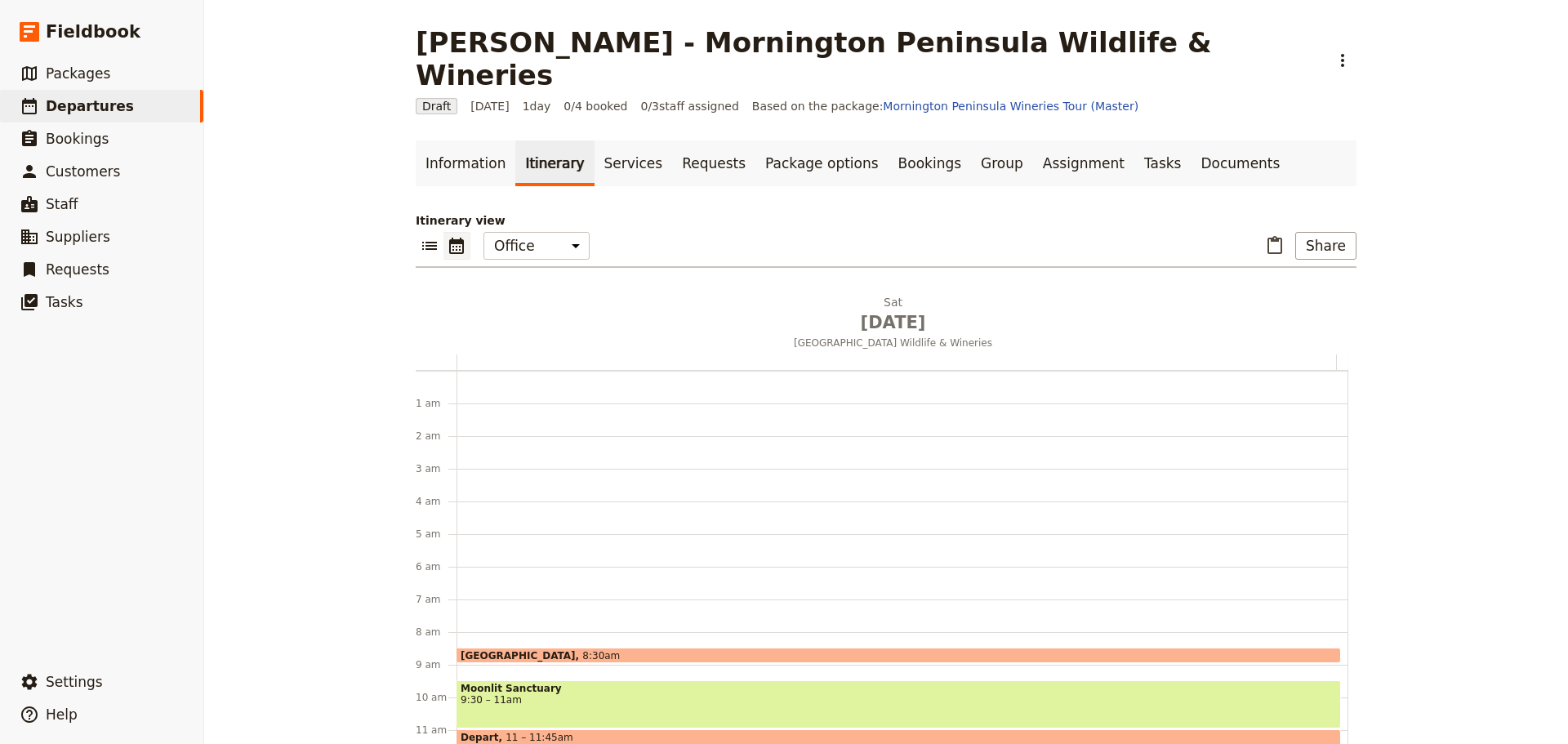
scroll to position [213, 0]
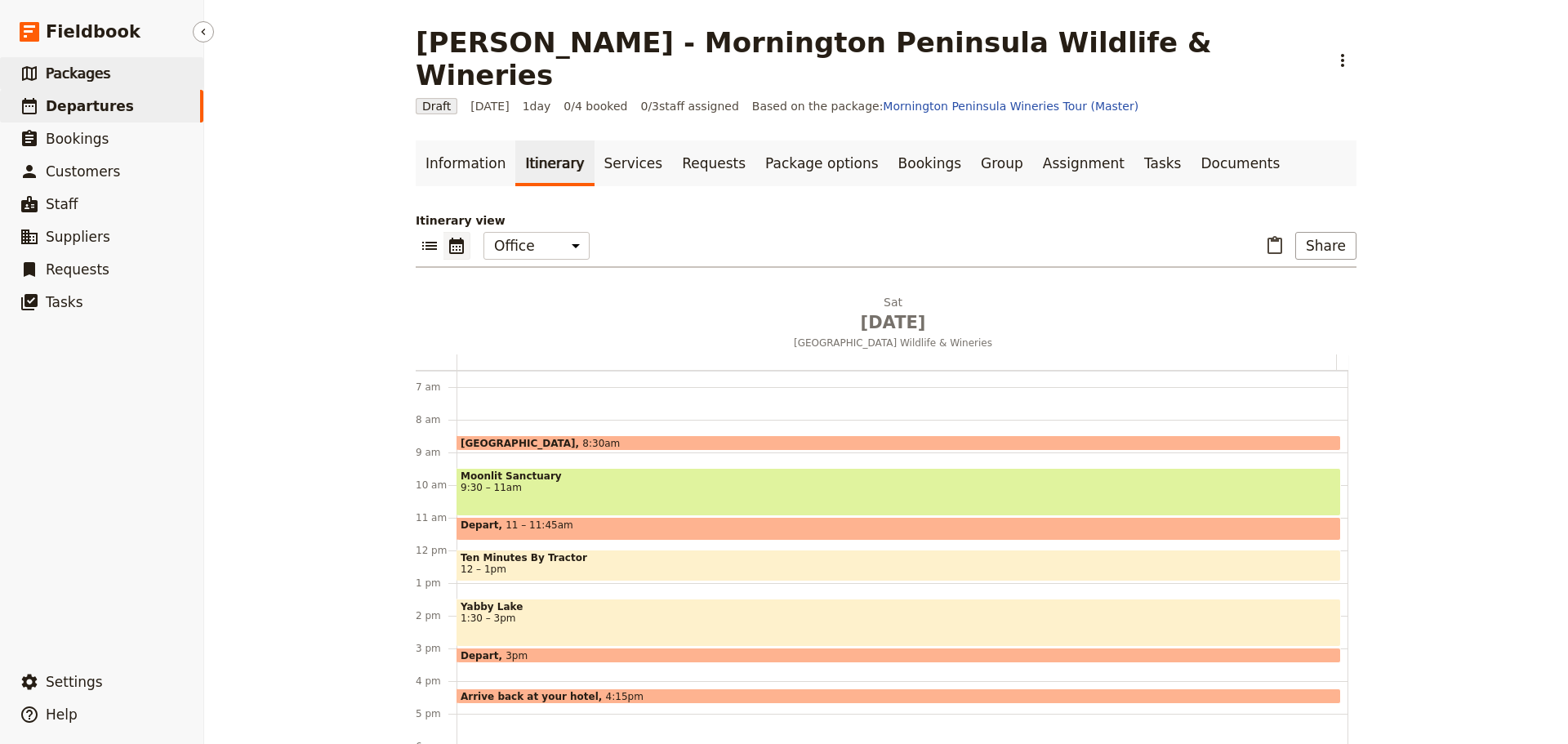
click at [116, 82] on link "​ Packages" at bounding box center [101, 73] width 203 height 33
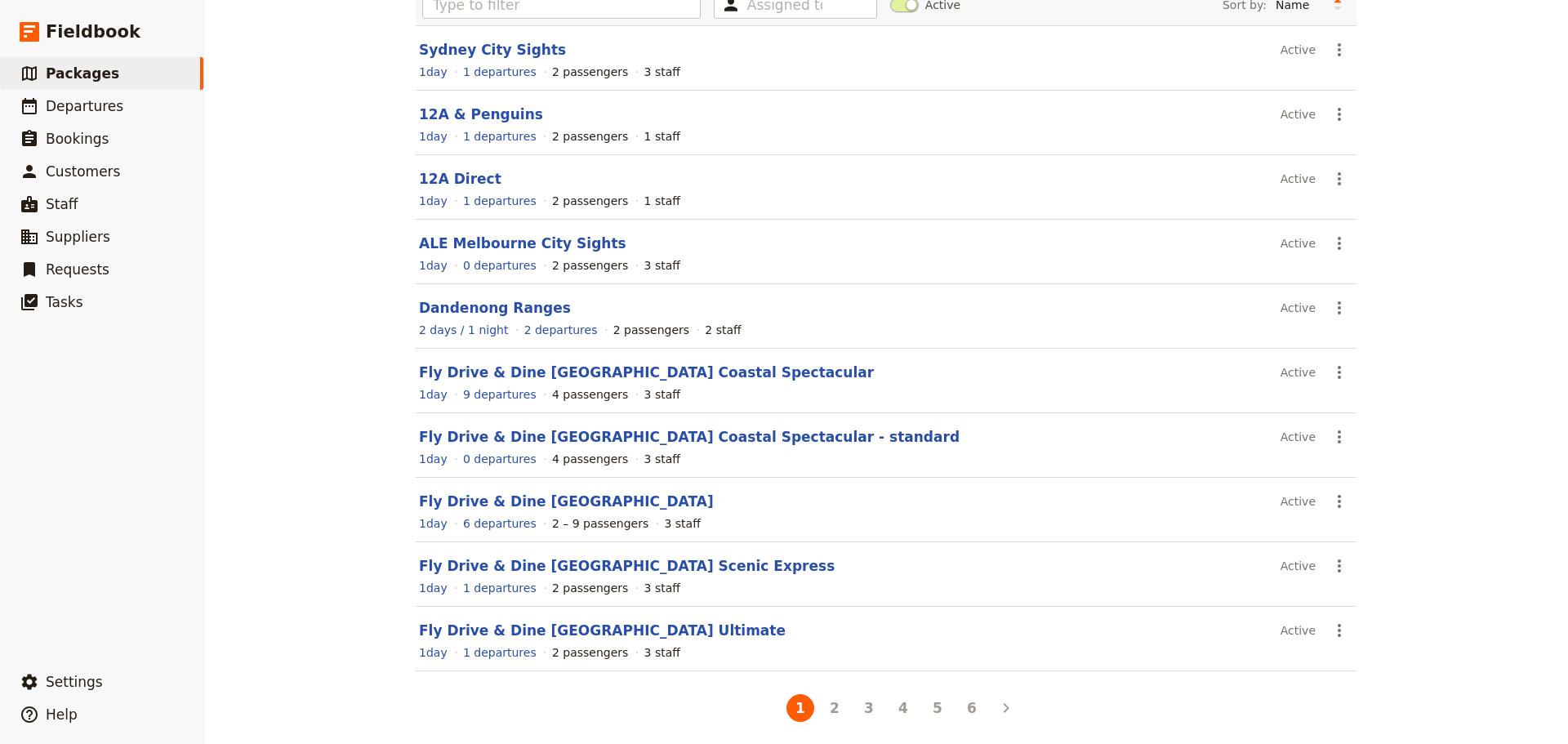
scroll to position [145, 0]
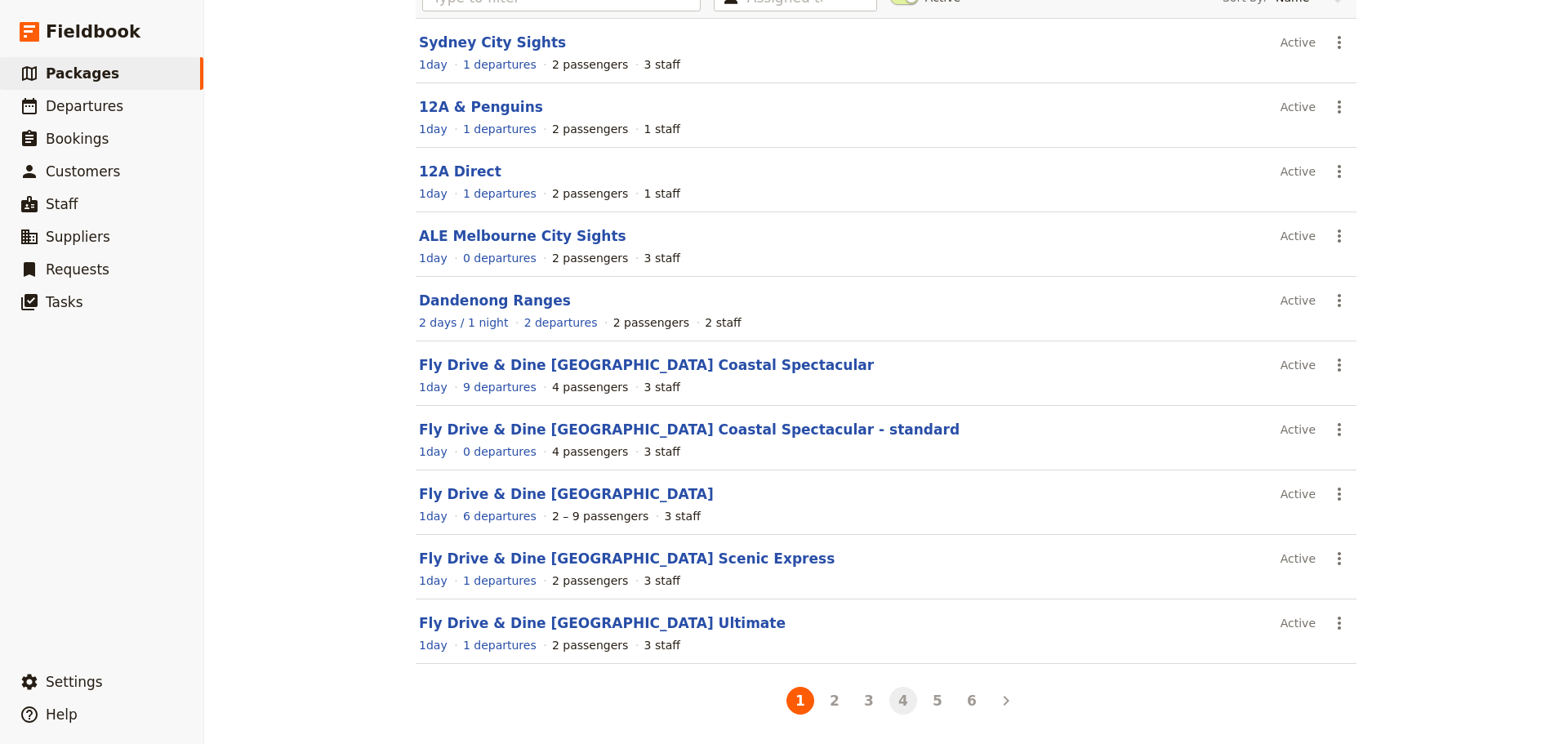
click at [902, 710] on button "4" at bounding box center [903, 701] width 28 height 28
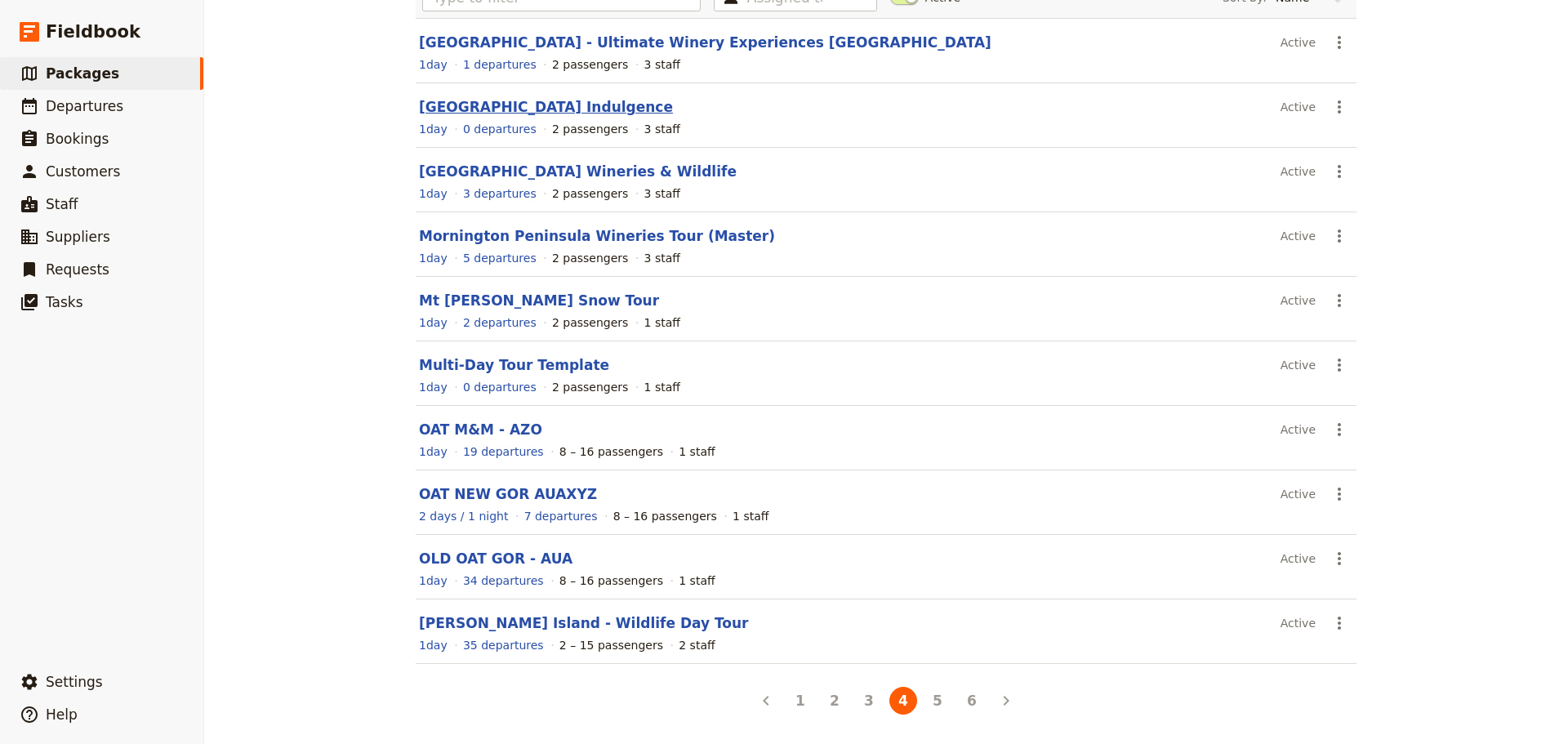
click at [473, 102] on link "Mornington Peninsula Indulgence" at bounding box center [545, 106] width 254 height 16
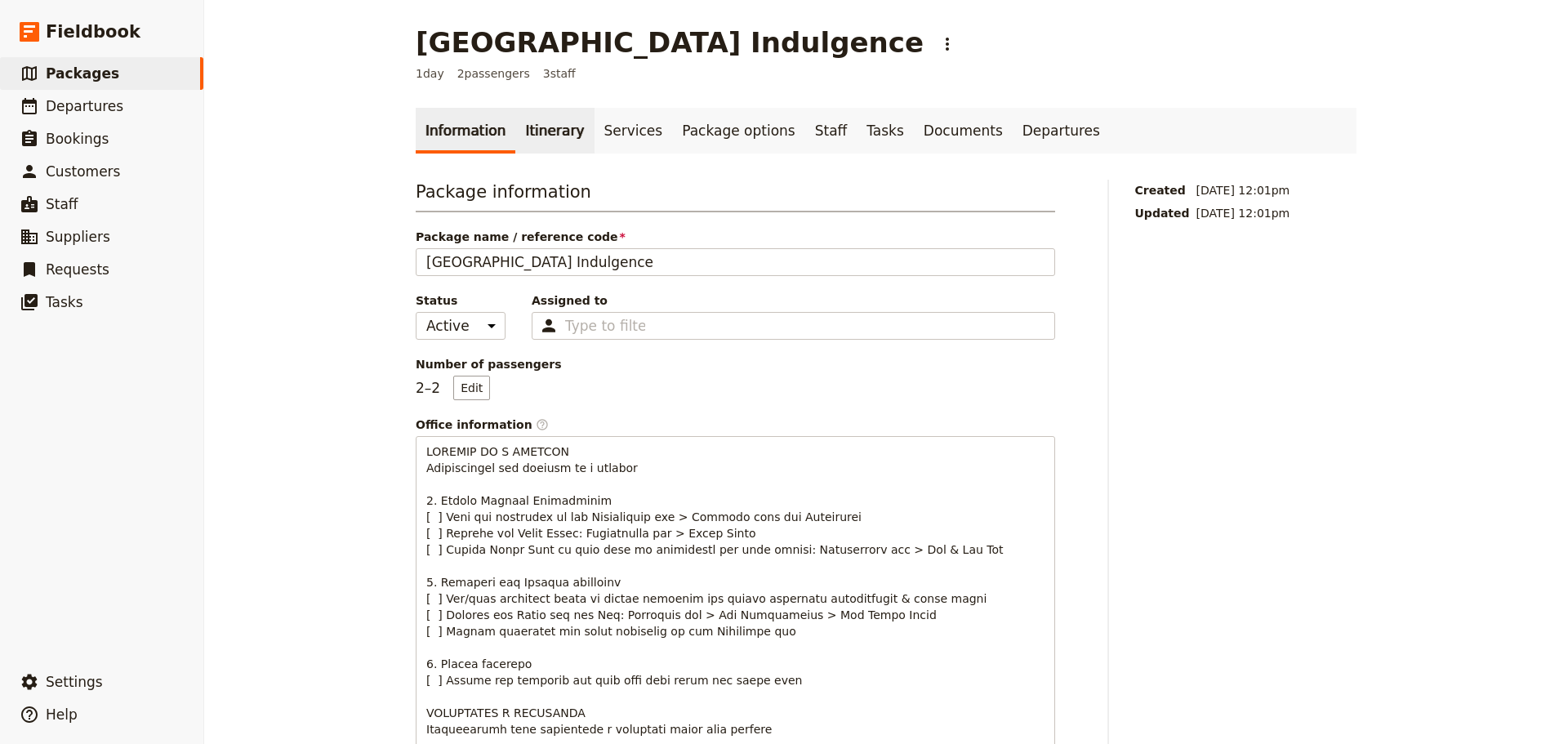
click at [532, 128] on link "Itinerary" at bounding box center [555, 130] width 79 height 46
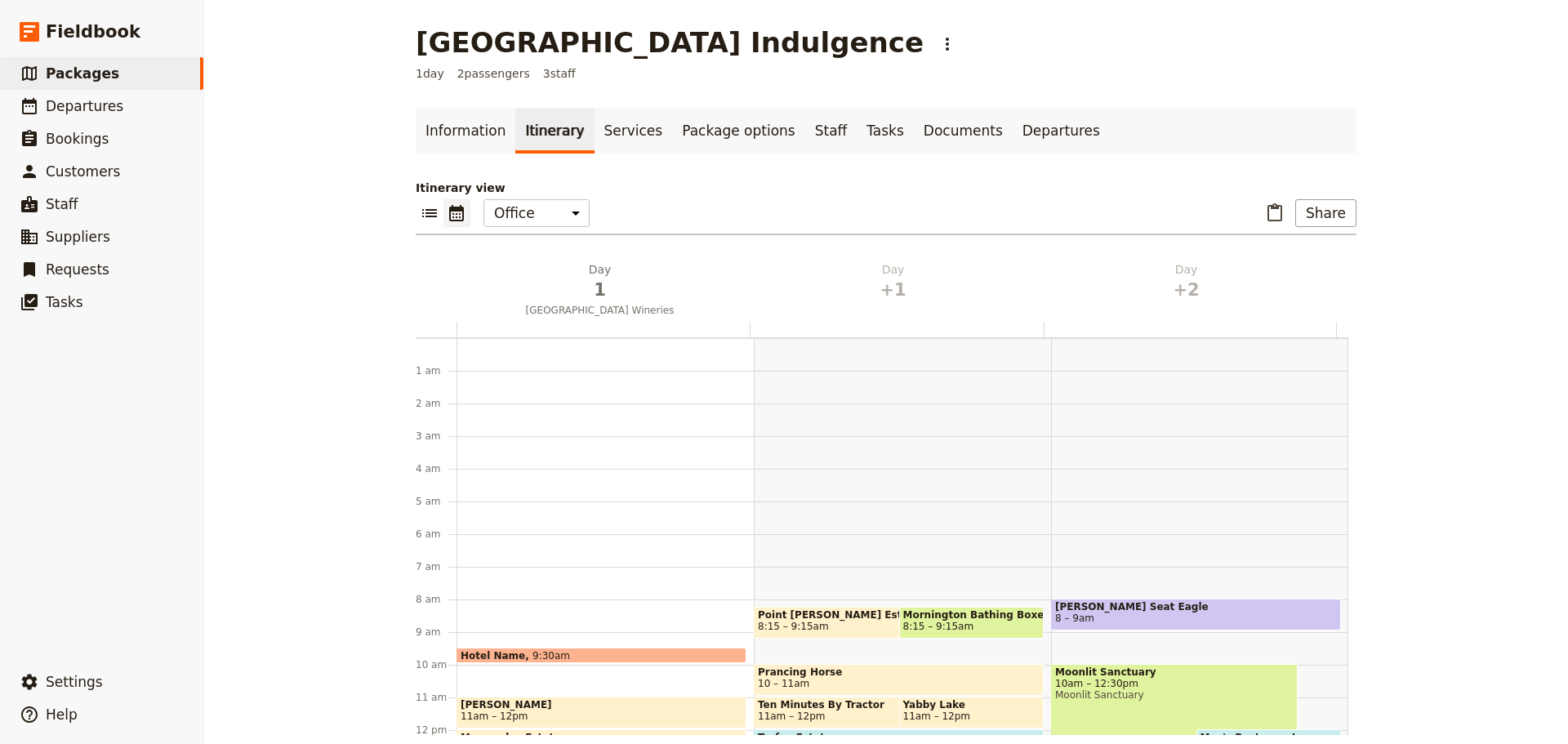
scroll to position [213, 0]
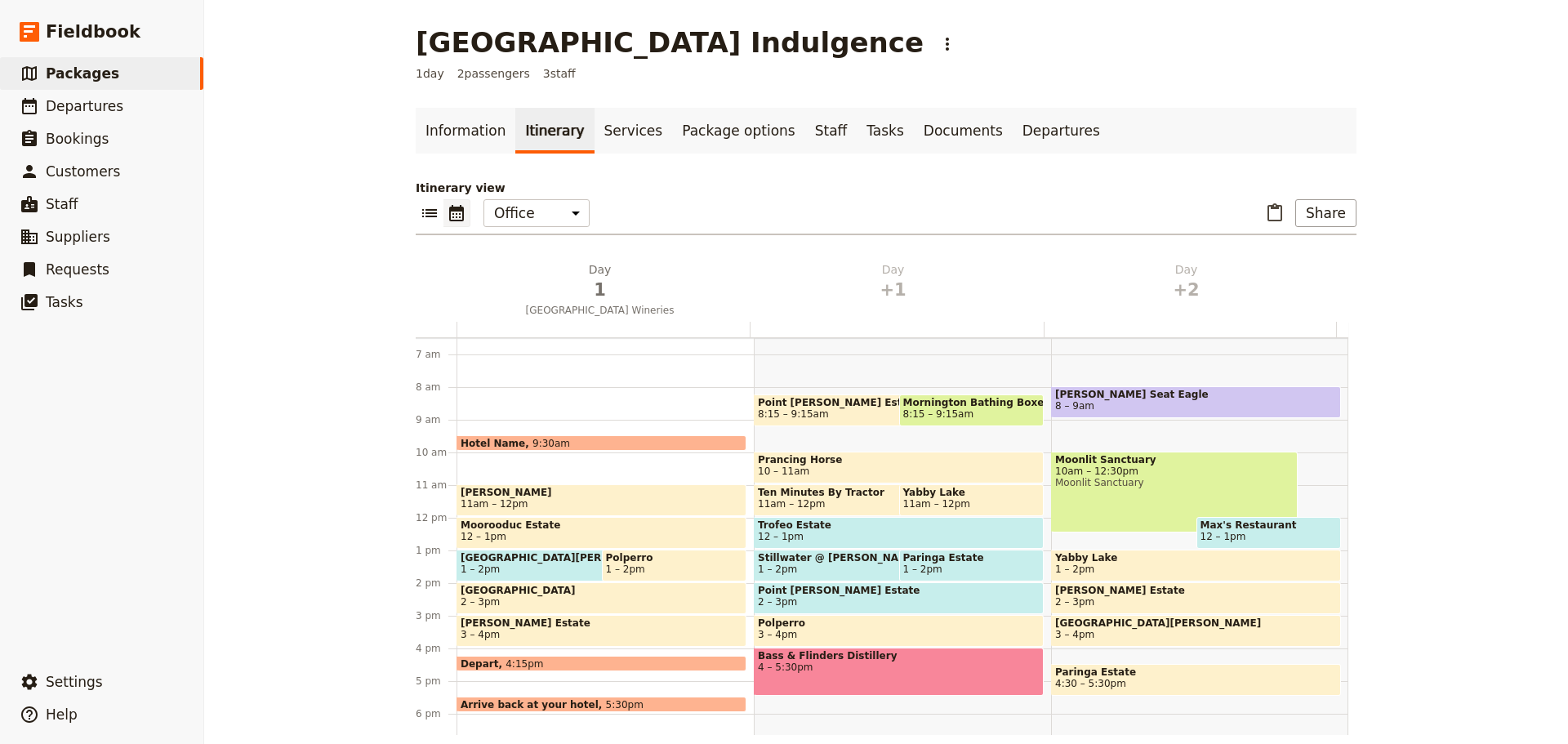
click at [838, 710] on div "Point Leo Estate 8:15 – 9:15am Mornington Bathing Boxes 8:15 – 9:15am Prancing …" at bounding box center [902, 517] width 297 height 784
select select "2"
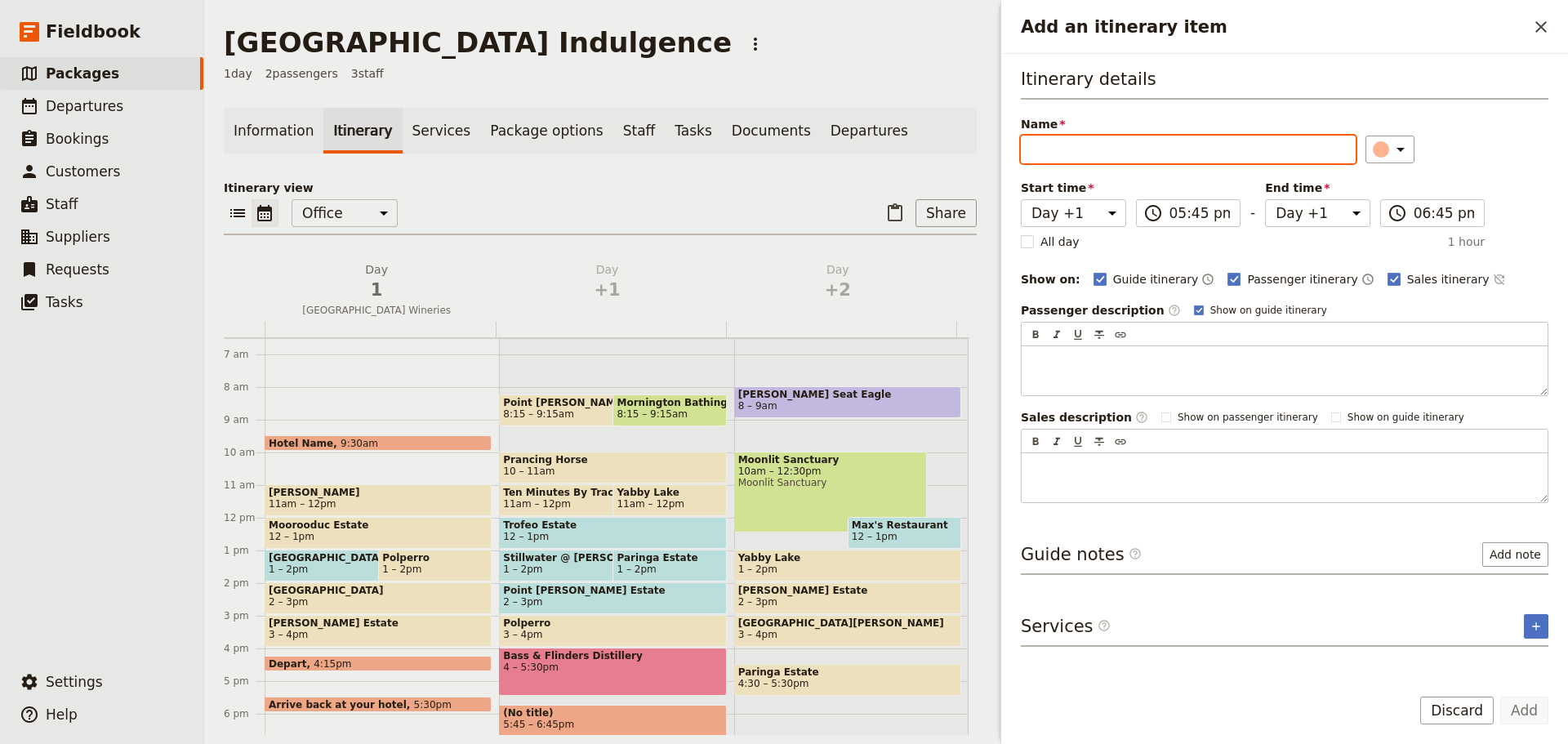
click at [1104, 147] on input "Name" at bounding box center [1188, 150] width 334 height 28
type input "Peninsula Hot Springs"
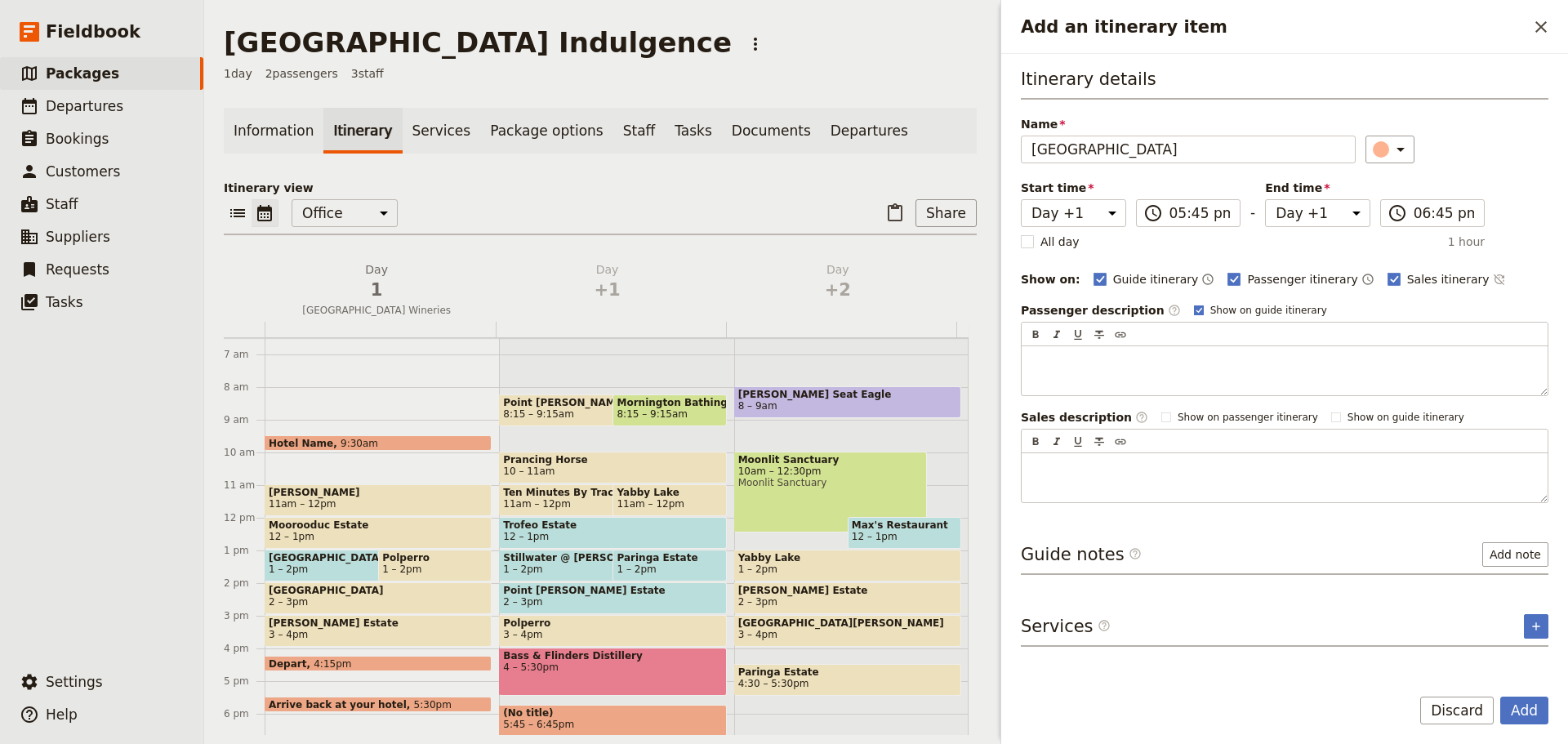
click at [1193, 306] on rect "Add an itinerary item" at bounding box center [1198, 310] width 9 height 9
click at [1193, 304] on input "Show on guide itinerary" at bounding box center [1193, 303] width 1 height 1
checkbox input "false"
click at [1493, 278] on icon "Time not shown on sales itinerary" at bounding box center [1500, 279] width 13 height 13
click at [1399, 150] on icon "Add an itinerary item" at bounding box center [1400, 149] width 20 height 20
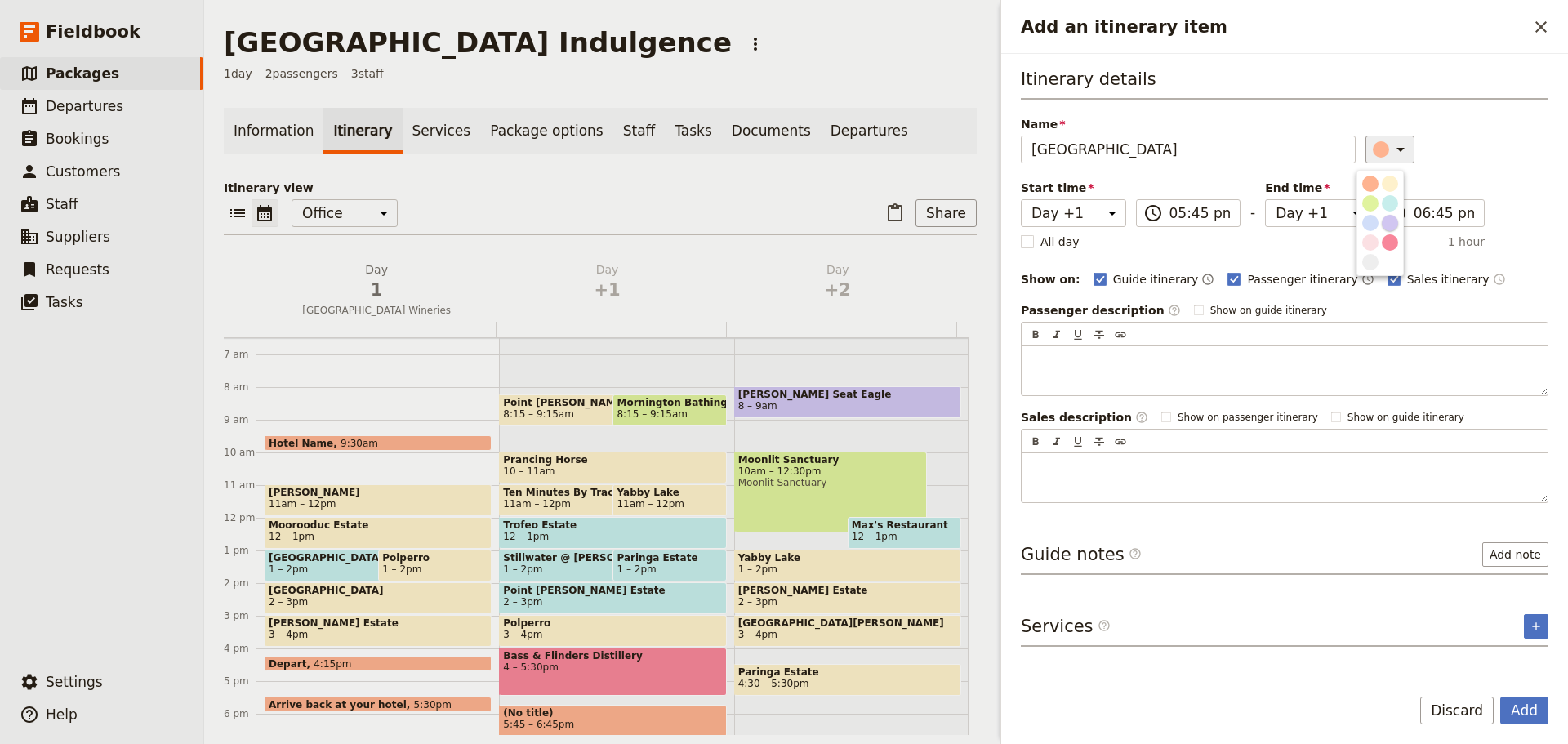
click at [1393, 224] on div "button" at bounding box center [1389, 222] width 16 height 16
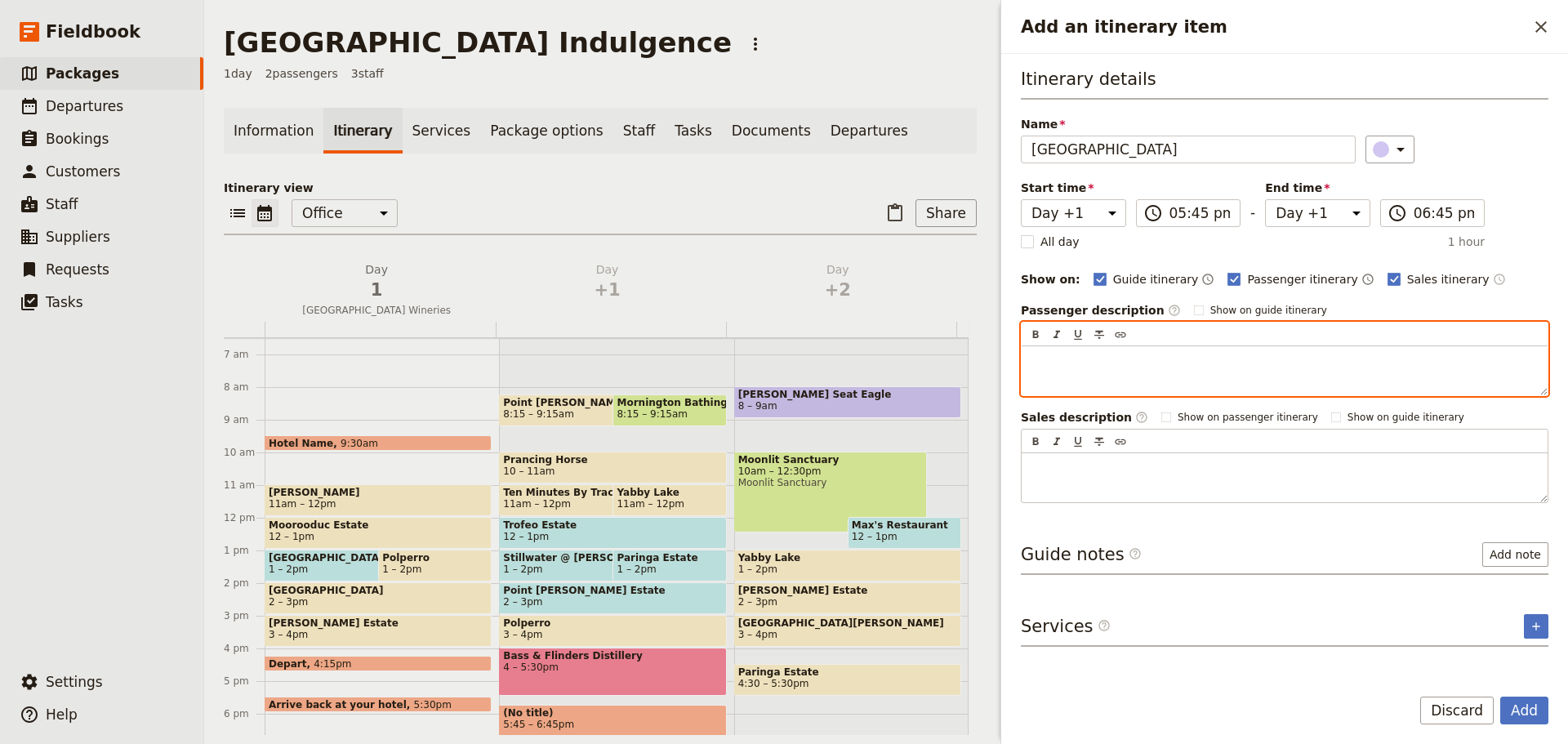
click at [1083, 366] on p "Add an itinerary item" at bounding box center [1284, 361] width 506 height 16
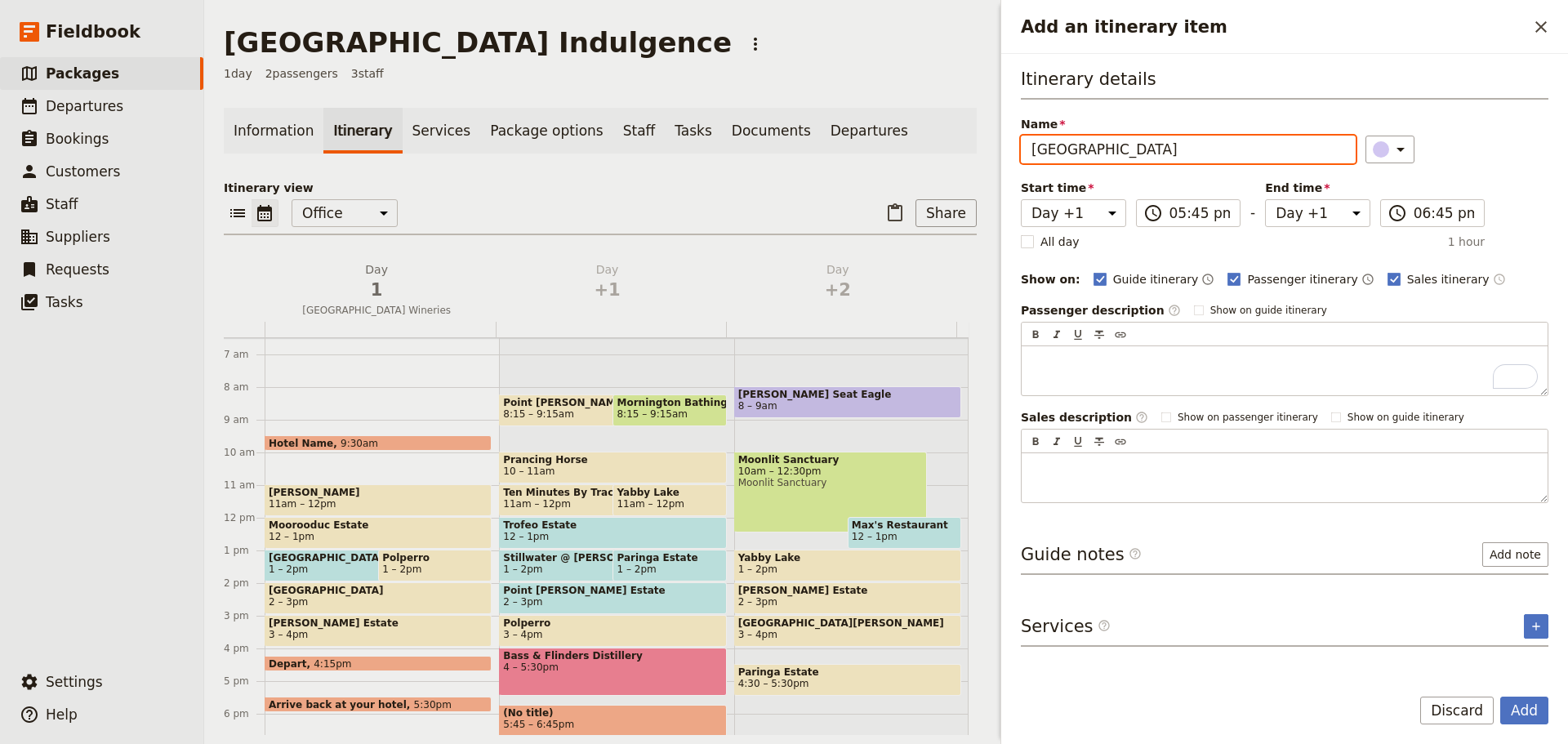
drag, startPoint x: 1521, startPoint y: 701, endPoint x: 1500, endPoint y: 702, distance: 21.0
click at [1521, 701] on button "Add" at bounding box center [1523, 711] width 48 height 28
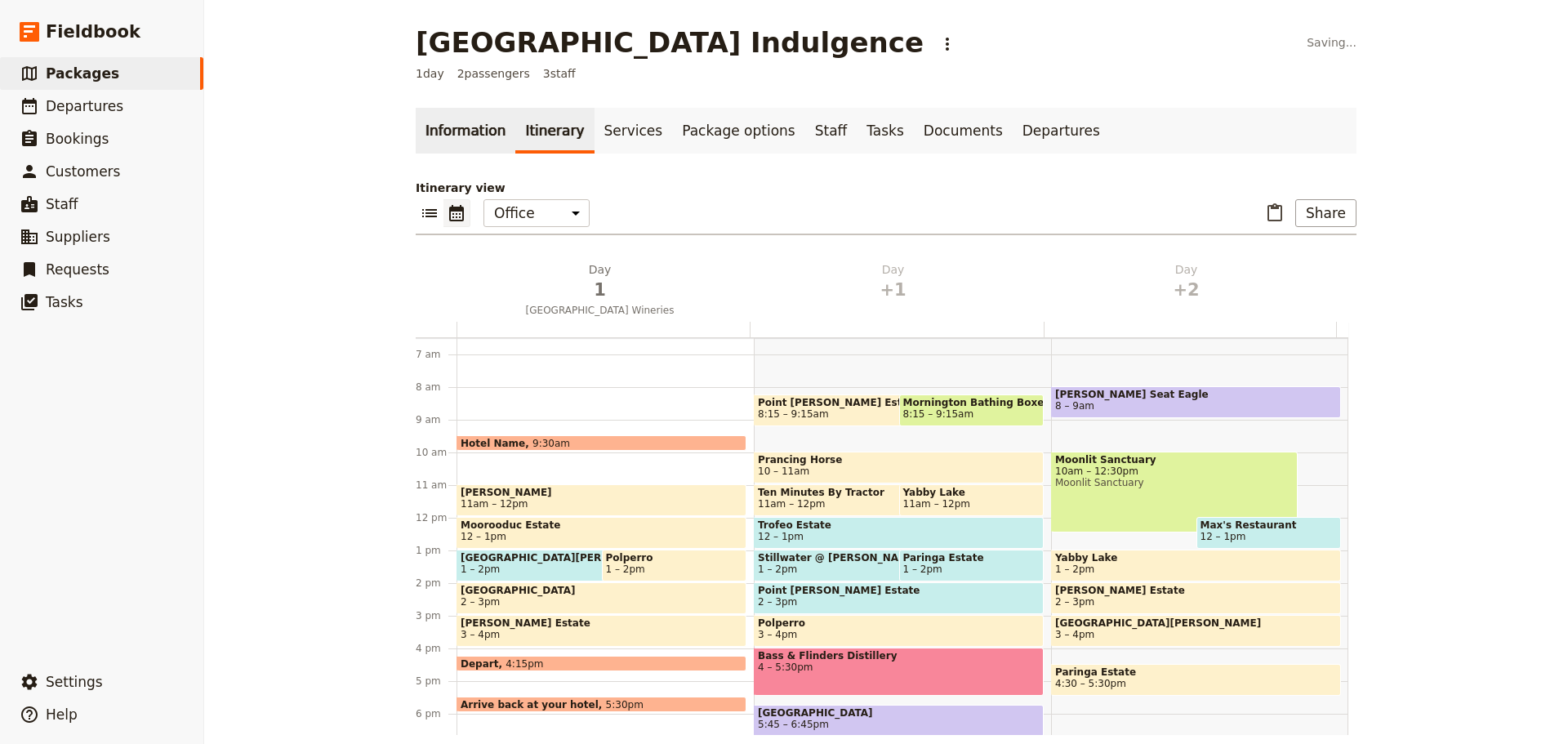
click at [448, 115] on link "Information" at bounding box center [466, 130] width 99 height 46
click at [433, 125] on link "Information" at bounding box center [466, 130] width 99 height 46
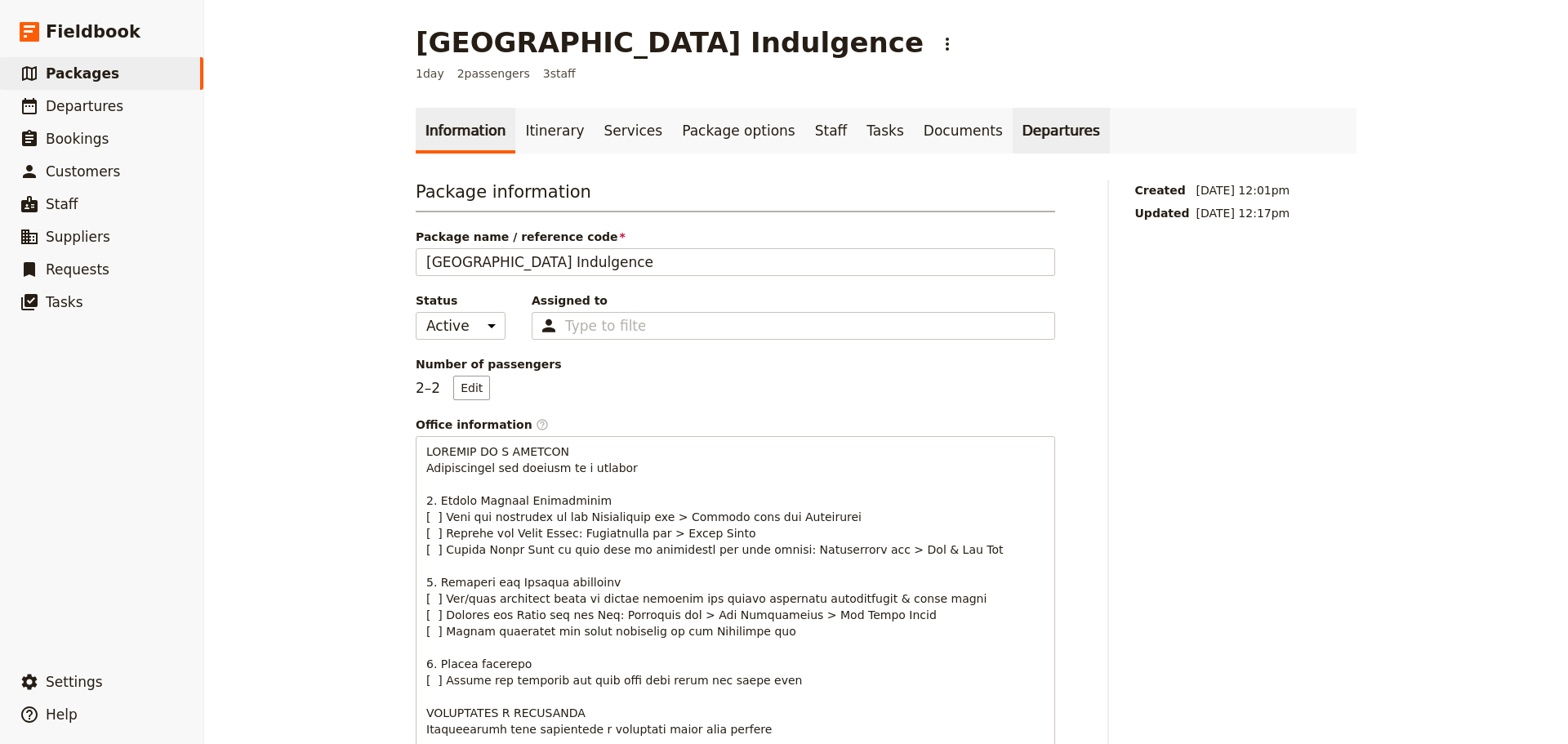
click at [1013, 130] on link "Departures" at bounding box center [1061, 130] width 97 height 46
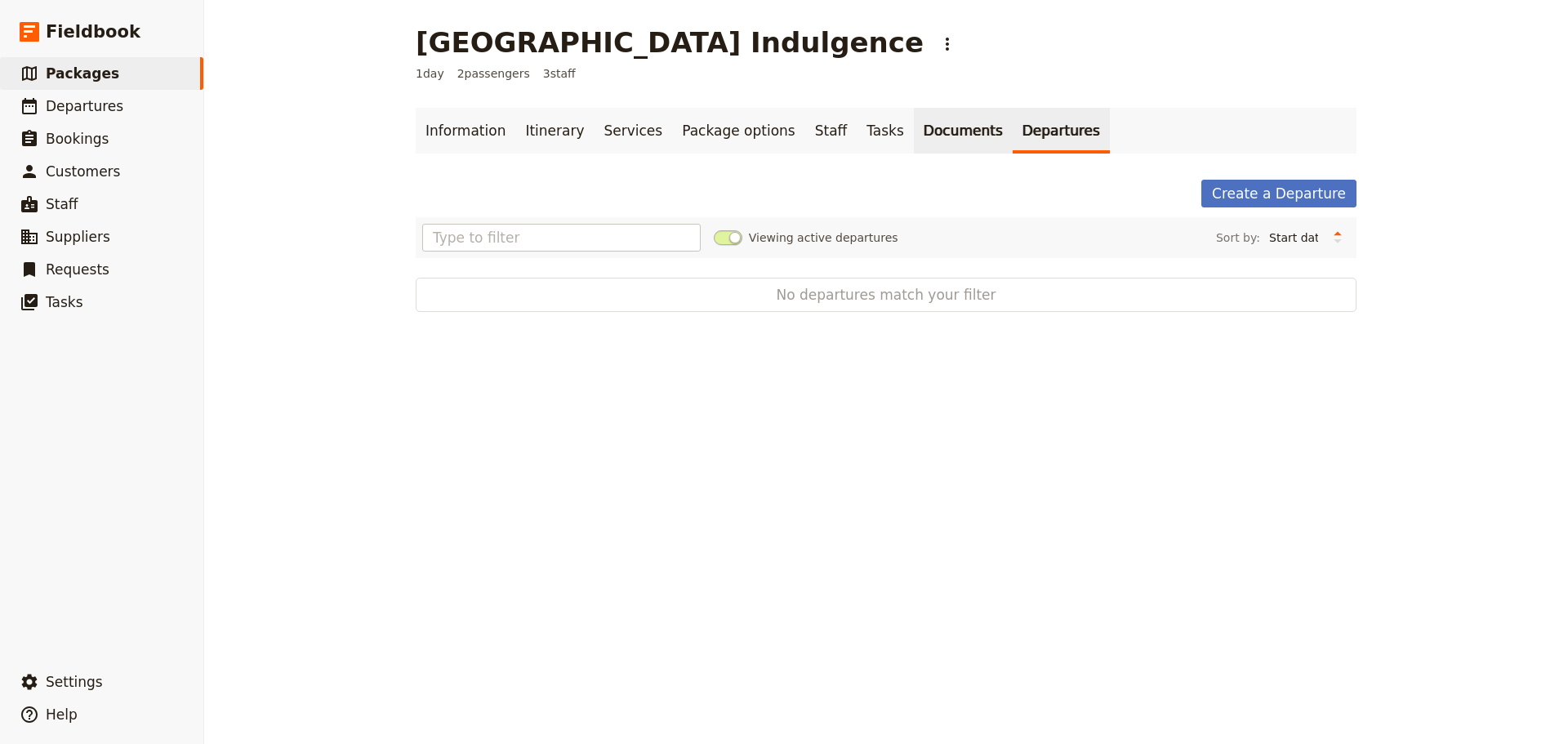
click at [913, 127] on link "Documents" at bounding box center [962, 130] width 98 height 46
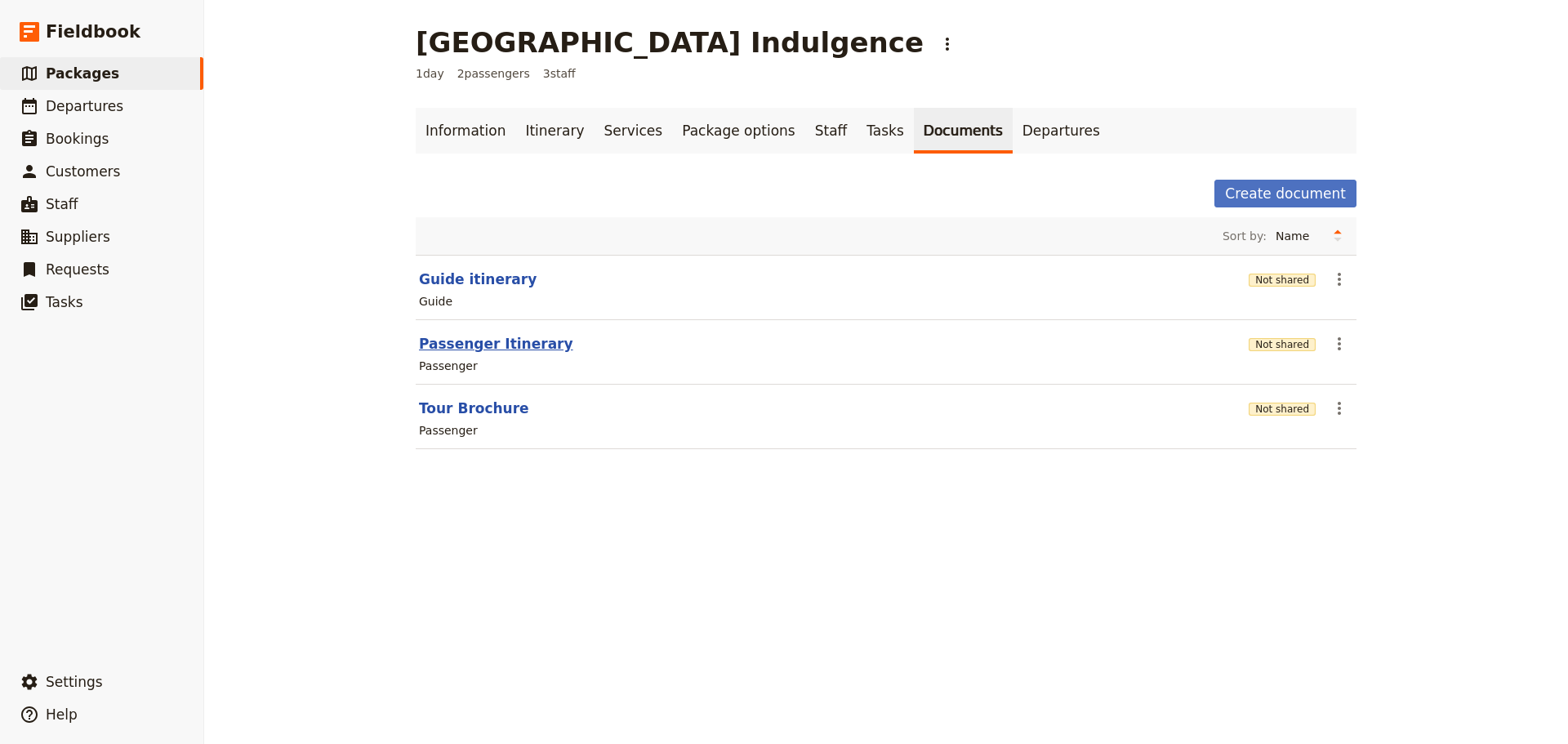
click at [435, 349] on button "Passenger Itinerary" at bounding box center [496, 344] width 155 height 20
select select "PASSENGER"
select select "DEFAULT"
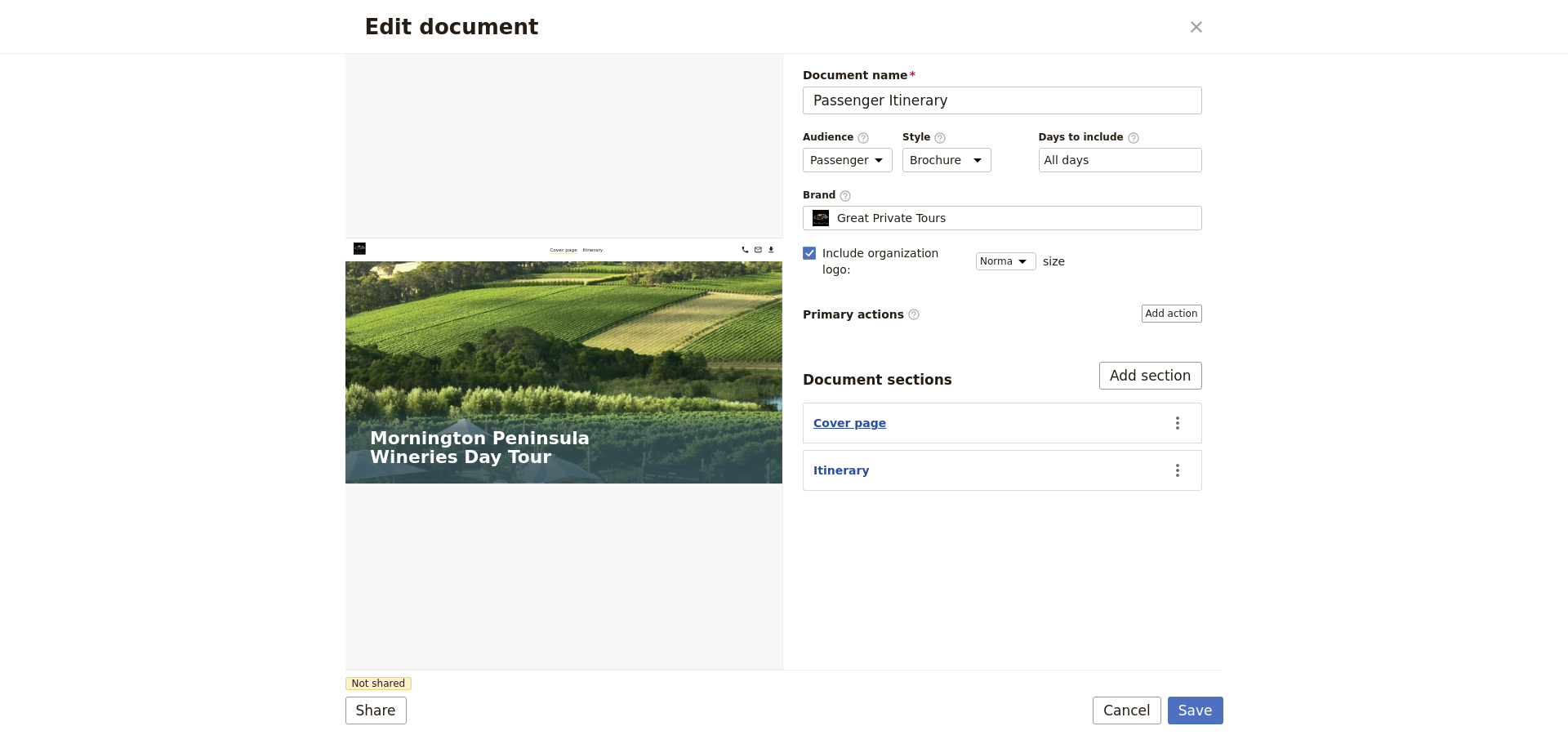
click at [853, 415] on button "Cover page" at bounding box center [850, 423] width 73 height 16
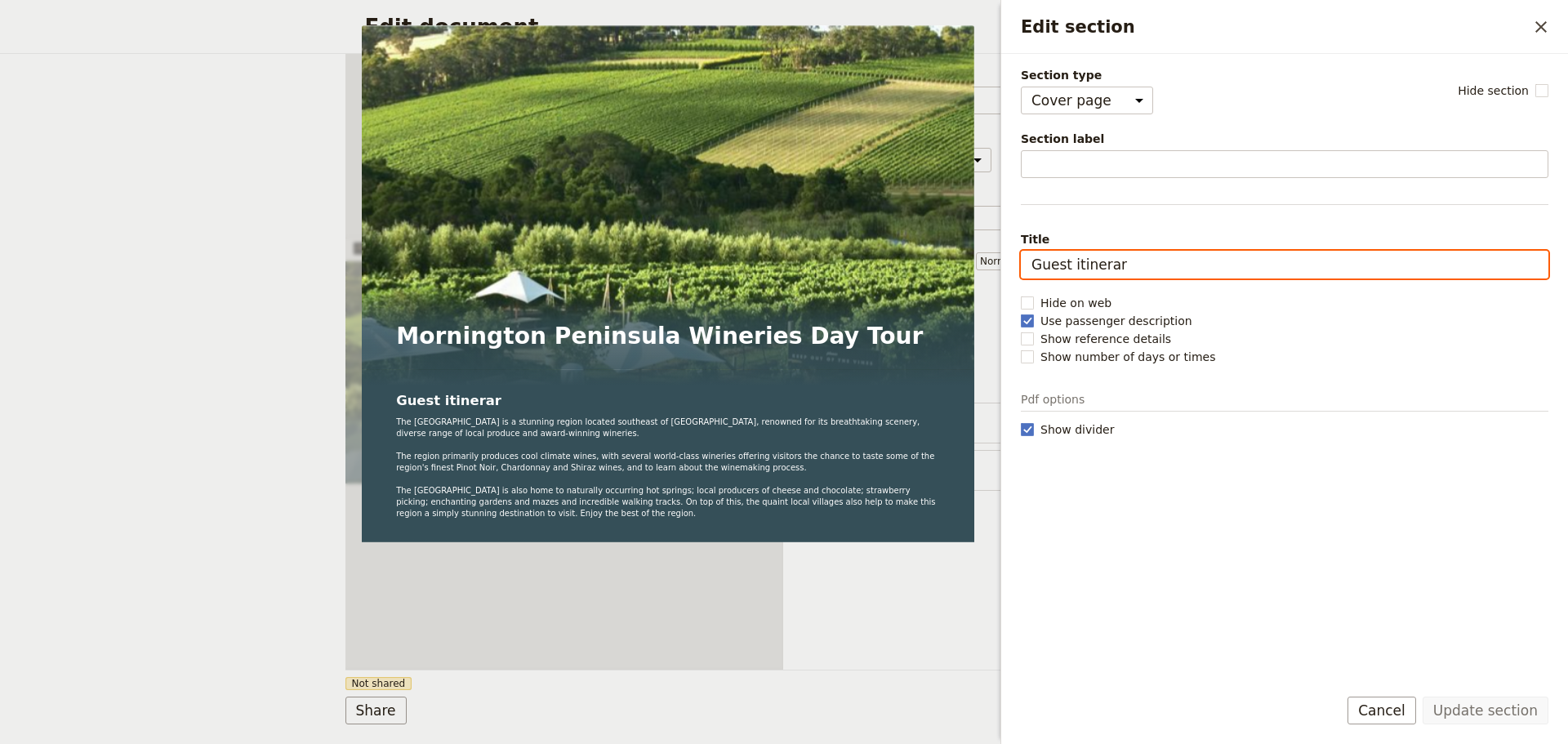
click at [1149, 260] on input "Guest itinerar" at bounding box center [1284, 265] width 527 height 28
drag, startPoint x: 1147, startPoint y: 259, endPoint x: 987, endPoint y: 290, distance: 163.0
click at [987, 290] on body "Fieldbook ​ ​ Fieldbook ​ ​ Packages ​ Departures ​ Bookings ​ Customers ​ Staf…" at bounding box center [784, 372] width 1568 height 744
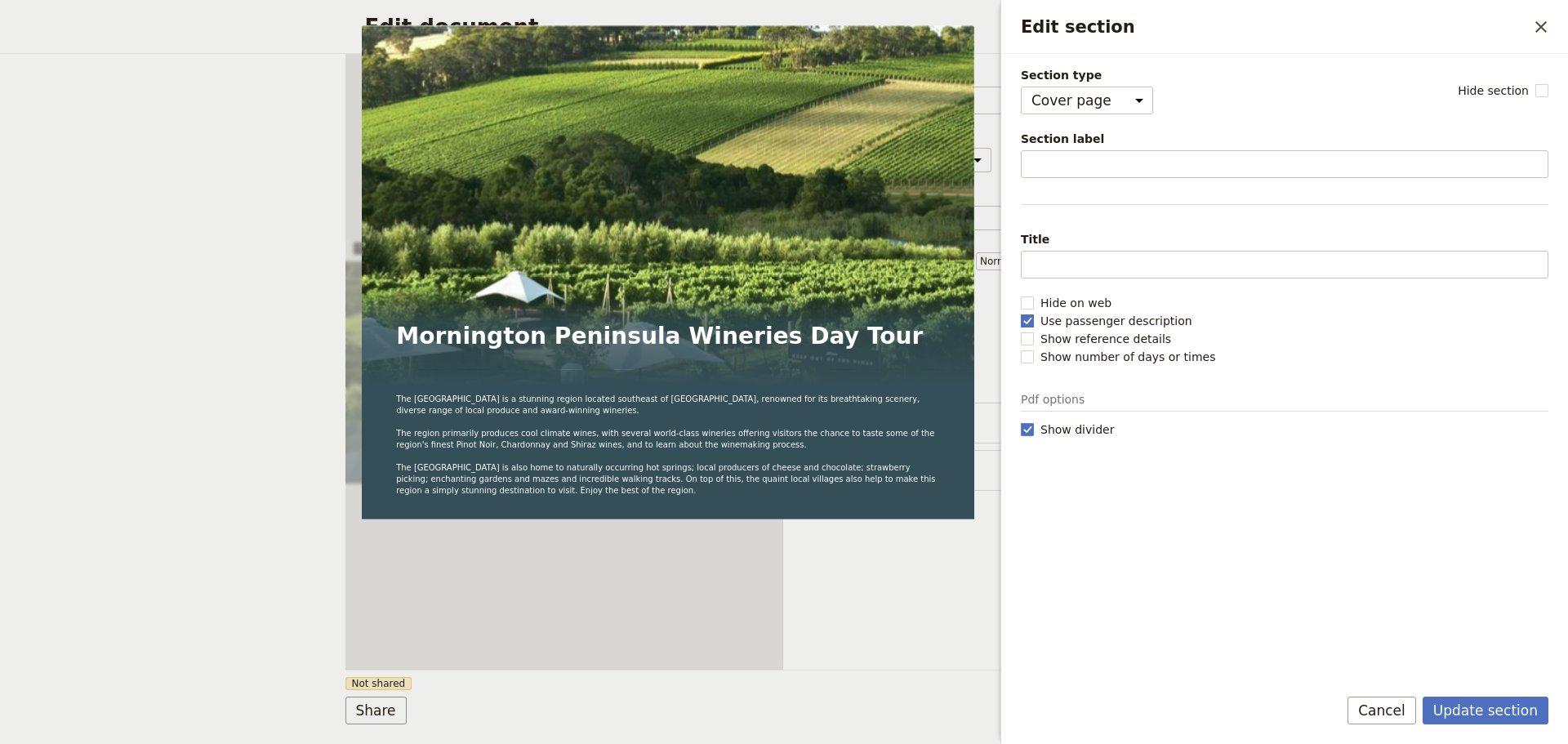
click at [1028, 315] on rect "Edit section" at bounding box center [1027, 320] width 12 height 12
click at [1021, 313] on input "Use passenger description" at bounding box center [1020, 312] width 1 height 1
checkbox input "false"
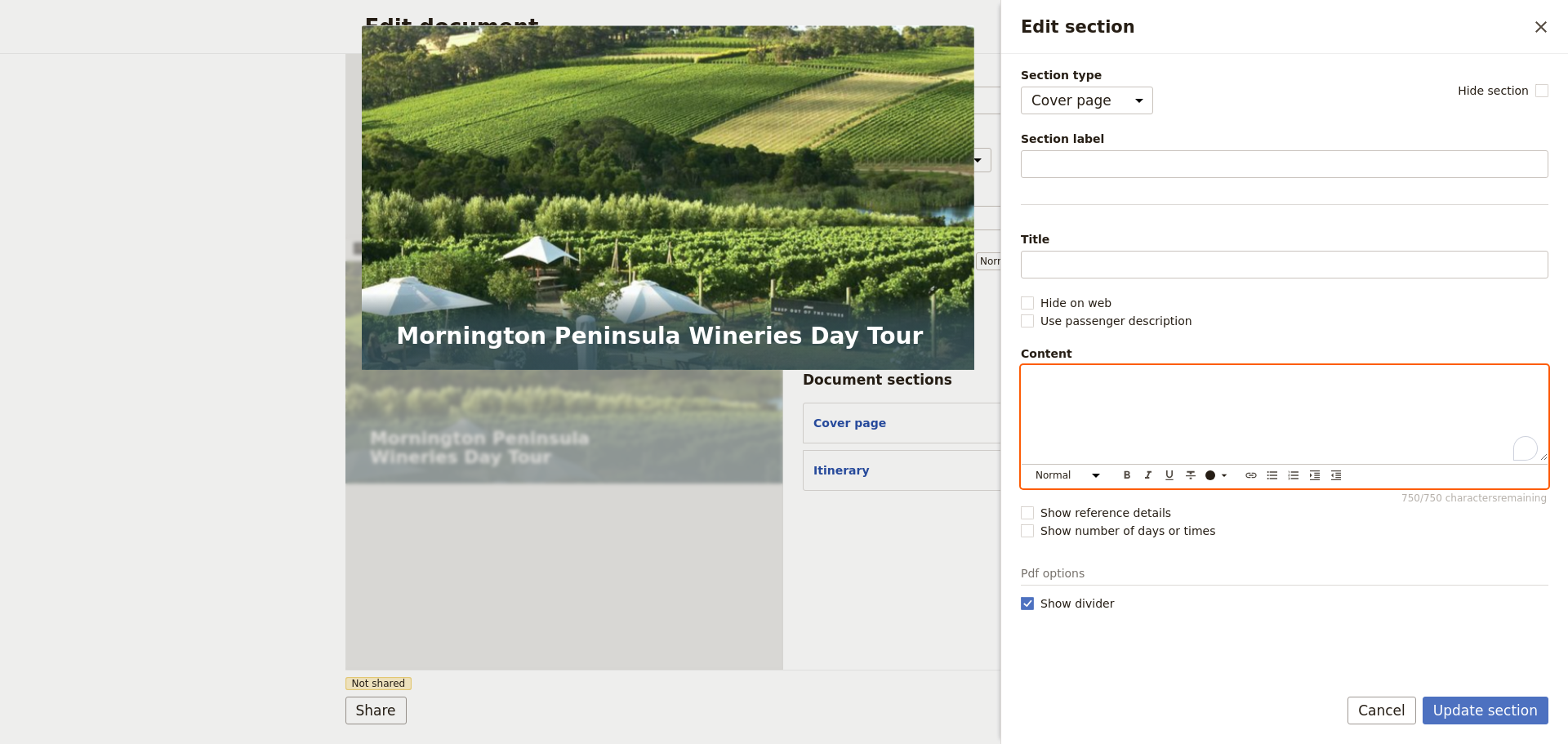
select select "paragraph-small"
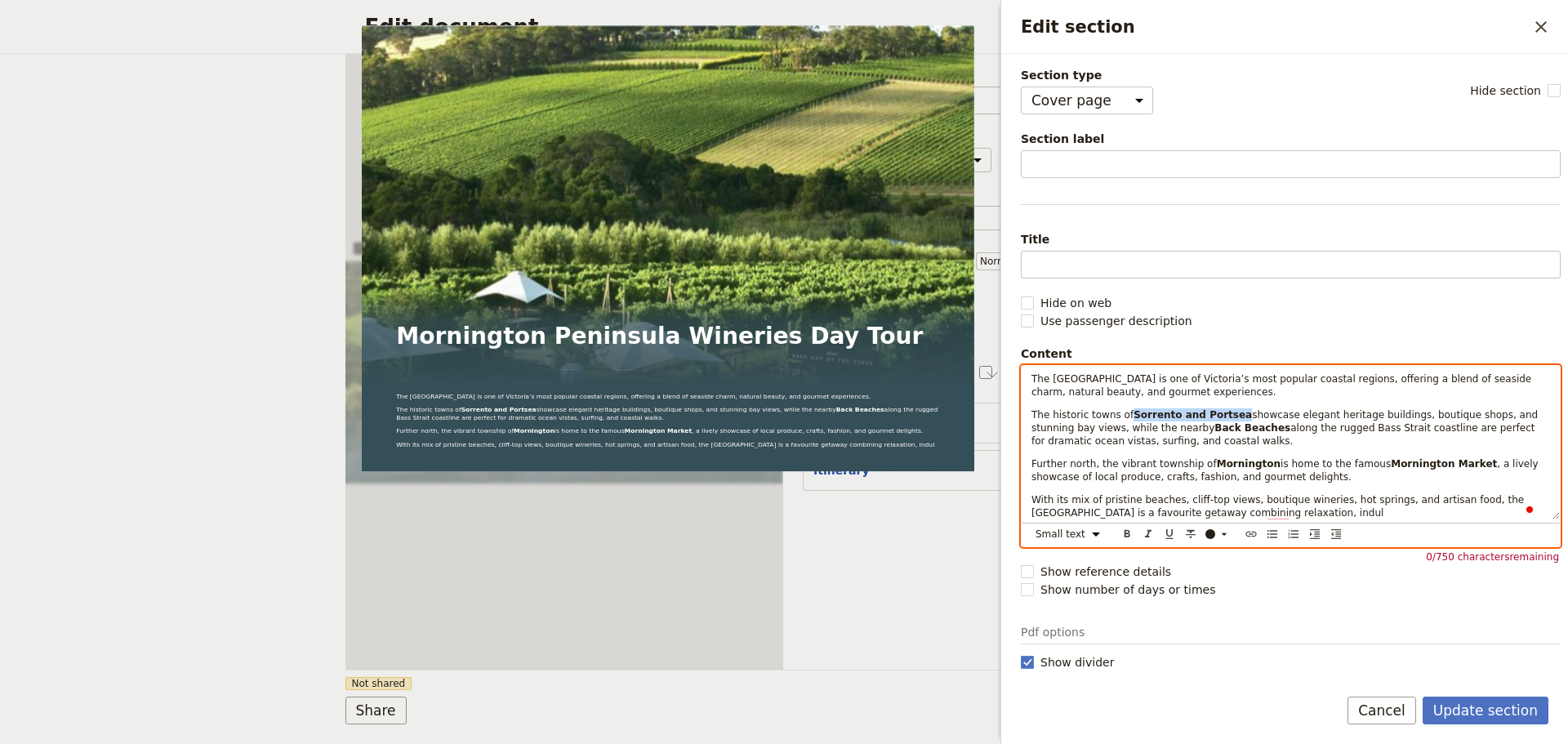
drag, startPoint x: 1122, startPoint y: 412, endPoint x: 1221, endPoint y: 415, distance: 99.0
click at [1221, 415] on p "The historic towns of Sorrento and Portsea showcase elegant heritage buildings,…" at bounding box center [1291, 428] width 519 height 39
click at [1124, 532] on icon "Format bold" at bounding box center [1127, 534] width 6 height 7
drag, startPoint x: 1198, startPoint y: 430, endPoint x: 1134, endPoint y: 424, distance: 64.3
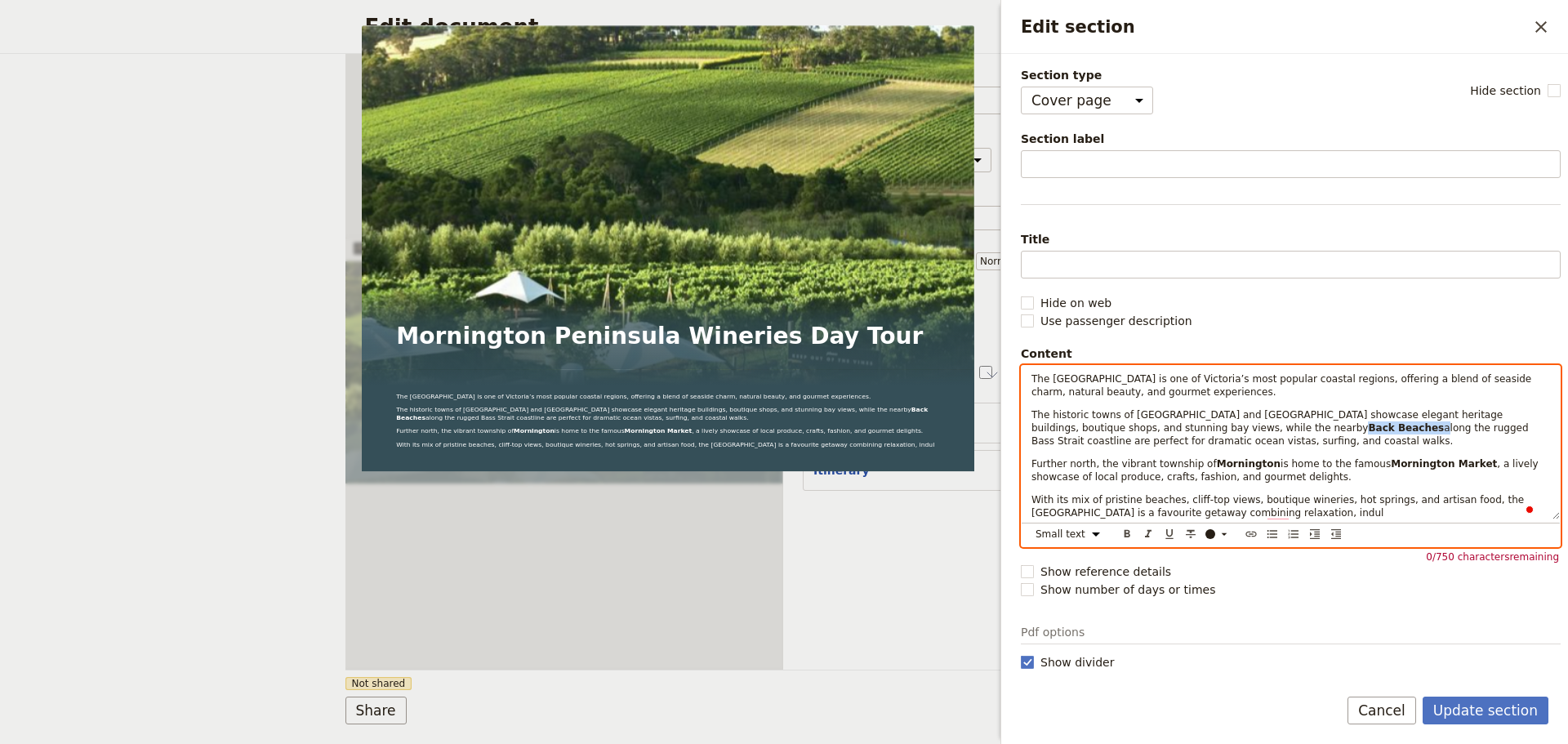
click at [1134, 424] on p "The historic towns of Sorrento and Portsea showcase elegant heritage buildings,…" at bounding box center [1291, 428] width 519 height 39
click at [1124, 532] on icon "Format bold" at bounding box center [1127, 534] width 6 height 7
click at [1087, 472] on span ", a lively showcase of local produce, crafts, fashion, and gourmet delights." at bounding box center [1286, 470] width 510 height 24
click at [1217, 458] on strong "Mornington" at bounding box center [1249, 464] width 64 height 11
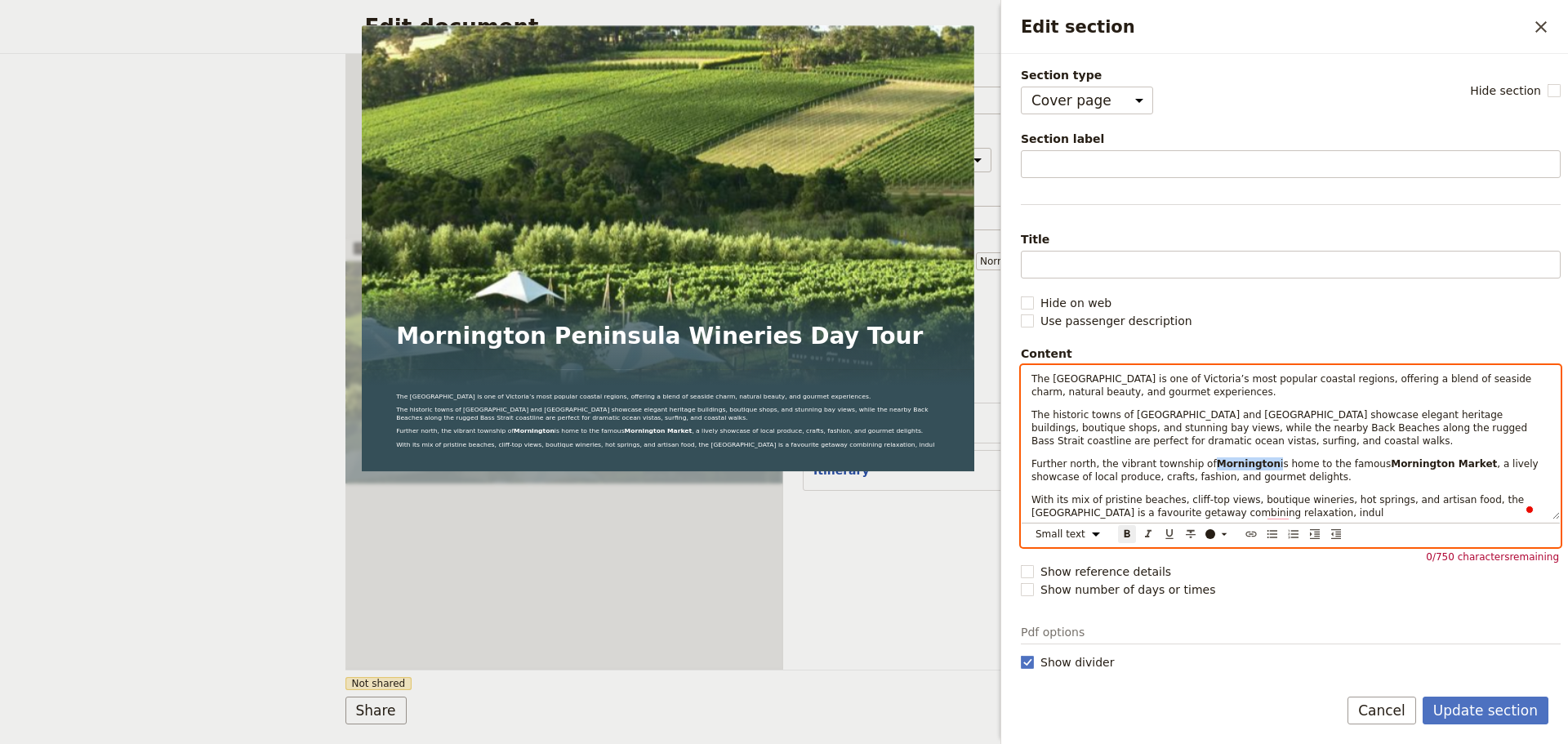
click at [1217, 458] on strong "Mornington" at bounding box center [1249, 464] width 64 height 11
click at [1120, 528] on icon "Format bold" at bounding box center [1127, 534] width 13 height 13
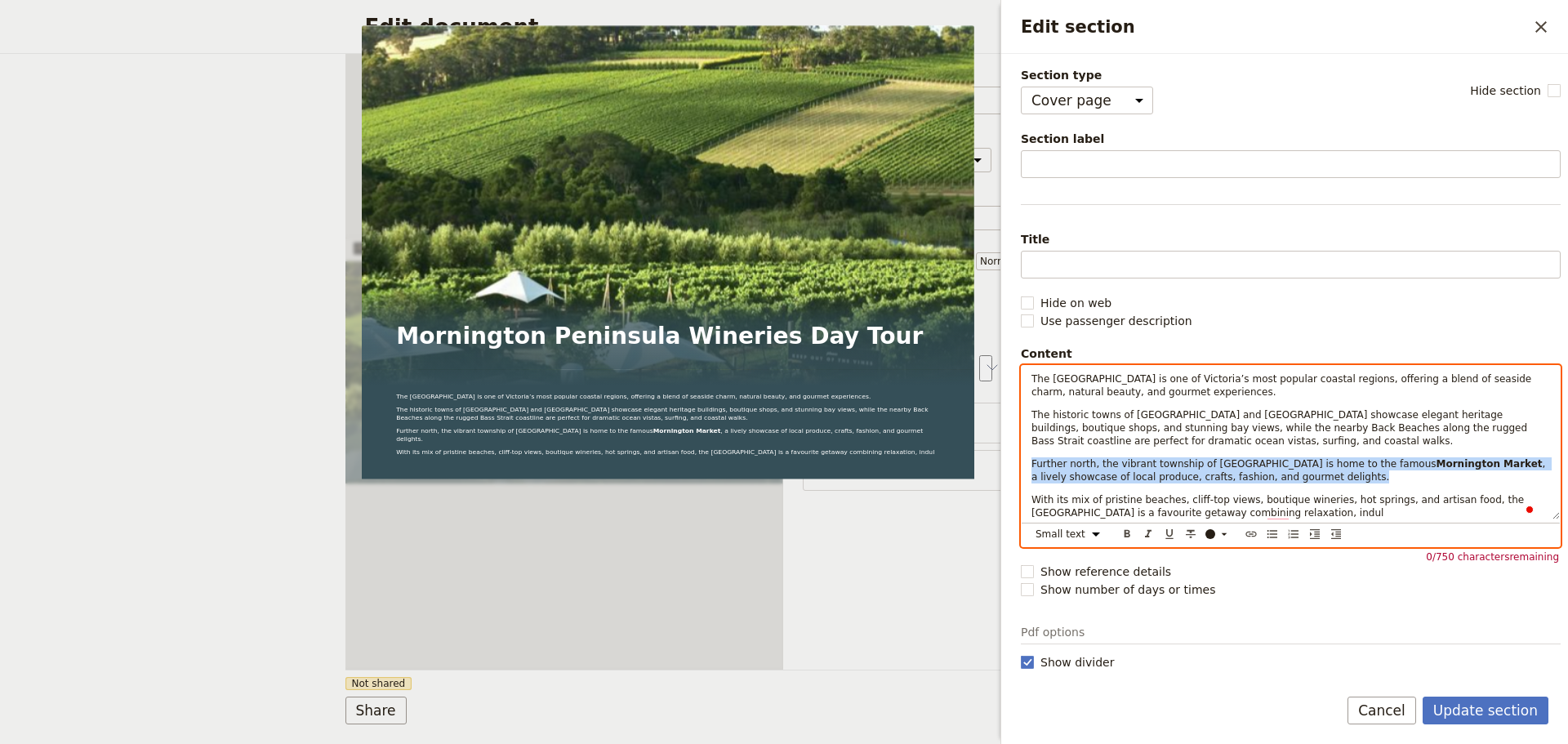
drag, startPoint x: 1112, startPoint y: 468, endPoint x: 1013, endPoint y: 451, distance: 100.4
click at [1013, 451] on div "Section type Cover page Day summary Itinerary Custom Hide section Section label…" at bounding box center [1284, 364] width 567 height 618
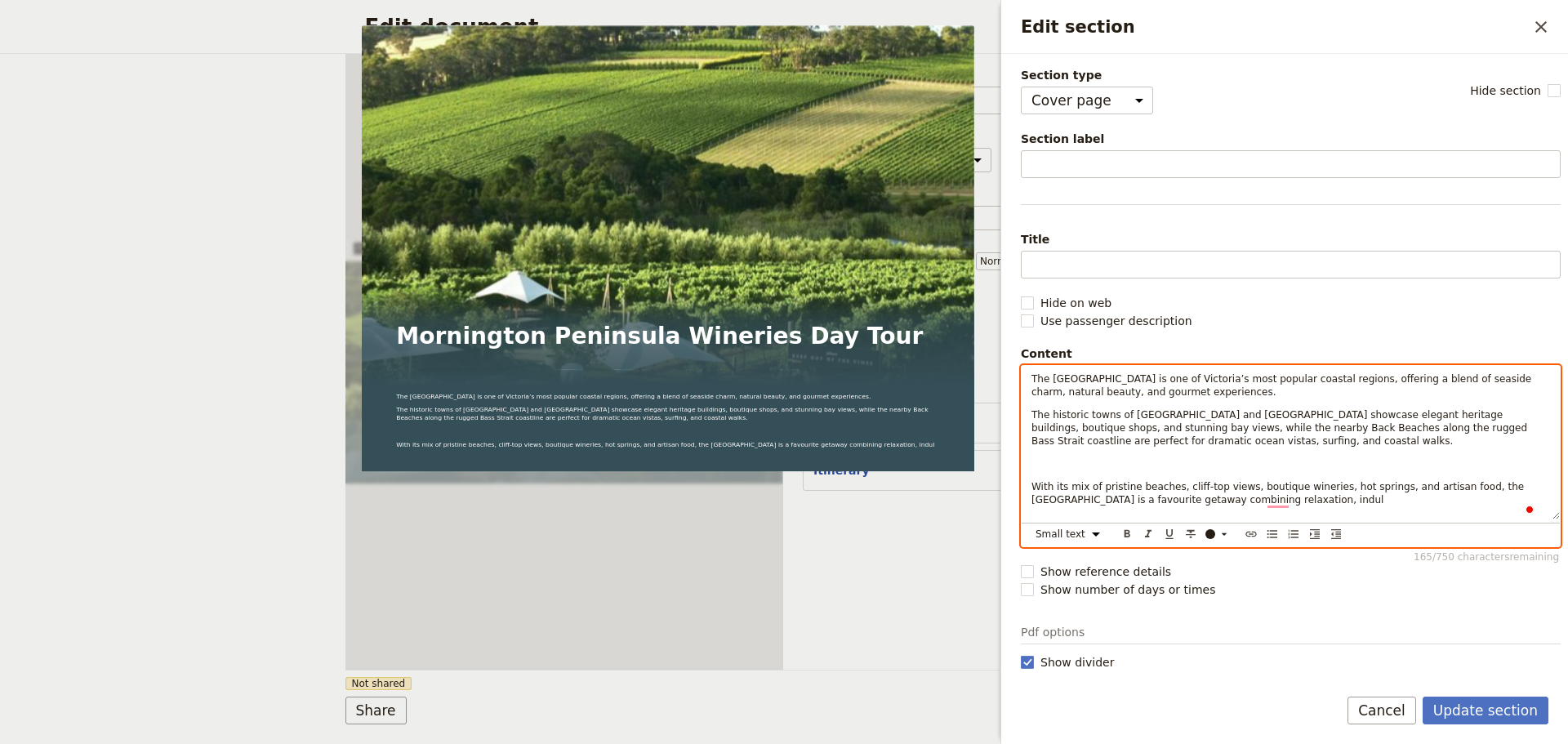
click at [1060, 457] on p "To enrich screen reader interactions, please activate Accessibility in Grammarl…" at bounding box center [1291, 464] width 519 height 13
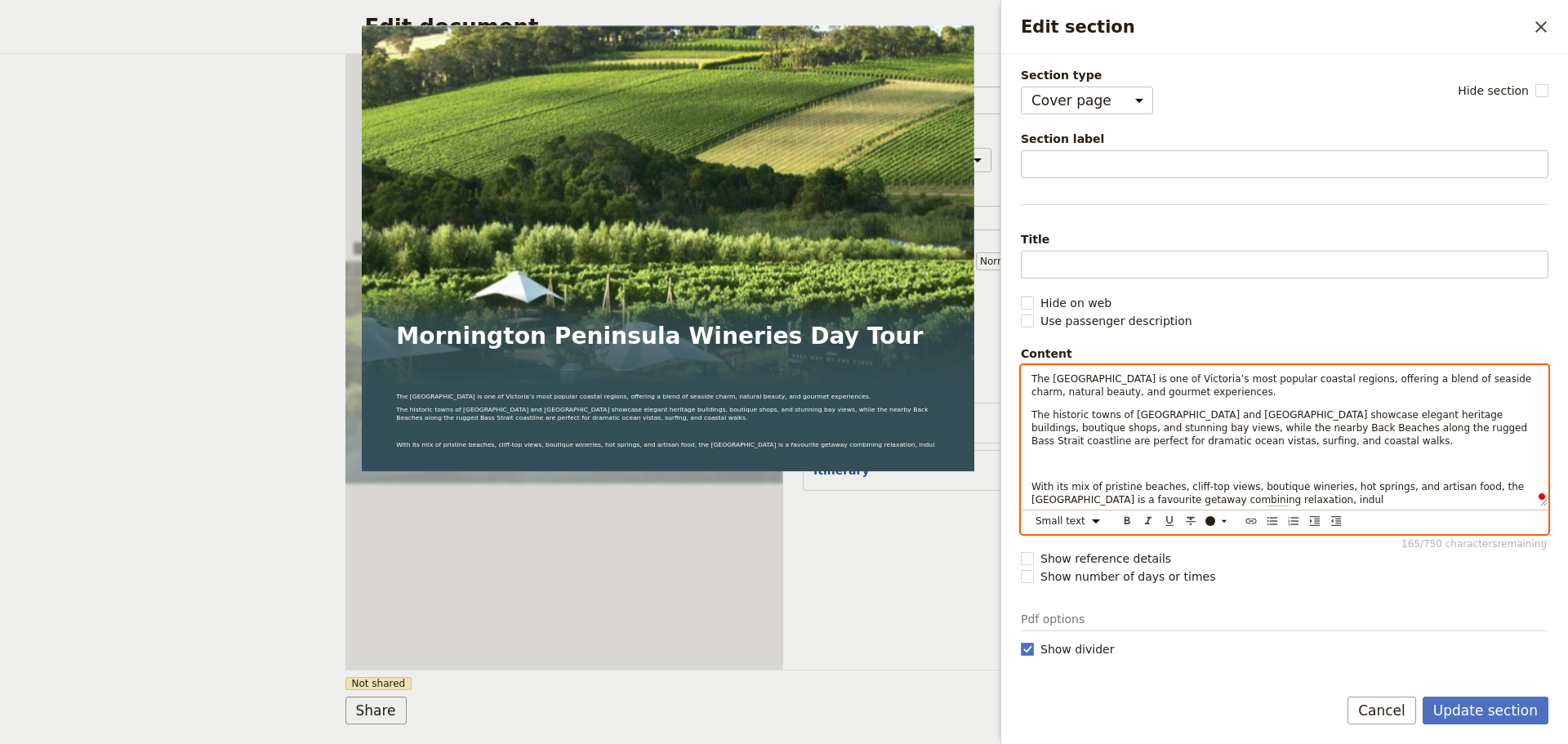
scroll to position [0, 0]
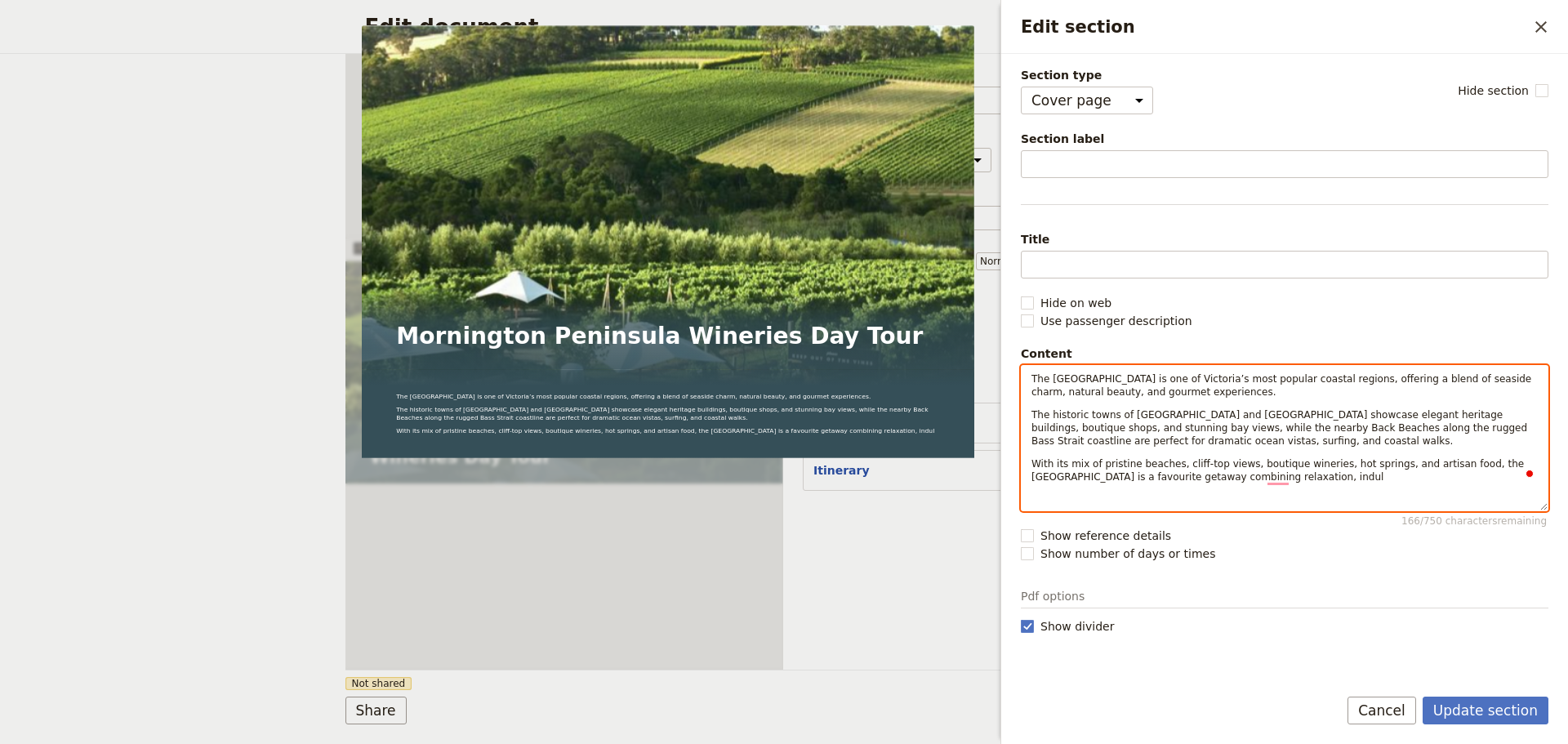
click at [1318, 478] on p "With its mix of pristine beaches, cliff-top views, boutique wineries, hot sprin…" at bounding box center [1284, 470] width 506 height 26
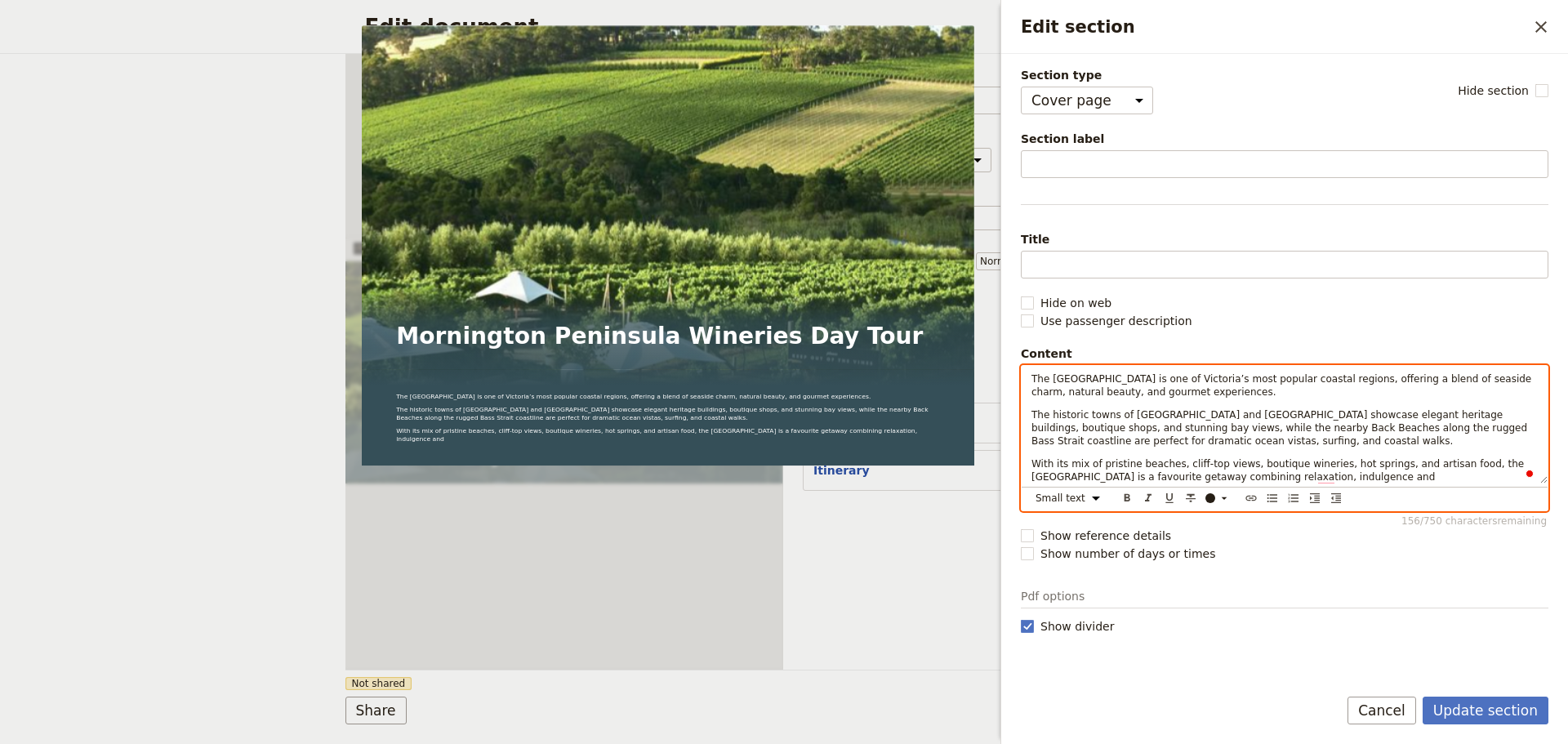
click at [1321, 469] on span "With its mix of pristine beaches, cliff-top views, boutique wineries, hot sprin…" at bounding box center [1279, 470] width 496 height 24
click at [1321, 474] on span "With its mix of pristine beaches, cliff-top views, boutique wineries, hot sprin…" at bounding box center [1279, 470] width 496 height 24
click at [1321, 464] on span "With its mix of pristine beaches, cliff-top views, boutique wineries, hot sprin…" at bounding box center [1279, 470] width 496 height 24
click at [1315, 464] on span "With its mix of pristine beaches, cliff-top views, boutique wineries, hot sprin…" at bounding box center [1279, 470] width 496 height 24
click at [1455, 466] on span "With its mix of pristine beaches, cliff-top views, boutique wineries, naturally…" at bounding box center [1284, 470] width 507 height 24
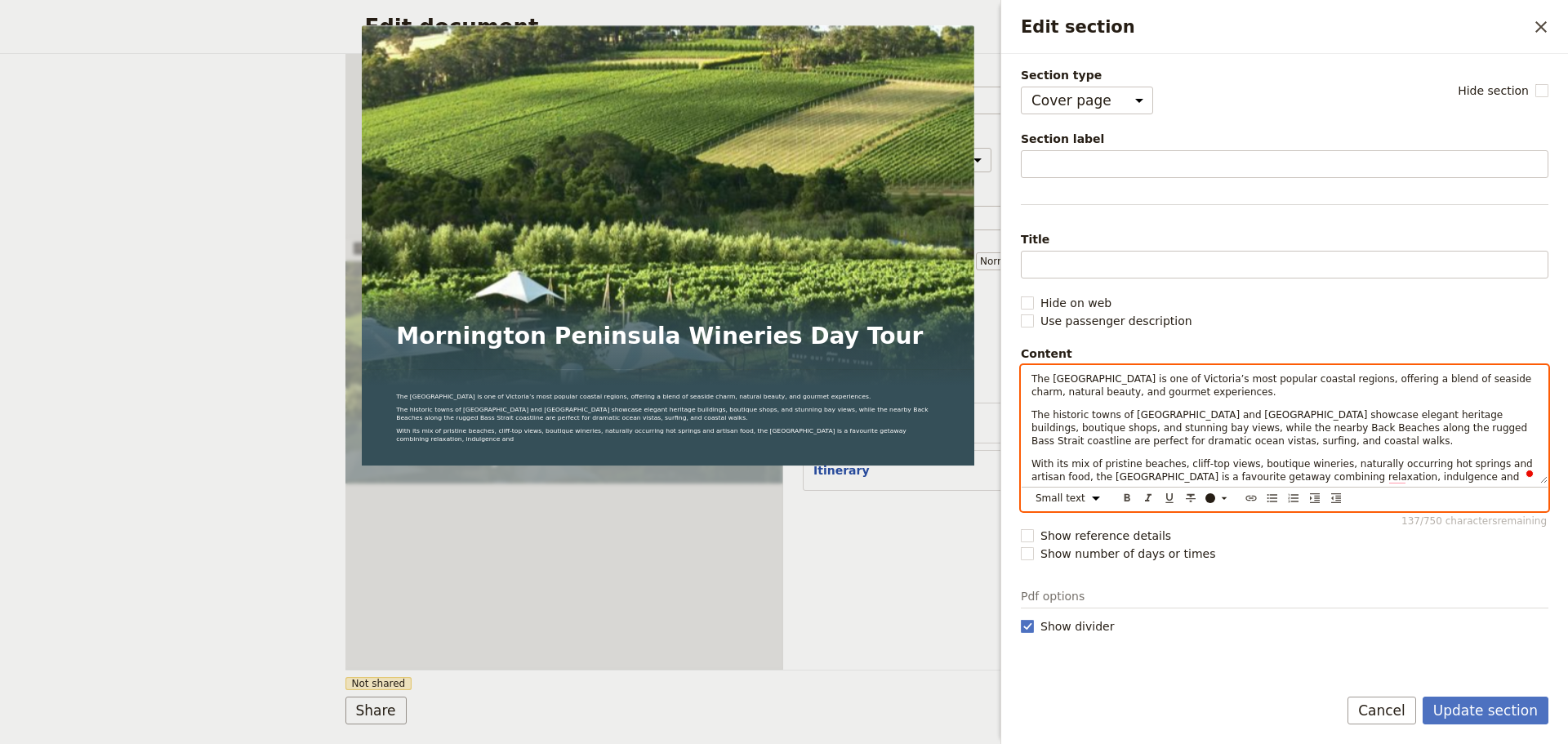
click at [1206, 439] on p "The historic towns of Sorrento and Portsea showcase elegant heritage buildings,…" at bounding box center [1284, 428] width 506 height 39
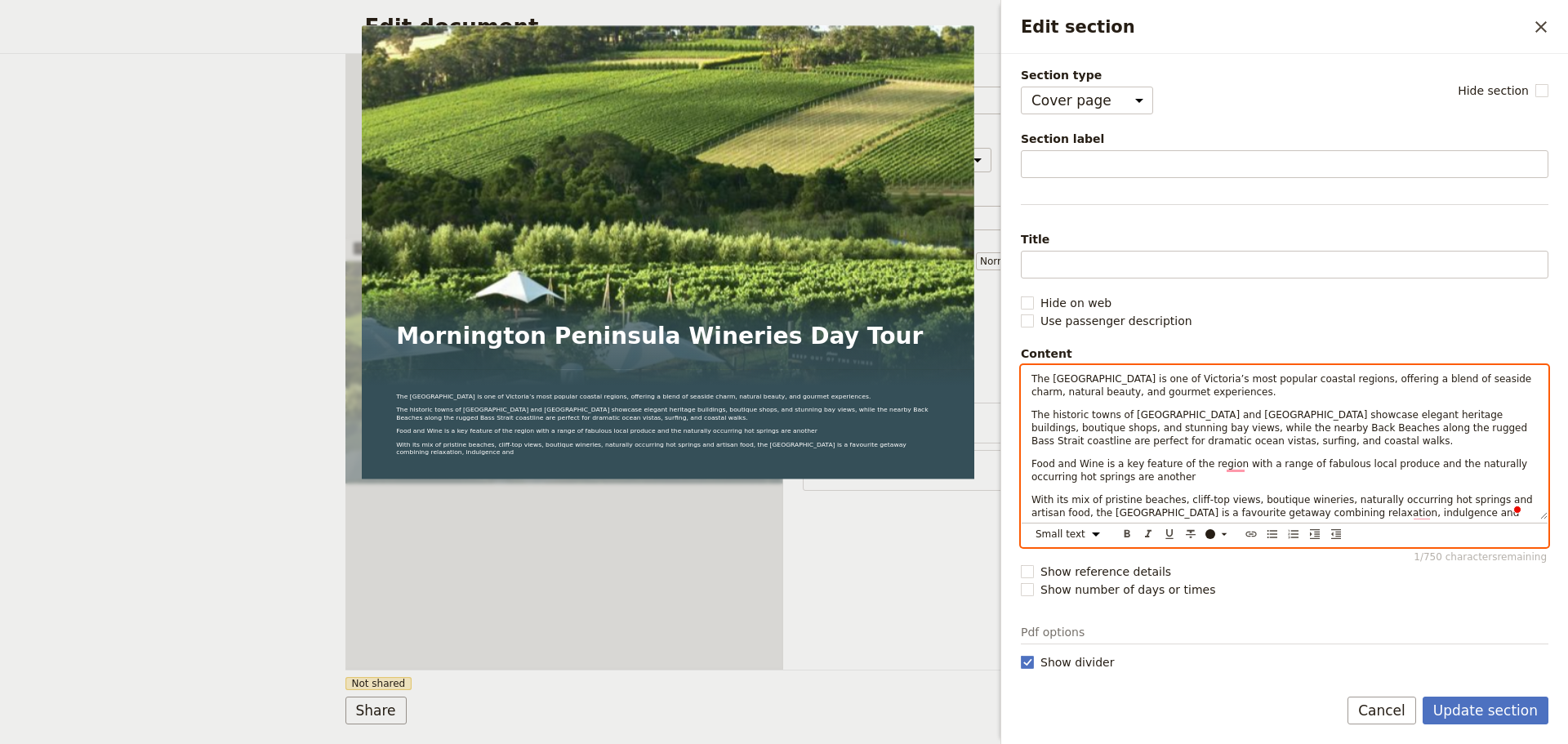
scroll to position [10, 0]
drag, startPoint x: 1401, startPoint y: 487, endPoint x: 1318, endPoint y: 489, distance: 83.0
click at [1318, 494] on span "With its mix of pristine beaches, cliff-top views, boutique wineries, naturally…" at bounding box center [1283, 506] width 504 height 24
drag, startPoint x: 1378, startPoint y: 502, endPoint x: 1167, endPoint y: 504, distance: 211.0
click at [1167, 504] on p "With its mix of pristine beaches, cliff-top views, boutique wineries, hot sprin…" at bounding box center [1284, 507] width 506 height 26
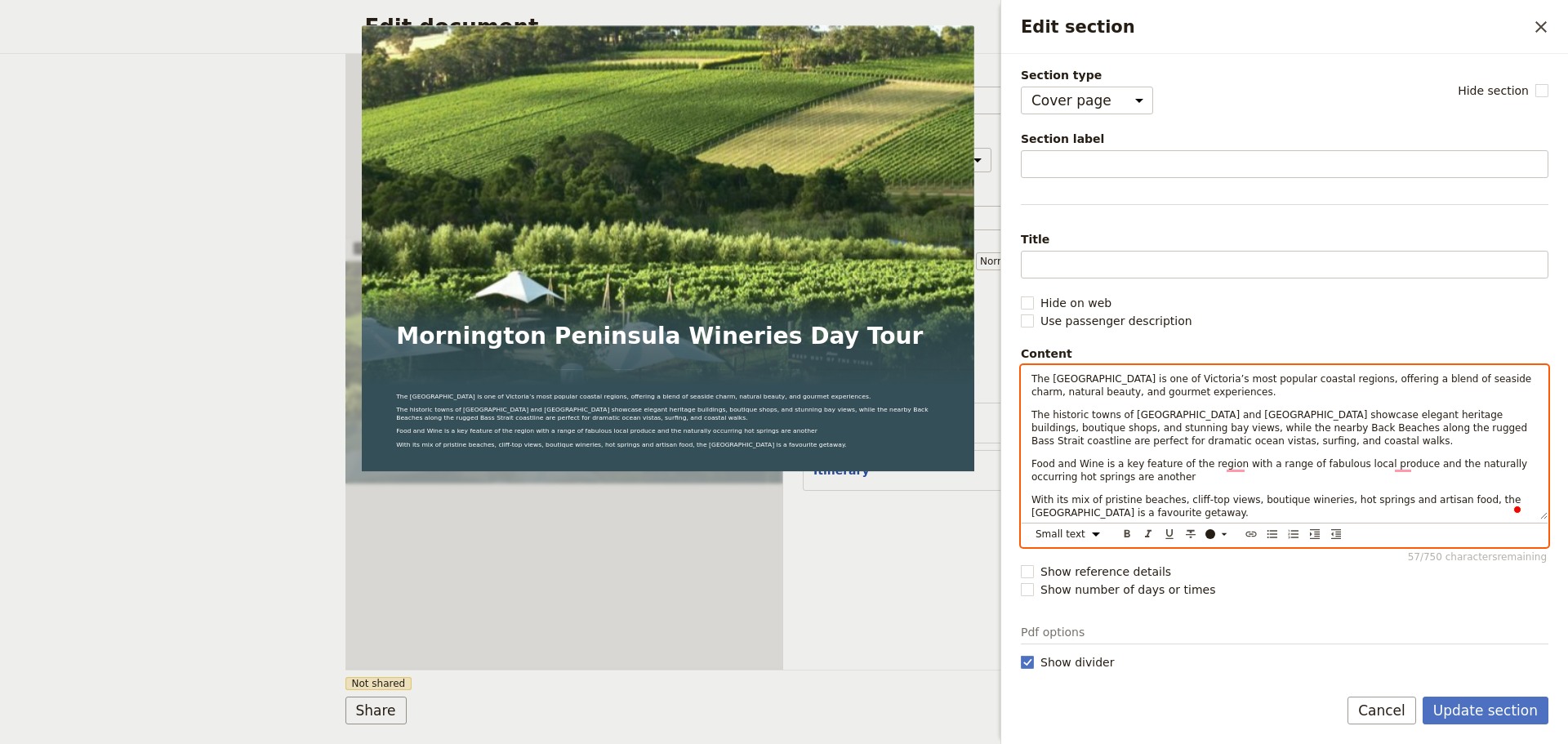
click at [1206, 471] on p "Food and Wine is a key feature of the region with a range of fabulous local pro…" at bounding box center [1284, 470] width 506 height 26
click at [1169, 471] on p "Food and Wine is a key feature of the region, with a range of fabulous local pr…" at bounding box center [1284, 470] width 506 height 26
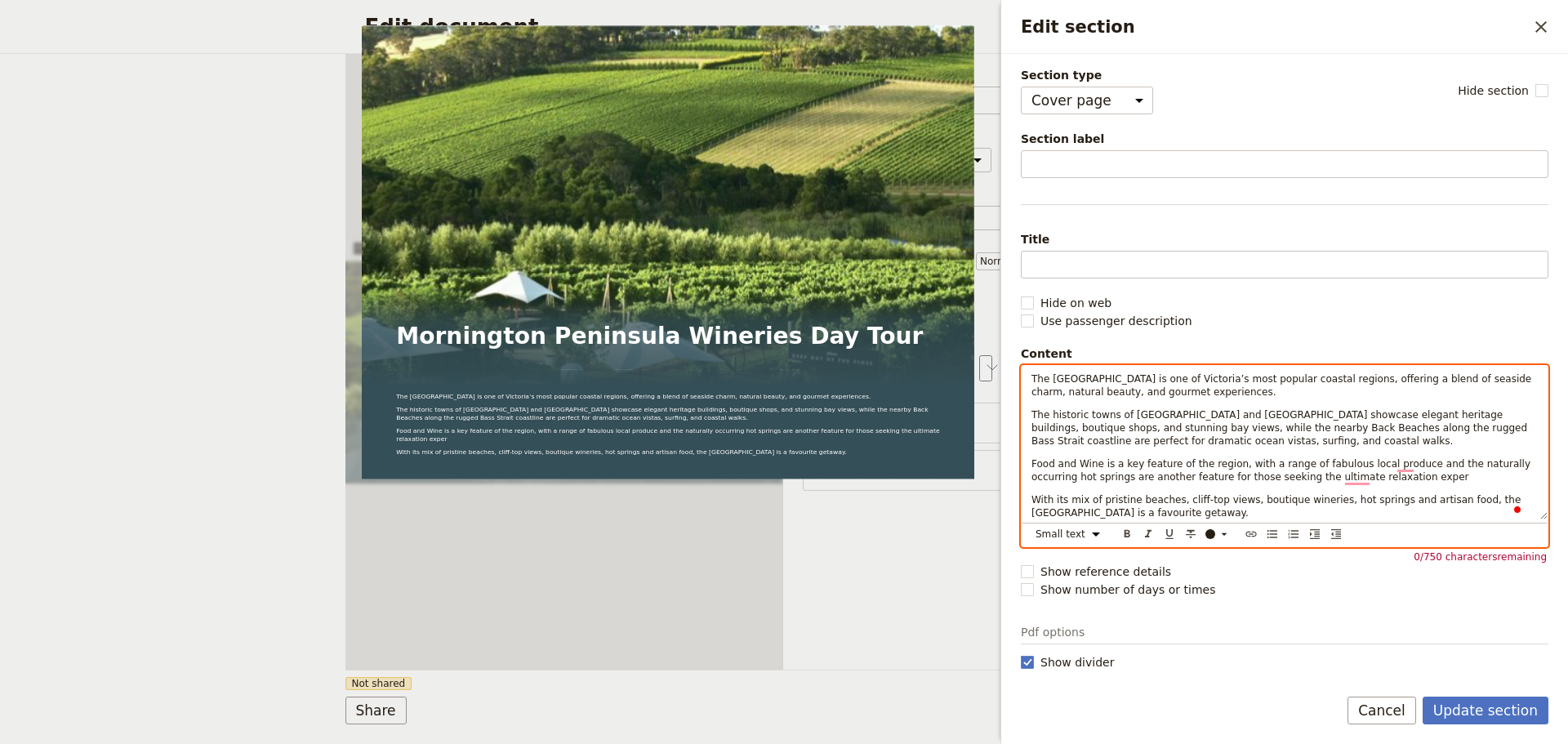
drag, startPoint x: 1200, startPoint y: 500, endPoint x: 1027, endPoint y: 487, distance: 173.5
click at [1027, 487] on div "The Mornington Peninsula is one of Victoria’s most popular coastal regions, off…" at bounding box center [1284, 443] width 525 height 154
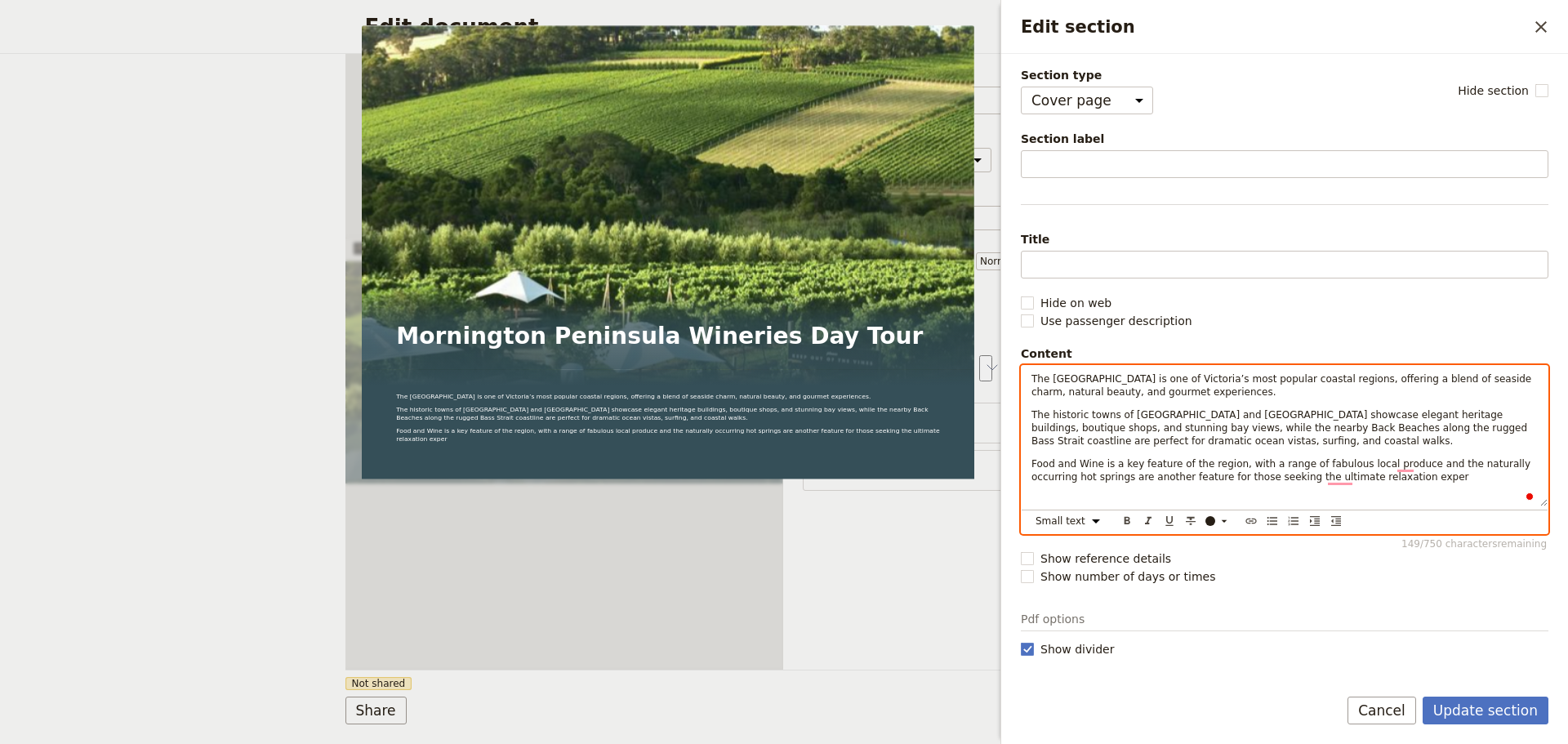
scroll to position [0, 0]
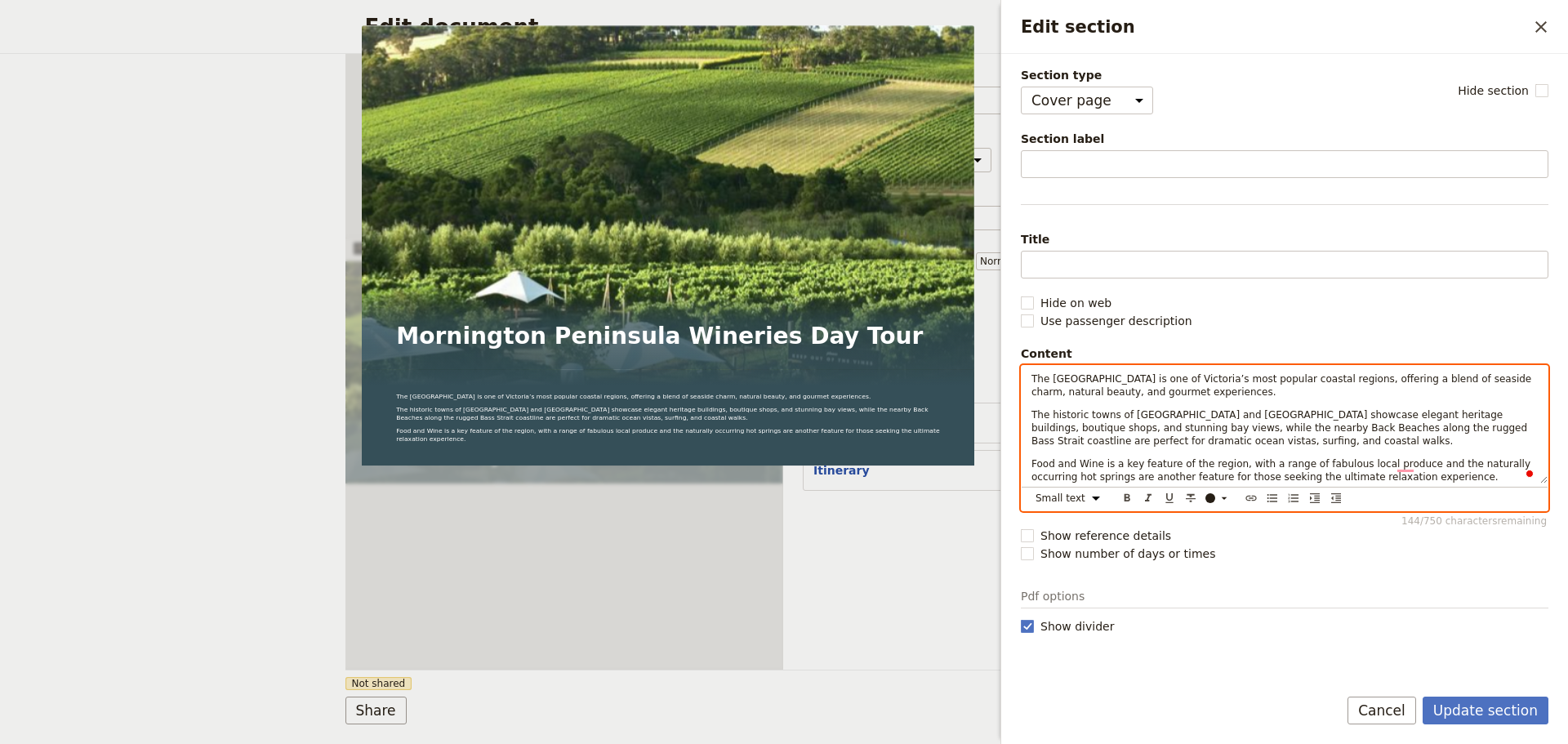
click at [1161, 389] on span "The Mornington Peninsula is one of Victoria’s most popular coastal regions, off…" at bounding box center [1282, 385] width 503 height 24
click at [1275, 455] on div "The Mornington Peninsula is one of Victoria’s most popular coastal regions, off…" at bounding box center [1284, 425] width 525 height 118
click at [1151, 444] on p "The historic towns of Sorrento and Portsea showcase elegant heritage buildings,…" at bounding box center [1284, 428] width 506 height 39
click at [1395, 465] on span "Food and Wine is a key feature of the region, with a range of fabulous local pr…" at bounding box center [1282, 470] width 502 height 24
click at [1451, 475] on p "Food and Wine is a key feature of the region, with a range of fabulous local pr…" at bounding box center [1284, 477] width 506 height 39
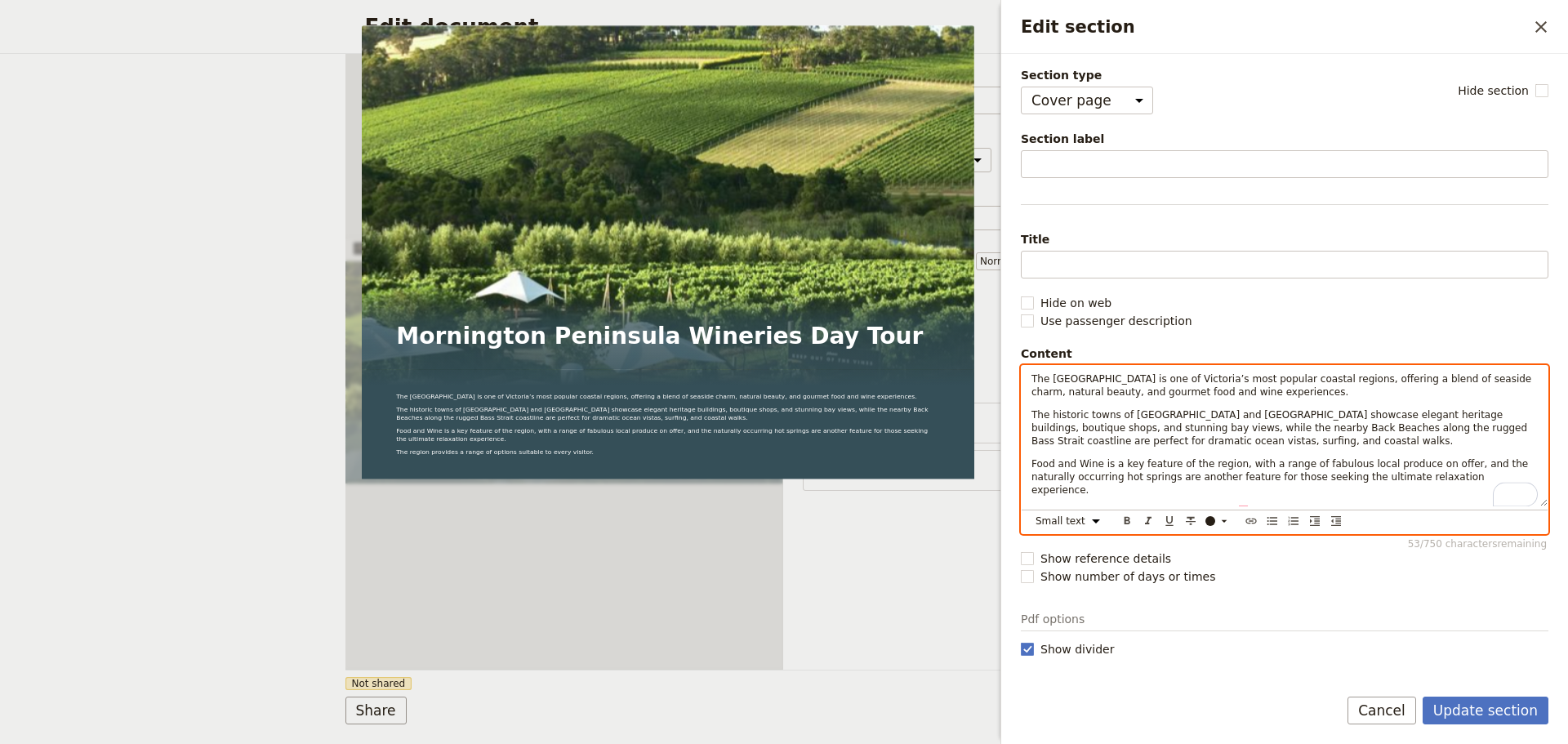
click at [1195, 437] on p "The historic towns of Sorrento and Portsea showcase elegant heritage buildings,…" at bounding box center [1284, 428] width 506 height 39
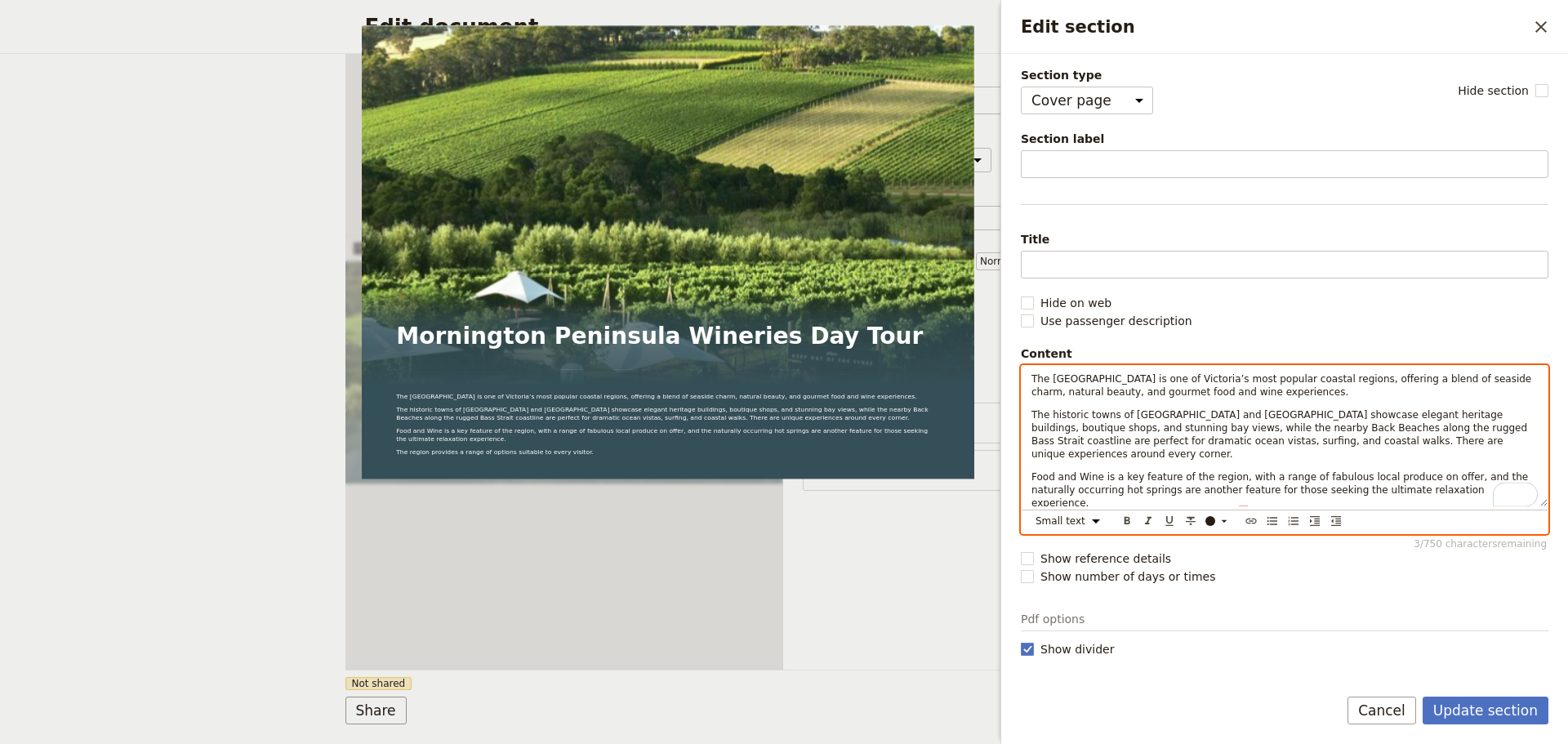
drag, startPoint x: 1346, startPoint y: 502, endPoint x: 1334, endPoint y: 501, distance: 12.0
click at [1334, 519] on p "The region provides a range of options suitable to every visitor." at bounding box center [1284, 526] width 506 height 13
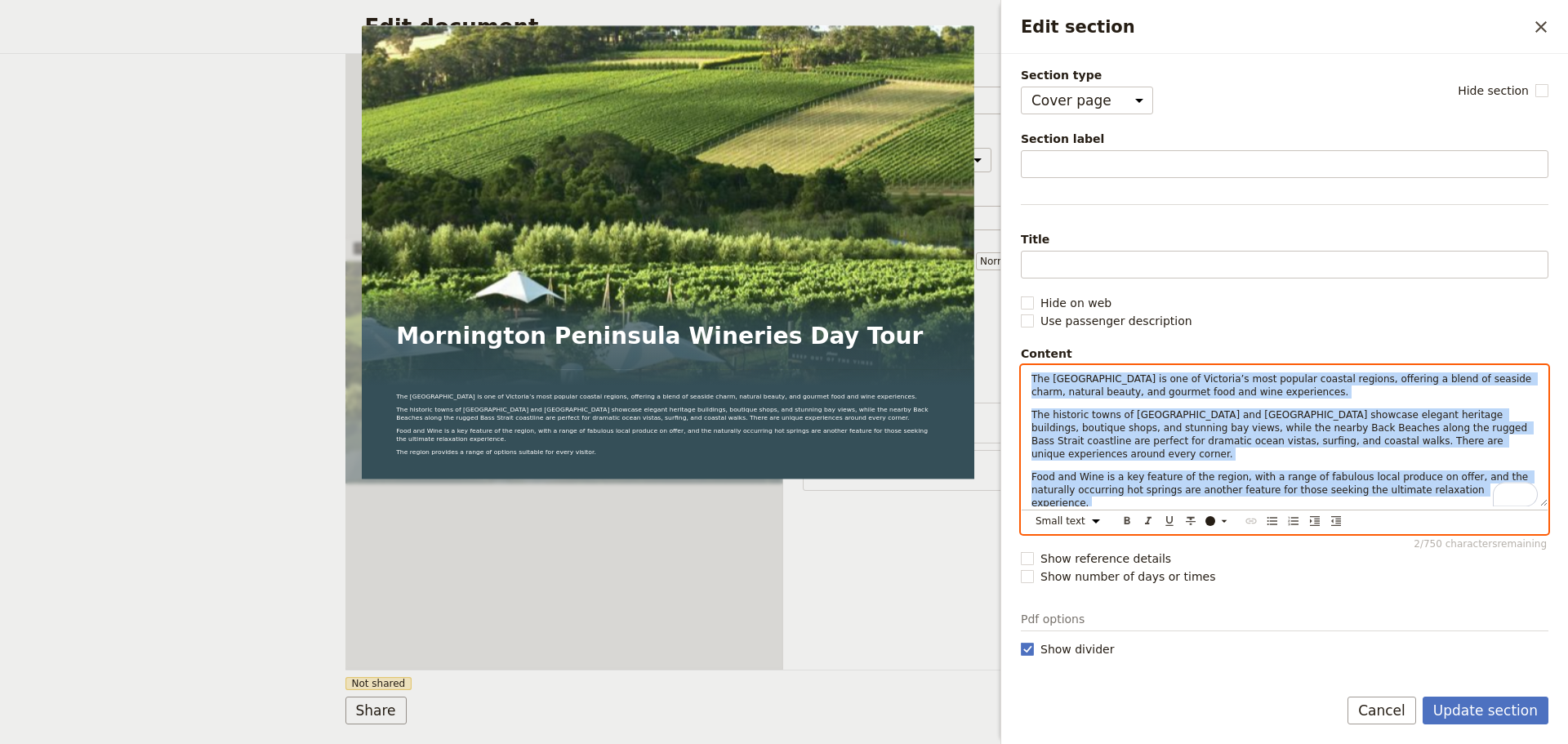
drag, startPoint x: 1340, startPoint y: 495, endPoint x: 1013, endPoint y: 377, distance: 347.6
click at [1013, 377] on div "Section type Cover page Day summary Itinerary Custom Hide section Section label…" at bounding box center [1284, 364] width 567 height 618
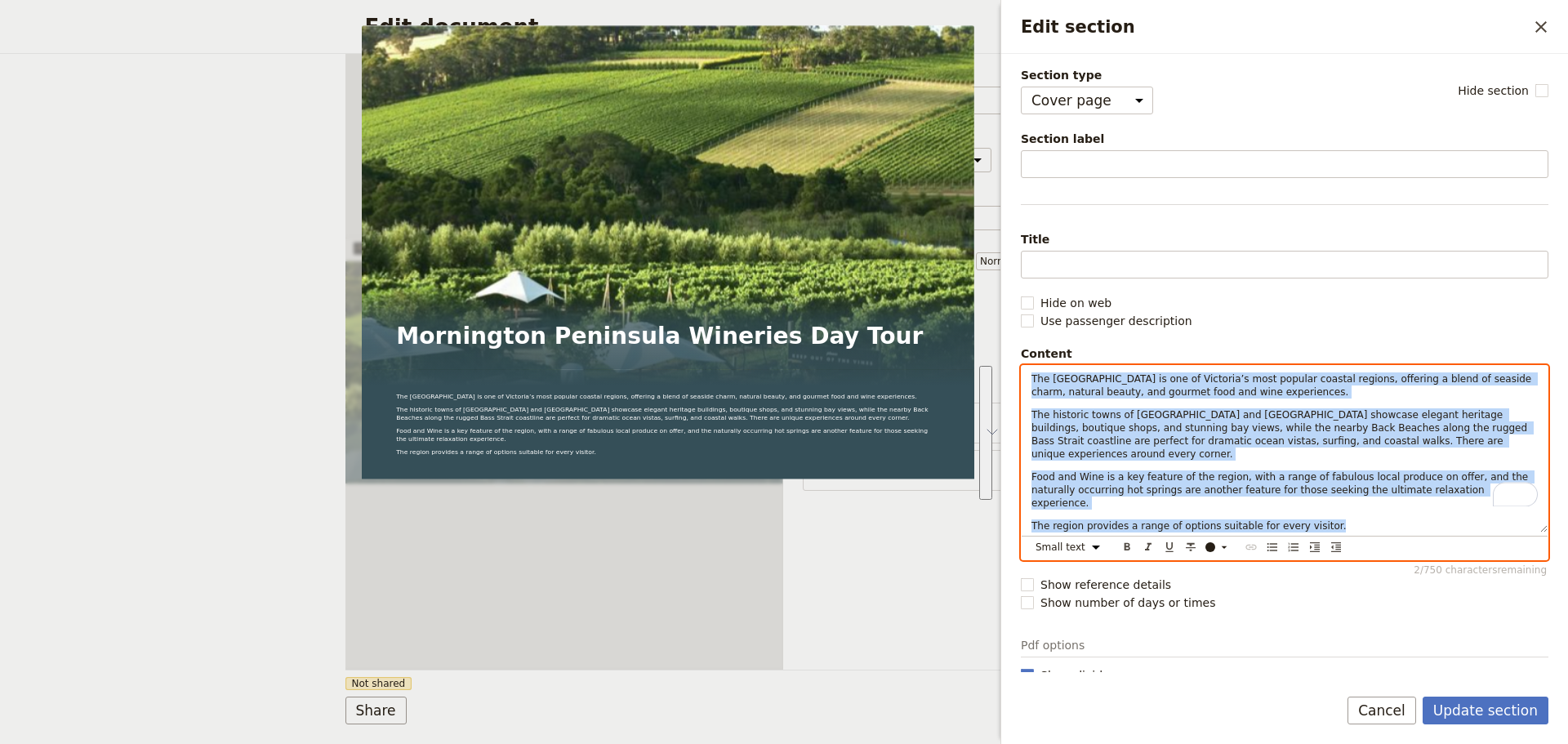
copy div "The Mornington Peninsula is one of Victoria’s most popular coastal regions, off…"
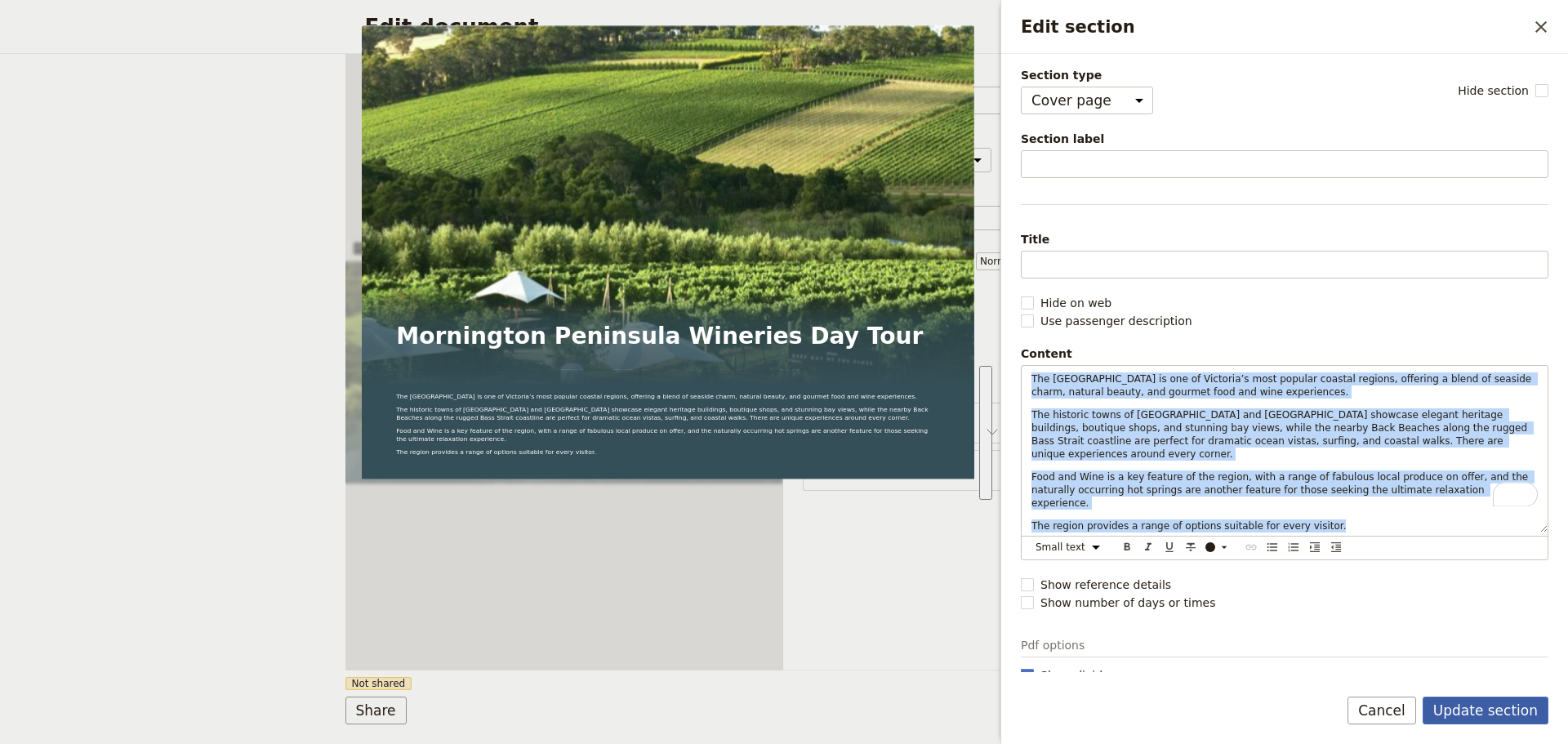
click at [1512, 702] on button "Update section" at bounding box center [1486, 711] width 126 height 28
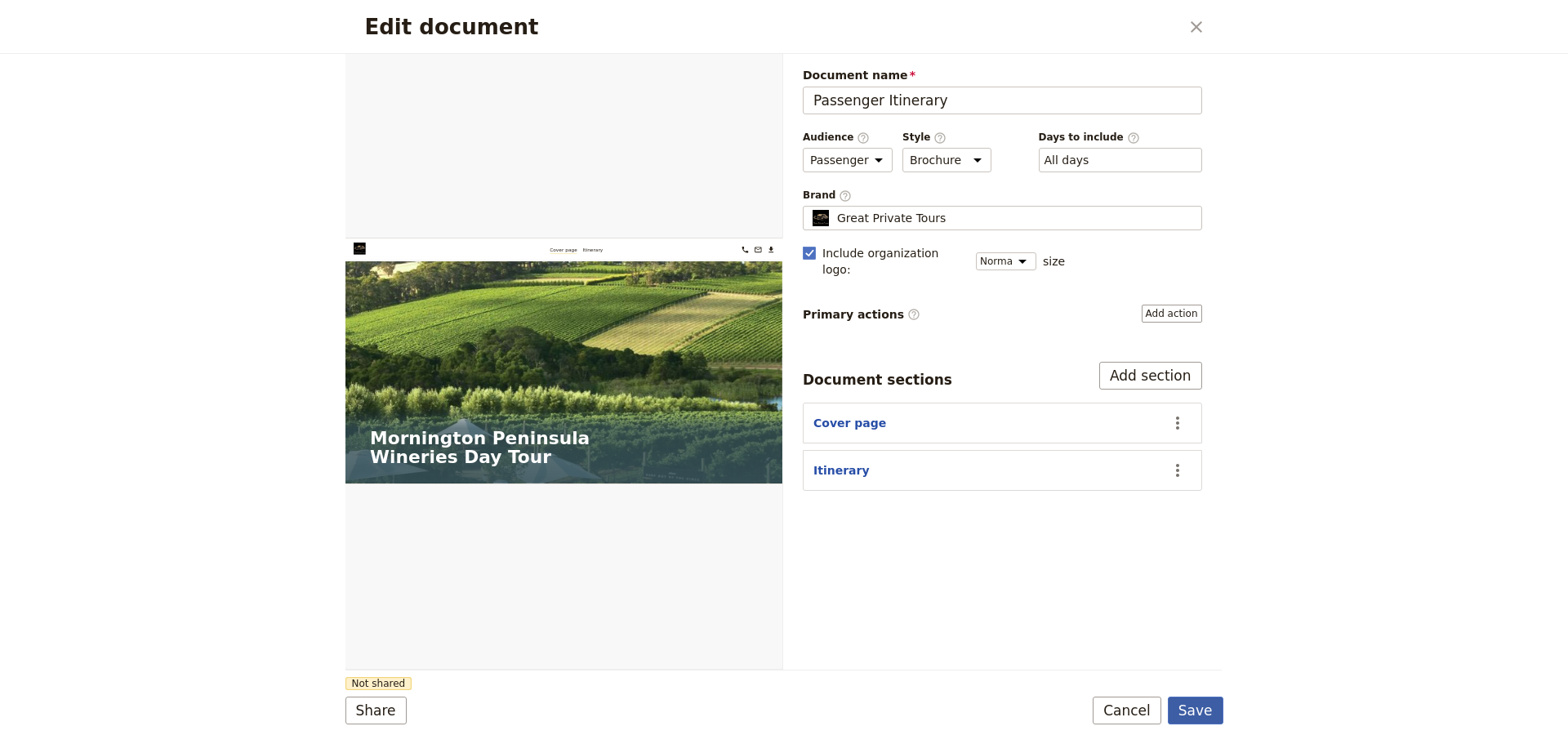
click at [1208, 711] on button "Save" at bounding box center [1195, 711] width 55 height 28
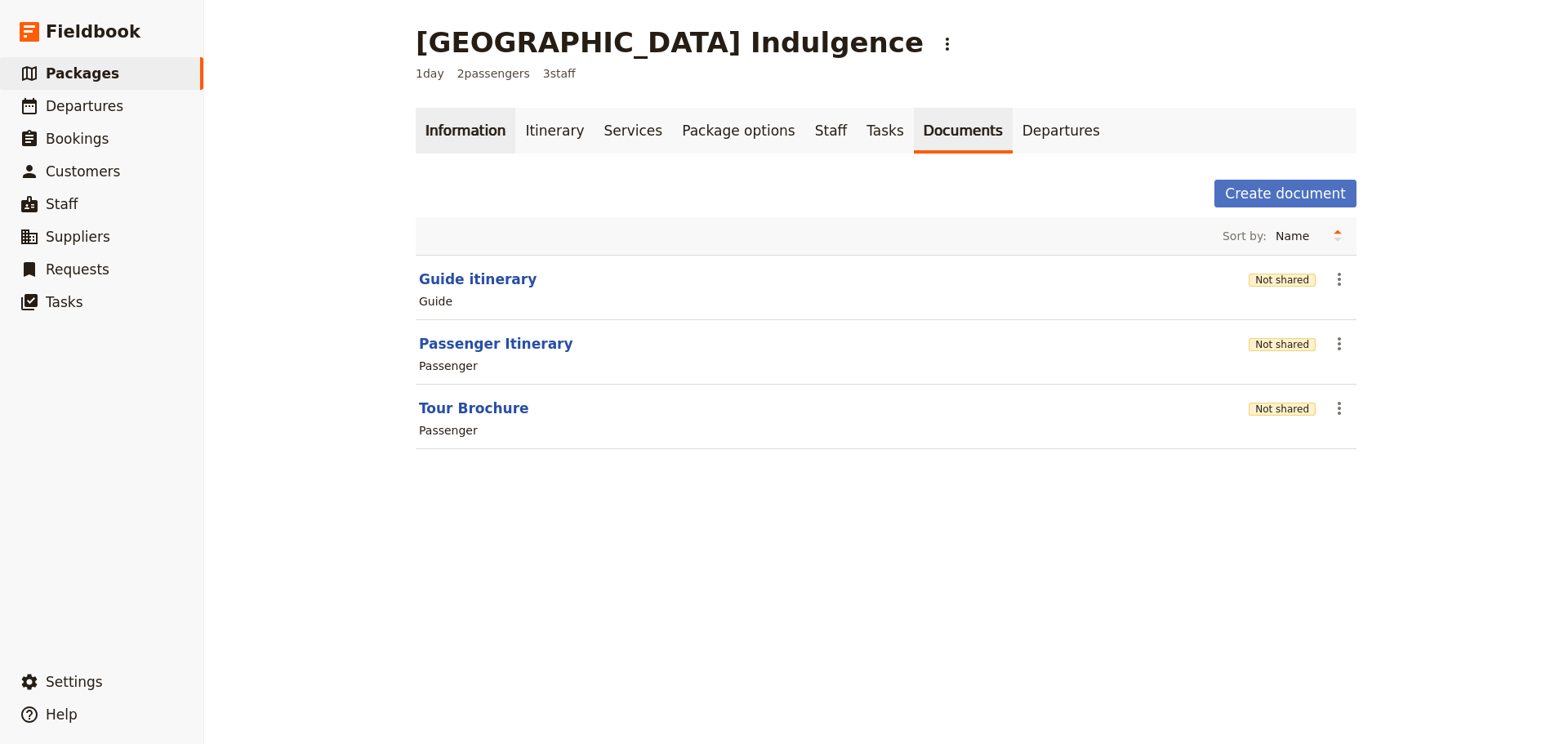
drag, startPoint x: 423, startPoint y: 110, endPoint x: 438, endPoint y: 132, distance: 26.6
click at [423, 110] on link "Information" at bounding box center [466, 130] width 99 height 46
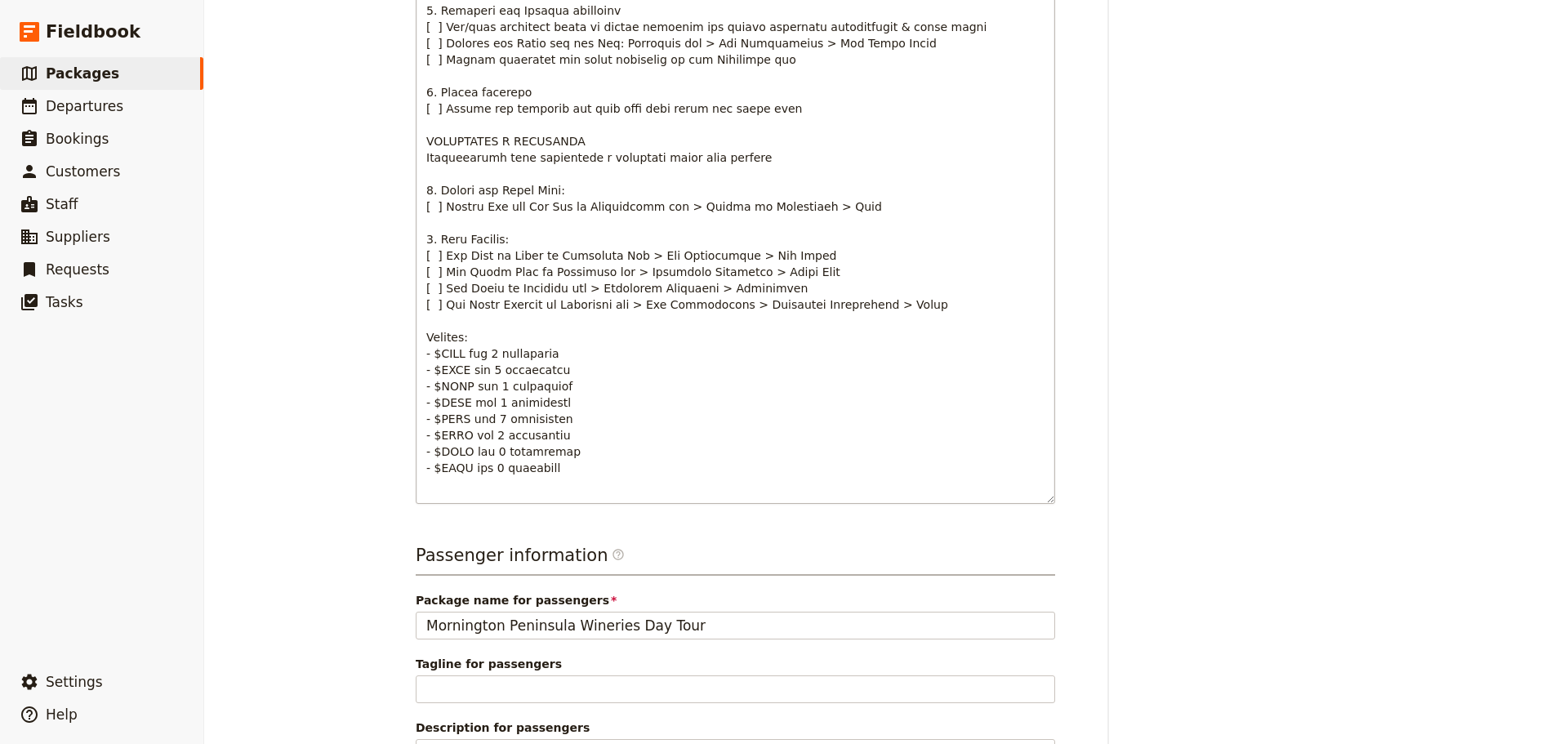
scroll to position [1062, 0]
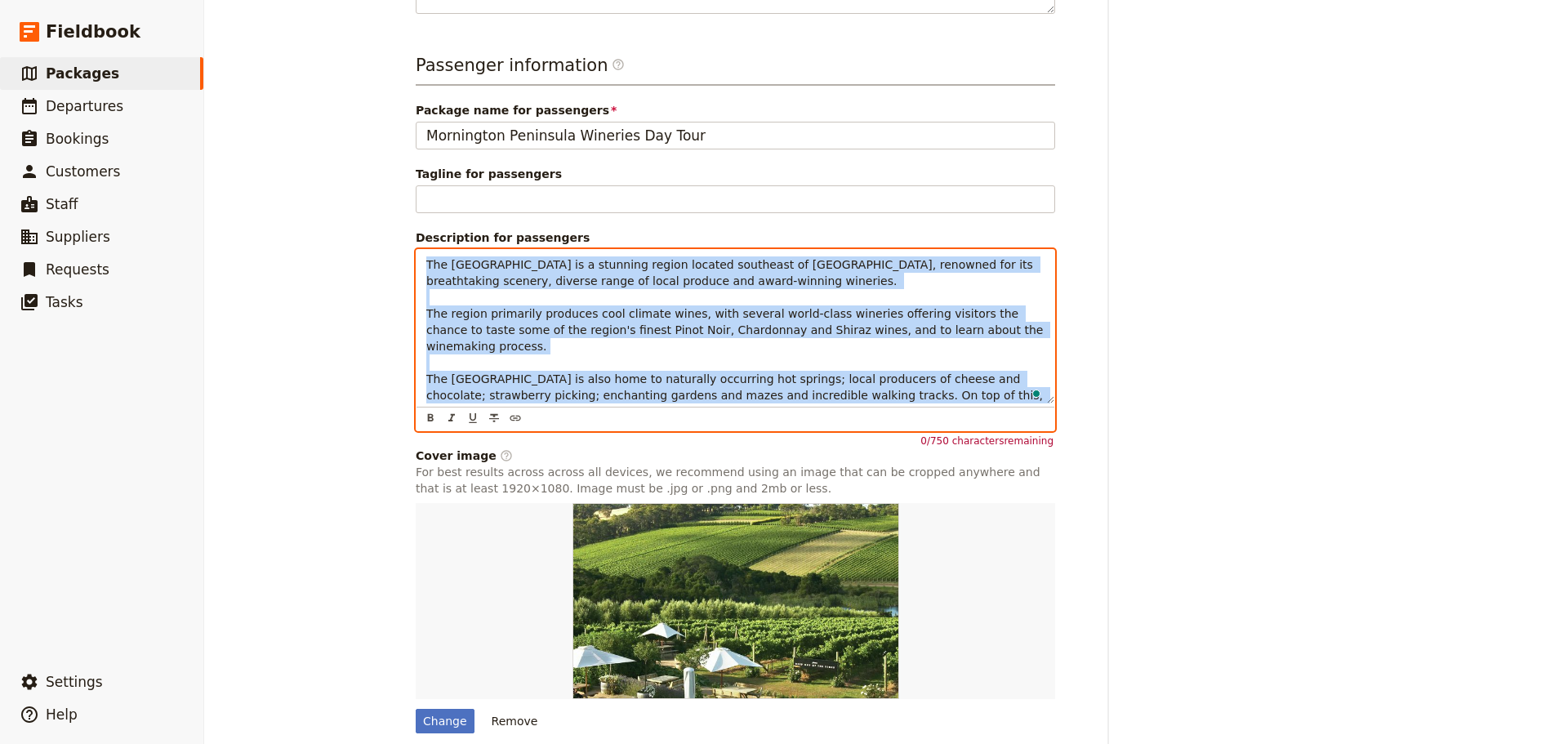
drag, startPoint x: 850, startPoint y: 384, endPoint x: 353, endPoint y: 248, distance: 515.3
click at [353, 248] on div "Mornington Peninsula Indulgence ​ 1 day 2 passengers 3 staff Information Itiner…" at bounding box center [886, 372] width 1364 height 744
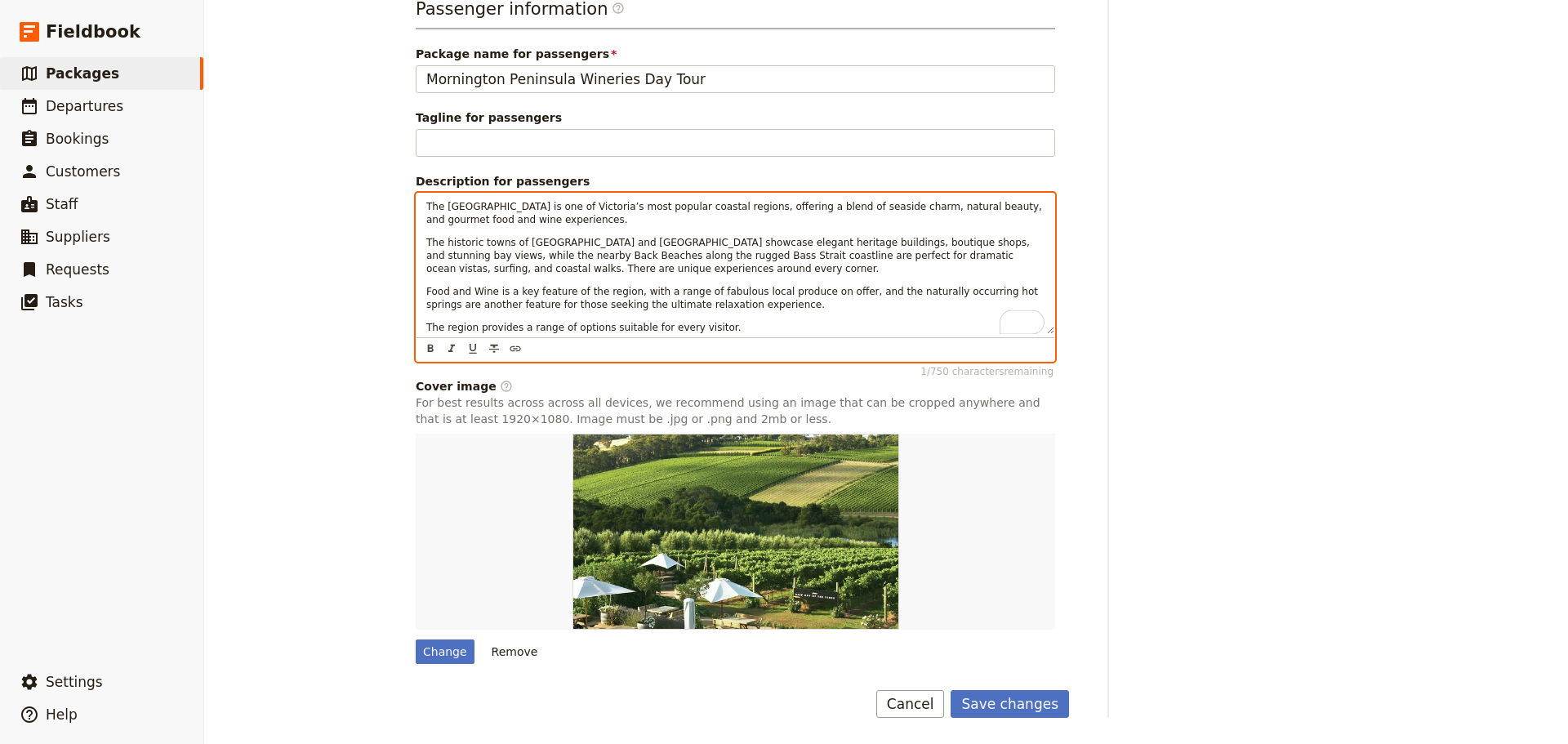
scroll to position [1118, 0]
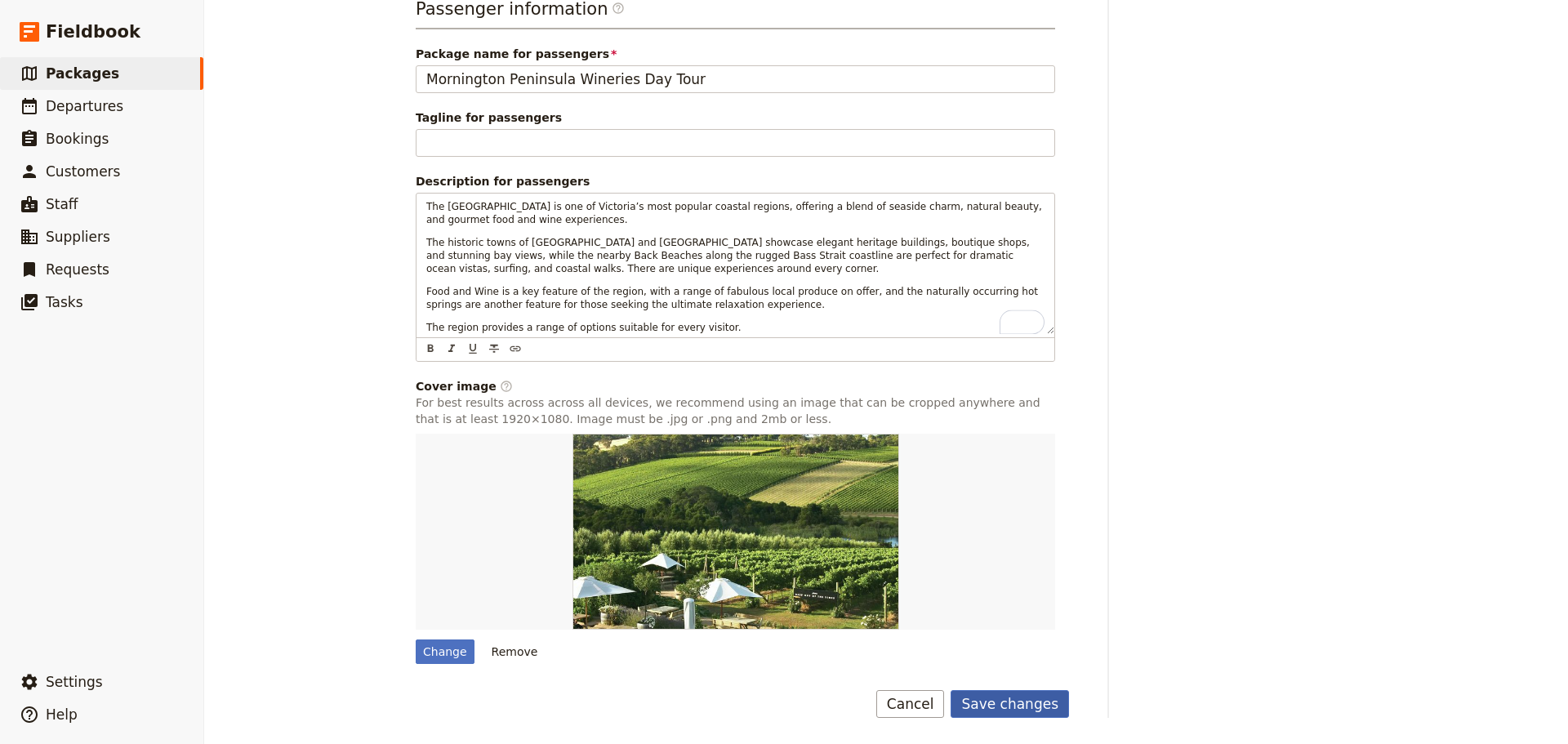
click at [1028, 699] on button "Save changes" at bounding box center [1010, 705] width 118 height 28
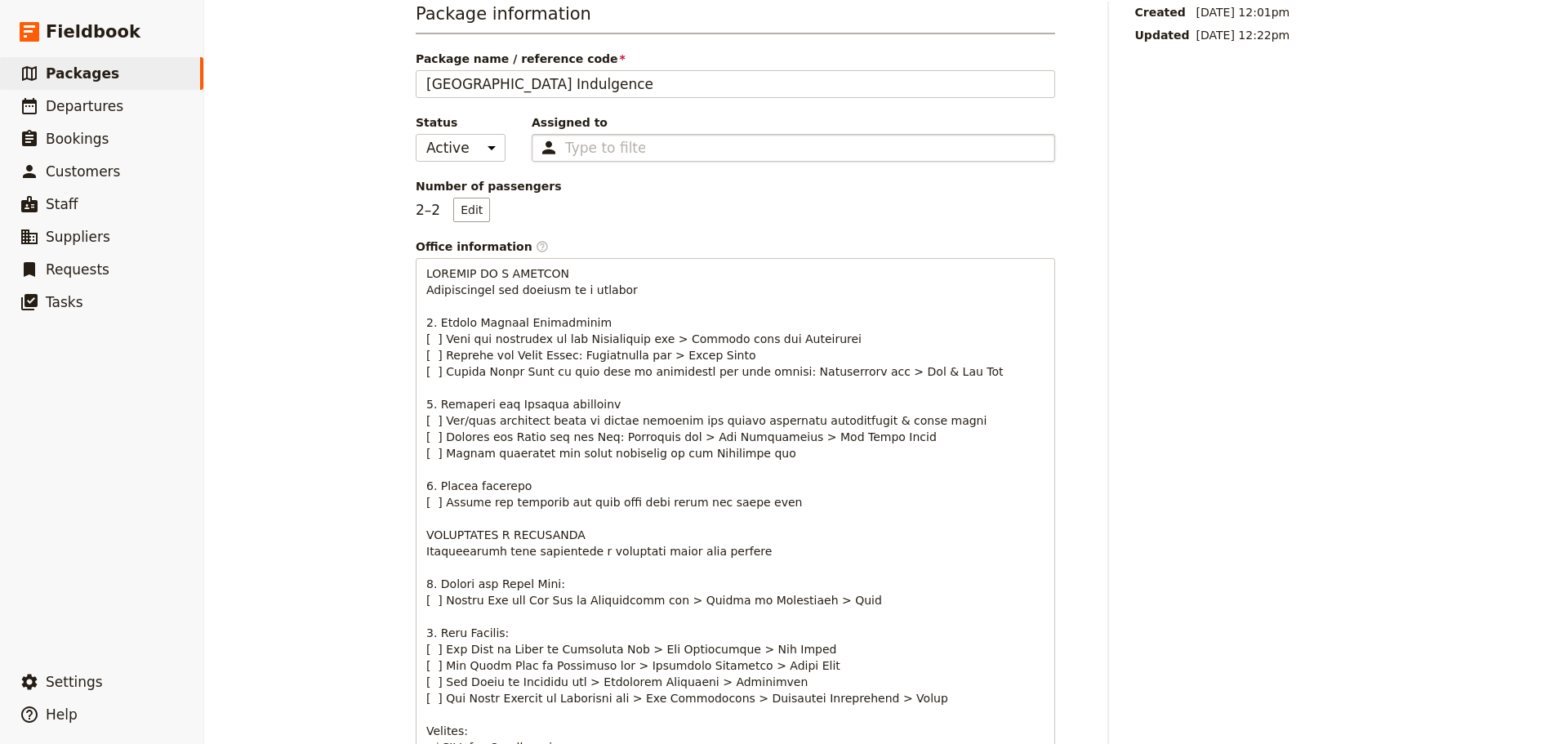
scroll to position [0, 0]
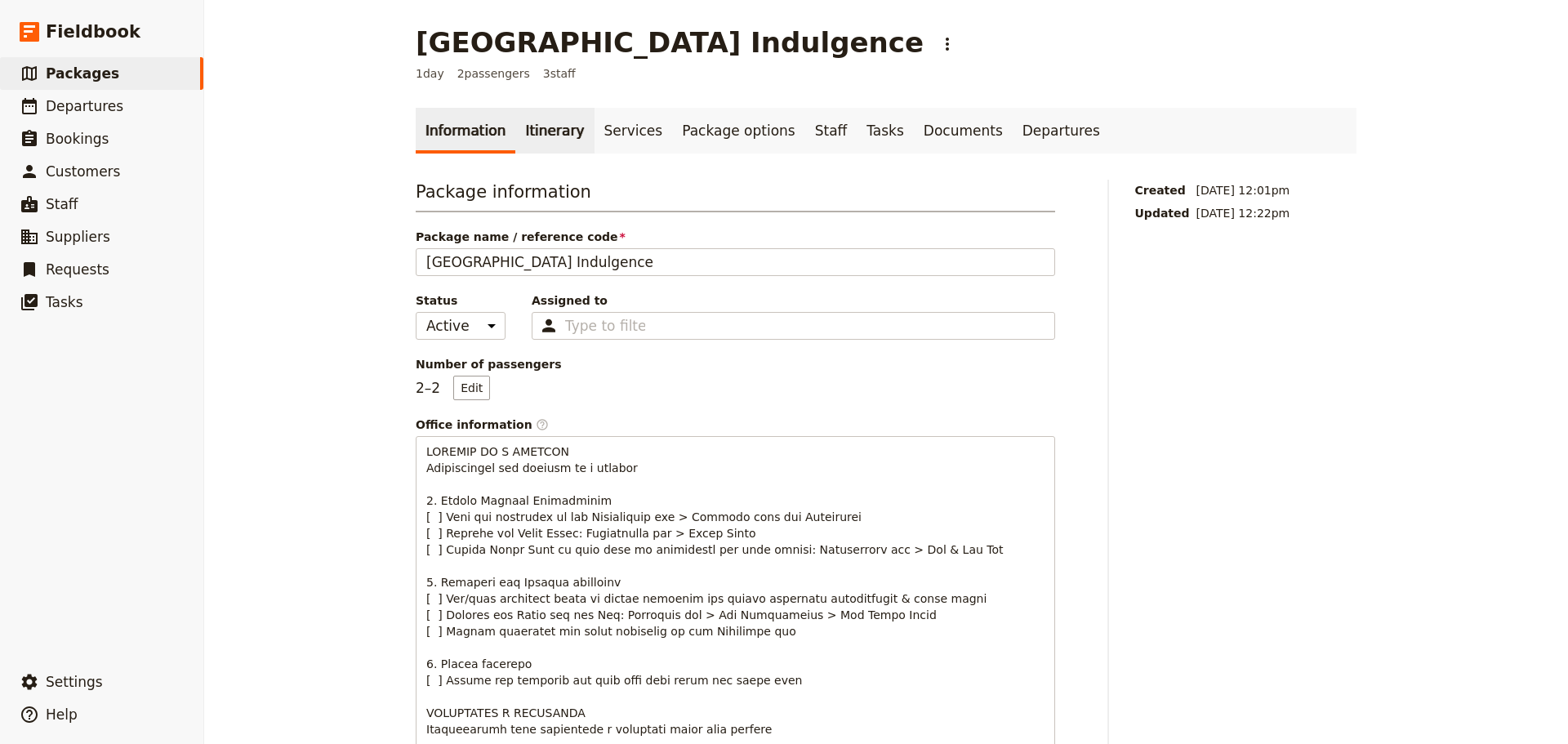
click at [544, 125] on link "Itinerary" at bounding box center [555, 130] width 79 height 46
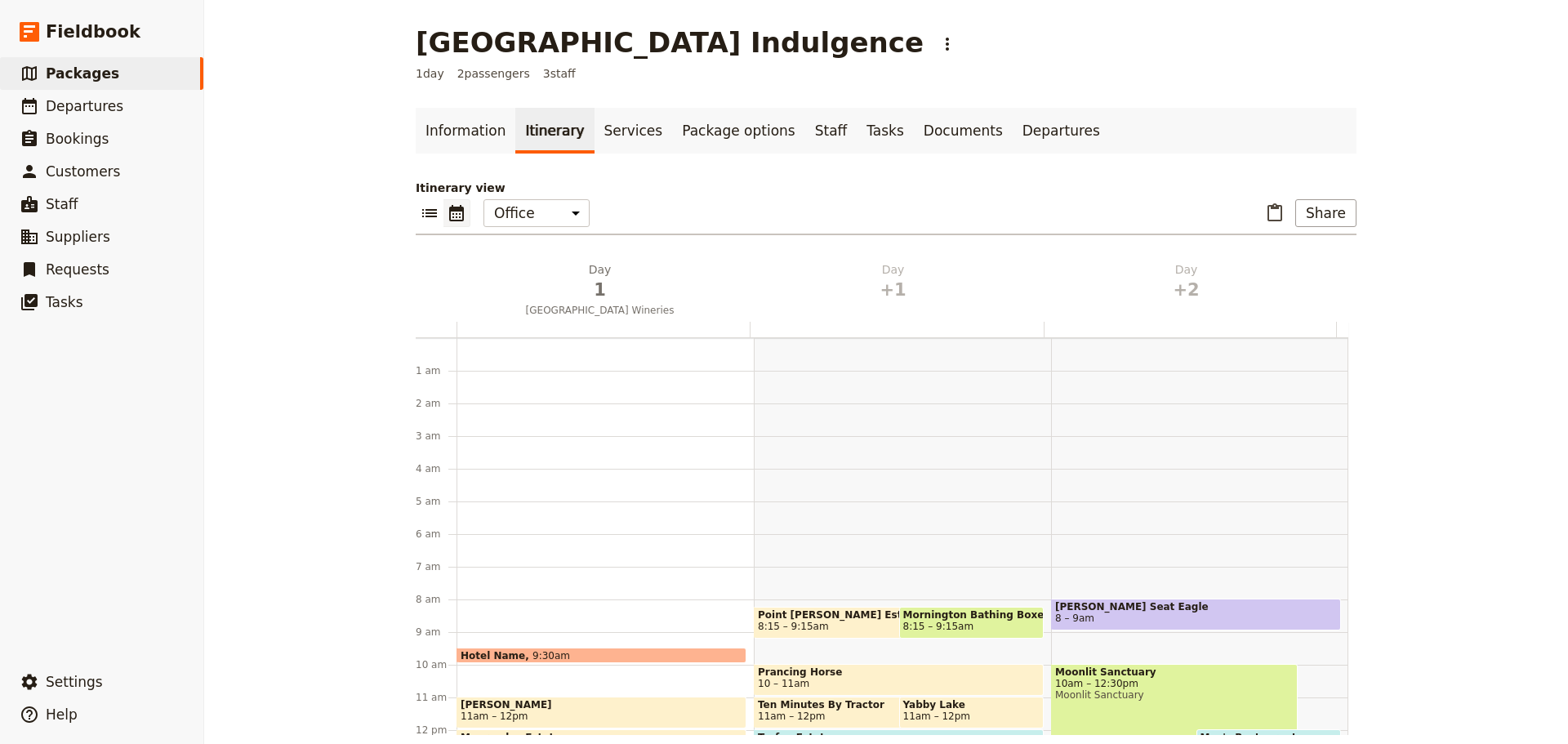
scroll to position [213, 0]
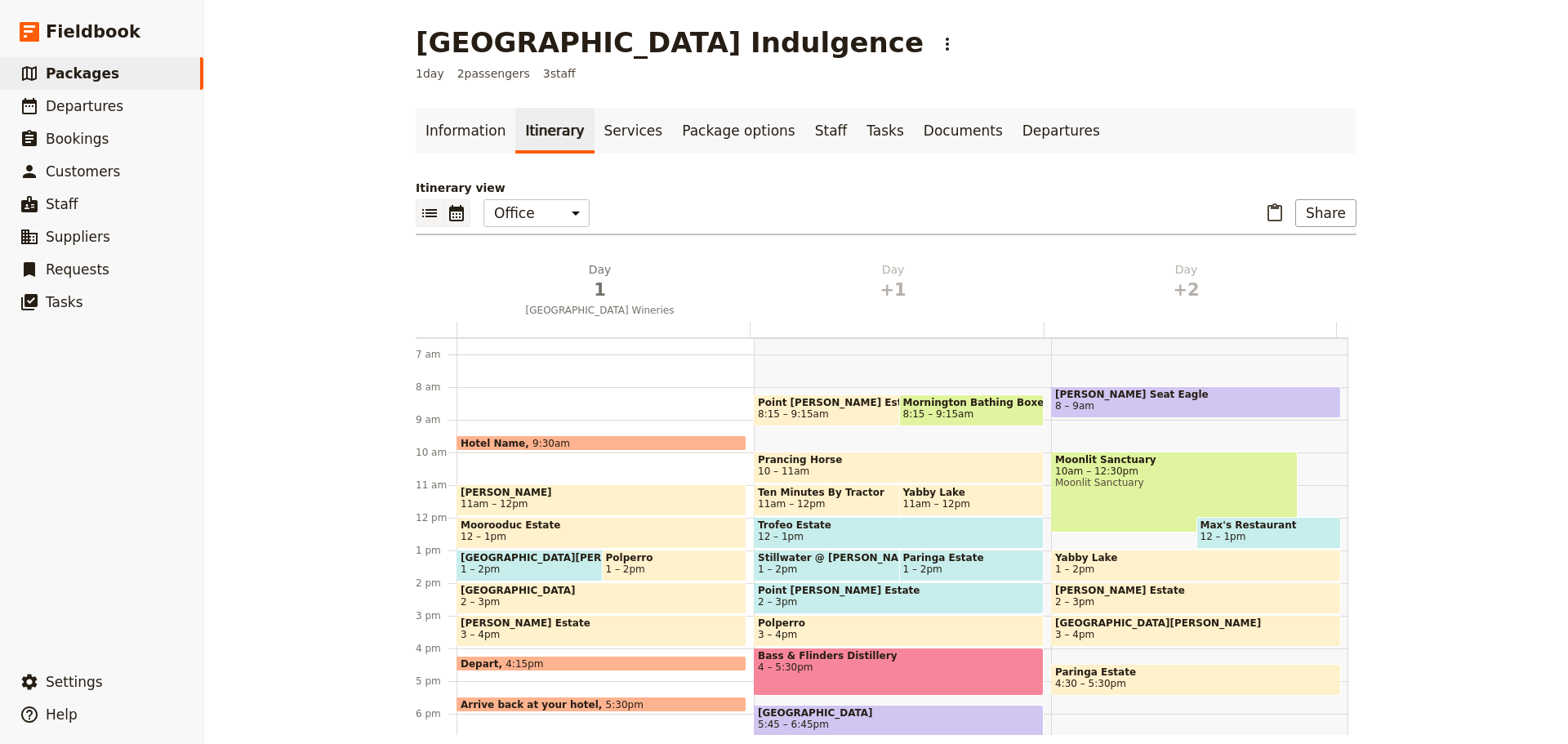
click at [420, 206] on icon "List view" at bounding box center [429, 213] width 20 height 20
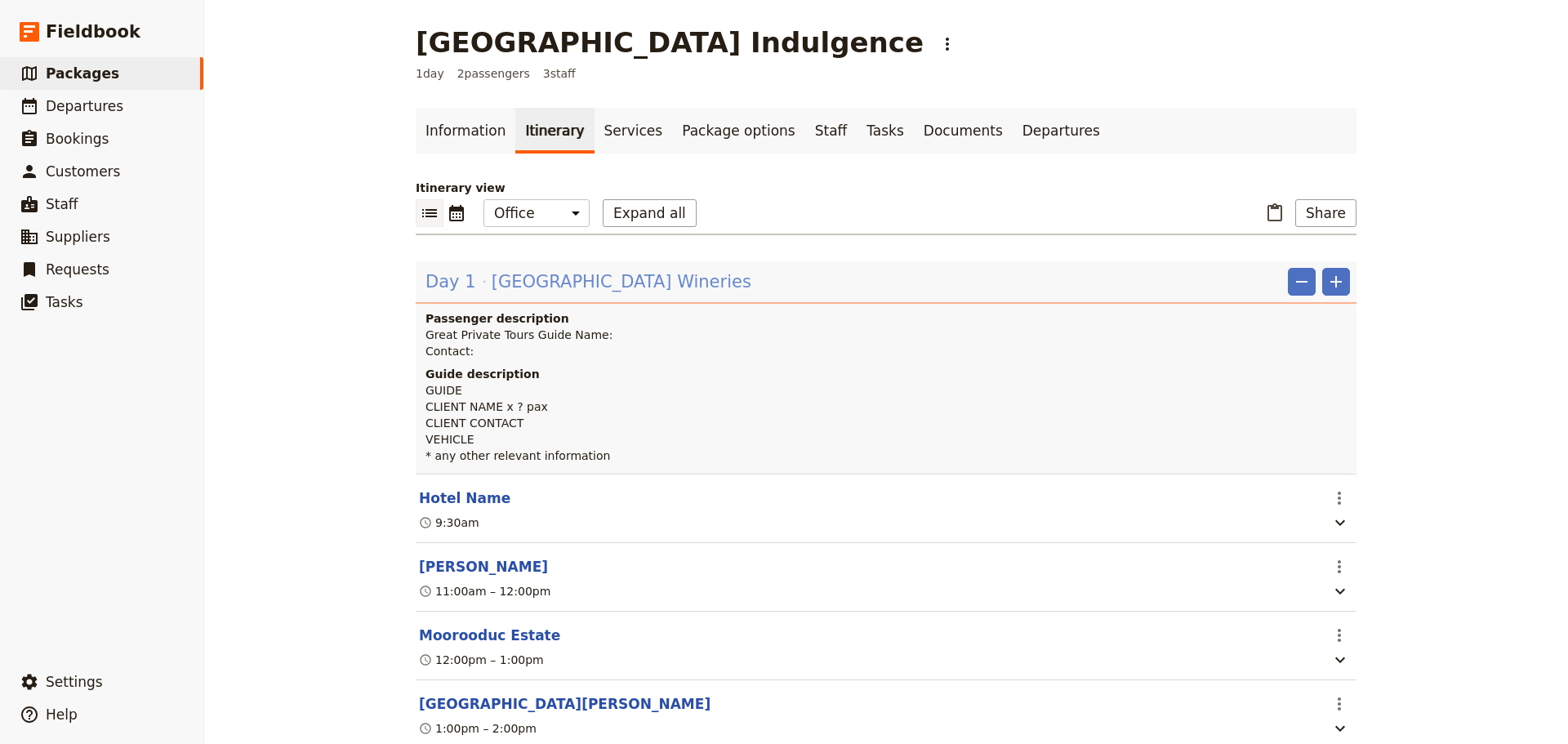
click at [556, 275] on span "Mornington Peninsula Wineries" at bounding box center [621, 282] width 259 height 24
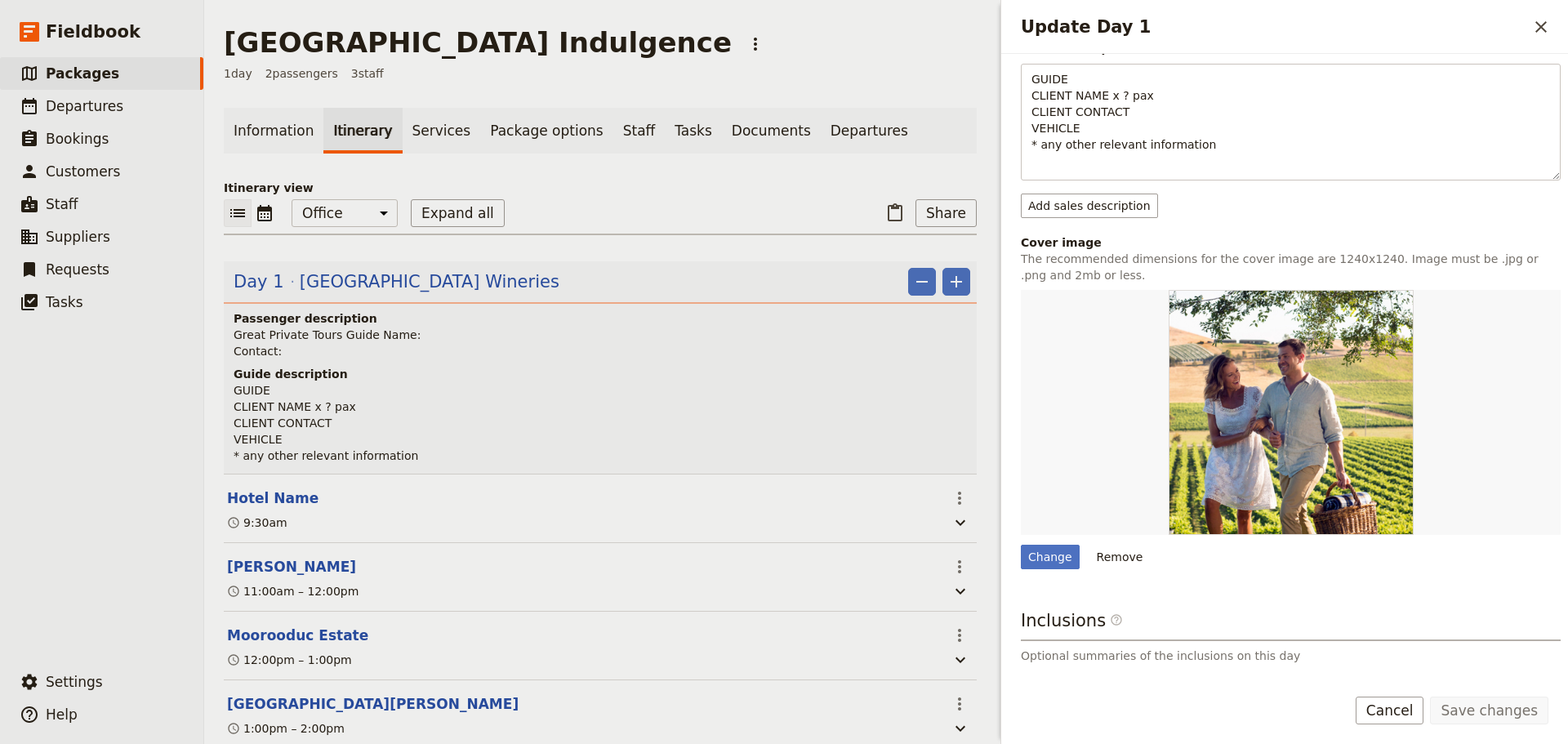
scroll to position [454, 0]
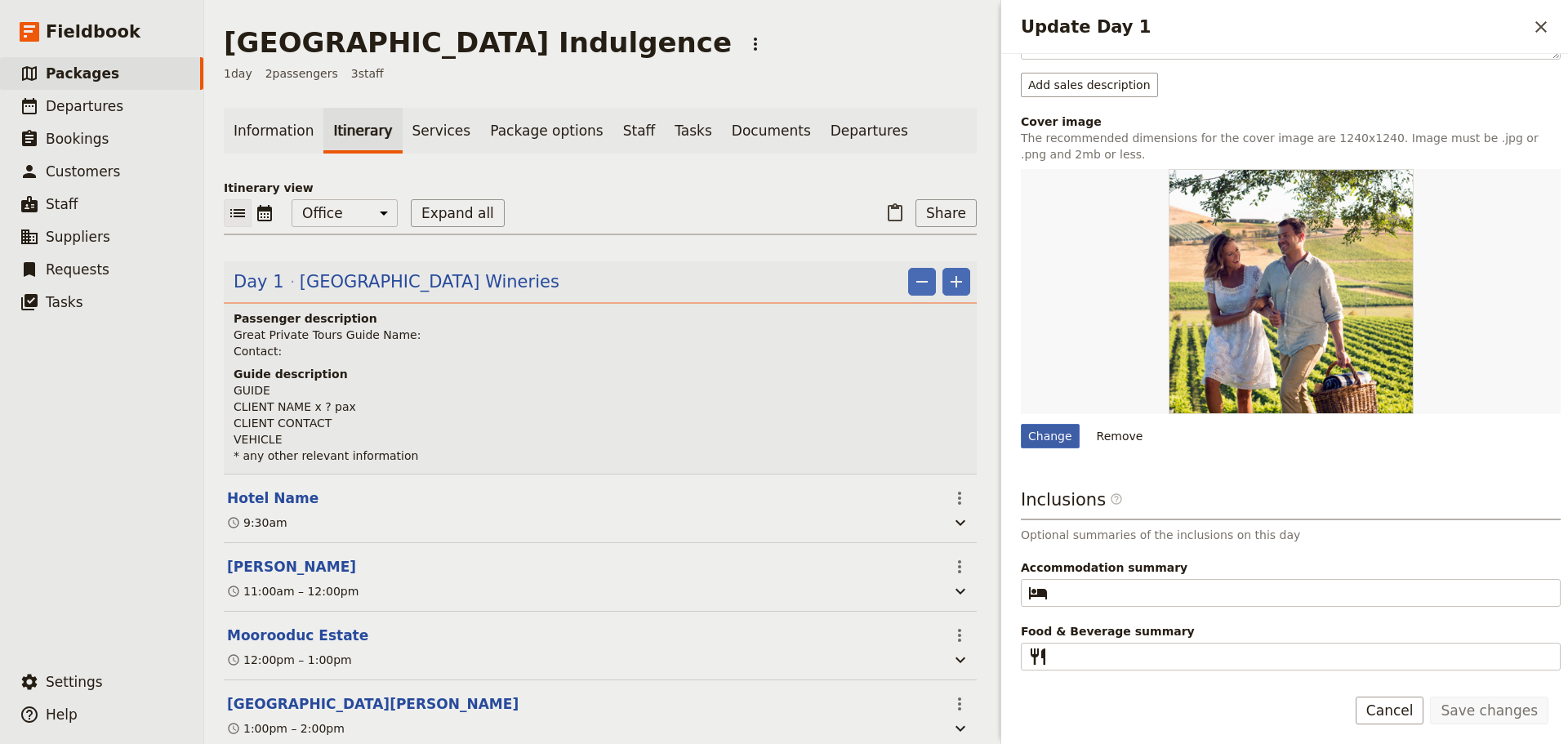
click at [1048, 439] on div "Change" at bounding box center [1050, 436] width 59 height 24
click at [1021, 424] on input "Change" at bounding box center [1020, 424] width 1 height 1
type input "C:\fakepath\PeninsulaHotSpringHilltopSunset.jpg"
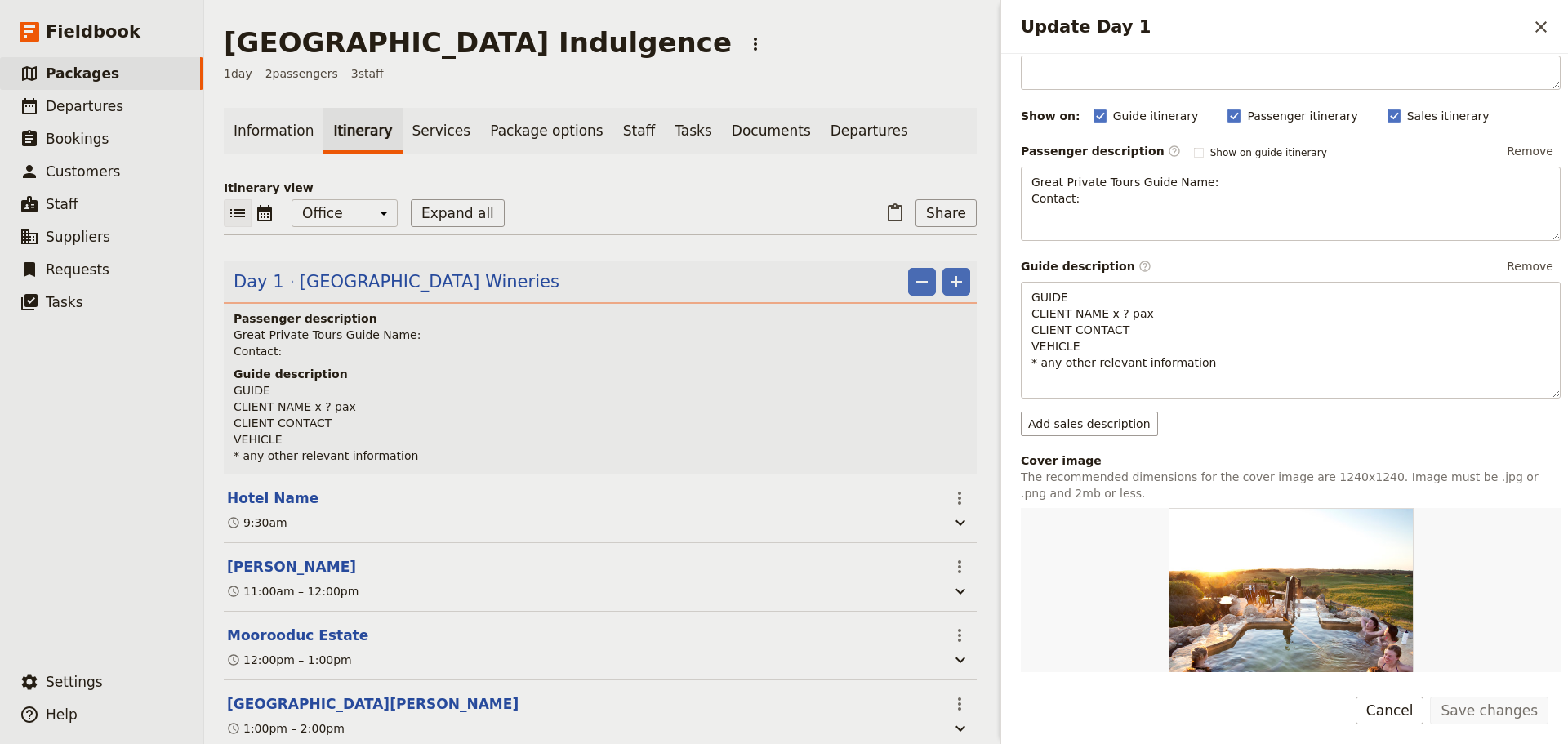
scroll to position [0, 0]
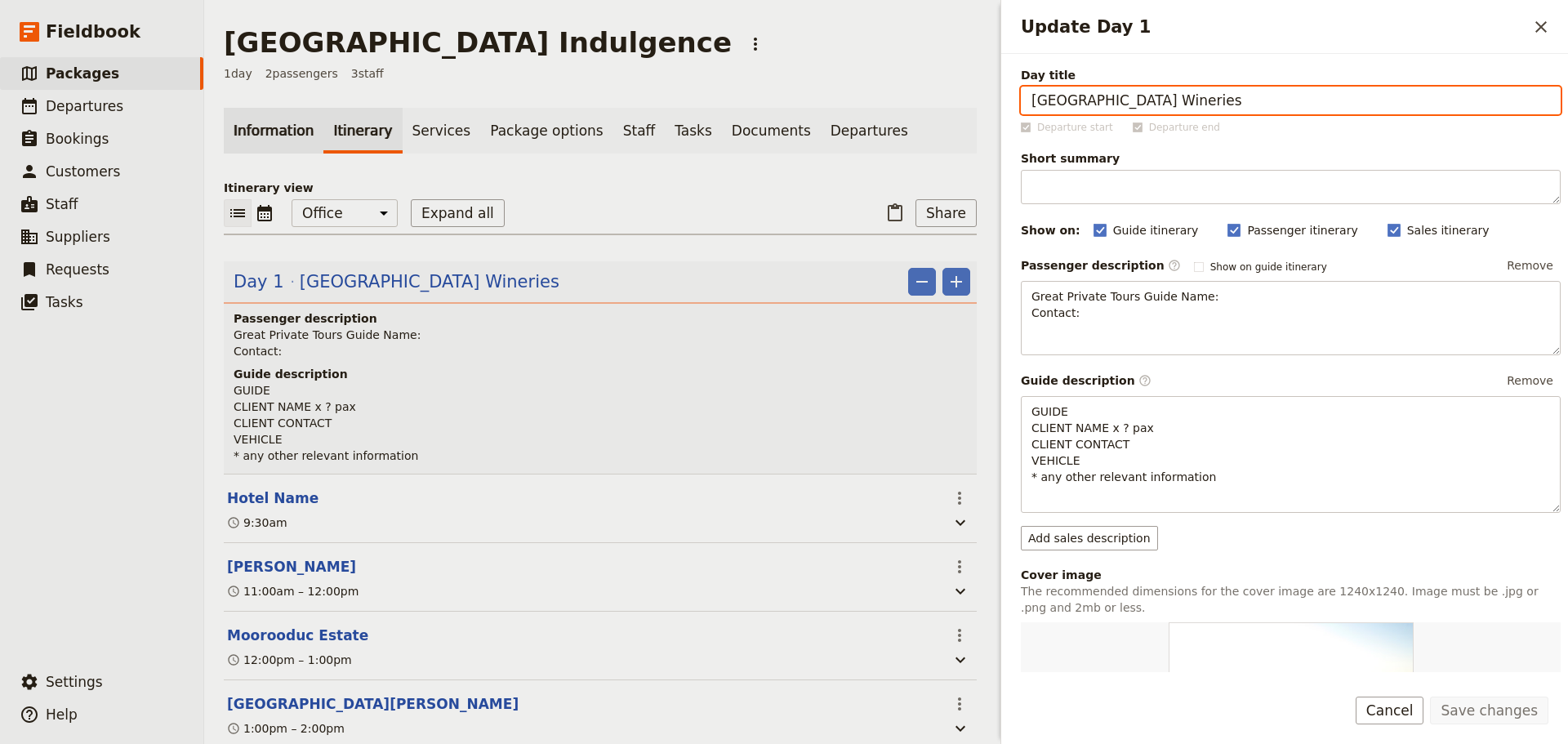
click at [268, 132] on link "Information" at bounding box center [274, 130] width 99 height 46
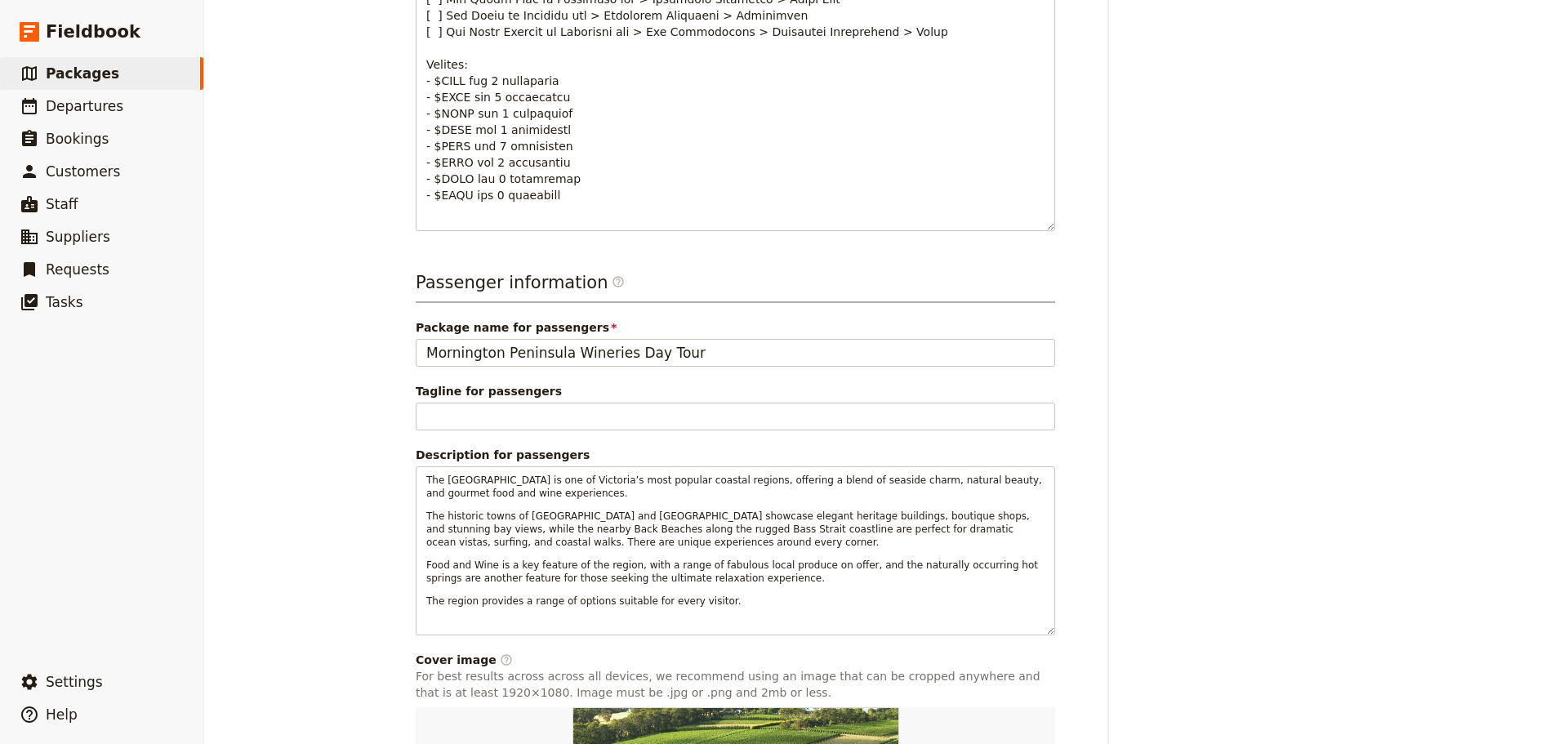
scroll to position [1062, 0]
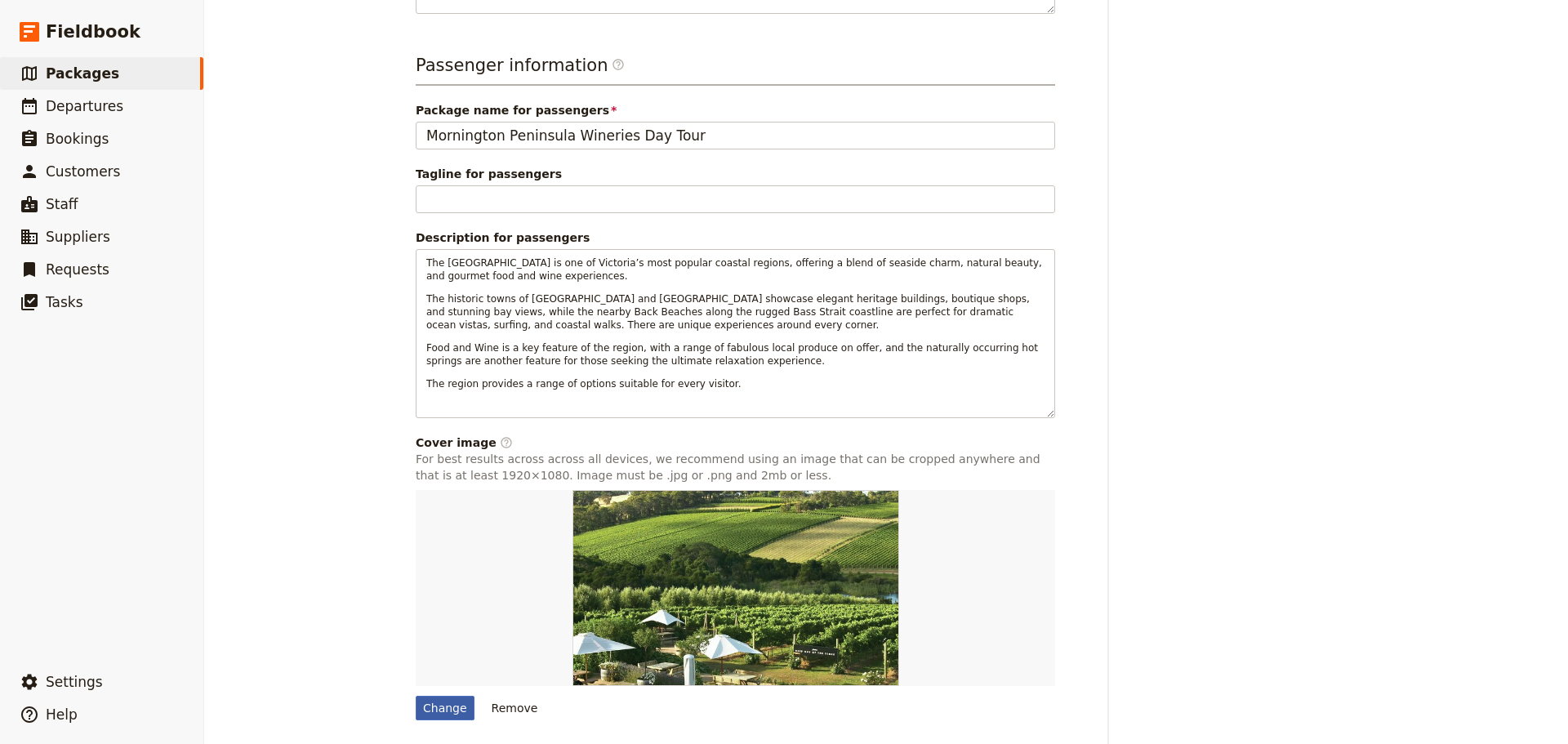
click at [440, 708] on div "Change" at bounding box center [445, 708] width 59 height 24
click at [416, 696] on input "Change" at bounding box center [415, 695] width 1 height 1
type input "C:\fakepath\LL Vineyard vines.jpg"
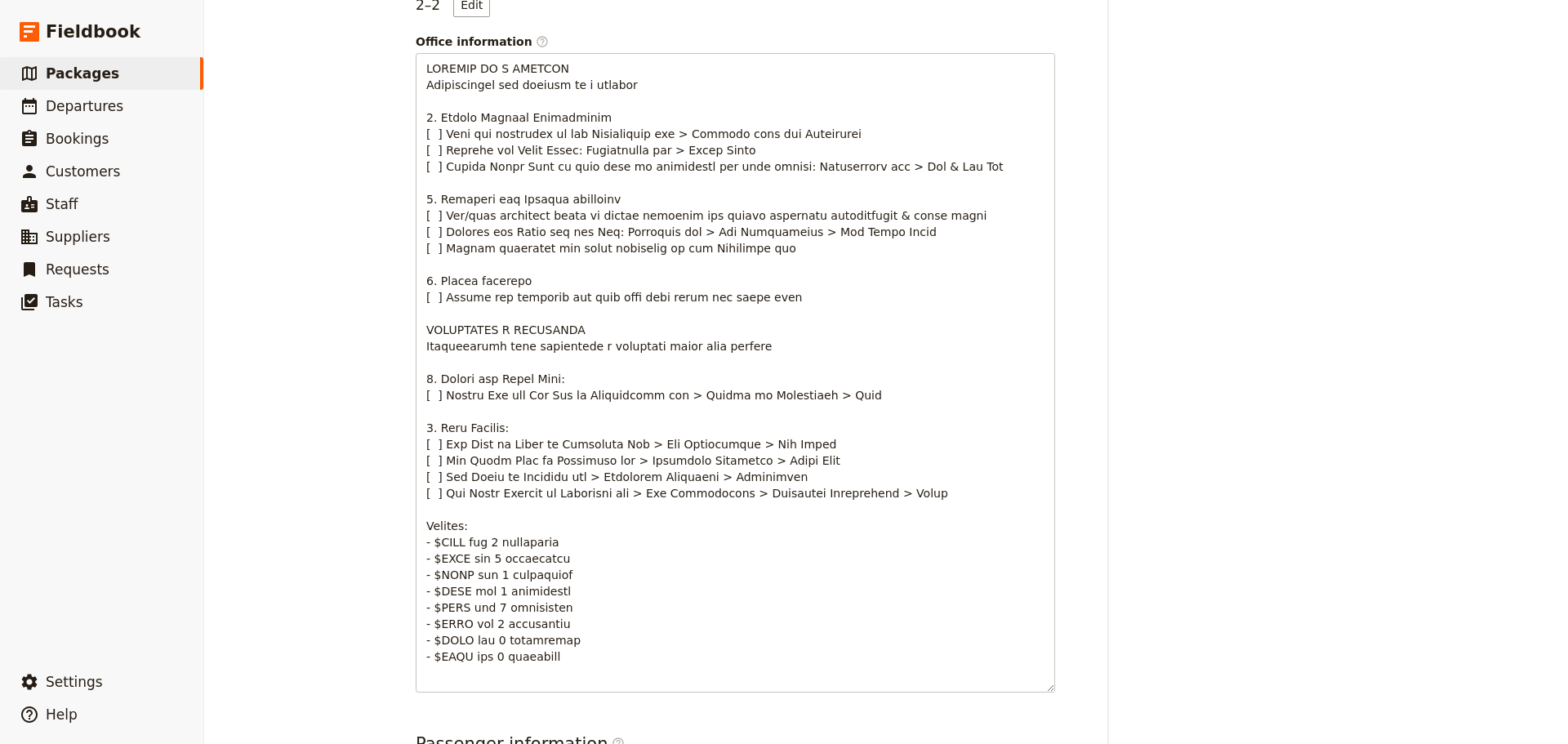
scroll to position [0, 0]
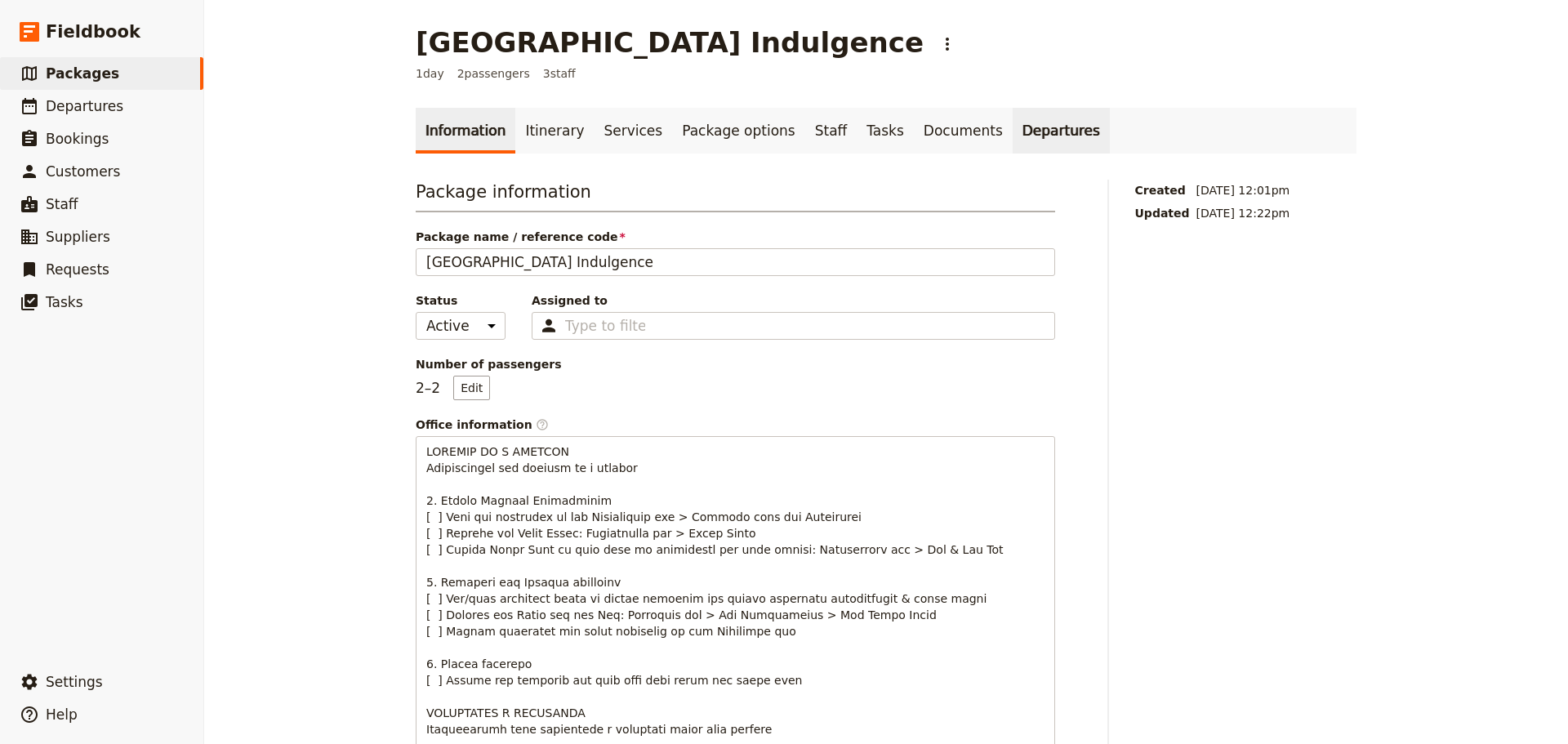
click at [1013, 128] on link "Departures" at bounding box center [1061, 130] width 97 height 46
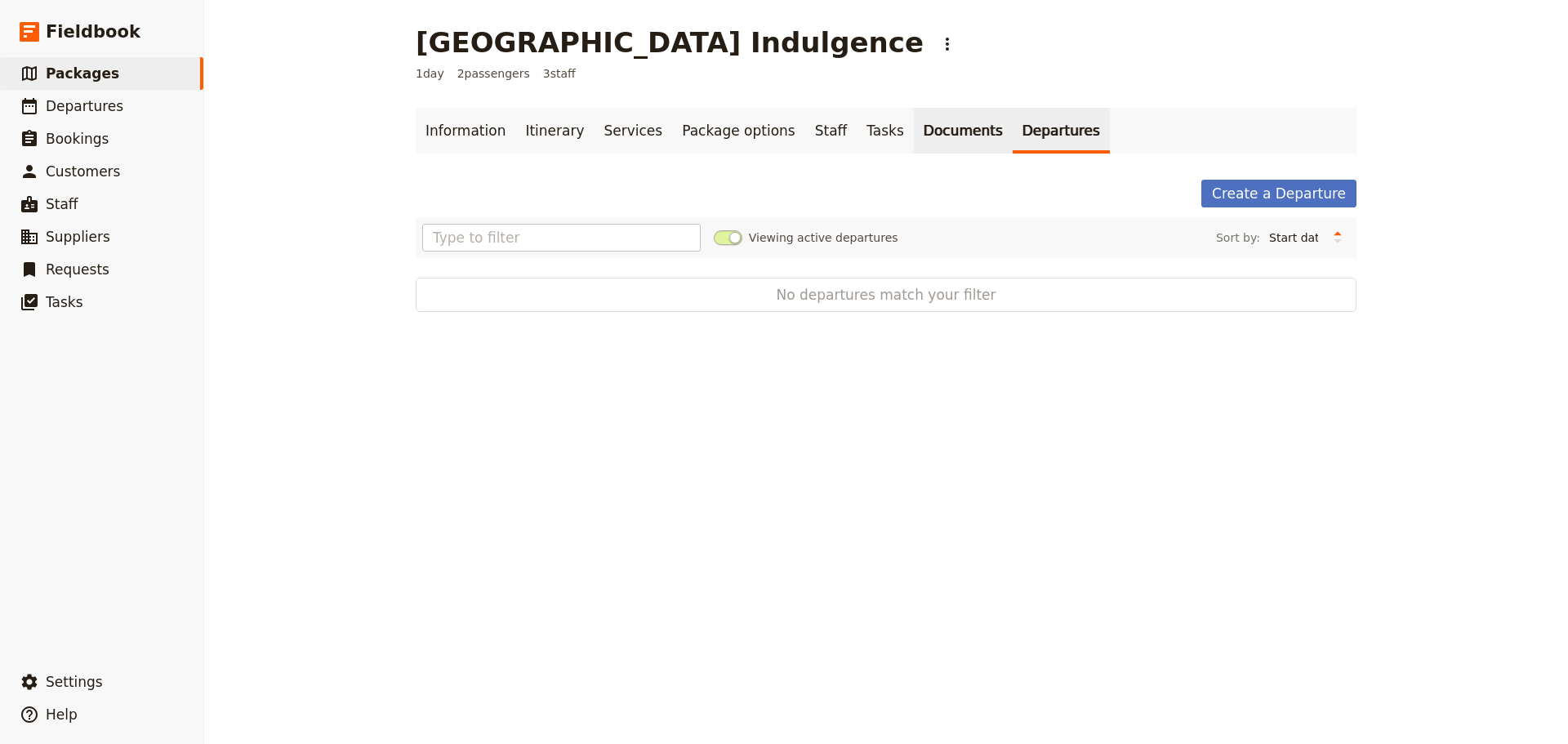
click at [913, 122] on link "Documents" at bounding box center [962, 130] width 98 height 46
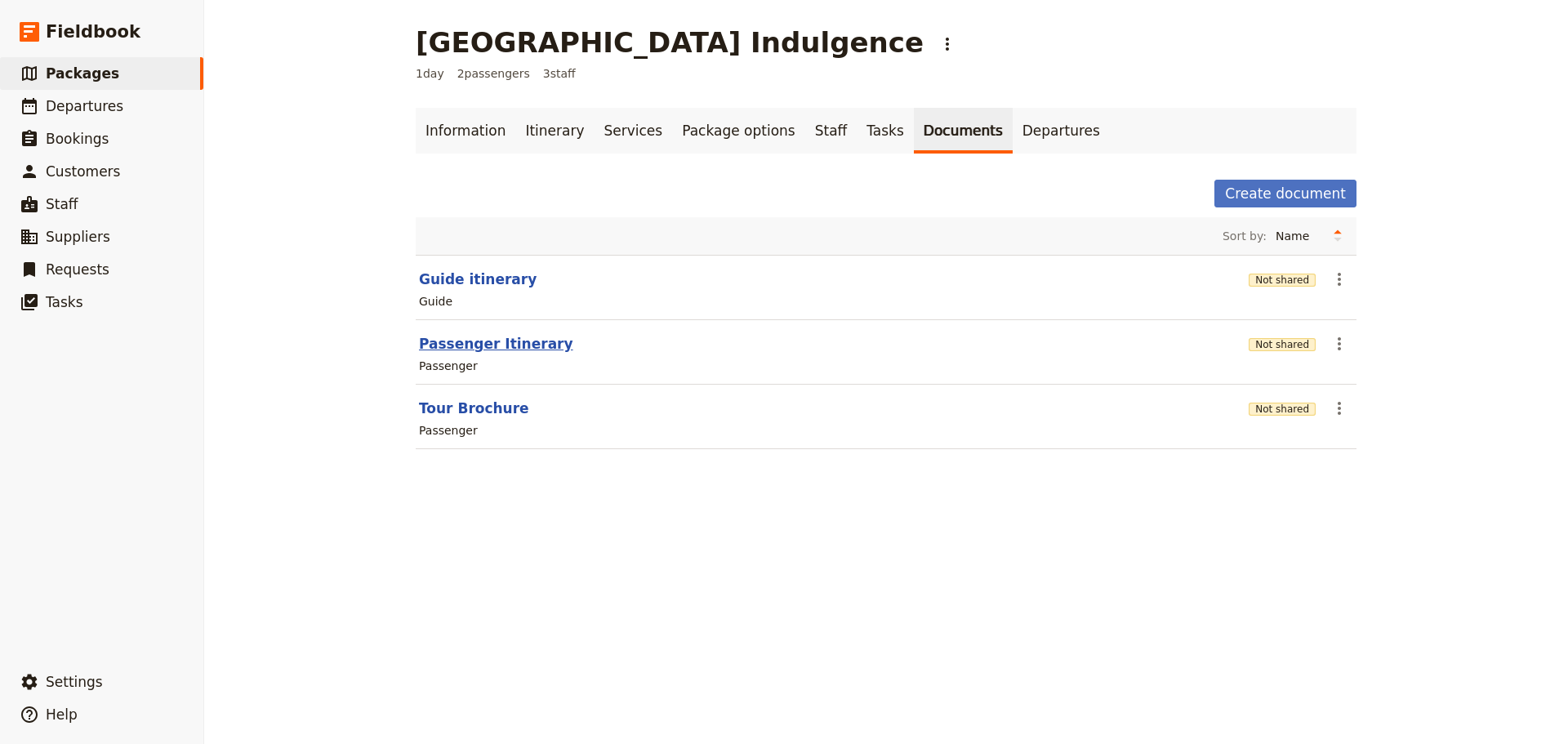
click at [440, 340] on button "Passenger Itinerary" at bounding box center [496, 344] width 155 height 20
select select "PASSENGER"
select select "DEFAULT"
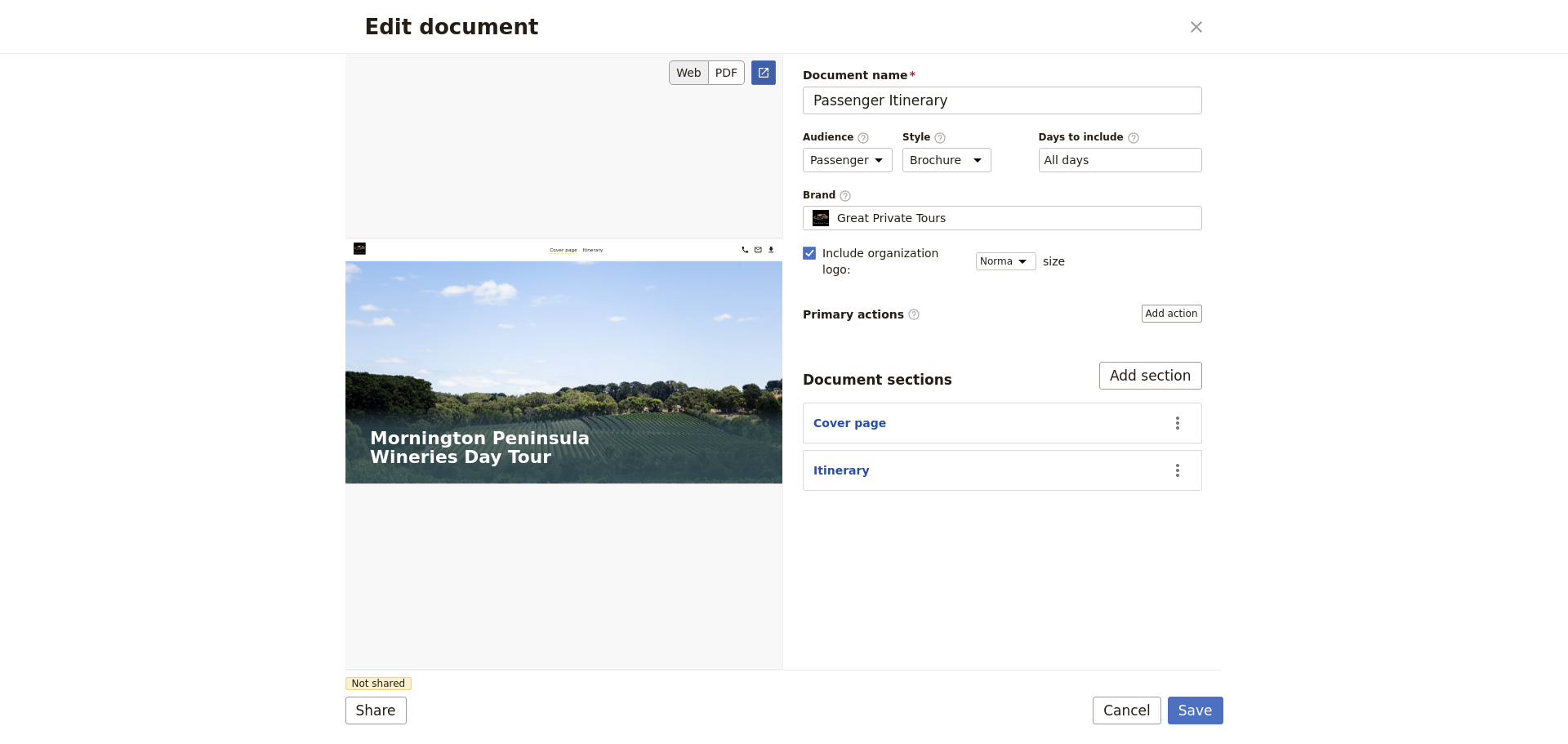
click at [772, 65] on link "​" at bounding box center [763, 73] width 24 height 24
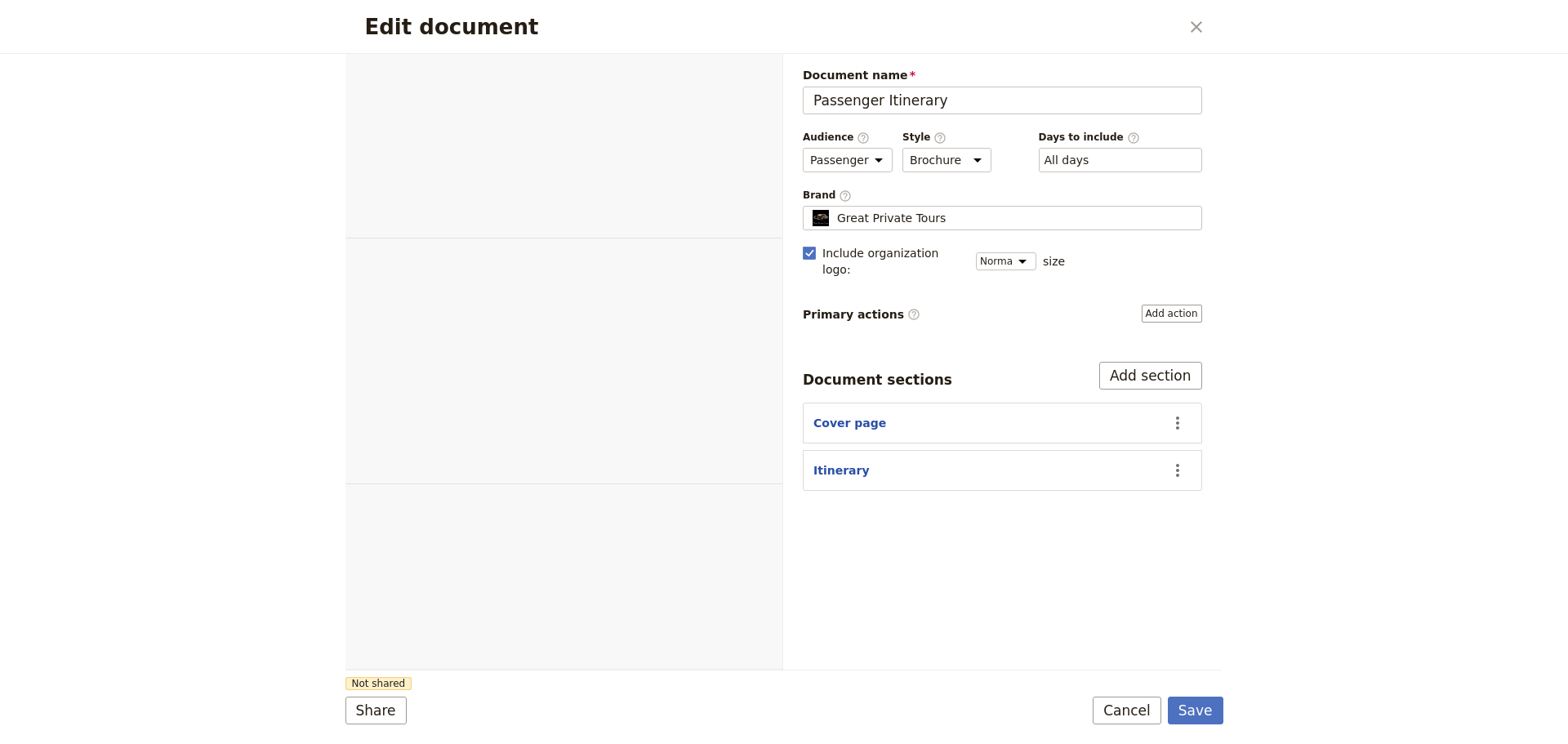
select select "PASSENGER"
select select "DEFAULT"
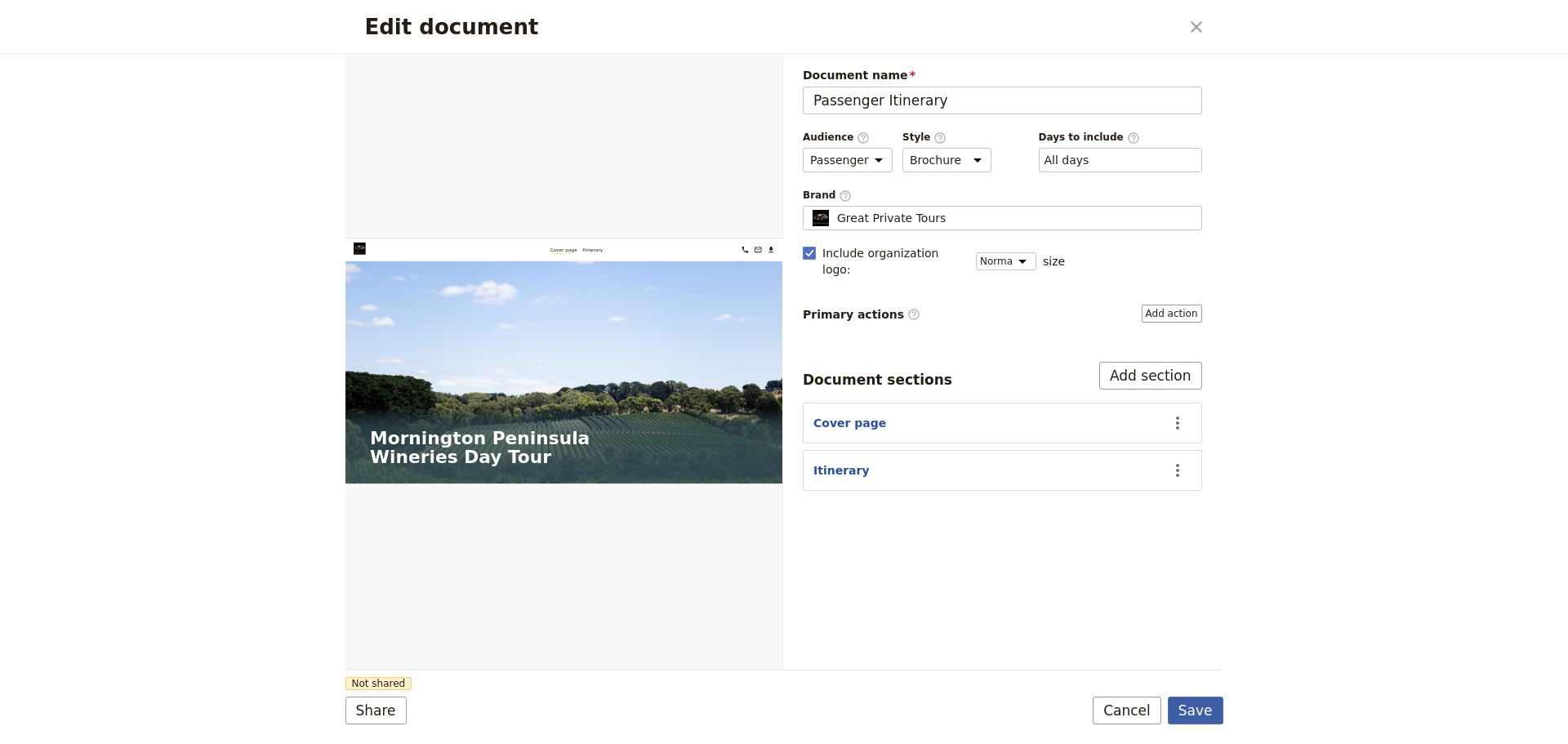
click at [1192, 707] on button "Save" at bounding box center [1195, 711] width 55 height 28
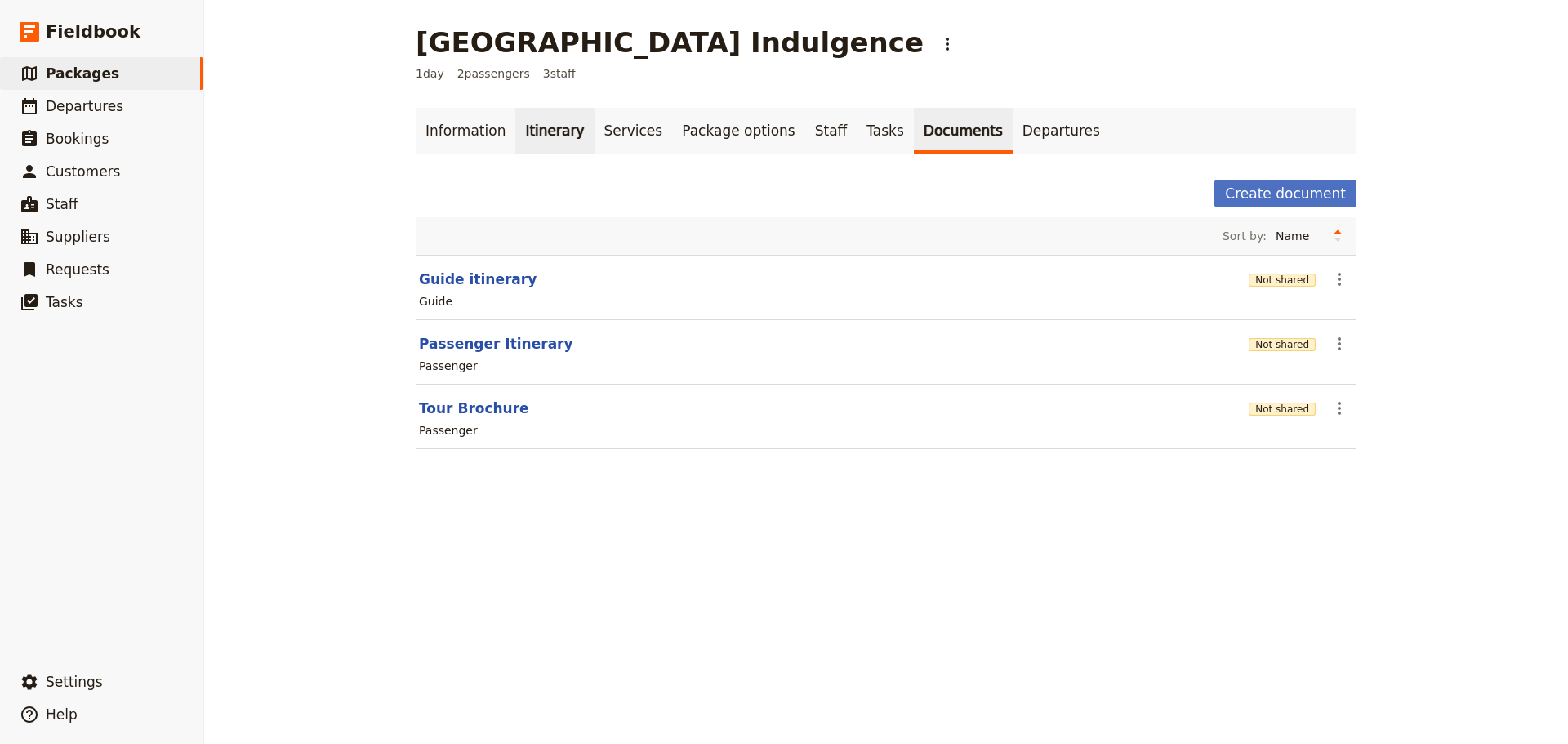
click at [531, 128] on link "Itinerary" at bounding box center [555, 130] width 79 height 46
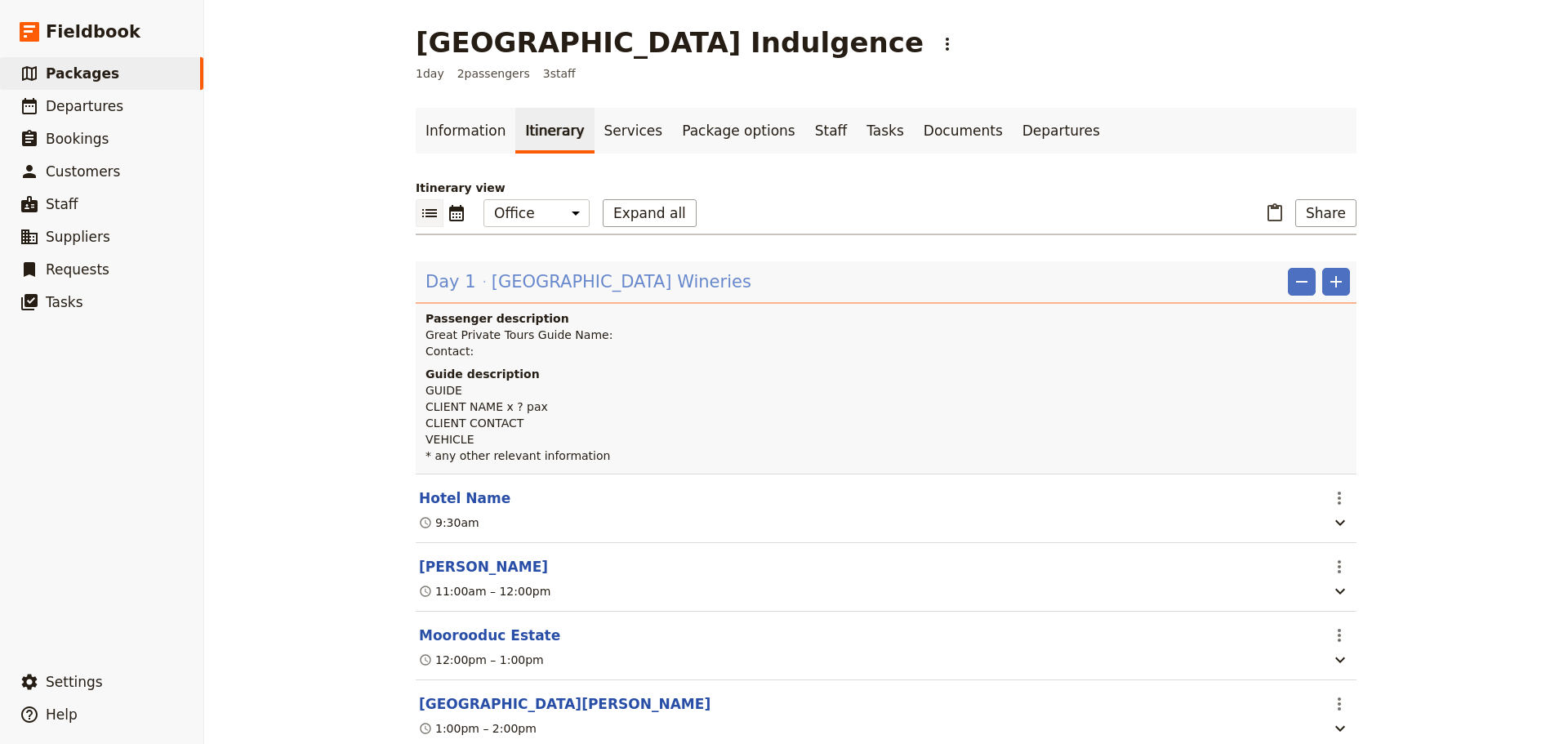
click at [581, 275] on span "Mornington Peninsula Wineries" at bounding box center [621, 282] width 259 height 24
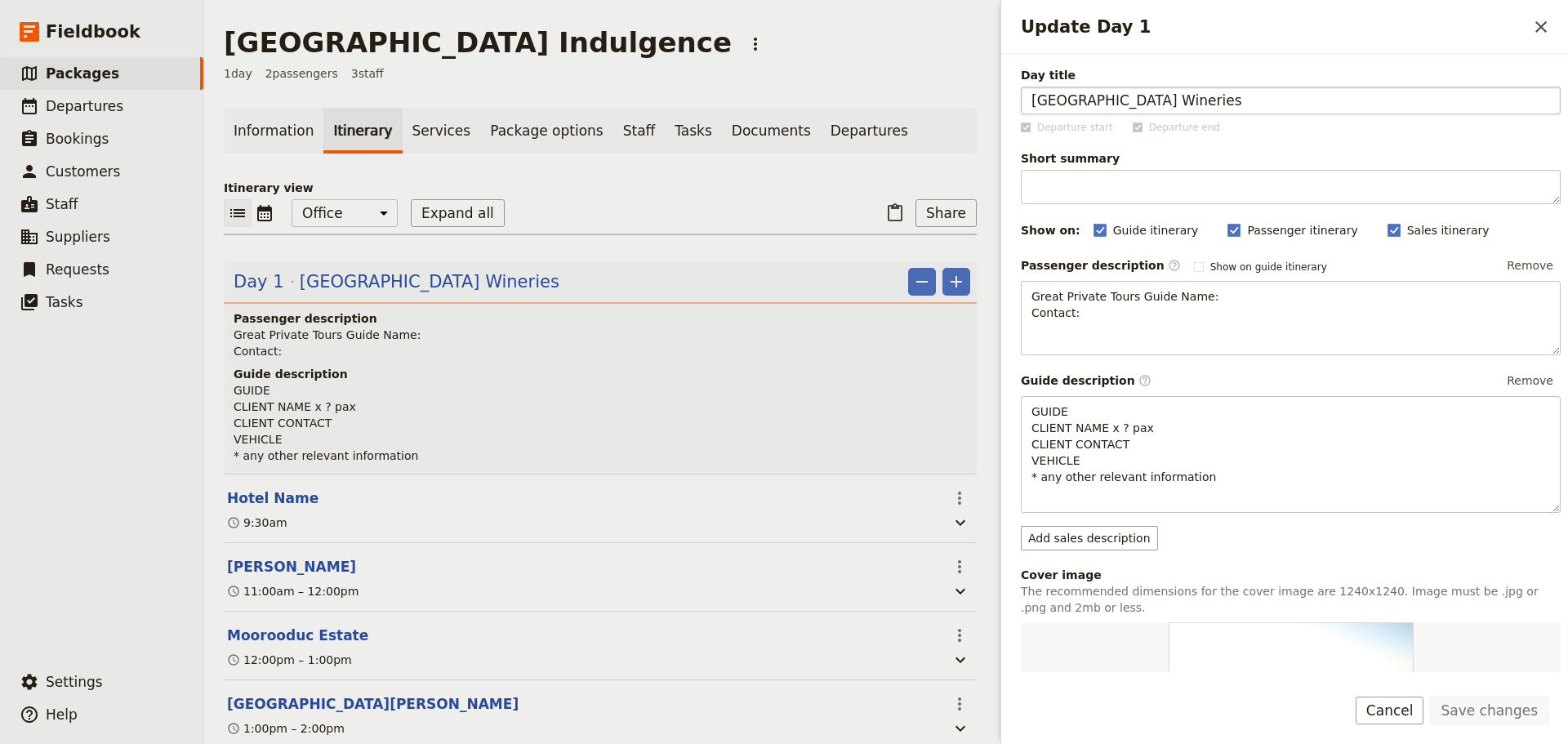
click at [1205, 93] on input "[GEOGRAPHIC_DATA] Wineries" at bounding box center [1291, 100] width 540 height 28
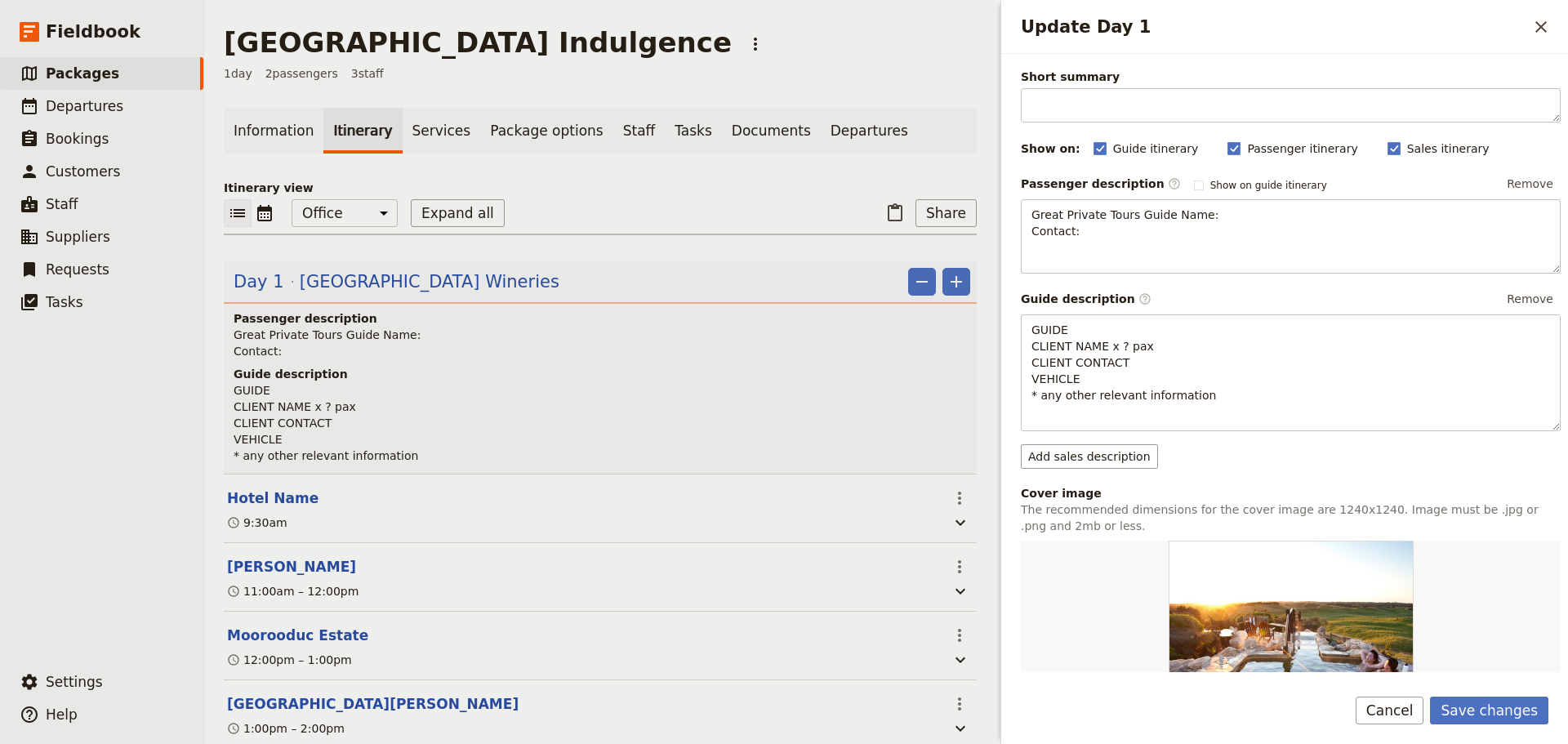
scroll to position [454, 0]
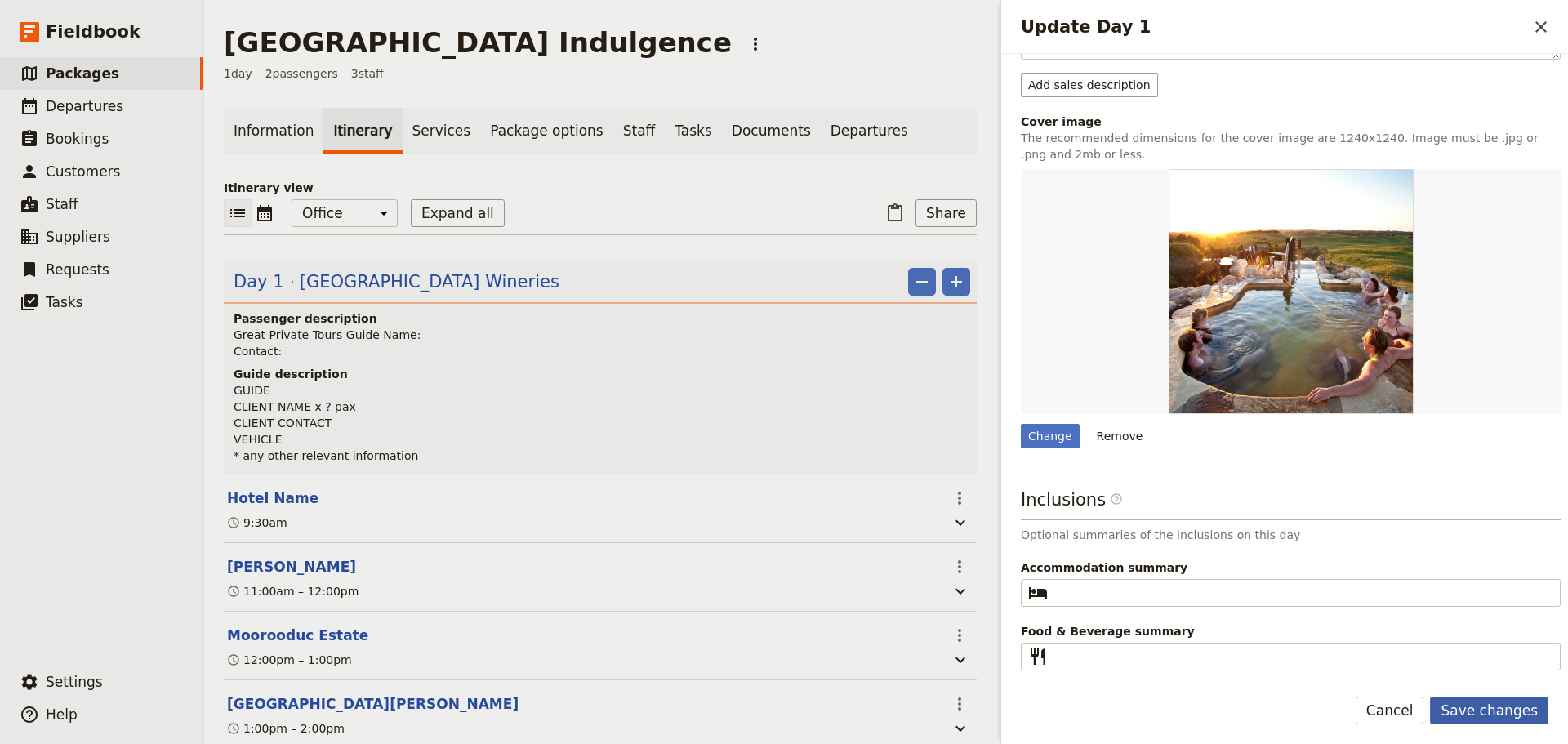
type input "[GEOGRAPHIC_DATA] Indulgence"
click at [1493, 720] on button "Save changes" at bounding box center [1488, 711] width 118 height 28
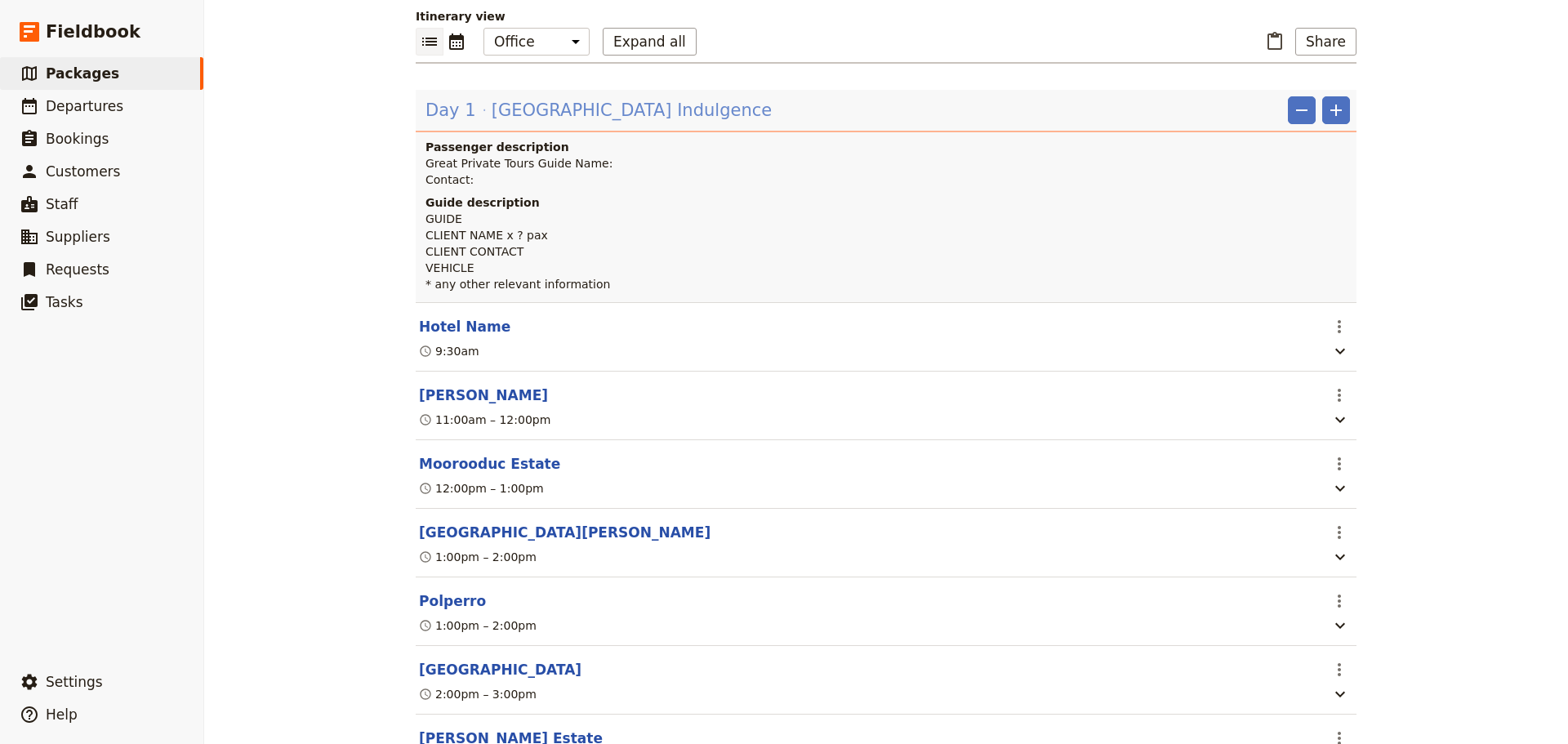
scroll to position [0, 0]
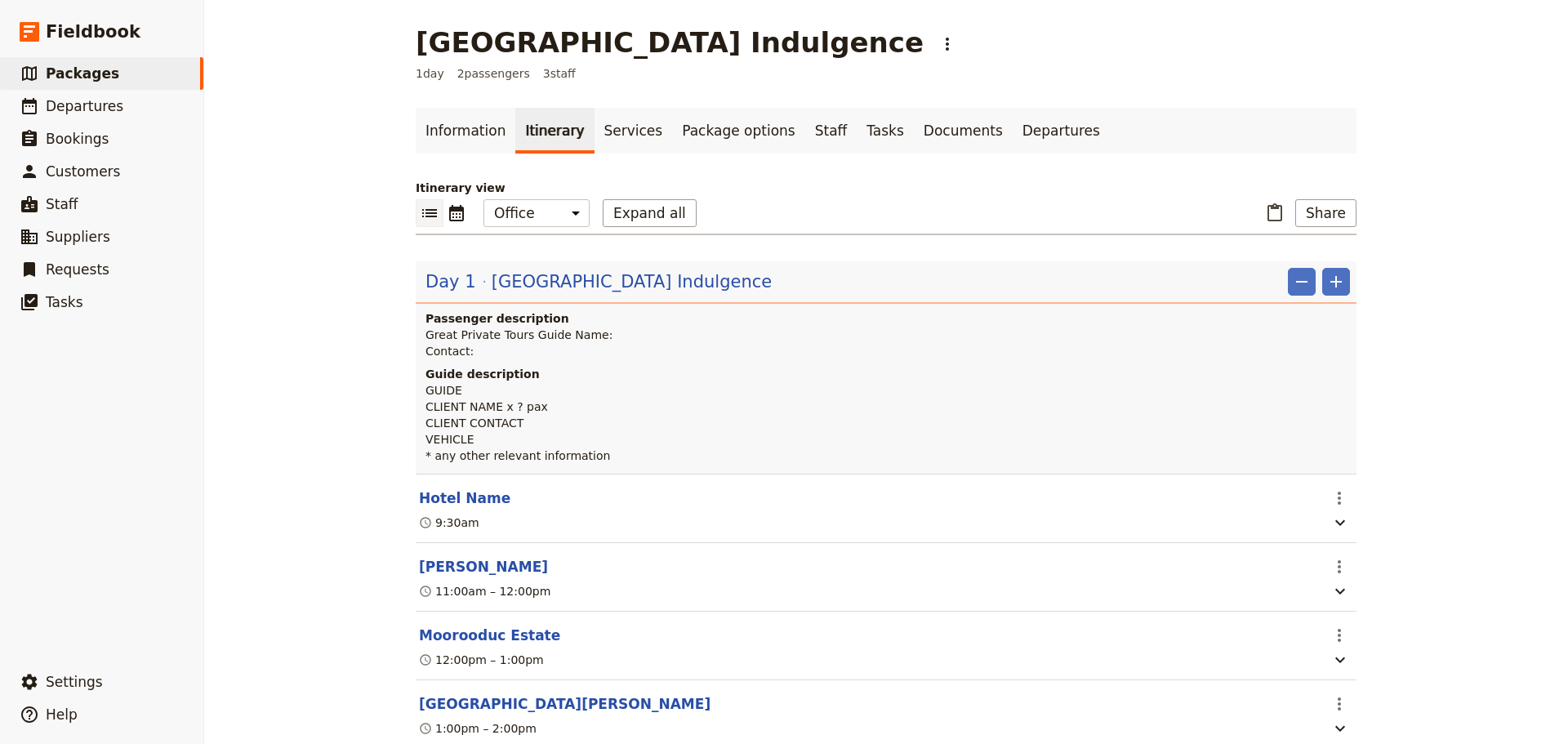
drag, startPoint x: 422, startPoint y: 215, endPoint x: 422, endPoint y: 204, distance: 11.0
click at [422, 214] on icon "List view" at bounding box center [429, 213] width 20 height 20
click at [437, 125] on link "Information" at bounding box center [466, 130] width 99 height 46
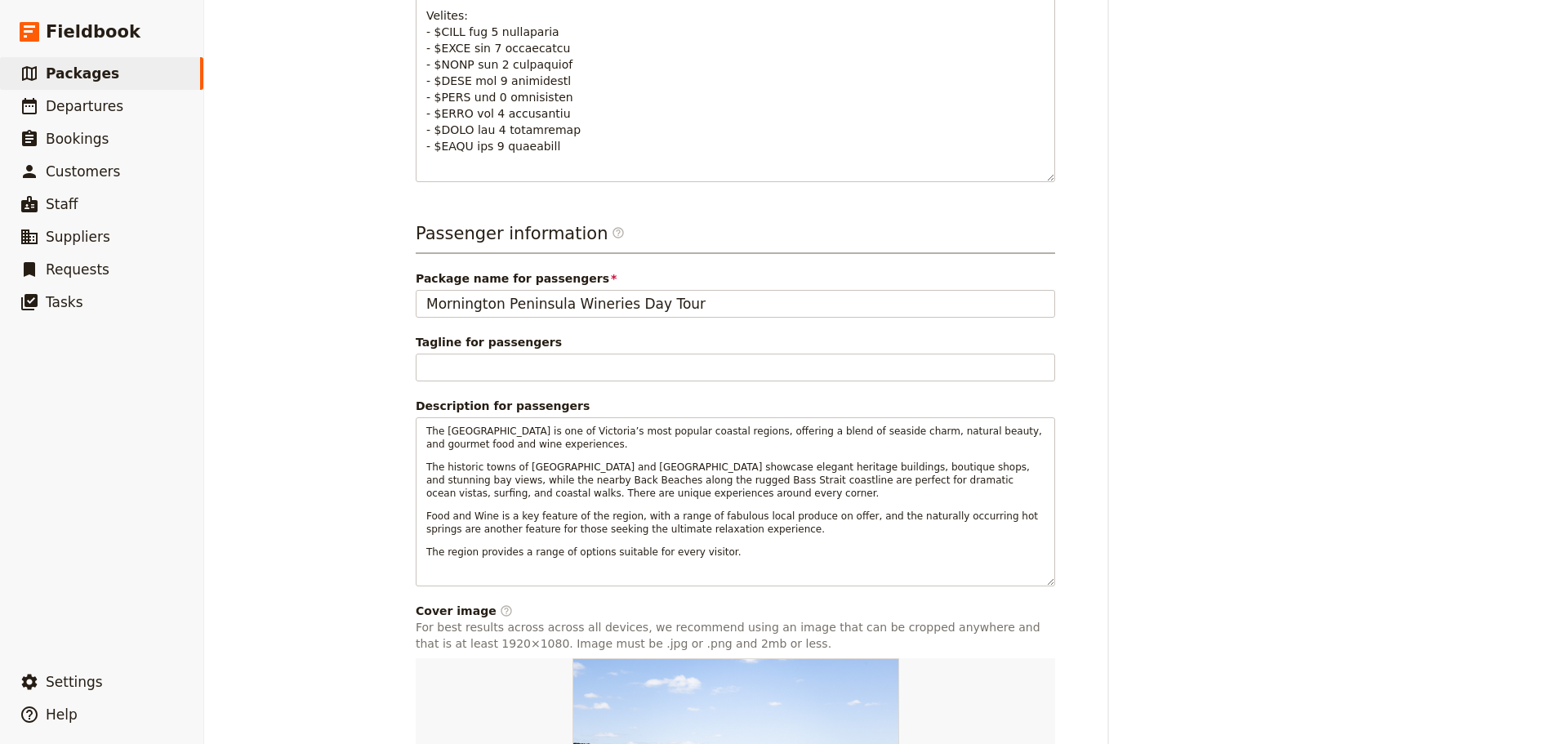
scroll to position [1062, 0]
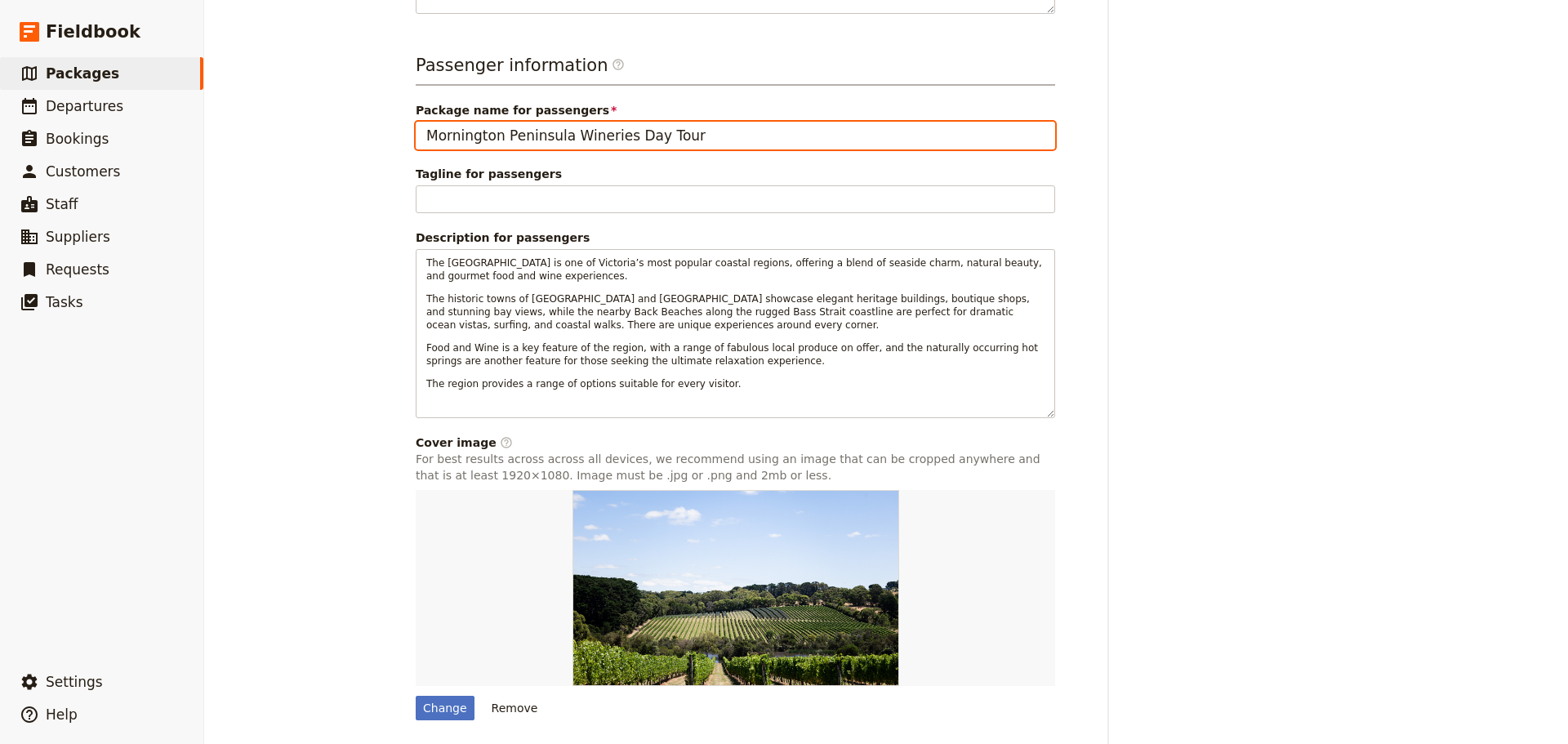
drag, startPoint x: 717, startPoint y: 137, endPoint x: 561, endPoint y: 141, distance: 156.1
click at [559, 140] on input "Mornington Peninsula Wineries Day Tour" at bounding box center [735, 136] width 640 height 28
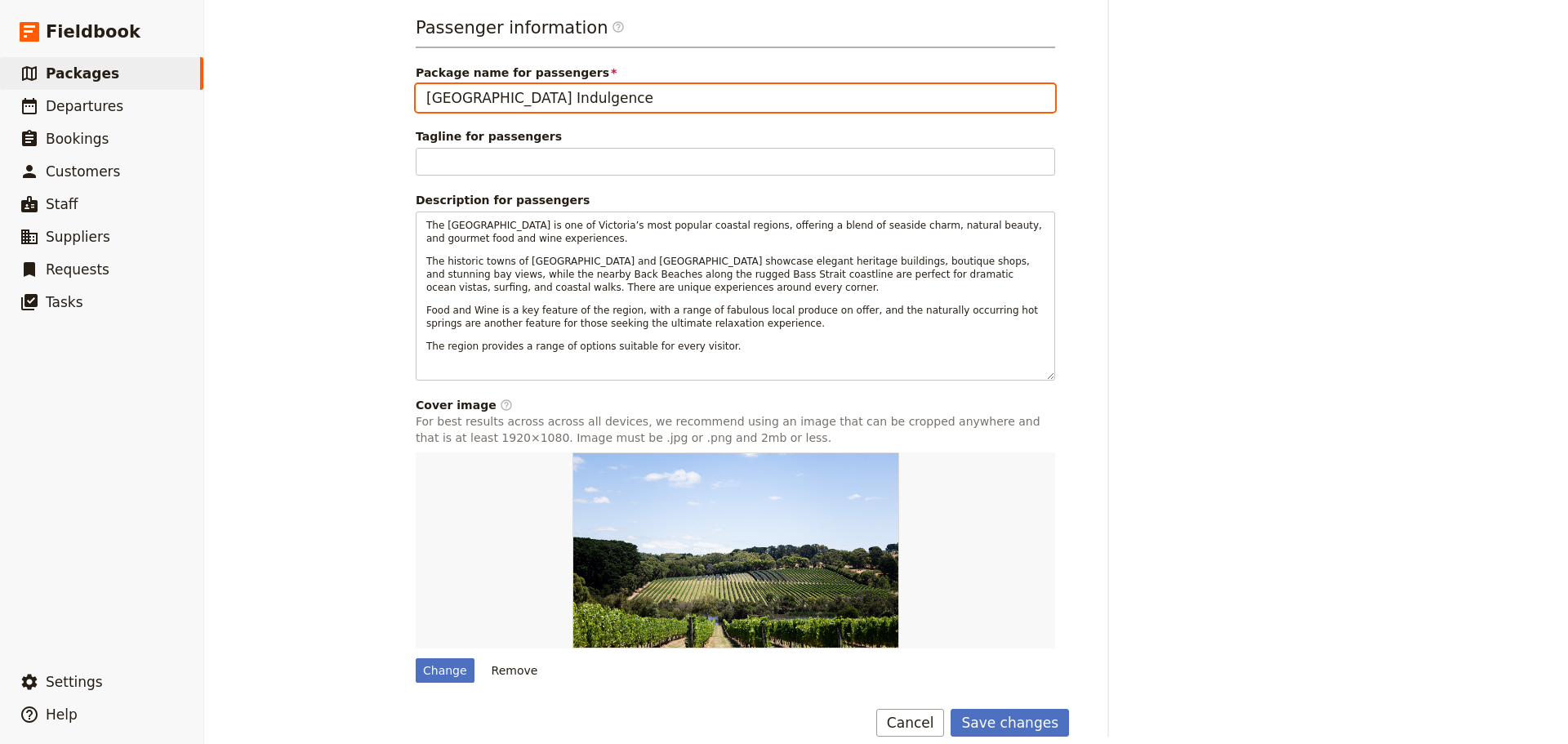
scroll to position [1118, 0]
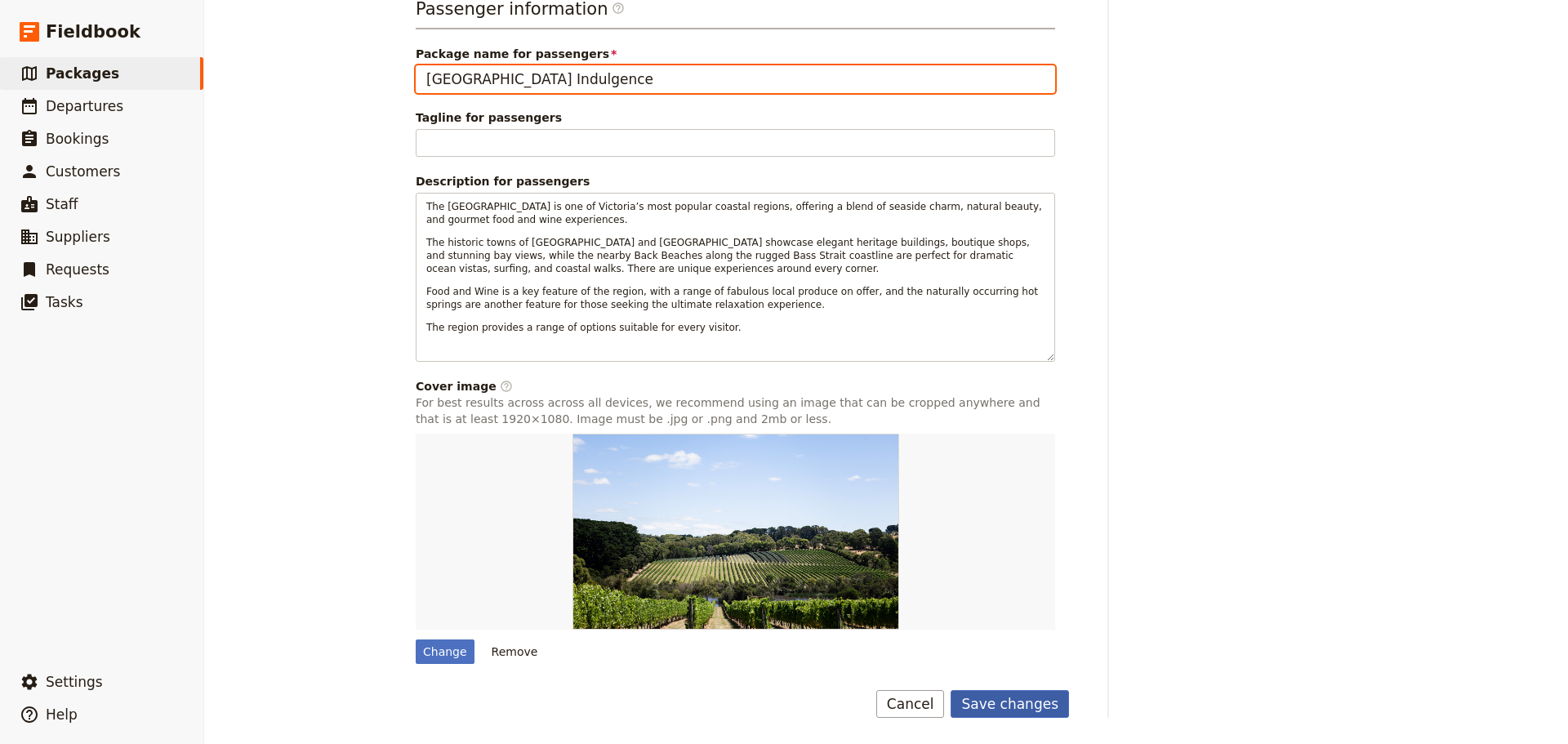
type input "[GEOGRAPHIC_DATA] Indulgence"
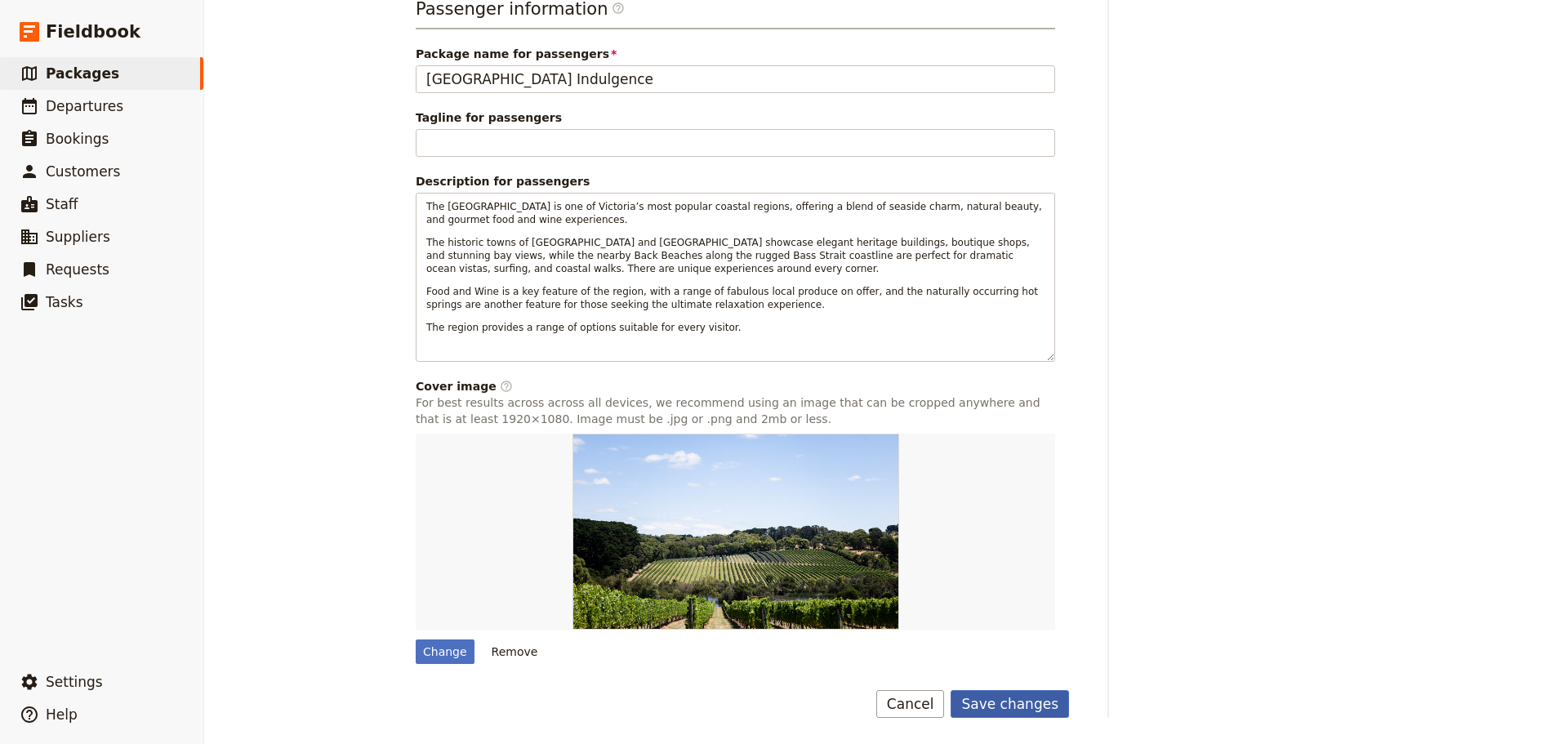
click at [1026, 704] on button "Save changes" at bounding box center [1010, 705] width 118 height 28
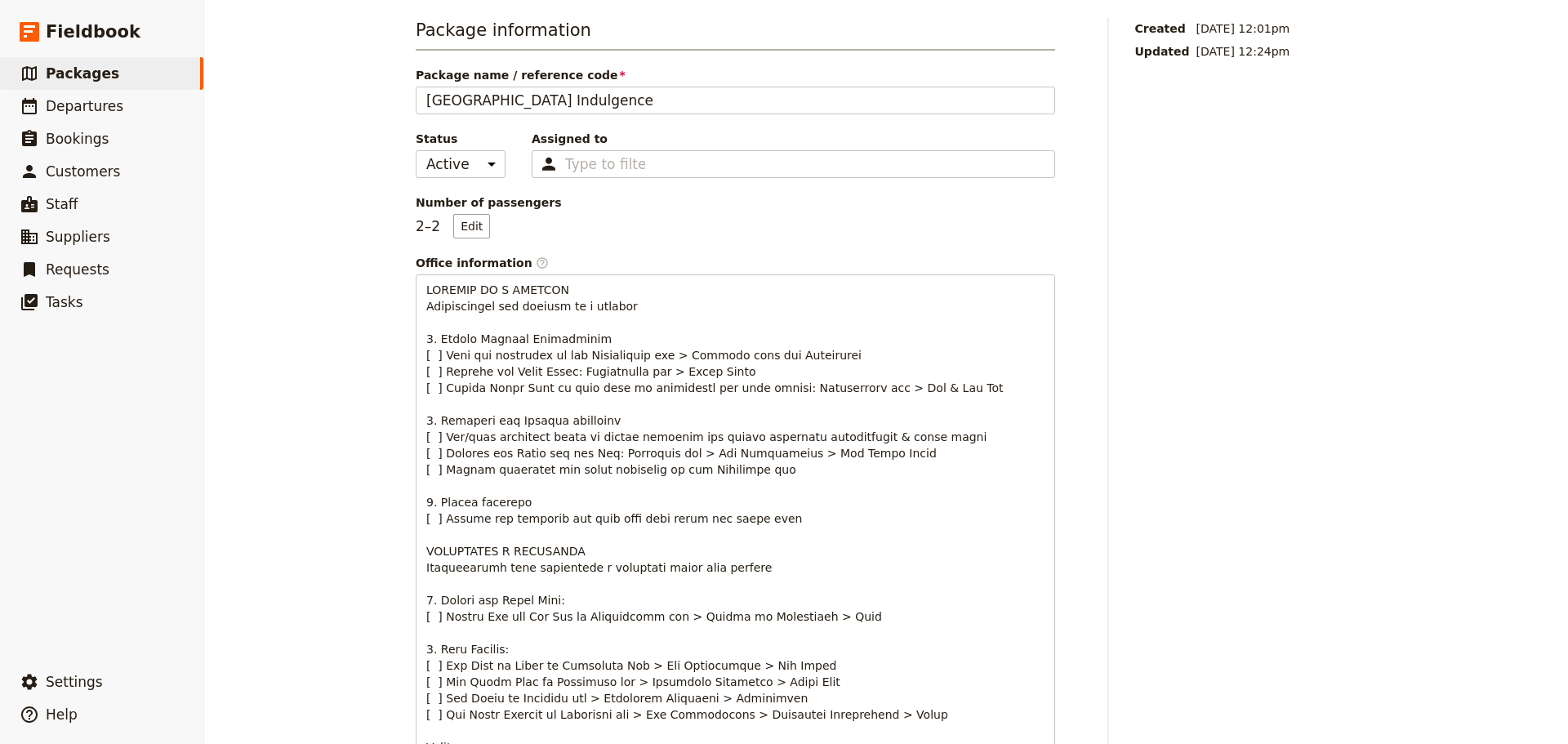
scroll to position [0, 0]
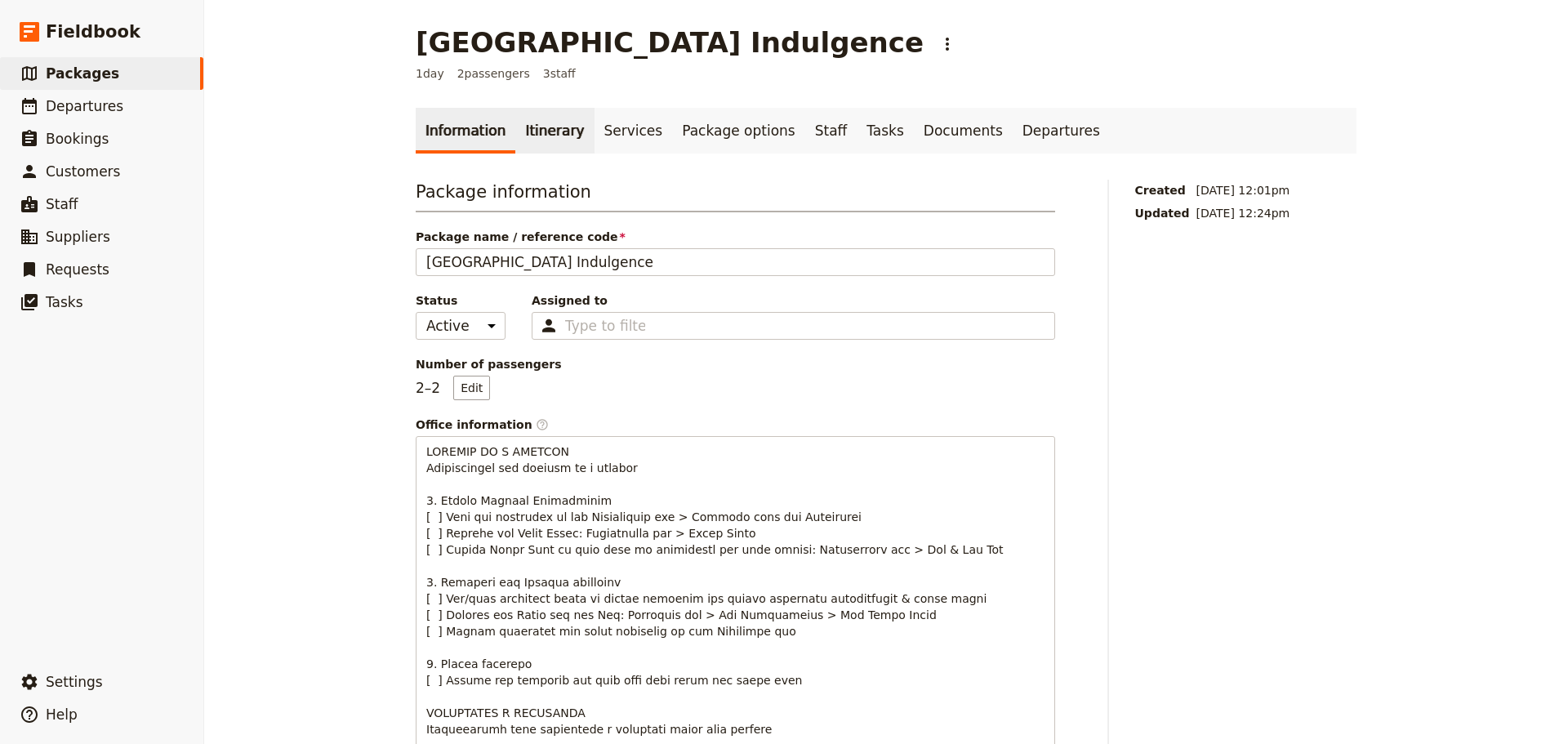
click at [526, 141] on link "Itinerary" at bounding box center [555, 130] width 79 height 46
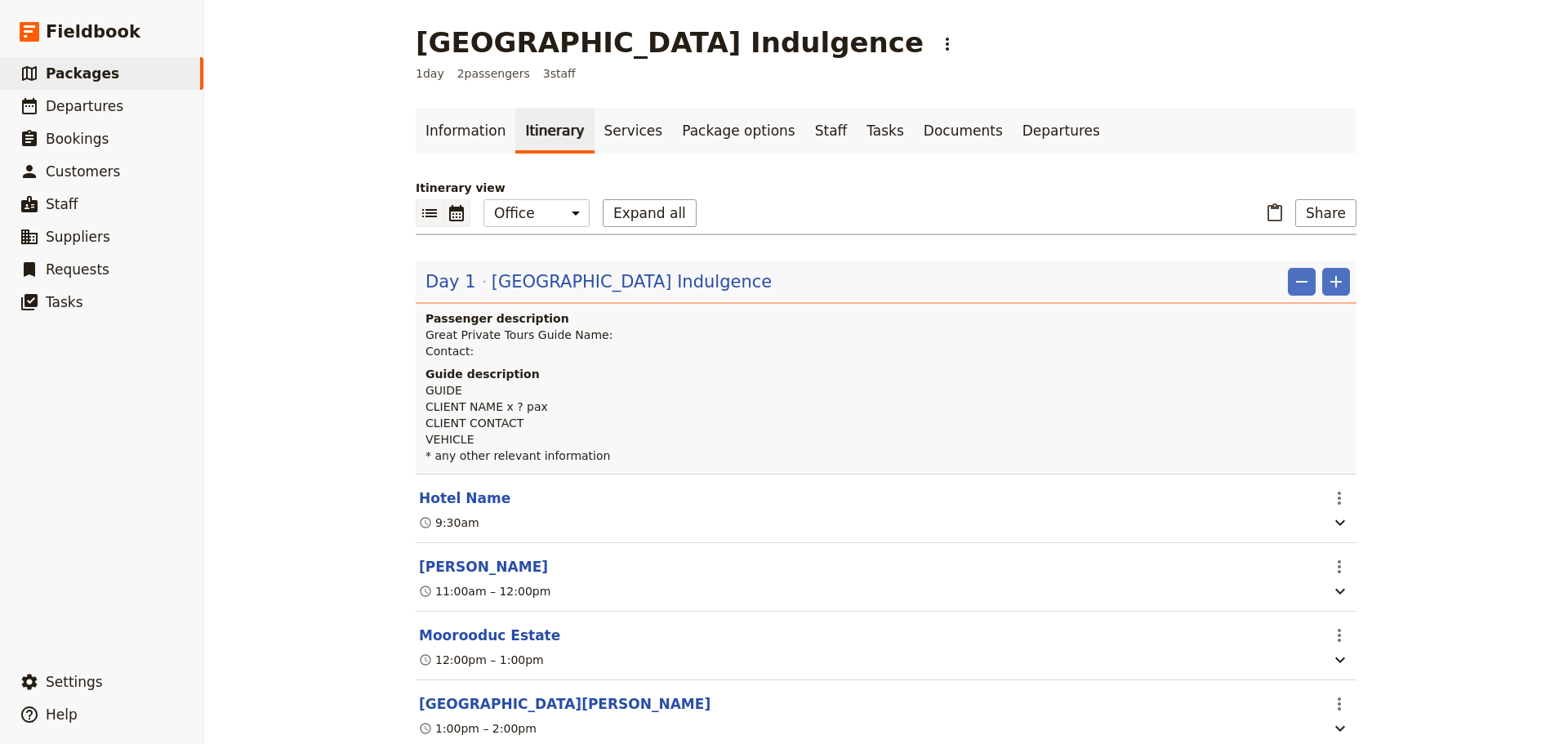
click at [453, 210] on icon "Calendar view" at bounding box center [456, 213] width 15 height 16
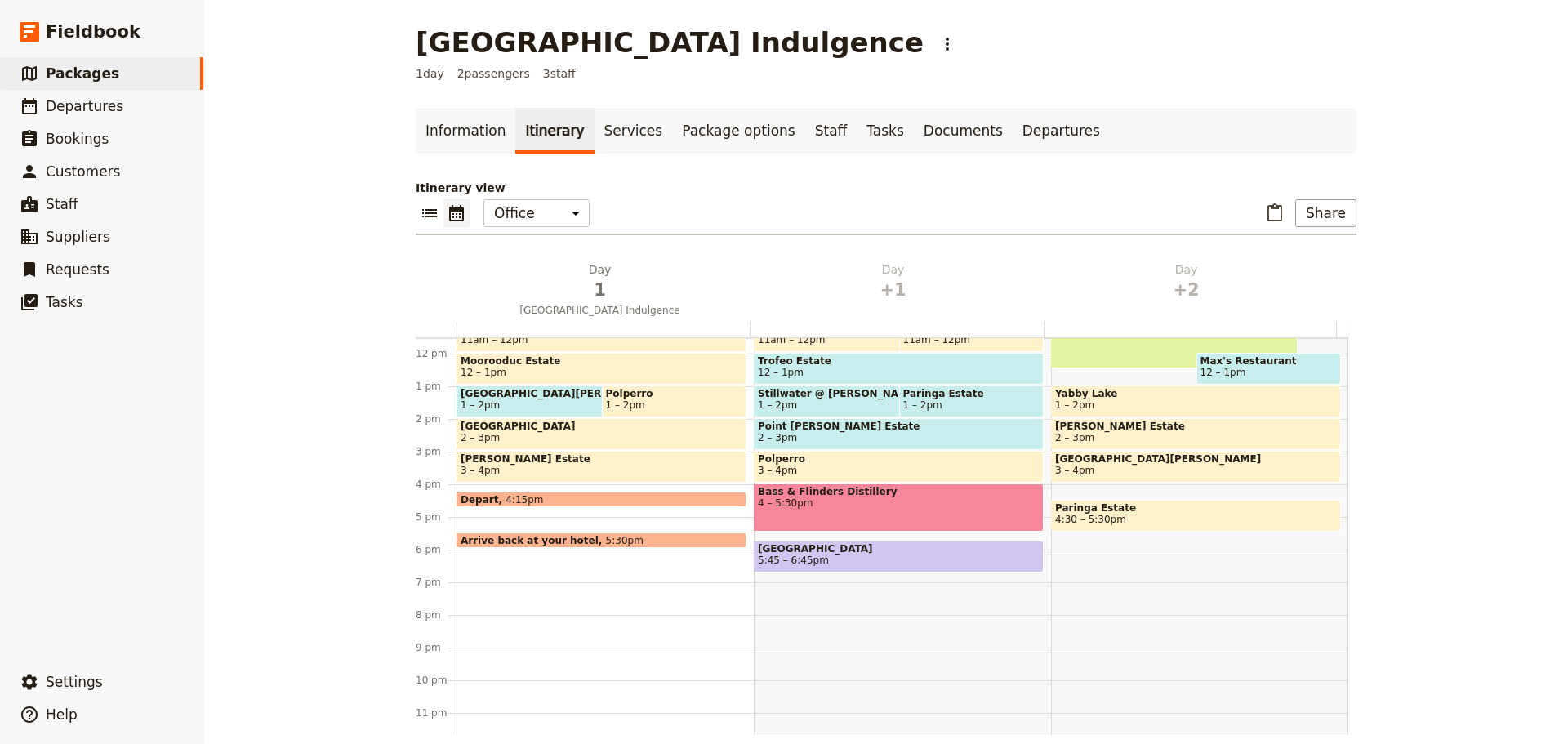
scroll to position [387, 0]
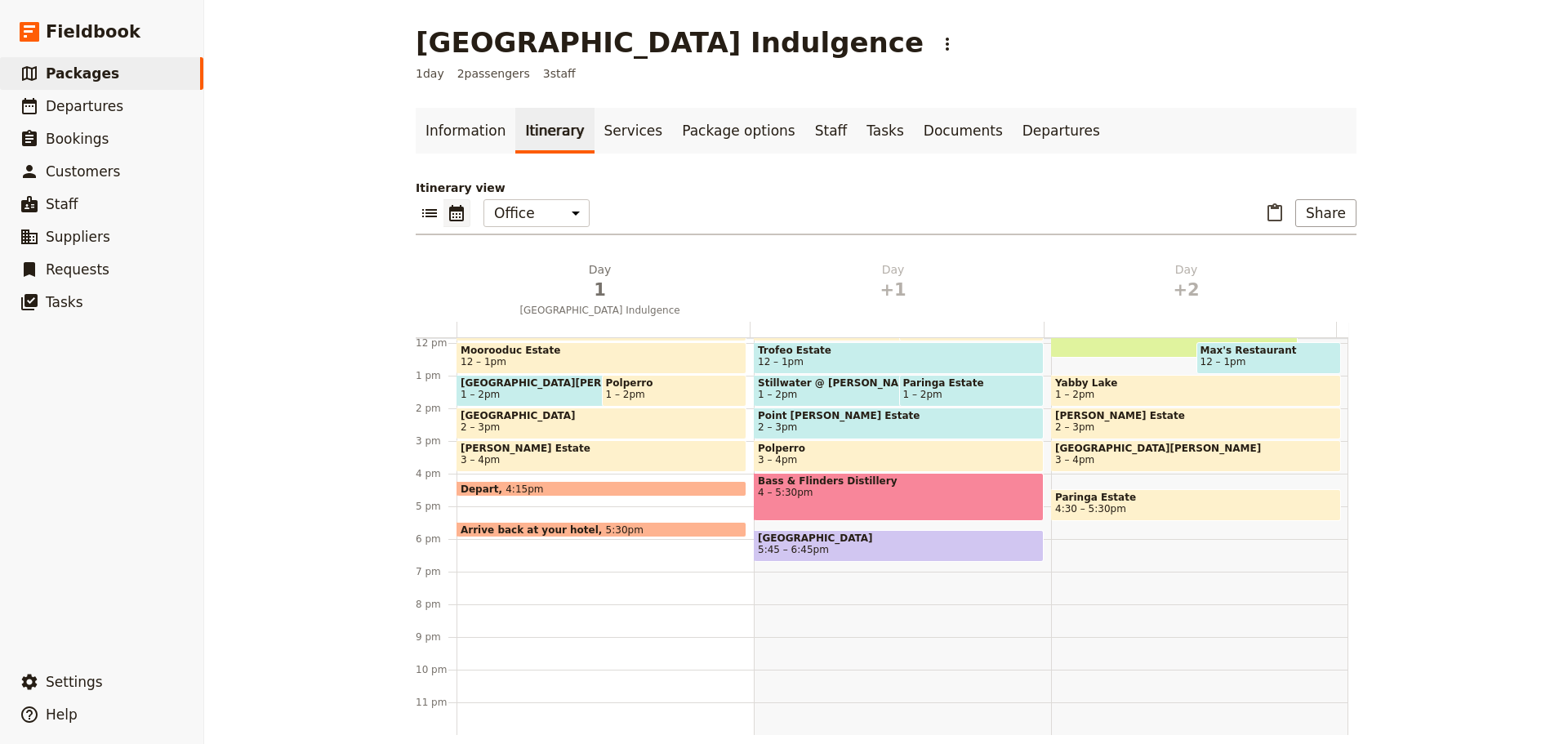
click at [846, 547] on span "5:45 – 6:45pm" at bounding box center [898, 550] width 282 height 11
select select "2"
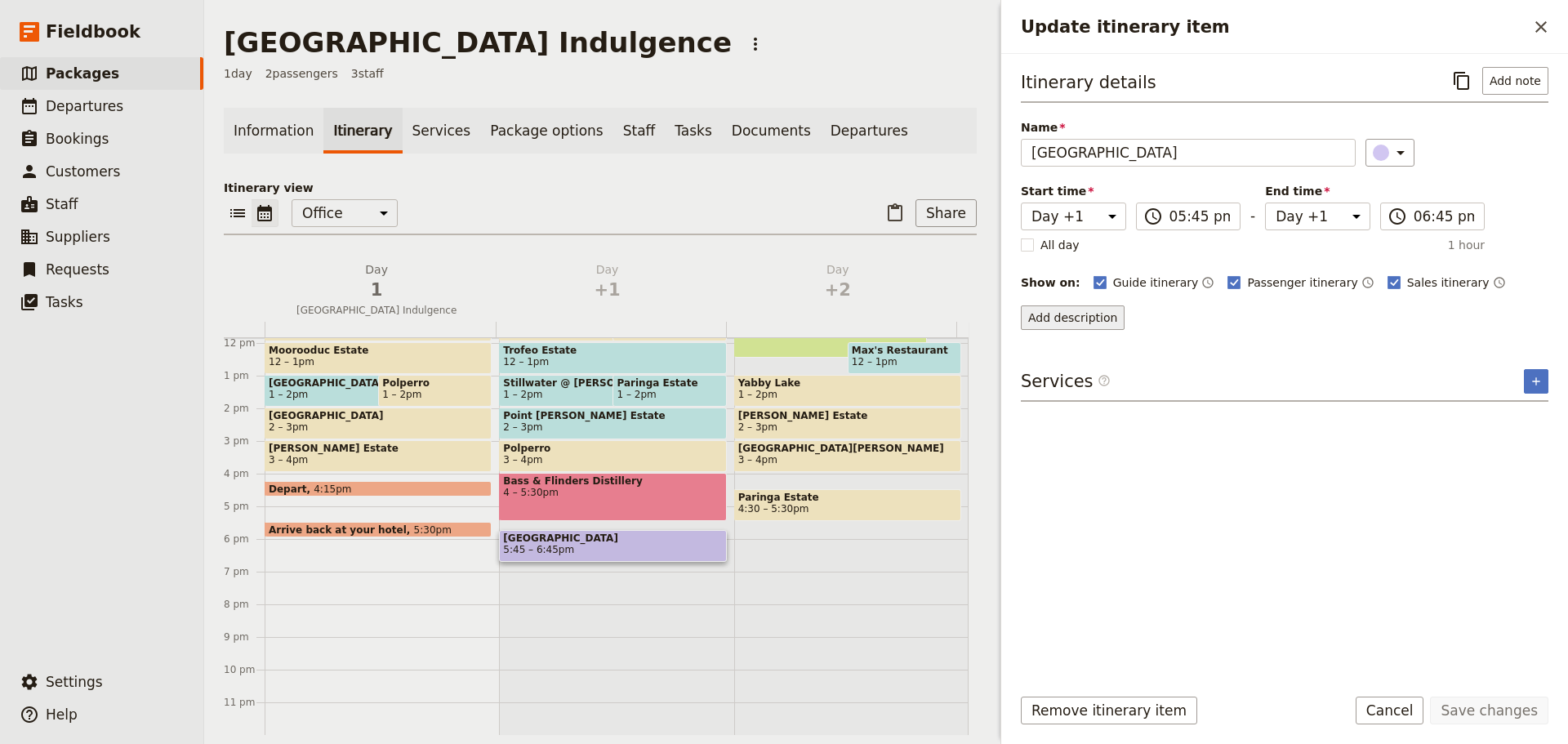
click at [1048, 315] on button "Add description" at bounding box center [1072, 318] width 104 height 24
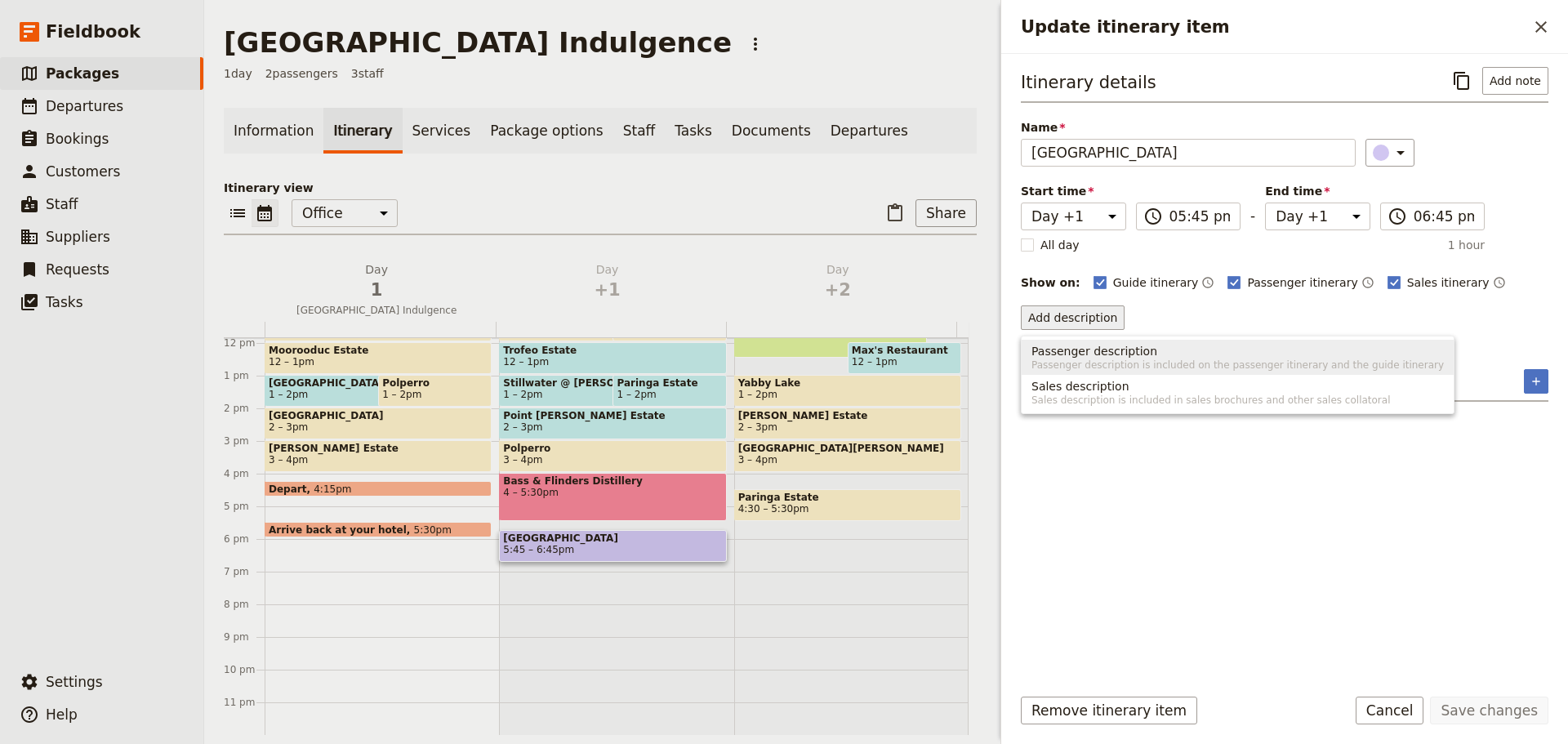
click at [1049, 347] on span "Passenger description" at bounding box center [1094, 350] width 126 height 16
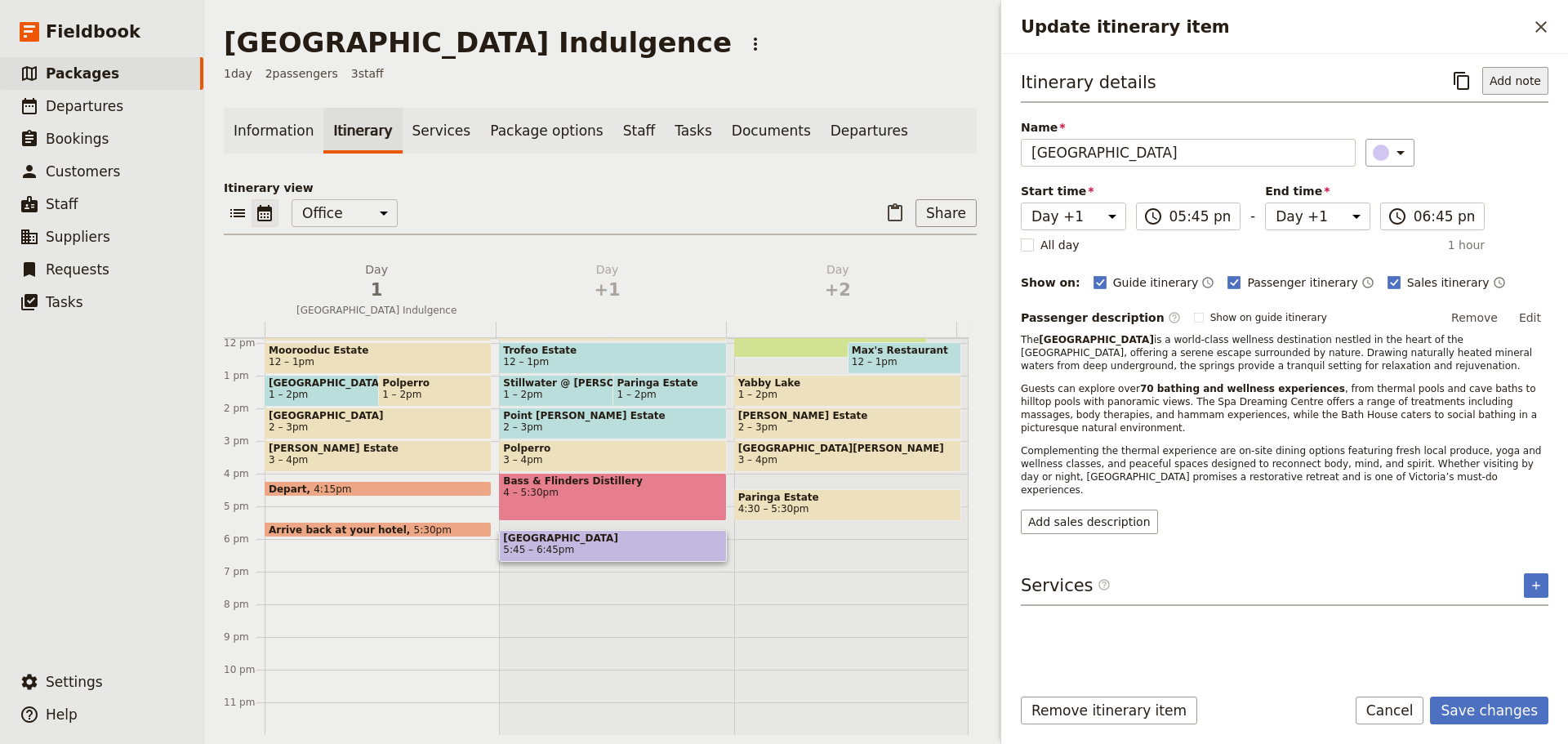
click at [1499, 69] on button "Add note" at bounding box center [1515, 81] width 67 height 28
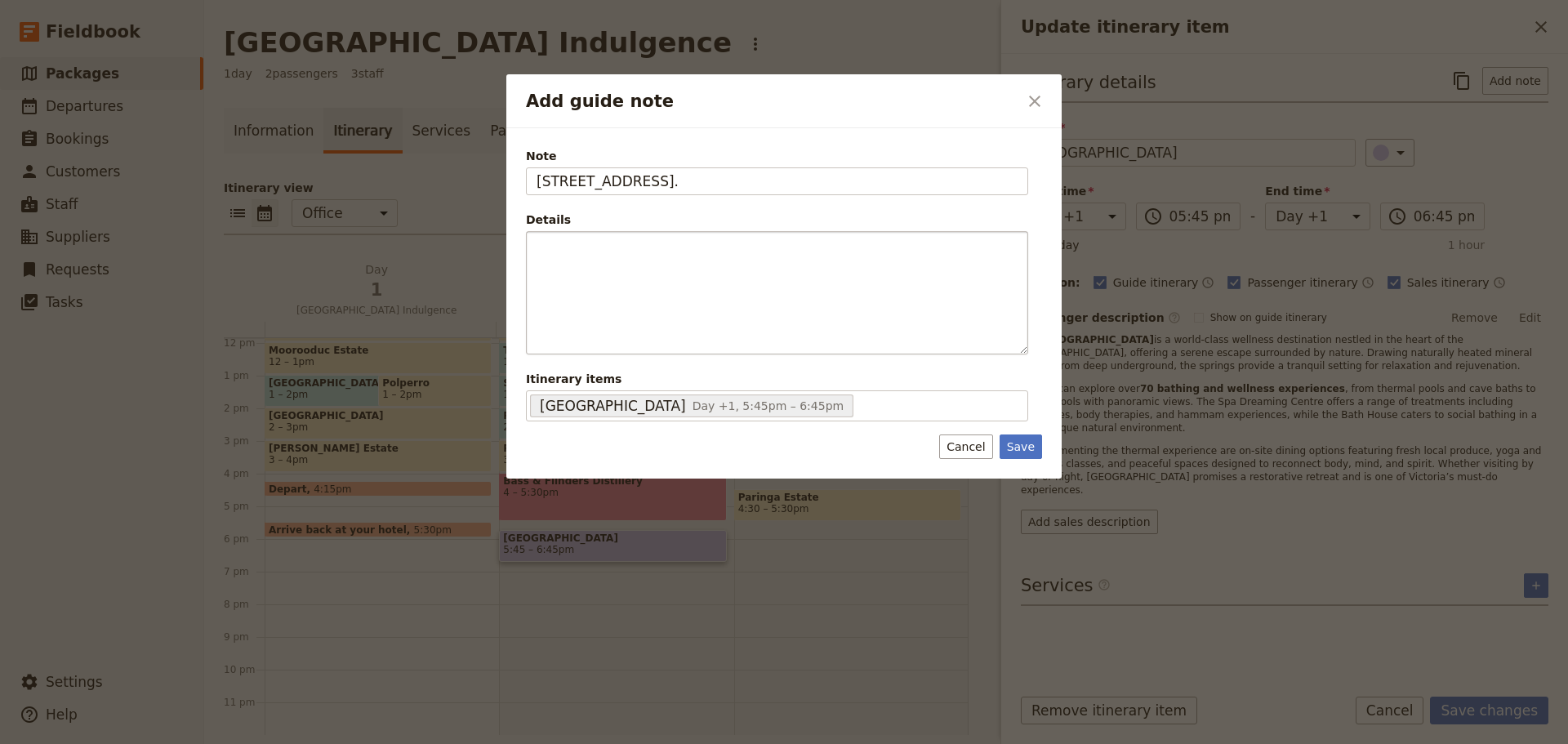
type input "140 Springs Lane, Fingal."
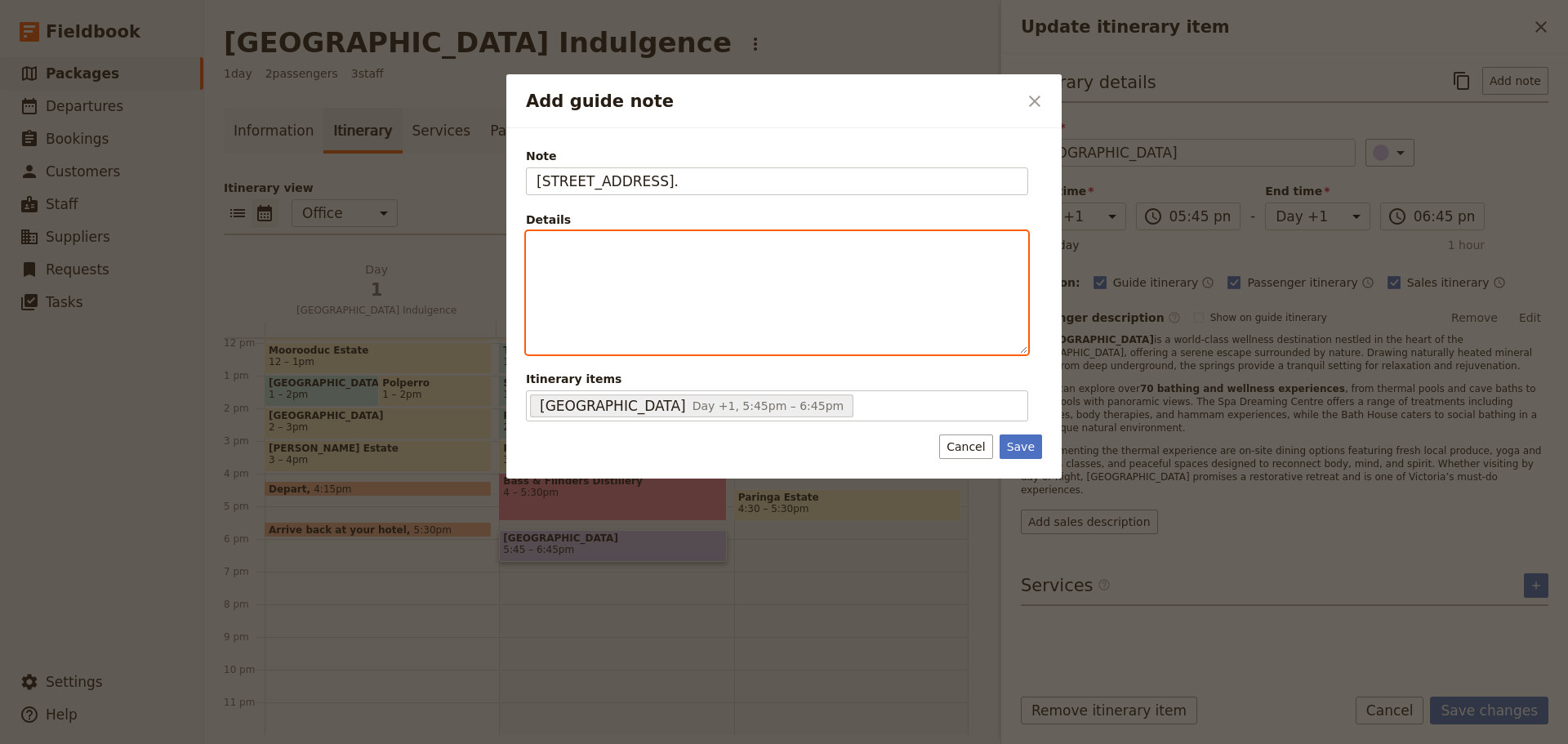
click at [765, 254] on p "Add guide note" at bounding box center [777, 246] width 481 height 16
click at [684, 340] on icon "Bulleted list" at bounding box center [686, 341] width 13 height 13
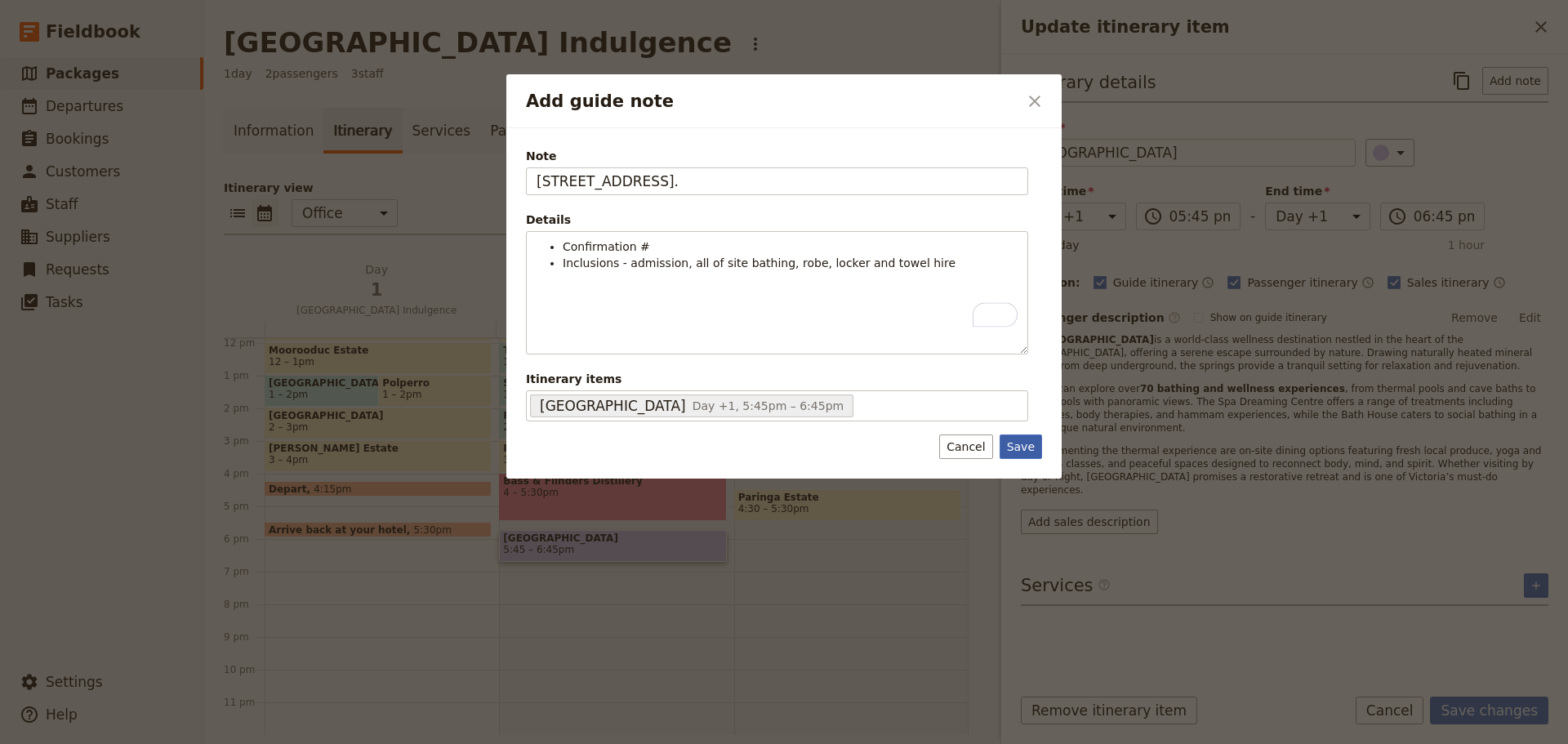
click at [1010, 448] on button "Save" at bounding box center [1020, 447] width 42 height 24
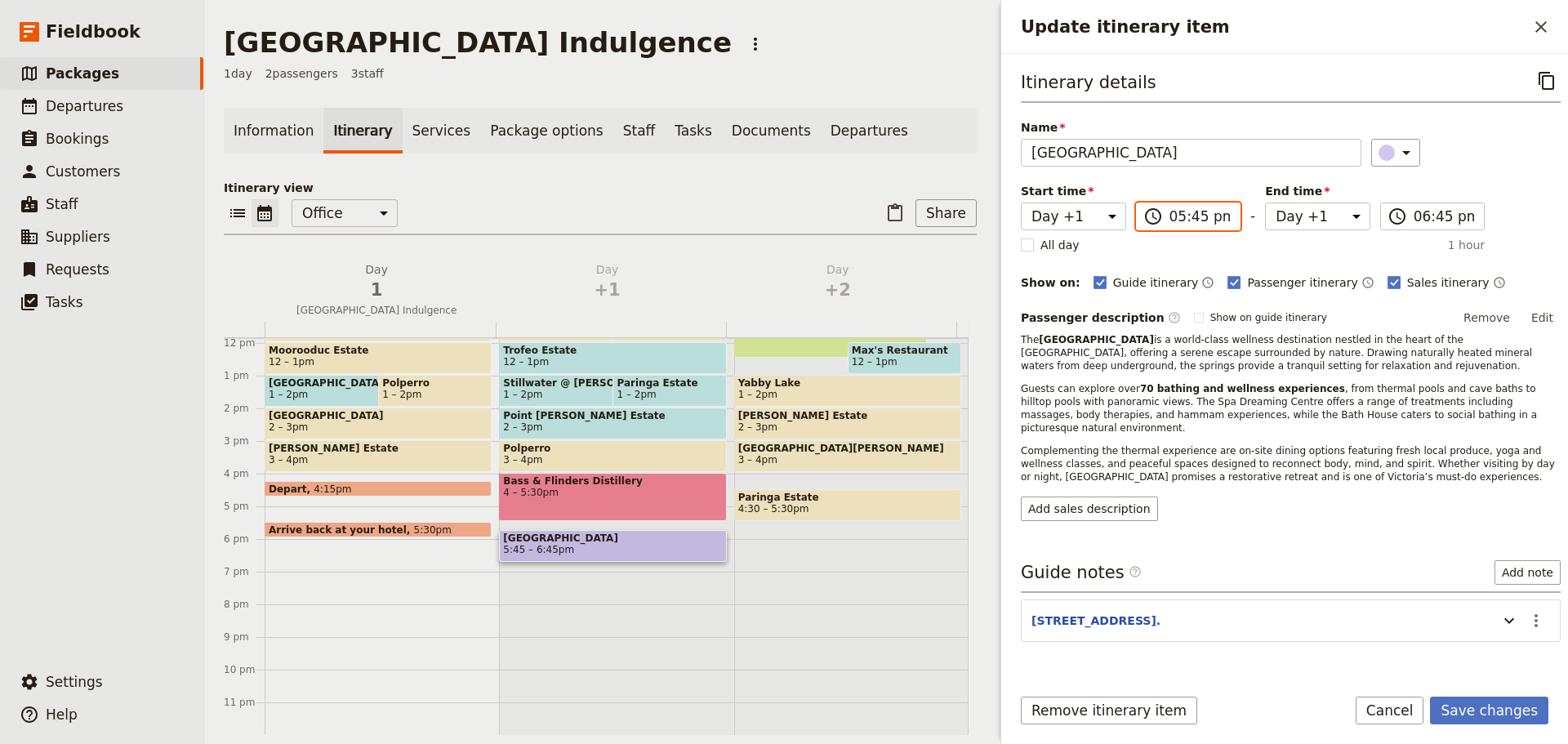
click at [1188, 215] on input "05:45 pm" at bounding box center [1199, 216] width 61 height 20
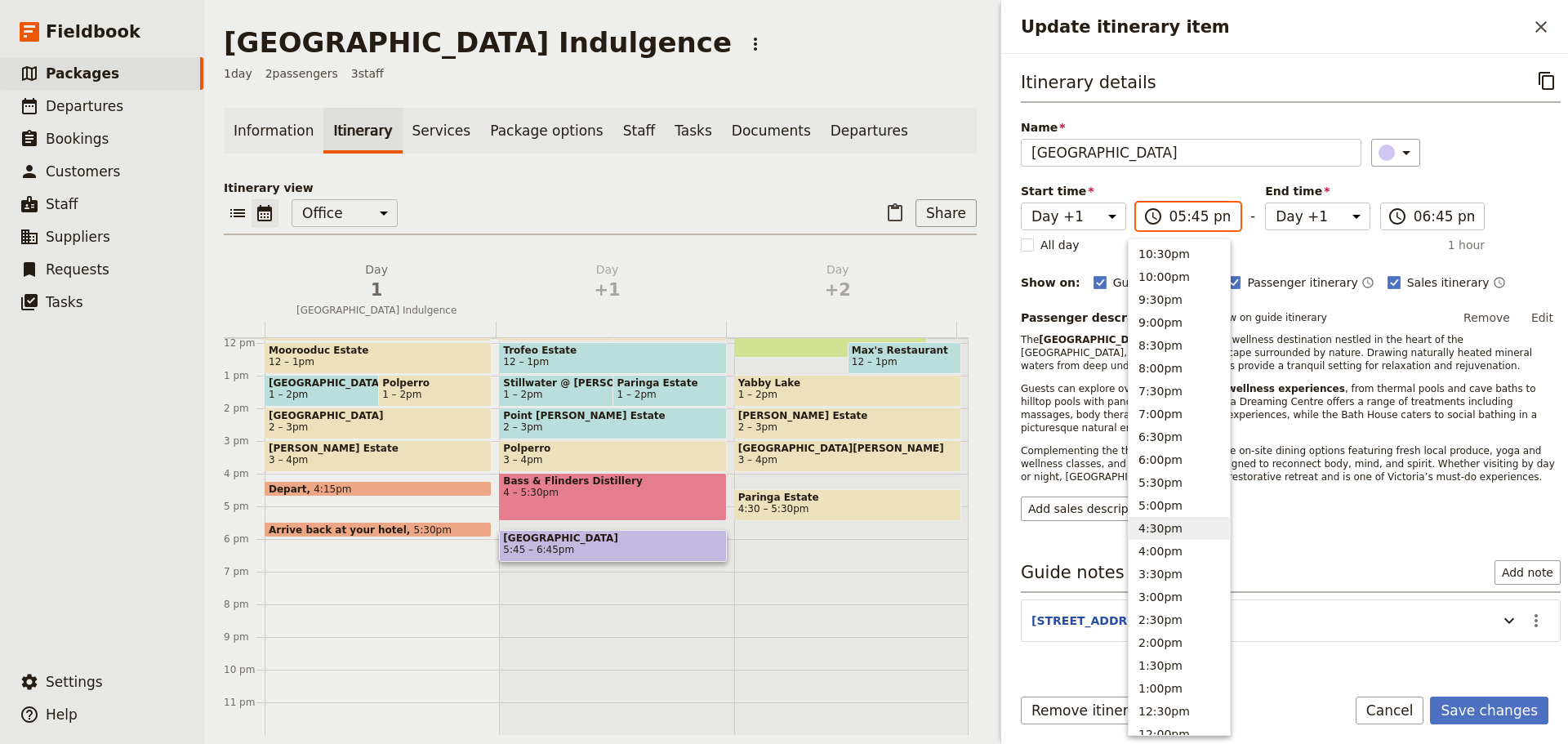
scroll to position [82, 0]
click at [1171, 507] on button "4:00pm" at bounding box center [1179, 515] width 101 height 22
type input "04:00 pm"
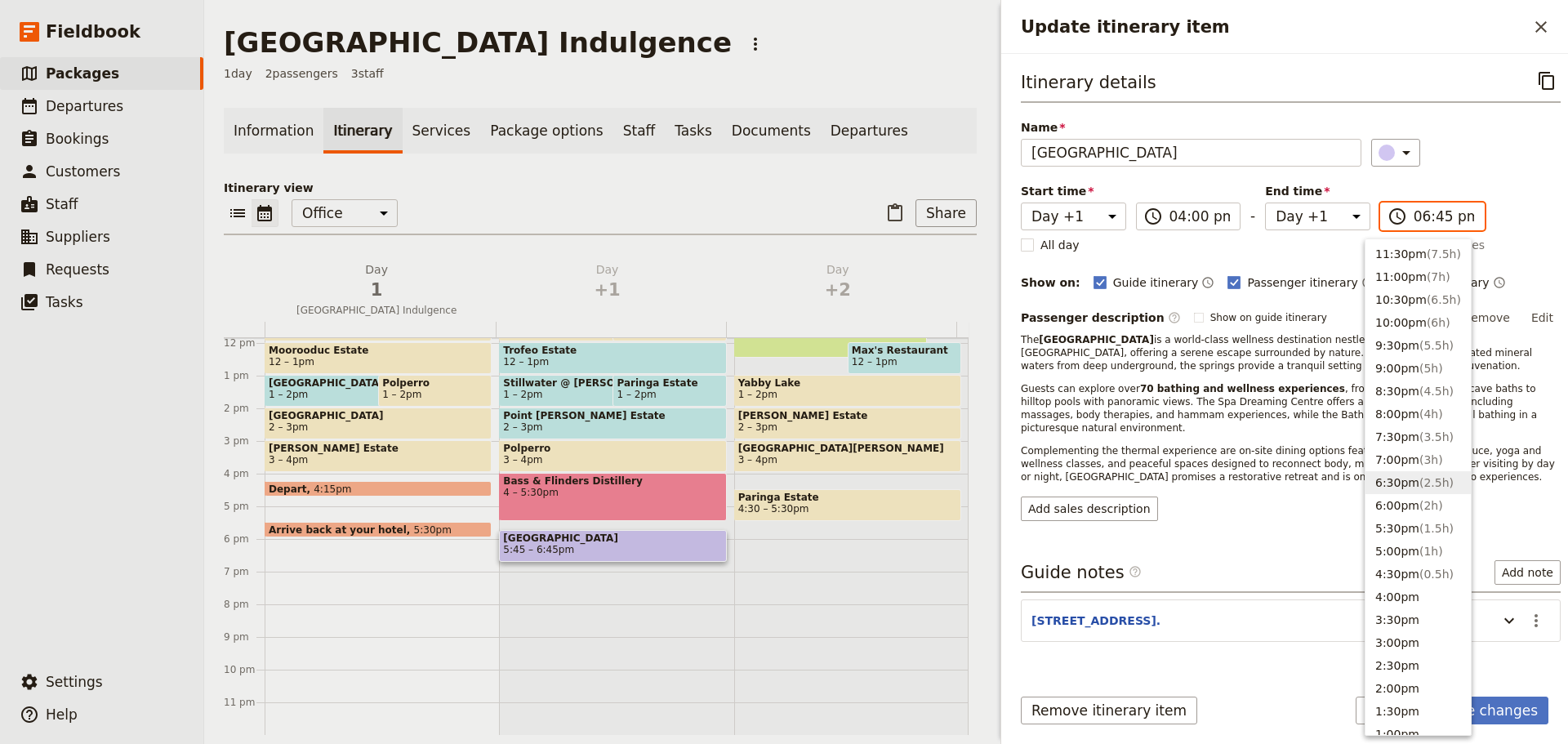
click at [1431, 217] on input "06:45 pm" at bounding box center [1443, 216] width 61 height 20
click at [1407, 499] on button "6:00pm ( 2h )" at bounding box center [1418, 505] width 105 height 22
type input "06:00 pm"
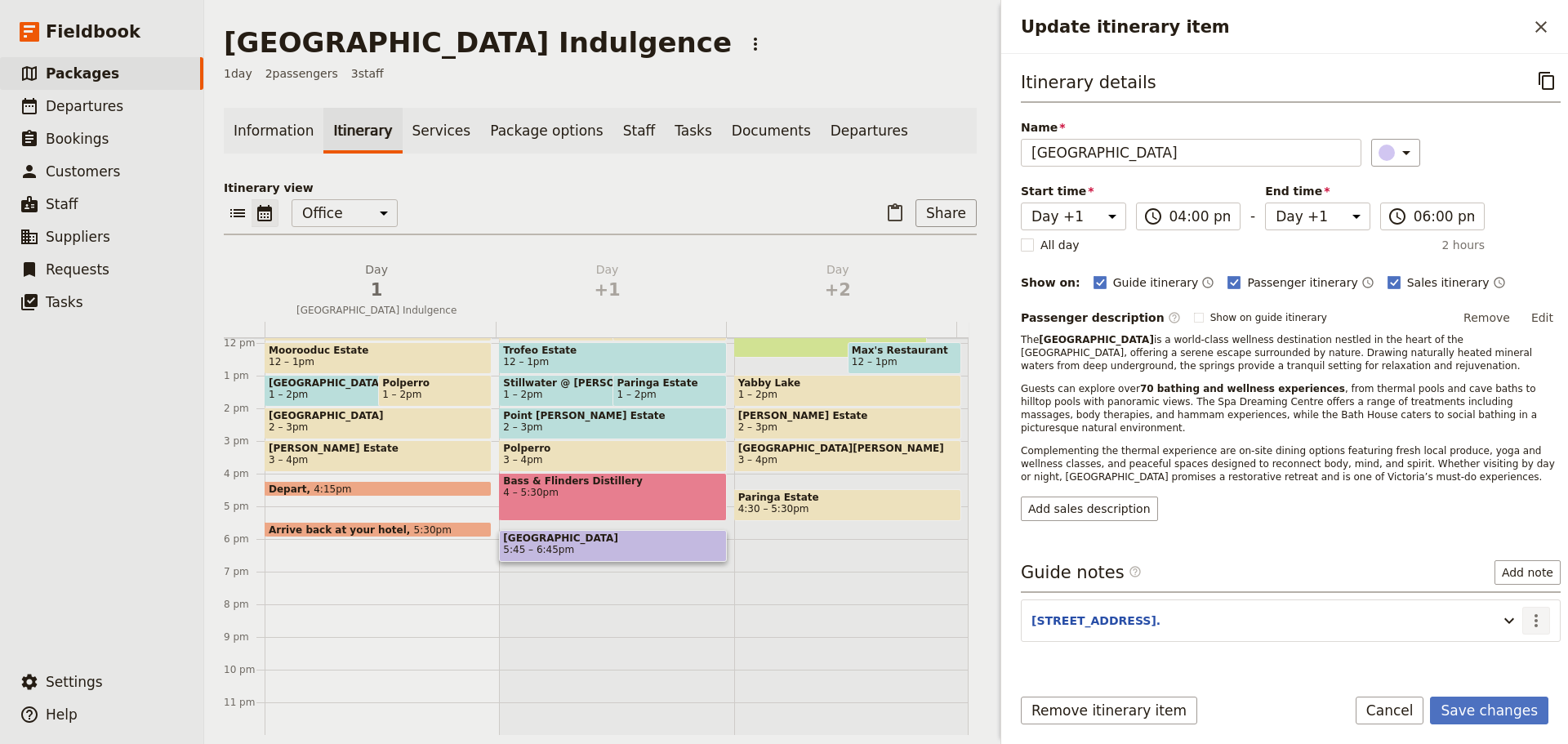
click at [1522, 610] on button "​" at bounding box center [1536, 621] width 28 height 28
click at [1512, 643] on span "Edit note" at bounding box center [1488, 642] width 76 height 16
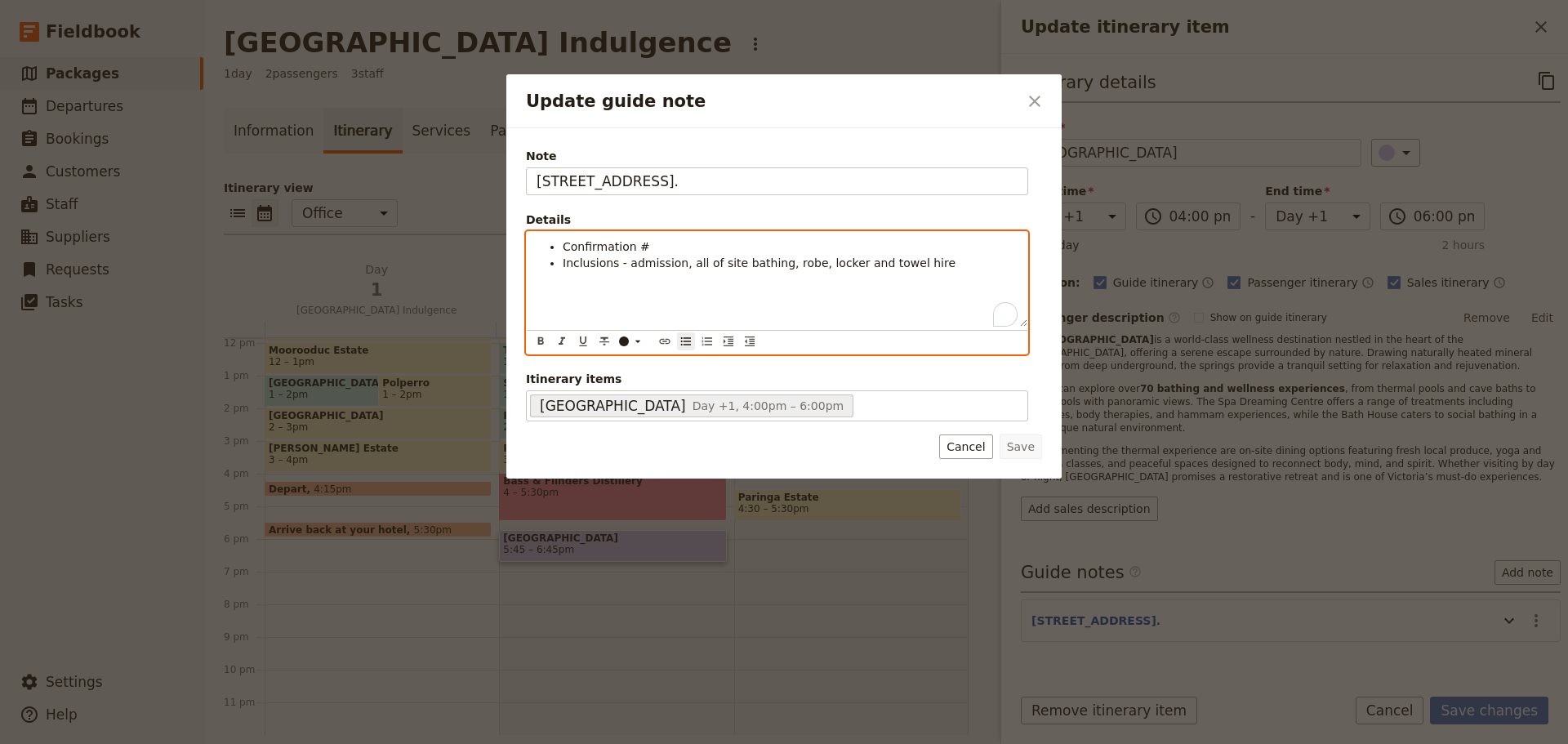
click at [935, 264] on li "Inclusions - admission, all of site bathing, robe, locker and towel hire" at bounding box center [791, 262] width 455 height 16
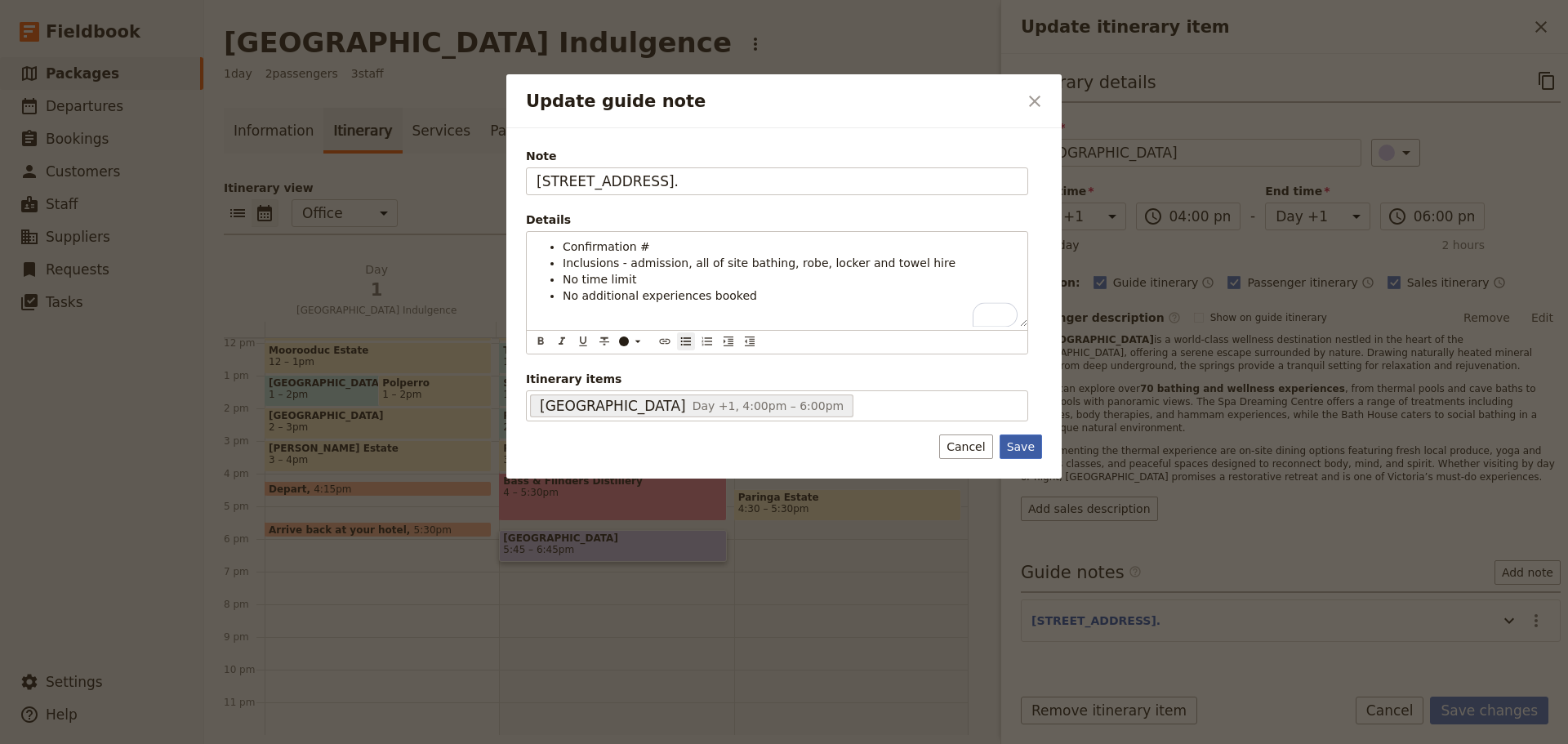
click at [1028, 444] on button "Save" at bounding box center [1020, 447] width 42 height 24
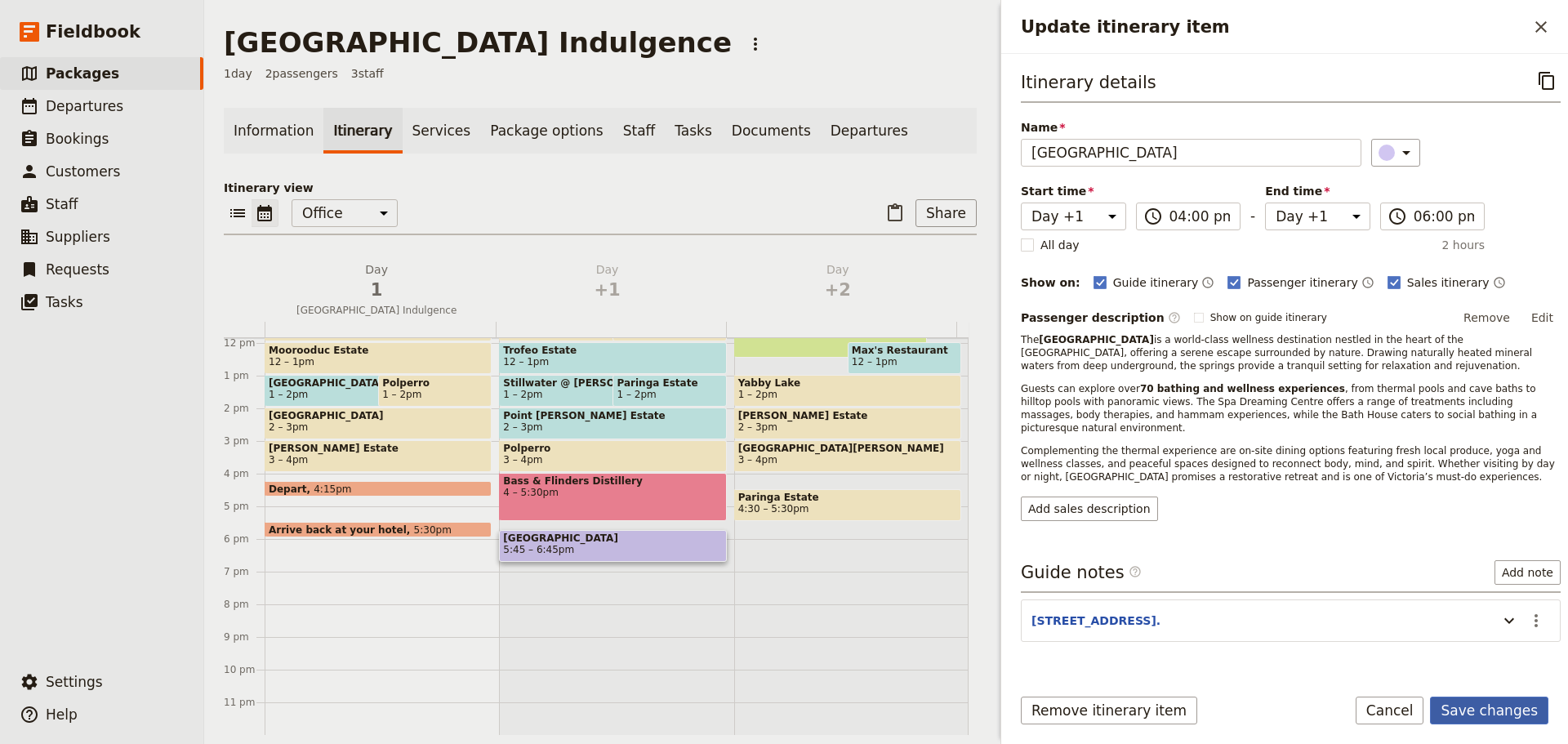
click at [1479, 714] on button "Save changes" at bounding box center [1488, 711] width 118 height 28
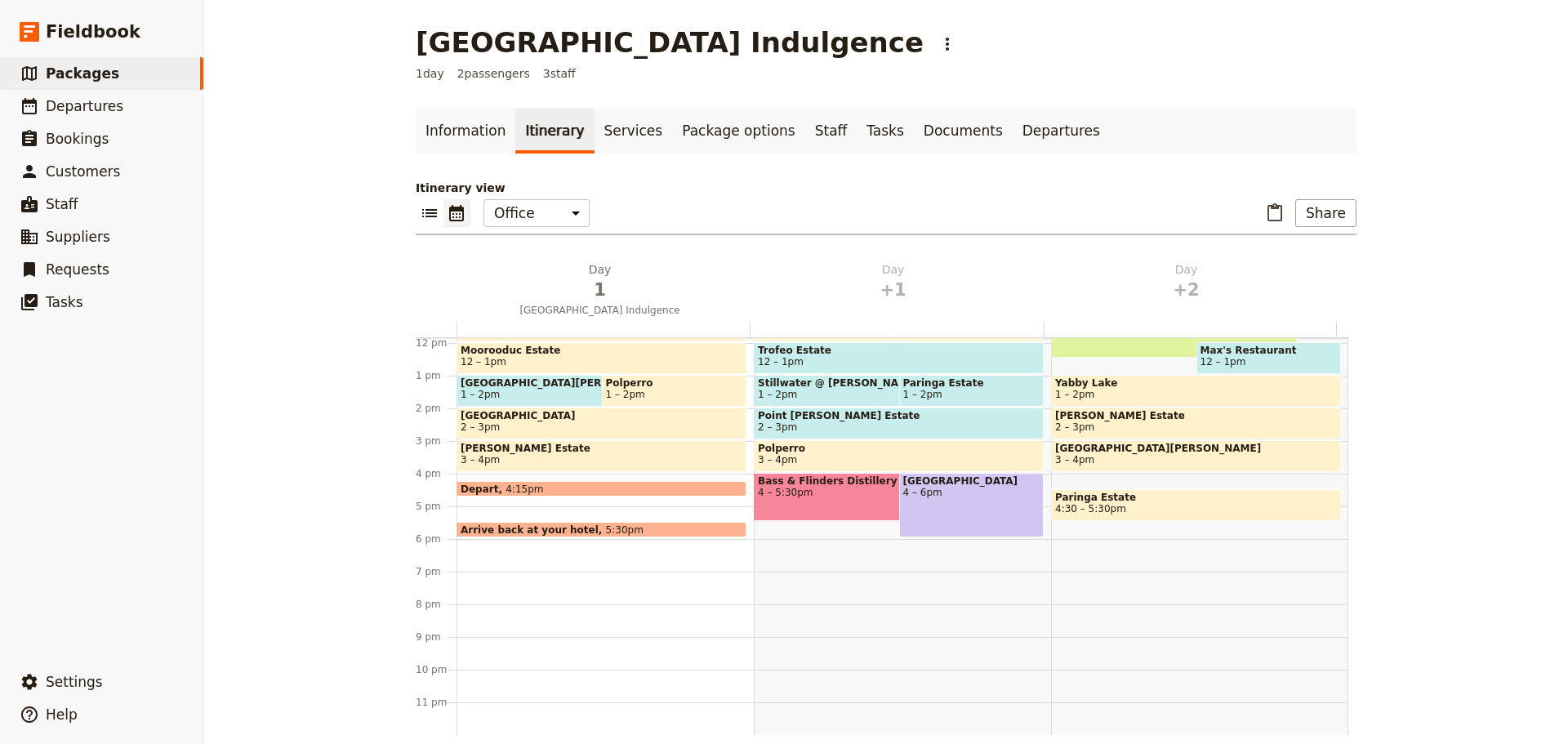
click at [905, 500] on div "Peninsula Hot Springs 4 – 6pm" at bounding box center [971, 505] width 145 height 65
select select "2"
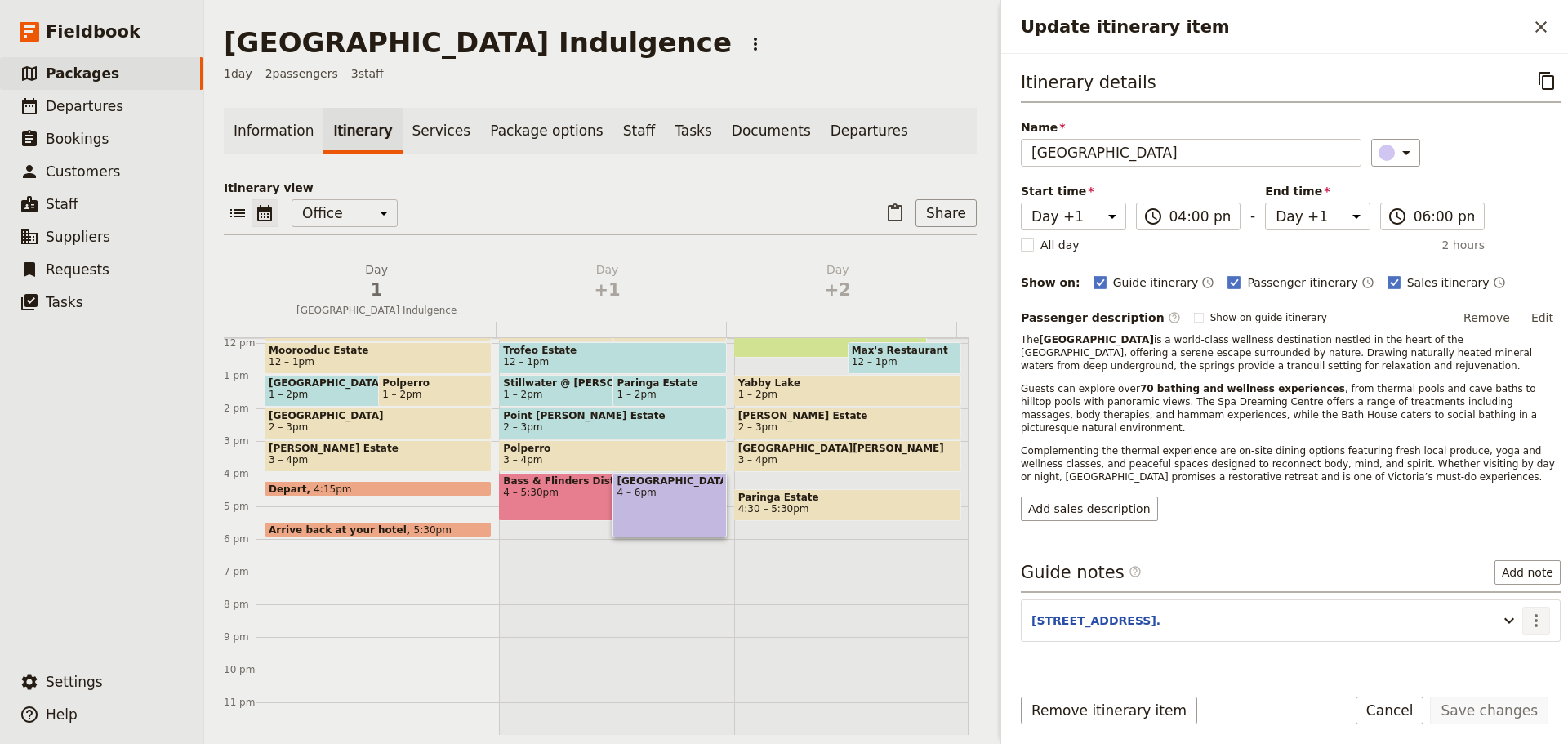
click at [1526, 611] on icon "Actions" at bounding box center [1535, 620] width 20 height 20
click at [1531, 635] on button "Edit note" at bounding box center [1489, 643] width 96 height 22
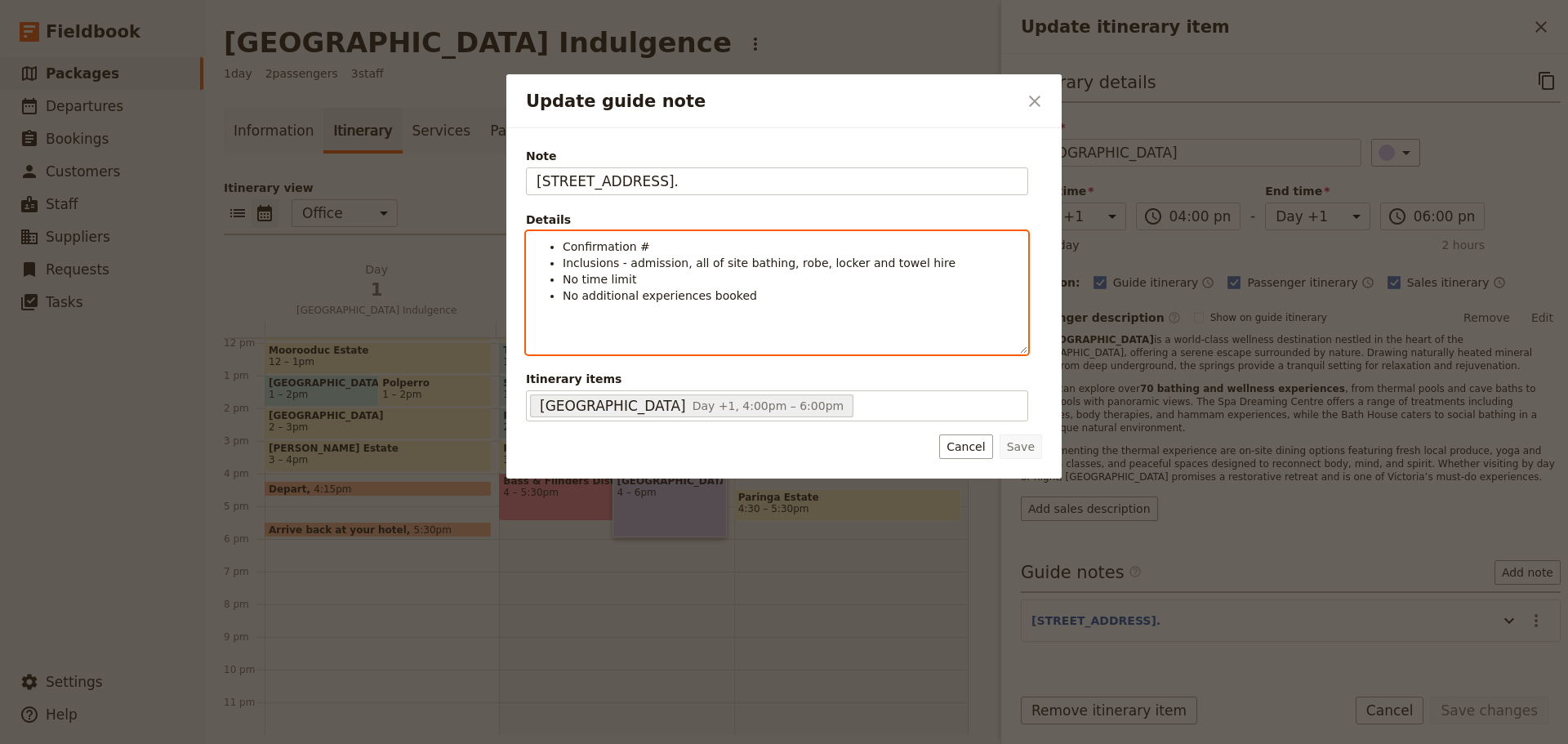
click at [932, 261] on li "Inclusions - admission, all of site bathing, robe, locker and towel hire" at bounding box center [791, 262] width 455 height 16
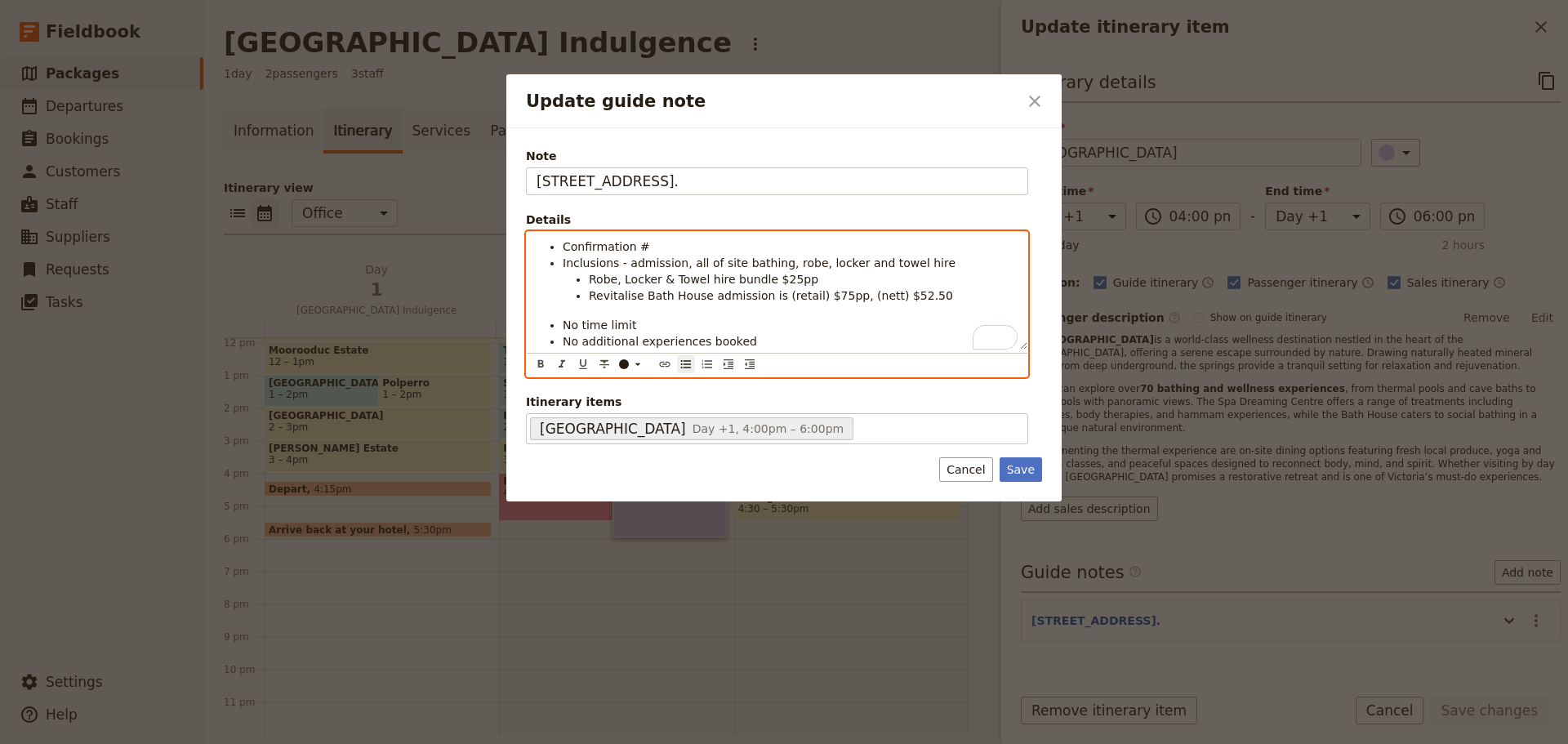
click at [942, 266] on li "Inclusions - admission, all of site bathing, robe, locker and towel hire" at bounding box center [791, 262] width 455 height 16
click at [810, 299] on span "Revitalise Bath House admission is (retail) $75pp, (nett) $52.50" at bounding box center [771, 296] width 364 height 13
drag, startPoint x: 818, startPoint y: 296, endPoint x: 807, endPoint y: 302, distance: 12.5
click at [807, 302] on span "Revitalise Bath House admission is (retail) $75pp, (nett) $52.50" at bounding box center [771, 296] width 364 height 13
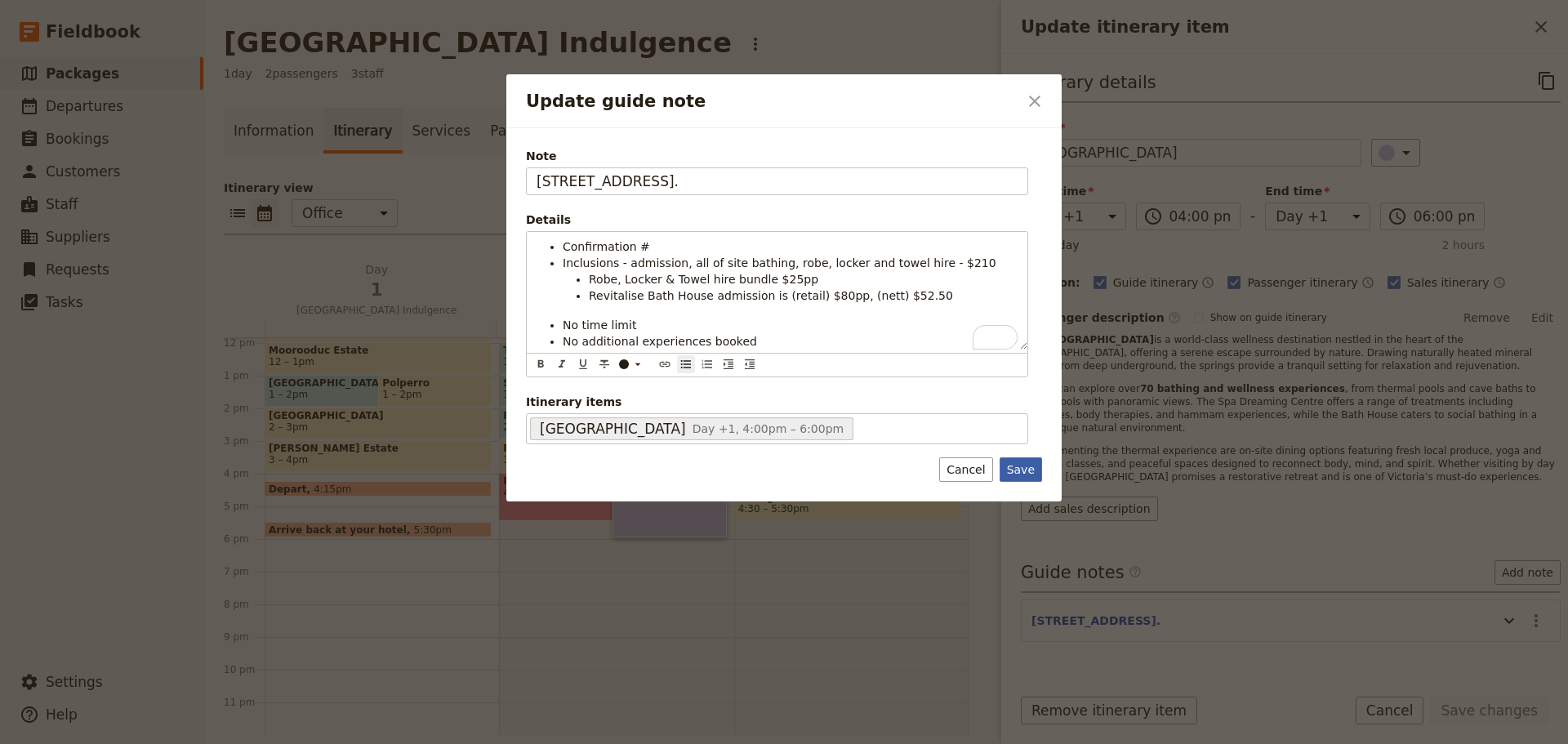
click at [1033, 469] on button "Save" at bounding box center [1020, 469] width 42 height 24
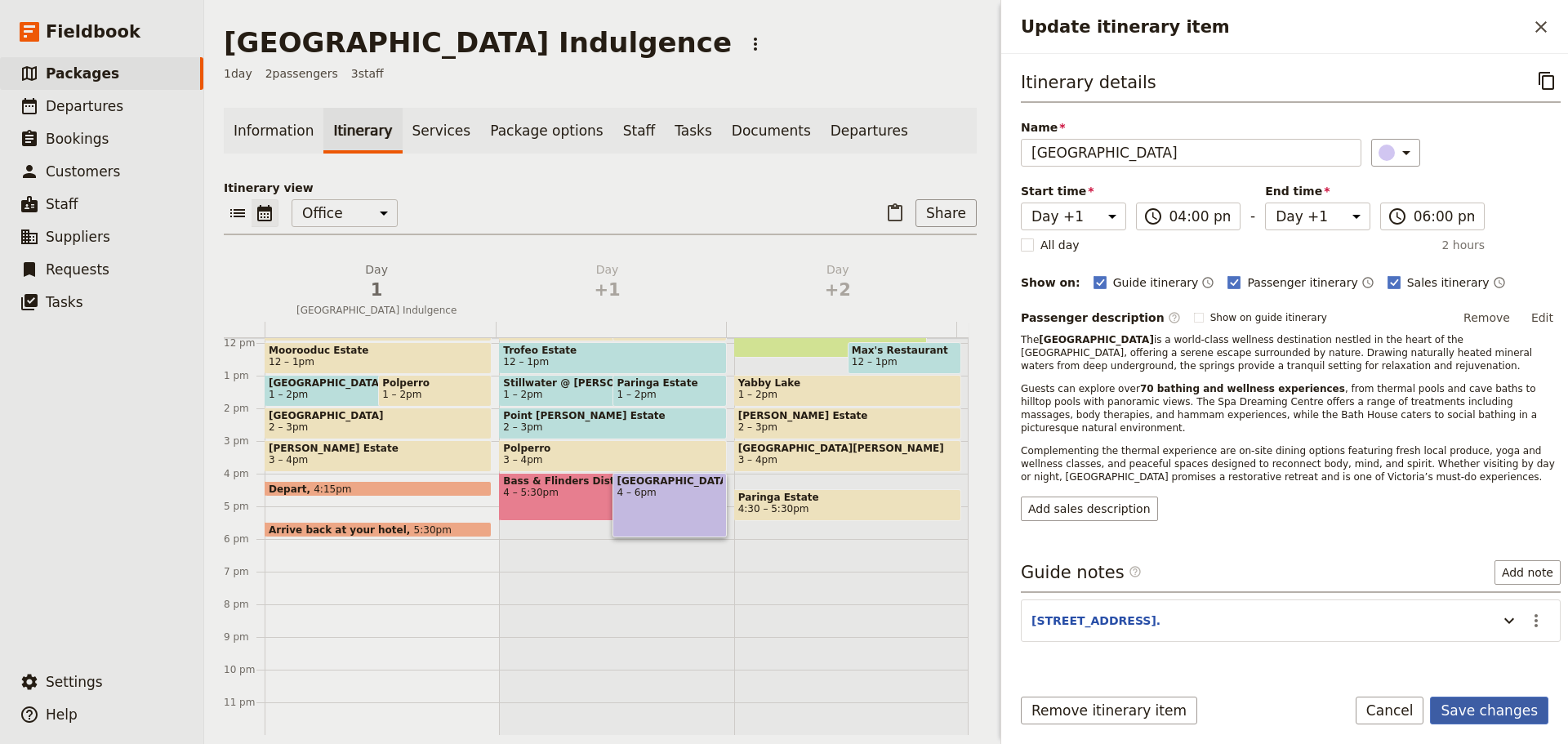
click at [1499, 712] on button "Save changes" at bounding box center [1488, 711] width 118 height 28
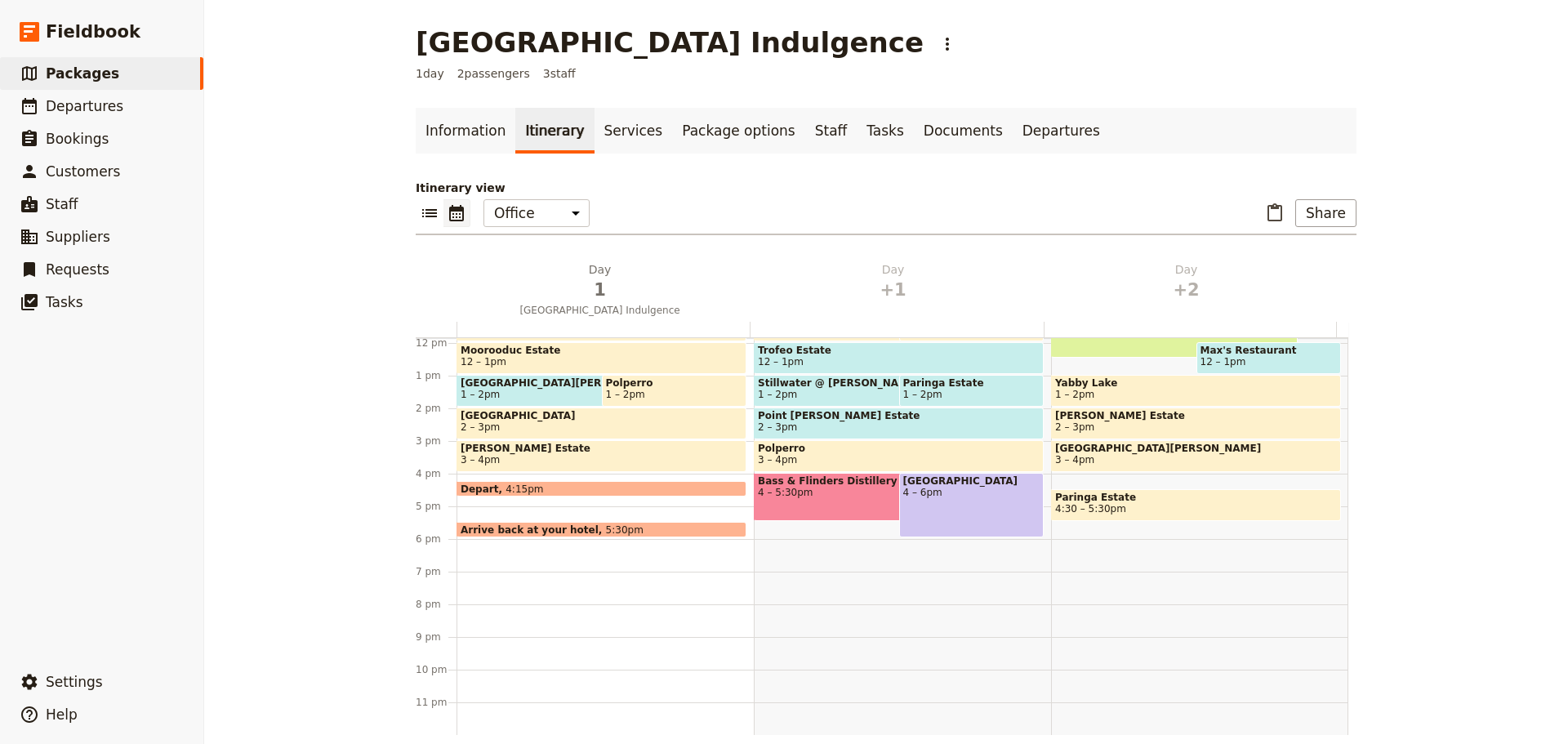
click at [956, 506] on div "Peninsula Hot Springs 4 – 6pm" at bounding box center [971, 505] width 145 height 65
select select "2"
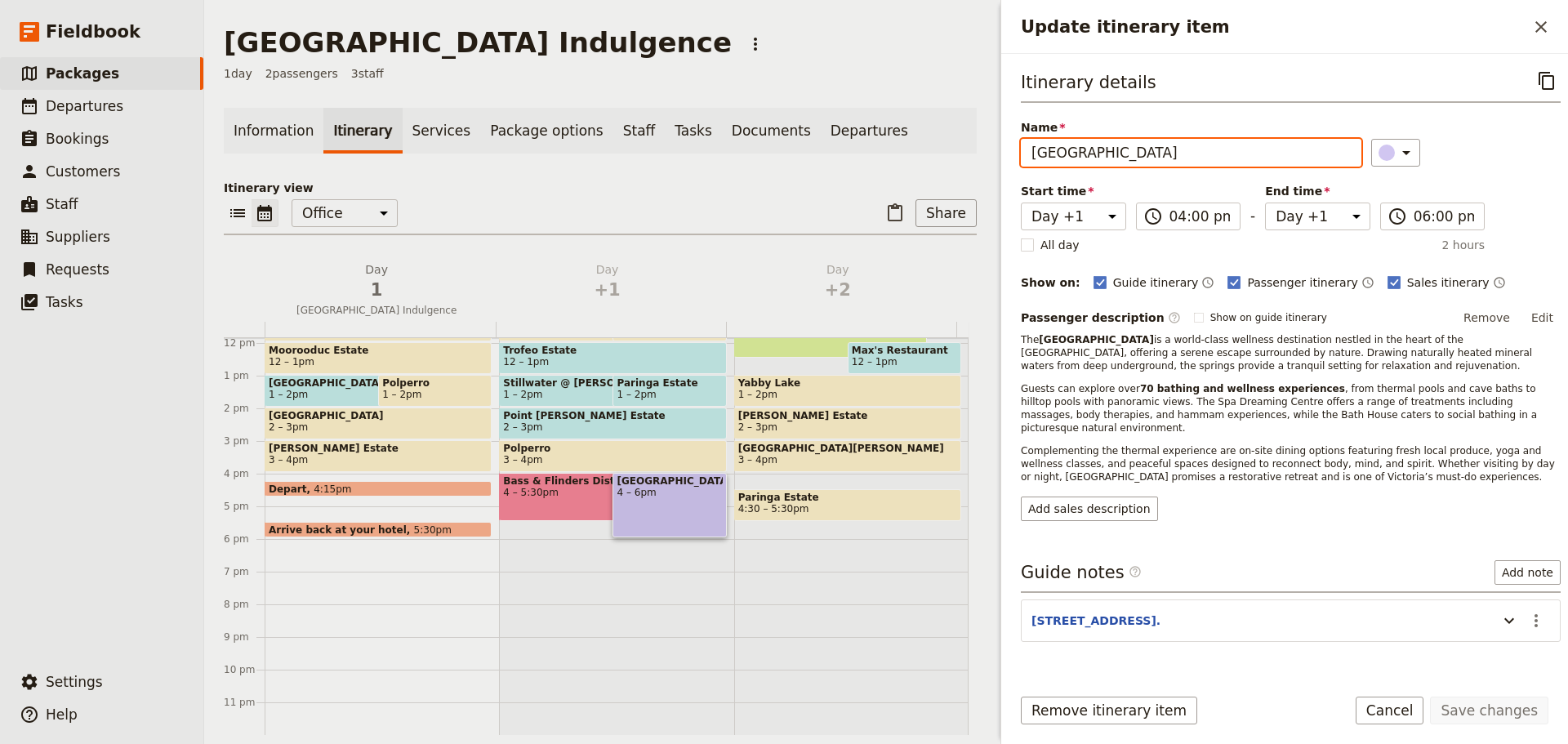
drag, startPoint x: 1117, startPoint y: 152, endPoint x: 893, endPoint y: 153, distance: 224.0
click at [898, 155] on div "Mornington Peninsula Indulgence ​ 1 day 2 passengers 3 staff Information Itiner…" at bounding box center [886, 372] width 1364 height 744
type input "Alba Hot Springs"
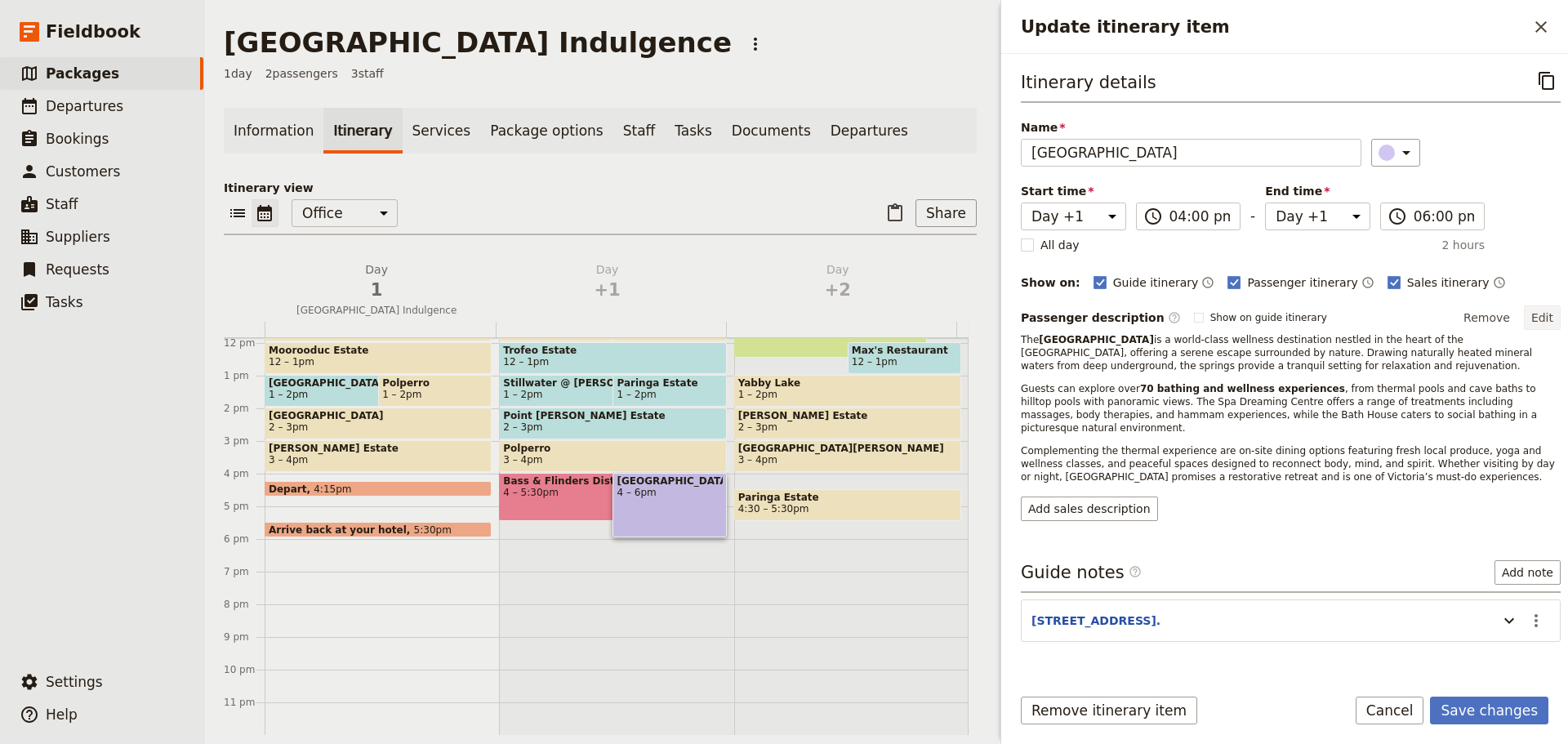
click at [1533, 311] on button "Edit" at bounding box center [1542, 318] width 37 height 24
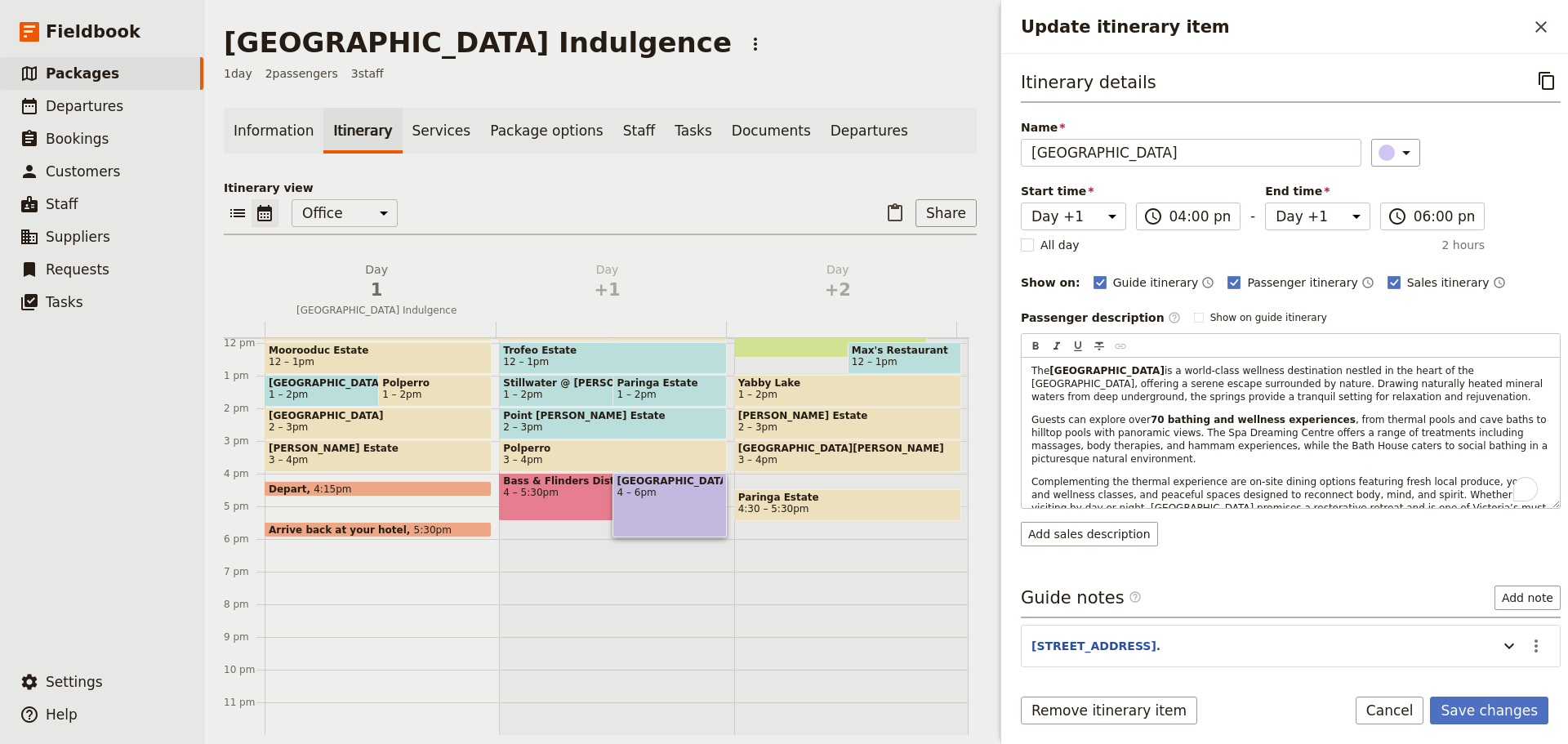
drag, startPoint x: 1461, startPoint y: 491, endPoint x: 900, endPoint y: 358, distance: 576.6
click at [906, 368] on div "Mornington Peninsula Indulgence ​ 1 day 2 passengers 3 staff Information Itiner…" at bounding box center [886, 372] width 1364 height 744
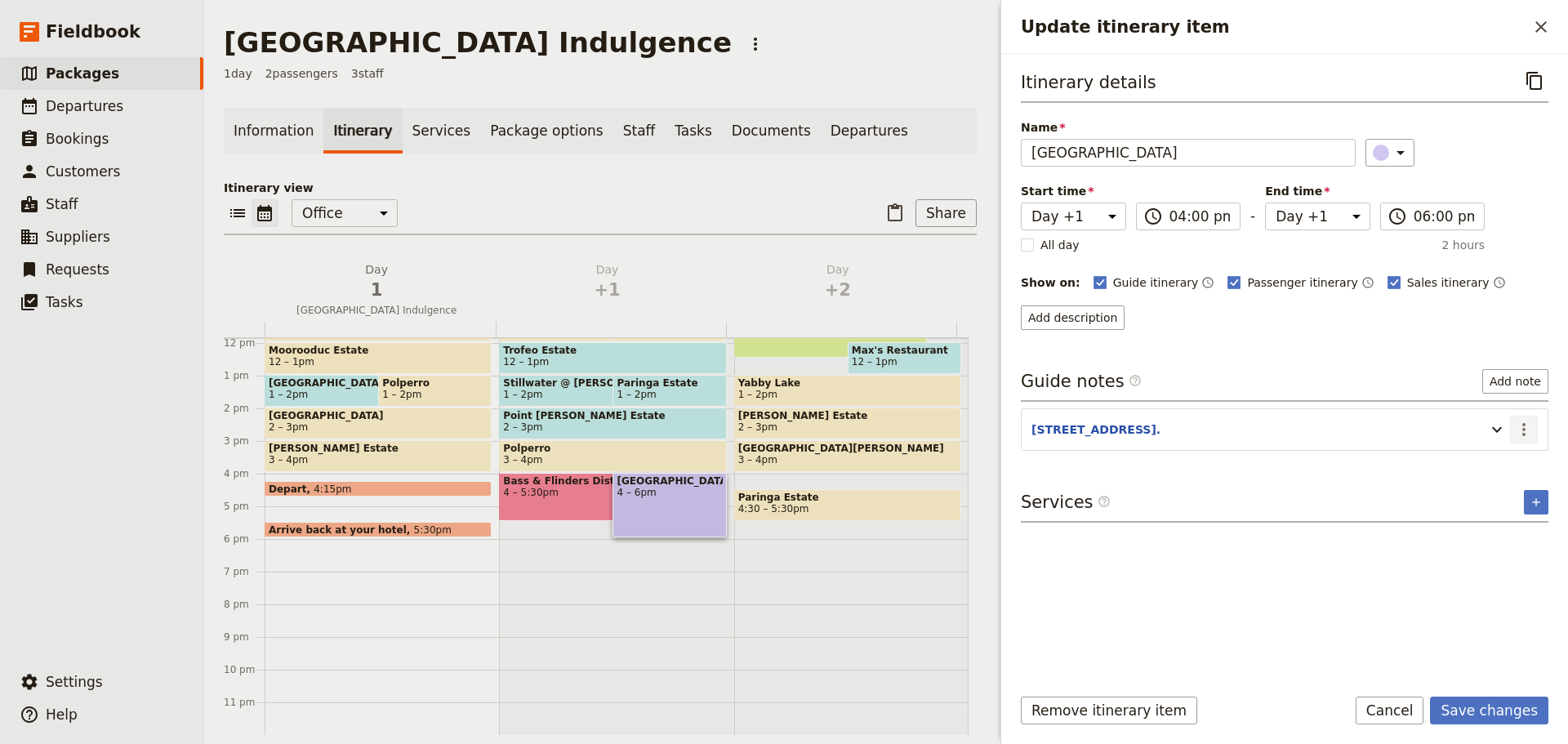
click at [1525, 424] on icon "Actions" at bounding box center [1523, 430] width 3 height 13
click at [1510, 459] on span "Edit note" at bounding box center [1488, 464] width 76 height 16
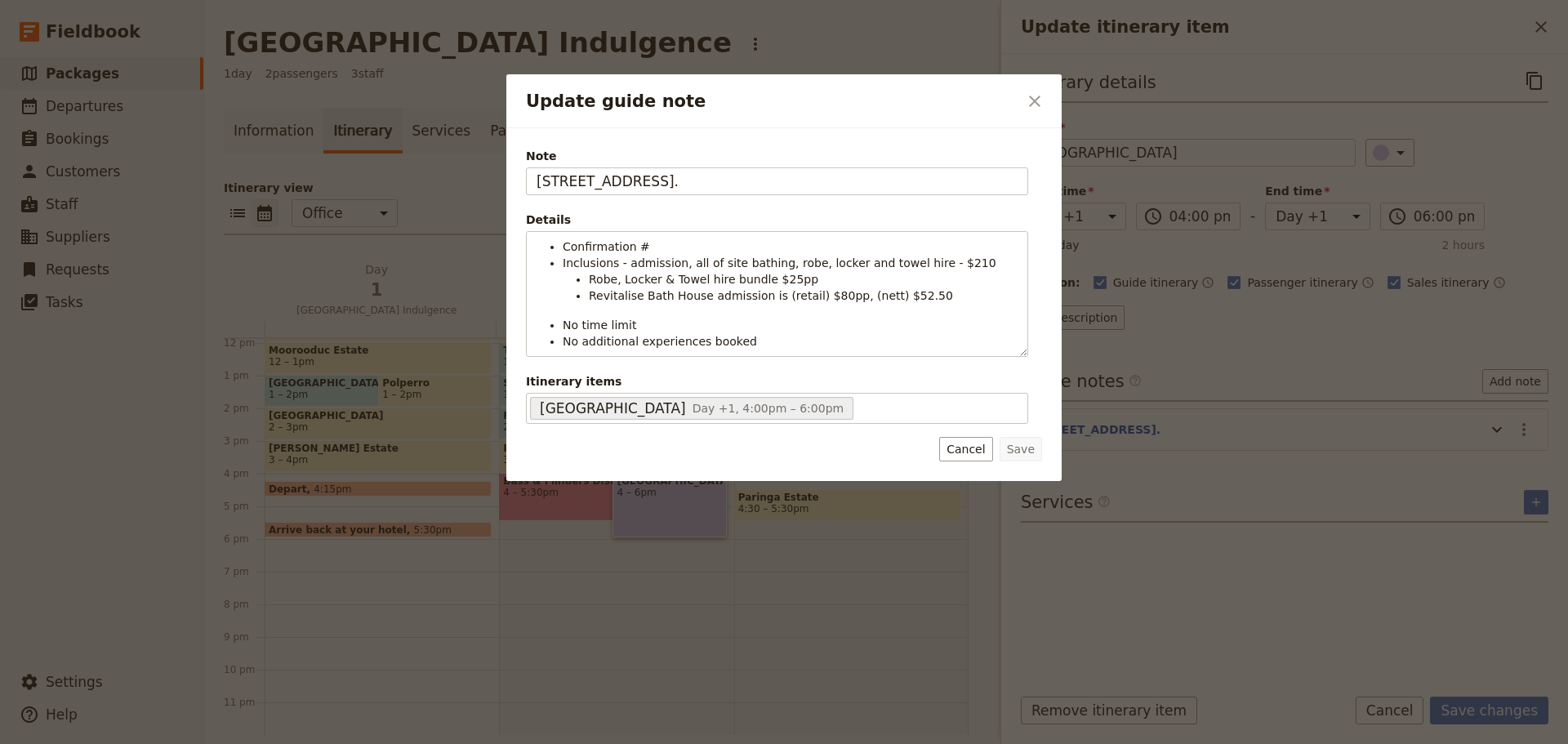
drag, startPoint x: 644, startPoint y: 186, endPoint x: 469, endPoint y: 201, distance: 175.6
click at [480, 743] on div "Update guide note ​ Note 140 Springs Lane, Fingal. Details Confirmation # Inclu…" at bounding box center [784, 744] width 1568 height 0
click at [759, 182] on input "282 Browns Rd, Fingal." at bounding box center [777, 182] width 502 height 28
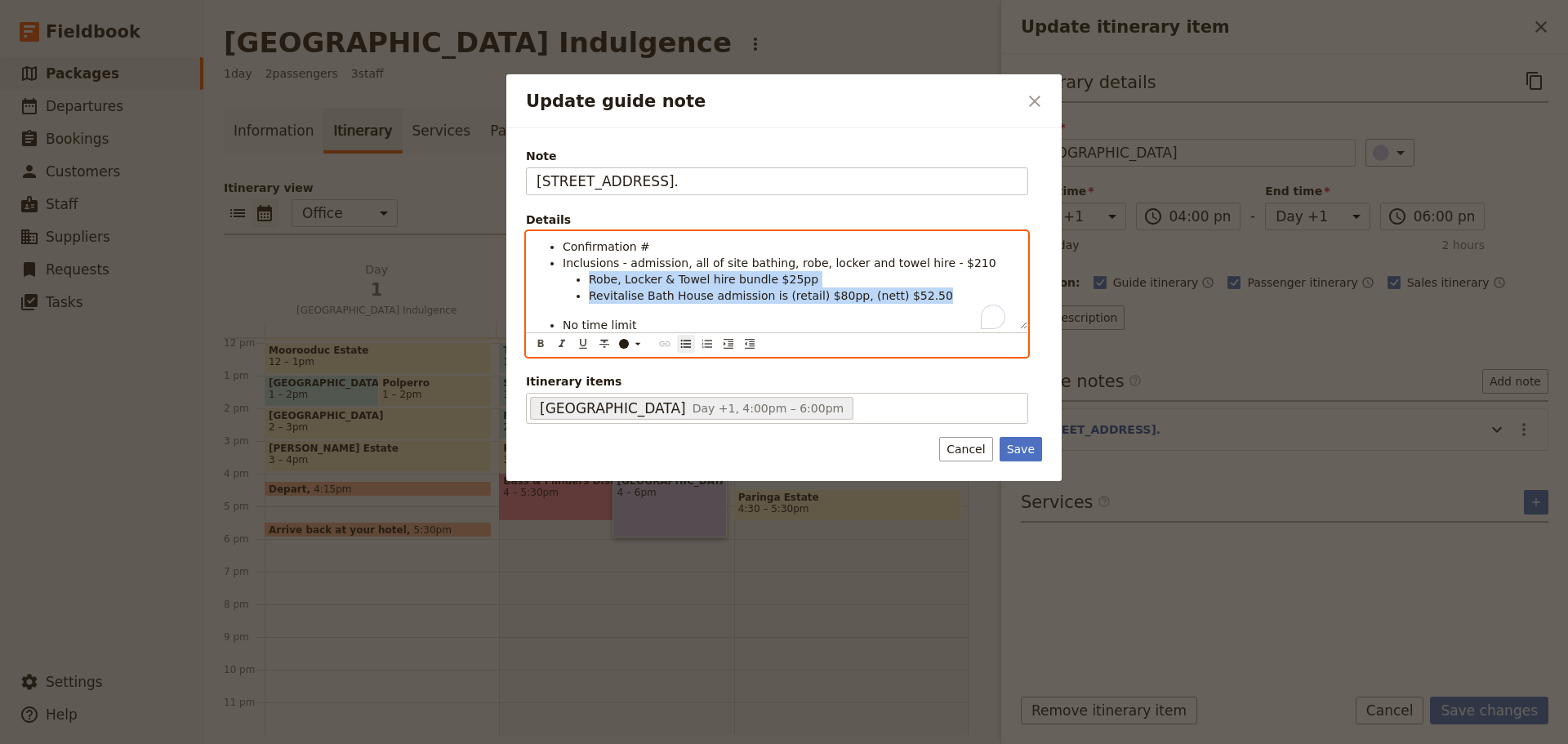
drag, startPoint x: 913, startPoint y: 303, endPoint x: 584, endPoint y: 283, distance: 329.6
click at [584, 283] on ul "Robe, Locker & Towel hire bundle $25pp Revitalise Bath House admission is (reta…" at bounding box center [791, 287] width 455 height 33
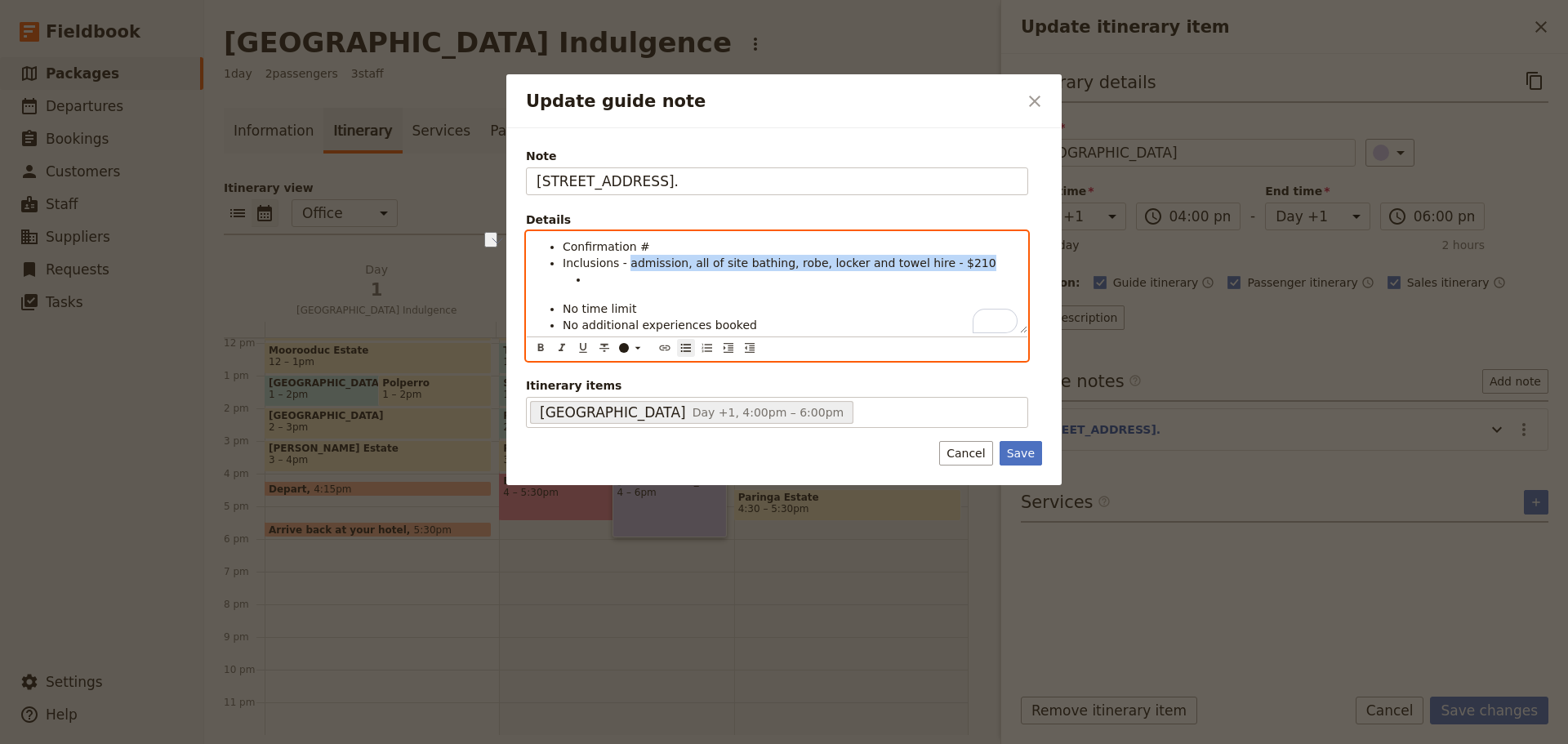
drag, startPoint x: 970, startPoint y: 260, endPoint x: 625, endPoint y: 263, distance: 345.0
click at [625, 263] on li "Inclusions - admission, all of site bathing, robe, locker and towel hire - $210" at bounding box center [791, 262] width 455 height 16
click at [603, 290] on ul "Confirmation # Inclusions - No time limit No additional experiences booked" at bounding box center [777, 286] width 481 height 95
click at [612, 275] on li "To enrich screen reader interactions, please activate Accessibility in Grammarl…" at bounding box center [804, 278] width 429 height 16
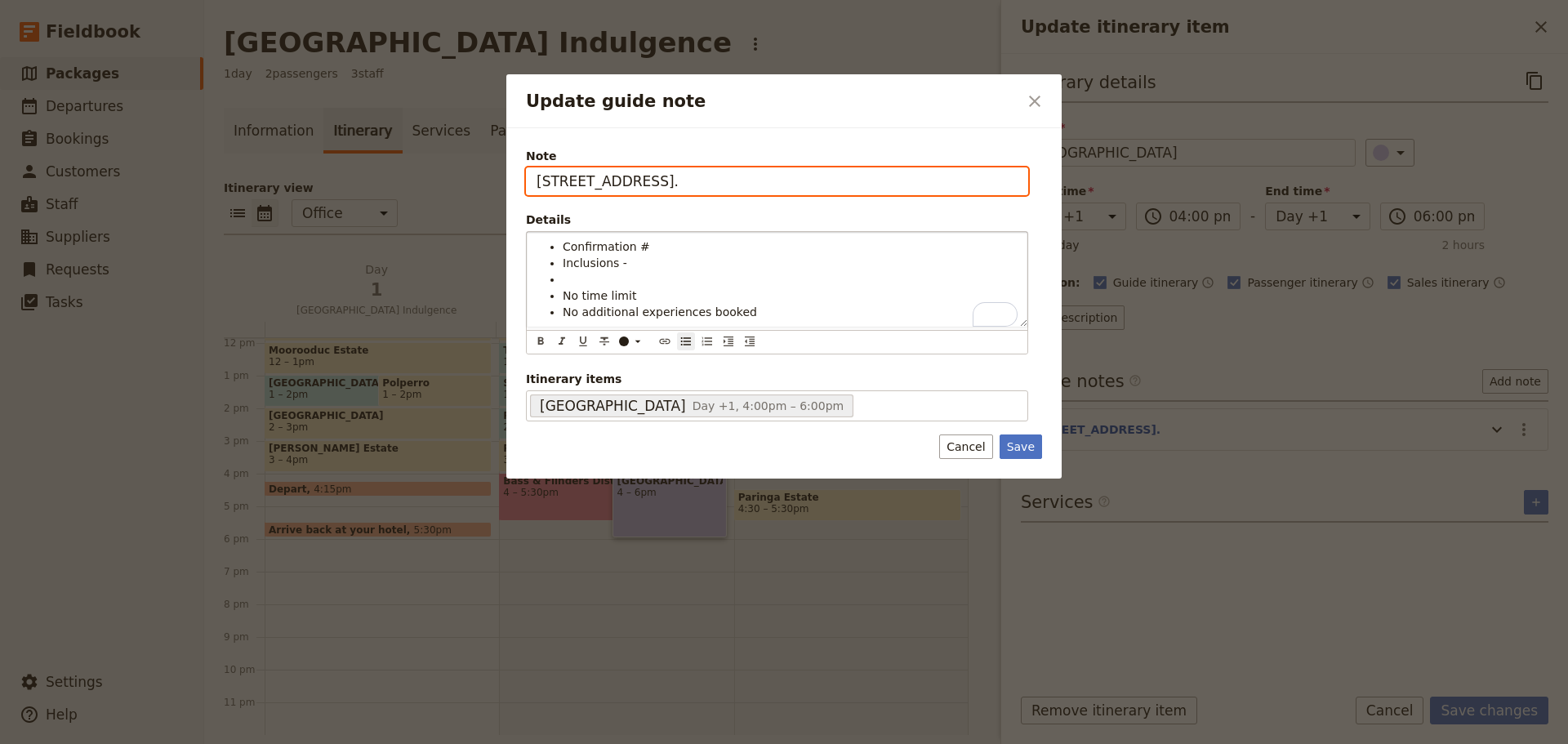
click at [705, 187] on input "282 Browns Rd, Fingal." at bounding box center [777, 182] width 502 height 28
type input "282 Browns Rd, Fingal. Tel: 5985 0900"
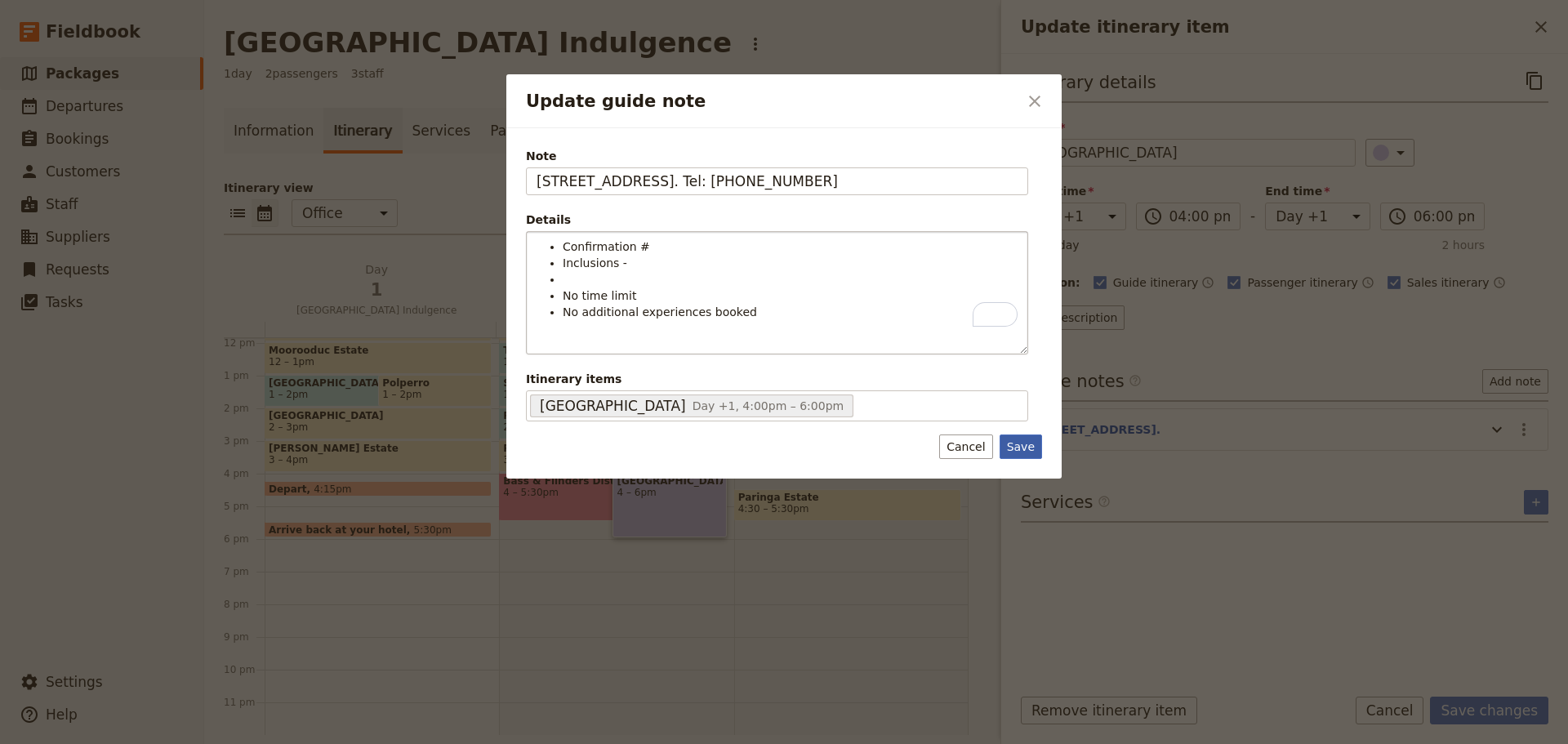
click at [1016, 441] on button "Save" at bounding box center [1020, 447] width 42 height 24
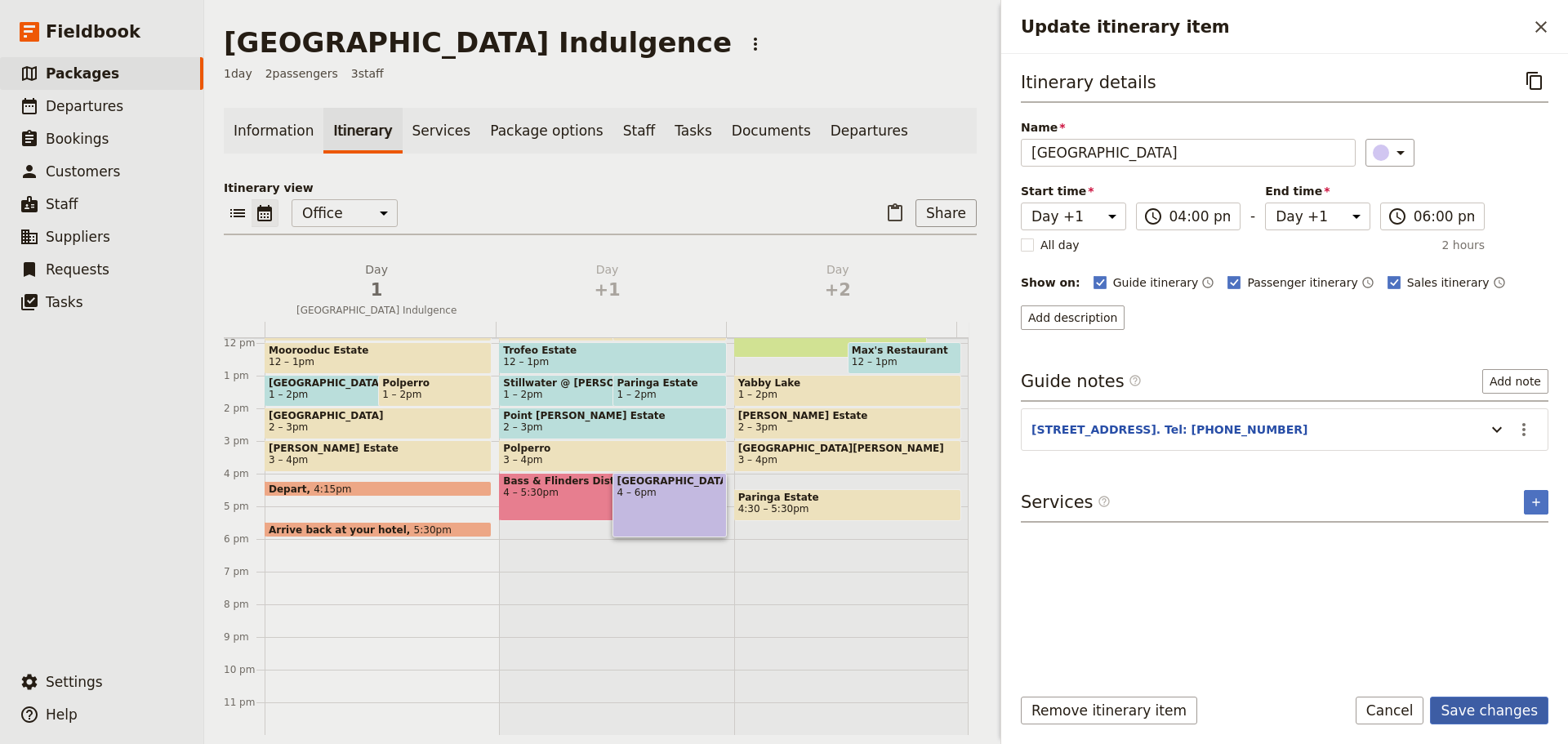
click at [1513, 716] on button "Save changes" at bounding box center [1488, 711] width 118 height 28
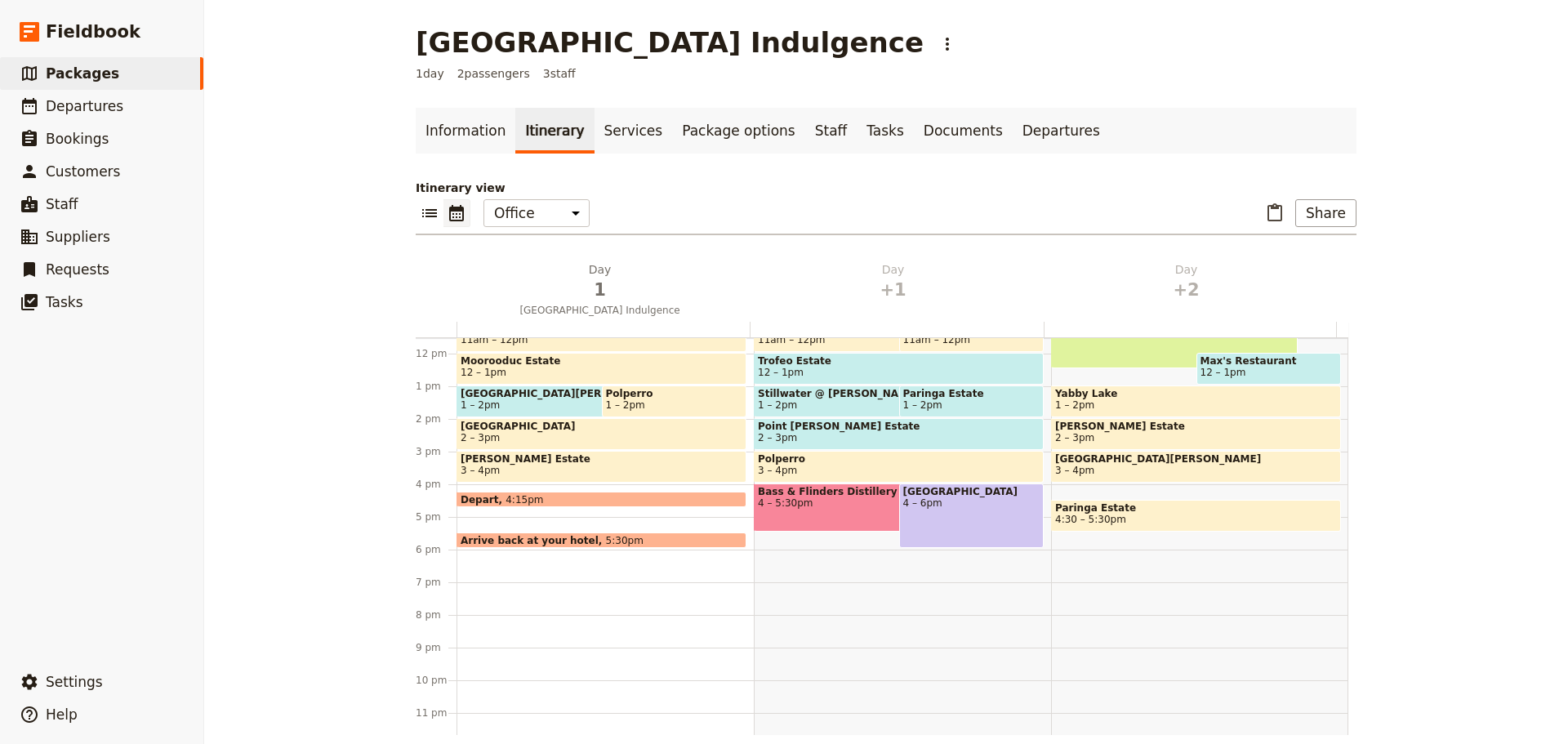
scroll to position [387, 0]
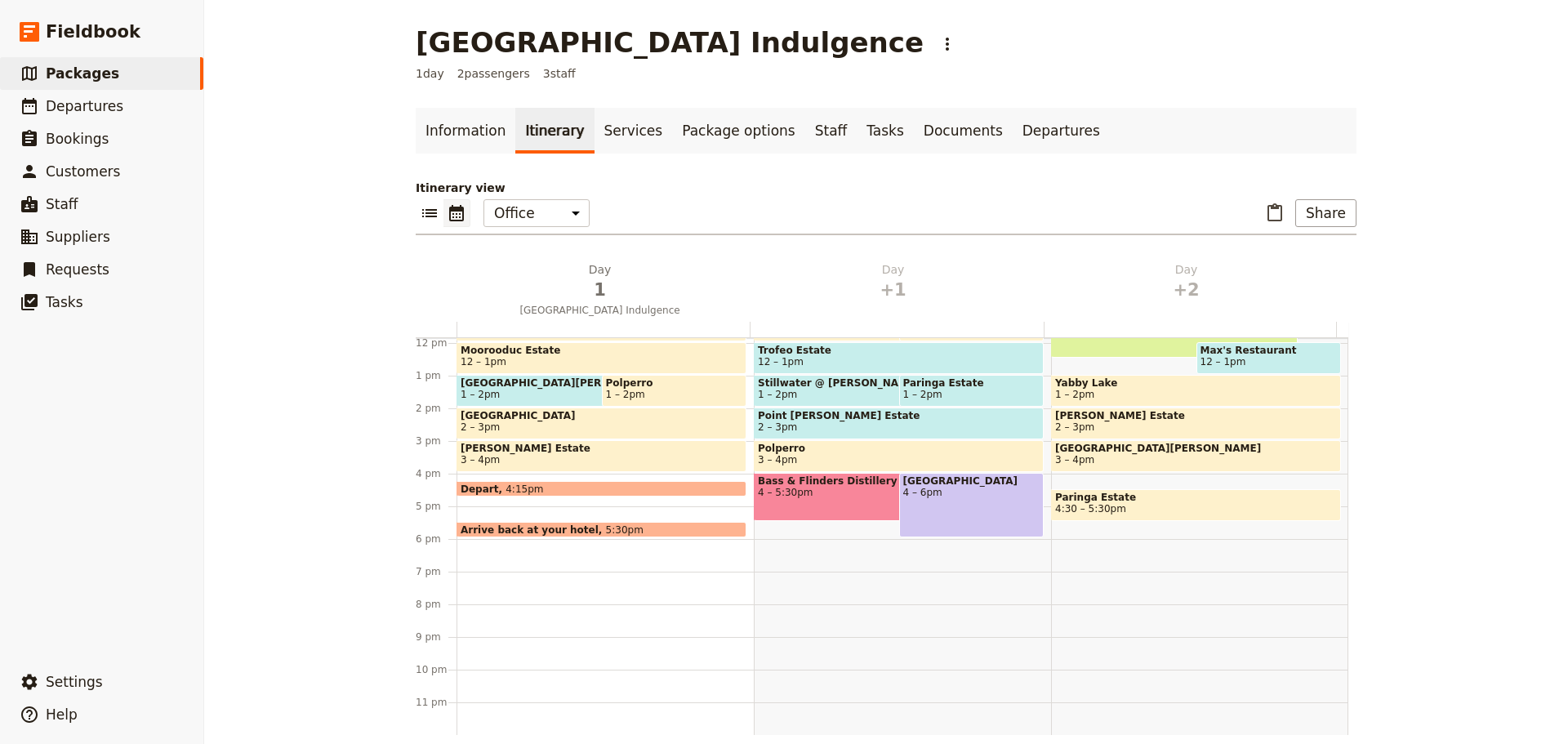
click at [947, 506] on div "Alba Hot Springs 4 – 6pm" at bounding box center [971, 505] width 145 height 65
select select "2"
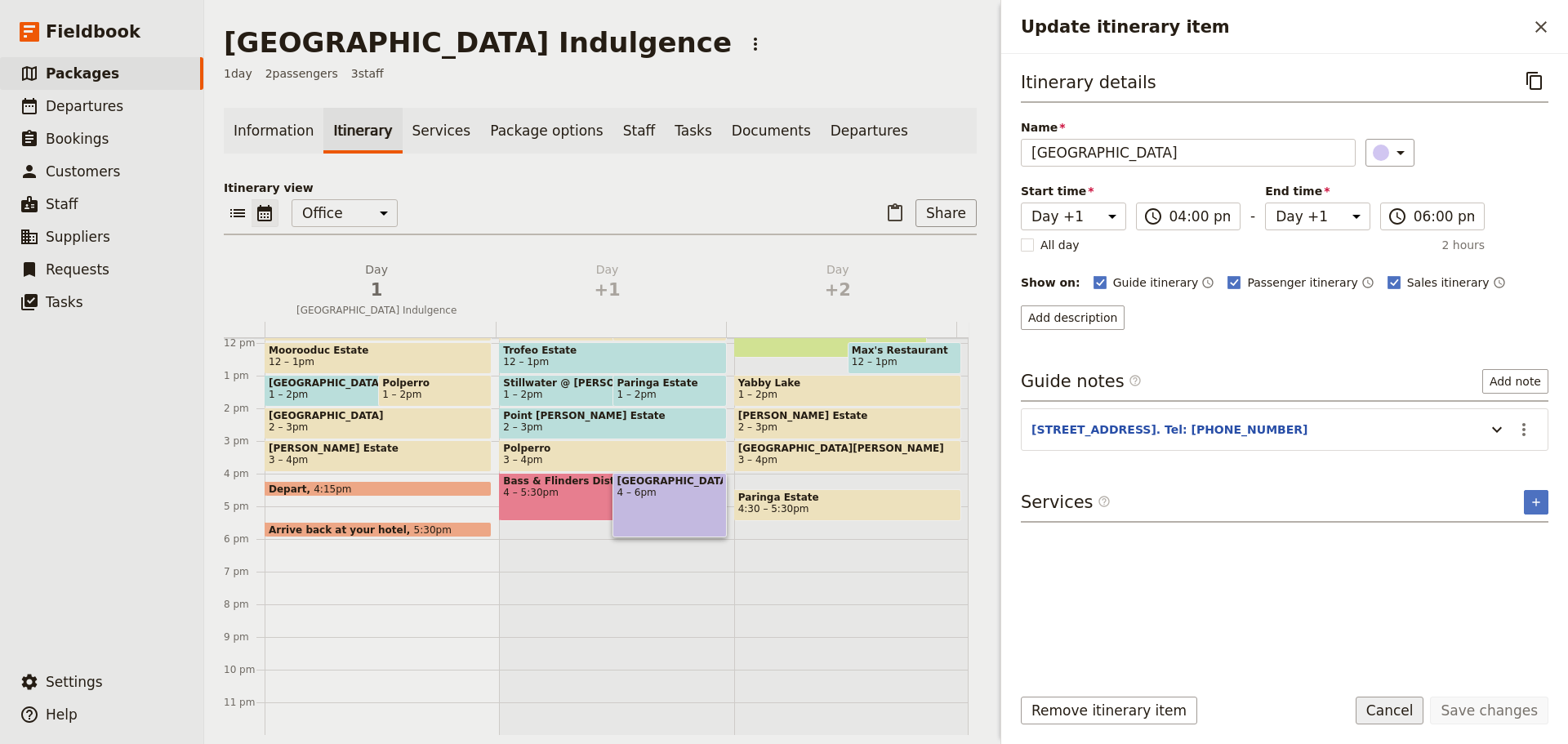
click at [1417, 710] on button "Cancel" at bounding box center [1389, 711] width 68 height 28
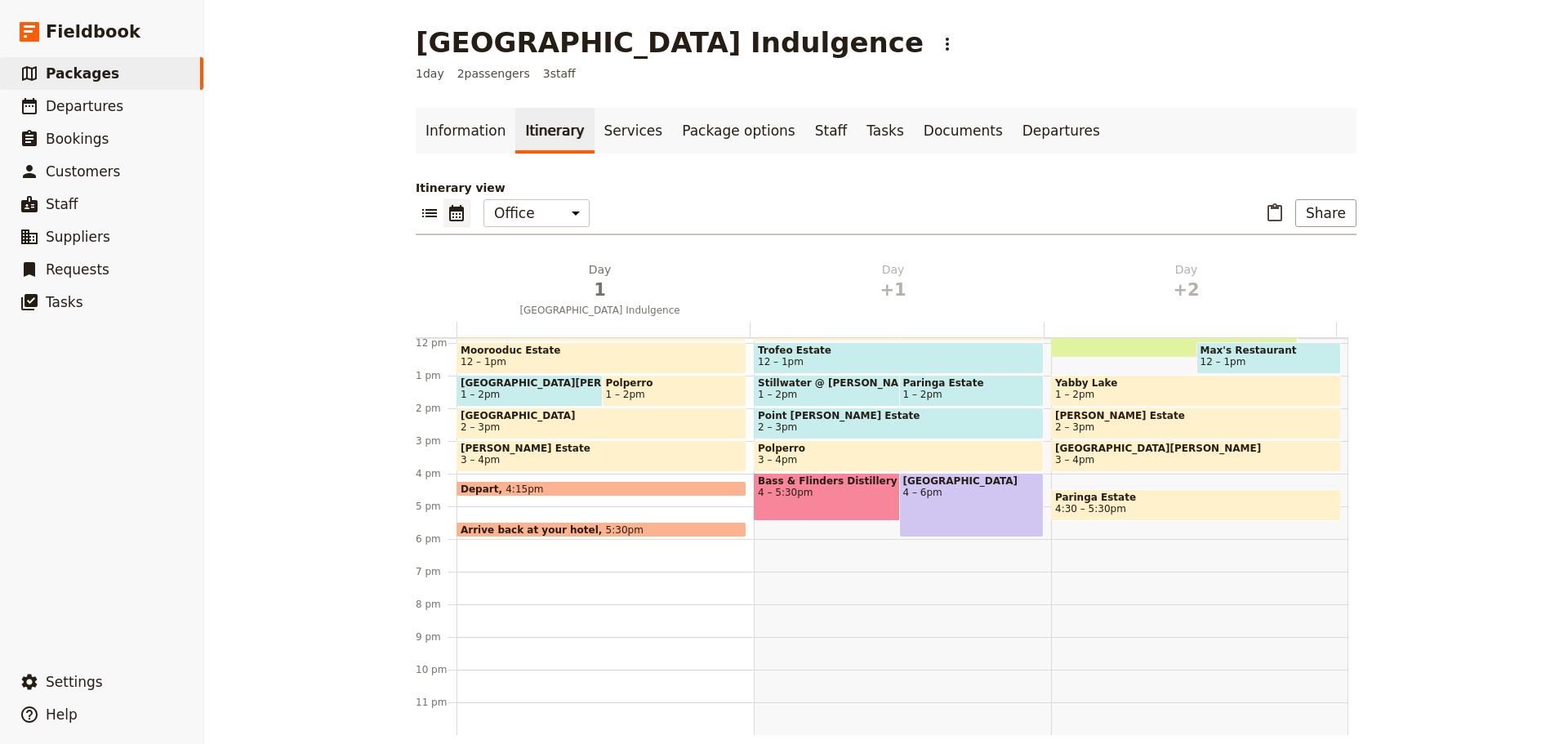
click at [987, 506] on div "Alba Hot Springs 4 – 6pm" at bounding box center [971, 505] width 145 height 65
select select "2"
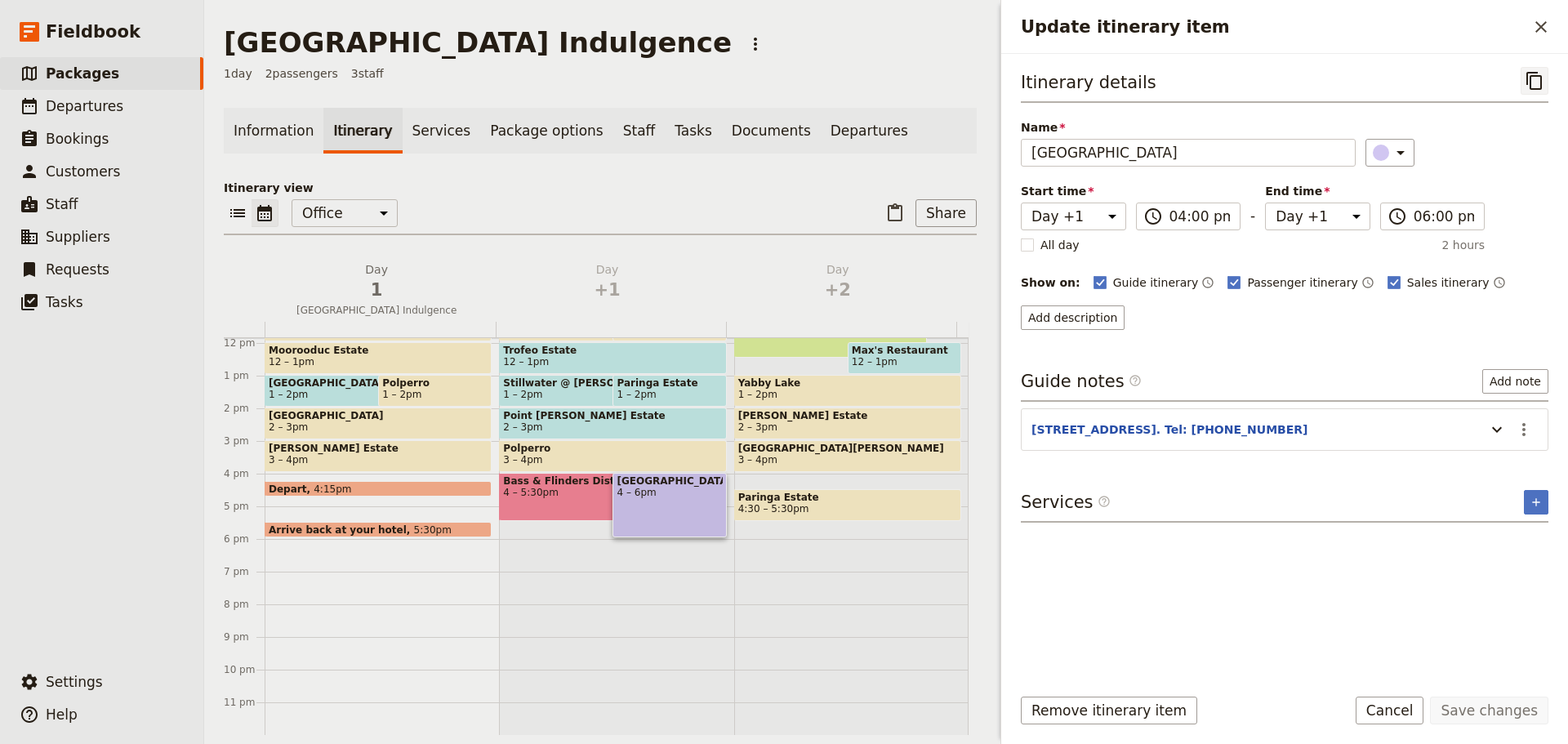
click at [1525, 78] on icon "Copy itinerary item" at bounding box center [1534, 81] width 20 height 20
click at [1550, 31] on button "​" at bounding box center [1541, 27] width 28 height 28
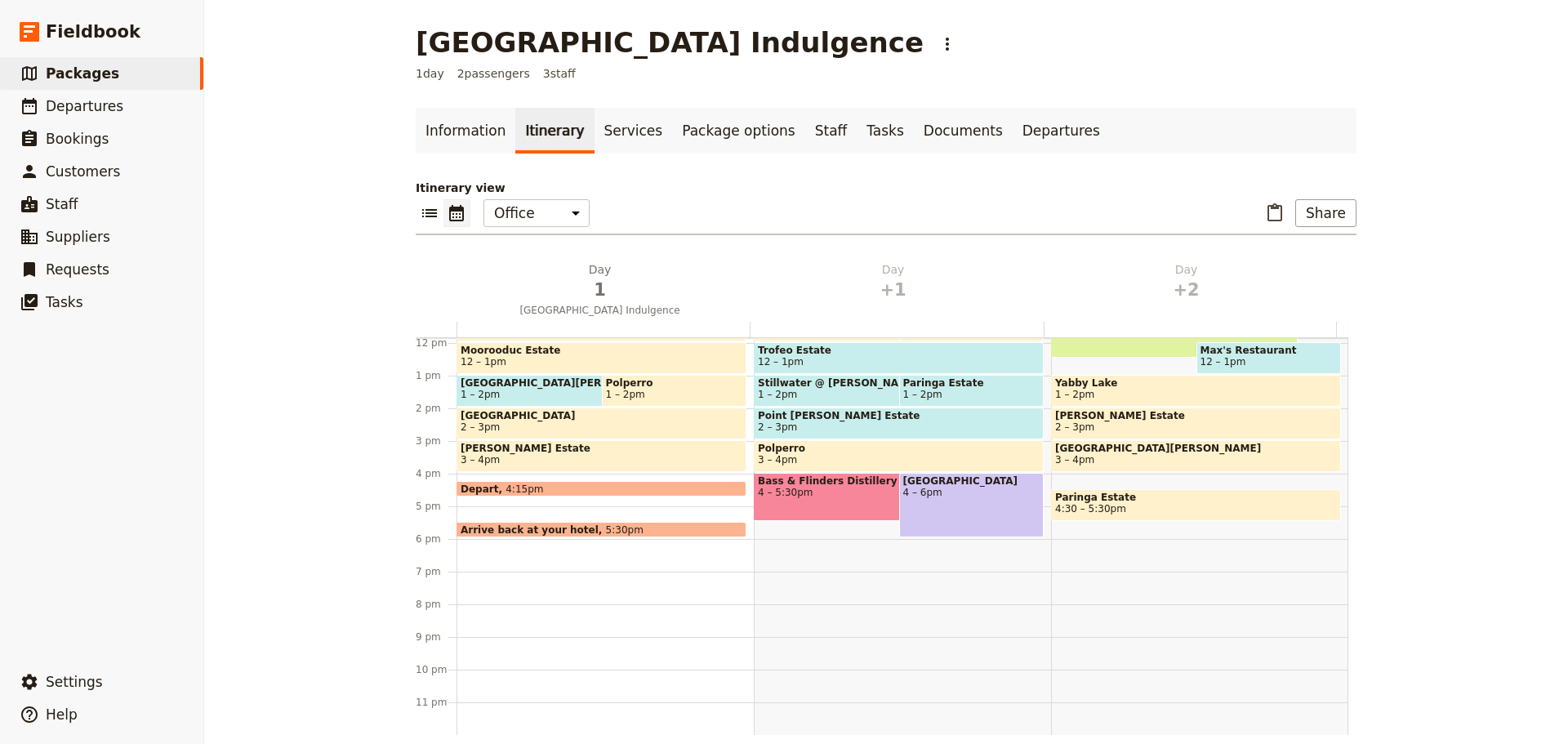
click at [812, 552] on div "Point Leo Estate 8:15 – 9:15am Mornington Bathing Boxes 8:15 – 9:15am Prancing …" at bounding box center [902, 343] width 297 height 784
select select "2"
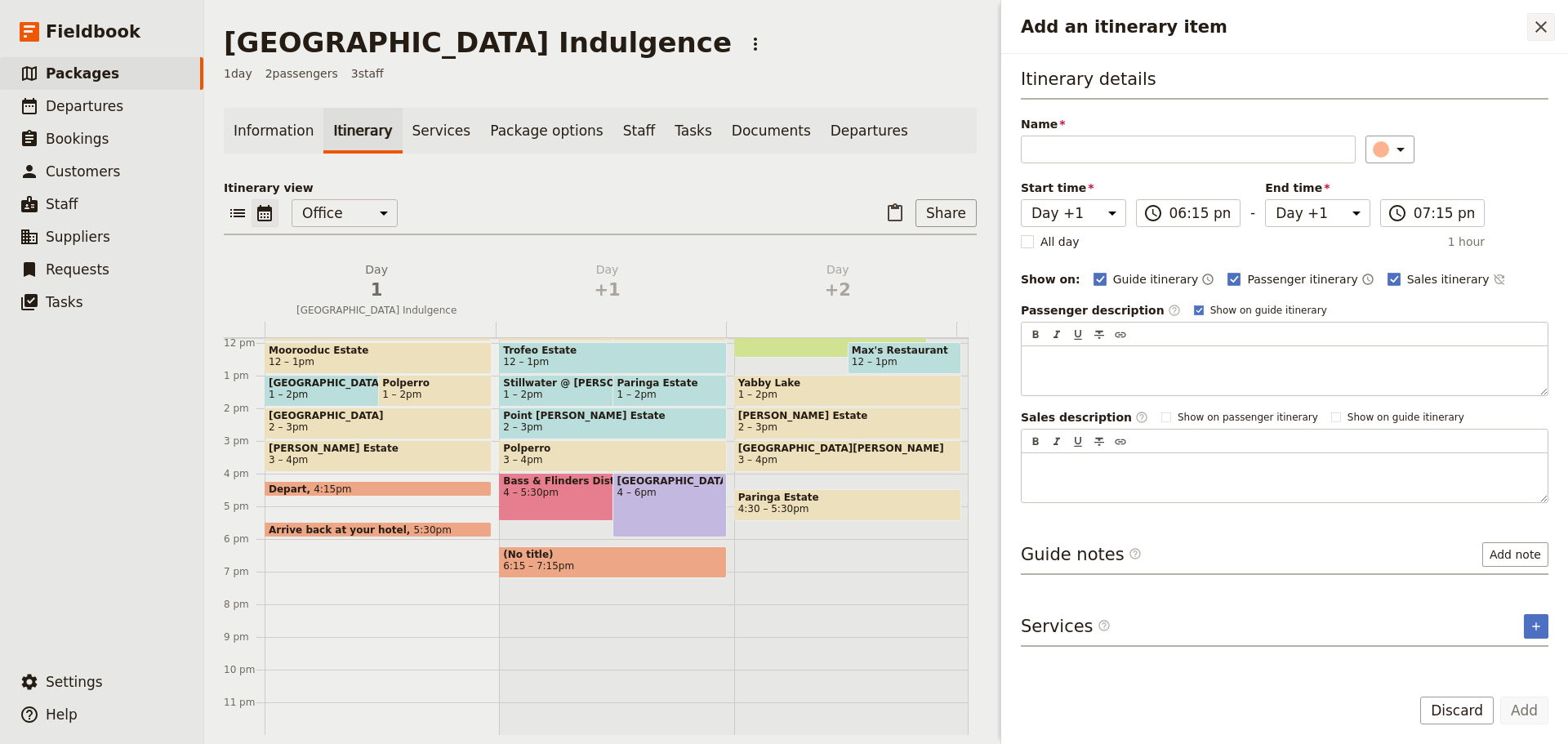
drag, startPoint x: 1128, startPoint y: 156, endPoint x: 1537, endPoint y: 32, distance: 427.4
click at [1537, 32] on icon "Close drawer" at bounding box center [1541, 27] width 11 height 11
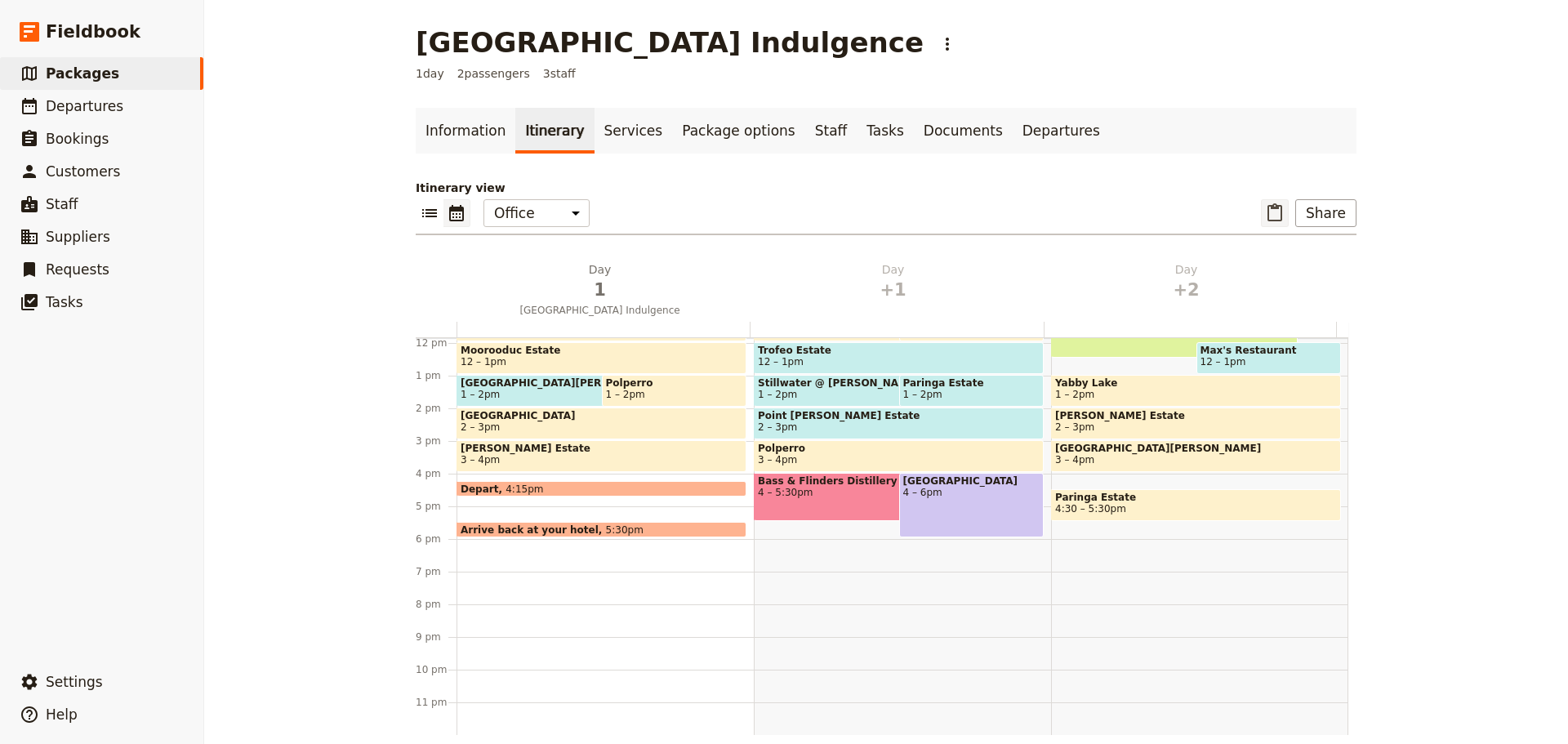
click at [1272, 217] on icon "Paste itinerary item" at bounding box center [1274, 213] width 20 height 20
select select "2"
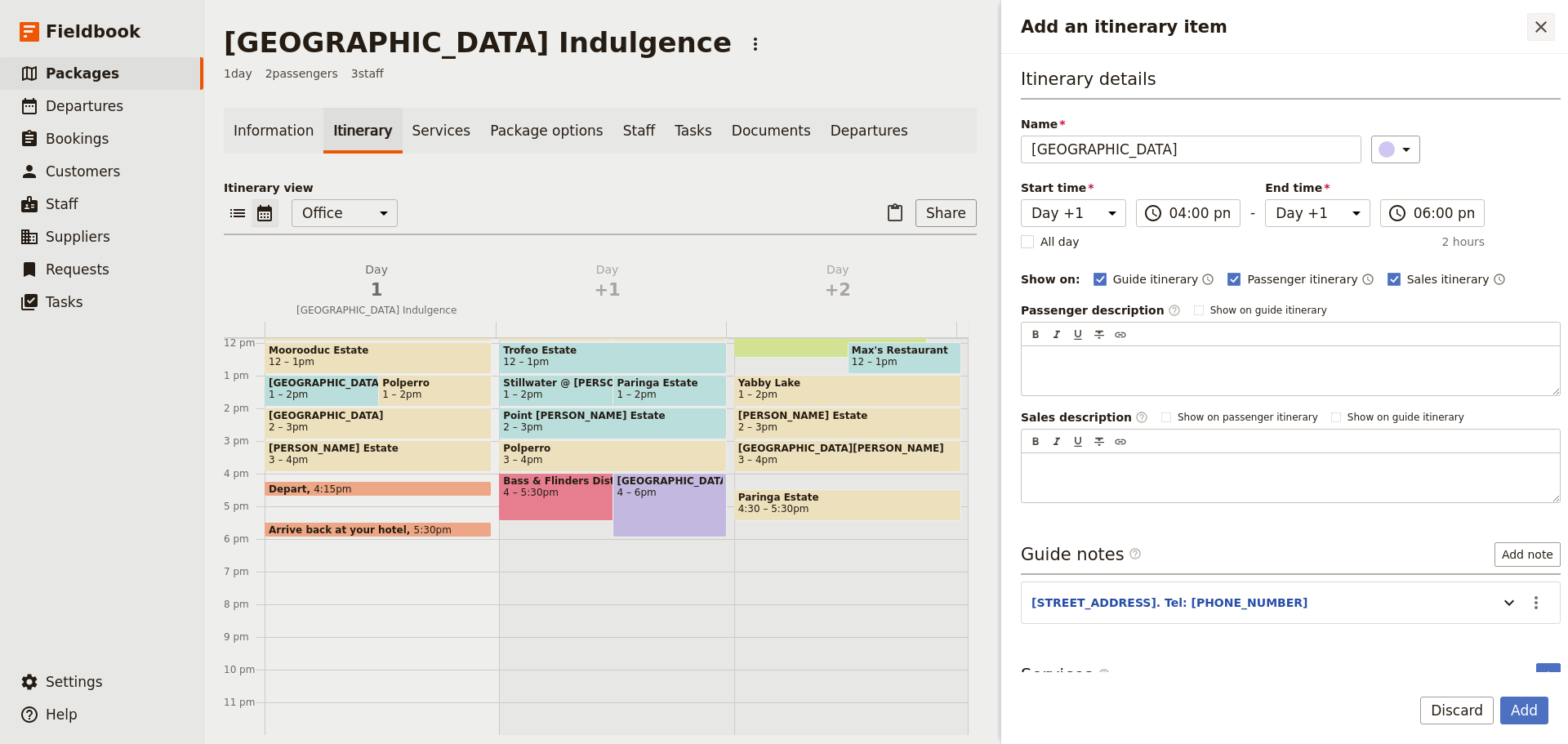
click at [1540, 30] on icon "Close drawer" at bounding box center [1541, 26] width 20 height 20
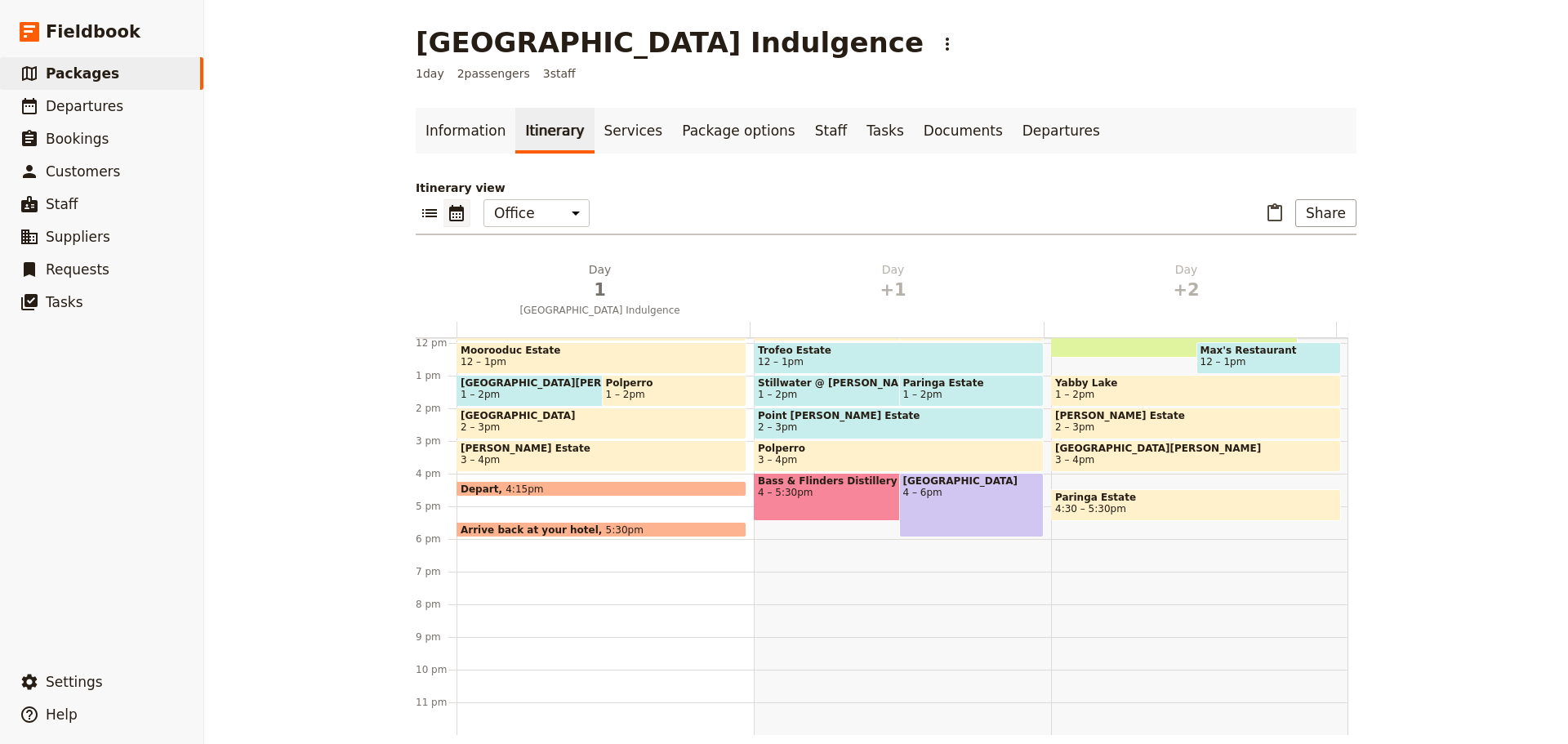
click at [937, 498] on div "Alba Hot Springs 4 – 6pm" at bounding box center [971, 505] width 145 height 65
select select "2"
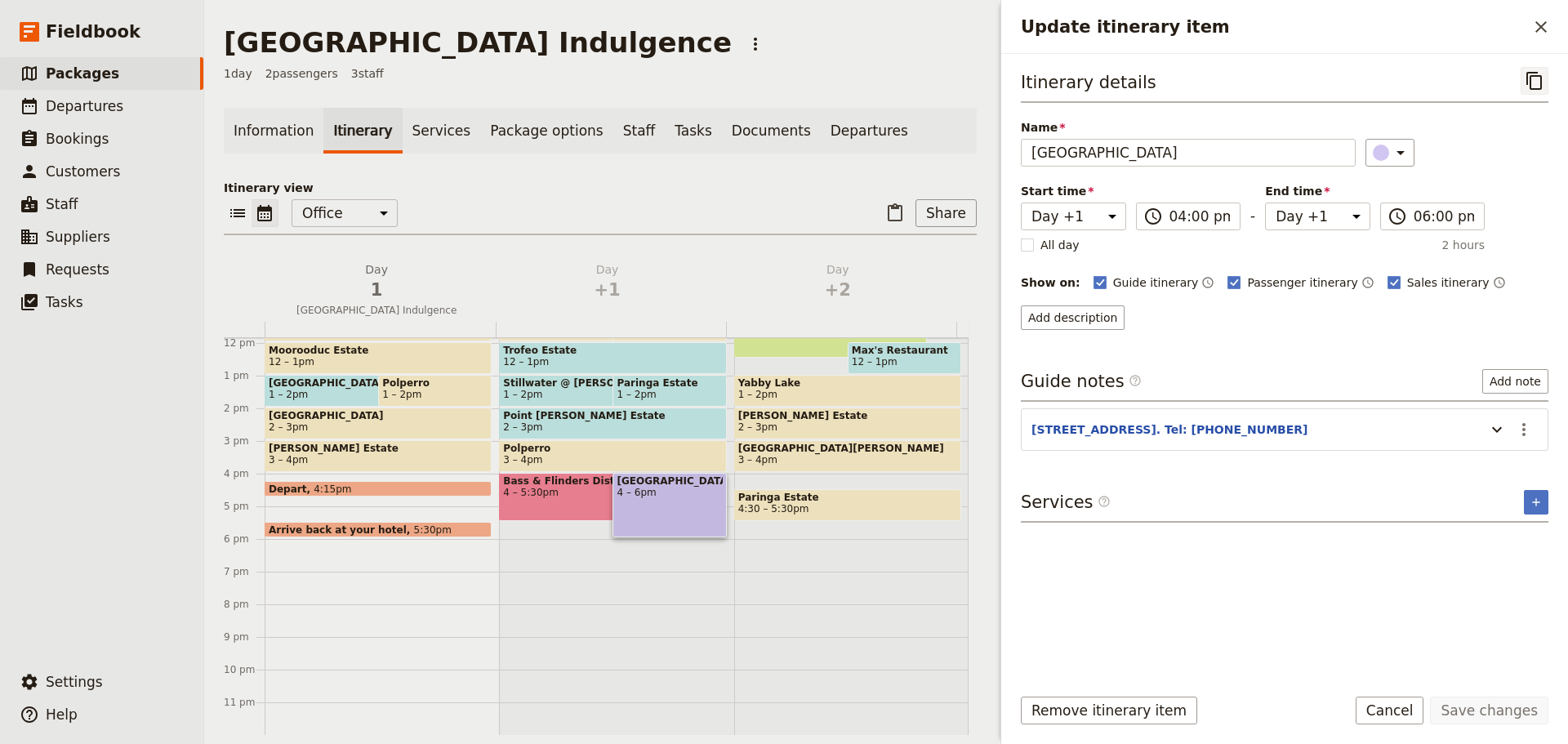
click at [1533, 83] on icon "Copy itinerary item" at bounding box center [1534, 81] width 20 height 20
click at [1539, 22] on icon "Close drawer" at bounding box center [1541, 26] width 20 height 20
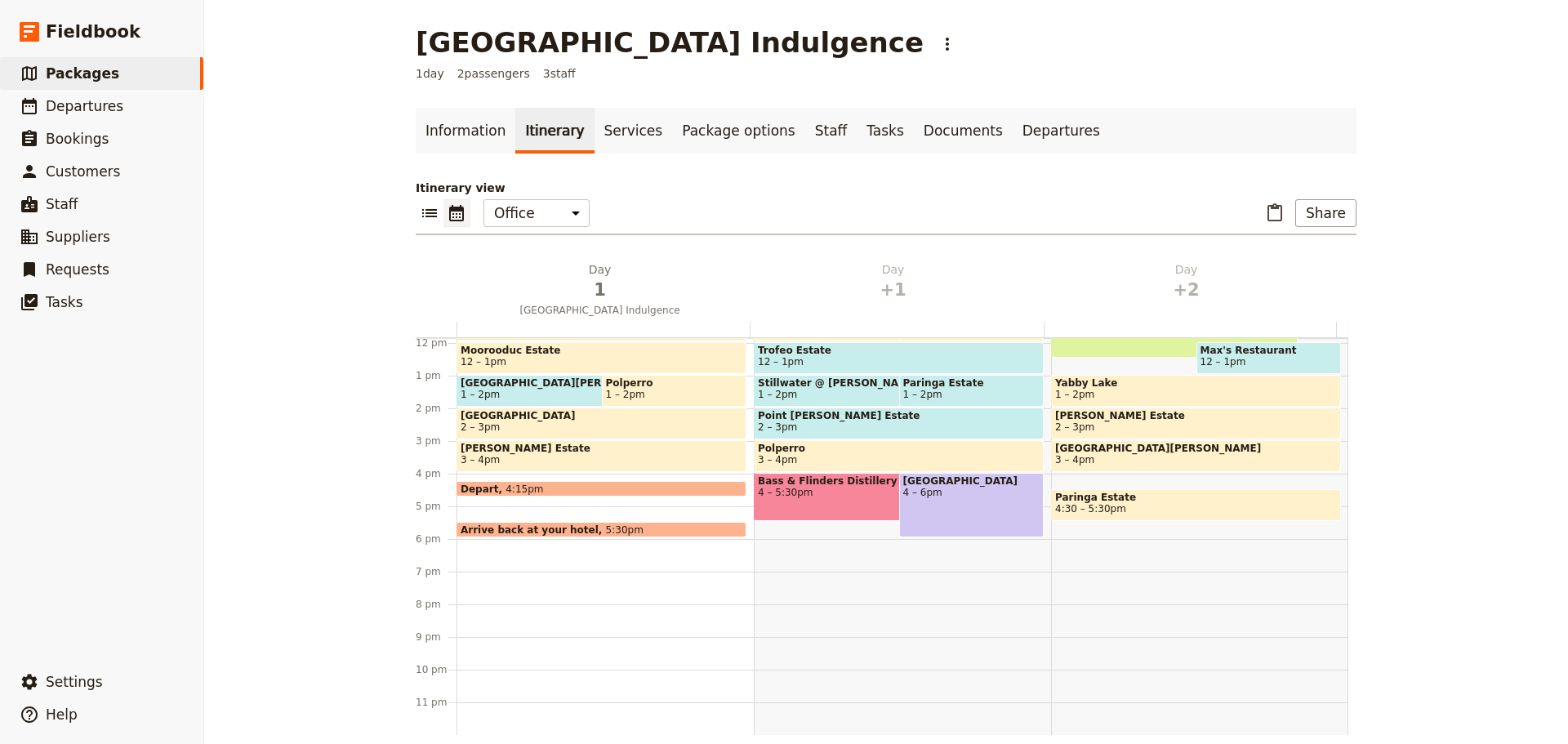
click at [1108, 551] on div "Arthurs Seat Eagle 8 – 9am Moonlit Sanctuary 10am – 12:30pm Moonlit Sanctuary M…" at bounding box center [1199, 343] width 297 height 784
select select "3"
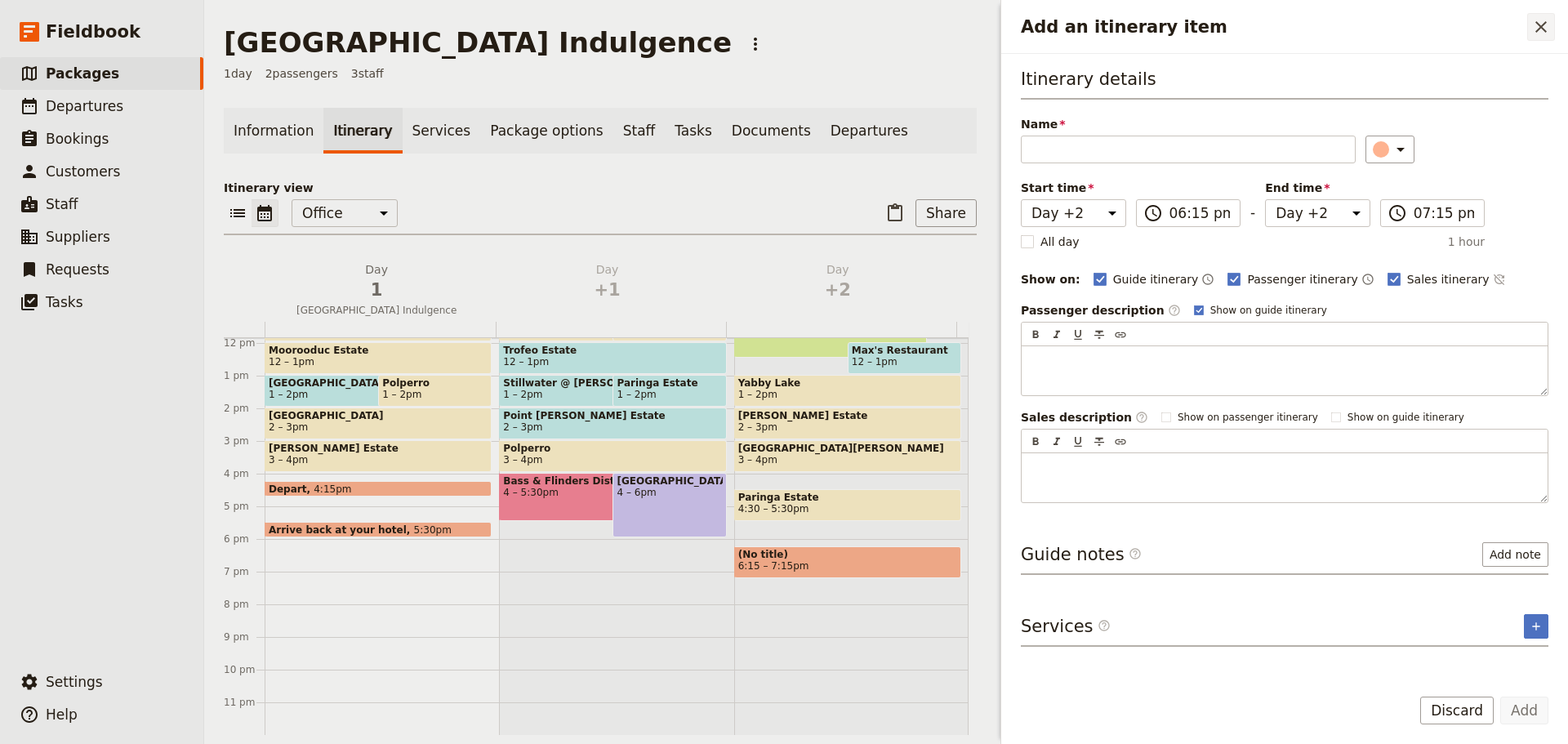
click at [1546, 15] on button "​" at bounding box center [1541, 27] width 28 height 28
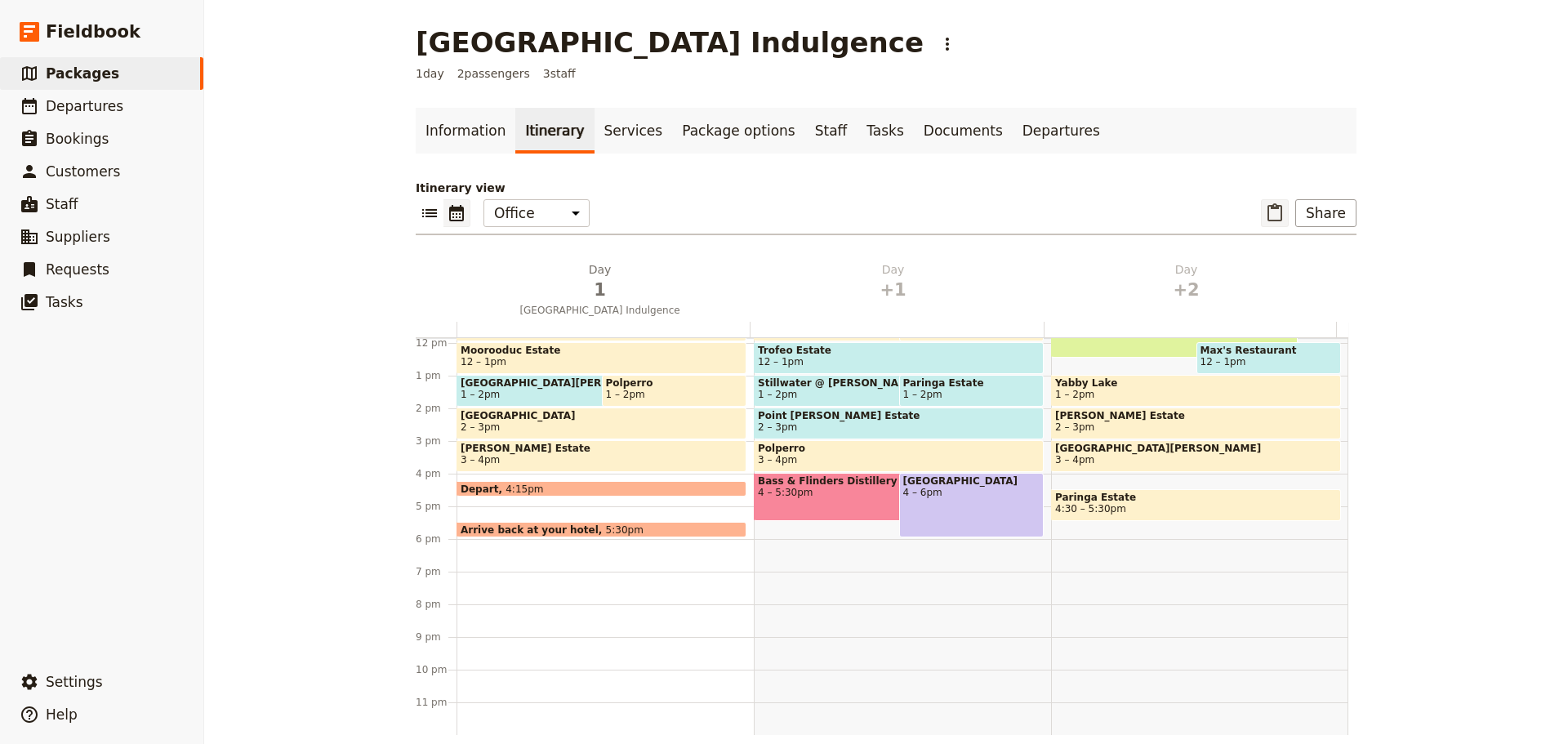
click at [1278, 207] on icon "Paste itinerary item" at bounding box center [1274, 213] width 20 height 20
select select "2"
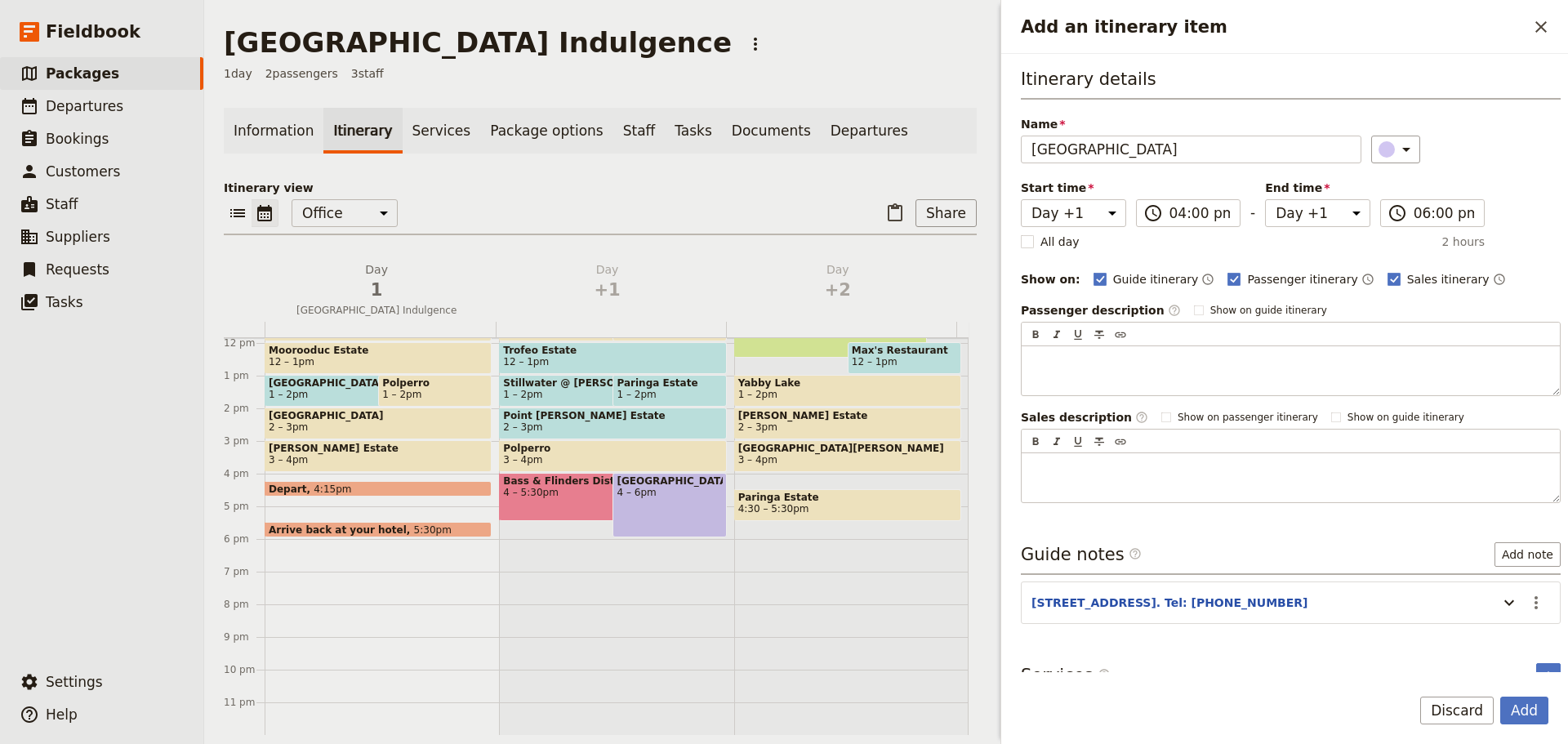
drag, startPoint x: 1056, startPoint y: 150, endPoint x: 994, endPoint y: 151, distance: 62.0
click at [997, 151] on div "Add an itinerary item ​ Itinerary details Name Alba Hot Springs ​ Start time Da…" at bounding box center [1282, 372] width 571 height 744
type input "Peninsula Hot Springs"
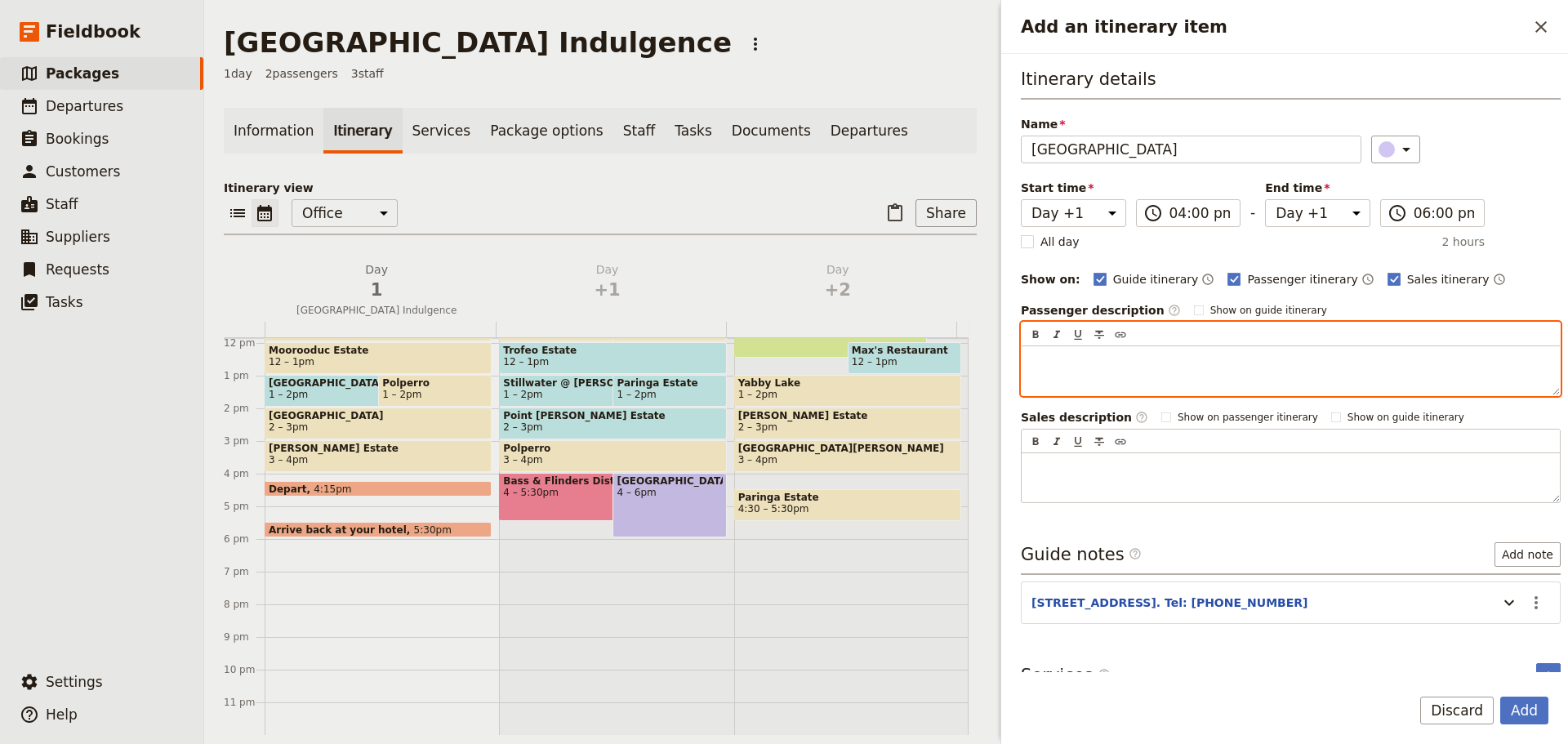
click at [1084, 364] on p "Add an itinerary item" at bounding box center [1291, 361] width 519 height 16
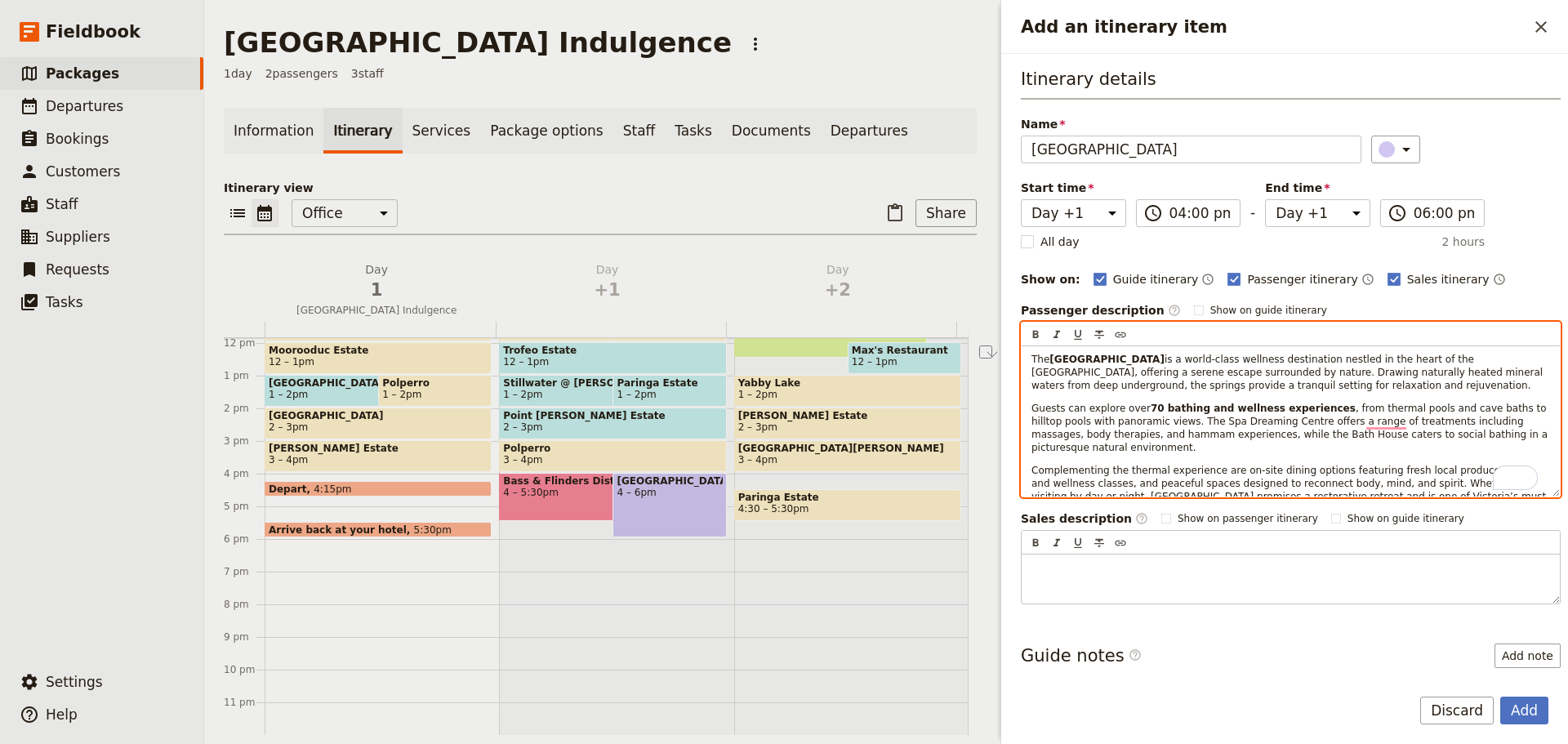
drag, startPoint x: 1151, startPoint y: 359, endPoint x: 1047, endPoint y: 362, distance: 104.0
click at [1047, 362] on p "The Peninsula Hot Springs is a world-class wellness destination nestled in the …" at bounding box center [1291, 373] width 519 height 39
drag, startPoint x: 1152, startPoint y: 360, endPoint x: 990, endPoint y: 362, distance: 162.0
click at [990, 362] on div "Mornington Peninsula Indulgence ​ 1 day 2 passengers 3 staff Information Itiner…" at bounding box center [886, 372] width 1364 height 744
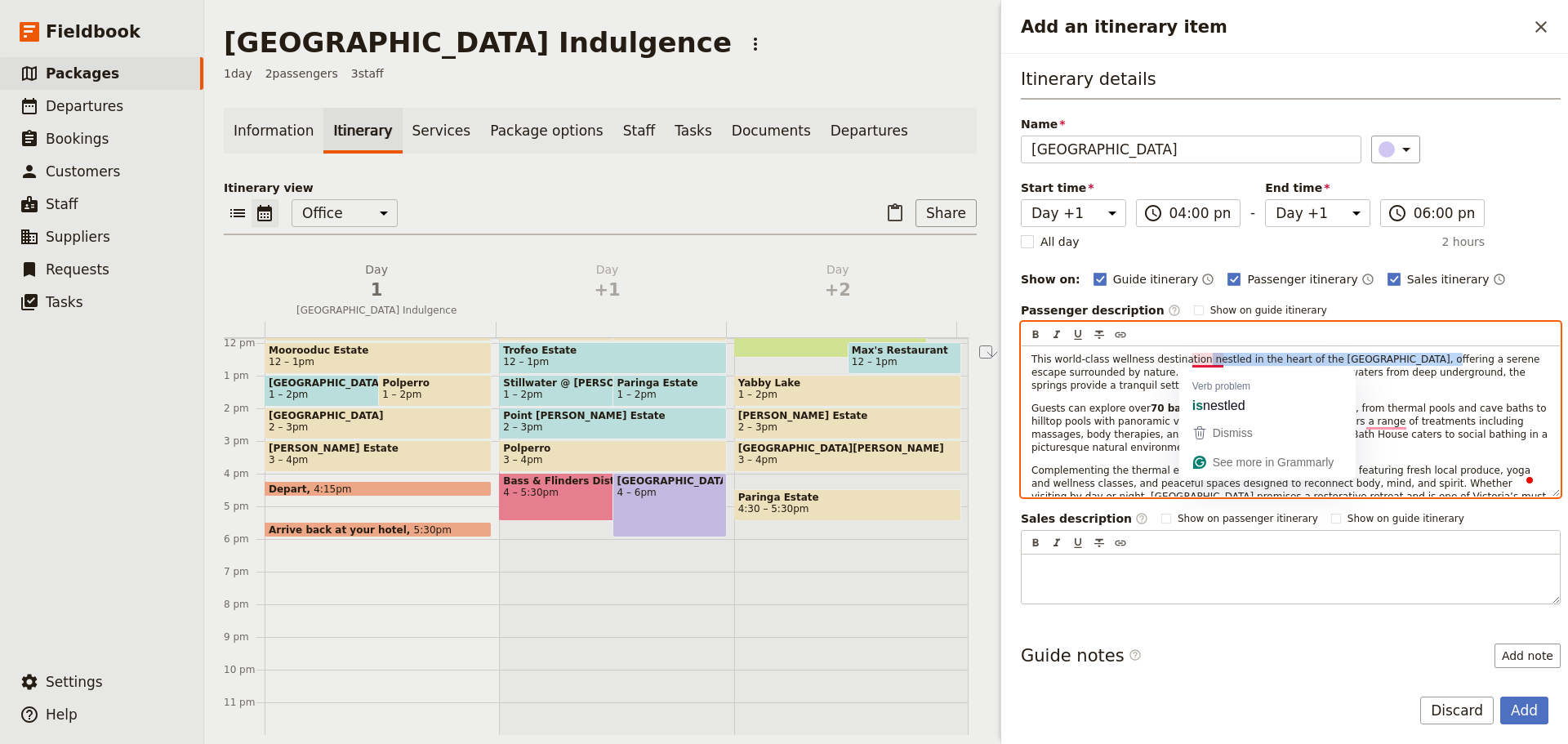
drag, startPoint x: 1364, startPoint y: 361, endPoint x: 1189, endPoint y: 361, distance: 175.0
click at [1189, 361] on span "This world-class wellness destination nestled in the heart of the Mornington Pe…" at bounding box center [1287, 372] width 511 height 37
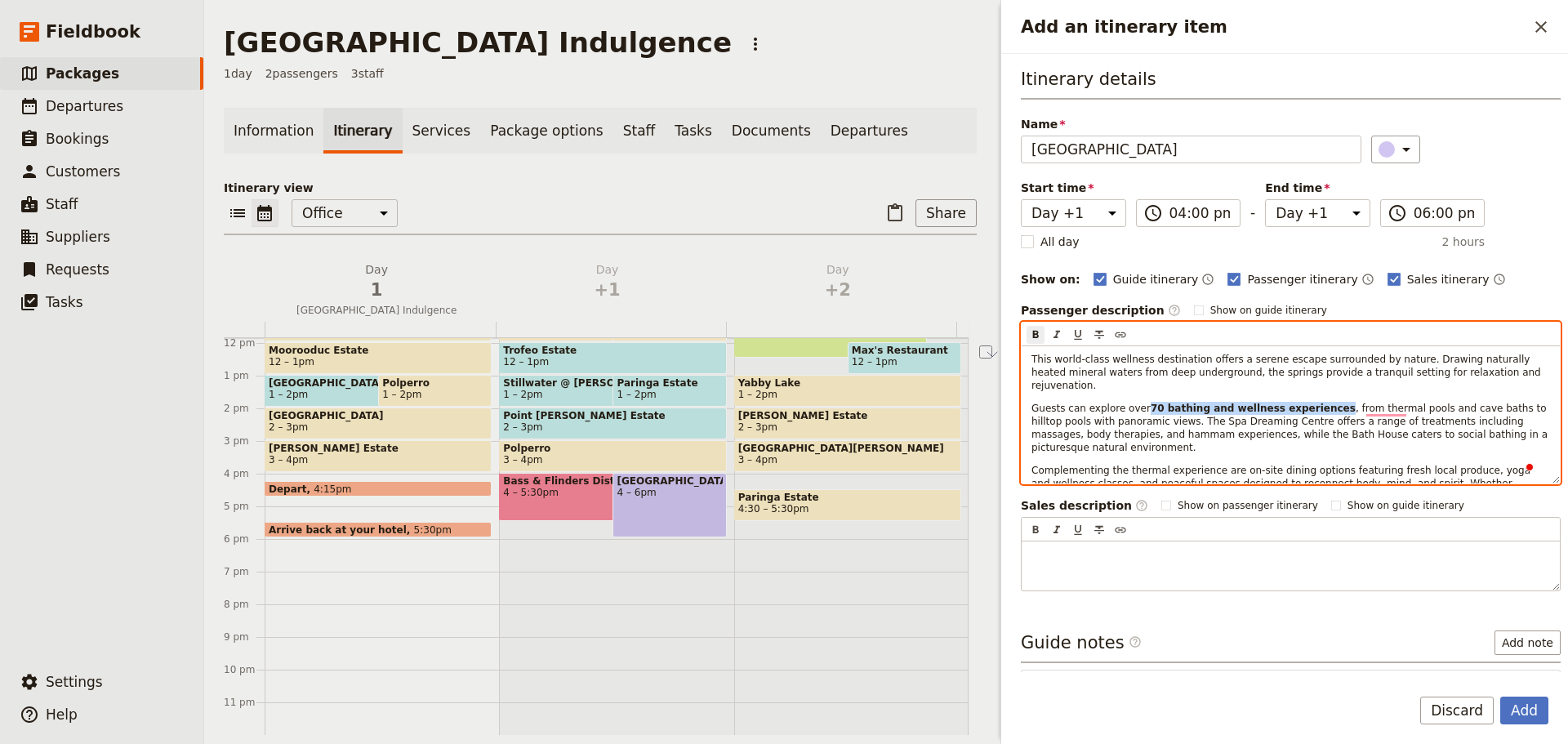
drag, startPoint x: 1138, startPoint y: 395, endPoint x: 1304, endPoint y: 394, distance: 166.0
click at [1304, 403] on strong "70 bathing and wellness experiences" at bounding box center [1252, 409] width 205 height 11
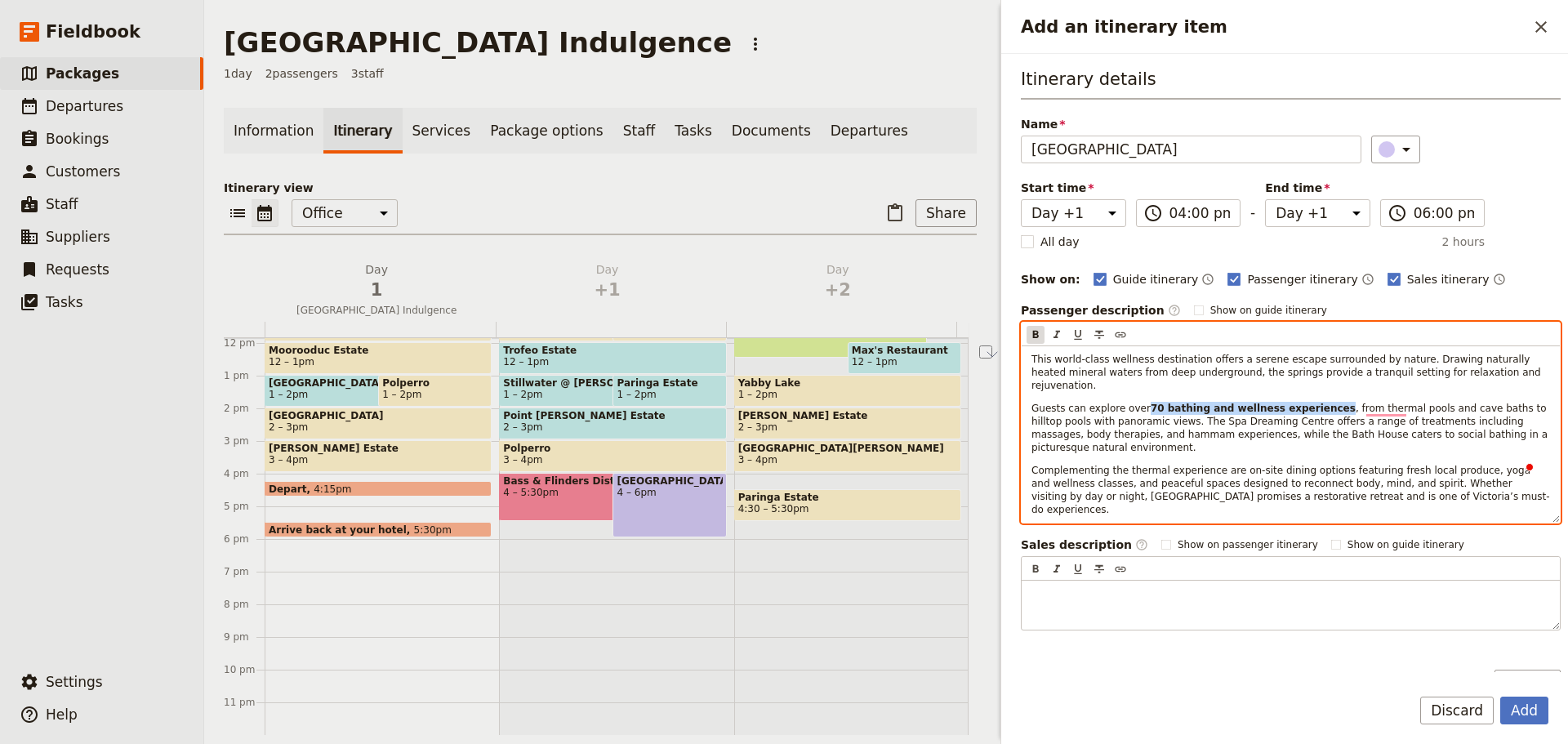
click at [1039, 335] on icon "Format bold" at bounding box center [1035, 335] width 13 height 13
click at [1501, 430] on div "This world-class wellness destination offers a serene escape surrounded by natu…" at bounding box center [1291, 435] width 538 height 176
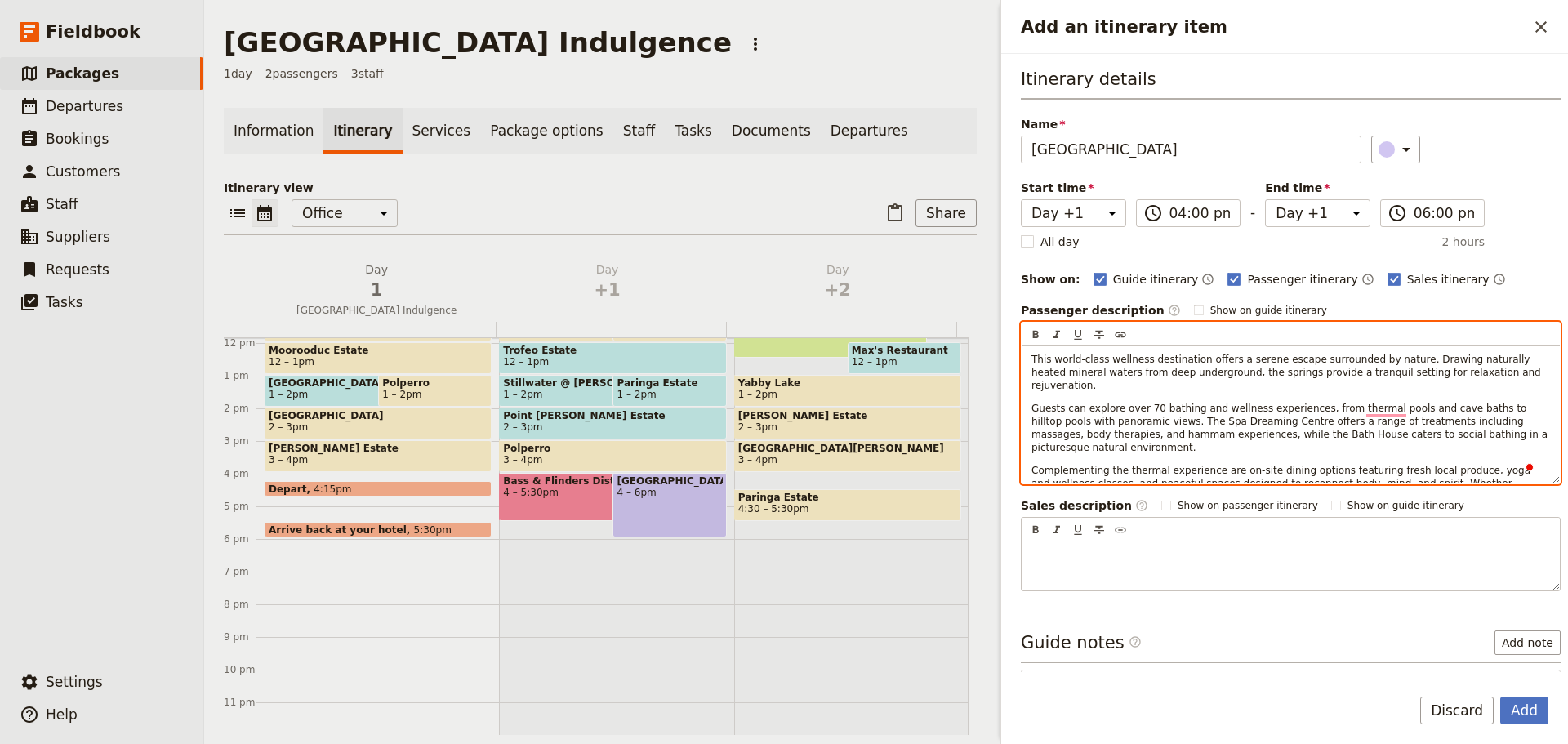
click at [1503, 424] on span "Guests can explore over 70 bathing and wellness experiences, from thermal pools…" at bounding box center [1291, 428] width 519 height 51
click at [1505, 424] on span "Guests can explore over 70 bathing and wellness experiences, from thermal pools…" at bounding box center [1291, 428] width 519 height 51
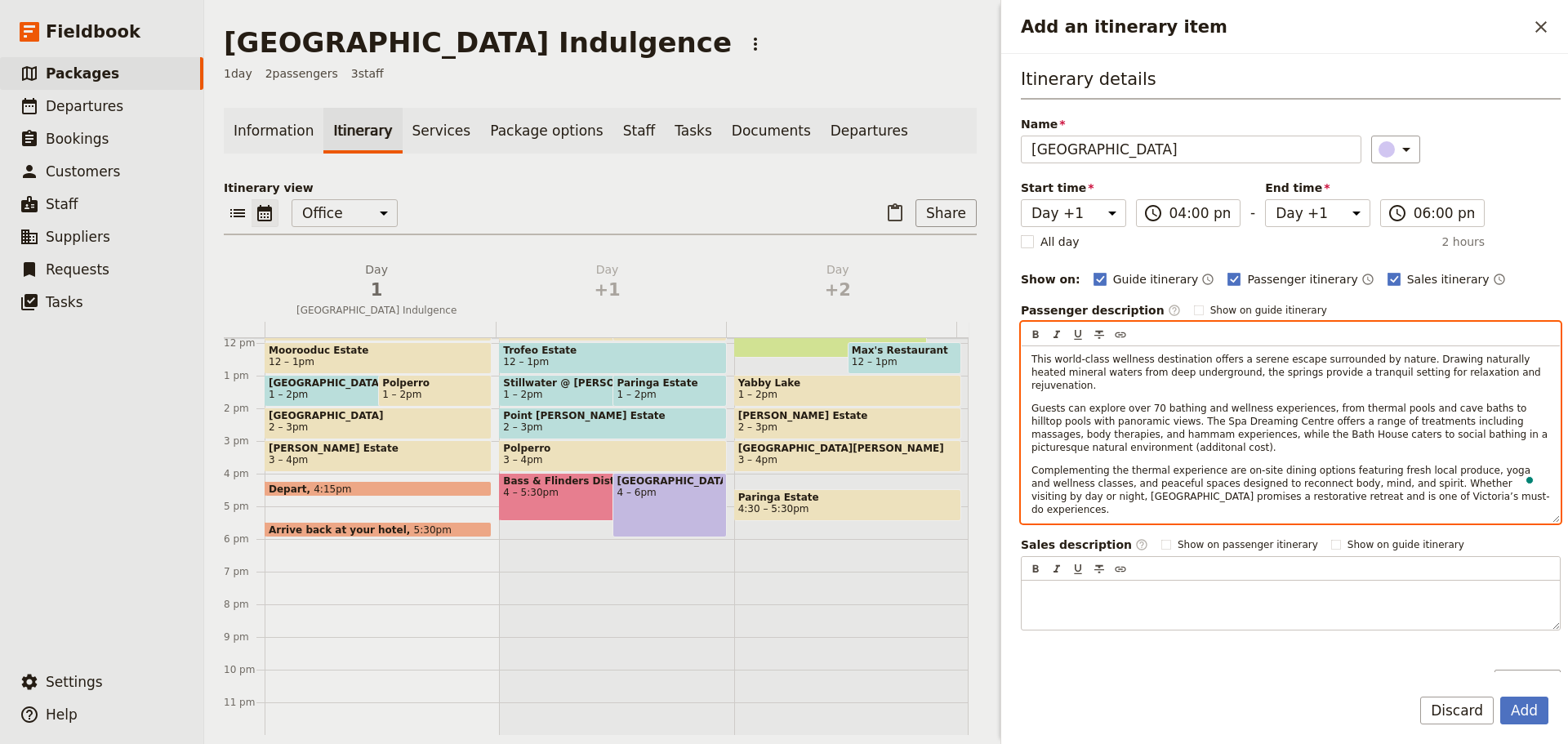
scroll to position [137, 0]
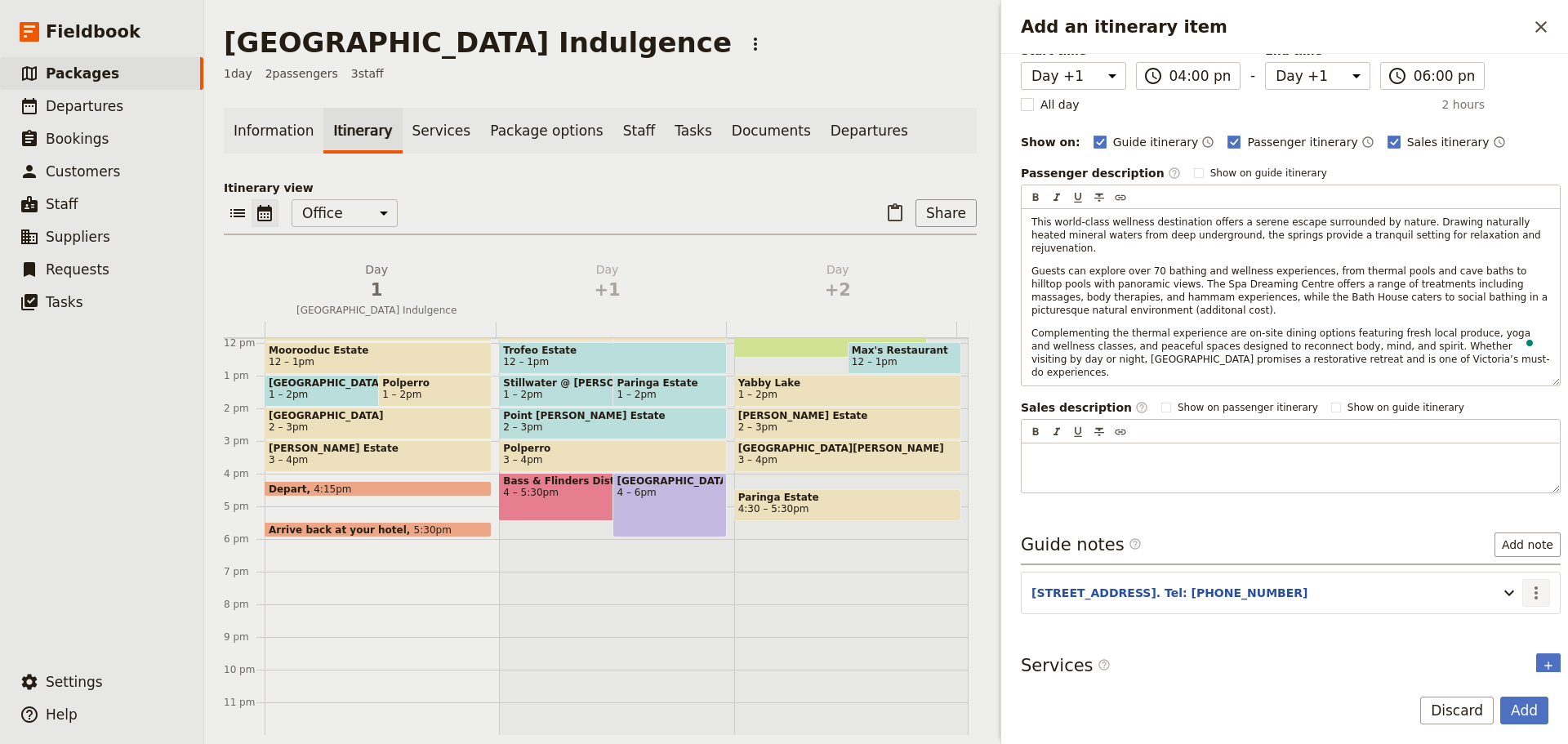
click at [1526, 583] on icon "Actions" at bounding box center [1535, 592] width 20 height 20
click at [1508, 597] on span "Edit note" at bounding box center [1488, 602] width 76 height 16
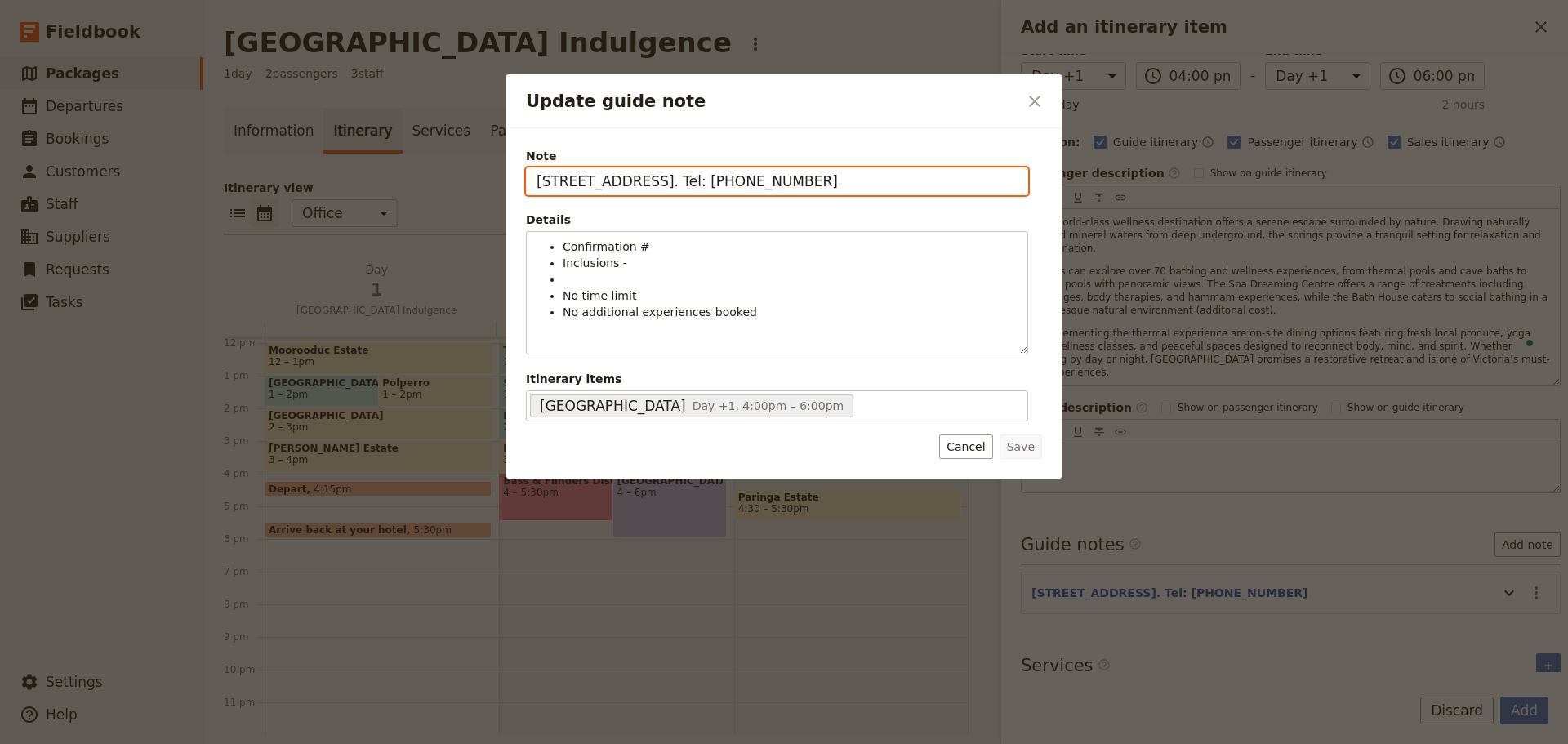
drag, startPoint x: 602, startPoint y: 187, endPoint x: 428, endPoint y: 172, distance: 174.6
click at [428, 743] on div "Update guide note ​ Note 282 Browns Rd, Fingal. Tel: 5985 0900 Details Confirma…" at bounding box center [784, 744] width 1568 height 0
drag, startPoint x: 752, startPoint y: 185, endPoint x: 730, endPoint y: 185, distance: 22.0
click at [730, 185] on input "140 Springs Lane, Fingal. Tel: 5985 0900" at bounding box center [777, 182] width 502 height 28
type input "140 Springs Lane, Fingal. Tel: 5950 8777"
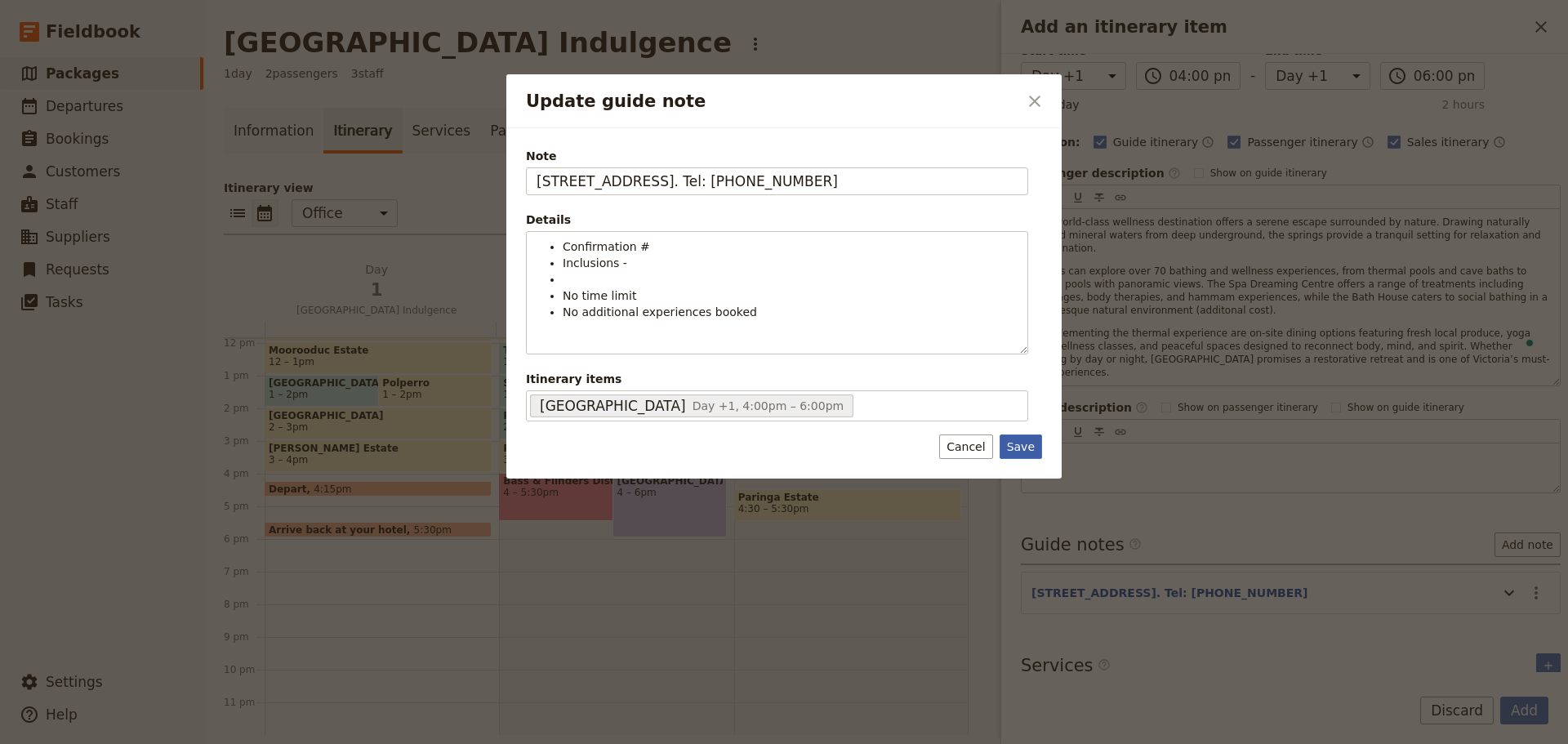
click at [1021, 442] on button "Save" at bounding box center [1020, 447] width 42 height 24
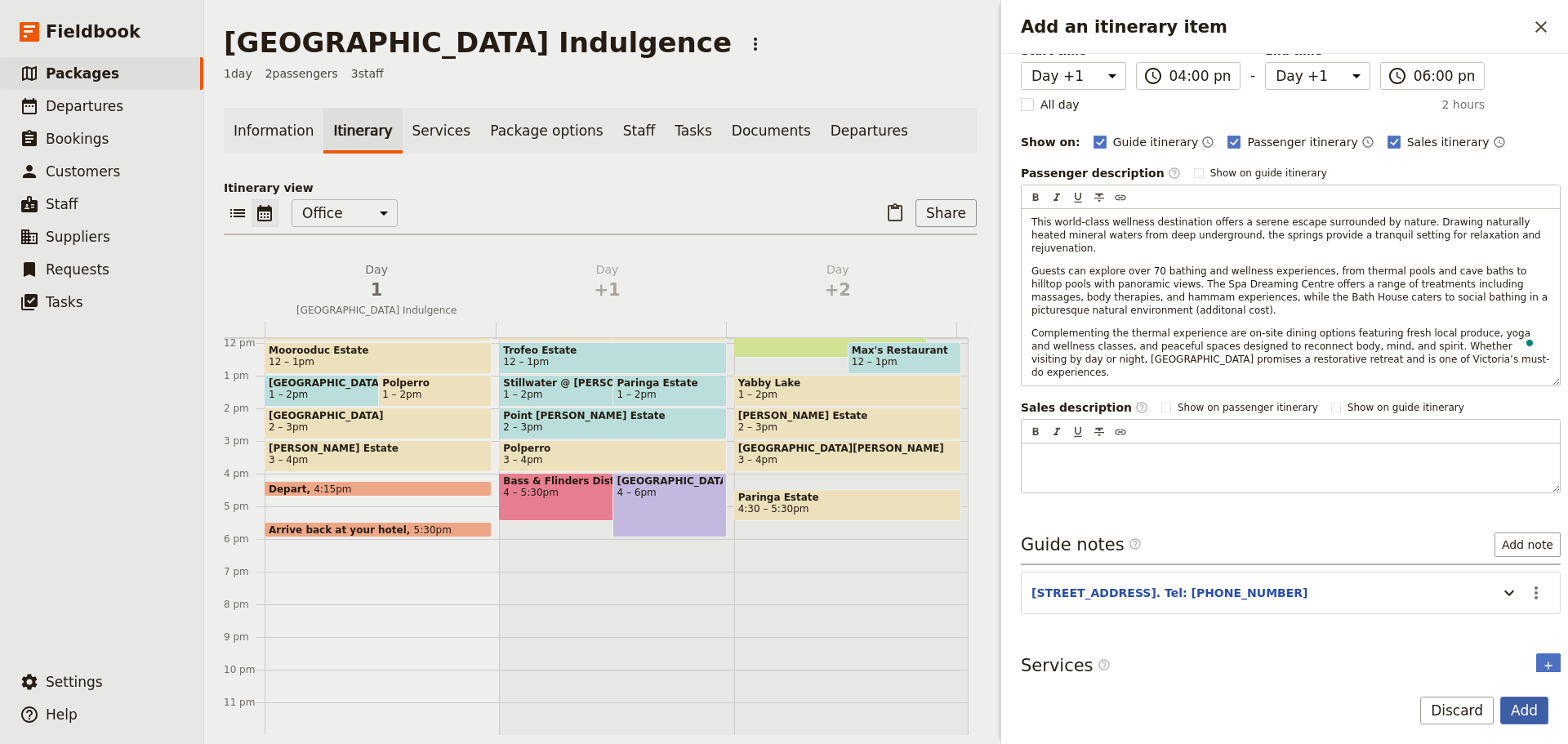
click at [1529, 697] on button "Add" at bounding box center [1523, 711] width 48 height 28
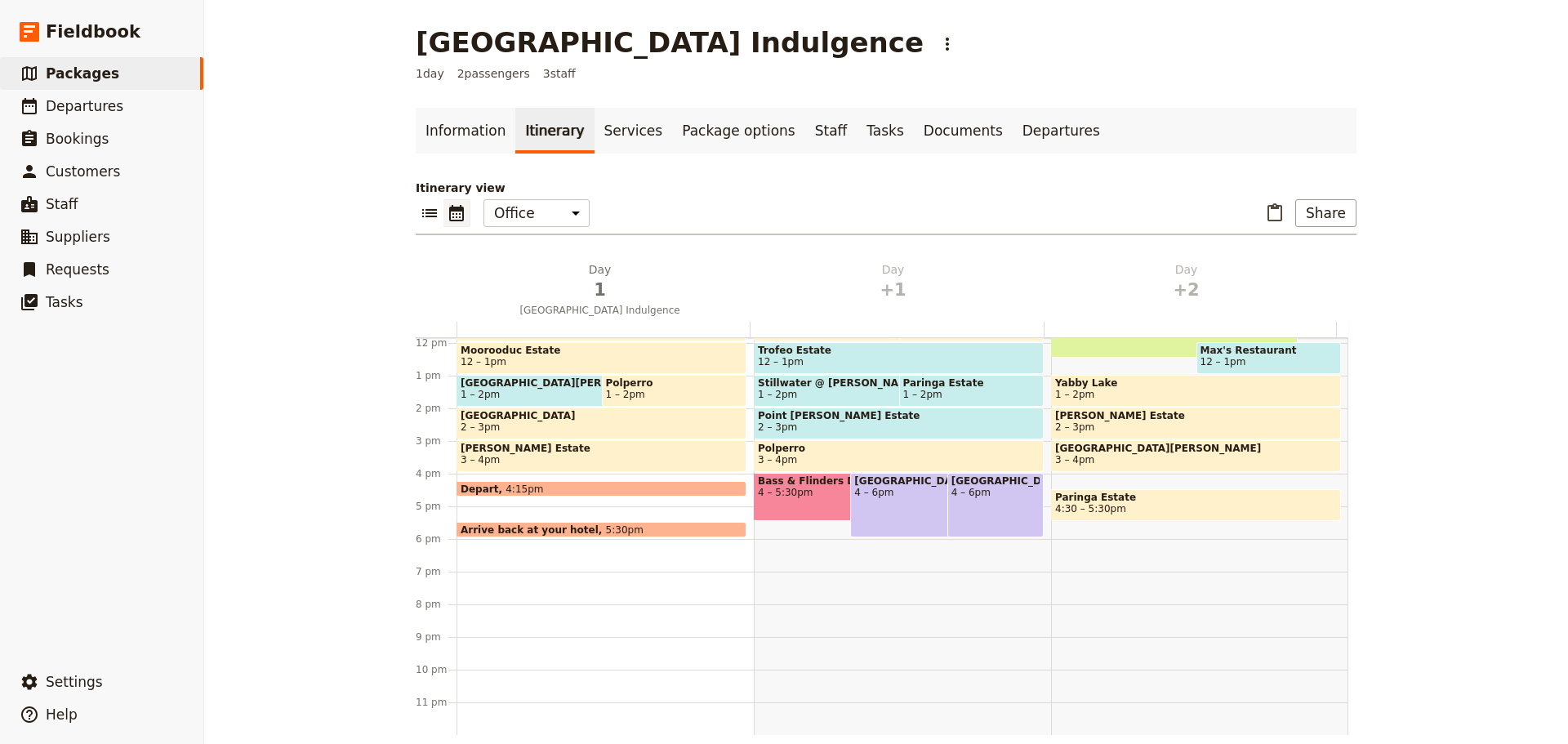
click at [876, 503] on div "Alba Hot Springs 4 – 6pm" at bounding box center [931, 505] width 164 height 65
select select "2"
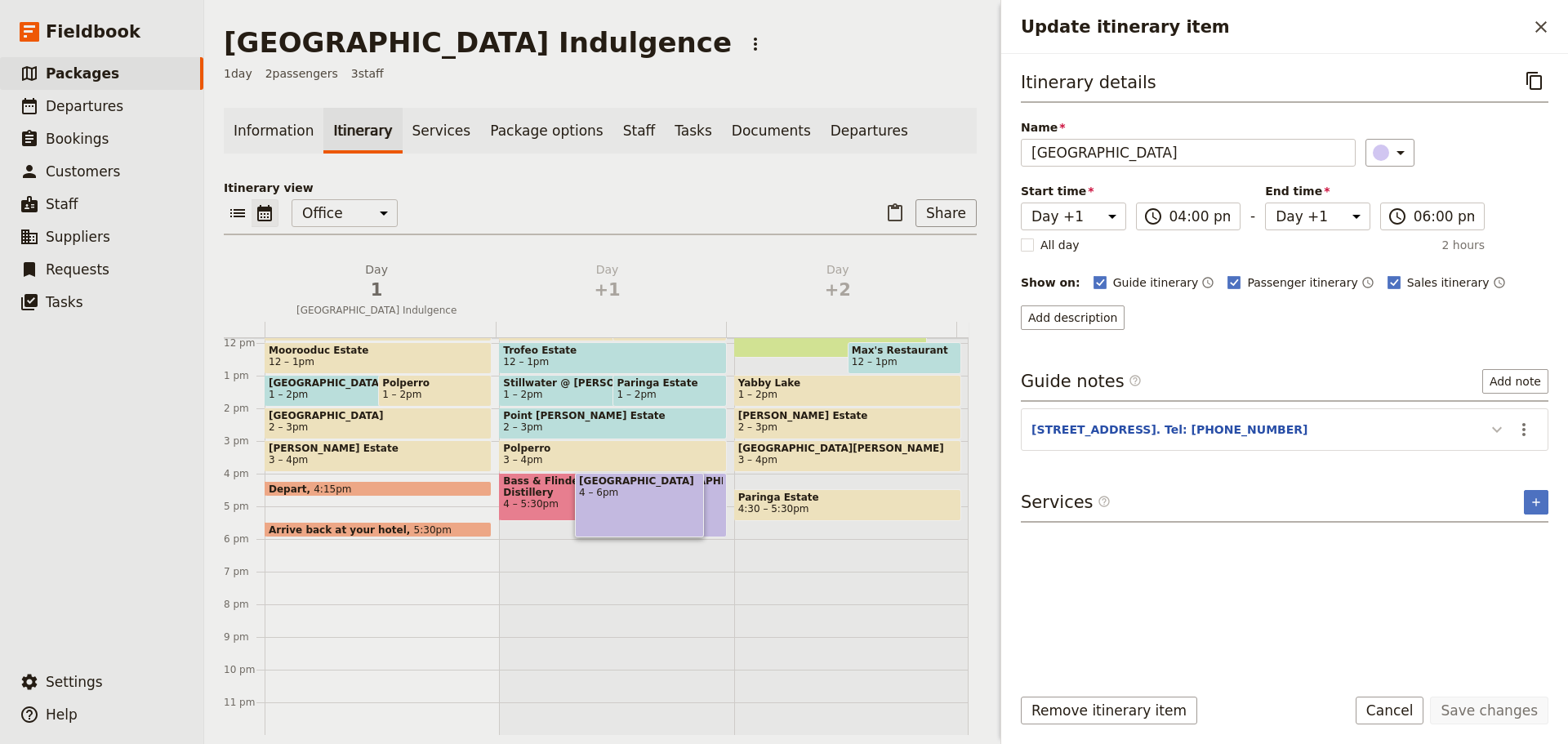
click at [1501, 429] on icon "Update itinerary item" at bounding box center [1496, 429] width 20 height 20
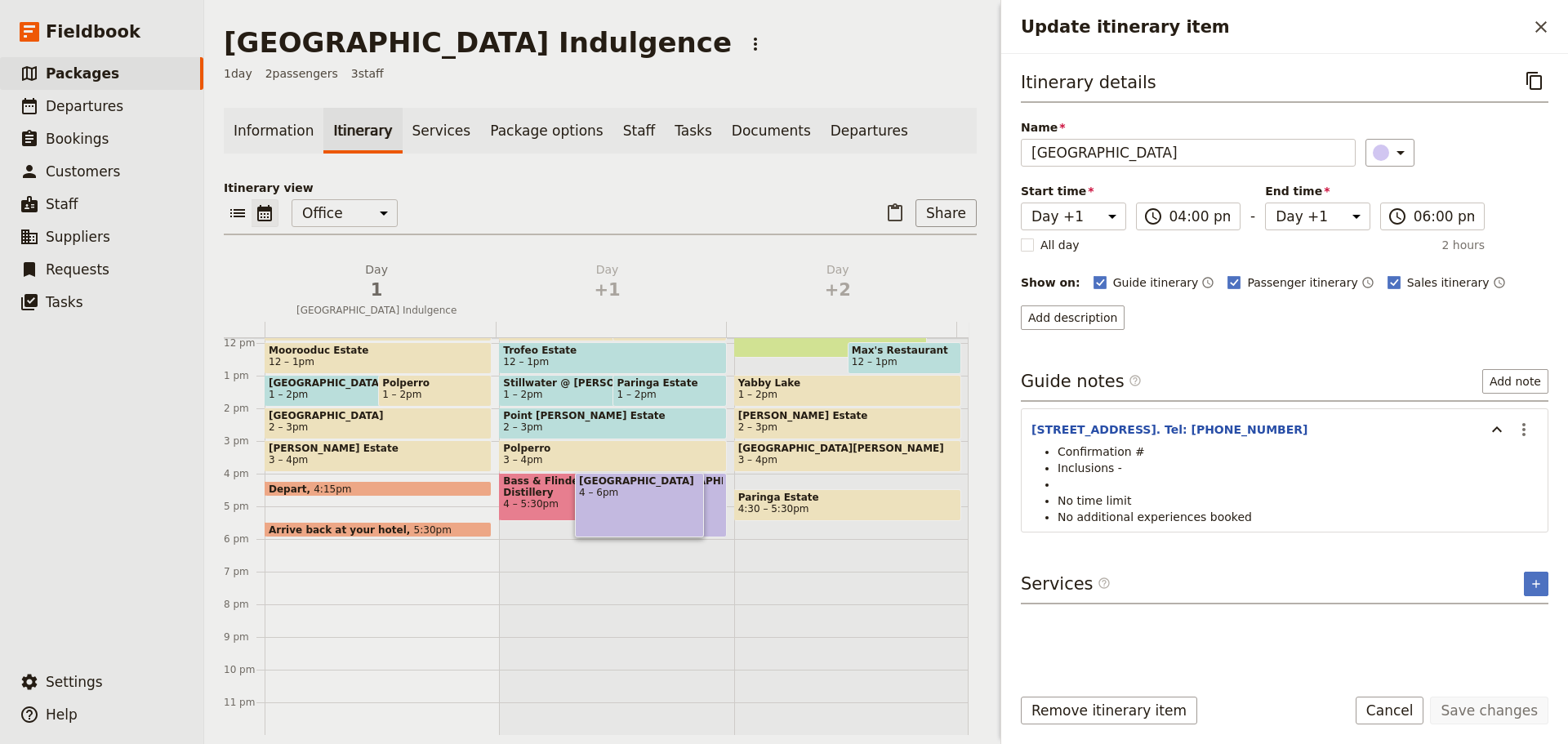
click at [1309, 373] on div "Guide notes ​ Add note" at bounding box center [1284, 385] width 527 height 33
click at [1060, 315] on button "Add description" at bounding box center [1072, 318] width 104 height 24
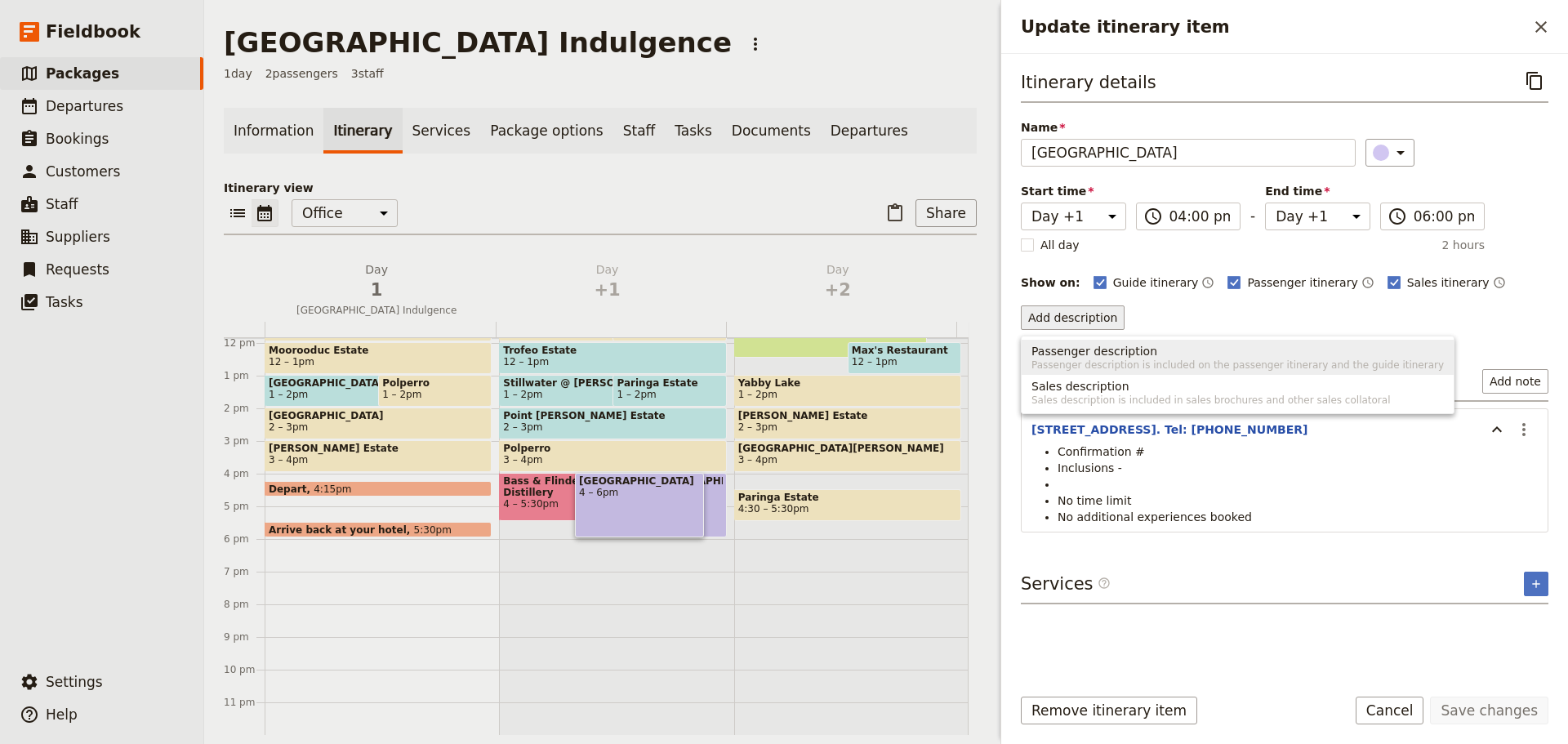
click at [1064, 349] on span "Passenger description" at bounding box center [1094, 350] width 126 height 16
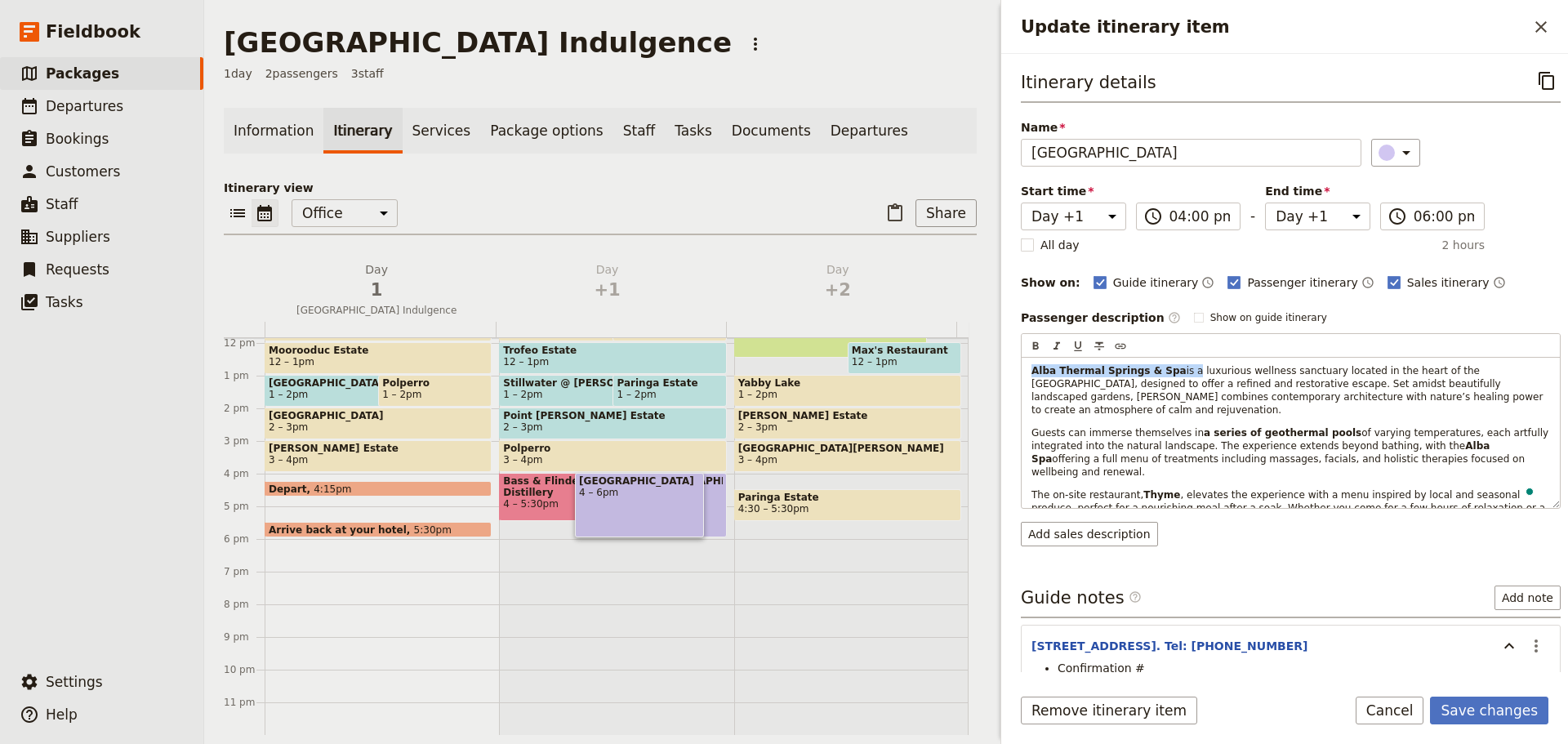
drag, startPoint x: 1175, startPoint y: 367, endPoint x: 978, endPoint y: 358, distance: 197.2
click at [978, 358] on div "Mornington Peninsula Indulgence ​ 1 day 2 passengers 3 staff Information Itiner…" at bounding box center [886, 372] width 1364 height 744
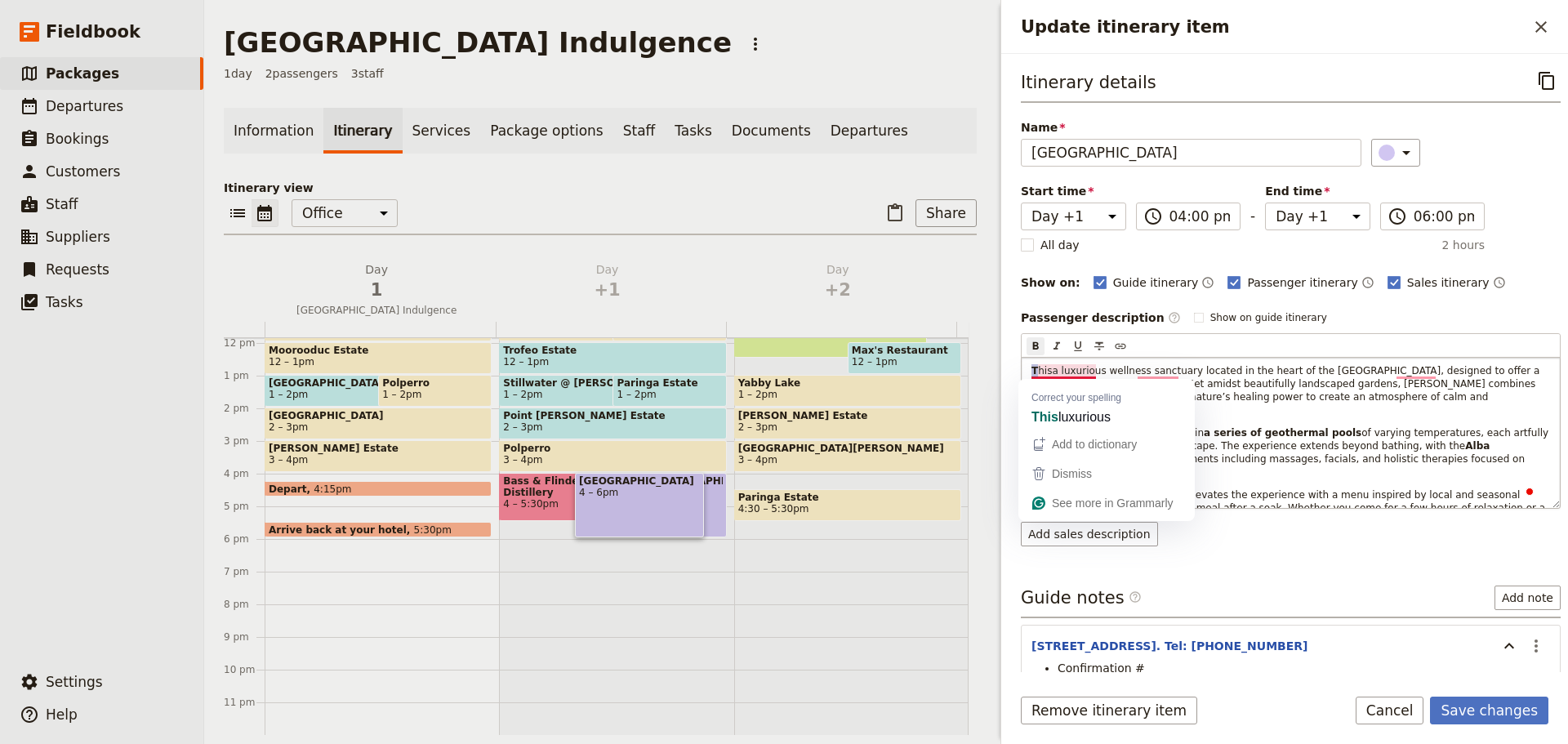
click at [1028, 370] on div "T hisa luxurious wellness sanctuary located in the heart of the Mornington Peni…" at bounding box center [1291, 433] width 538 height 150
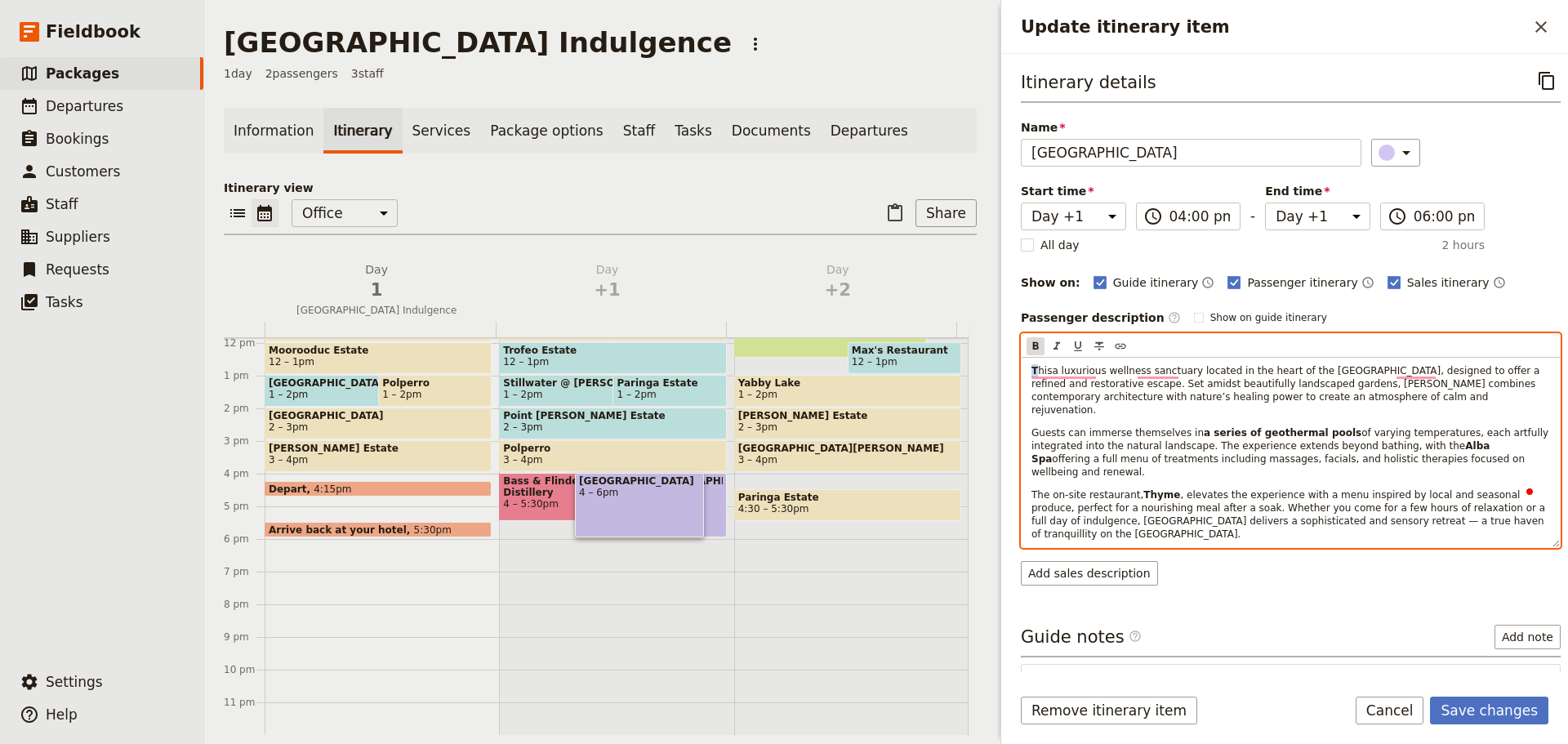
click at [1041, 346] on icon "Format bold" at bounding box center [1035, 347] width 13 height 13
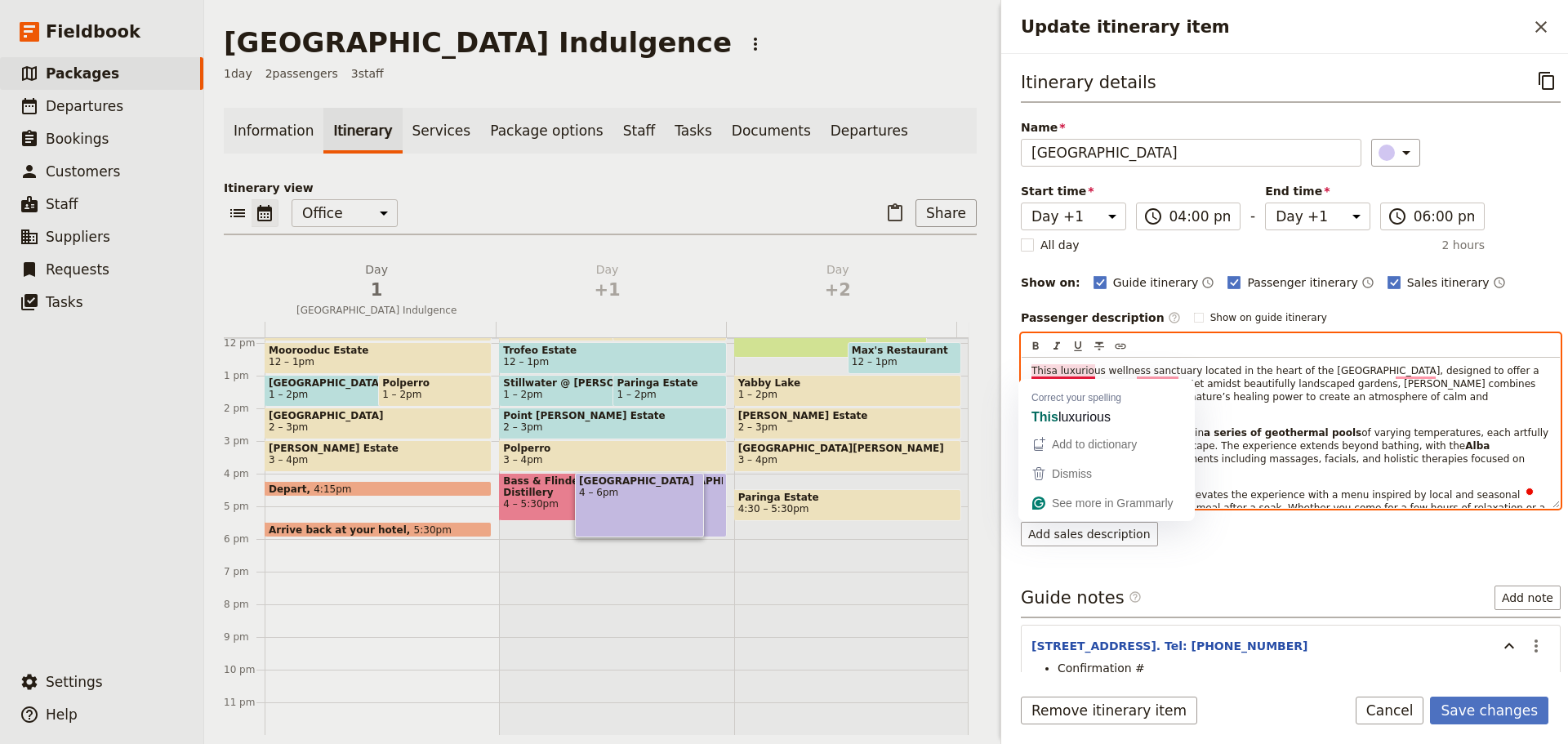
click at [1054, 373] on span "Thisa luxurious wellness sanctuary located in the heart of the Mornington Penin…" at bounding box center [1286, 391] width 510 height 51
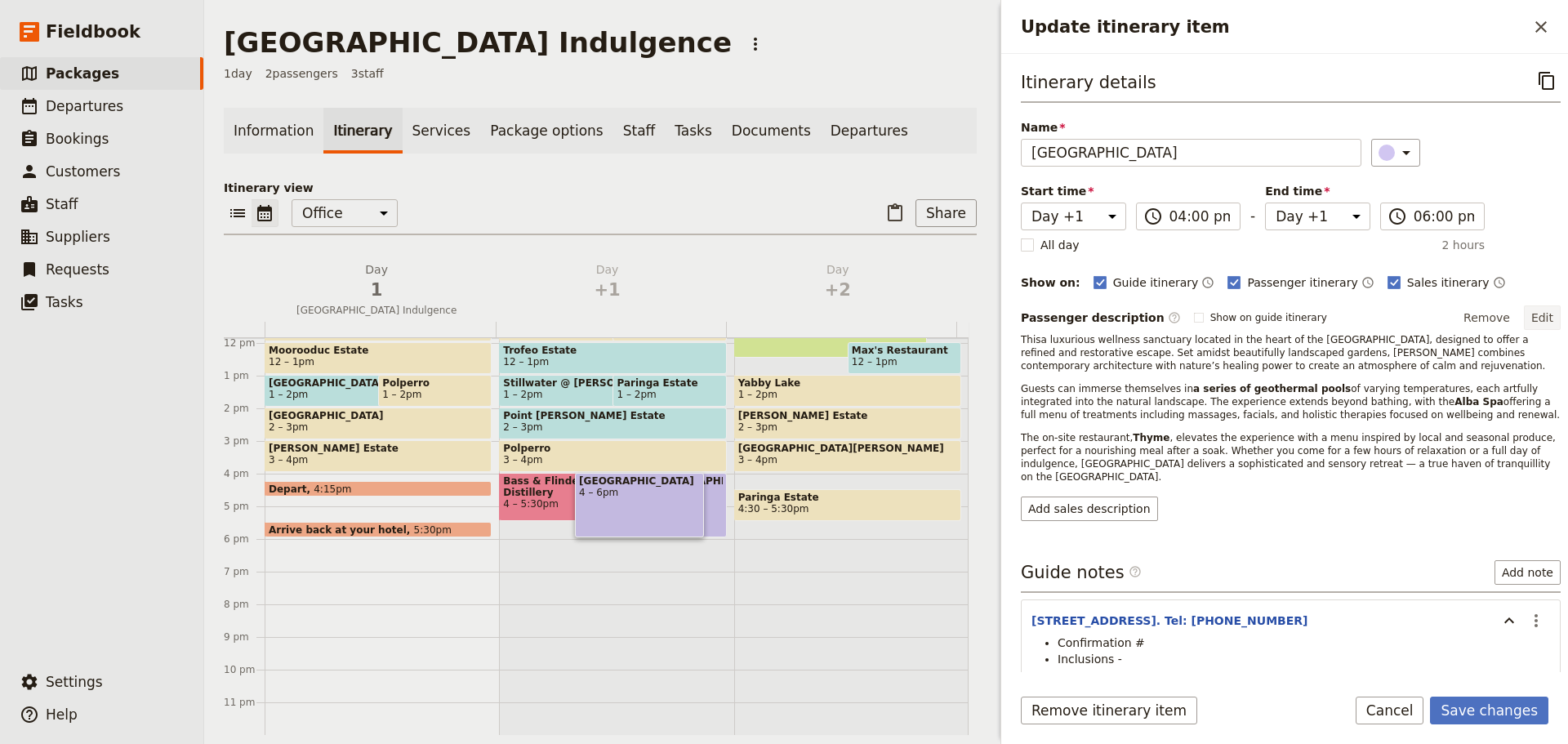
click at [1524, 311] on button "Edit" at bounding box center [1542, 318] width 37 height 24
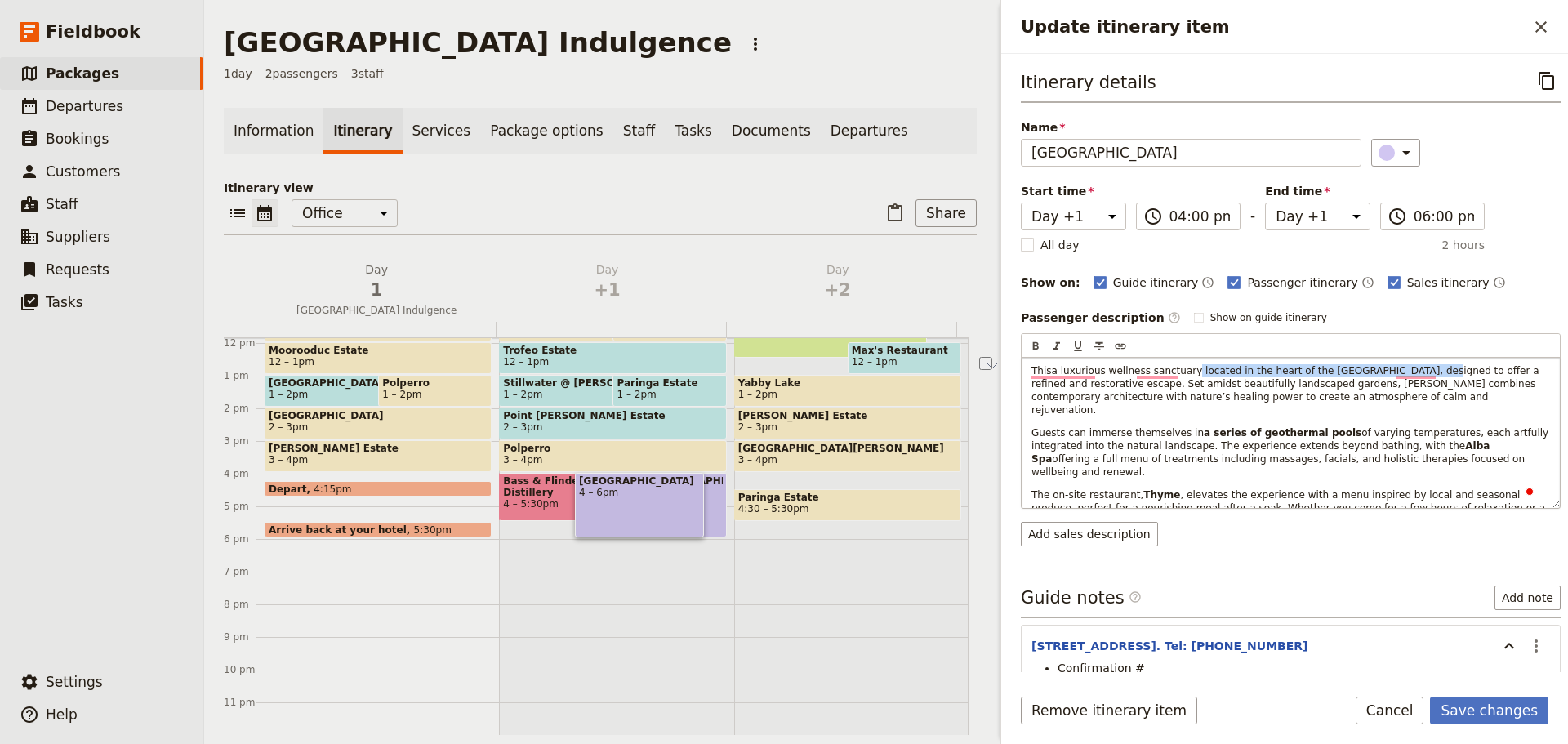
drag, startPoint x: 1398, startPoint y: 375, endPoint x: 1178, endPoint y: 366, distance: 220.2
click at [1178, 366] on span "Thisa luxurious wellness sanctuary located in the heart of the Mornington Penin…" at bounding box center [1286, 391] width 510 height 51
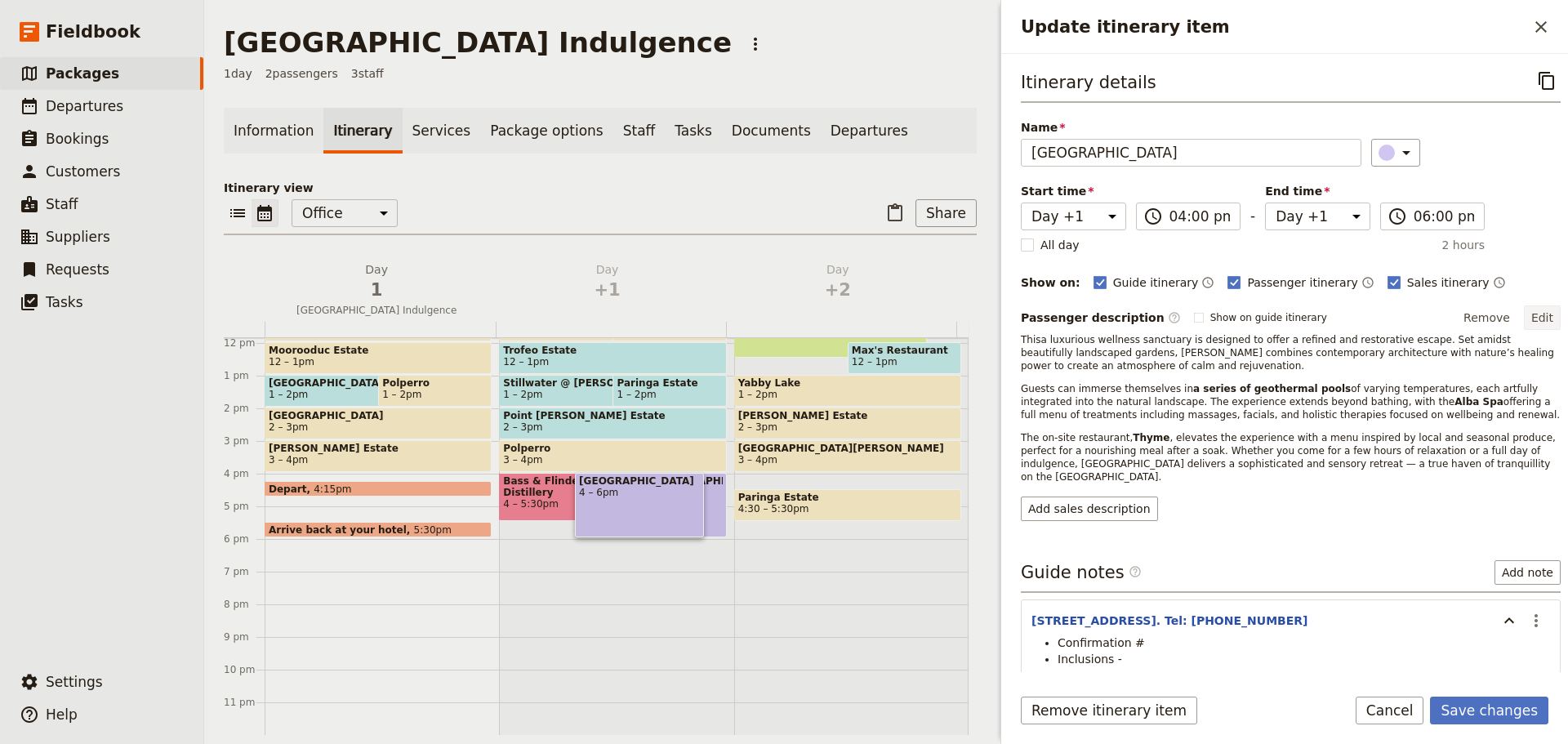
click at [1531, 310] on button "Edit" at bounding box center [1542, 318] width 37 height 24
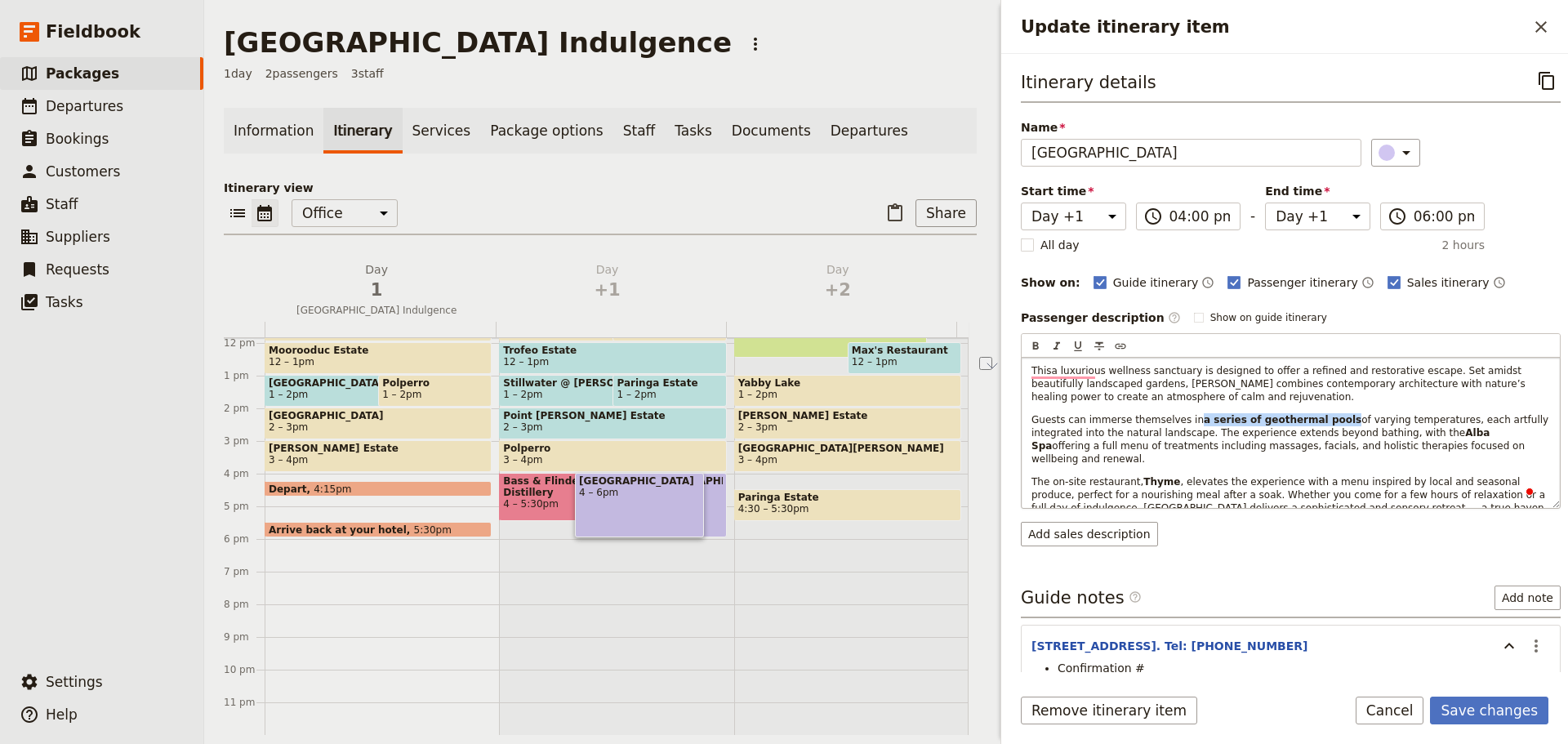
drag, startPoint x: 1180, startPoint y: 417, endPoint x: 1311, endPoint y: 422, distance: 131.1
click at [1311, 422] on p "Guests can immerse themselves in a series of geothermal pools of varying temper…" at bounding box center [1291, 439] width 519 height 52
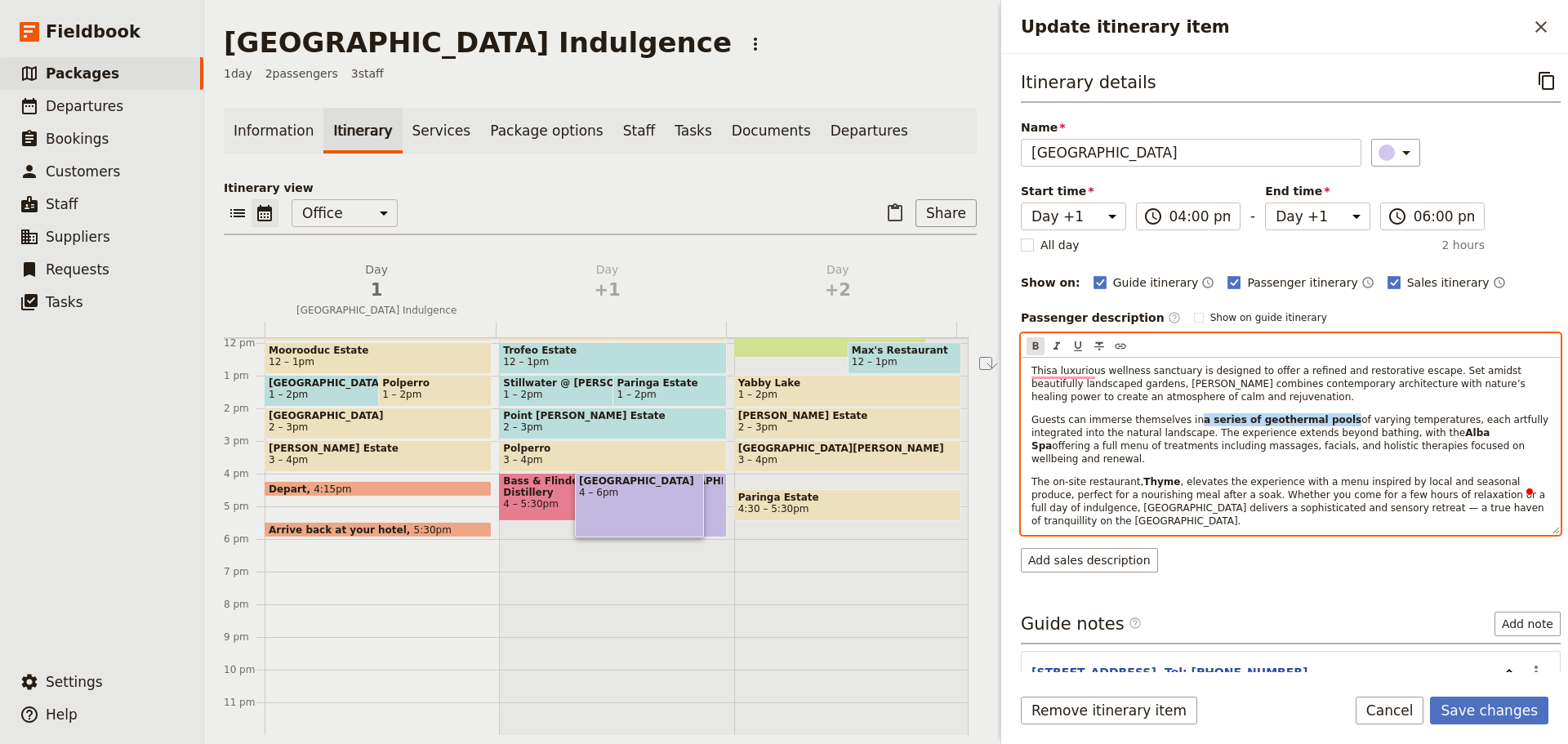
click at [1035, 342] on icon "Format bold" at bounding box center [1036, 346] width 6 height 7
click at [1028, 343] on icon "Format bold" at bounding box center [1035, 347] width 13 height 13
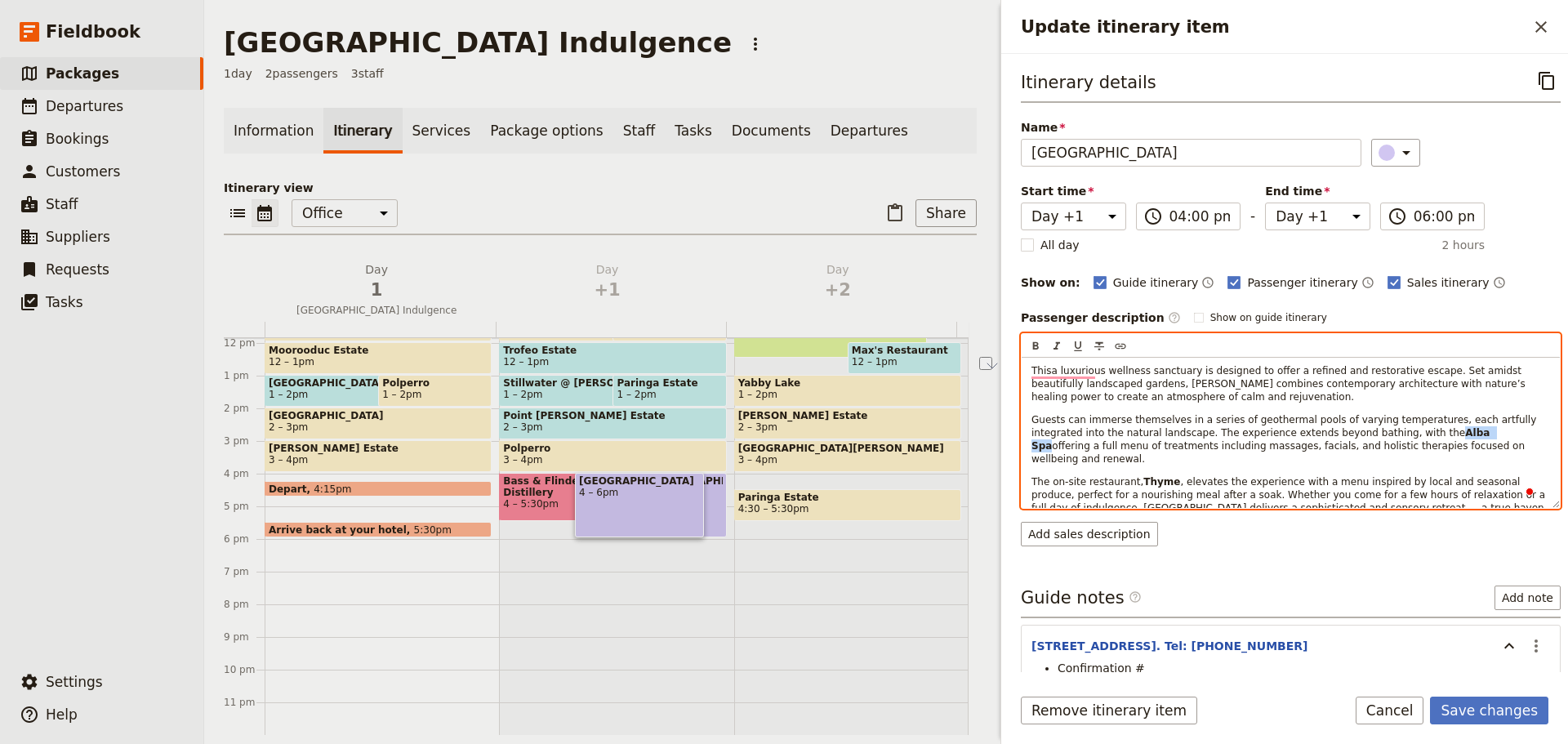
drag, startPoint x: 1341, startPoint y: 433, endPoint x: 1385, endPoint y: 433, distance: 44.0
click at [1385, 433] on p "Guests can immerse themselves in a series of geothermal pools of varying temper…" at bounding box center [1291, 439] width 519 height 52
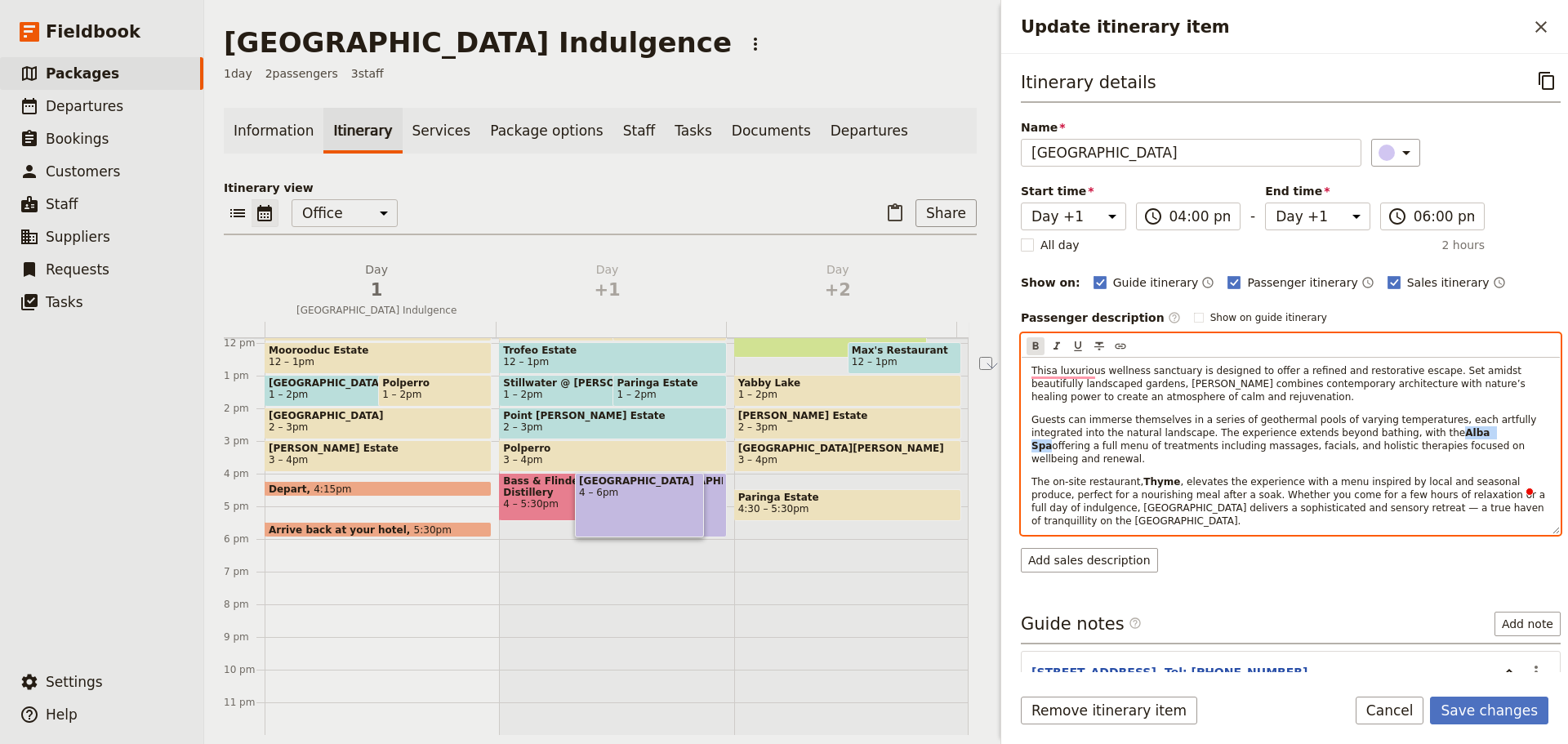
click at [1035, 342] on icon "Format bold" at bounding box center [1036, 346] width 6 height 7
click at [1032, 347] on icon "Format bold" at bounding box center [1035, 347] width 13 height 13
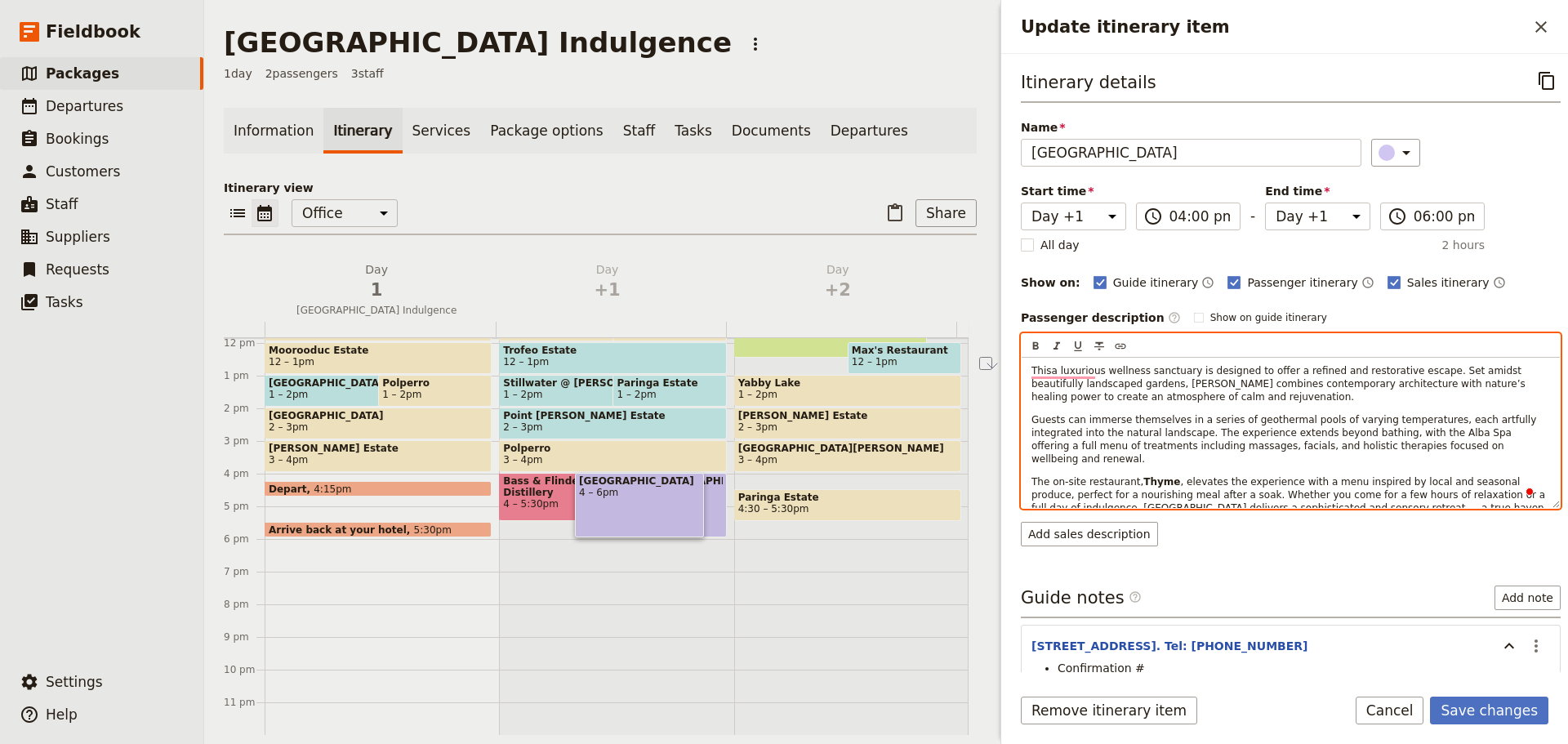
drag, startPoint x: 1393, startPoint y: 446, endPoint x: 1410, endPoint y: 446, distance: 17.0
click at [1394, 446] on span "Guests can immerse themselves in a series of geothermal pools of varying temper…" at bounding box center [1285, 439] width 508 height 51
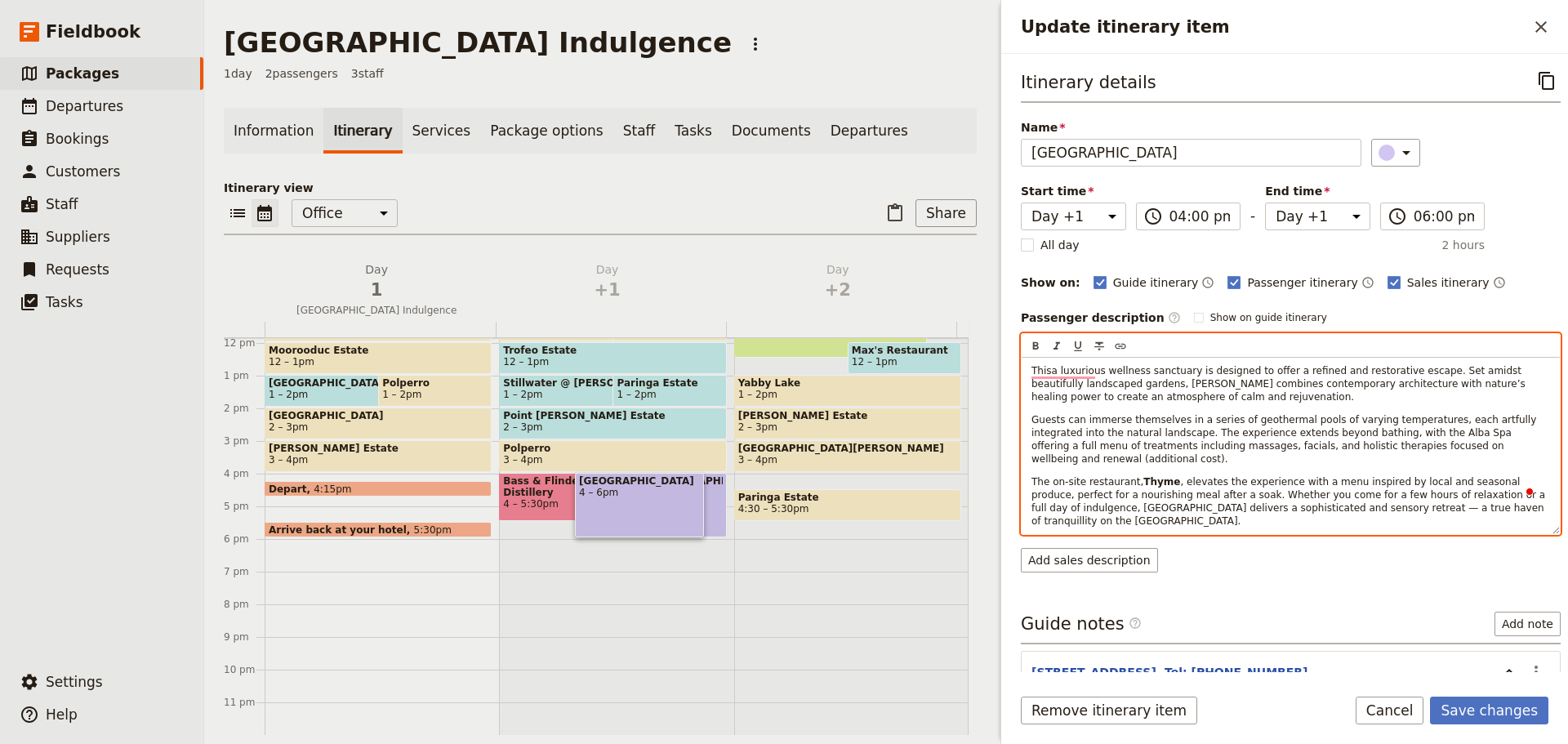
click at [1143, 476] on strong "Thyme" at bounding box center [1161, 482] width 37 height 11
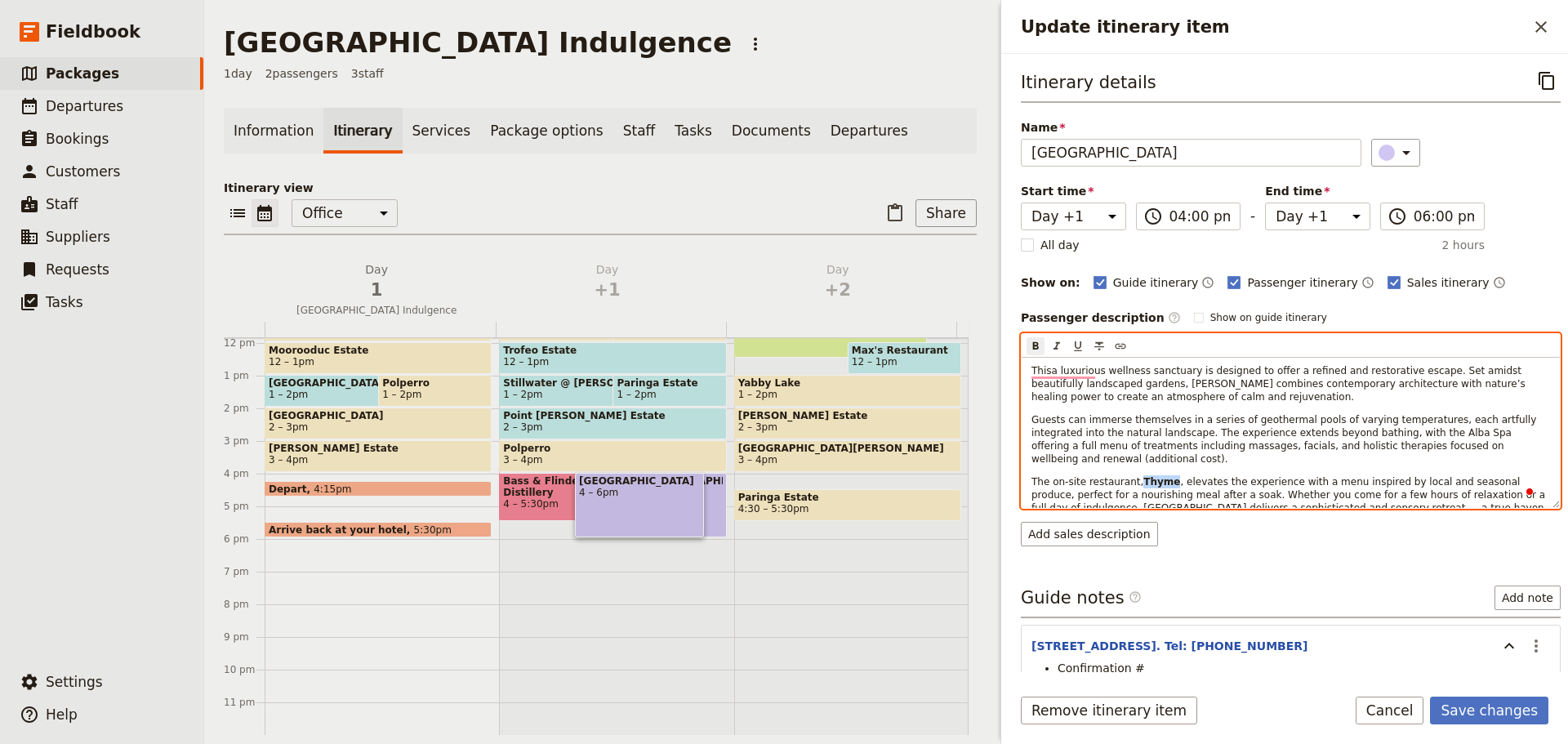
click at [1143, 476] on strong "Thyme" at bounding box center [1161, 482] width 37 height 11
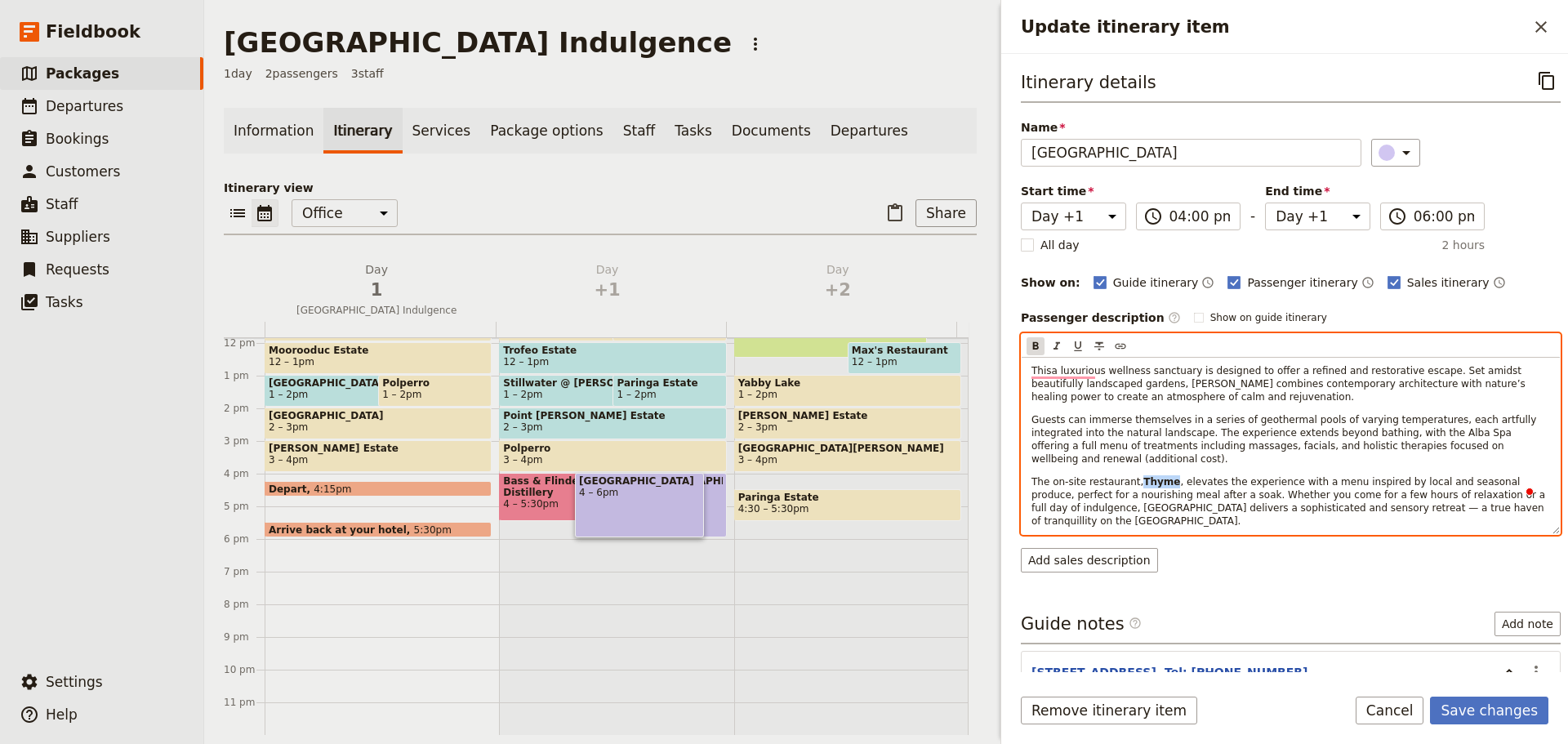
click at [1030, 347] on icon "Format bold" at bounding box center [1035, 347] width 13 height 13
click at [1346, 448] on span "Guests can immerse themselves in a series of geothermal pools of varying temper…" at bounding box center [1285, 439] width 508 height 51
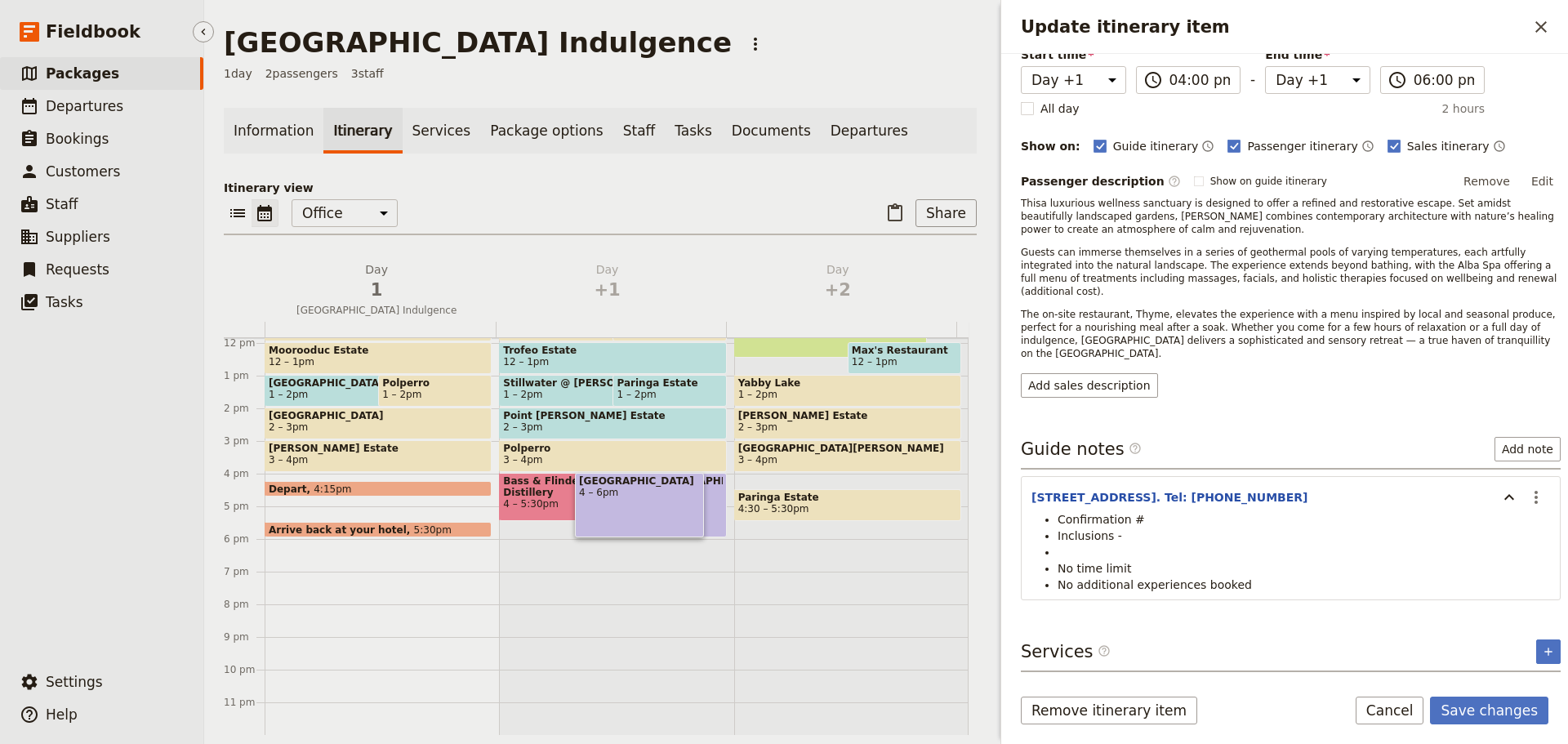
scroll to position [111, 0]
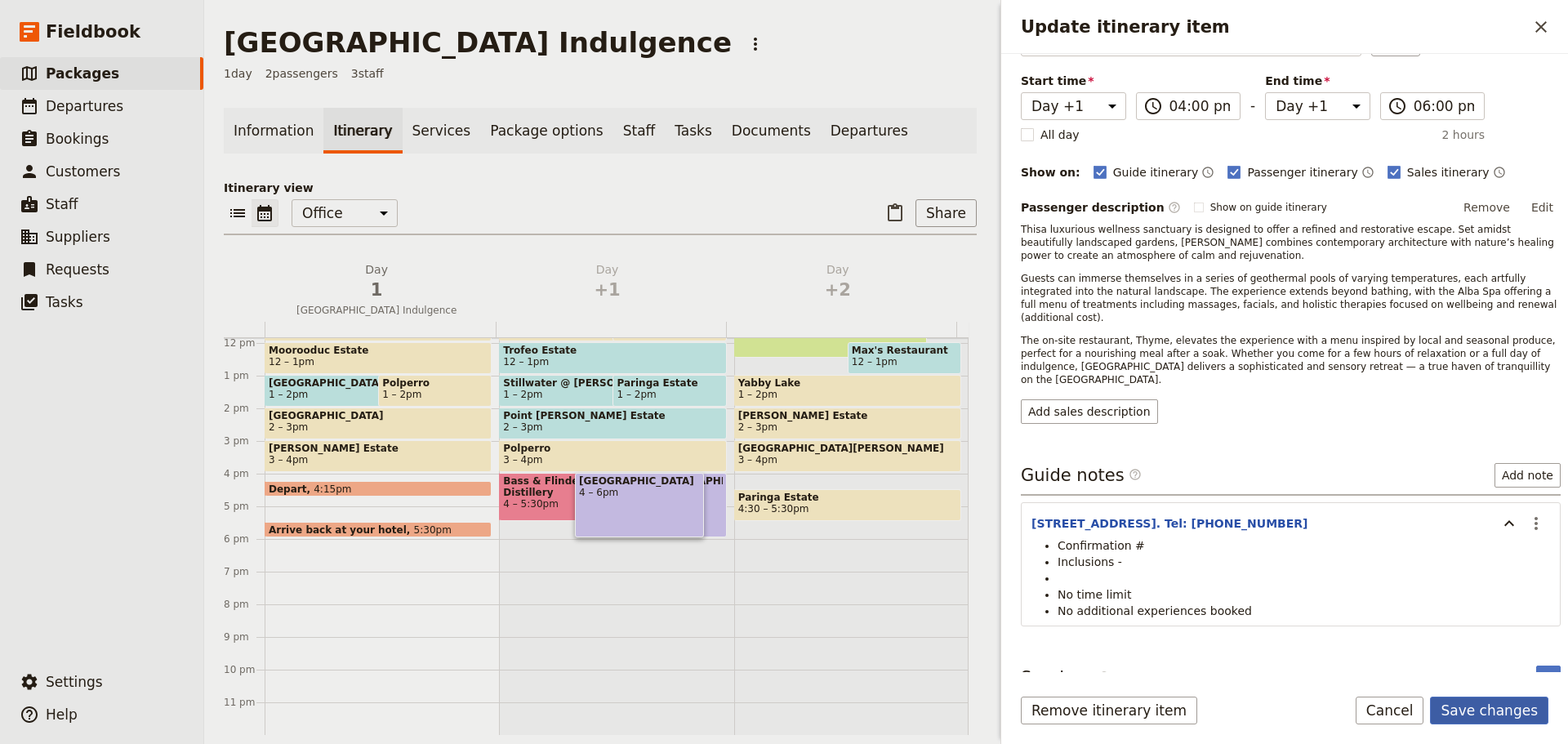
click at [1504, 716] on button "Save changes" at bounding box center [1488, 711] width 118 height 28
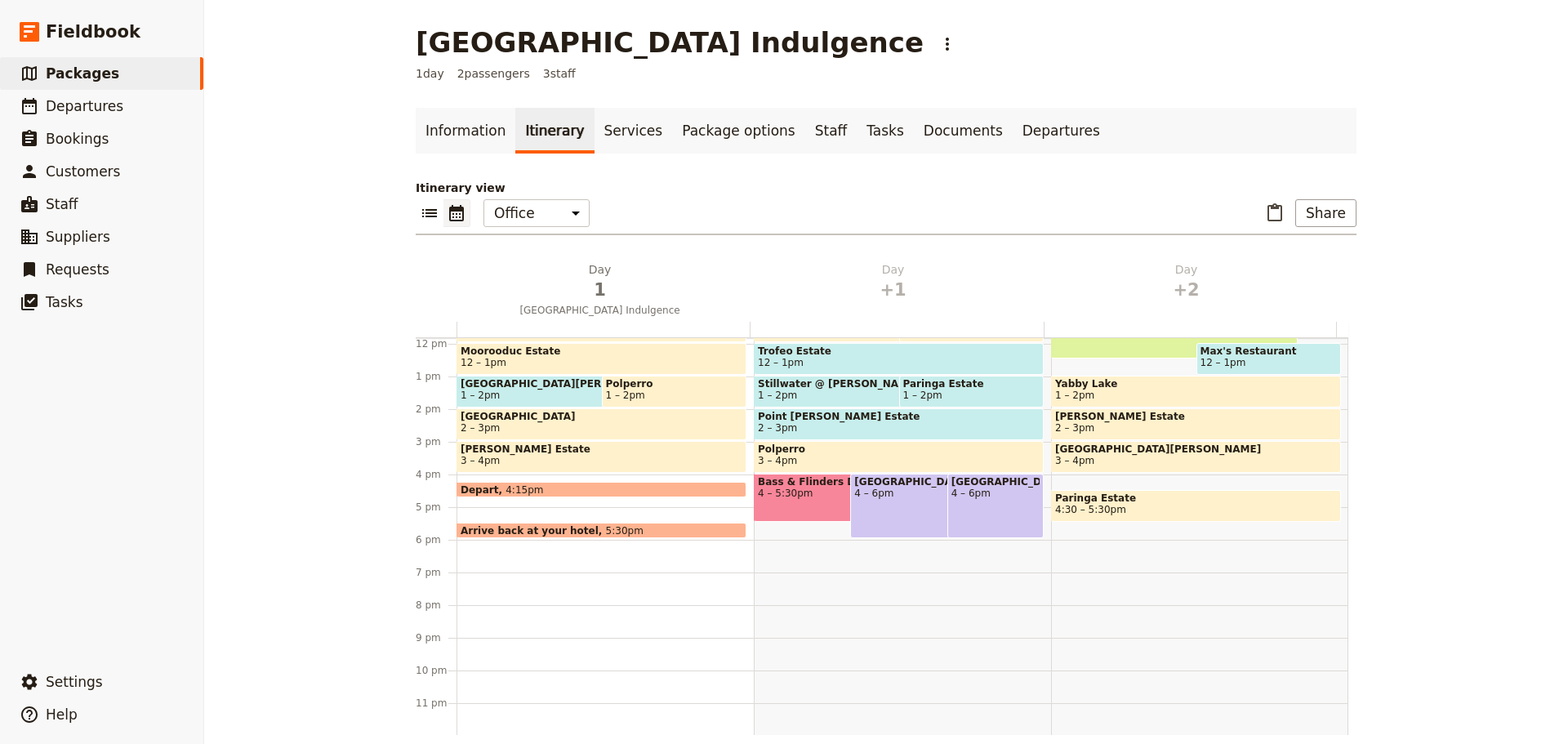
scroll to position [387, 0]
click at [758, 551] on div "Point Leo Estate 8:15 – 9:15am Mornington Bathing Boxes 8:15 – 9:15am Prancing …" at bounding box center [902, 343] width 297 height 784
select select "2"
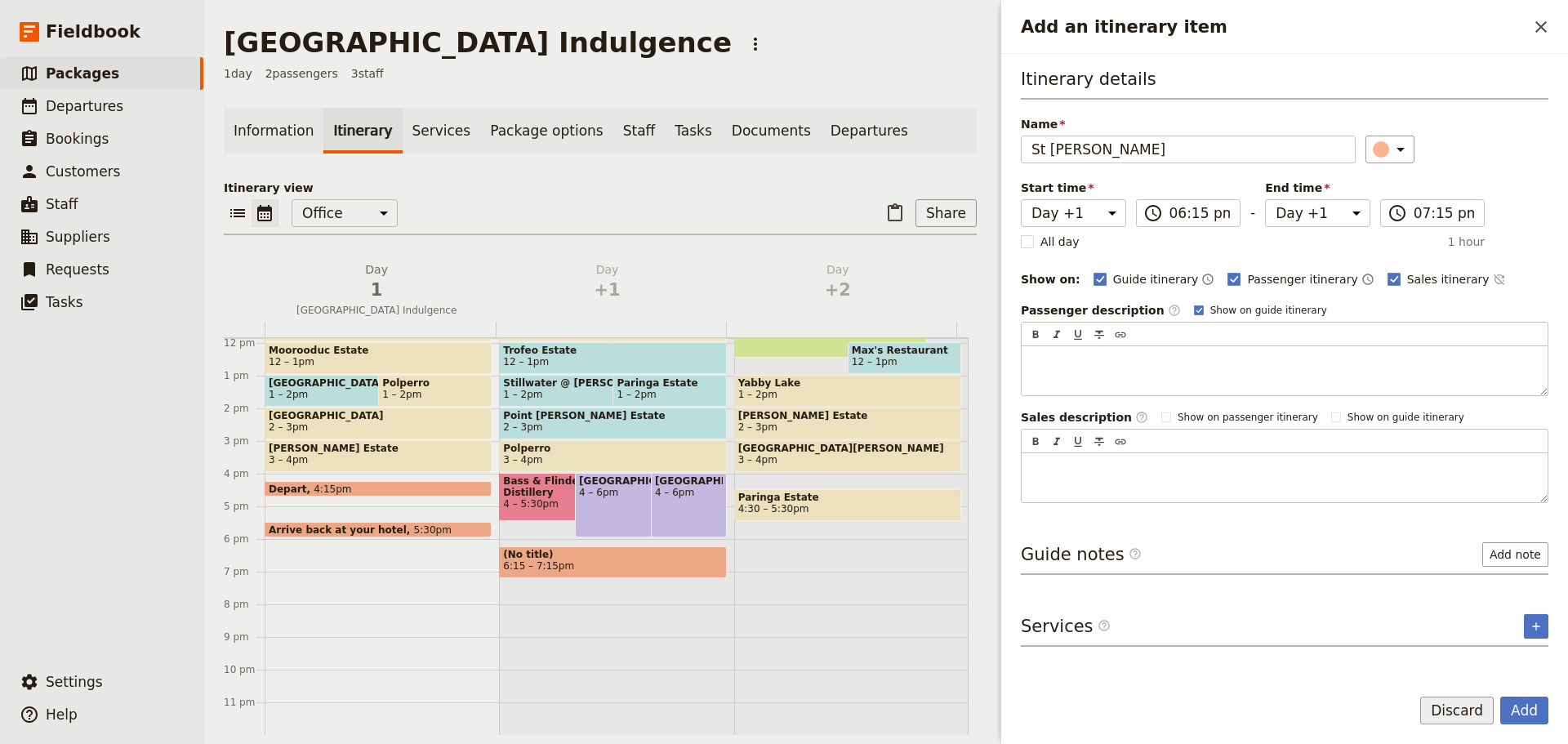
type input "St Andrews"
click at [1455, 708] on button "Discard" at bounding box center [1457, 711] width 73 height 28
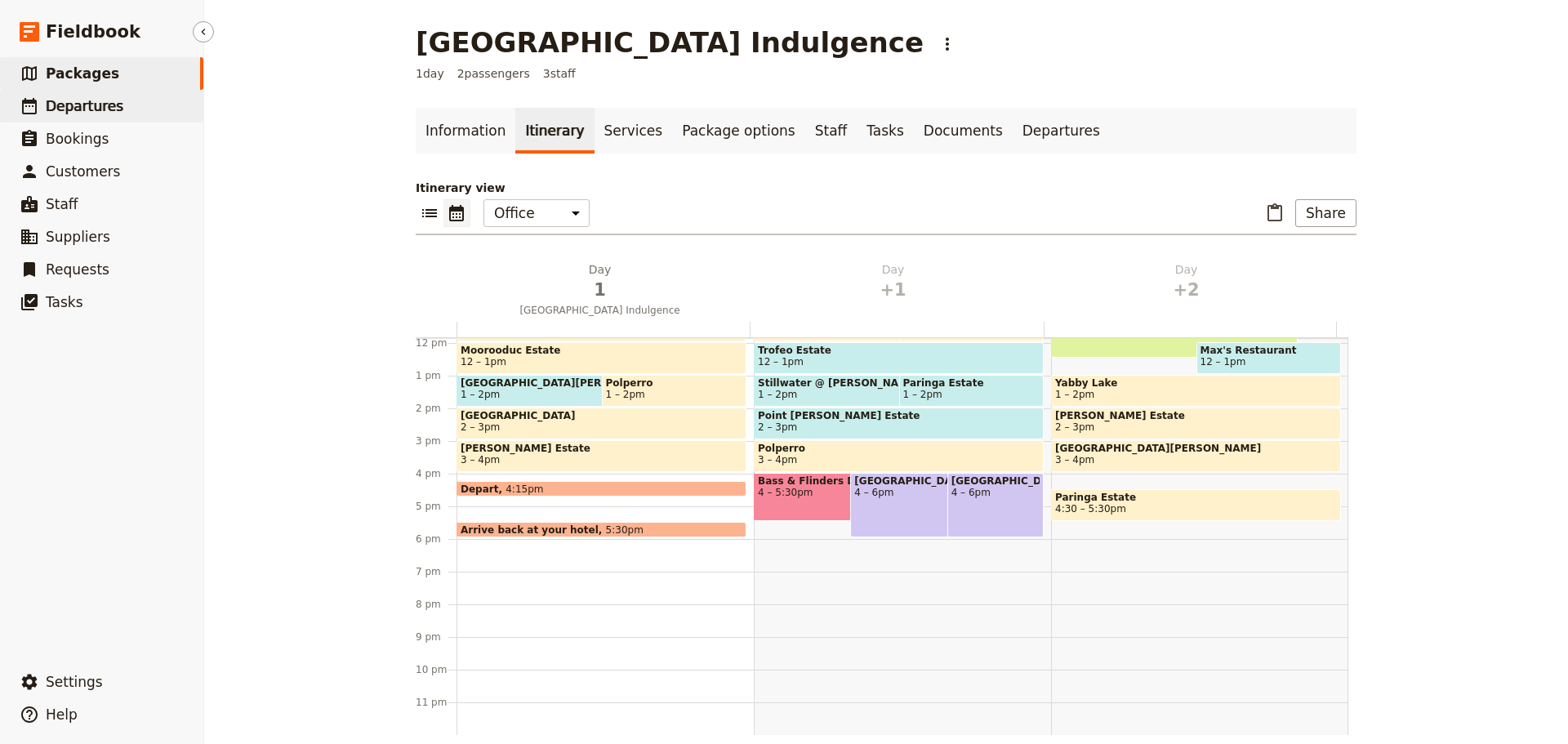
click at [114, 110] on link "​ Departures" at bounding box center [101, 106] width 203 height 33
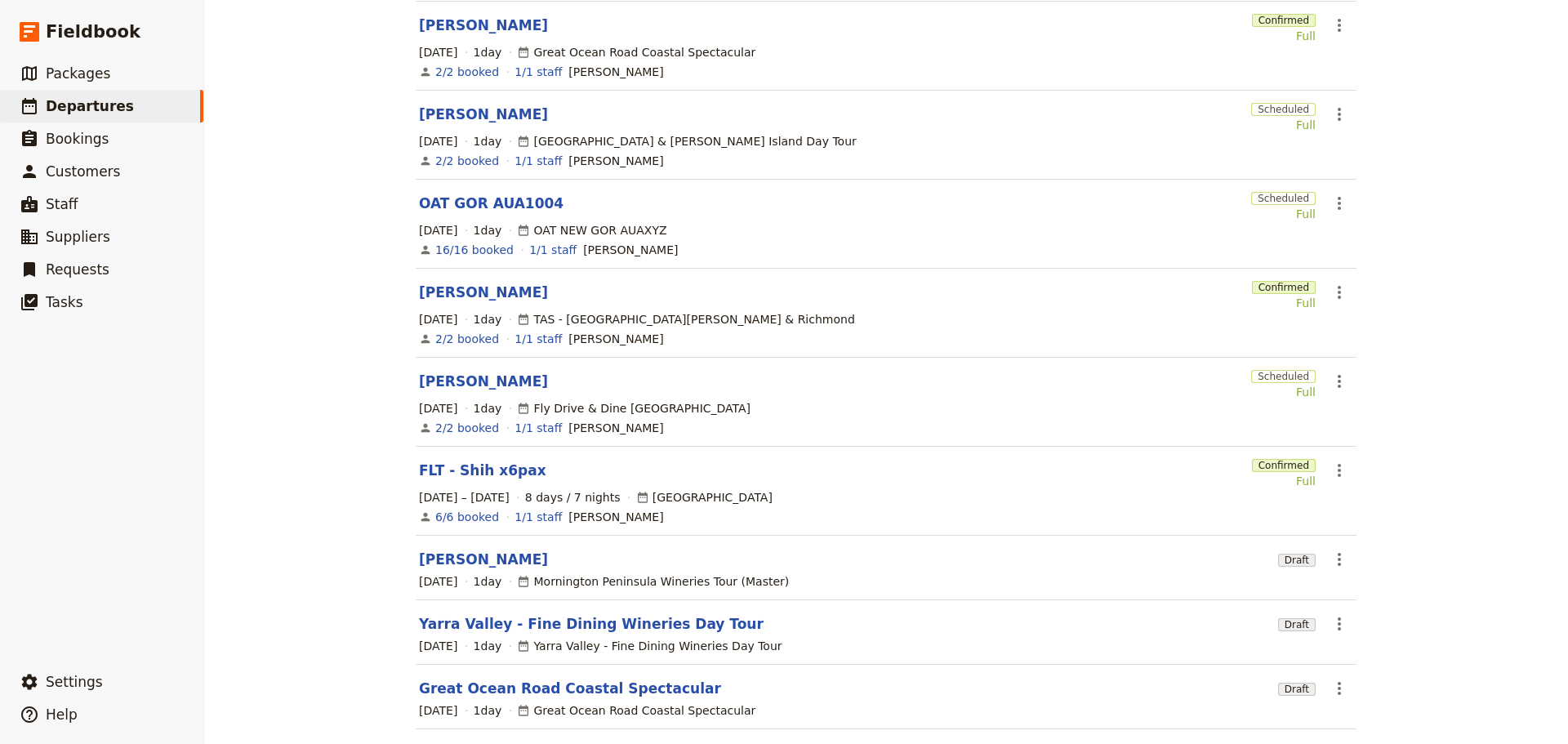
scroll to position [246, 0]
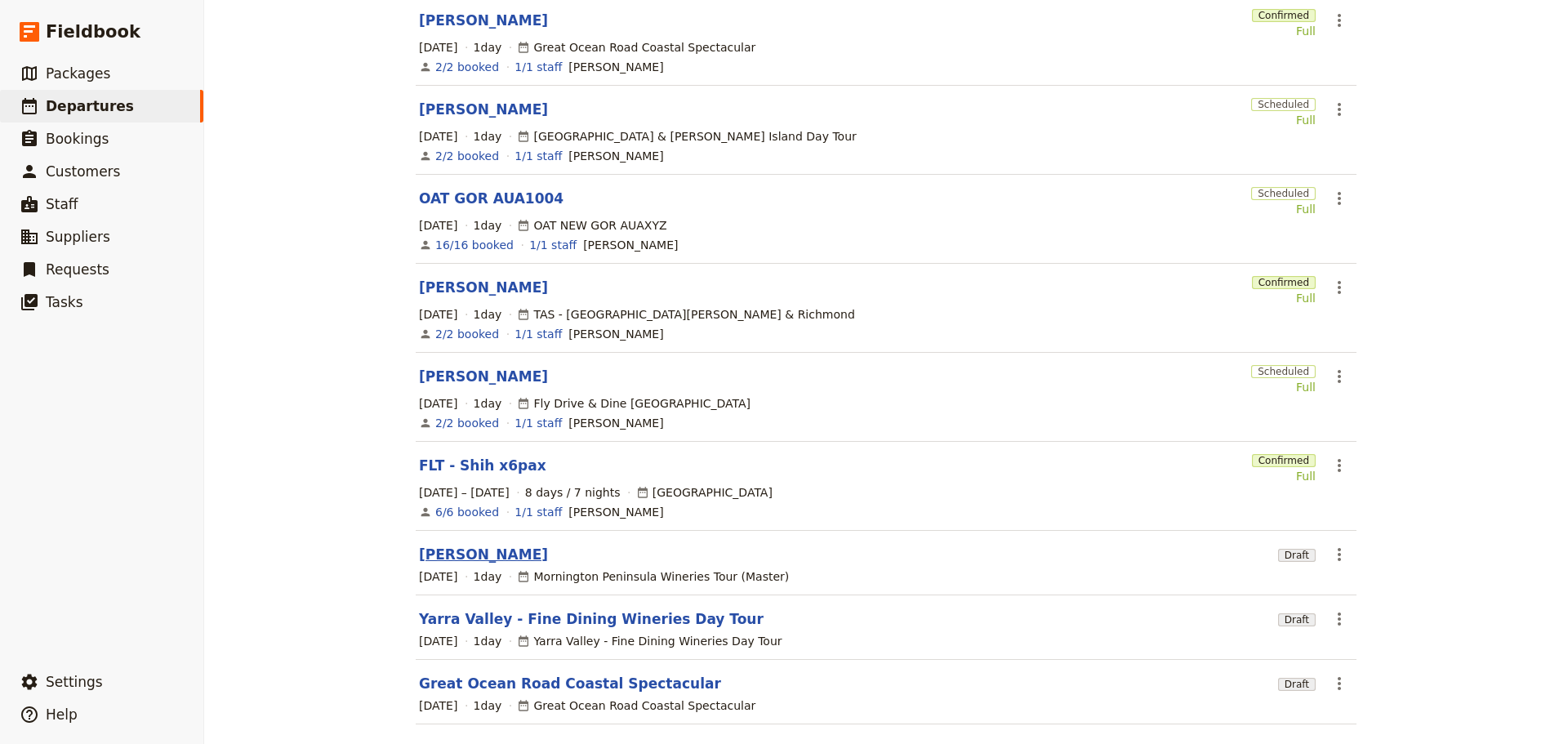
click at [443, 544] on link "[PERSON_NAME]" at bounding box center [483, 554] width 129 height 20
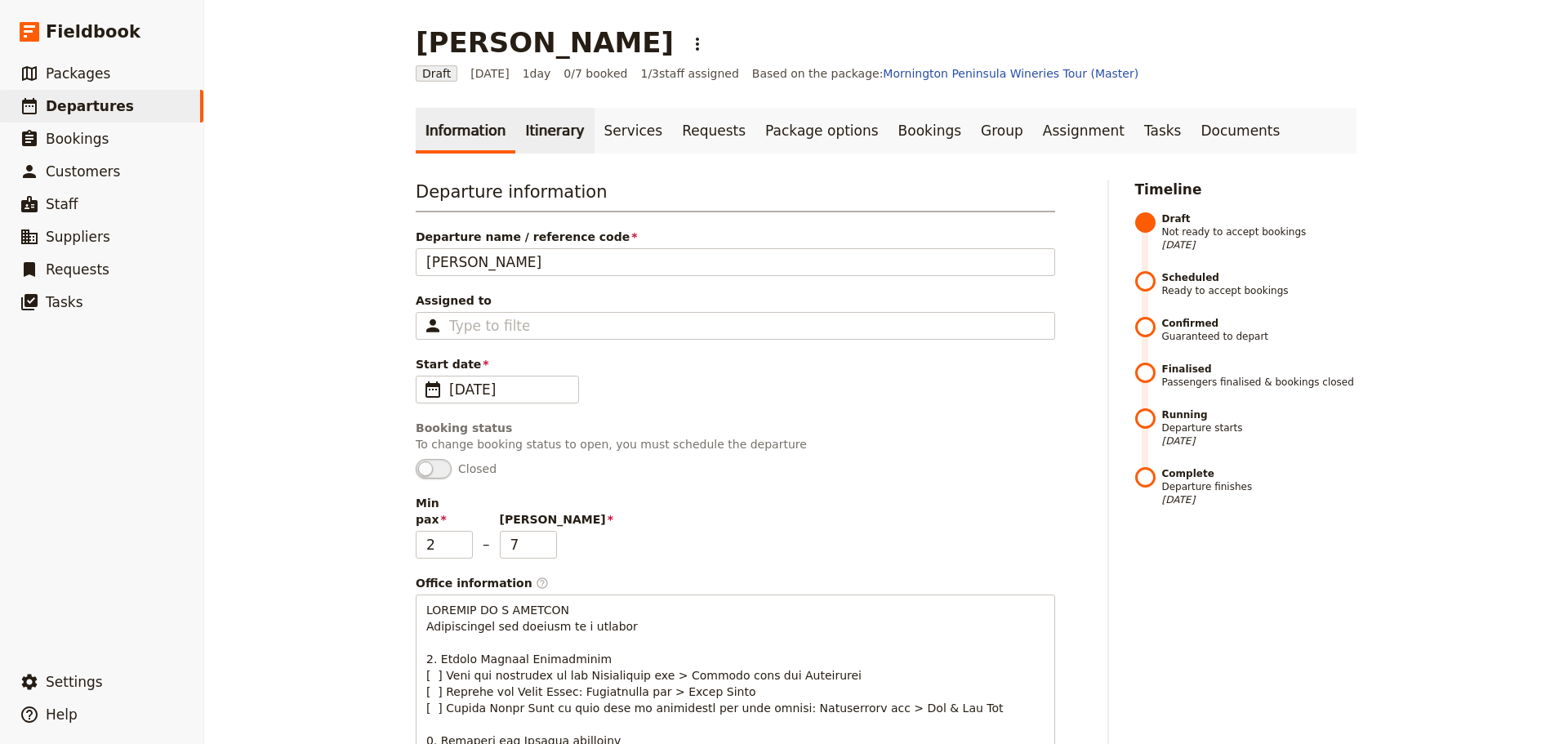
click at [529, 135] on link "Itinerary" at bounding box center [555, 130] width 79 height 46
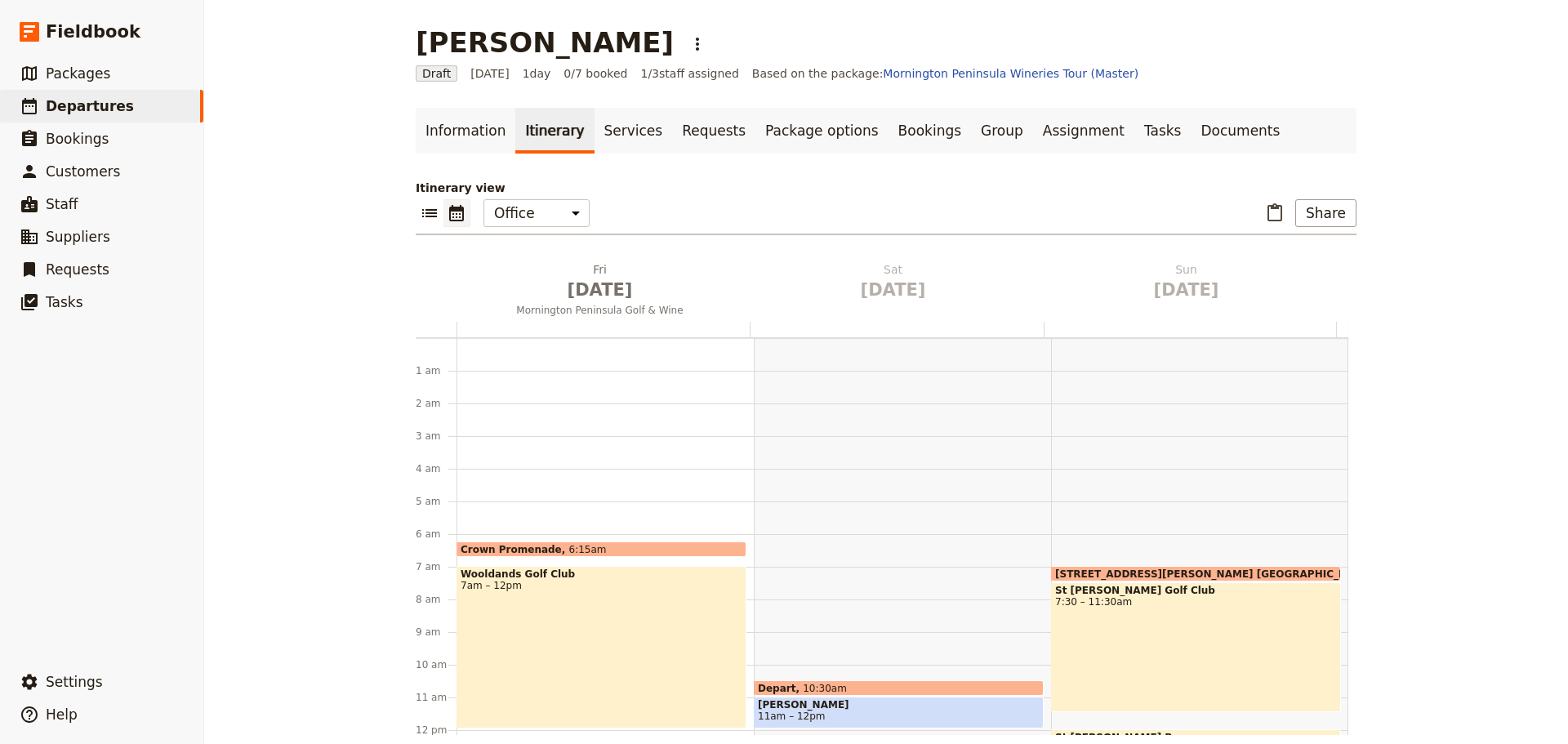
scroll to position [187, 0]
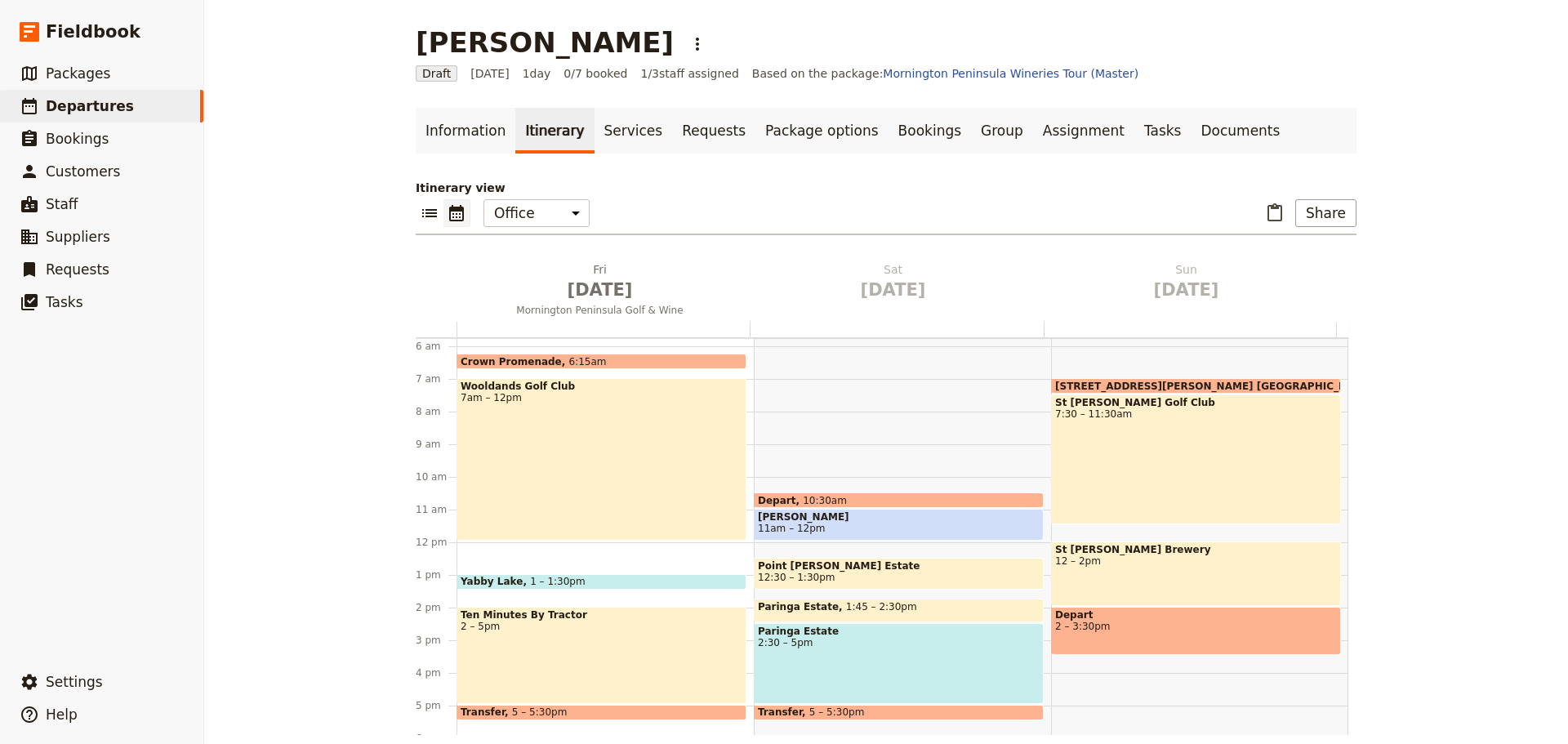
click at [1137, 560] on span "12 – 2pm" at bounding box center [1195, 561] width 282 height 11
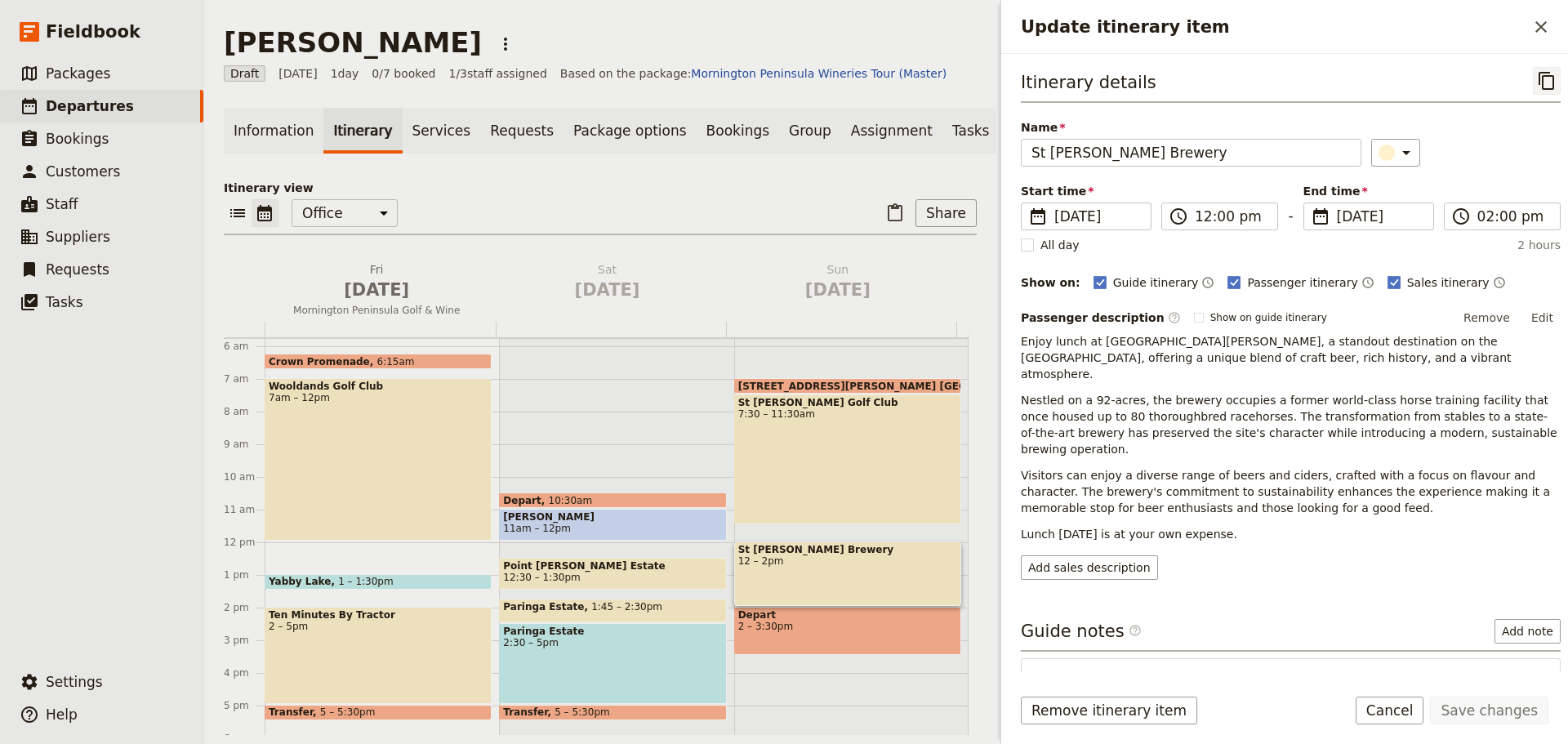
click at [1537, 80] on icon "Copy itinerary item" at bounding box center [1546, 81] width 20 height 20
click at [1532, 26] on icon "Close drawer" at bounding box center [1541, 26] width 20 height 20
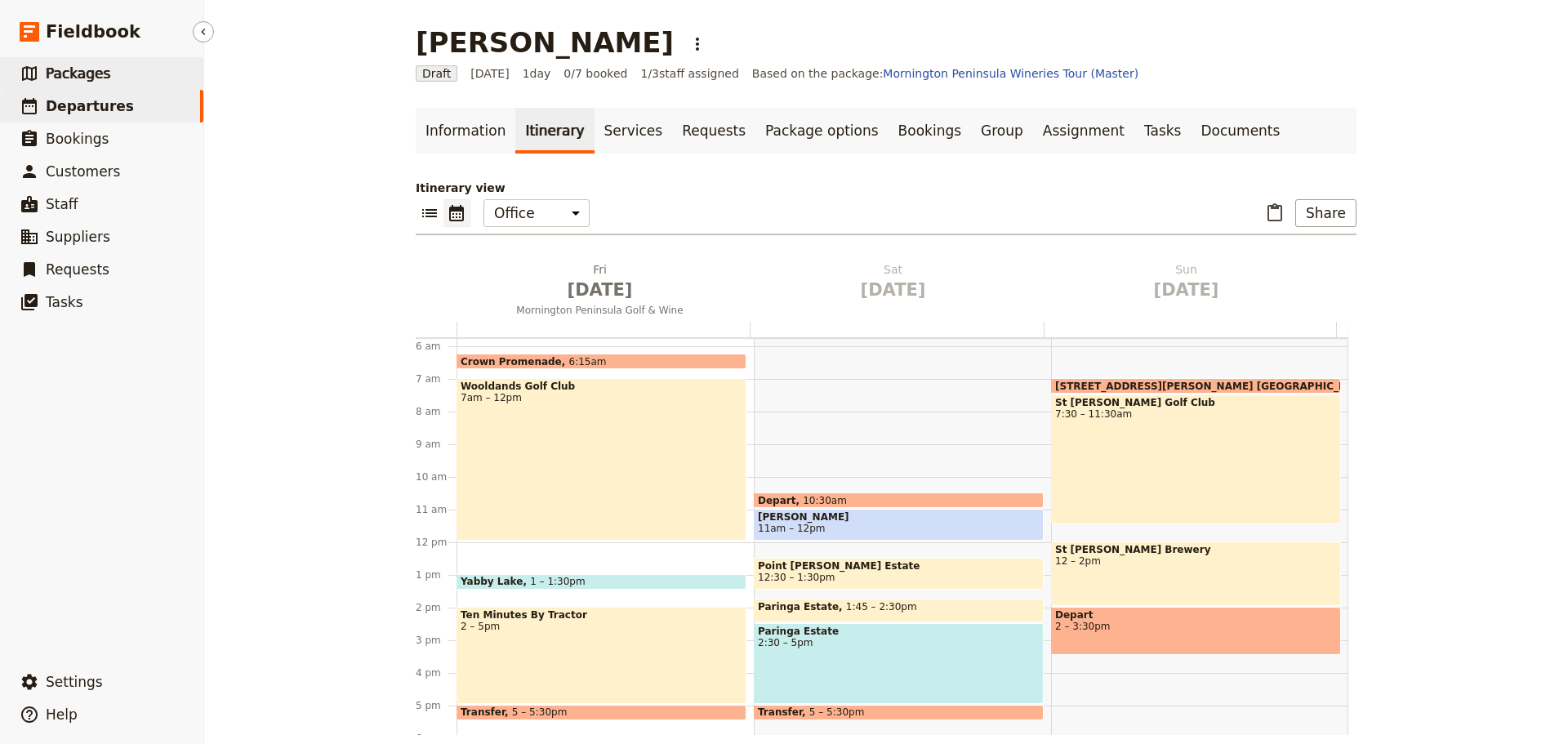
click at [147, 72] on link "​ Packages" at bounding box center [101, 73] width 203 height 33
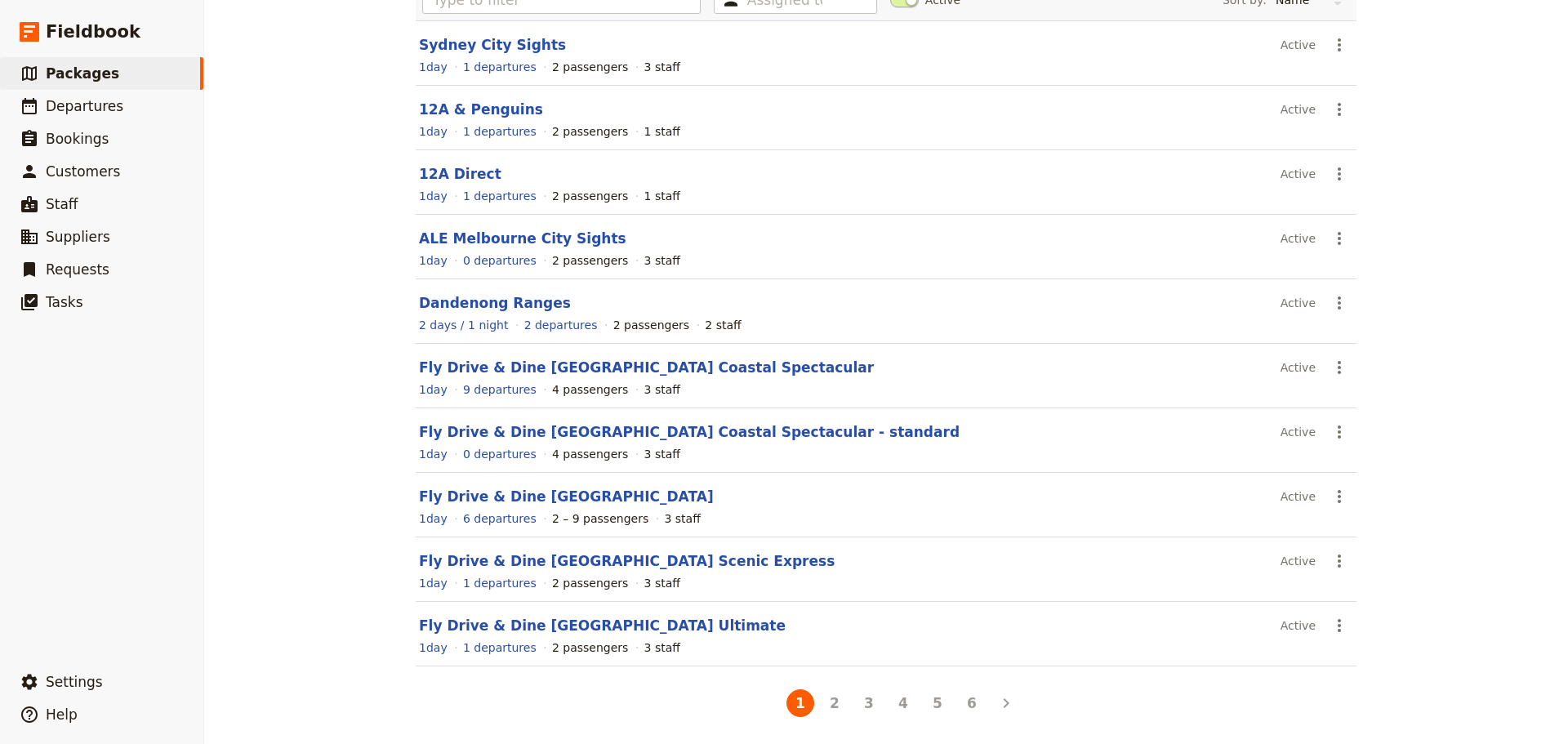
scroll to position [145, 0]
click at [970, 697] on button "6" at bounding box center [972, 701] width 28 height 28
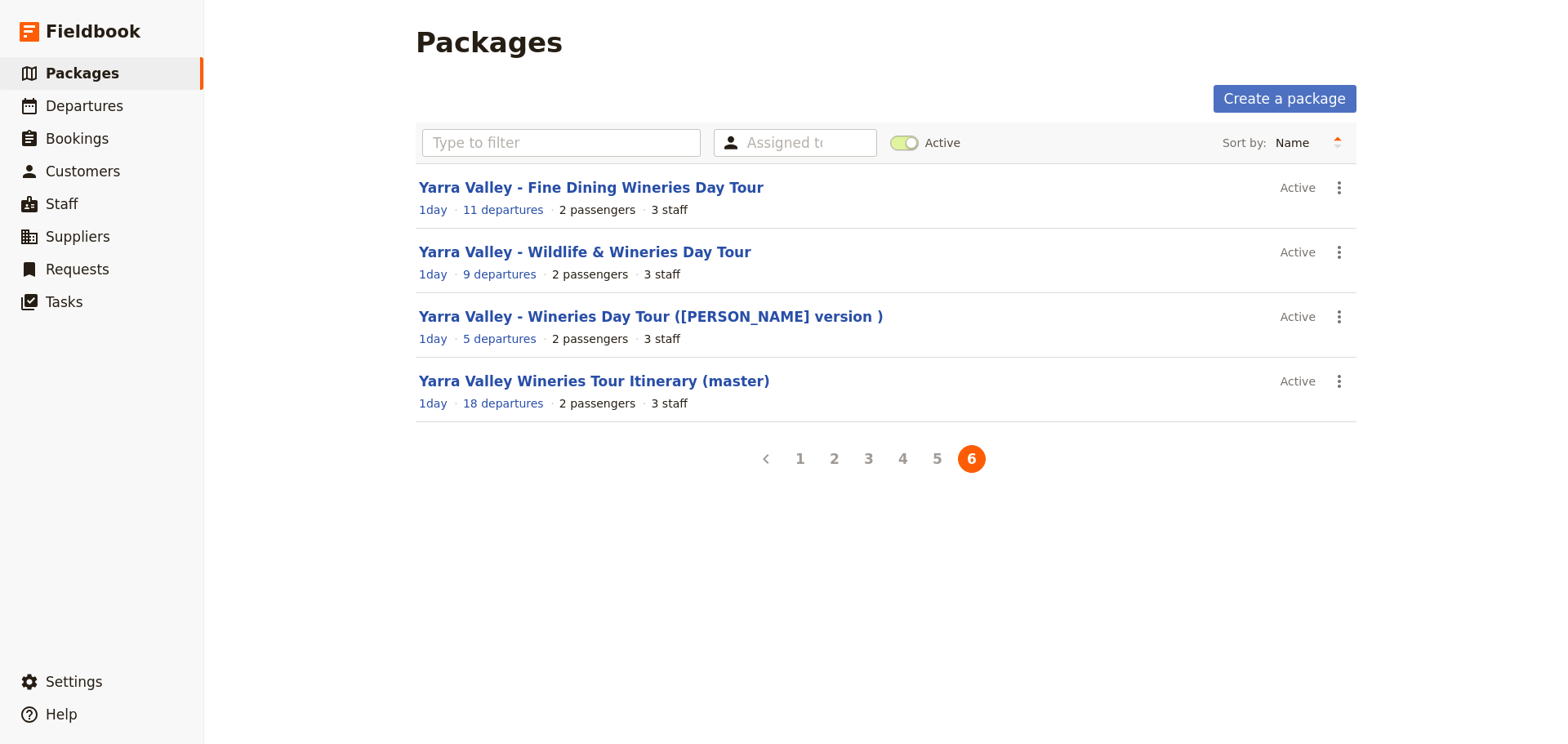
scroll to position [0, 0]
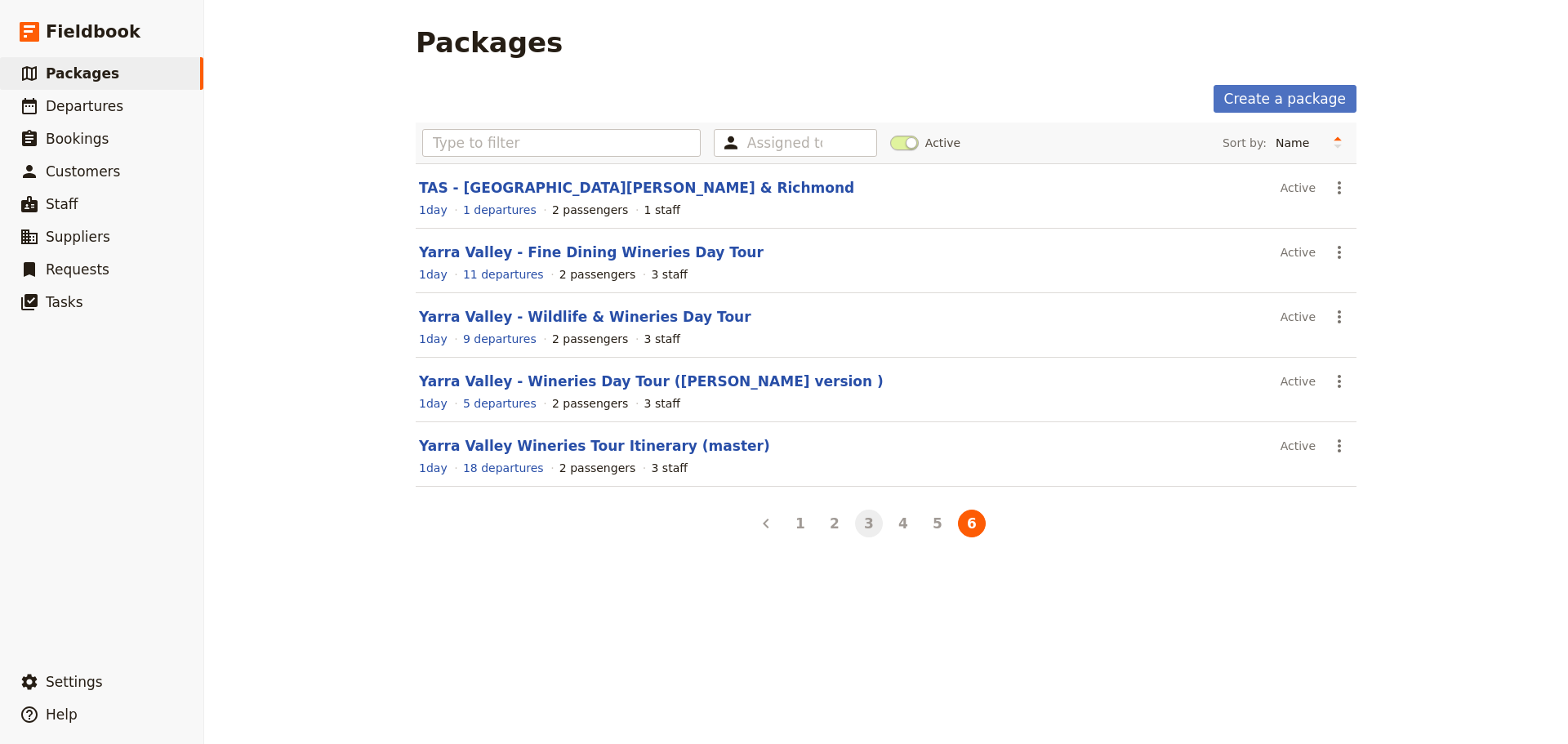
click at [861, 524] on button "3" at bounding box center [869, 524] width 28 height 28
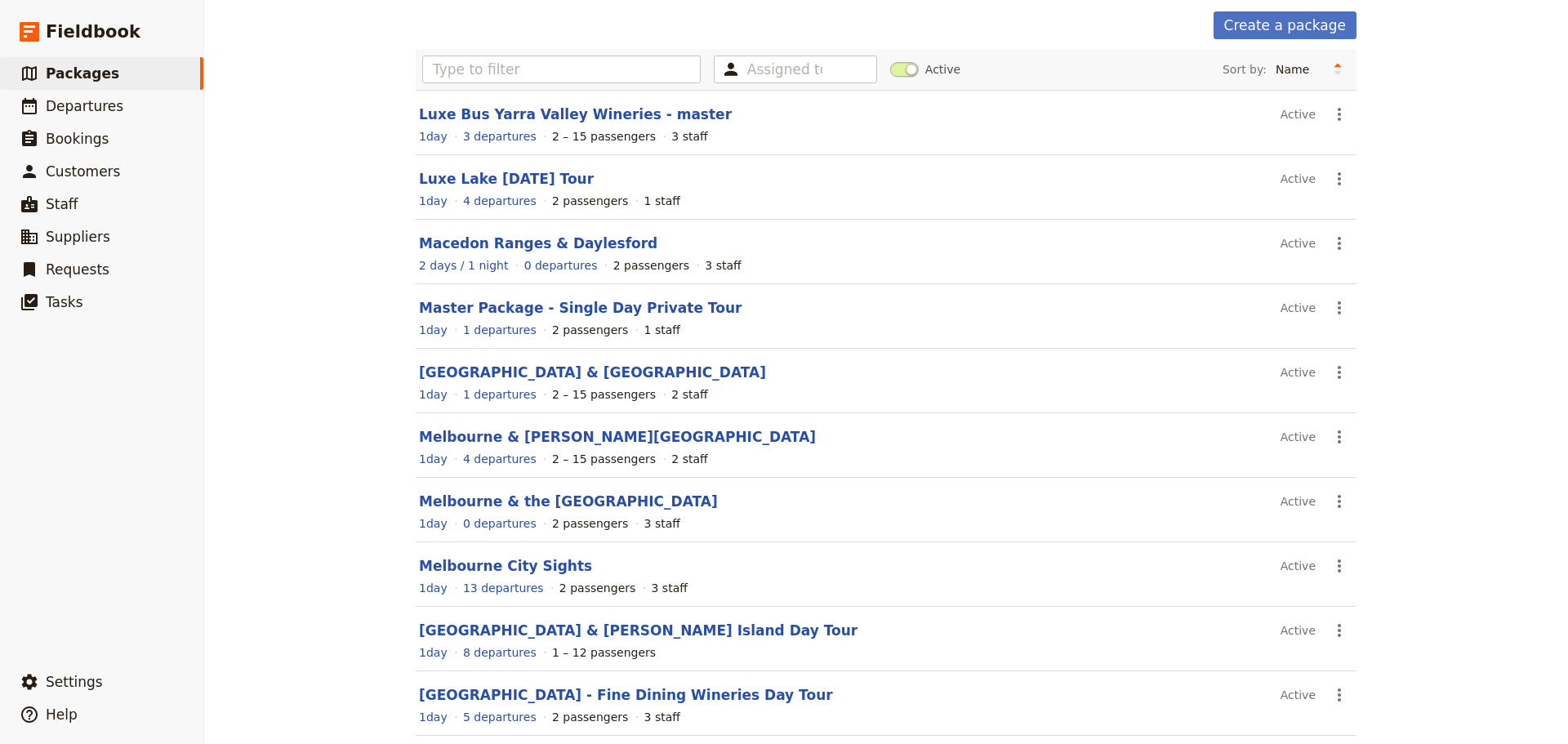
scroll to position [145, 0]
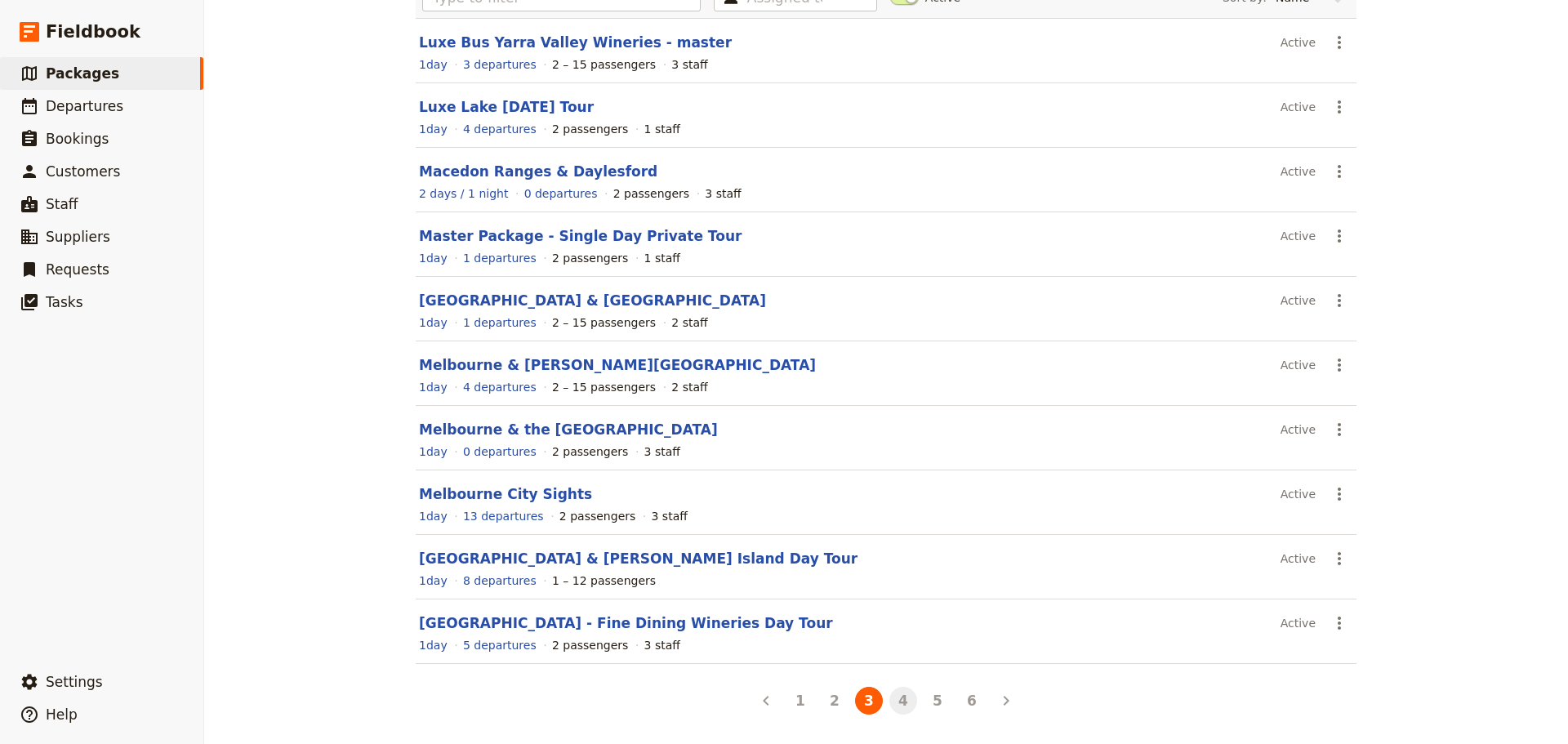
click at [902, 704] on button "4" at bounding box center [903, 701] width 28 height 28
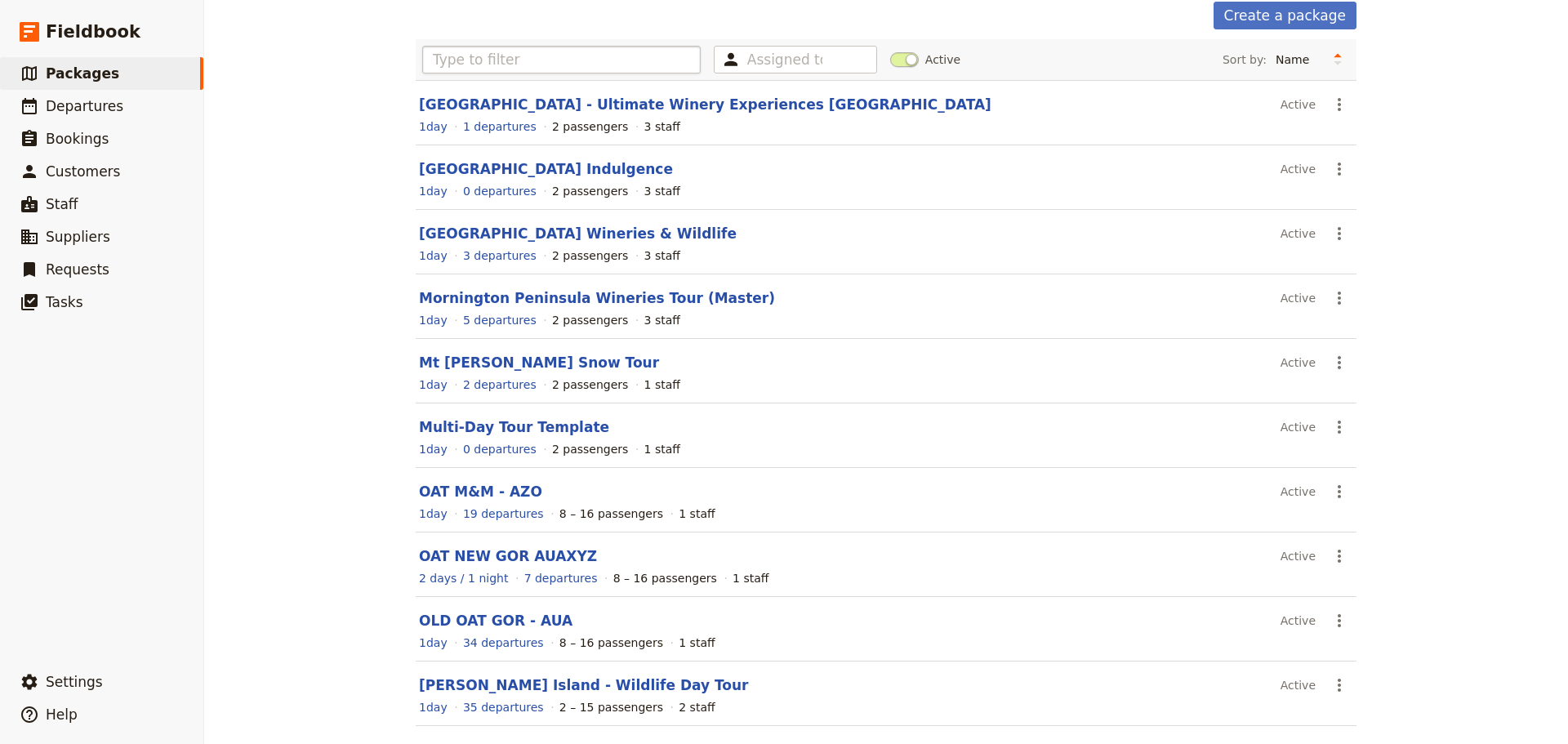
scroll to position [0, 0]
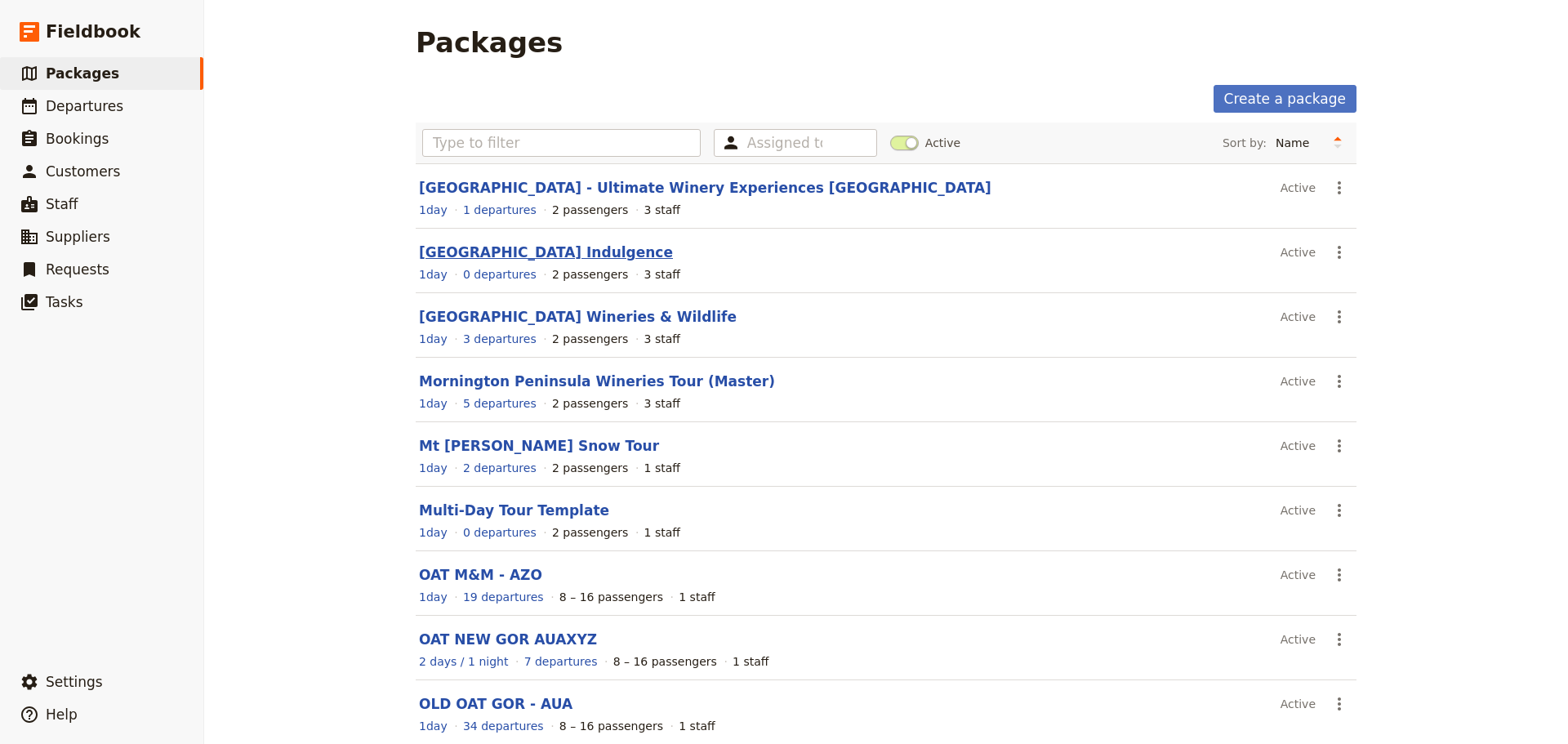
click at [495, 251] on link "Mornington Peninsula Indulgence" at bounding box center [545, 252] width 254 height 16
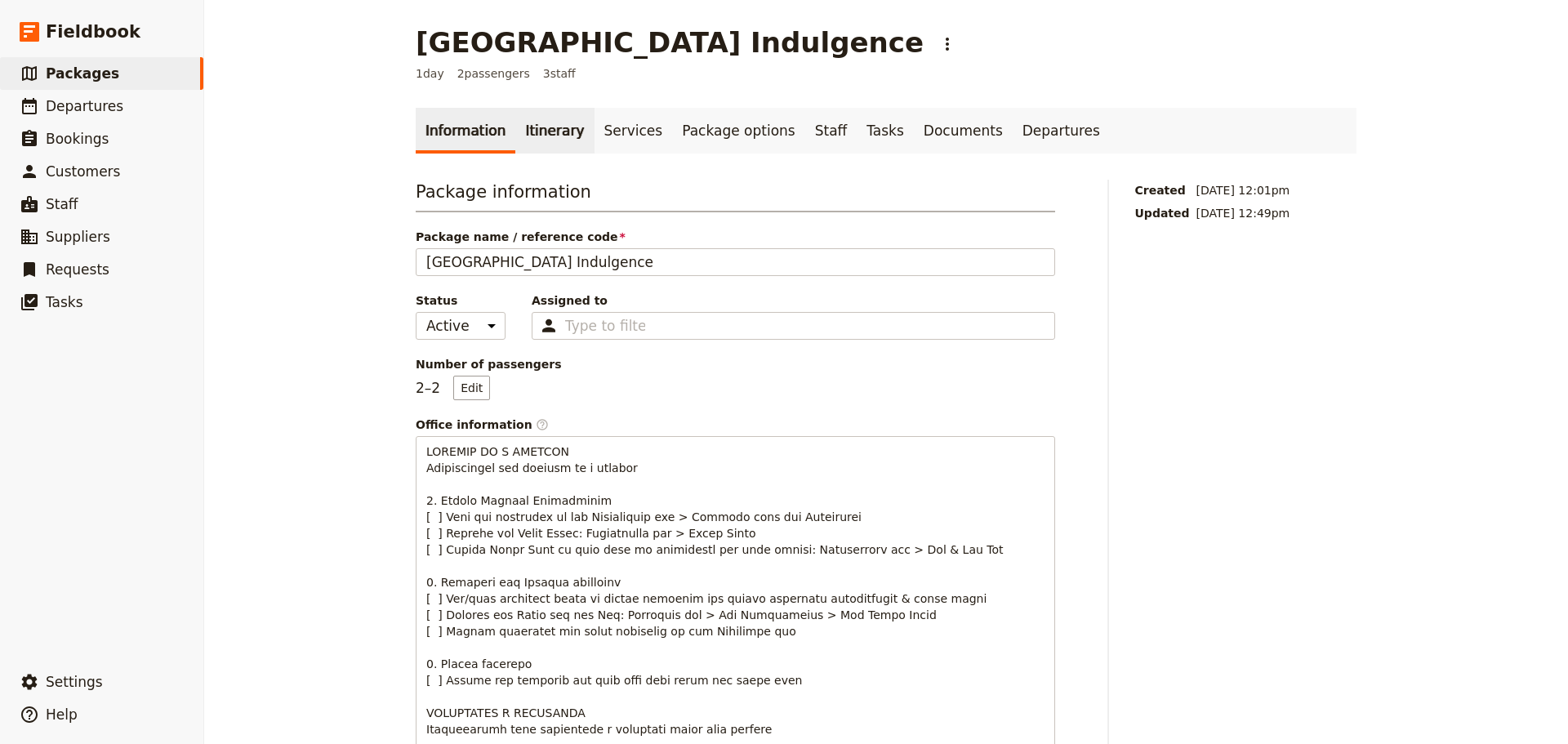
click at [525, 139] on link "Itinerary" at bounding box center [555, 130] width 79 height 46
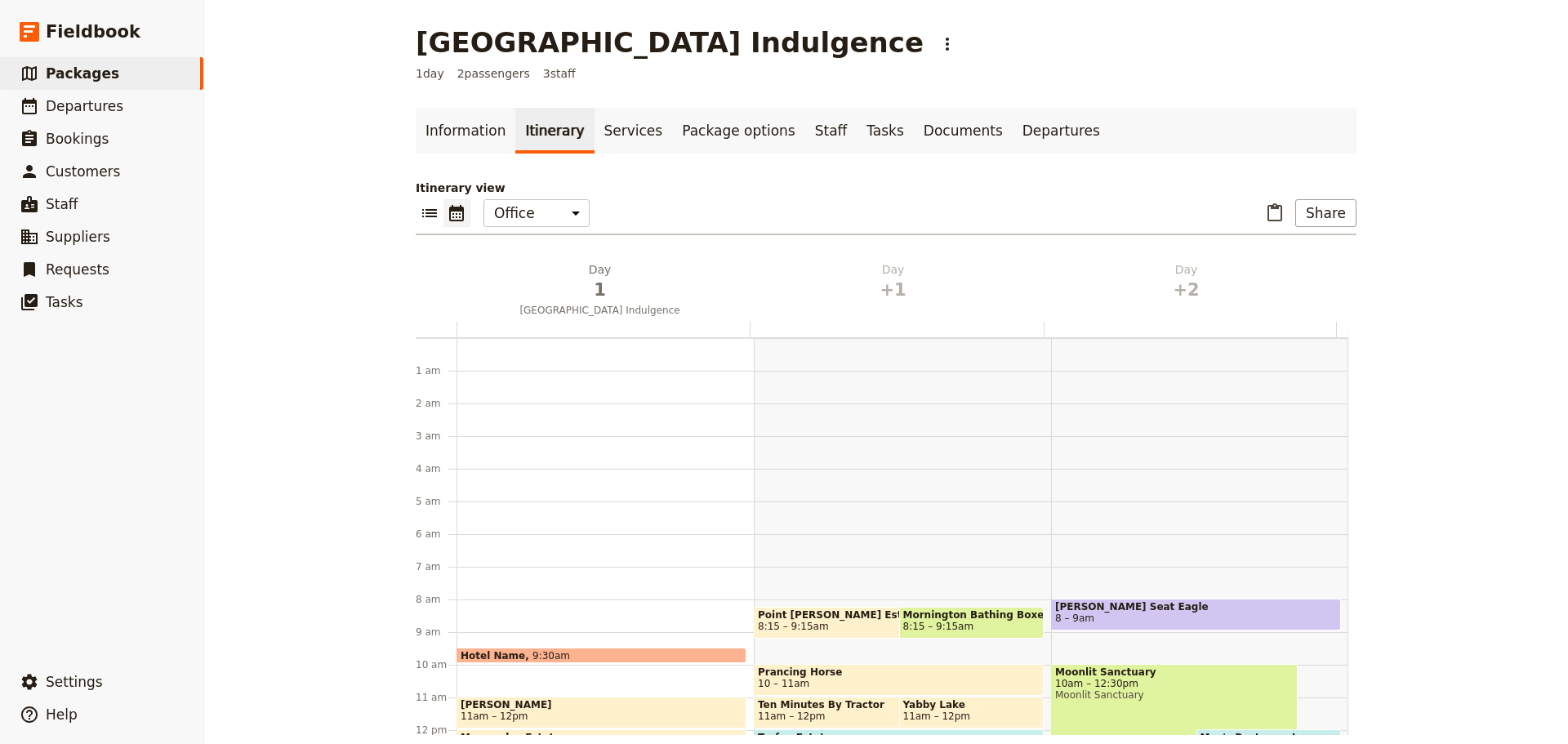
scroll to position [213, 0]
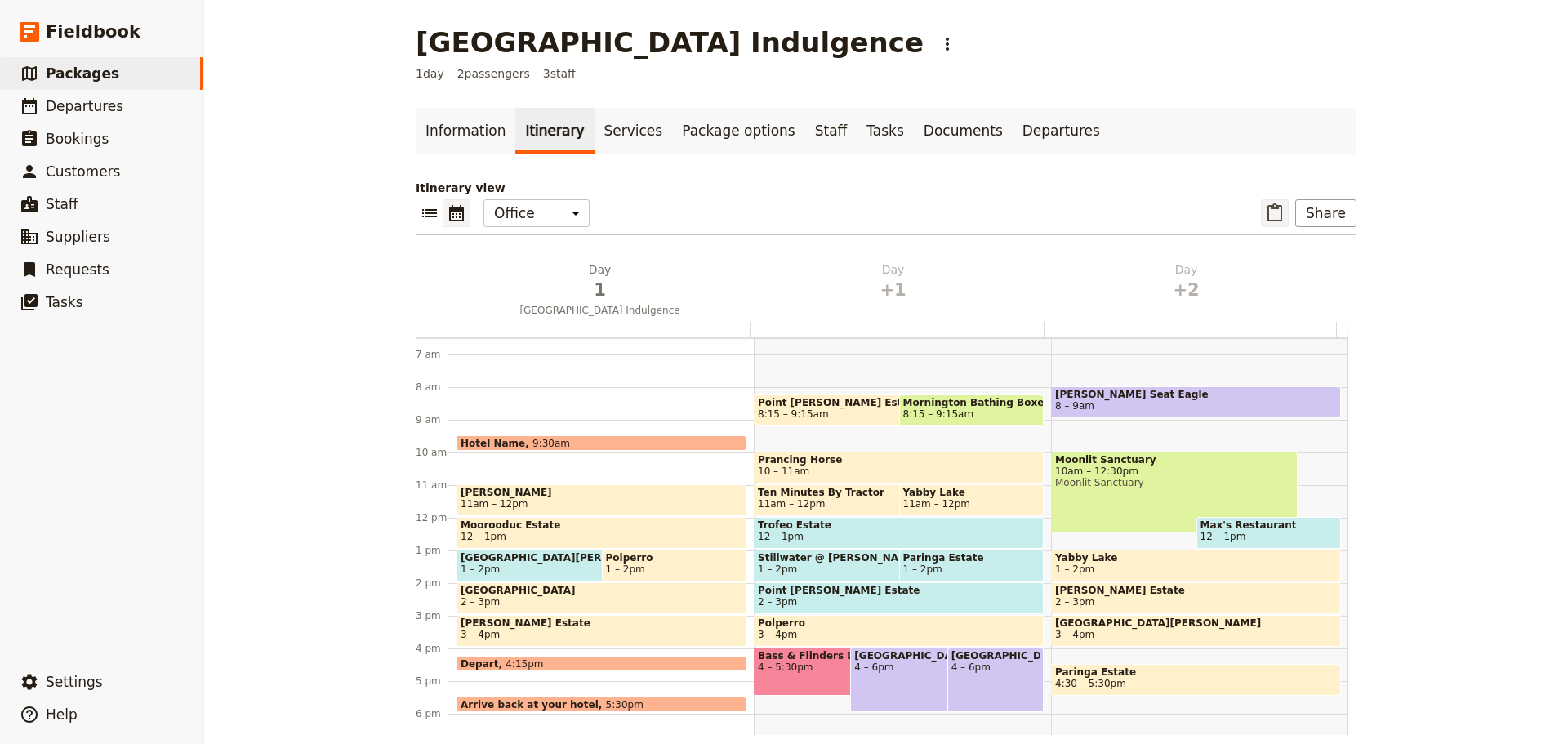
click at [1274, 207] on icon "Paste itinerary item" at bounding box center [1275, 212] width 15 height 18
select select "3"
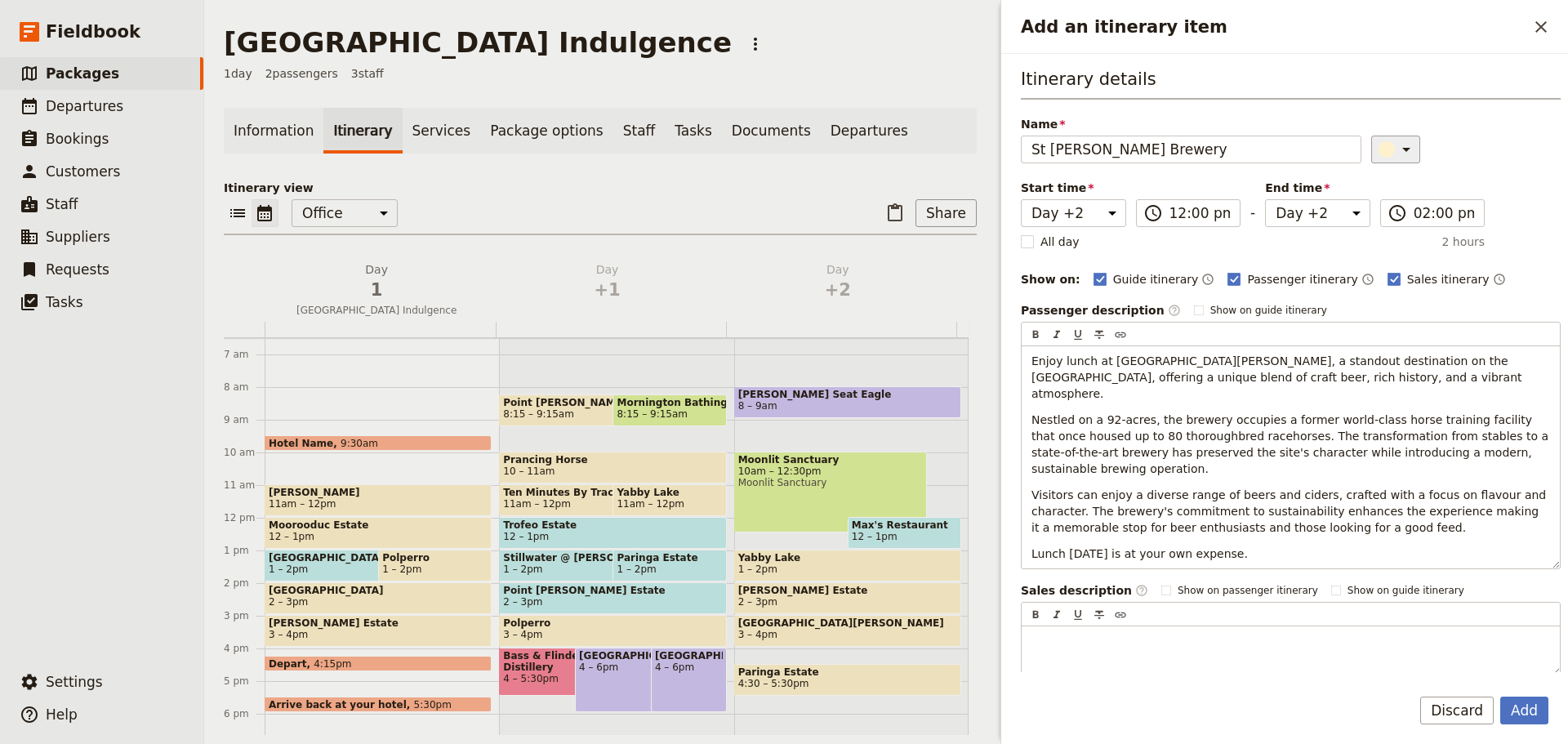
click at [1397, 157] on icon "Add an itinerary item" at bounding box center [1406, 149] width 20 height 20
click at [1386, 223] on div "button" at bounding box center [1389, 222] width 16 height 16
click at [1512, 713] on button "Add" at bounding box center [1523, 711] width 48 height 28
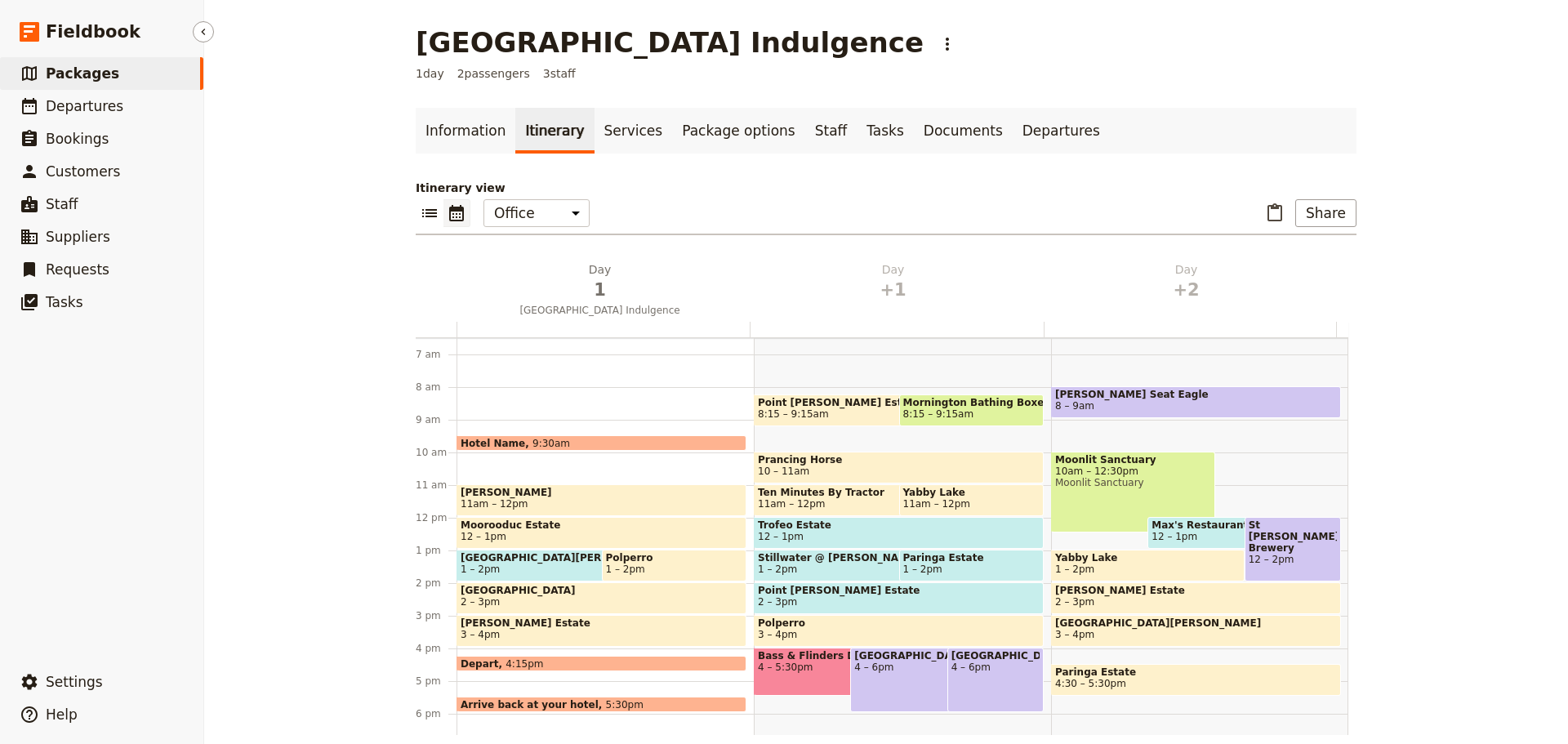
click at [107, 67] on link "​ Packages" at bounding box center [101, 73] width 203 height 33
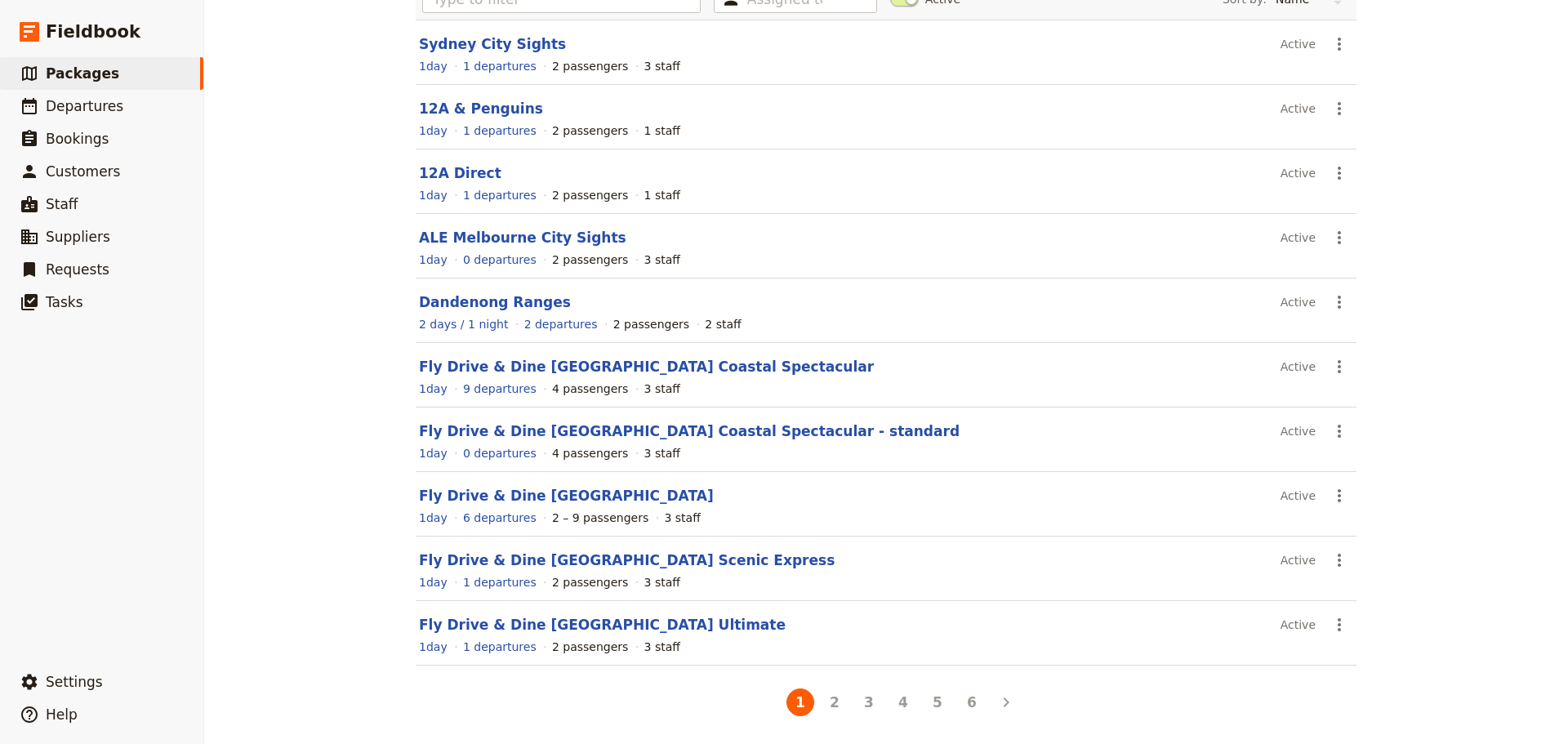
scroll to position [145, 0]
click at [893, 701] on button "4" at bounding box center [903, 701] width 28 height 28
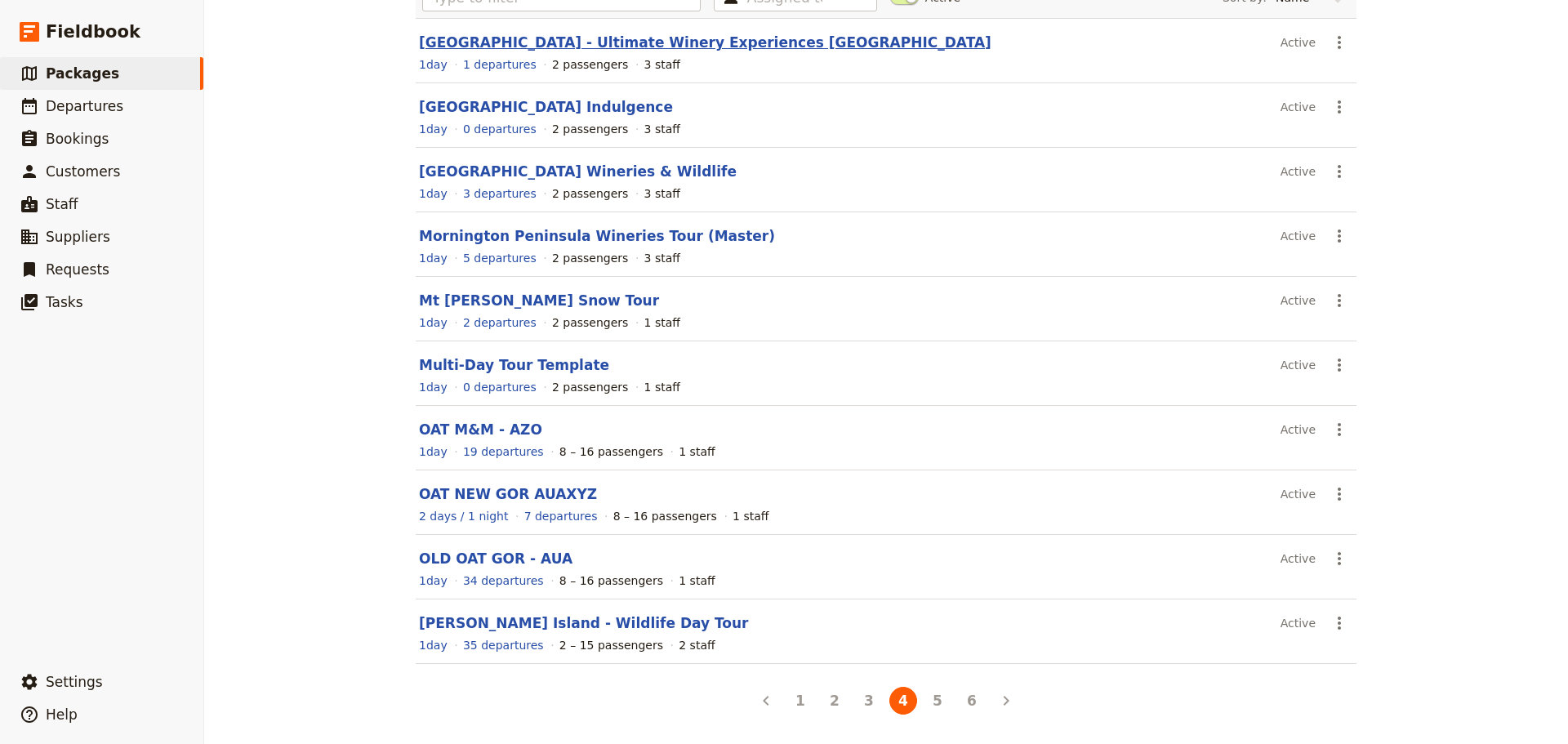
click at [580, 43] on link "Mornington Peninsula - Ultimate Winery Experiences Australia" at bounding box center [704, 42] width 572 height 16
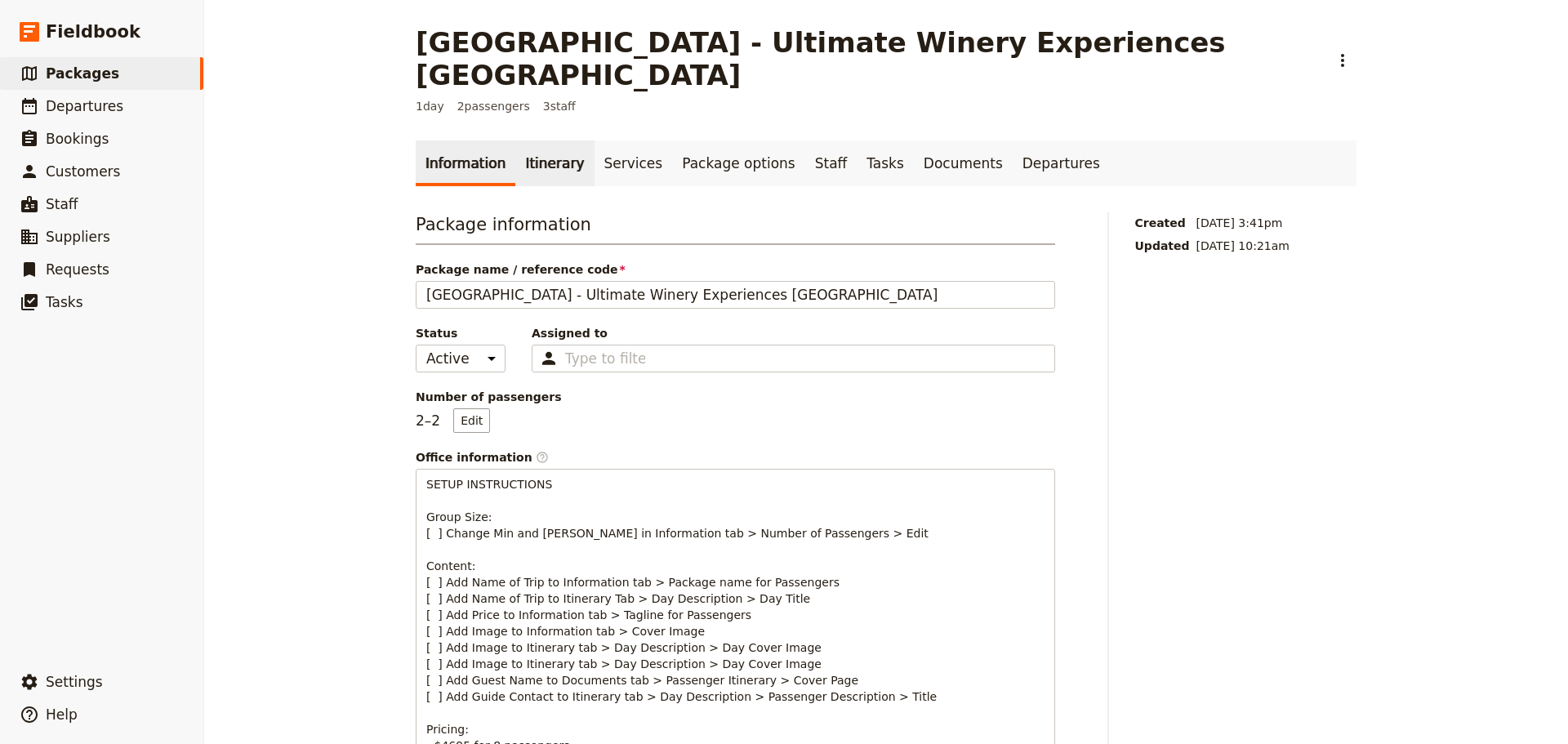
click at [517, 141] on link "Itinerary" at bounding box center [555, 163] width 79 height 46
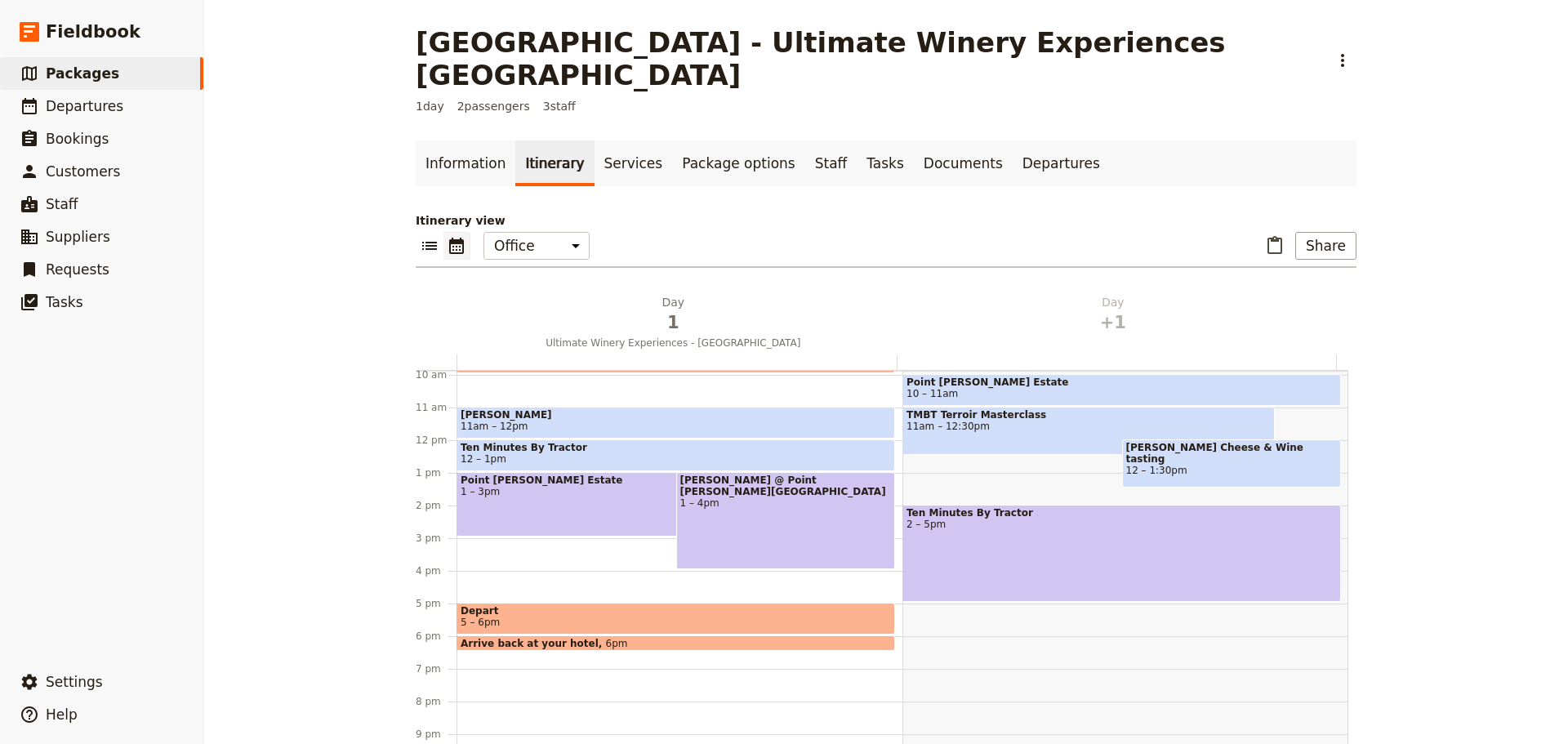
scroll to position [294, 0]
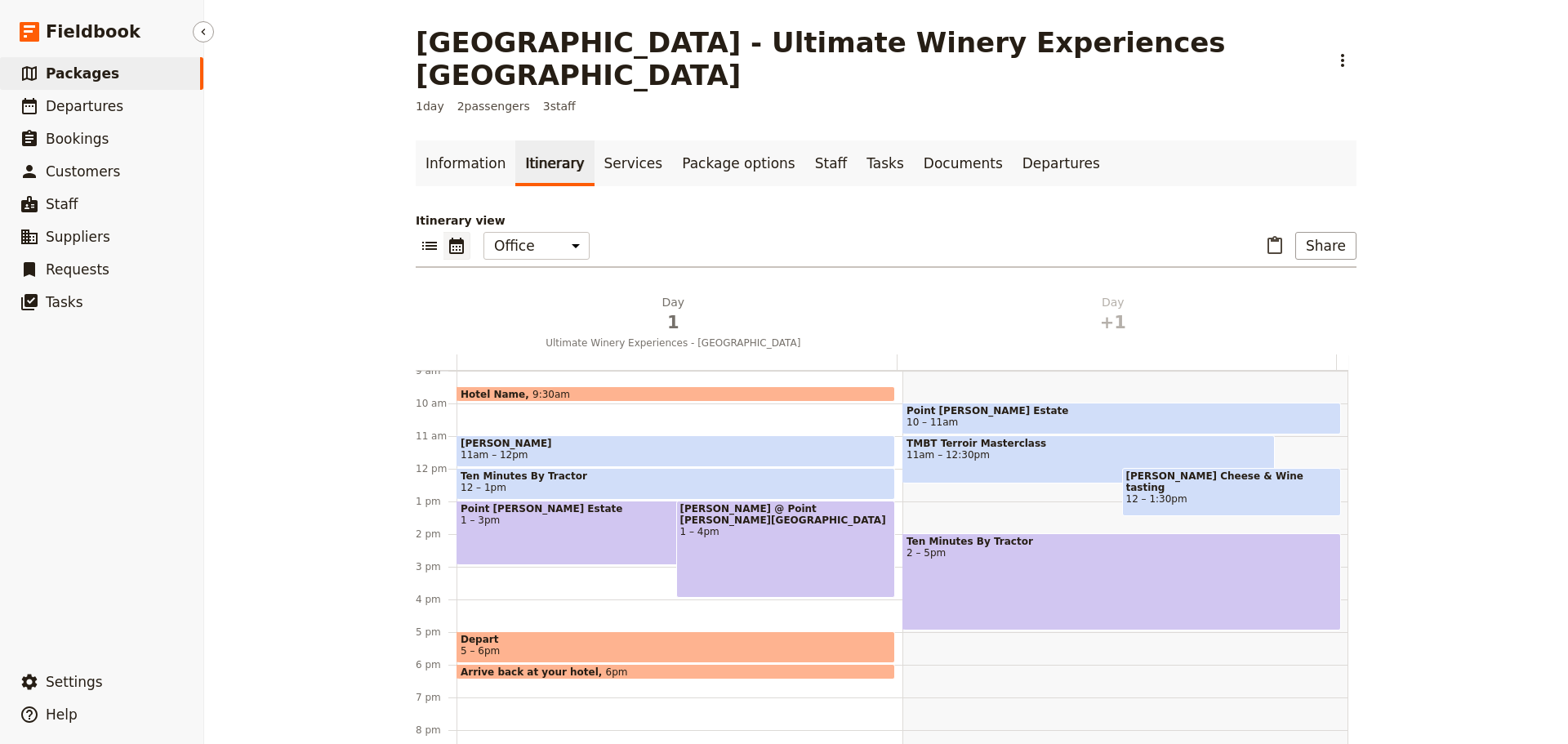
click at [103, 75] on span "Packages" at bounding box center [82, 73] width 73 height 16
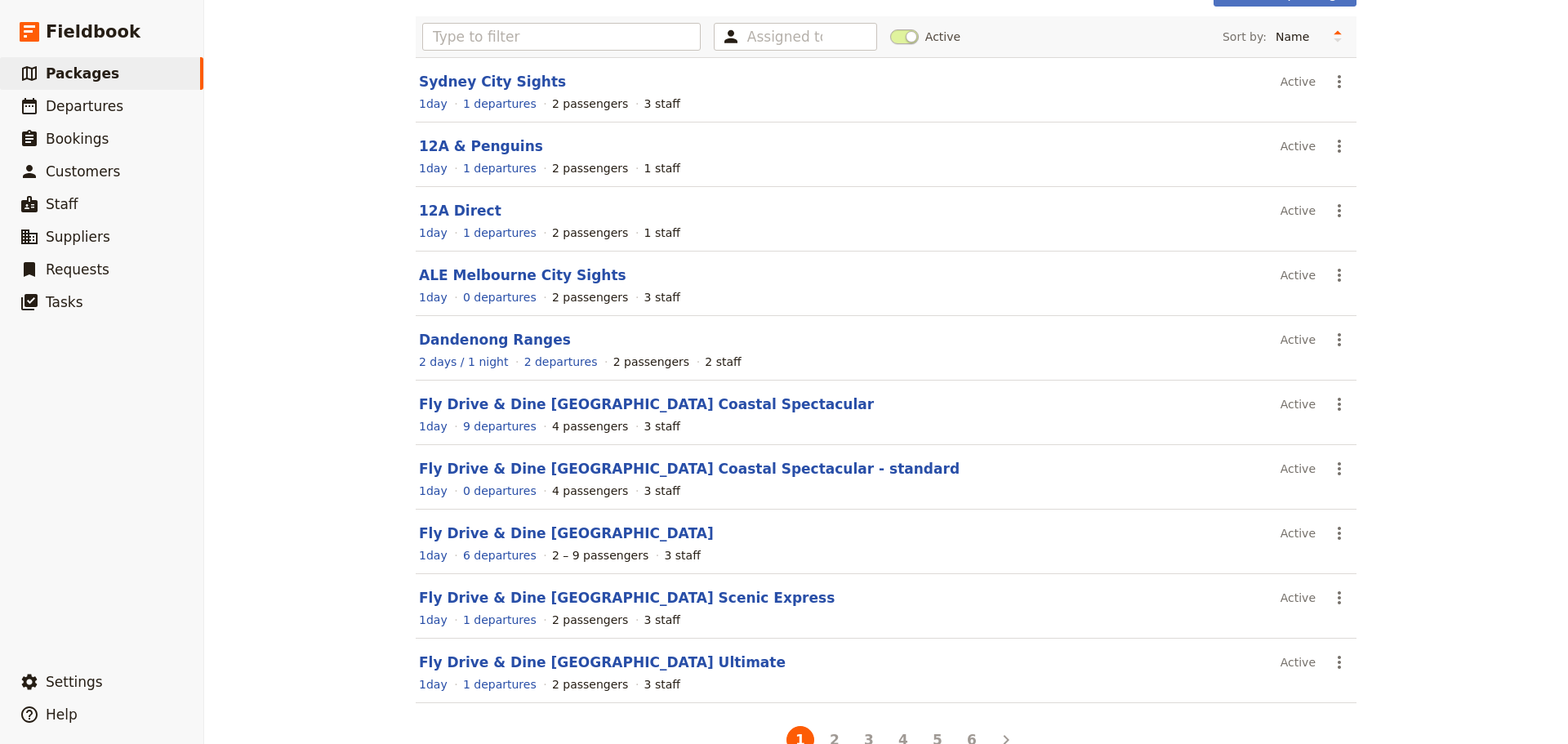
scroll to position [145, 0]
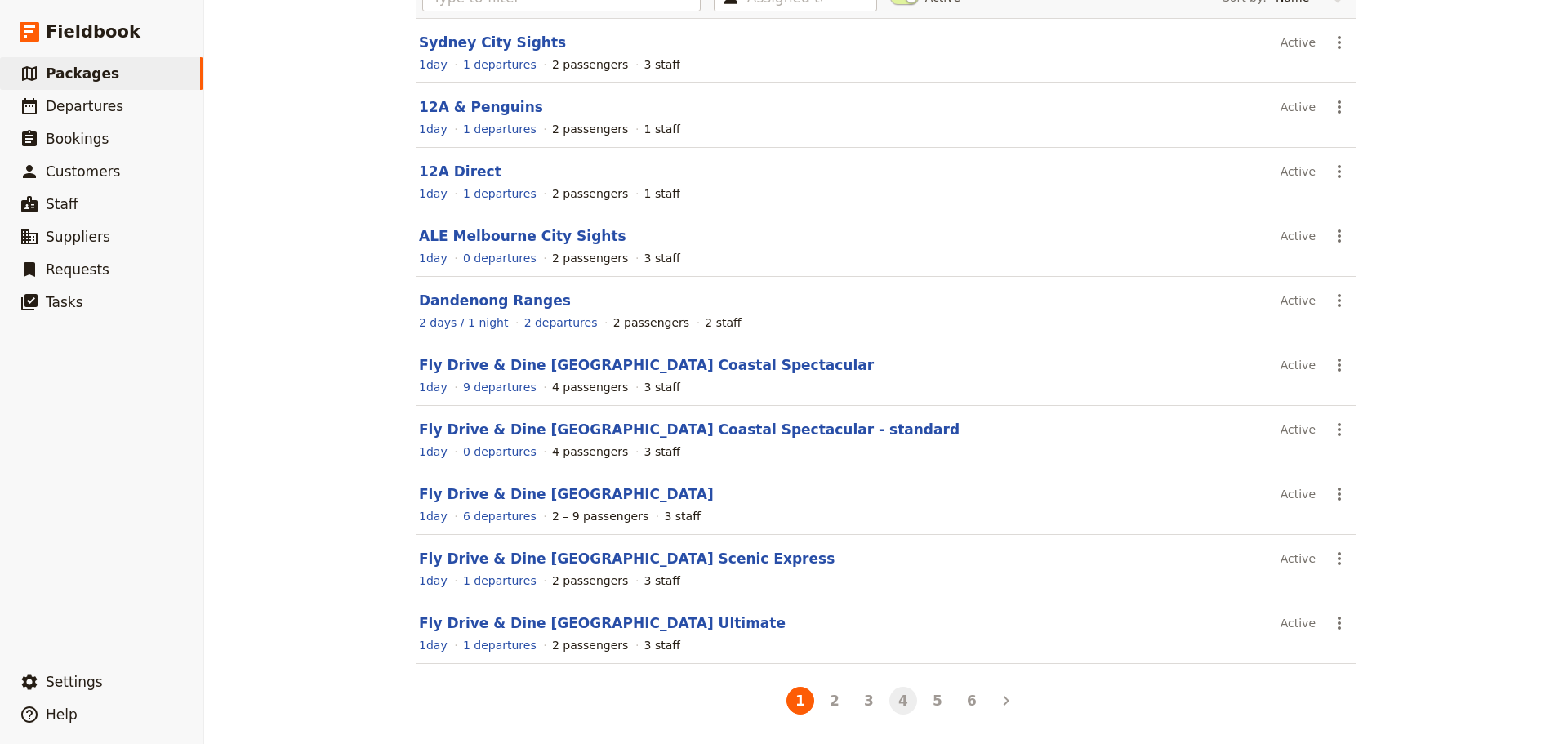
click at [898, 700] on button "4" at bounding box center [903, 701] width 28 height 28
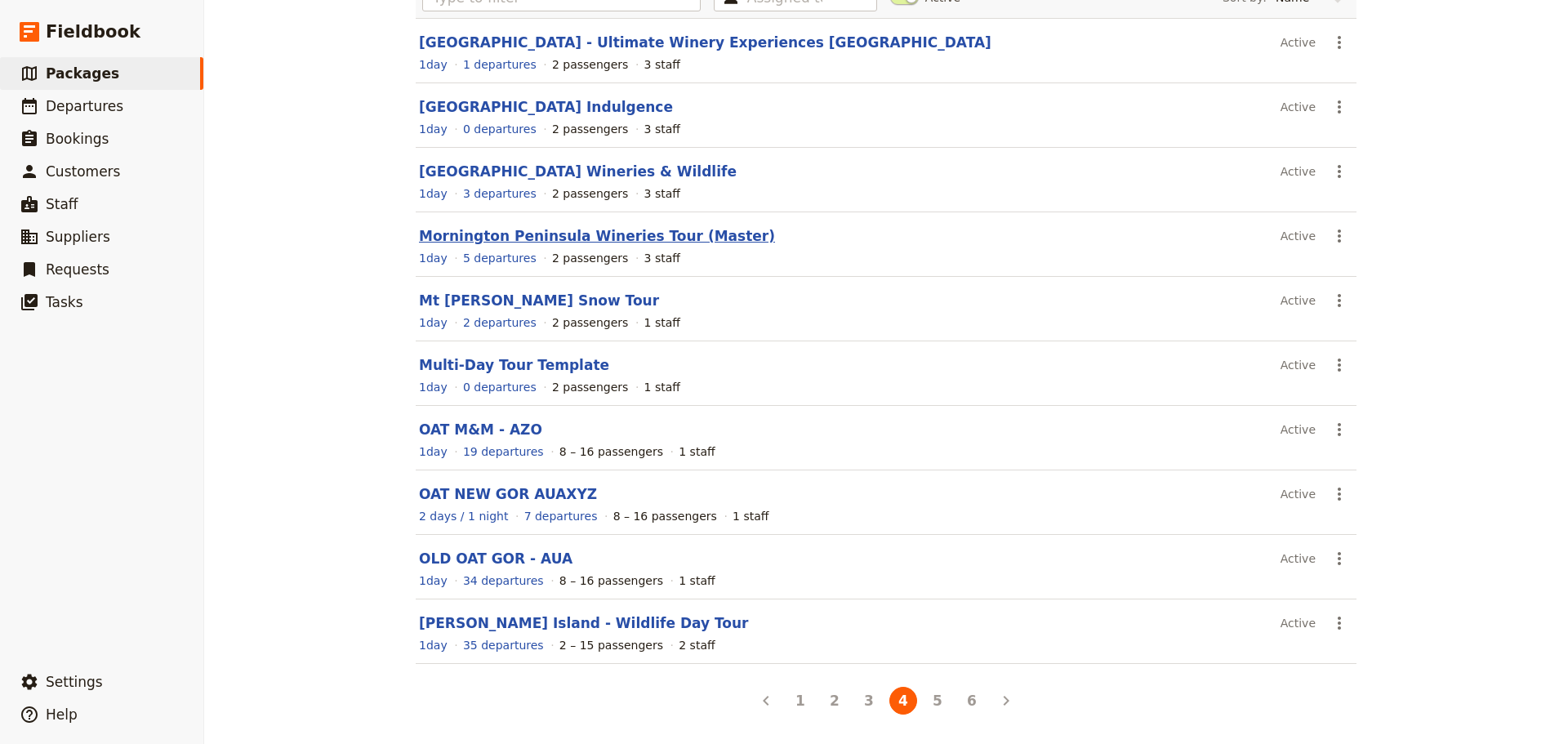
click at [494, 230] on link "Mornington Peninsula Wineries Tour (Master)" at bounding box center [597, 235] width 356 height 16
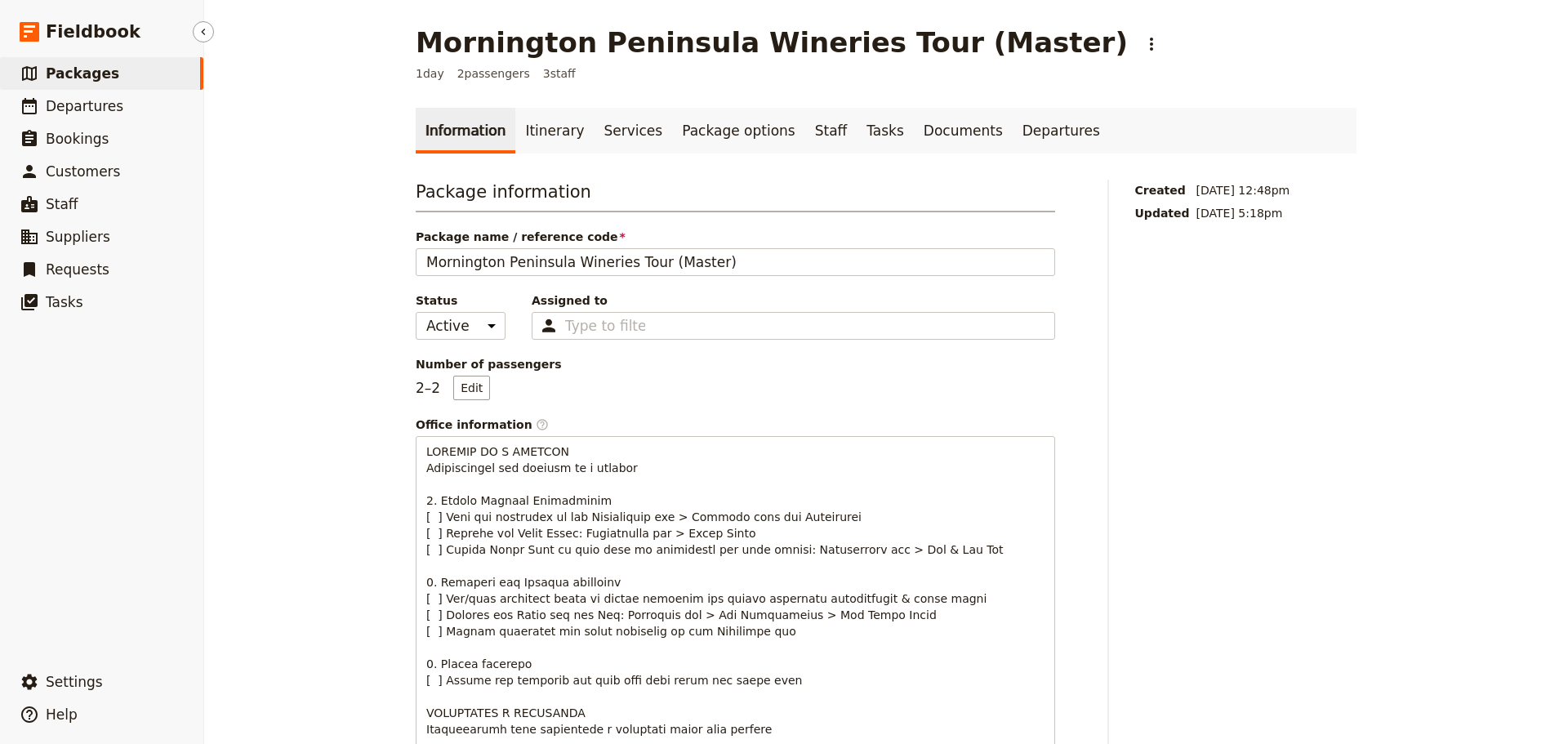
click at [156, 72] on link "​ Packages" at bounding box center [101, 73] width 203 height 33
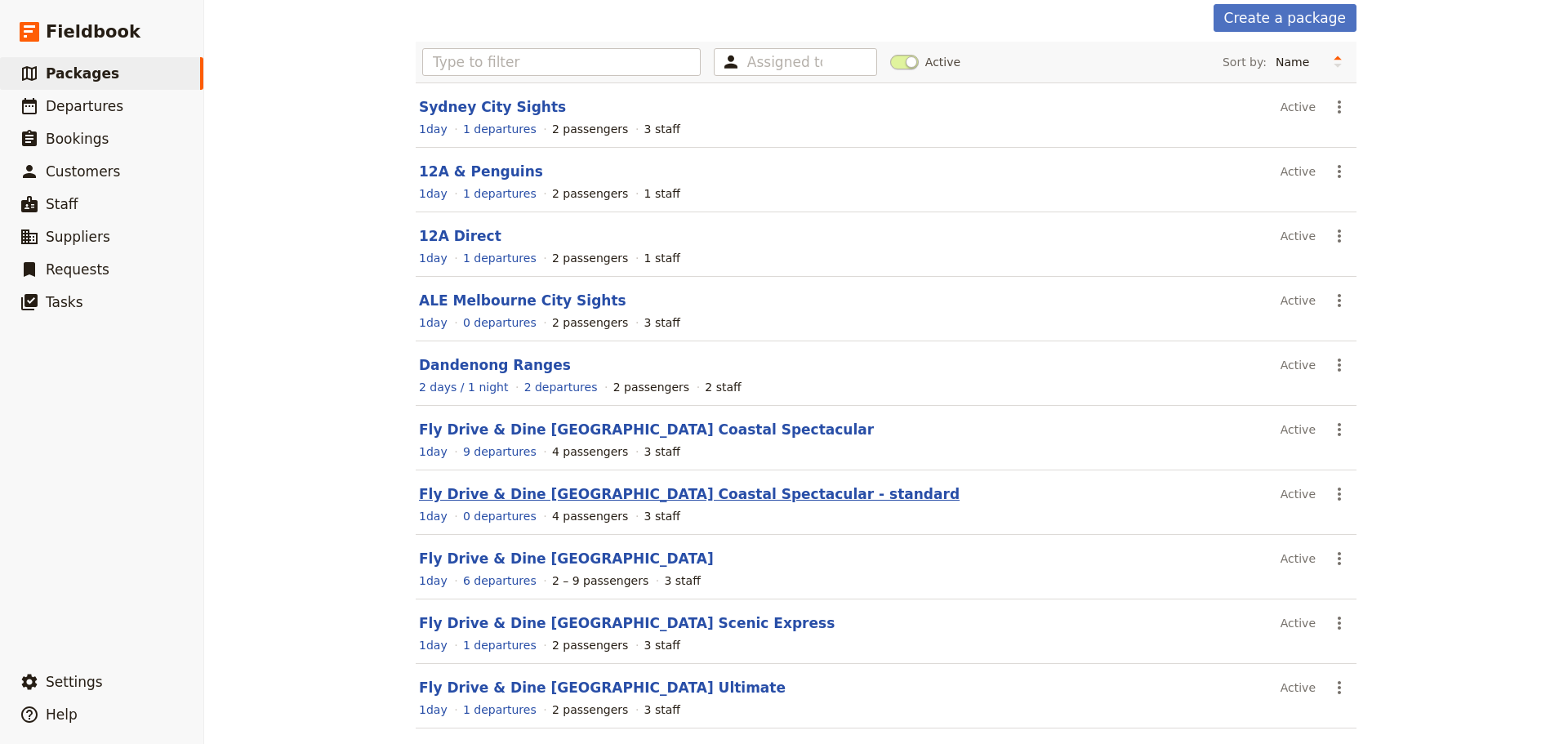
scroll to position [145, 0]
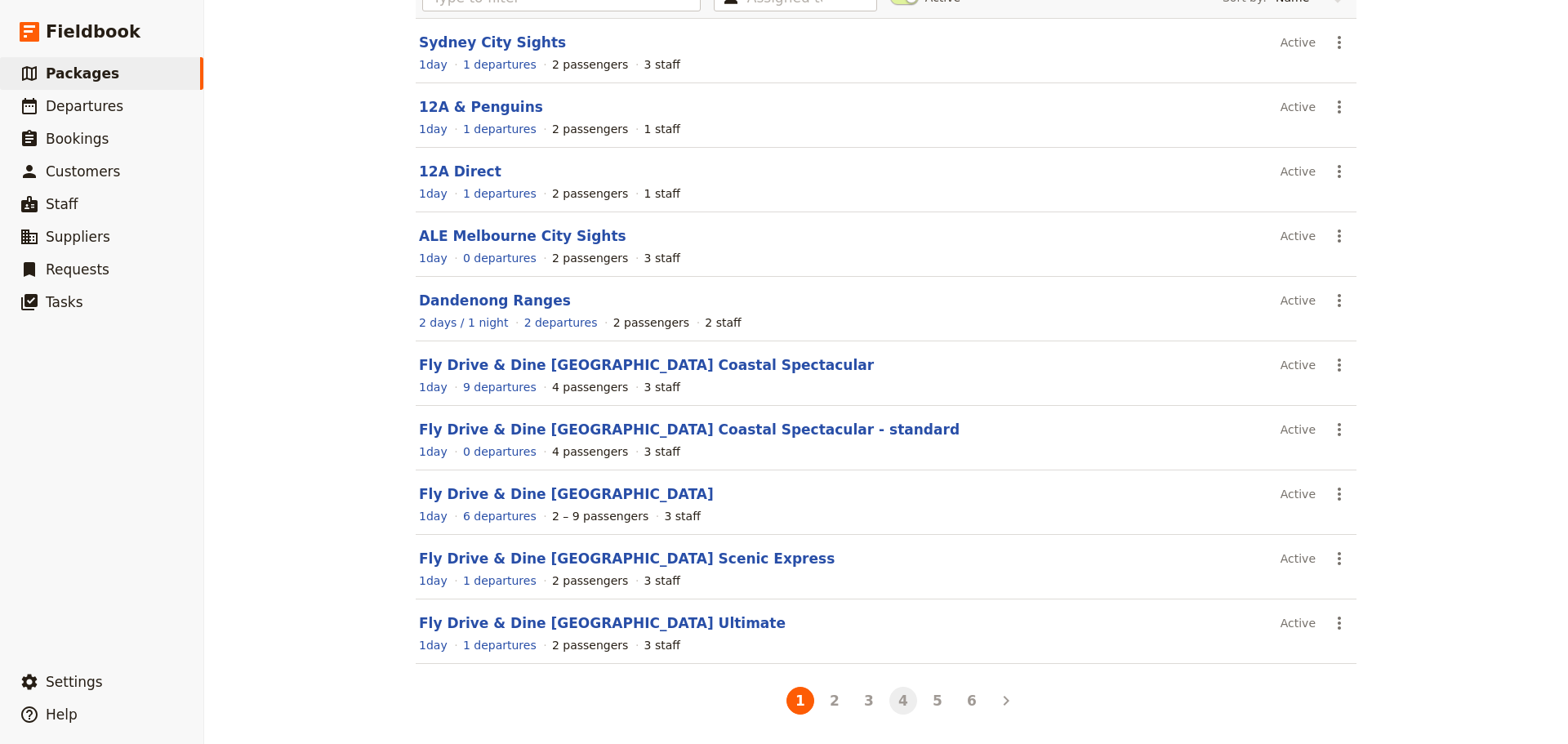
click at [903, 703] on button "4" at bounding box center [903, 701] width 28 height 28
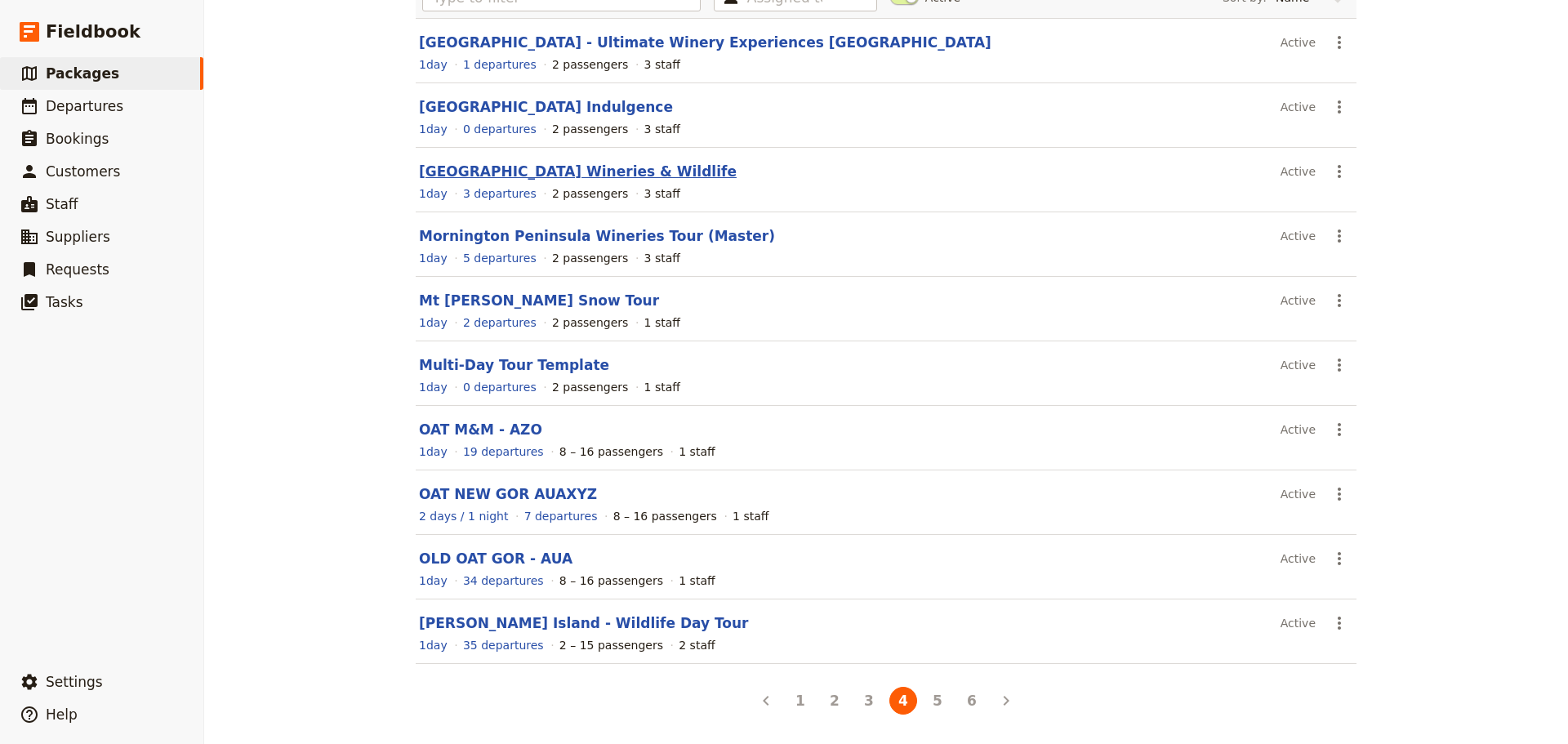
click at [581, 170] on link "[GEOGRAPHIC_DATA] Wineries & Wildlife" at bounding box center [577, 171] width 318 height 16
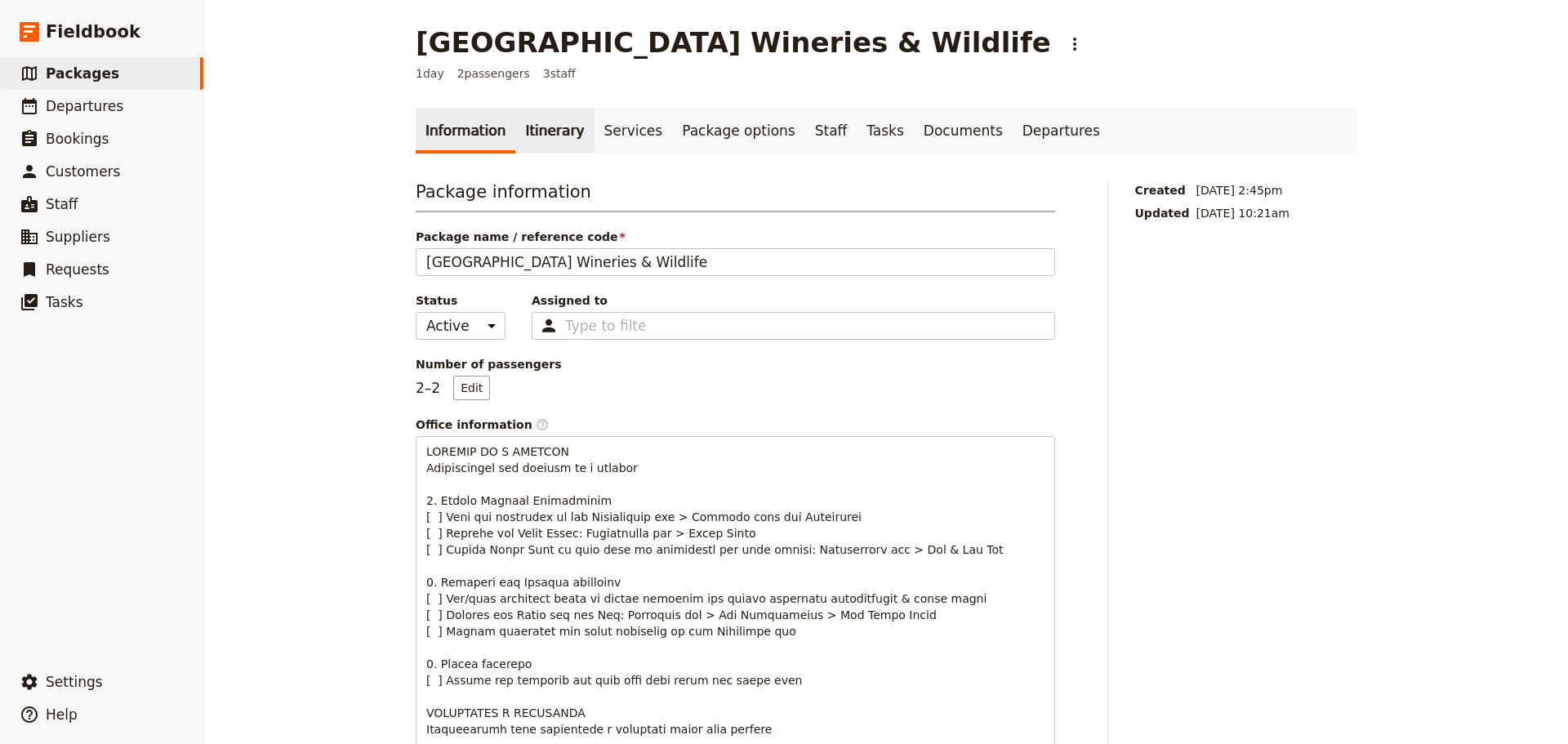
click at [516, 121] on link "Itinerary" at bounding box center [555, 130] width 79 height 46
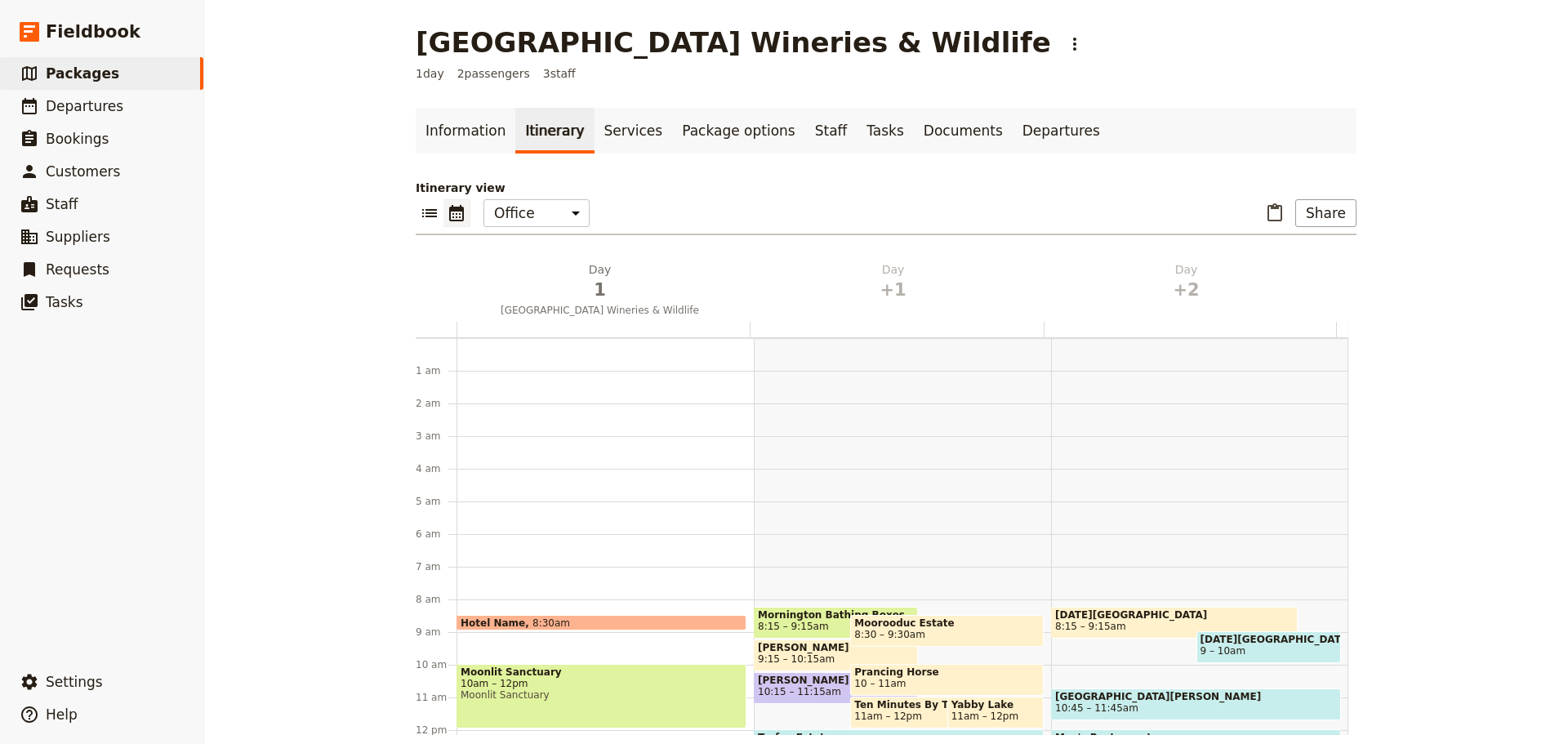
scroll to position [213, 0]
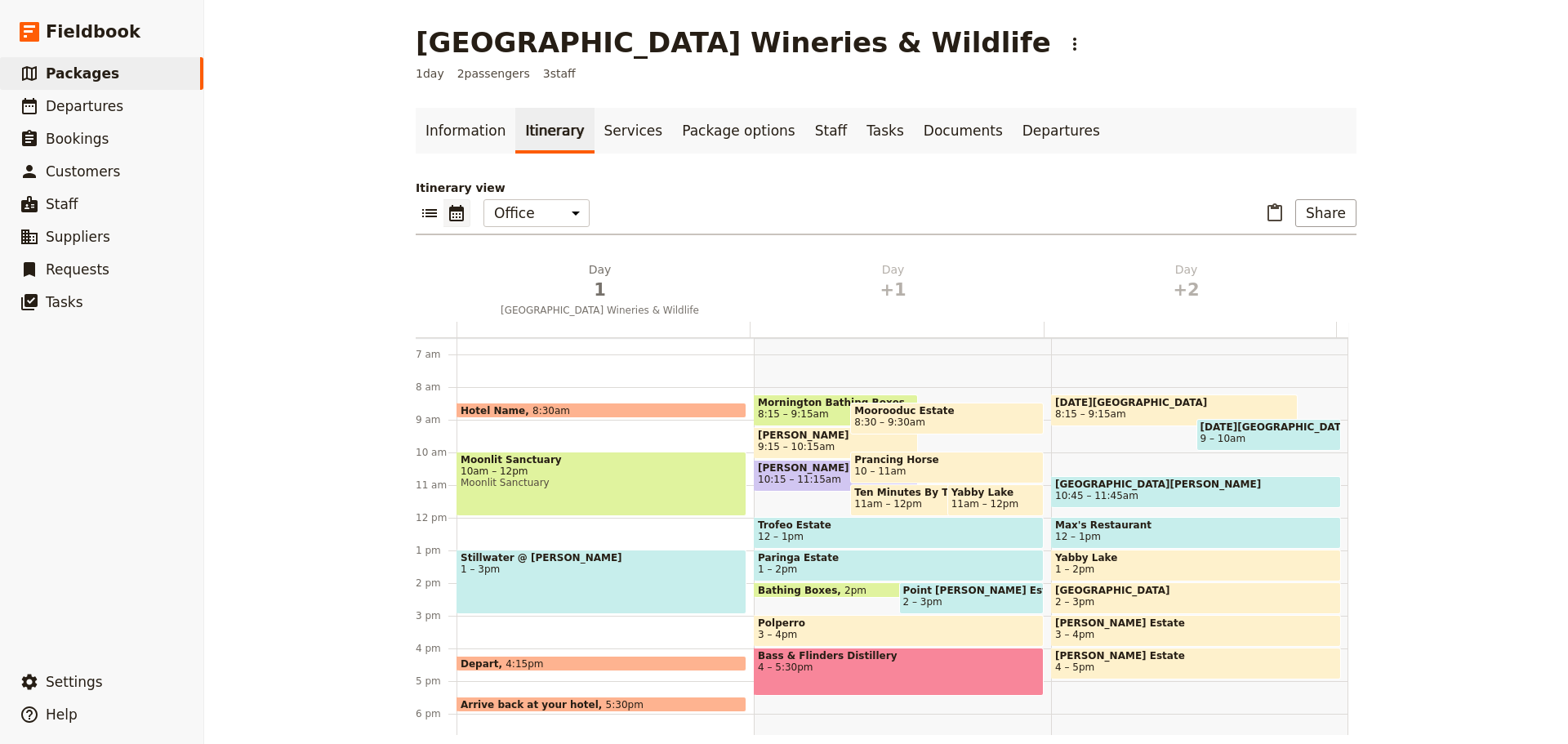
click at [775, 474] on span "10:15 – 11:15am" at bounding box center [799, 480] width 83 height 11
select select "2"
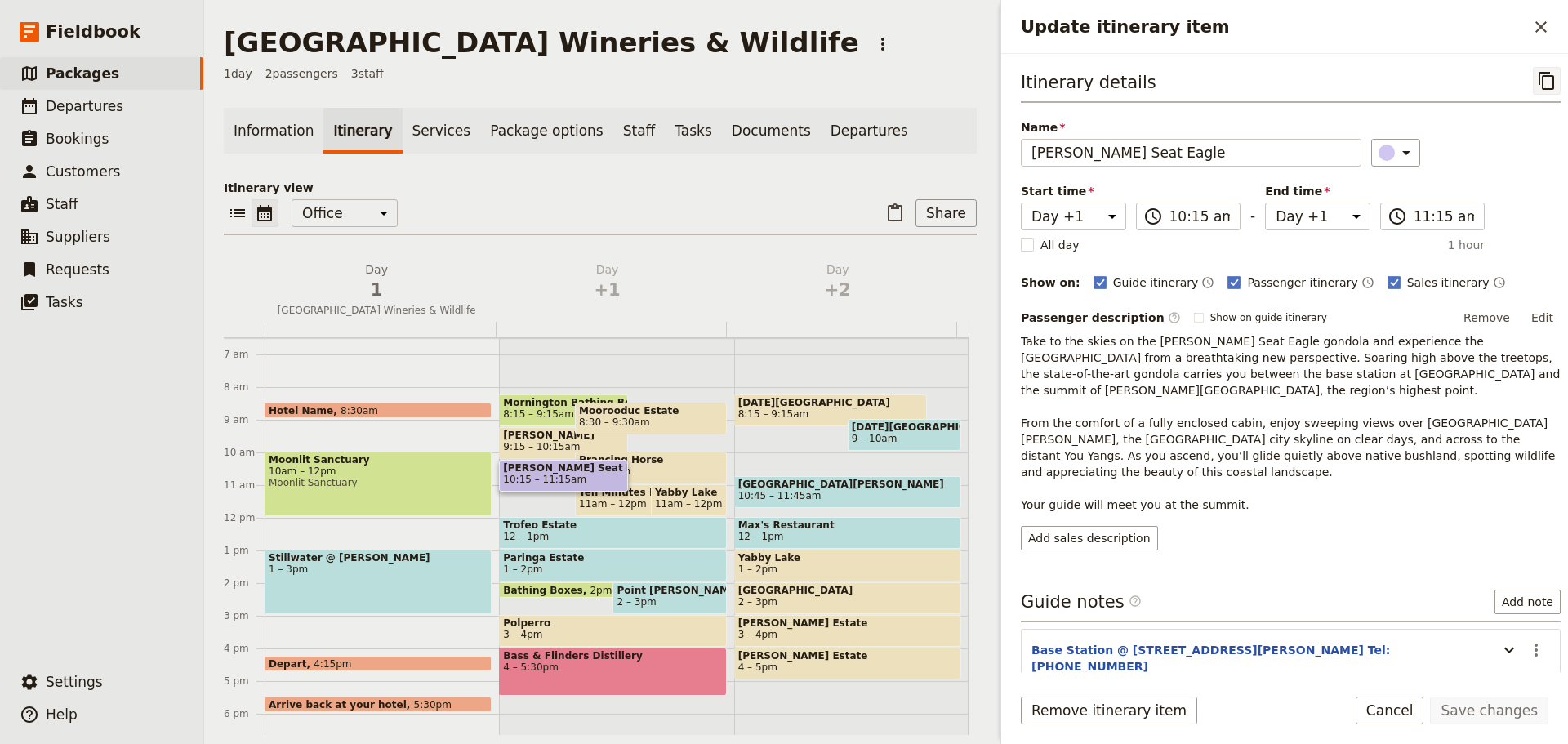
click at [1538, 84] on icon "Copy itinerary item" at bounding box center [1546, 81] width 16 height 18
click at [1541, 34] on icon "Close drawer" at bounding box center [1541, 26] width 20 height 20
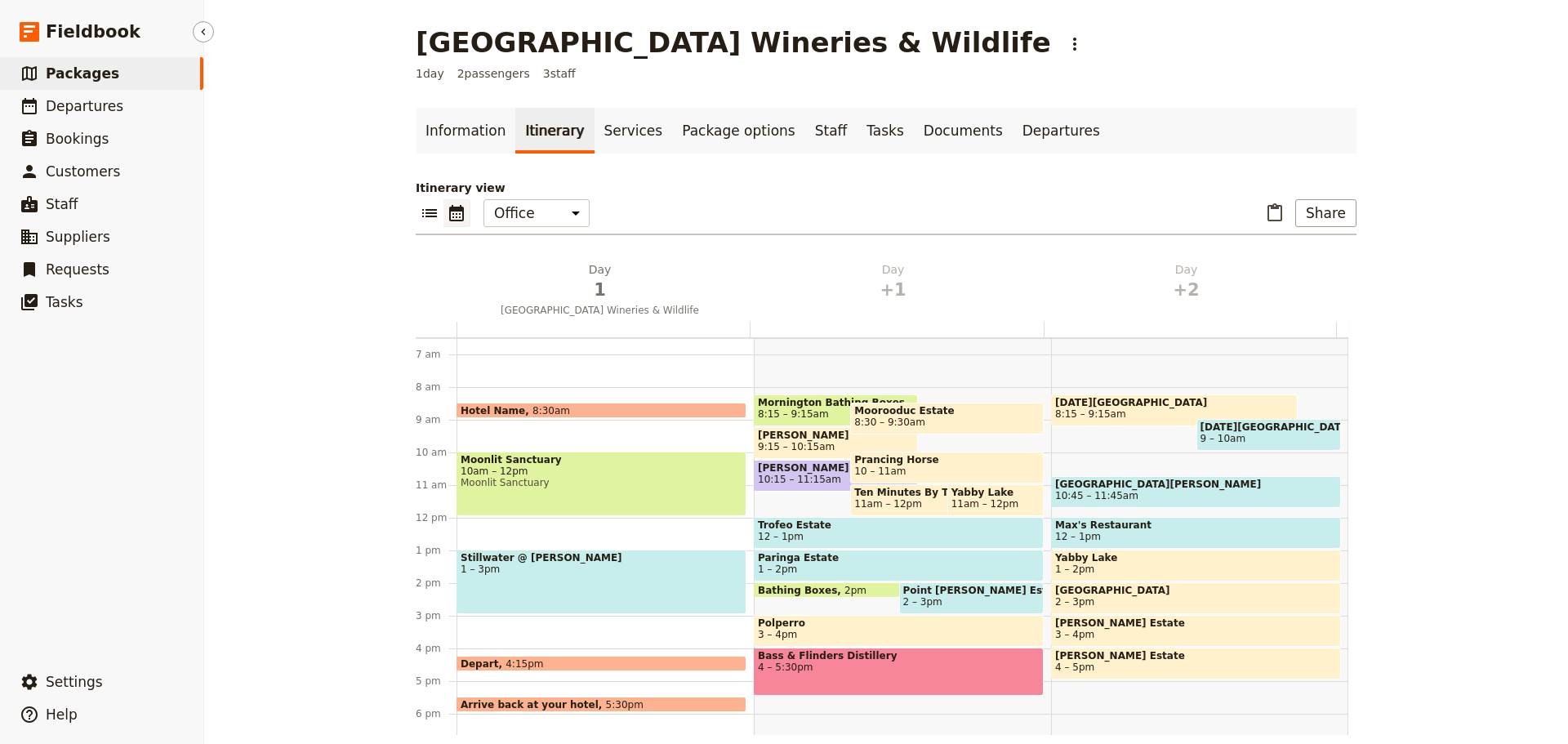
click at [59, 61] on link "​ Packages" at bounding box center [101, 73] width 203 height 33
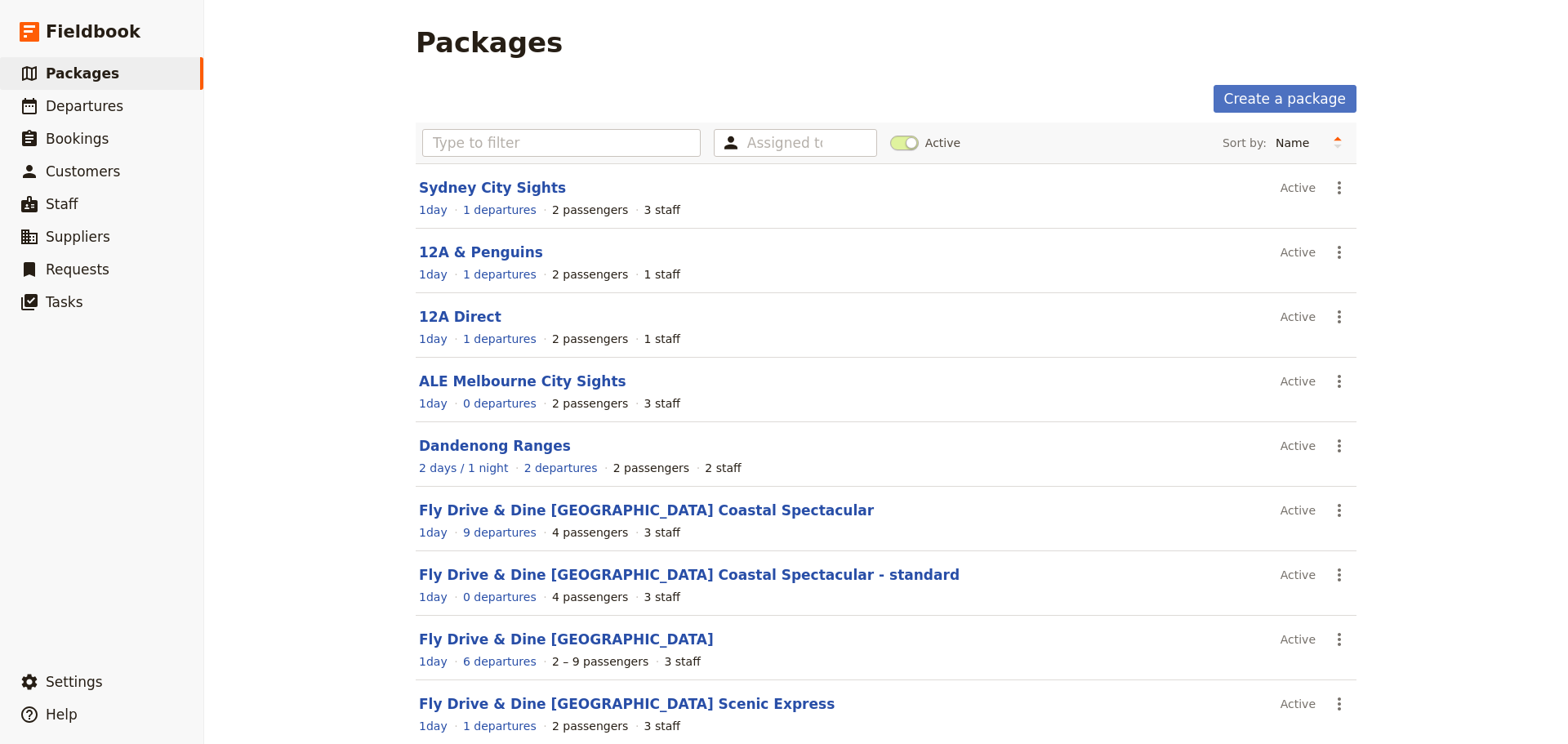
scroll to position [145, 0]
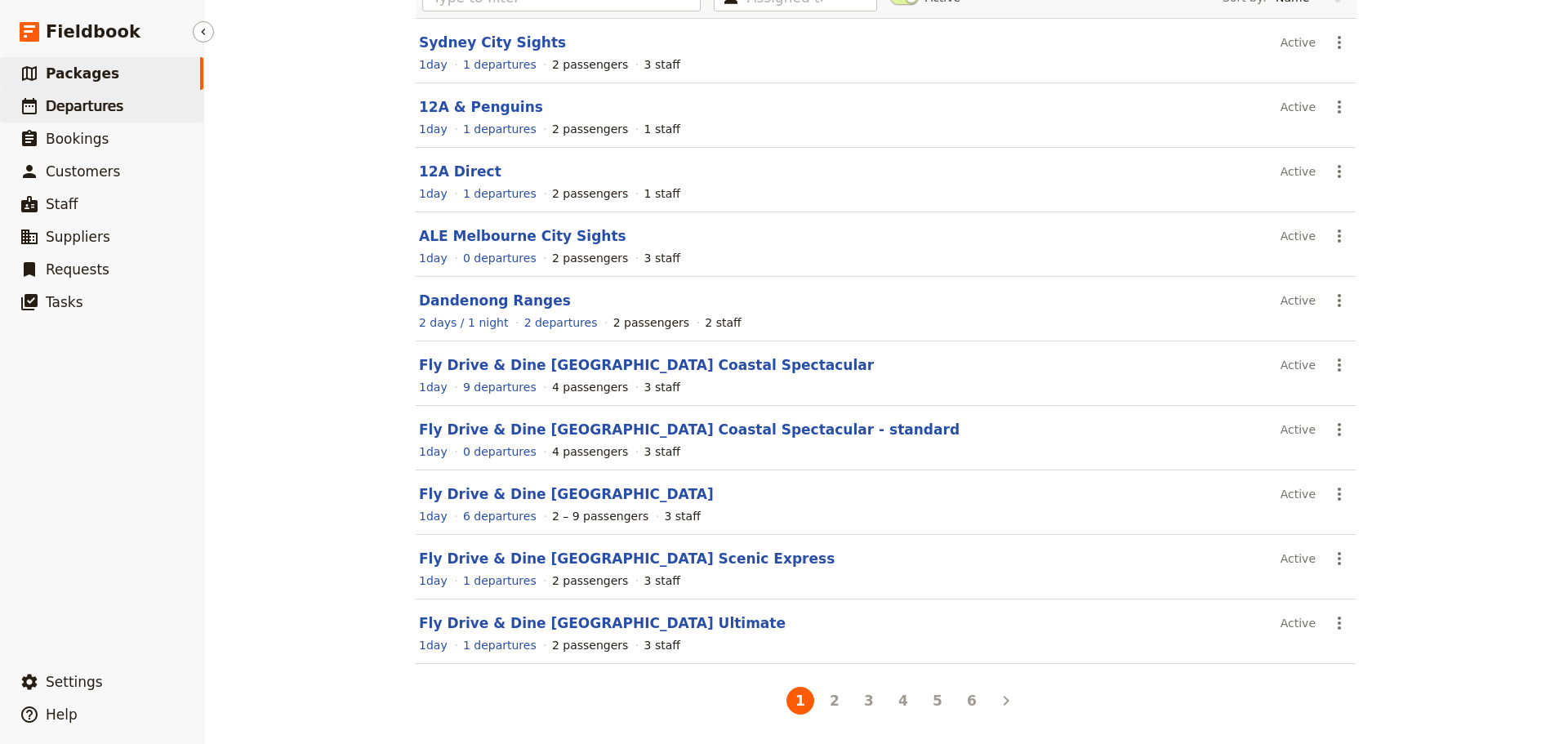
drag, startPoint x: 98, startPoint y: 115, endPoint x: 88, endPoint y: 117, distance: 10.2
click at [97, 116] on link "​ Departures" at bounding box center [101, 106] width 203 height 33
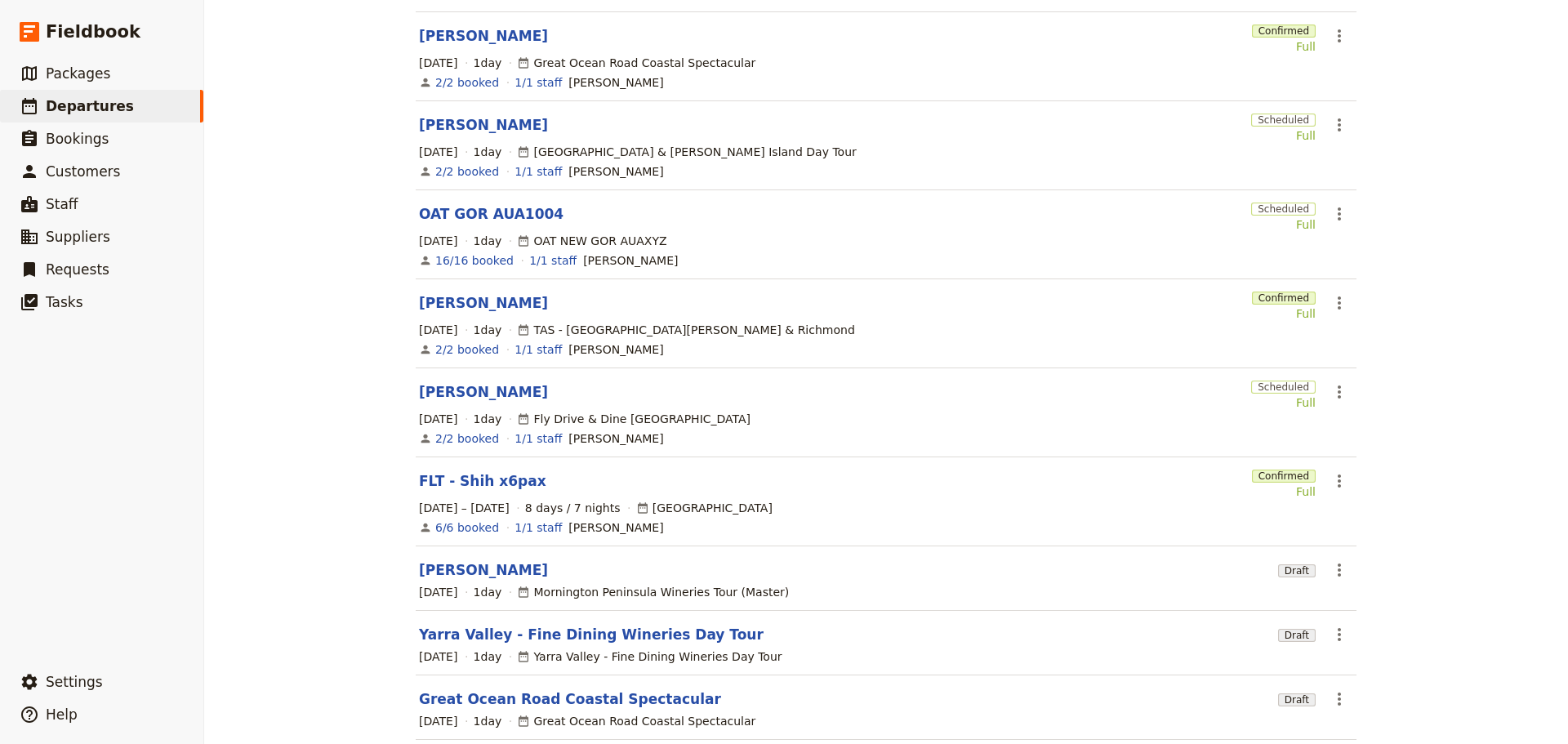
scroll to position [292, 0]
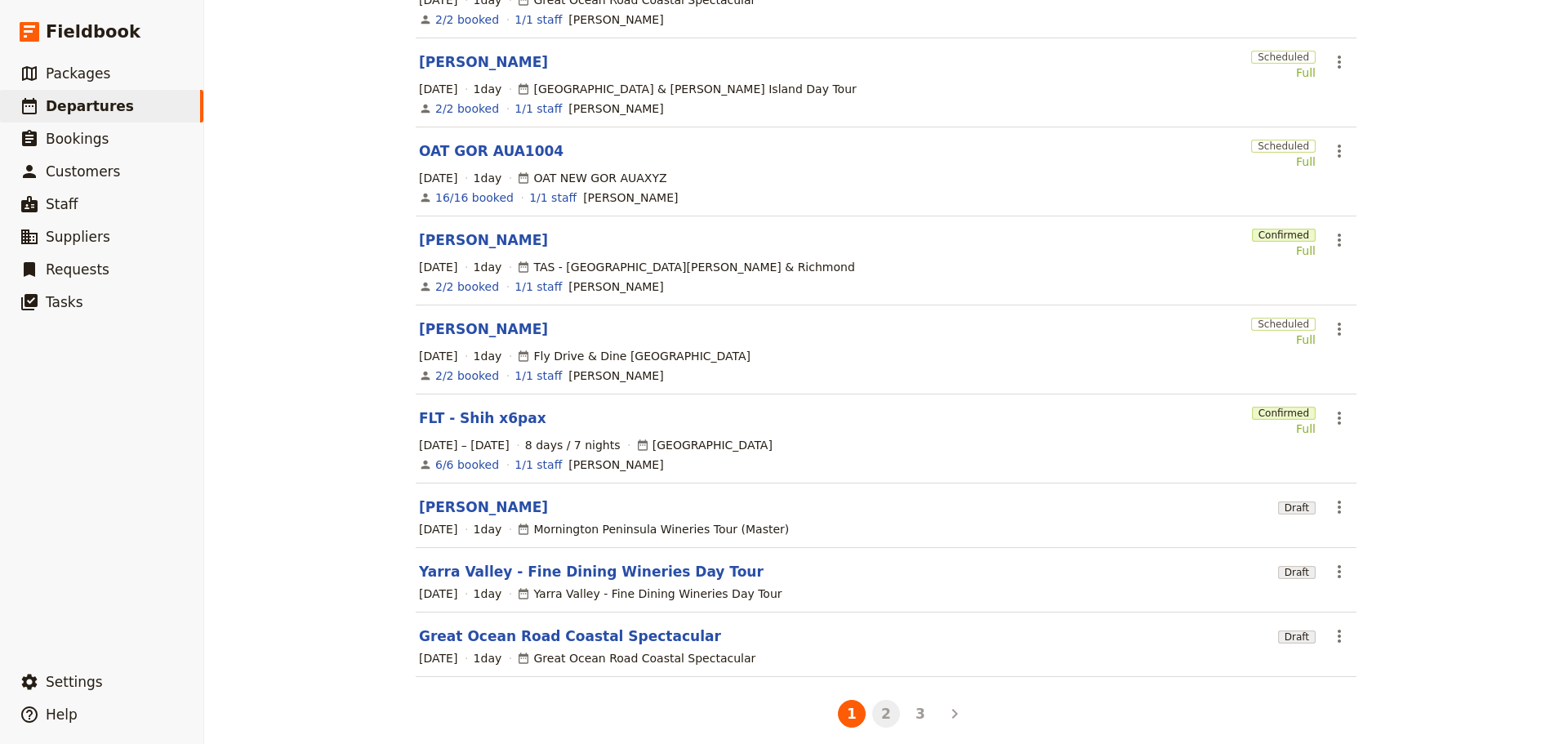
click at [894, 700] on button "2" at bounding box center [886, 714] width 28 height 28
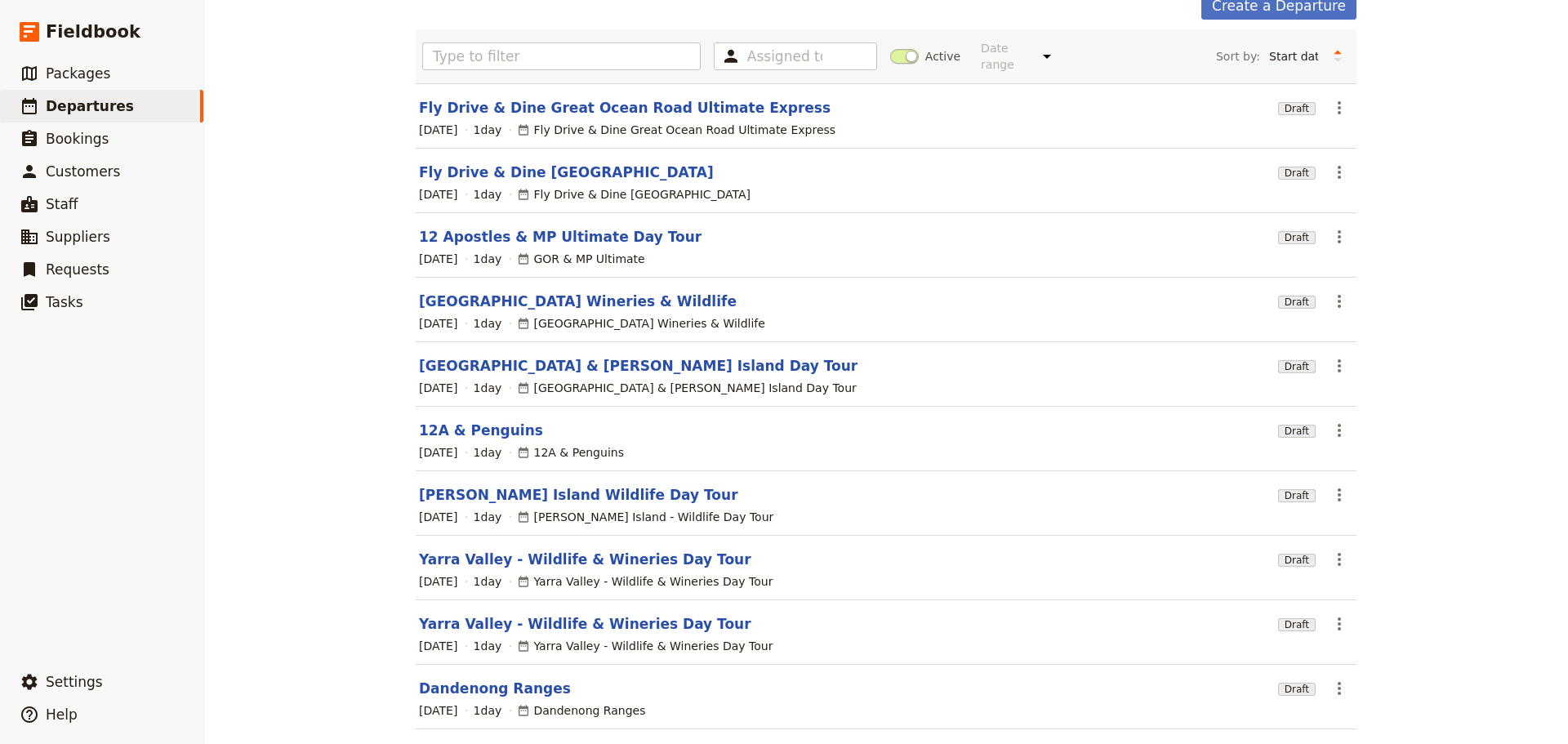
scroll to position [145, 0]
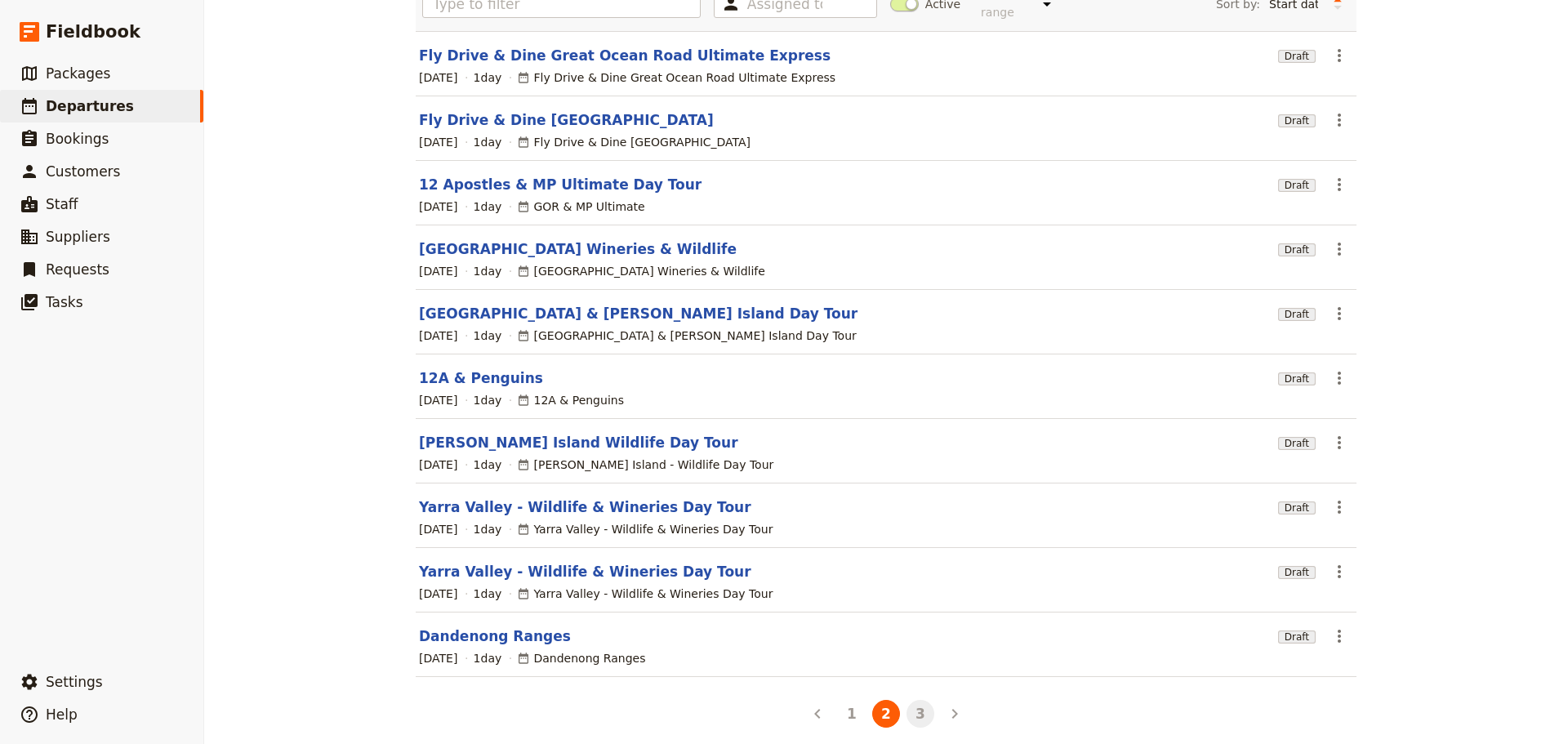
click at [918, 709] on button "3" at bounding box center [921, 714] width 28 height 28
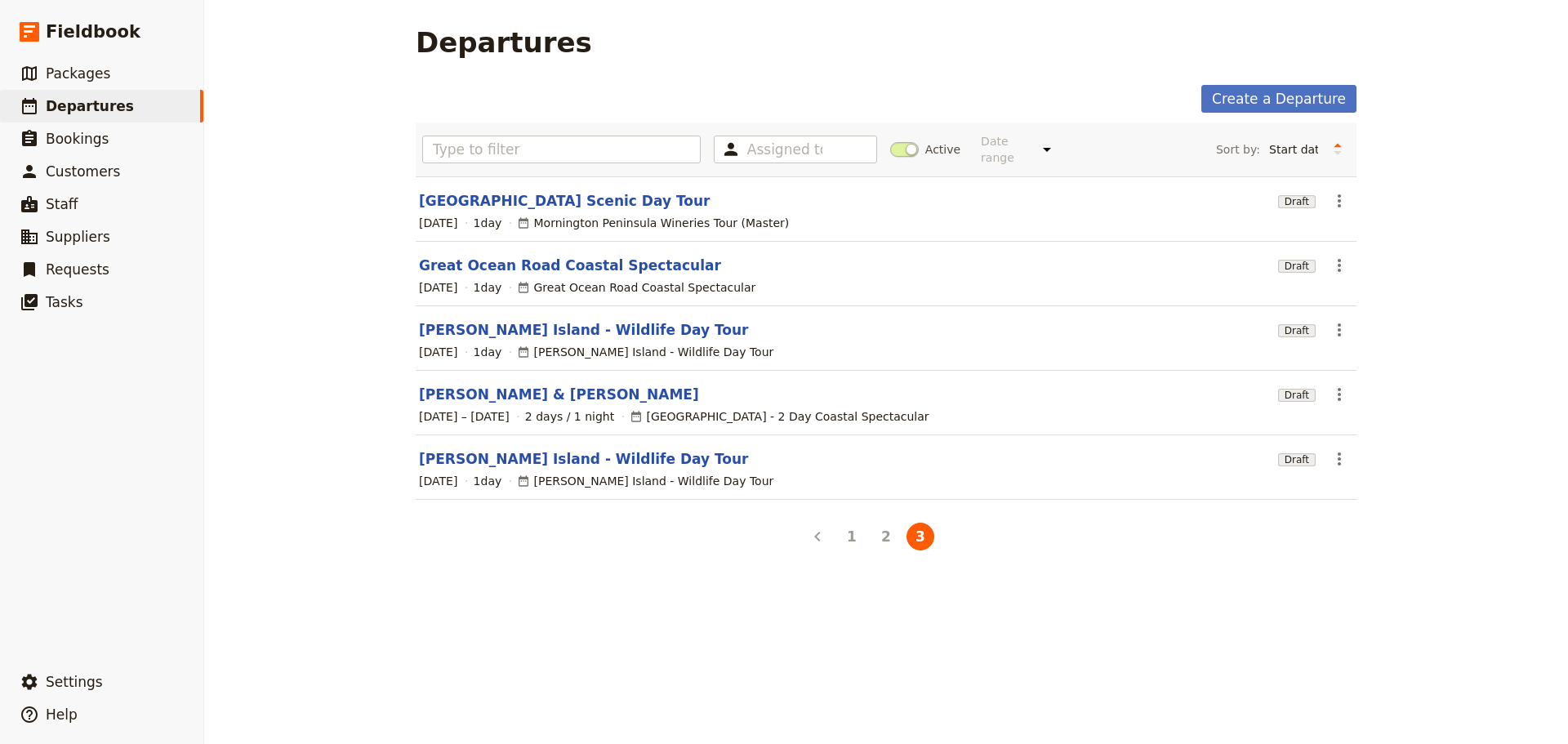
scroll to position [0, 0]
click at [44, 58] on link "​ Packages" at bounding box center [101, 73] width 203 height 33
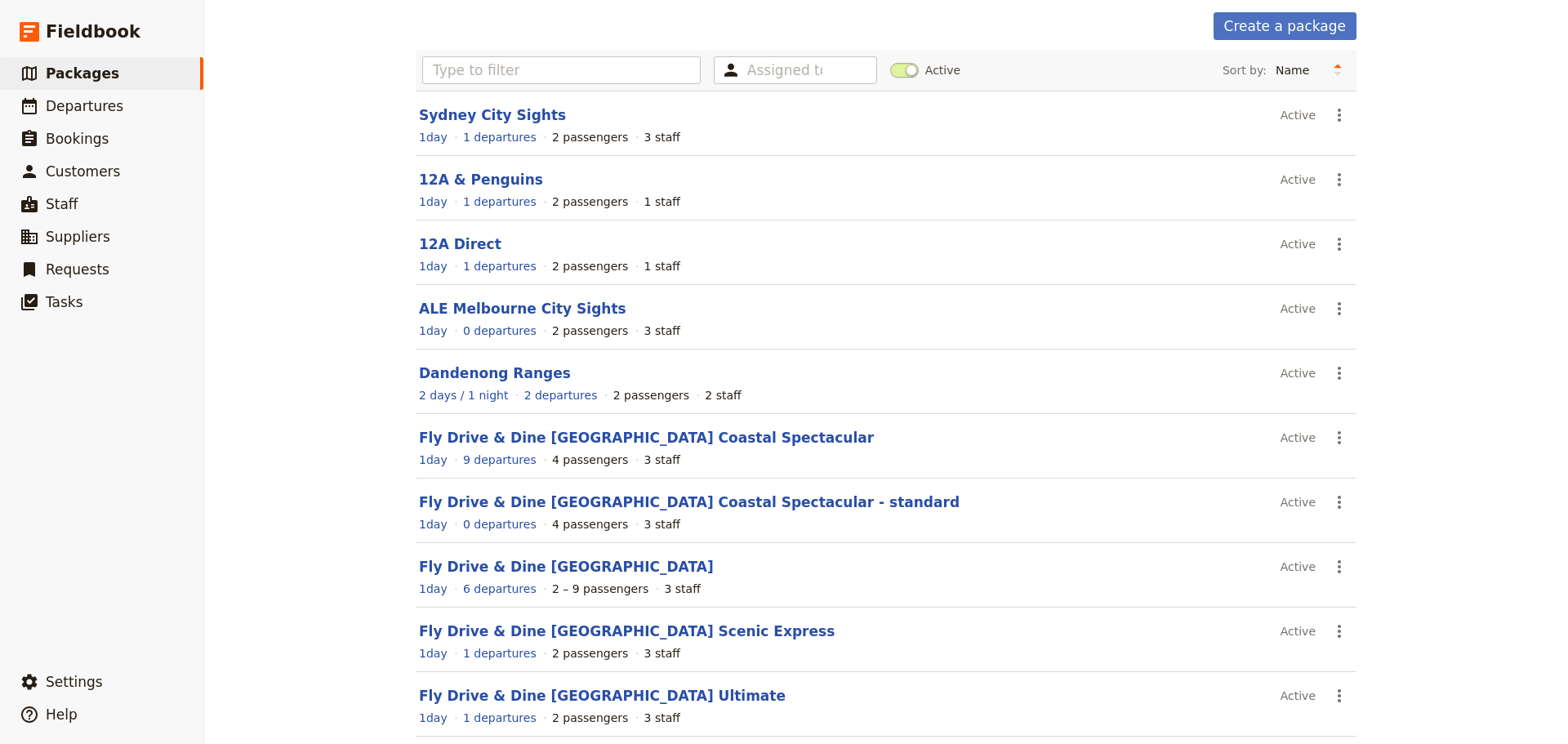
scroll to position [145, 0]
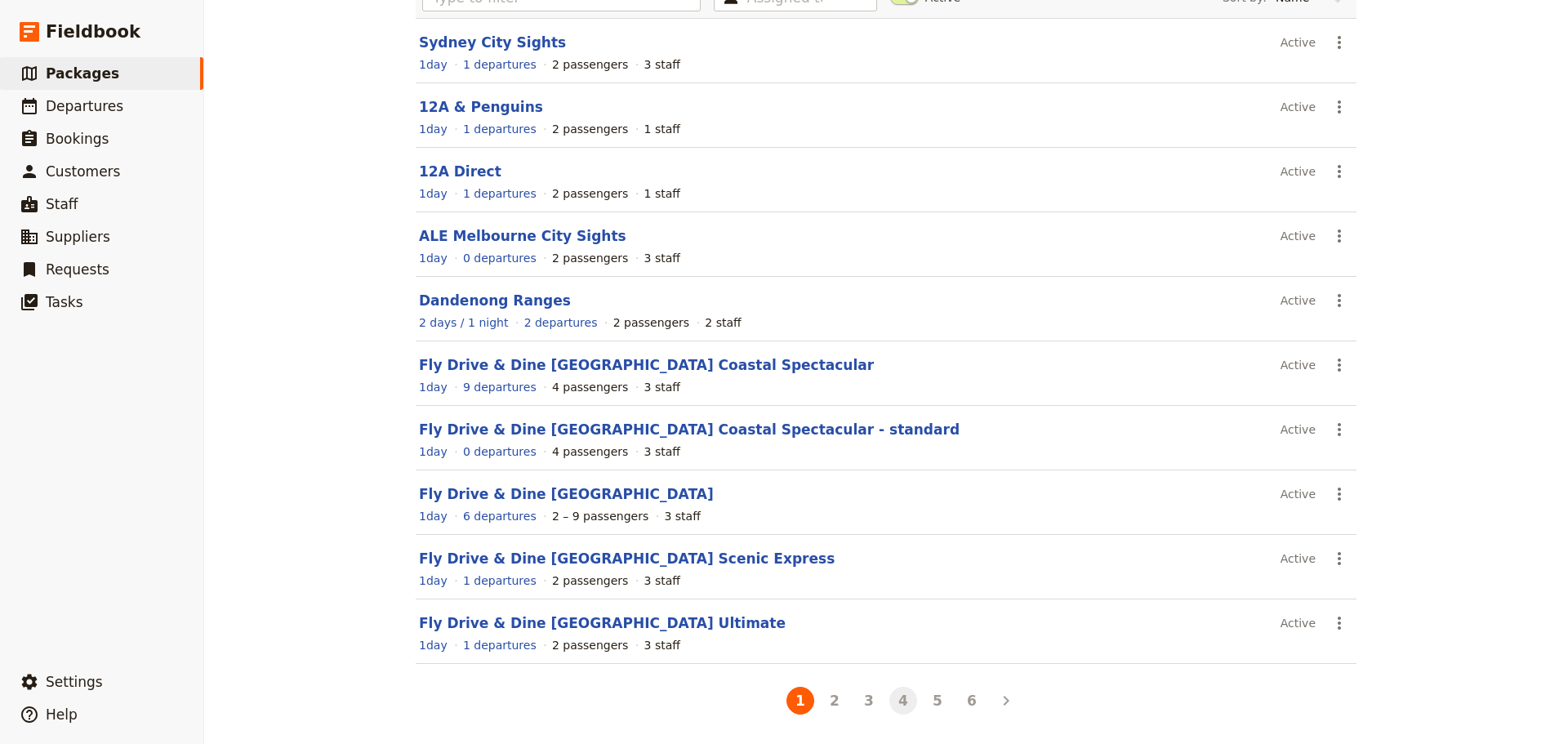
click at [909, 704] on button "4" at bounding box center [903, 701] width 28 height 28
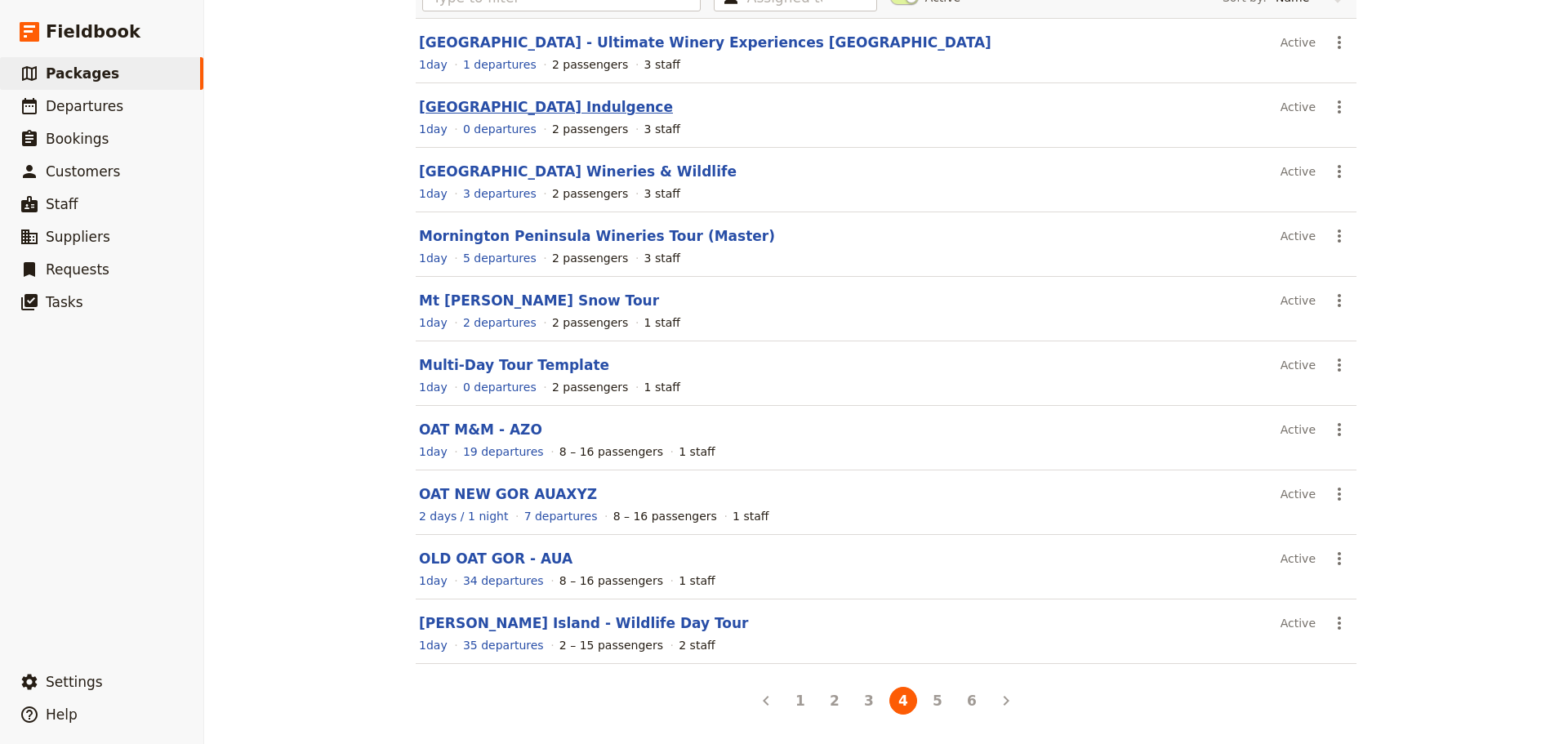
click at [579, 112] on link "Mornington Peninsula Indulgence" at bounding box center [545, 106] width 254 height 16
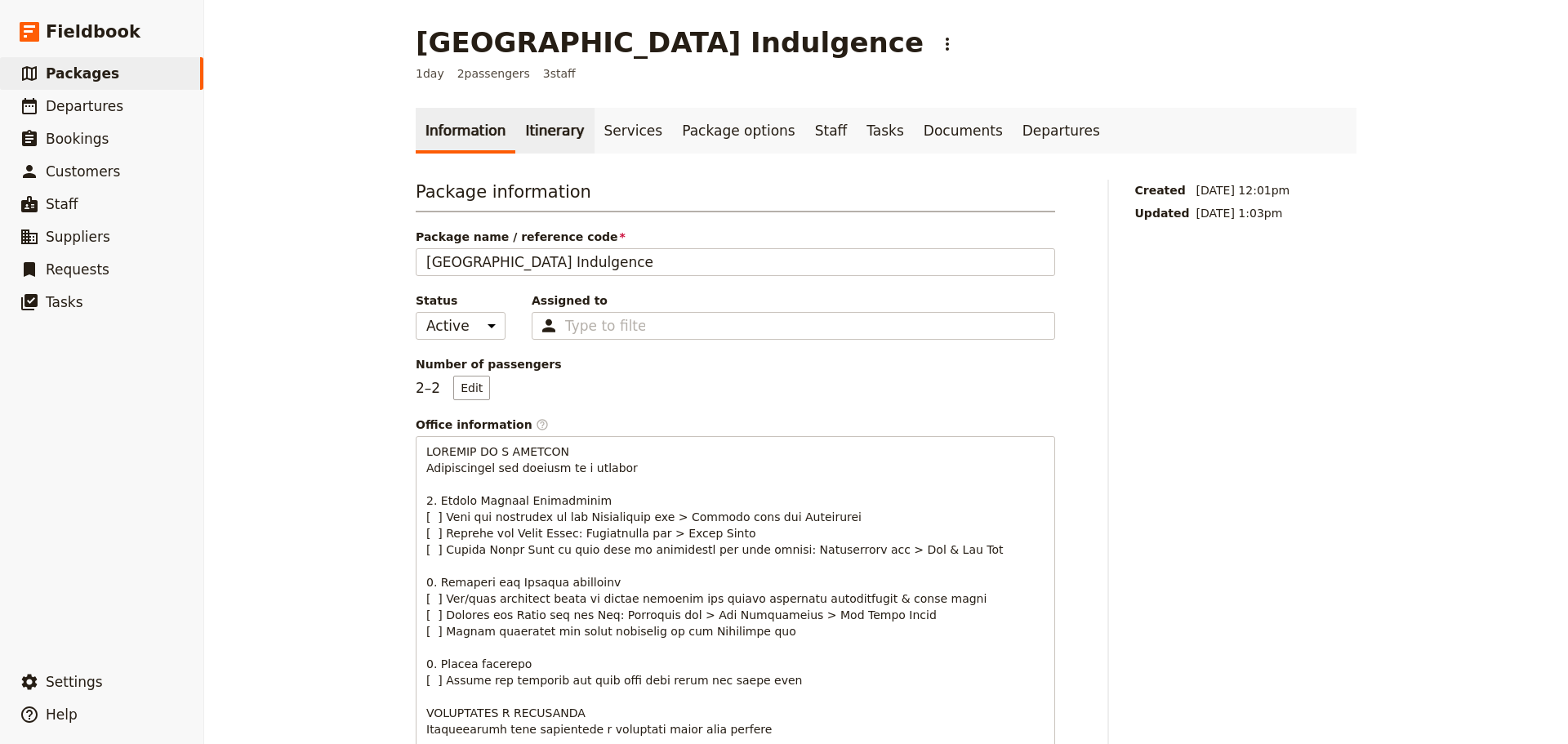
drag, startPoint x: 522, startPoint y: 139, endPoint x: 550, endPoint y: 134, distance: 28.4
click at [524, 139] on link "Itinerary" at bounding box center [555, 130] width 79 height 46
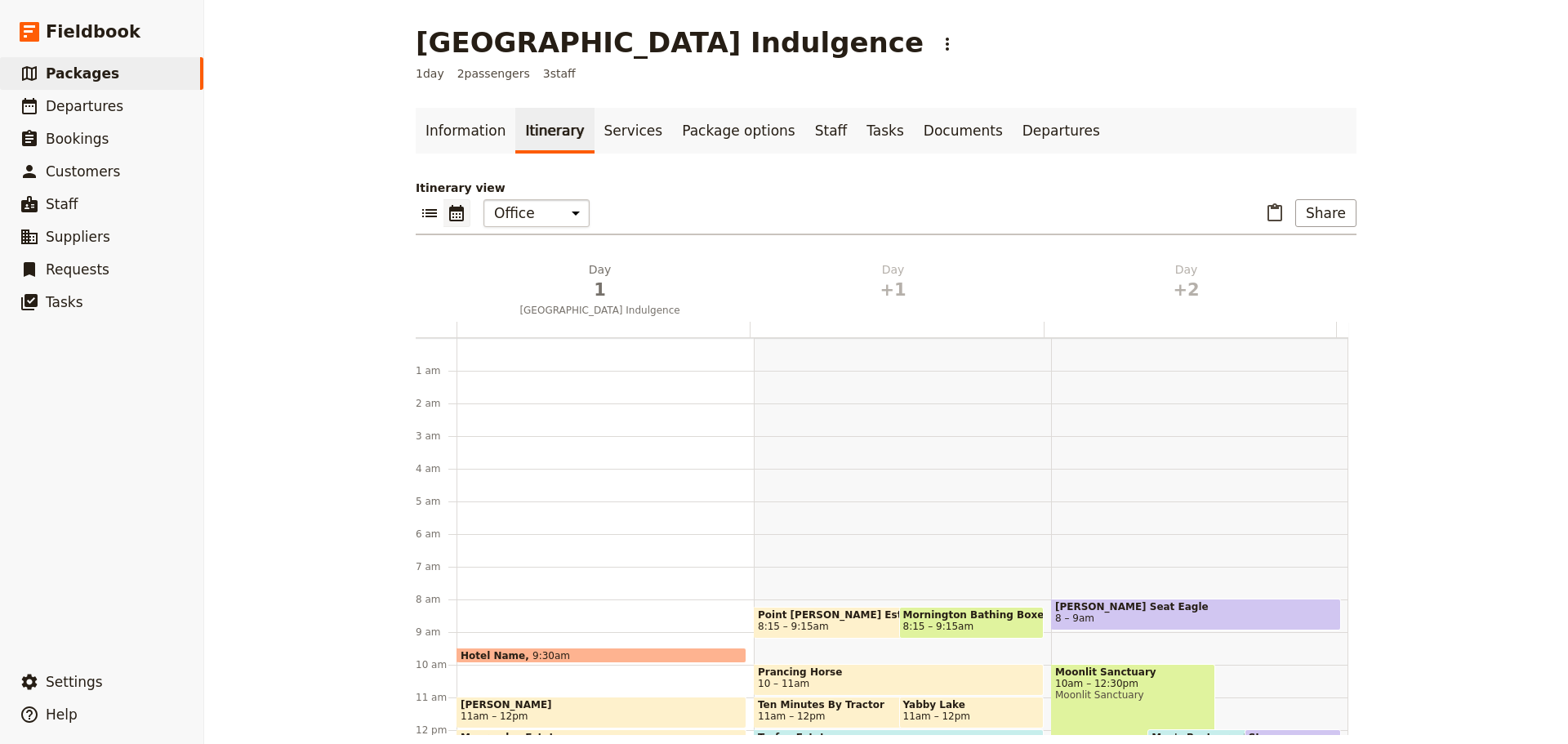
scroll to position [213, 0]
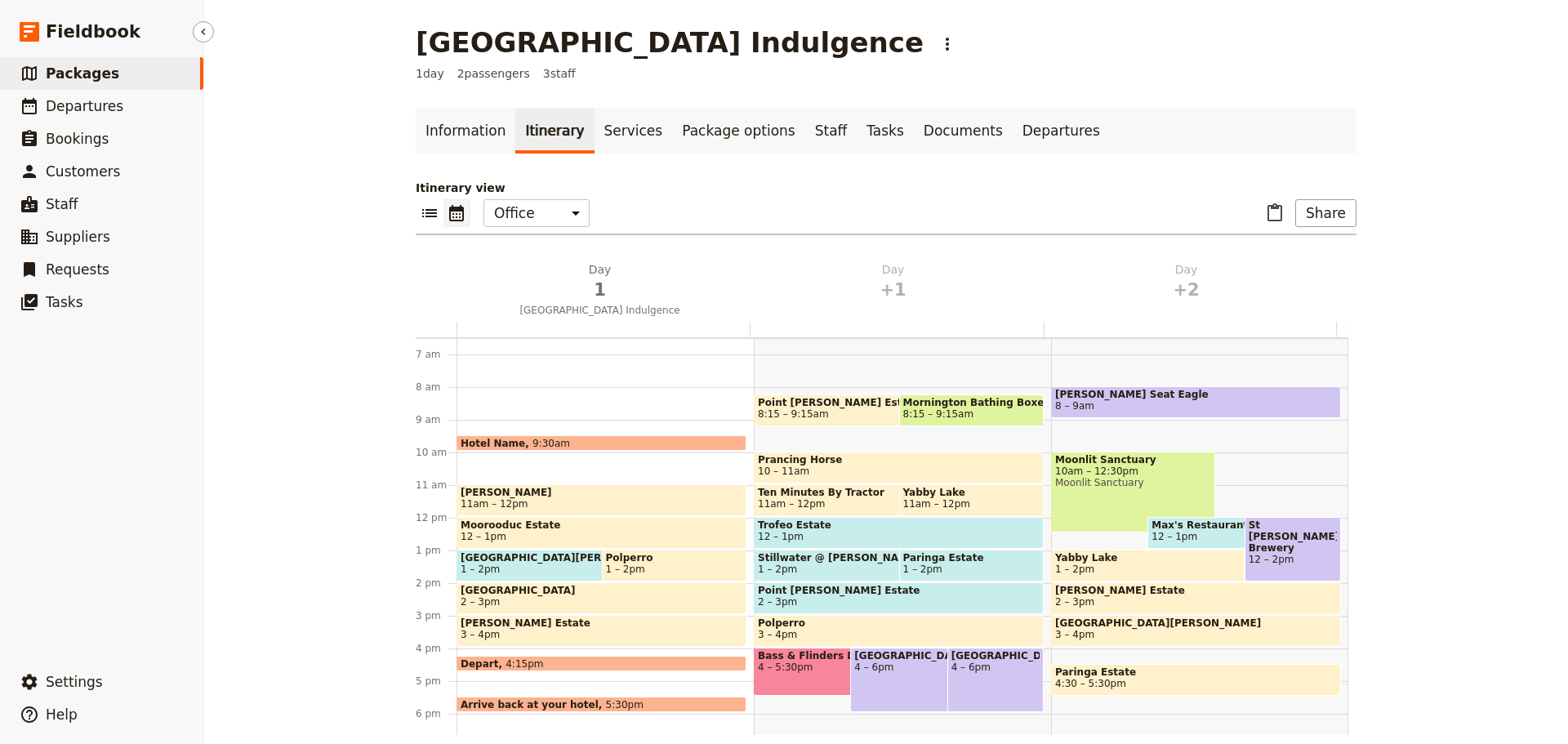
click at [60, 67] on span "Packages" at bounding box center [82, 73] width 73 height 16
